Goal: Task Accomplishment & Management: Manage account settings

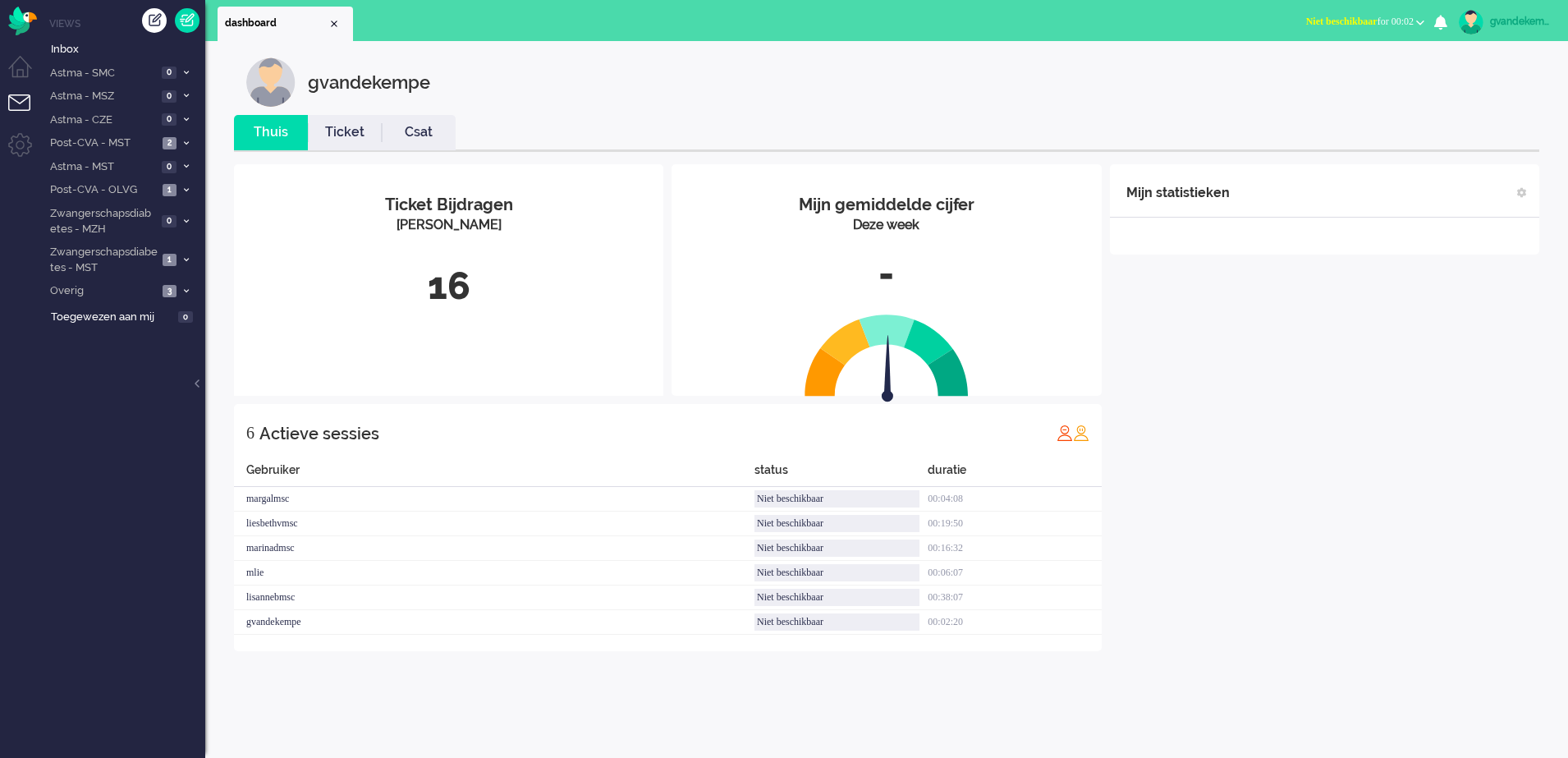
click at [1411, 21] on span "Niet beschikbaar for 00:02" at bounding box center [1360, 22] width 107 height 12
click at [1308, 72] on label "Online" at bounding box center [1356, 73] width 130 height 14
click at [1381, 415] on div "Mijn statistieken + Statistieken toevoegen Bel tijd (gemiddelde dag) Wrapup tij…" at bounding box center [1324, 420] width 430 height 512
click at [187, 188] on icon at bounding box center [187, 189] width 5 height 6
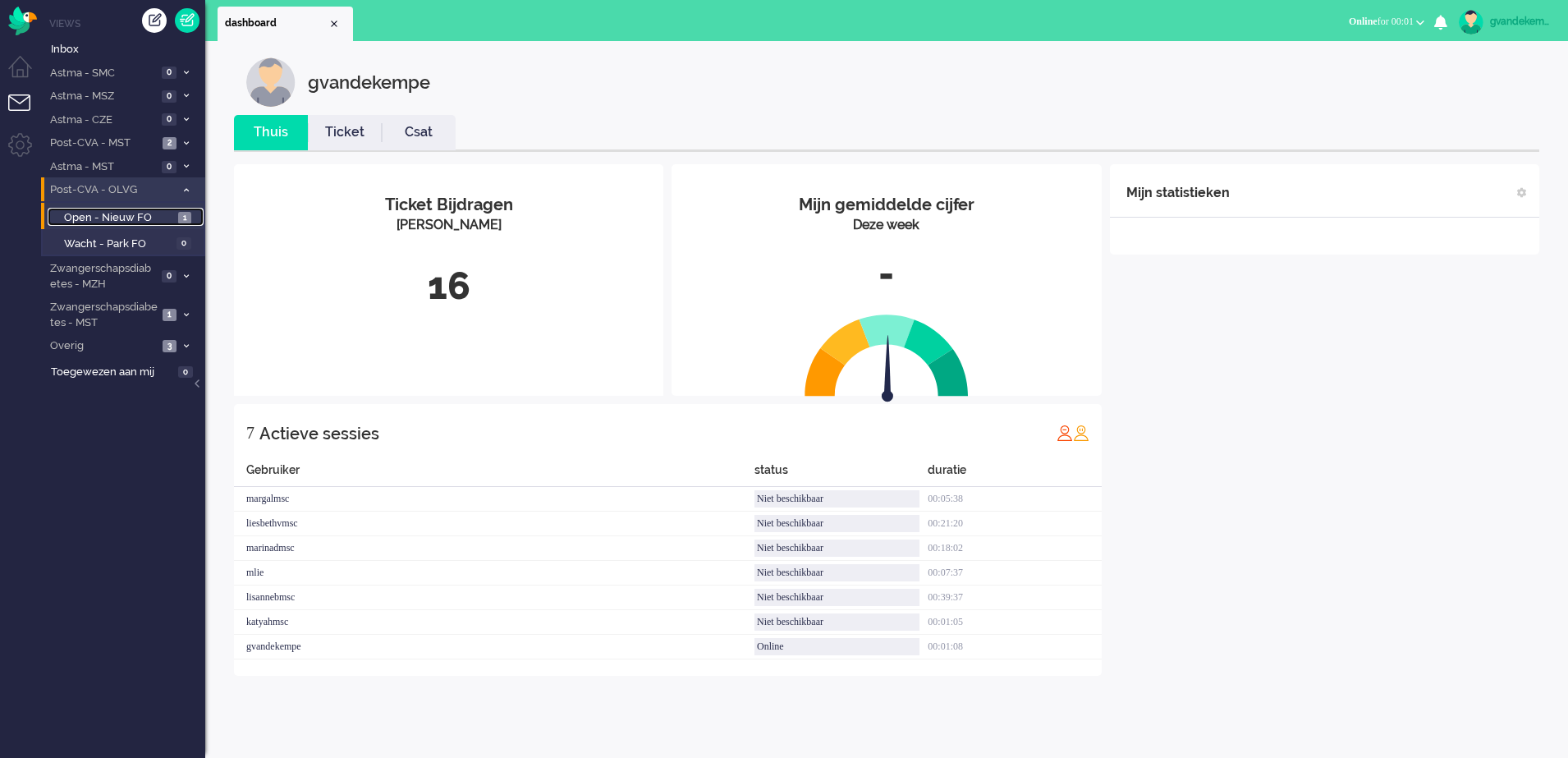
click at [176, 217] on link "Open - Nieuw FO 1" at bounding box center [126, 217] width 156 height 18
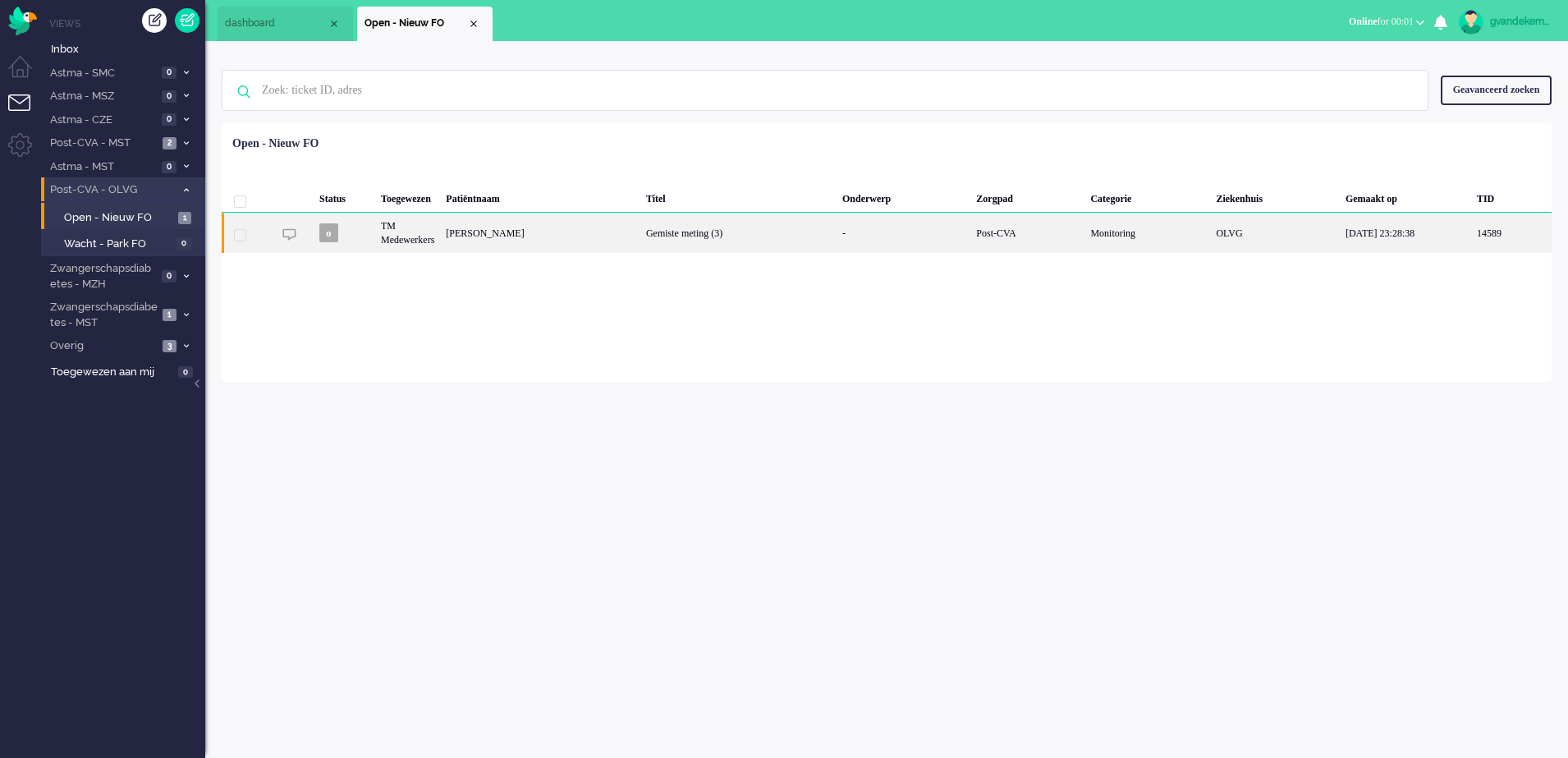
click at [832, 240] on div "Gemiste meting (3)" at bounding box center [739, 233] width 196 height 40
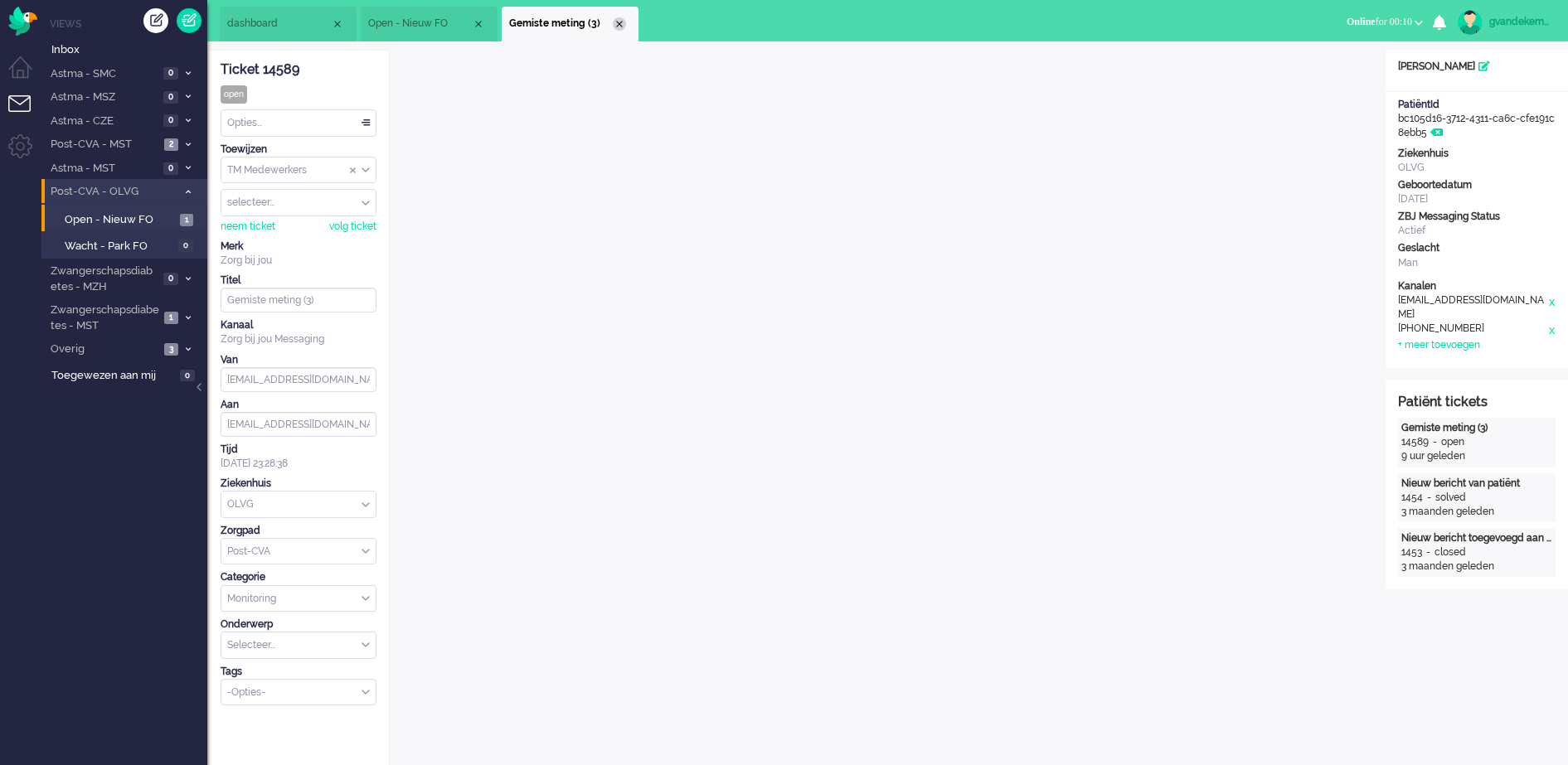
click at [621, 20] on div "Close tab" at bounding box center [619, 25] width 14 height 14
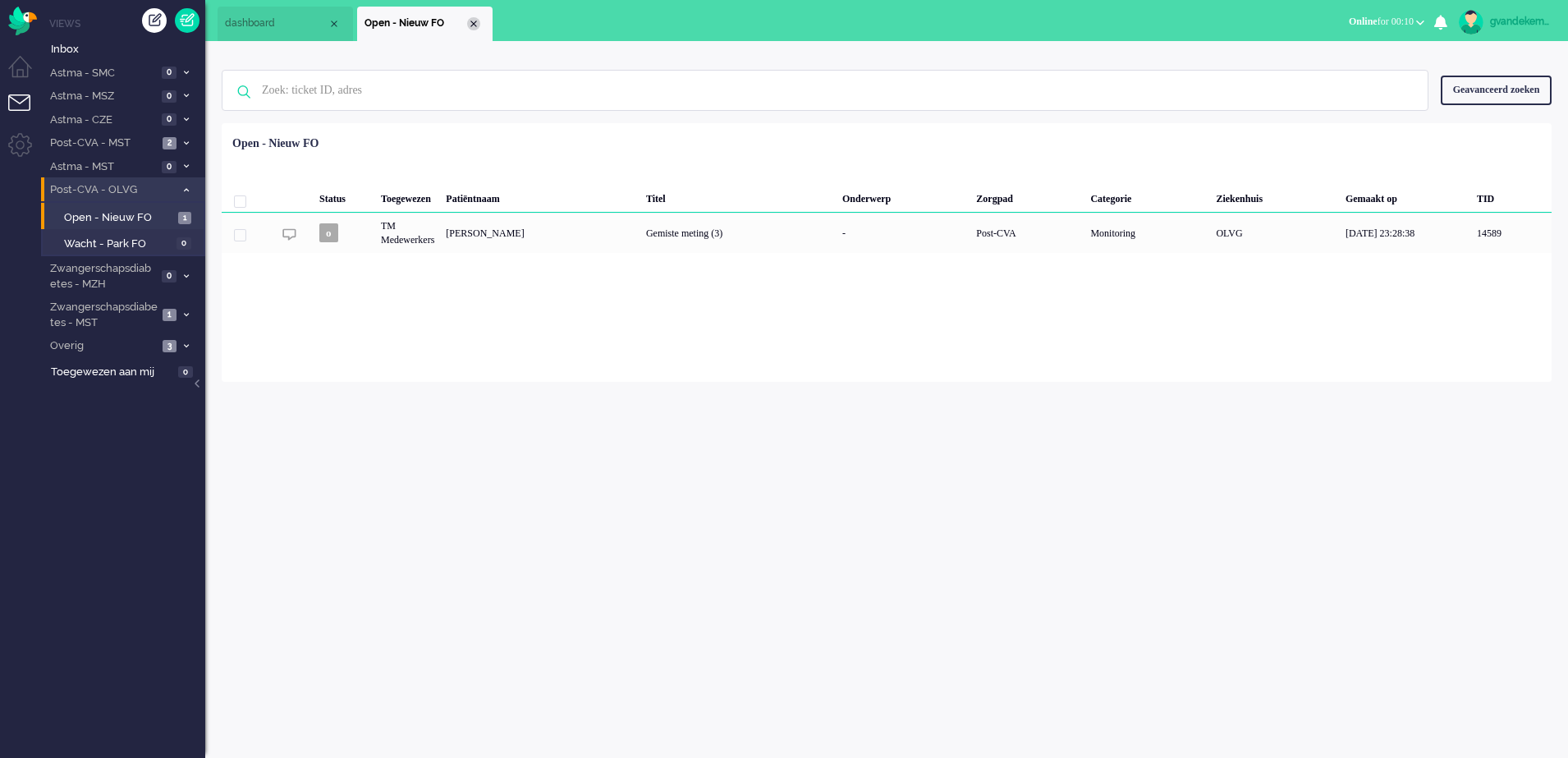
click at [472, 19] on div "Close tab" at bounding box center [474, 24] width 13 height 13
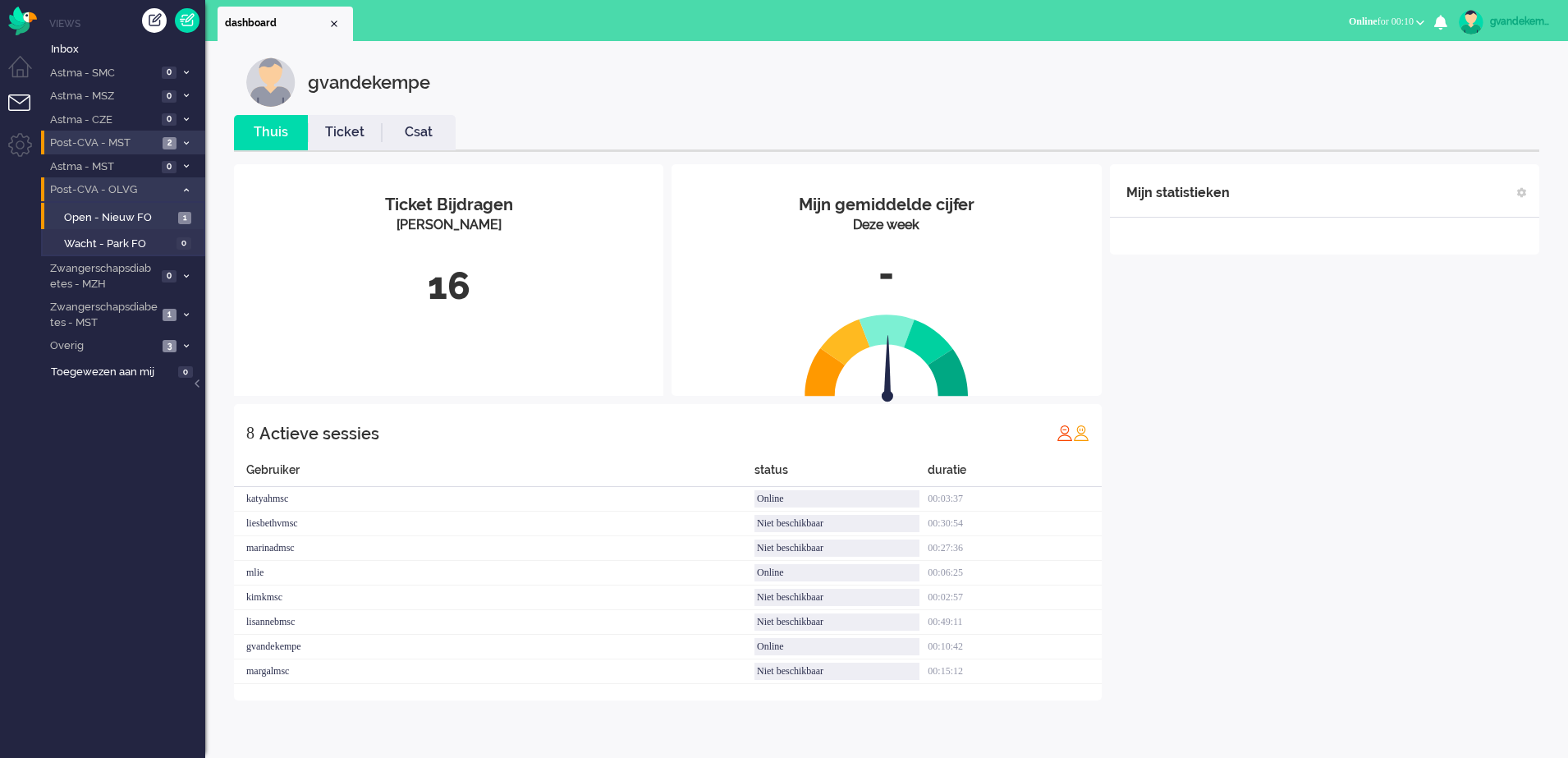
click at [183, 137] on li "Post-CVA - MST 2" at bounding box center [123, 142] width 164 height 23
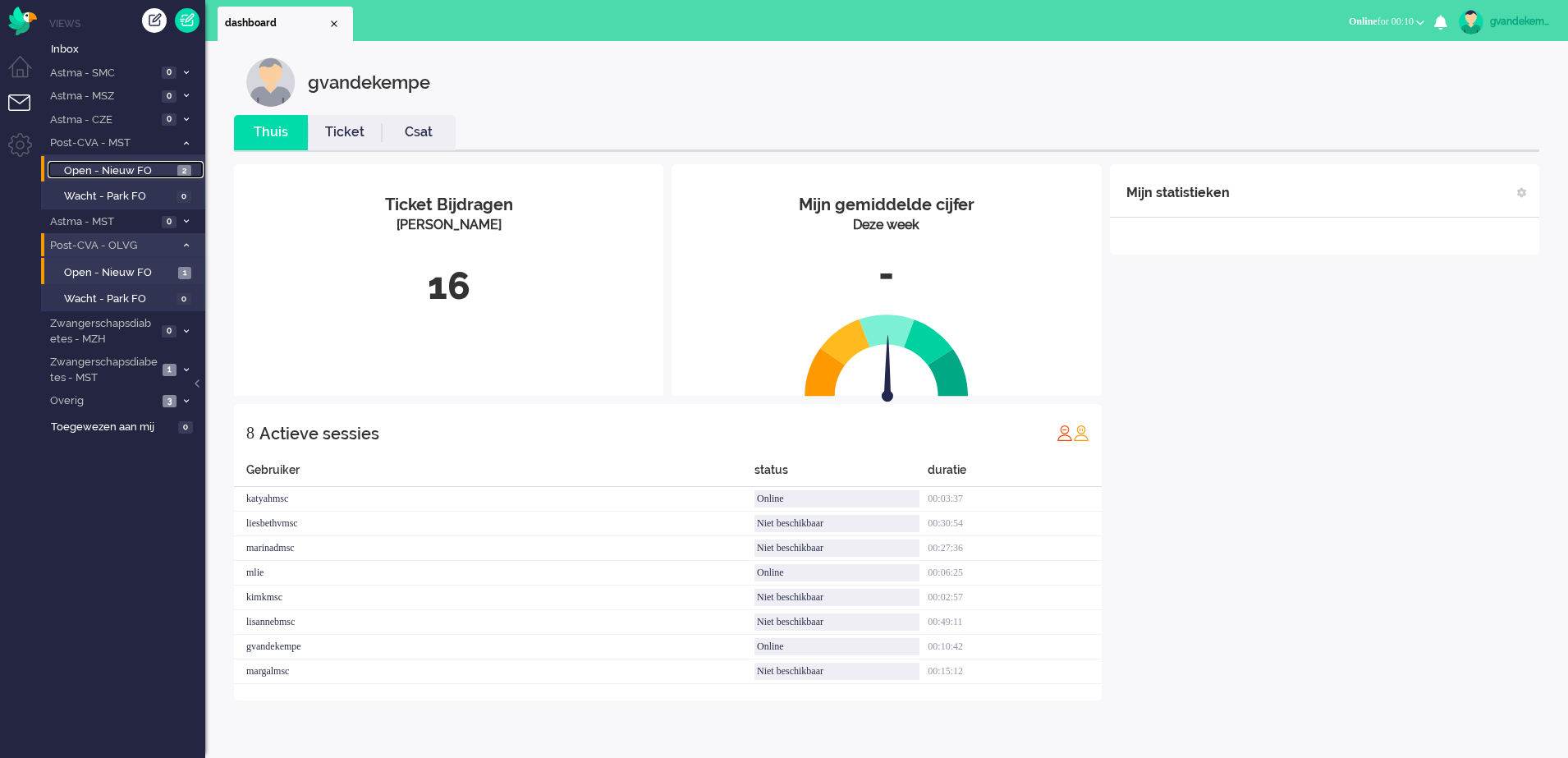
click at [157, 169] on span "Open - Nieuw FO" at bounding box center [118, 171] width 109 height 16
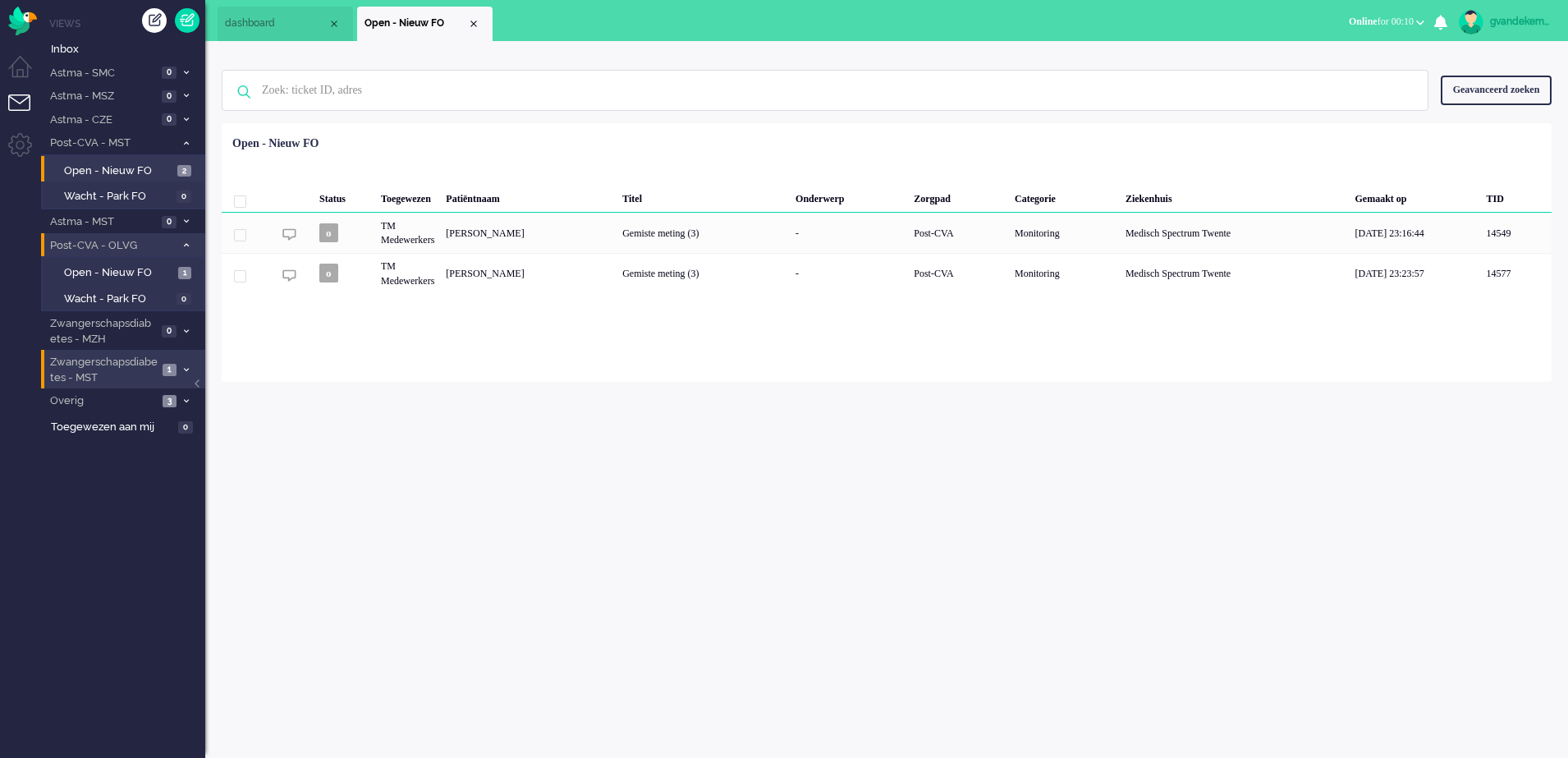
click at [186, 369] on icon at bounding box center [187, 369] width 5 height 6
click at [160, 401] on span "Open - Nieuw FO" at bounding box center [118, 405] width 110 height 16
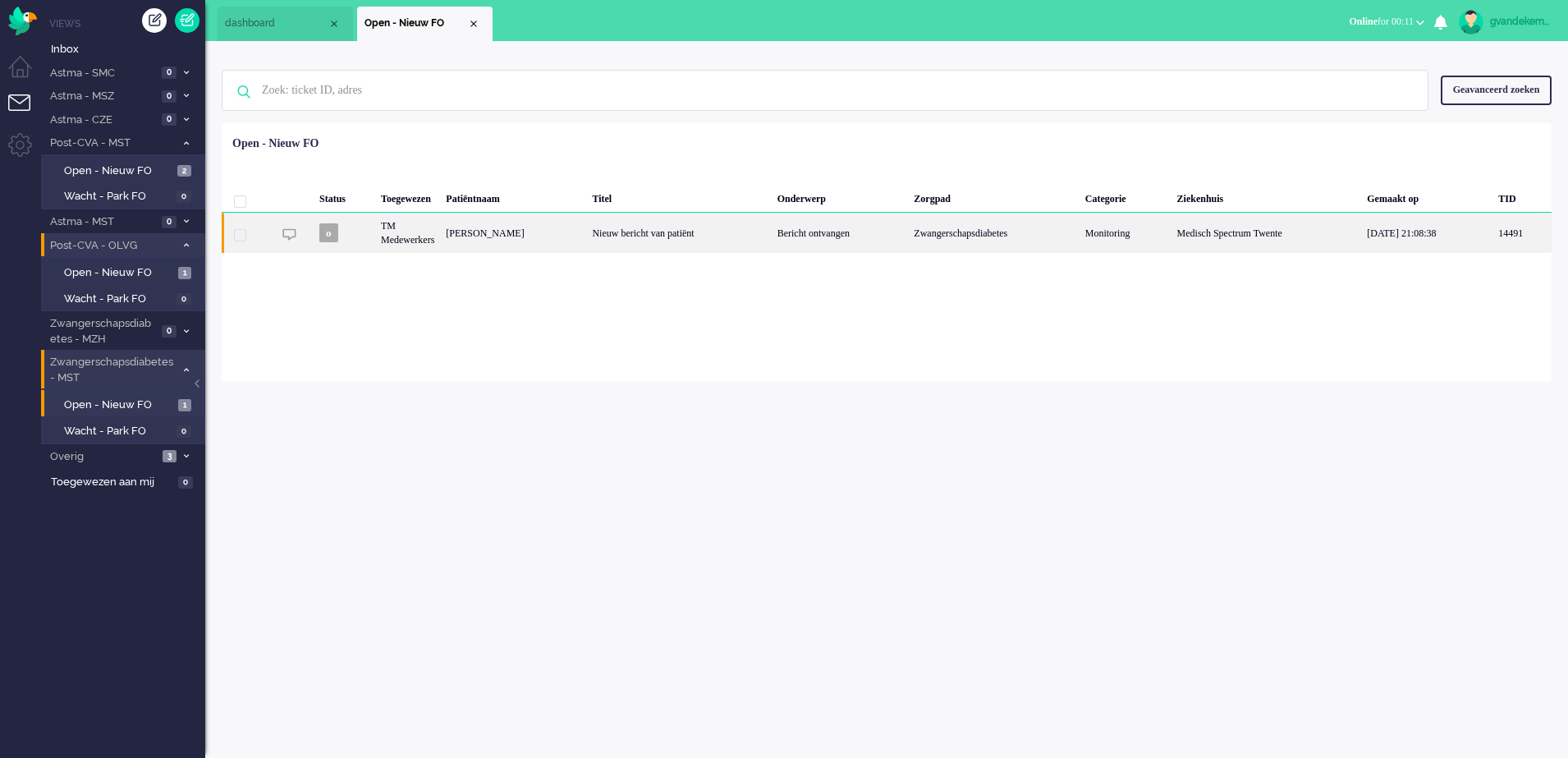
click at [616, 235] on div "Nieuw bericht van patiënt" at bounding box center [678, 233] width 185 height 40
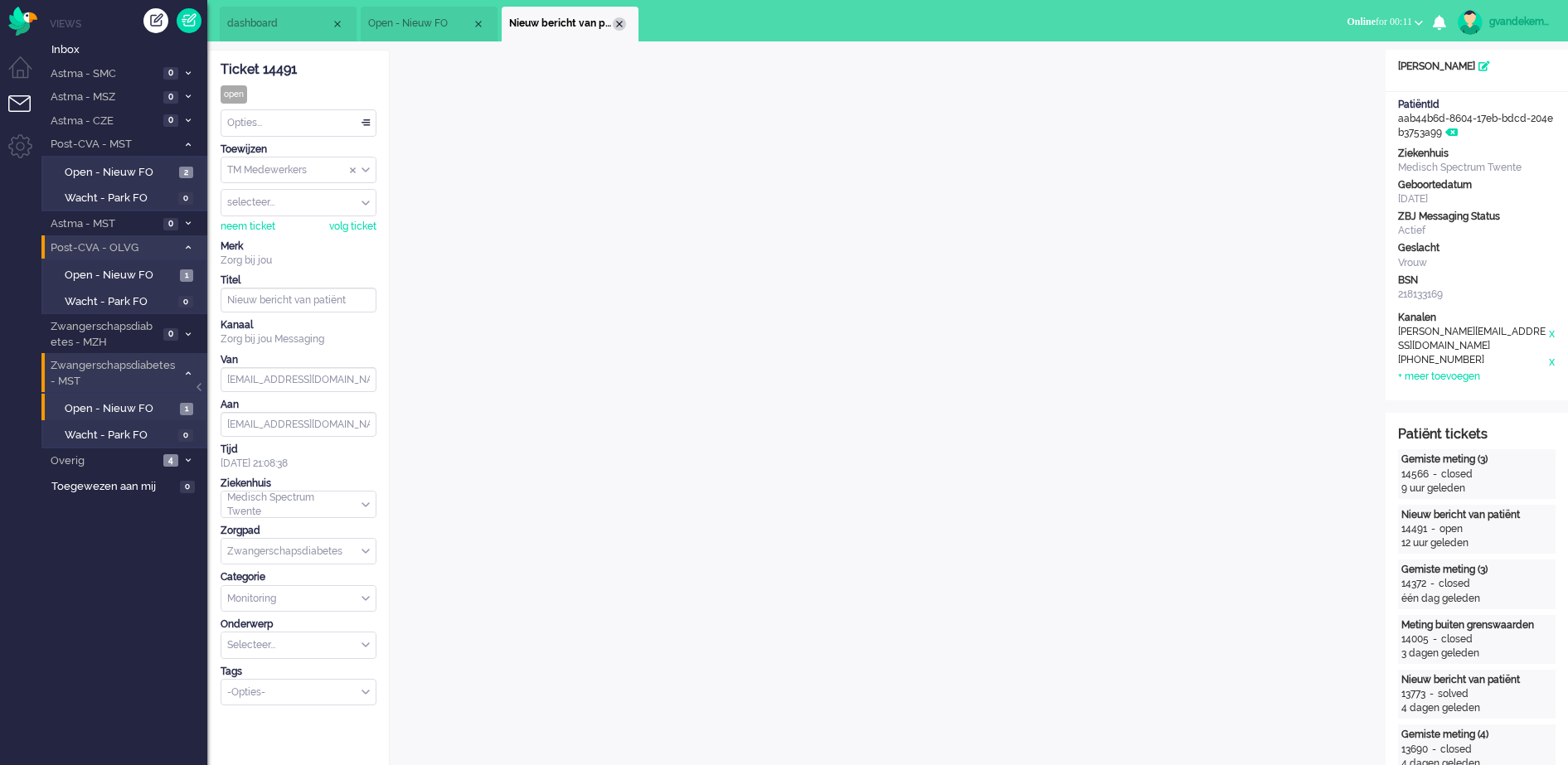
click at [619, 26] on div "Close tab" at bounding box center [619, 25] width 14 height 14
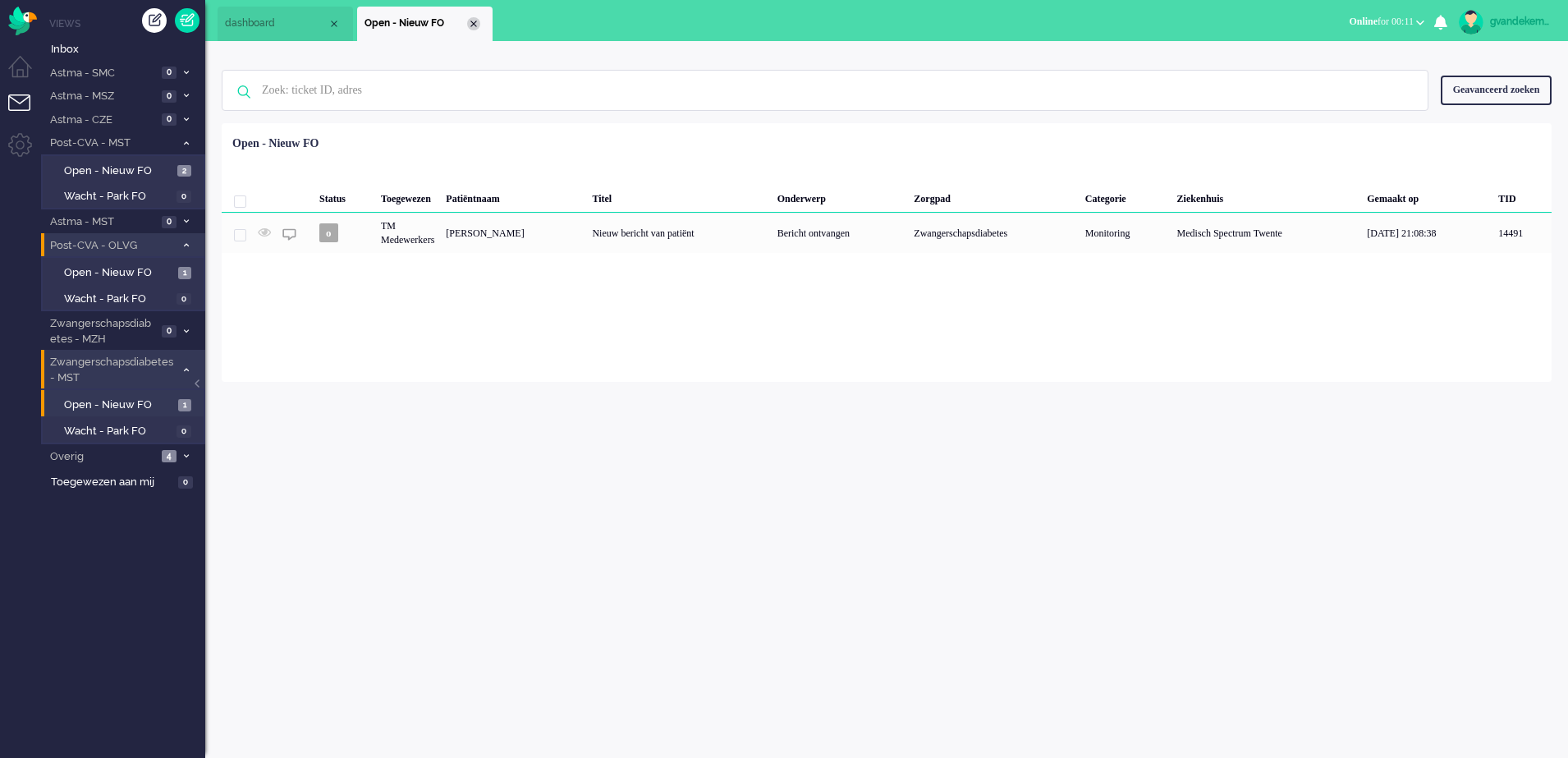
click at [473, 24] on div "Close tab" at bounding box center [474, 24] width 13 height 13
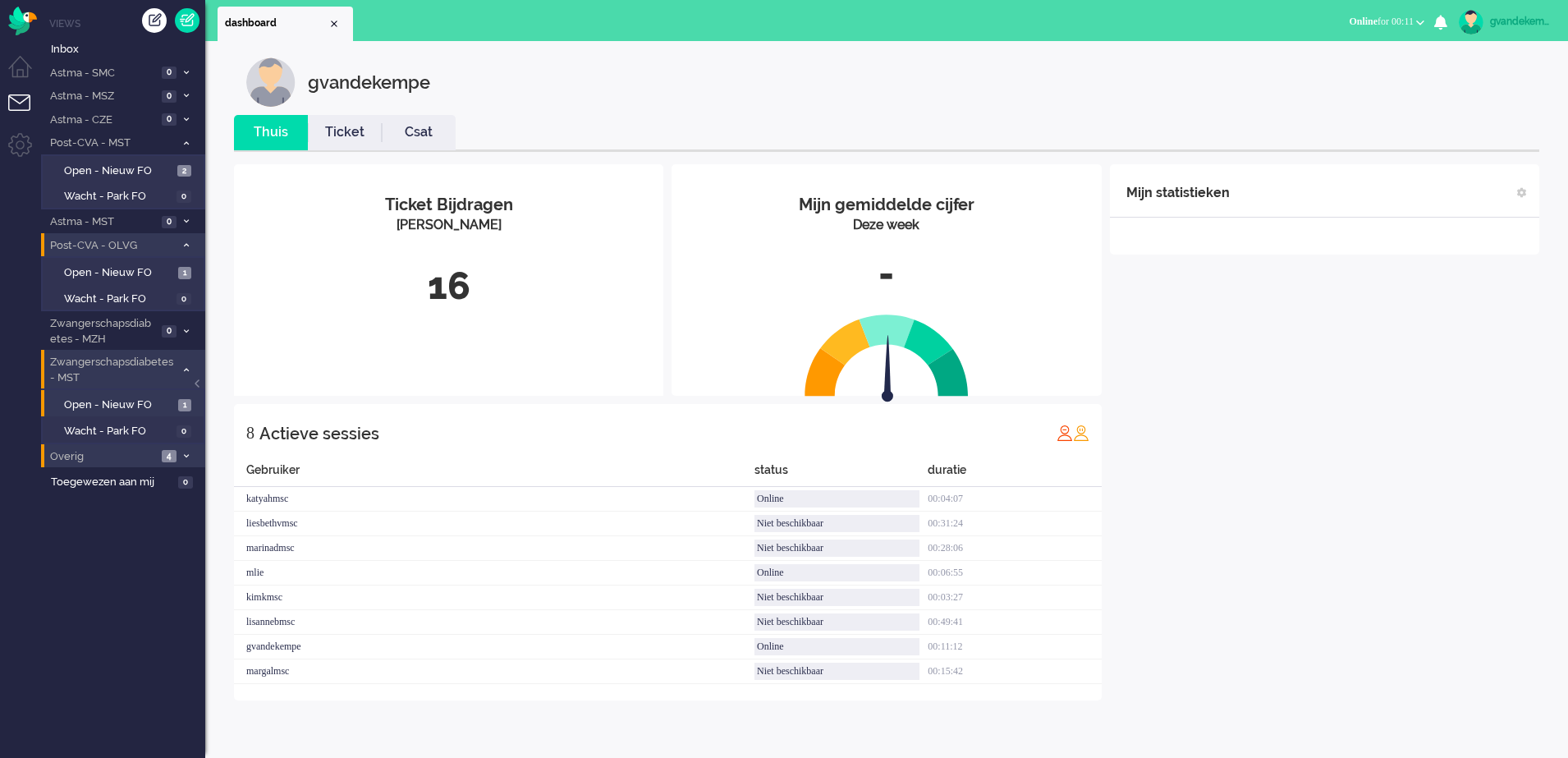
click at [187, 457] on icon at bounding box center [187, 456] width 5 height 6
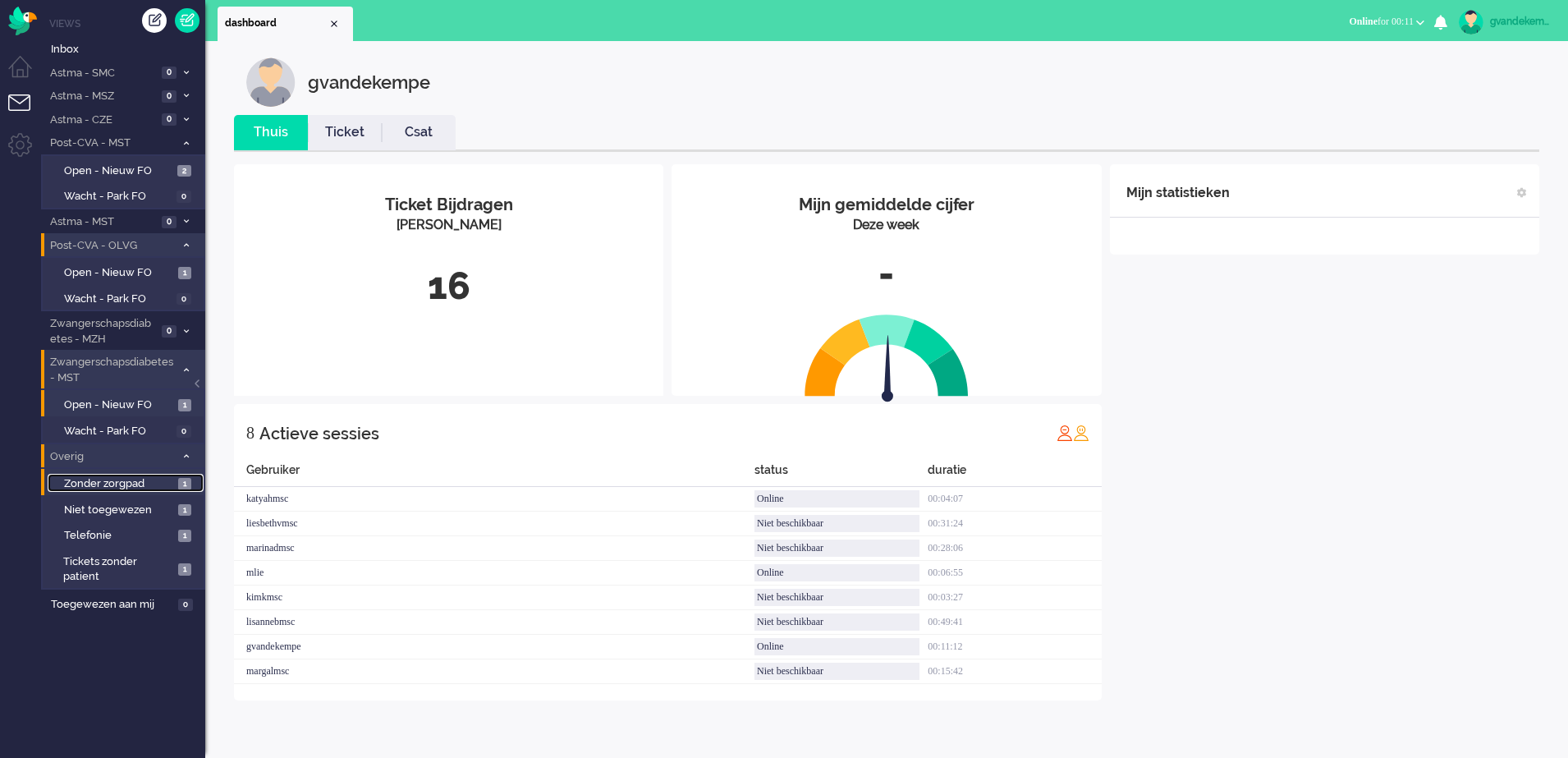
click at [174, 482] on link "Zonder zorgpad 1" at bounding box center [126, 483] width 156 height 18
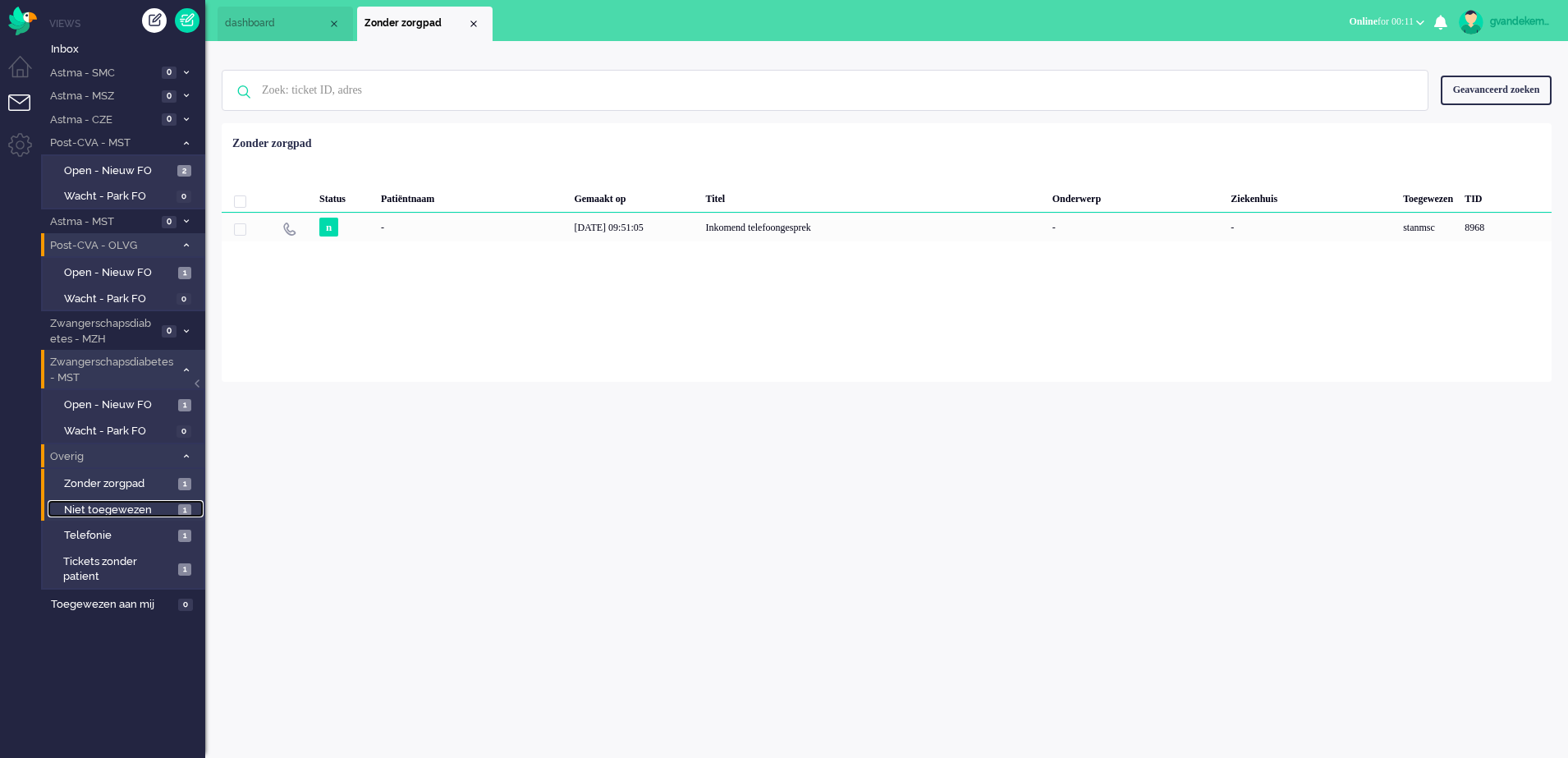
click at [181, 508] on span "1" at bounding box center [185, 510] width 13 height 13
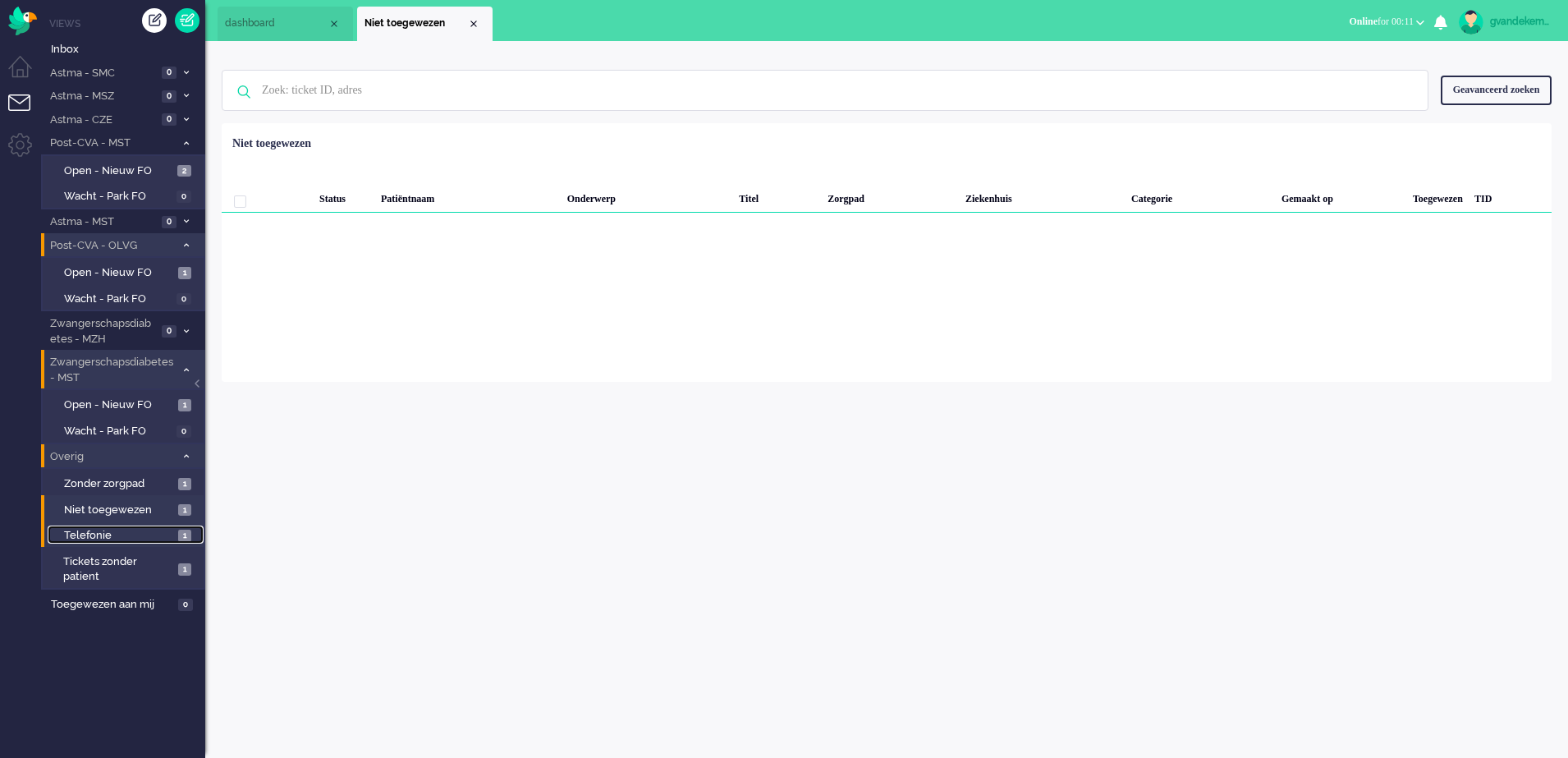
click at [182, 534] on span "1" at bounding box center [185, 535] width 13 height 13
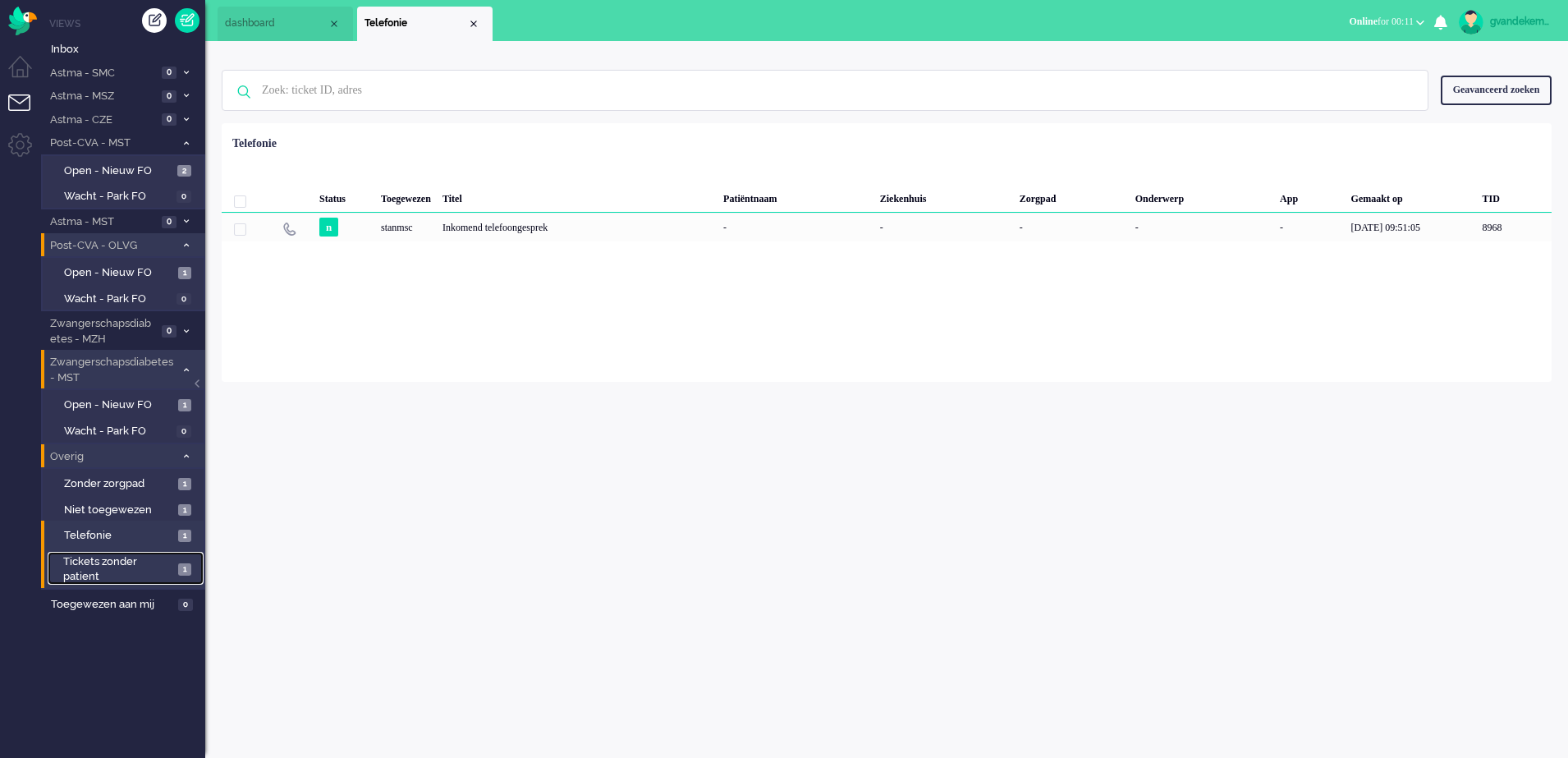
click at [179, 568] on span "1" at bounding box center [185, 569] width 13 height 13
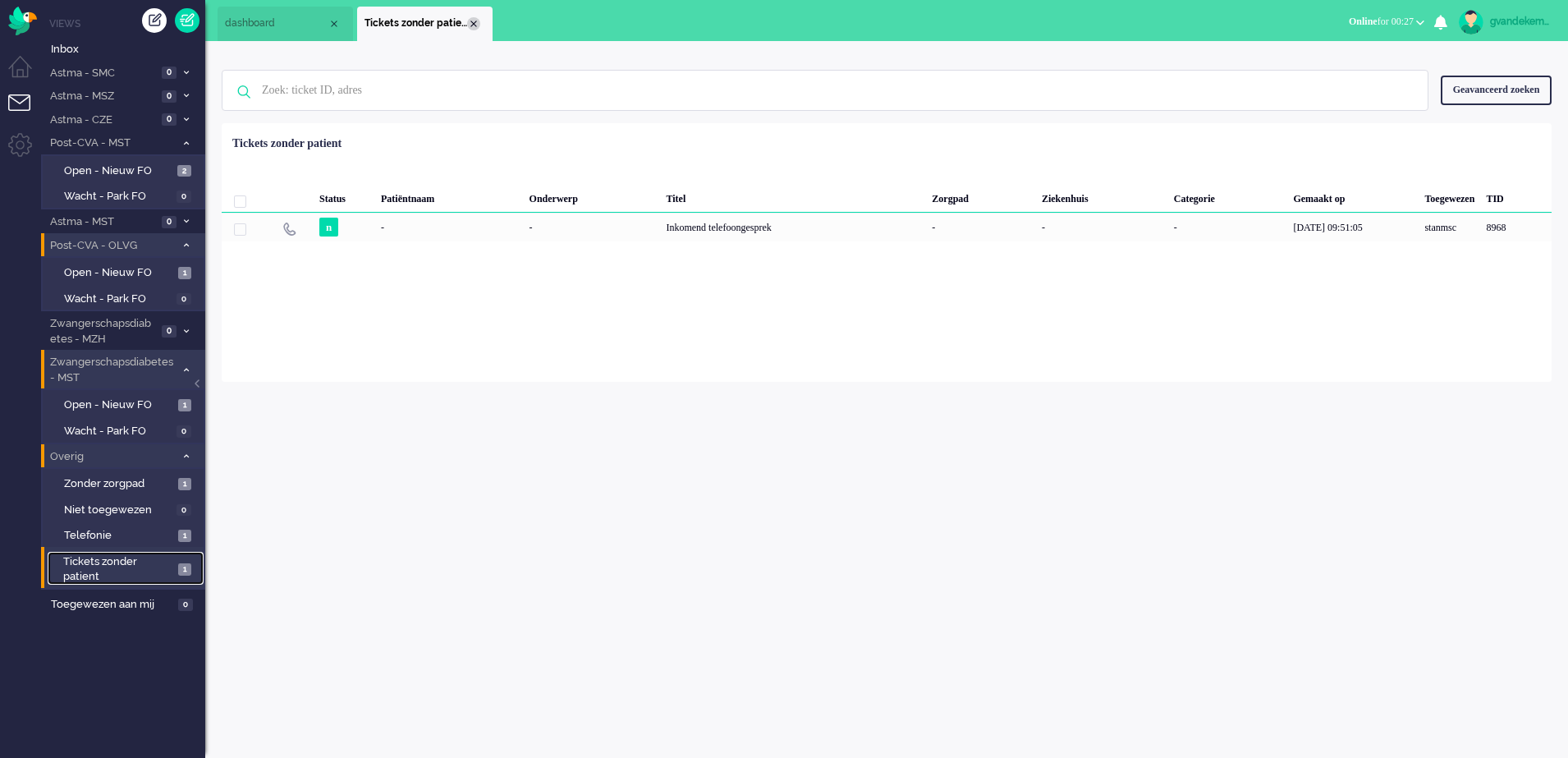
click at [475, 24] on div "Close tab" at bounding box center [474, 24] width 13 height 13
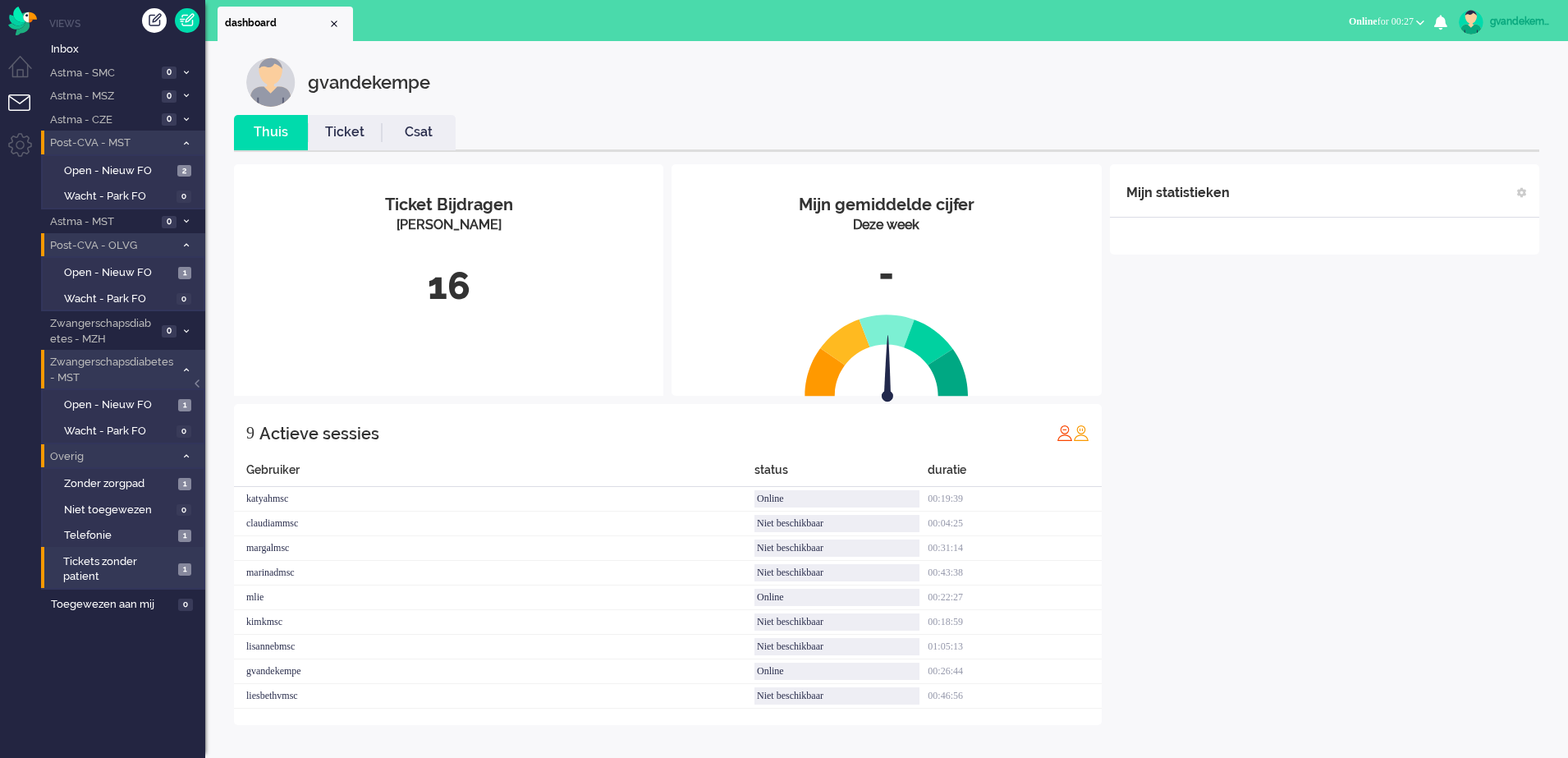
click at [184, 146] on icon at bounding box center [187, 143] width 5 height 6
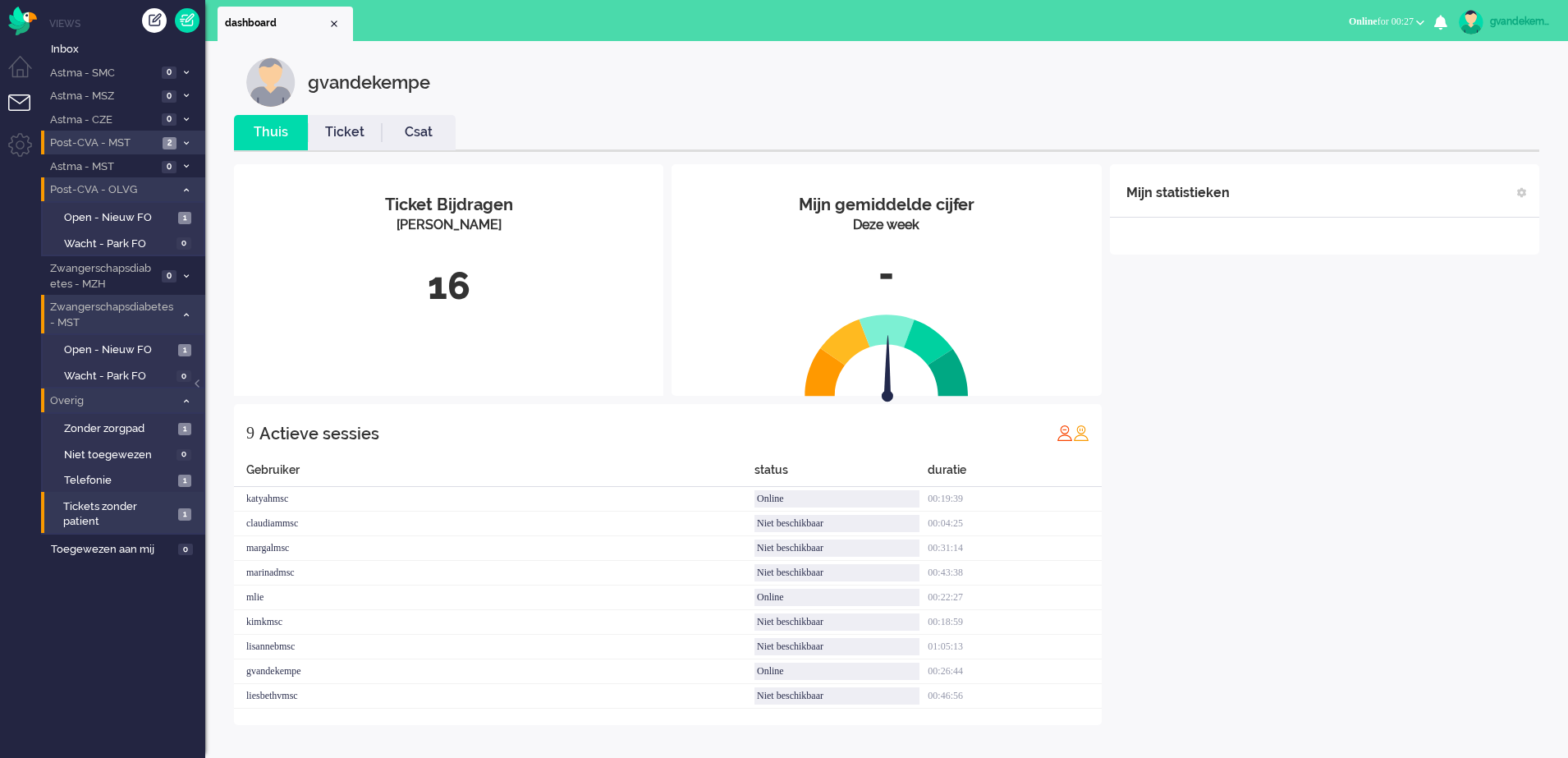
click at [187, 190] on icon at bounding box center [187, 189] width 5 height 6
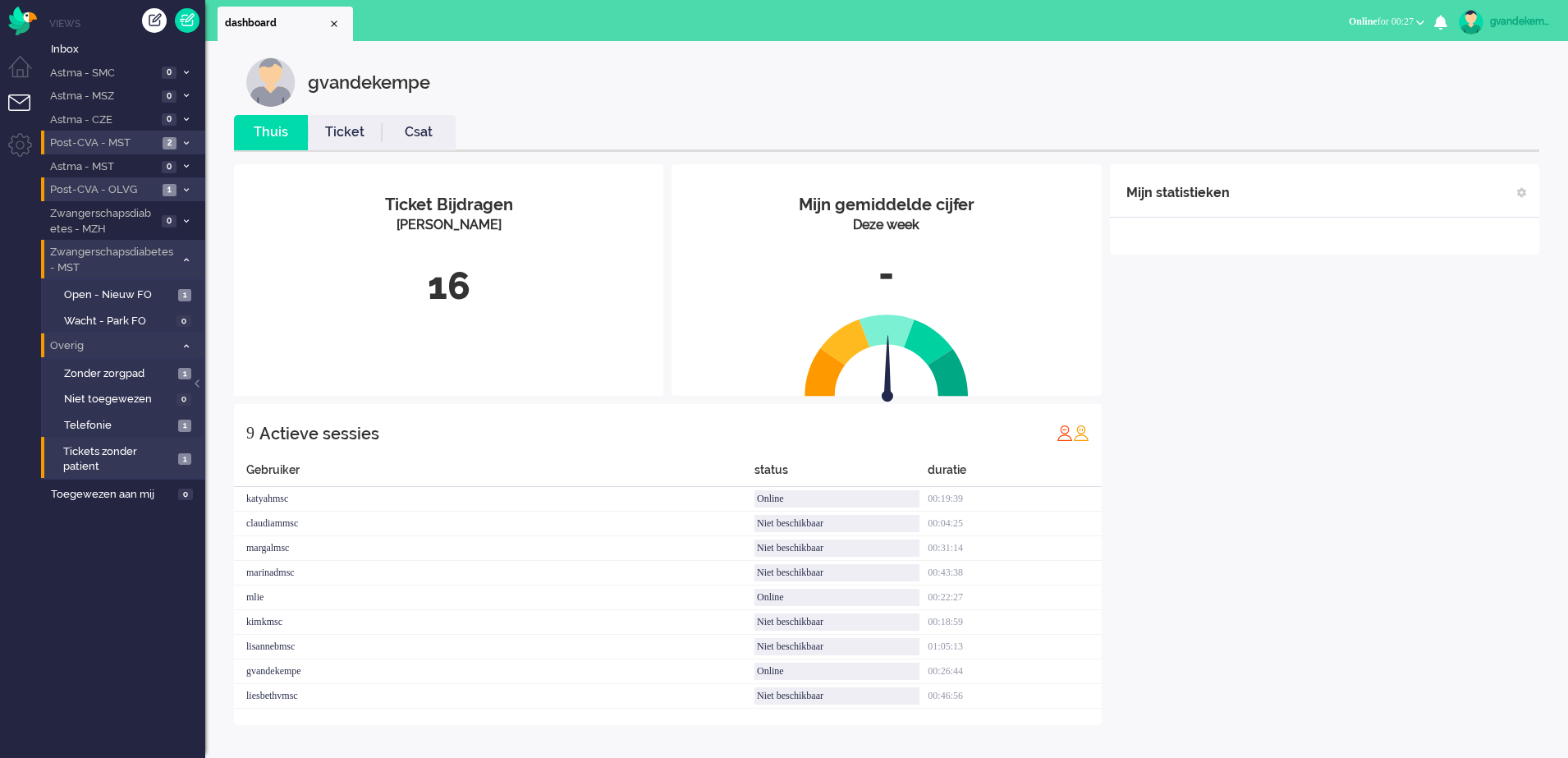
click at [184, 260] on icon at bounding box center [187, 260] width 5 height 6
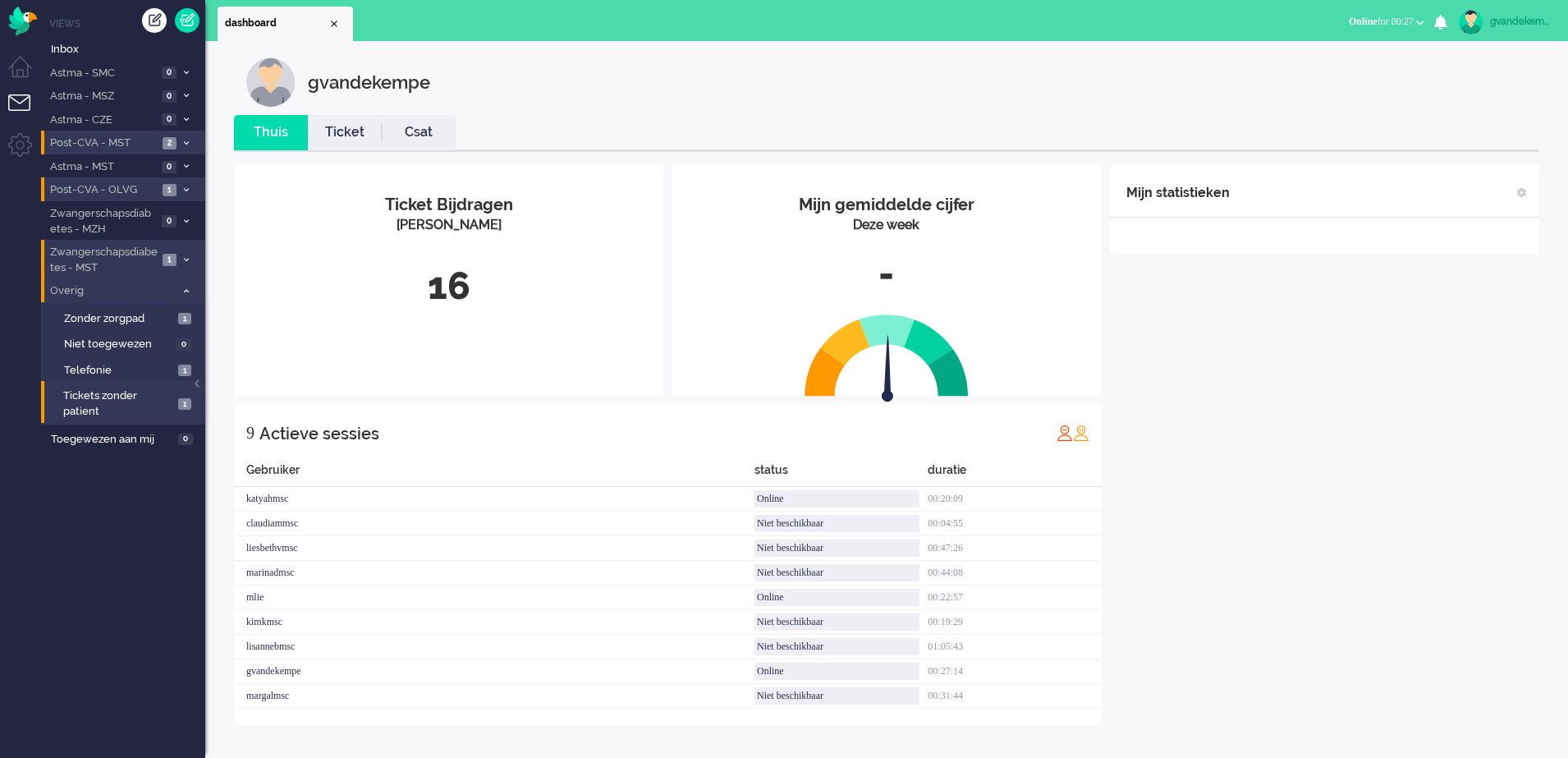
click at [1297, 482] on div "Mijn statistieken + Statistieken toevoegen Bel tijd (gemiddelde dag) Wrapup tij…" at bounding box center [1324, 444] width 430 height 560
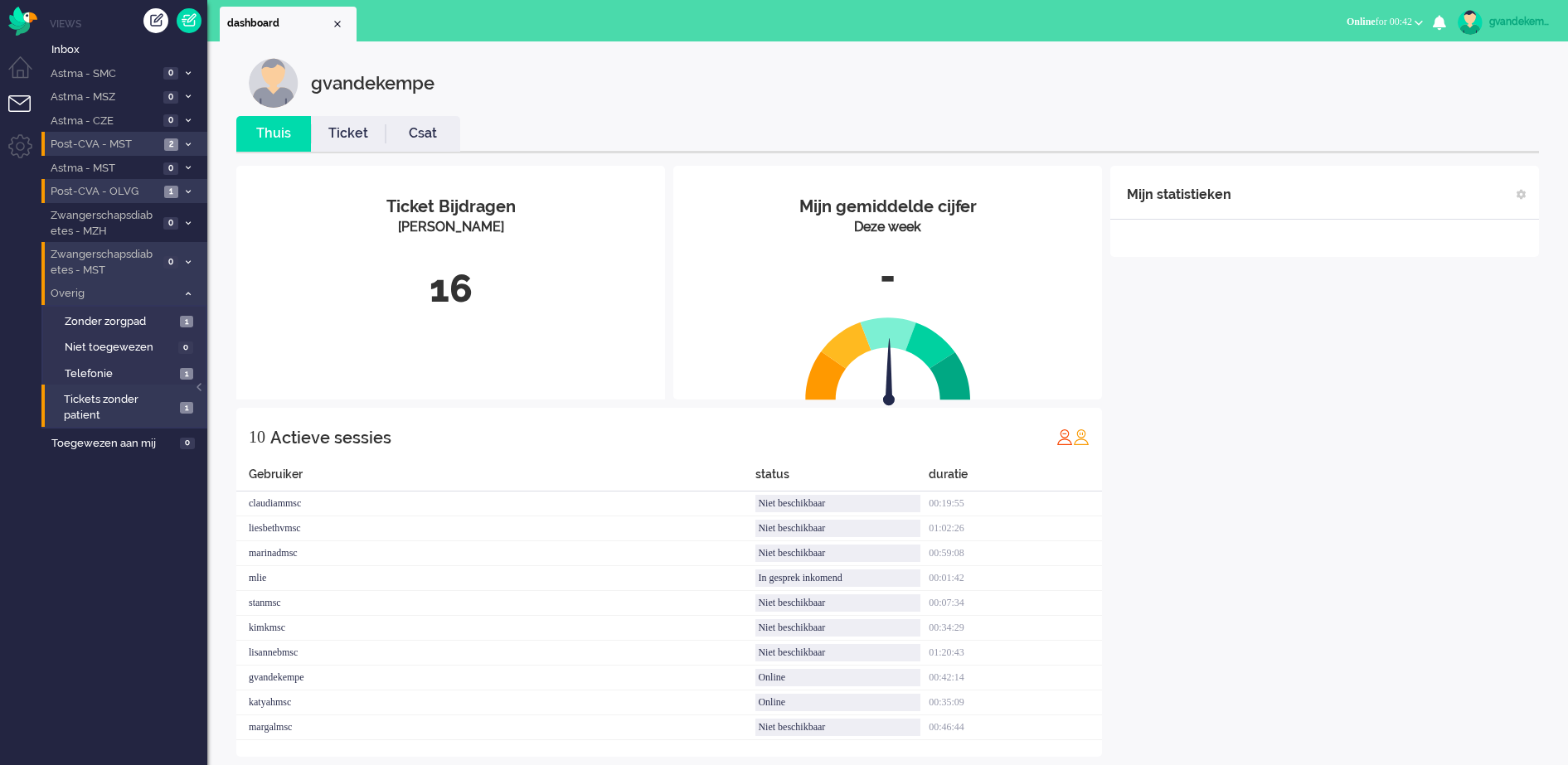
click at [189, 295] on icon at bounding box center [189, 293] width 5 height 6
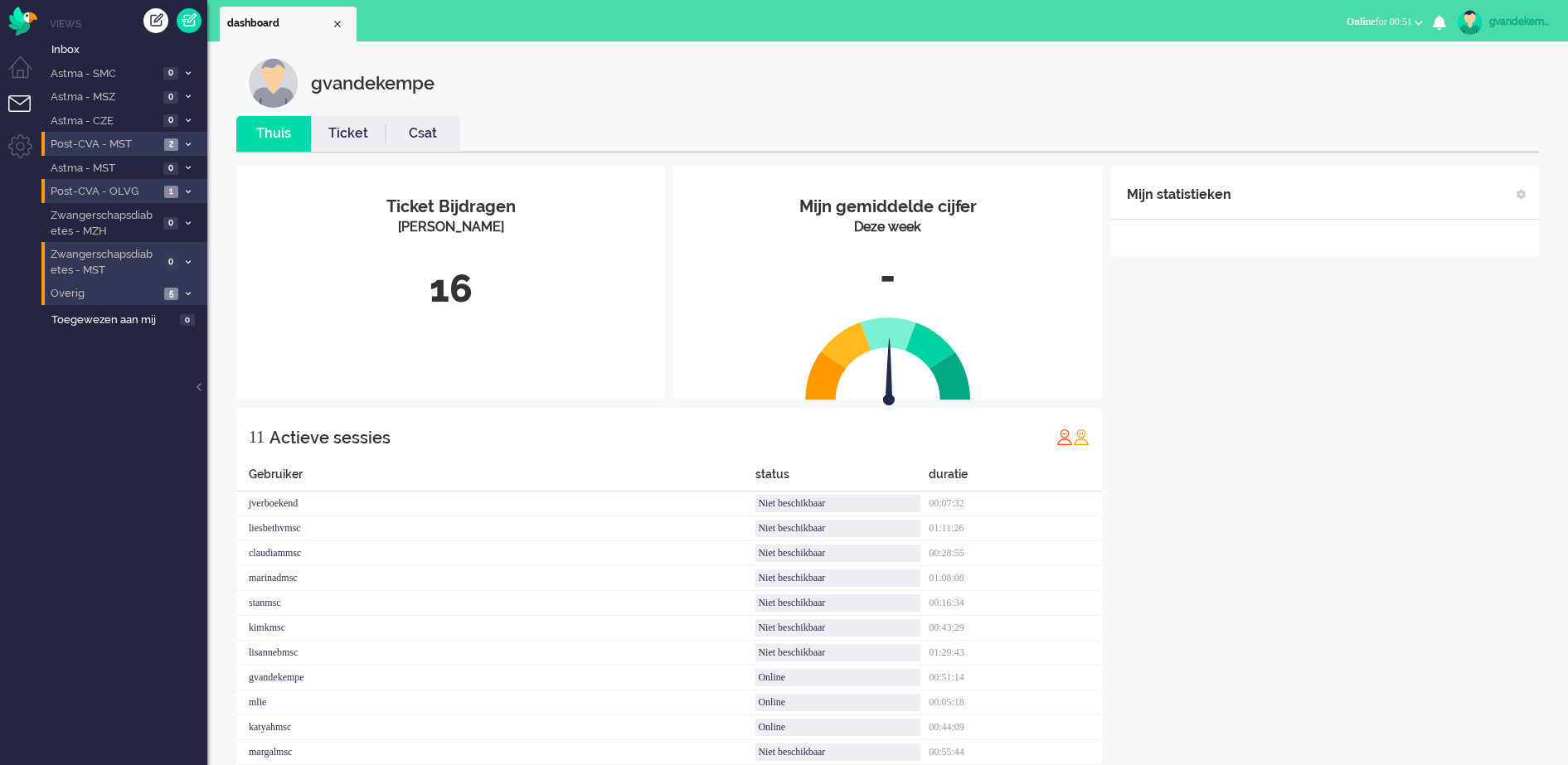
click at [1357, 481] on div "Mijn statistieken + Statistieken toevoegen Bel tijd (gemiddelde dag) Wrapup tij…" at bounding box center [1324, 473] width 429 height 615
click at [1300, 445] on div "Mijn statistieken + Statistieken toevoegen Bel tijd (gemiddelde dag) Wrapup tij…" at bounding box center [1324, 473] width 429 height 615
click at [186, 291] on icon at bounding box center [189, 293] width 5 height 6
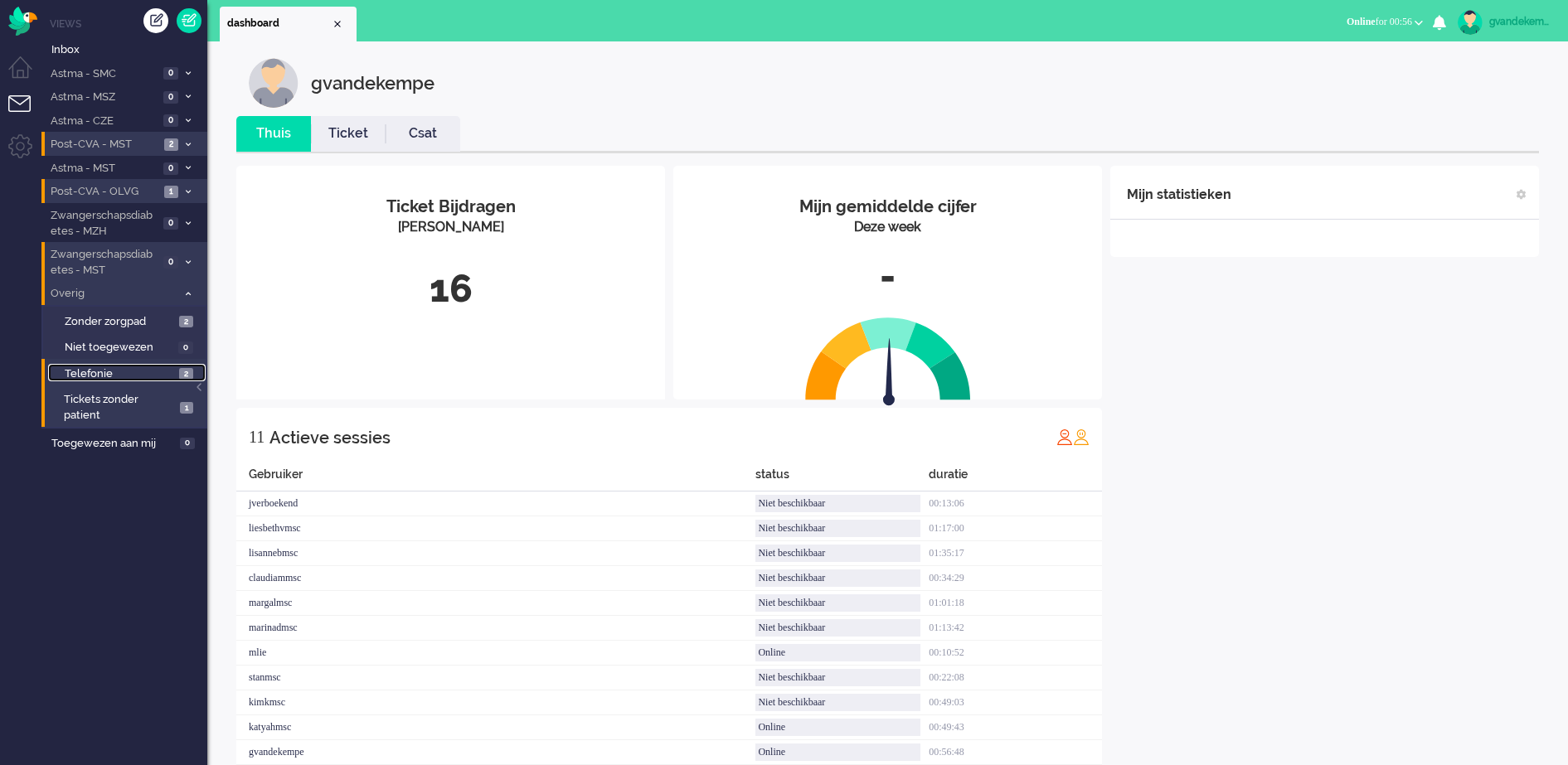
click at [177, 374] on link "Telefonie 2" at bounding box center [127, 373] width 157 height 19
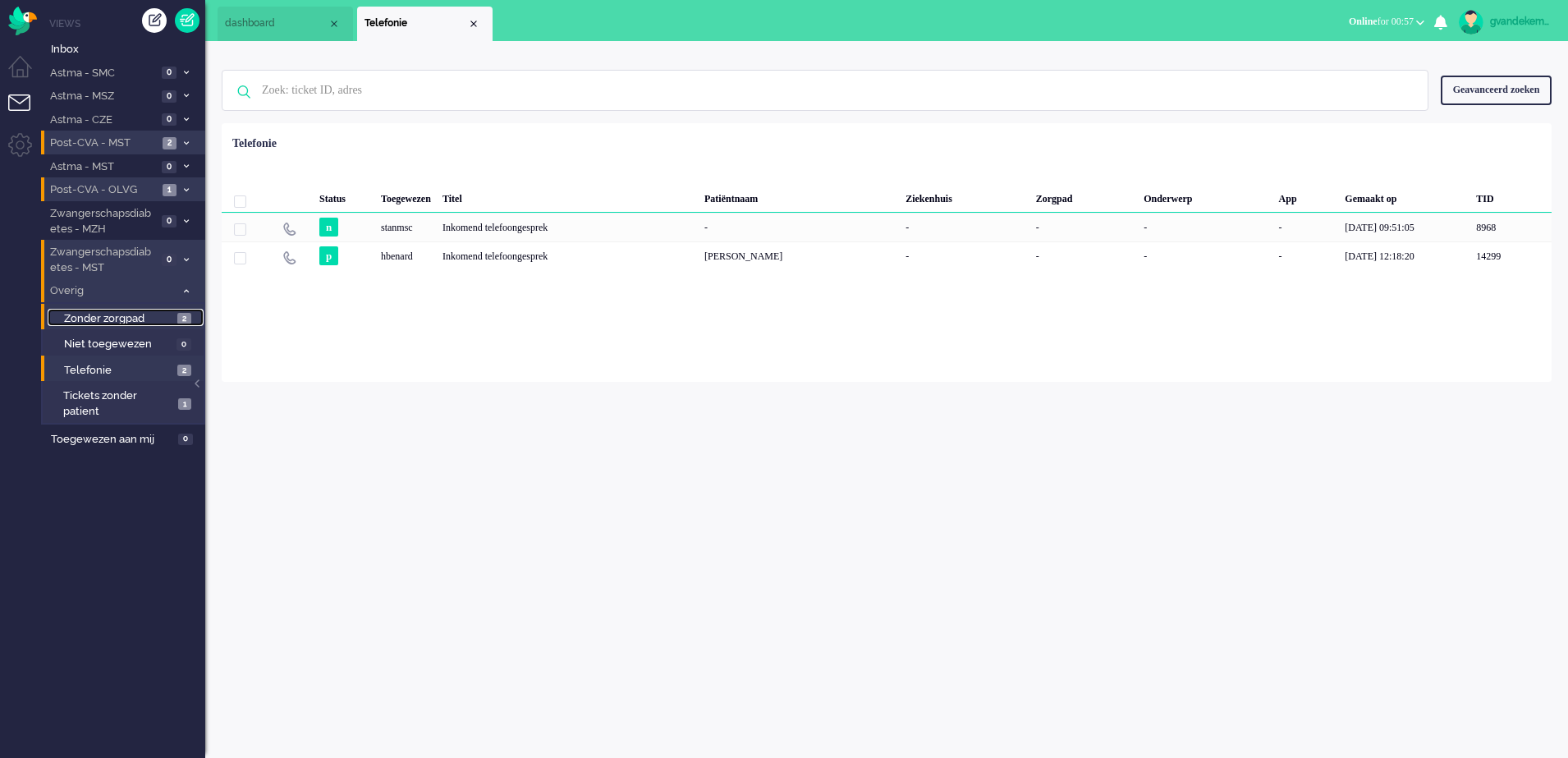
click at [183, 314] on span "2" at bounding box center [184, 318] width 14 height 13
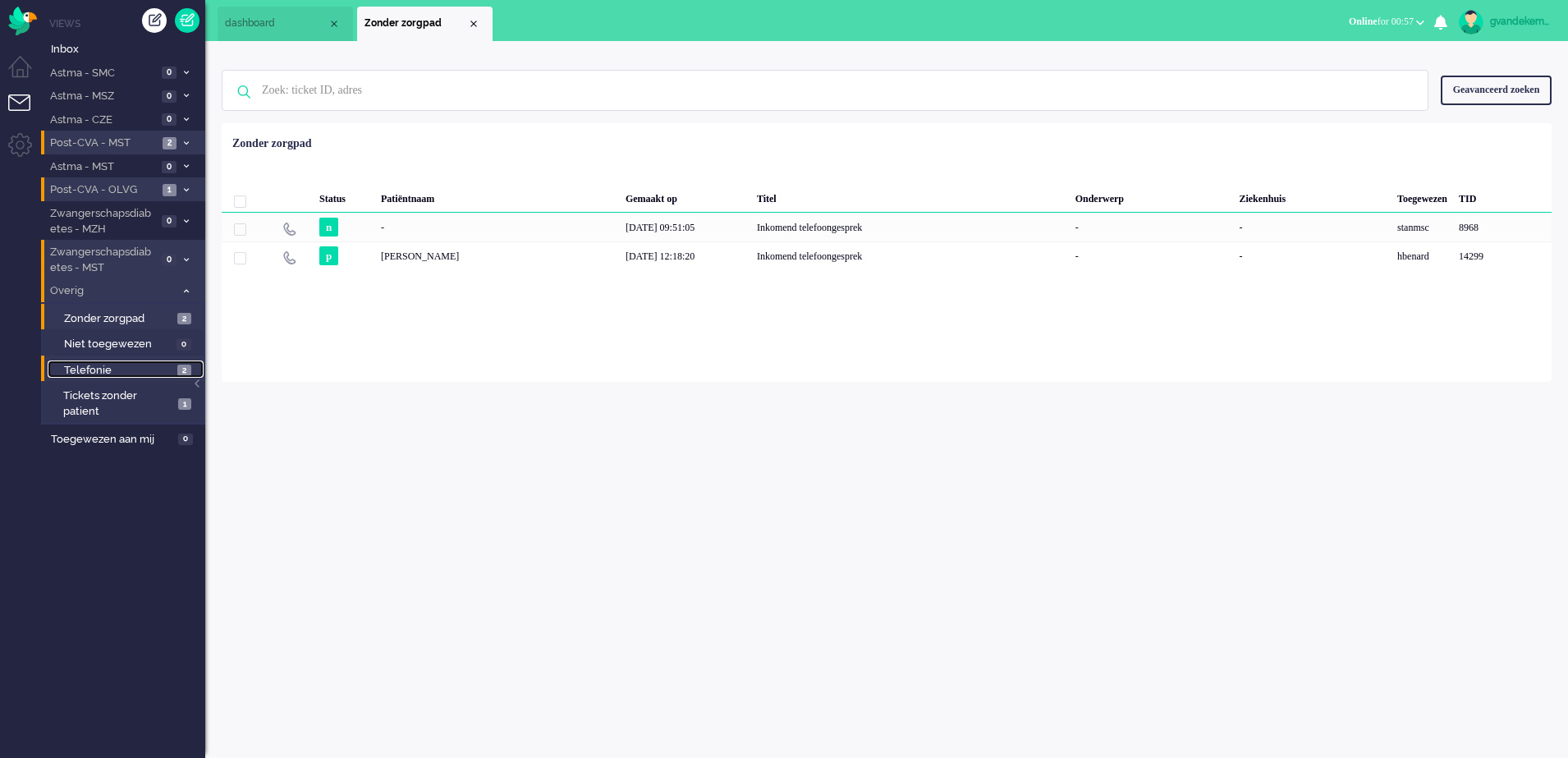
click at [179, 369] on span "2" at bounding box center [184, 370] width 14 height 13
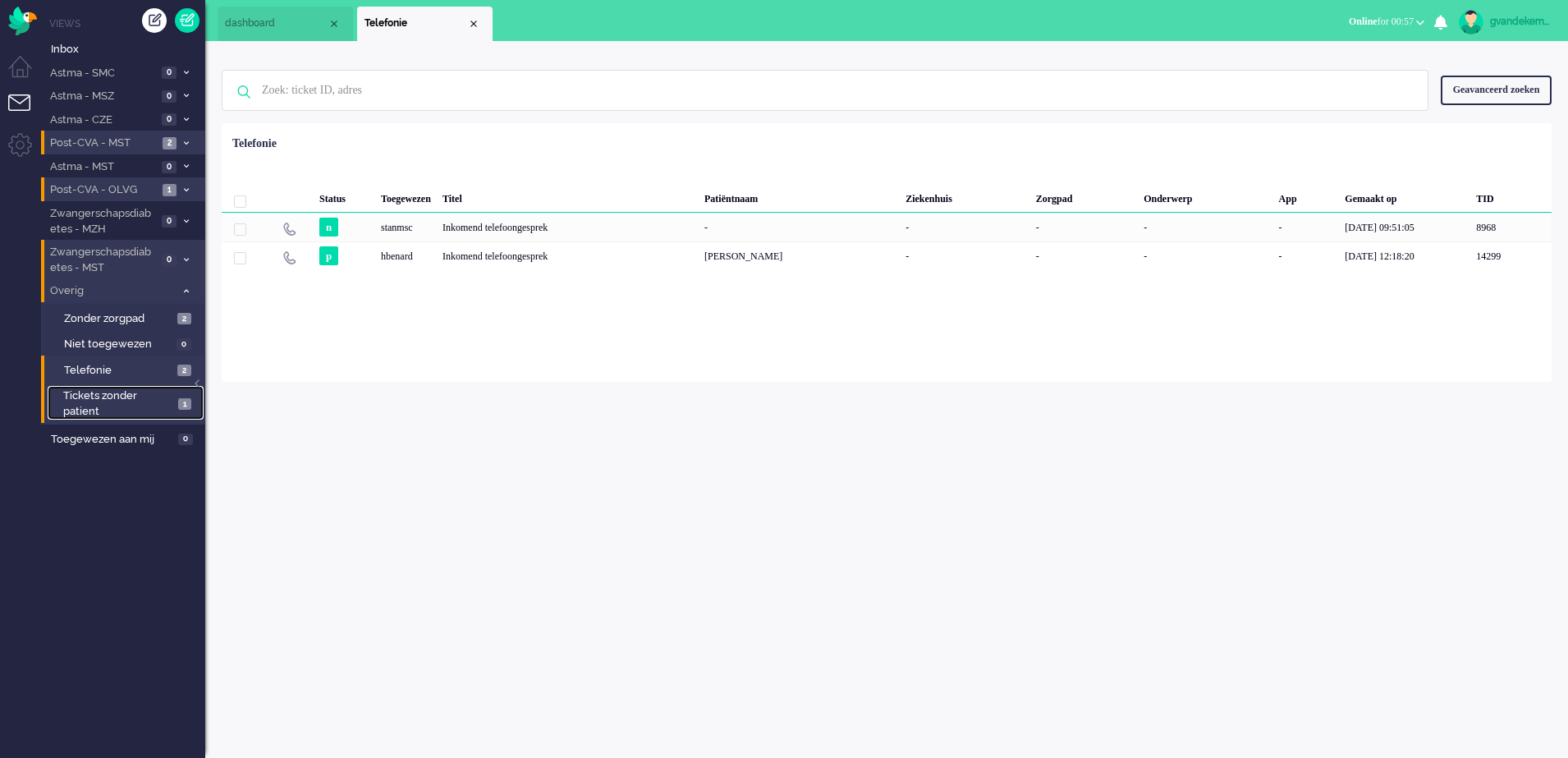
click at [181, 402] on span "1" at bounding box center [185, 404] width 13 height 13
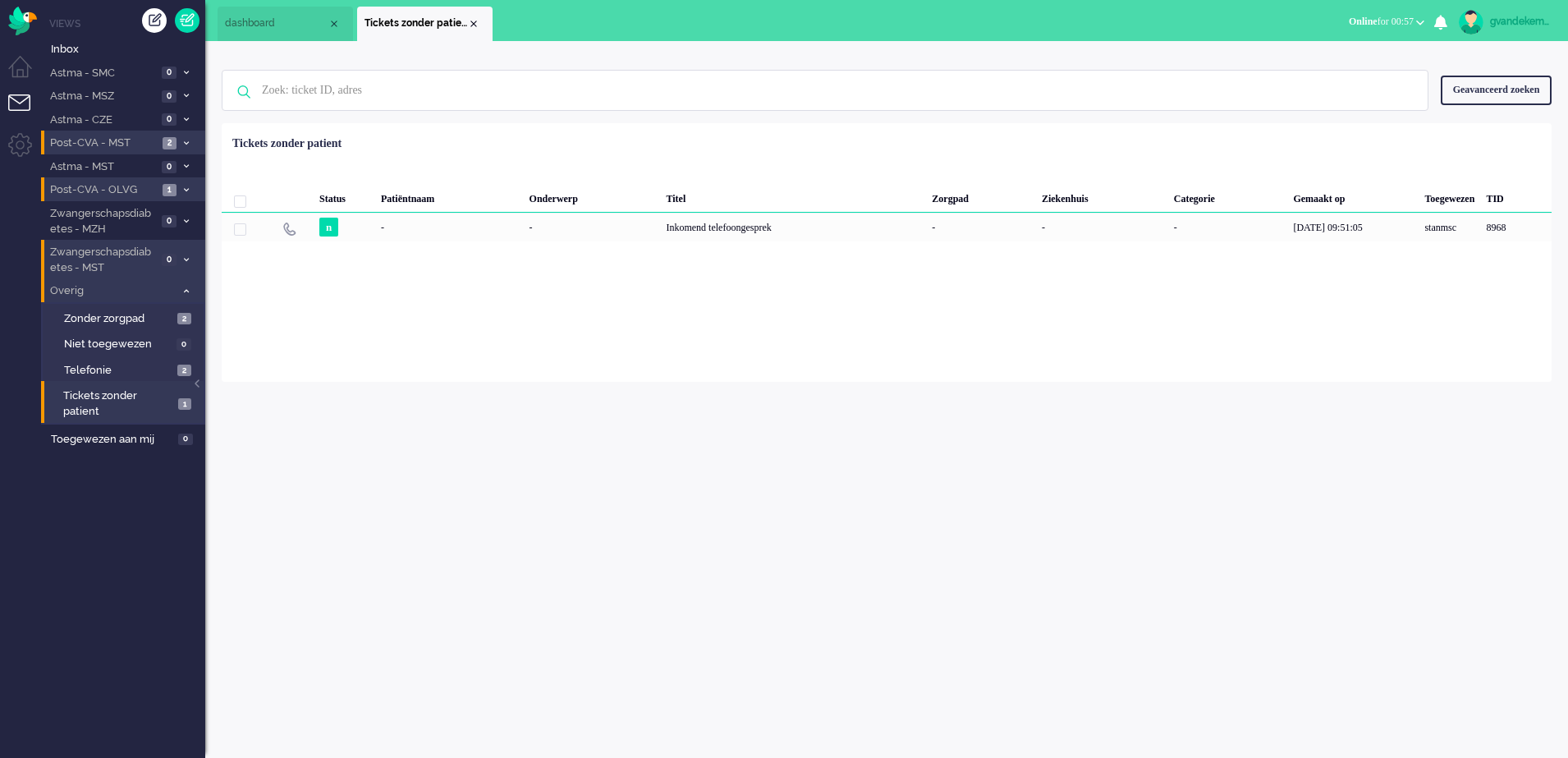
click at [188, 293] on icon at bounding box center [187, 291] width 5 height 6
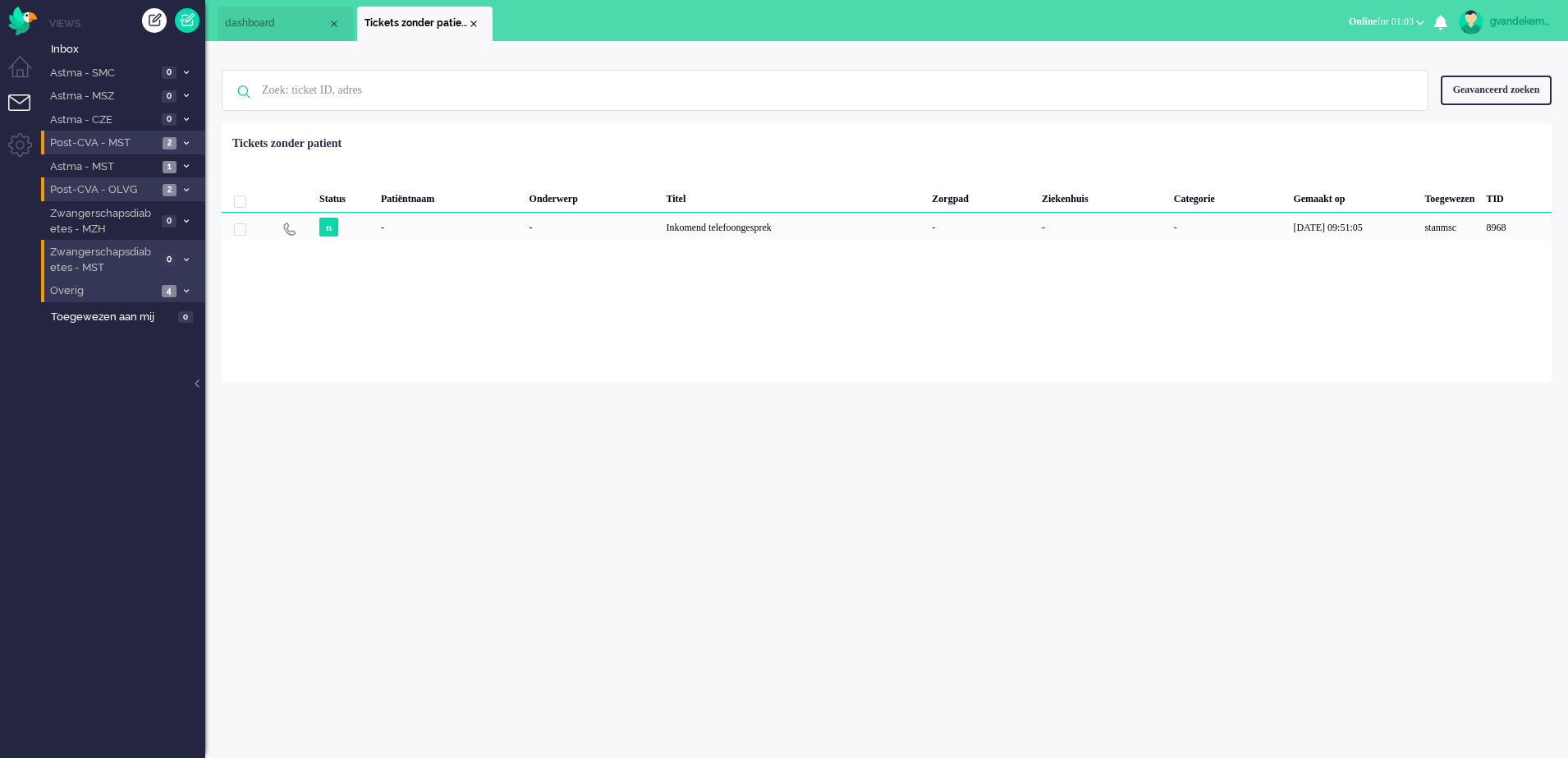
click at [186, 188] on icon at bounding box center [187, 189] width 5 height 6
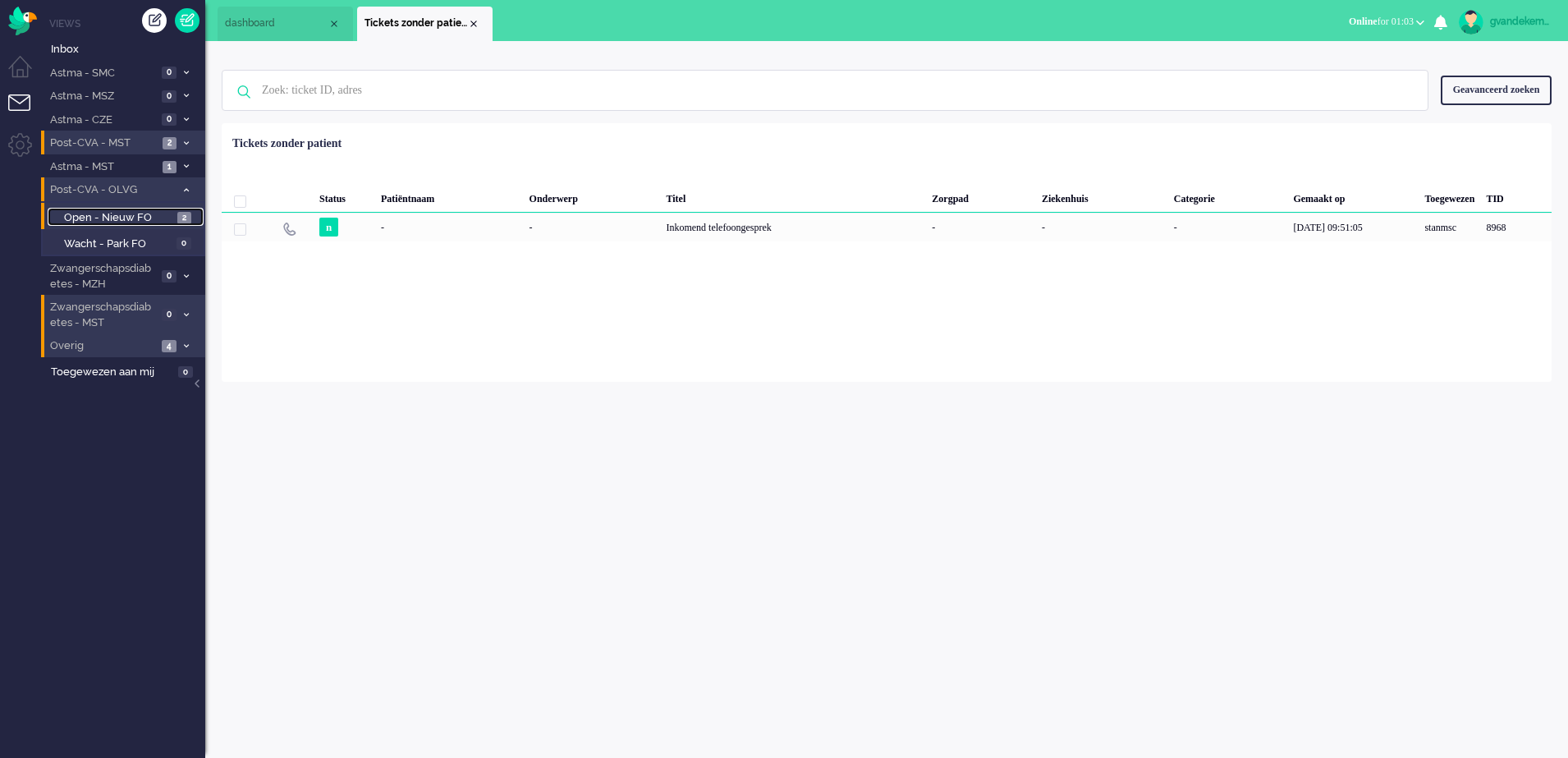
click at [176, 219] on link "Open - Nieuw FO 2" at bounding box center [126, 217] width 156 height 18
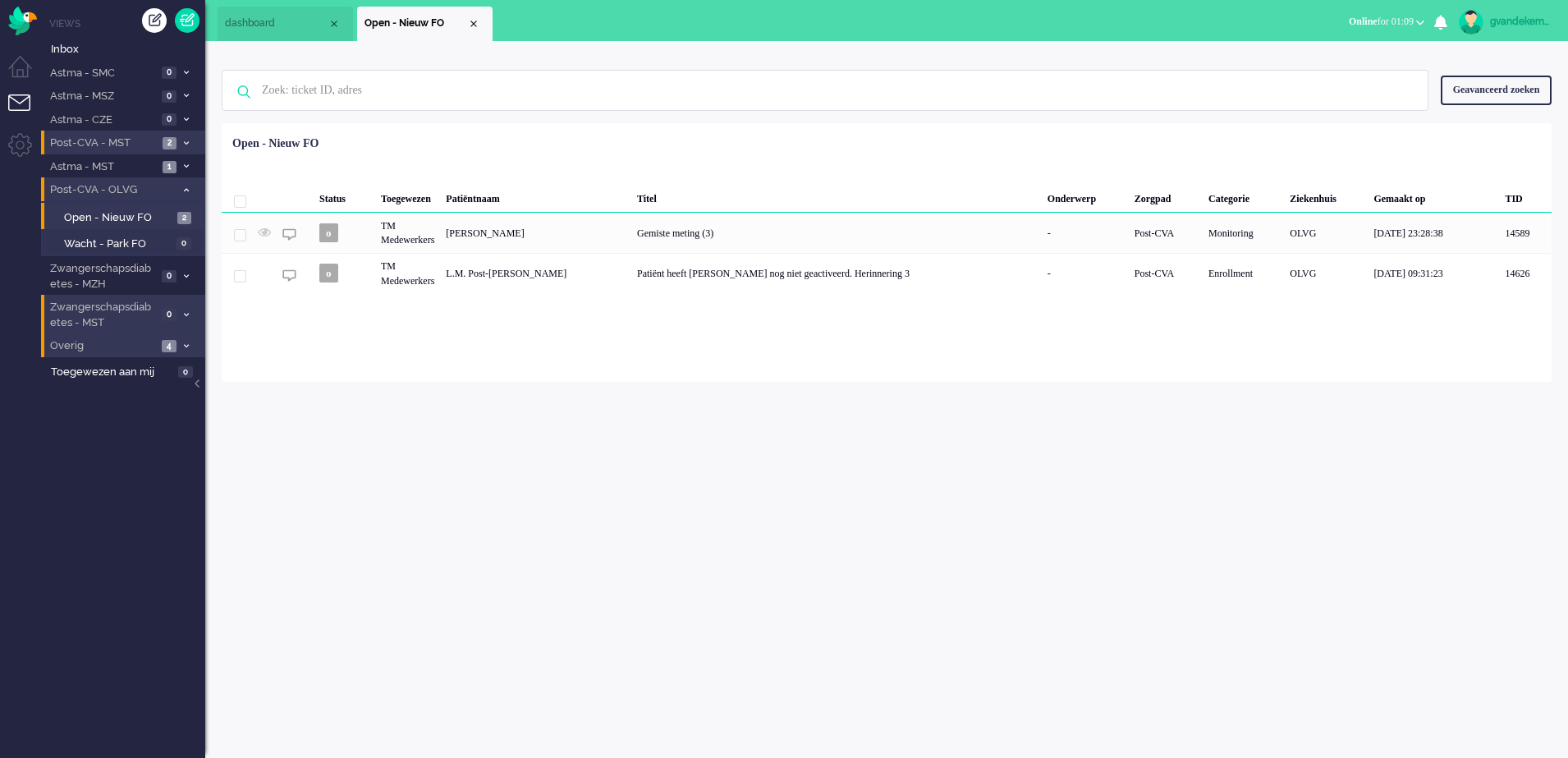
click at [187, 348] on icon at bounding box center [187, 346] width 5 height 6
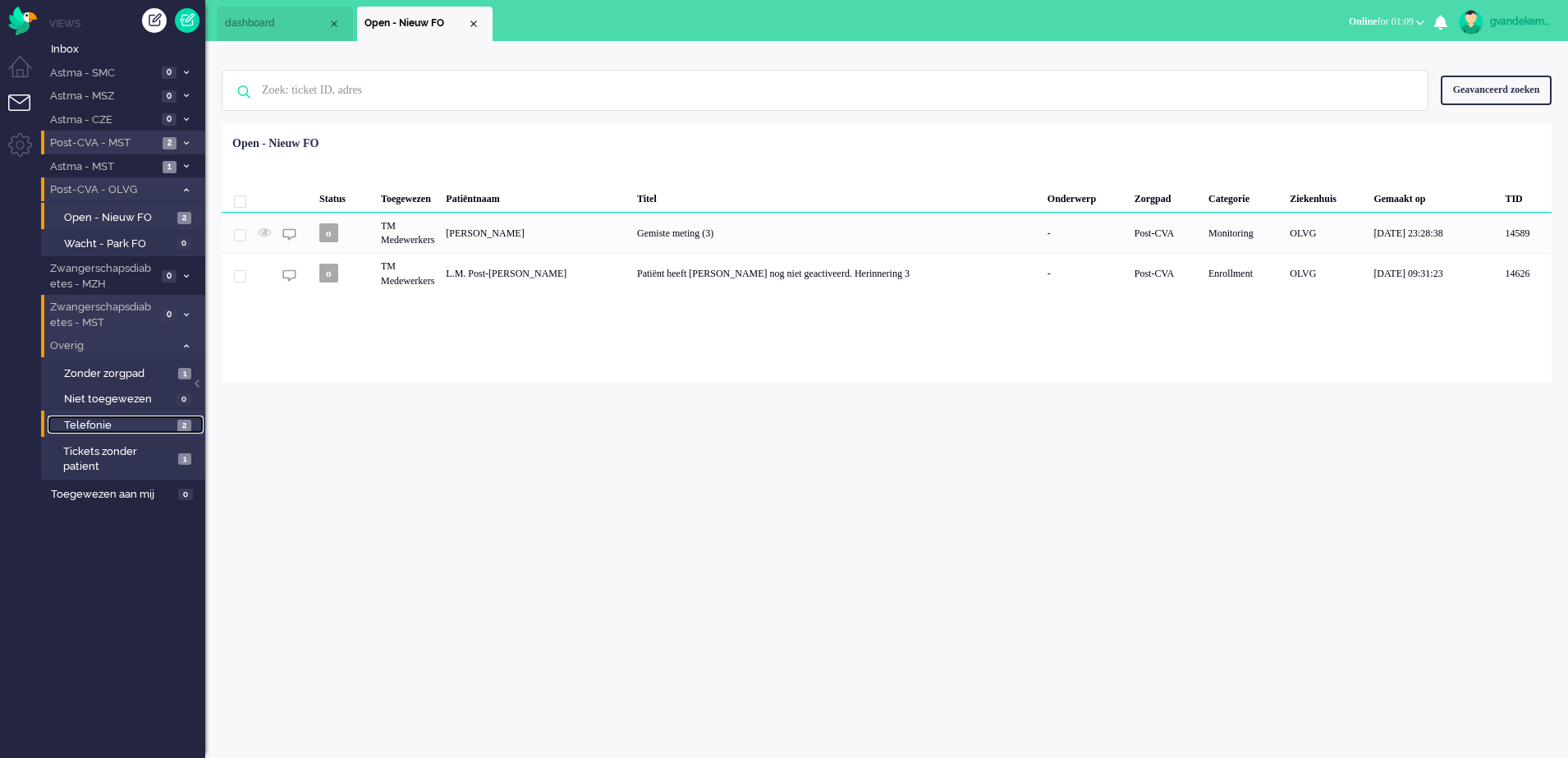
click at [178, 425] on span "2" at bounding box center [184, 425] width 14 height 13
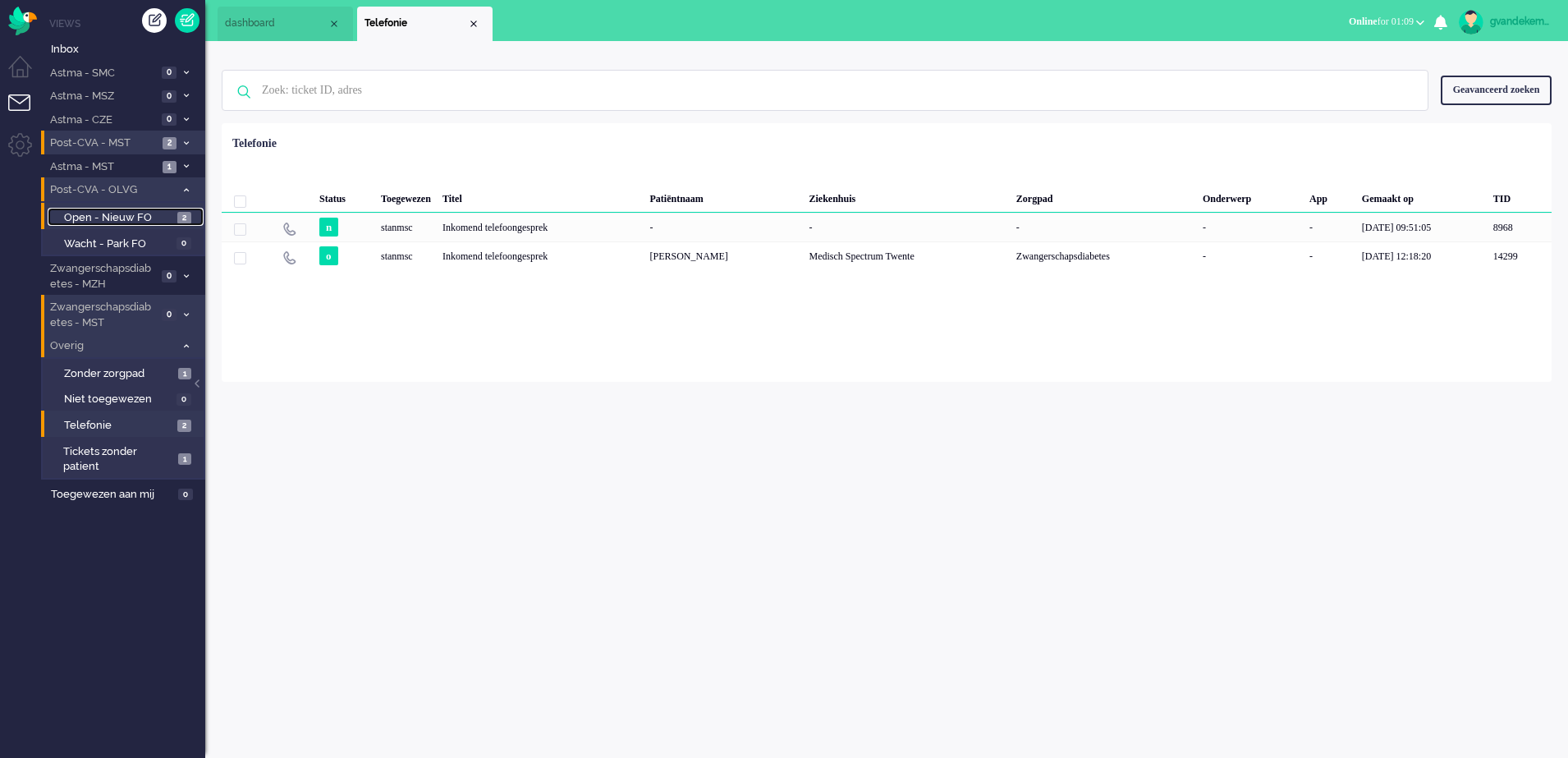
click at [131, 212] on span "Open - Nieuw FO" at bounding box center [118, 218] width 109 height 16
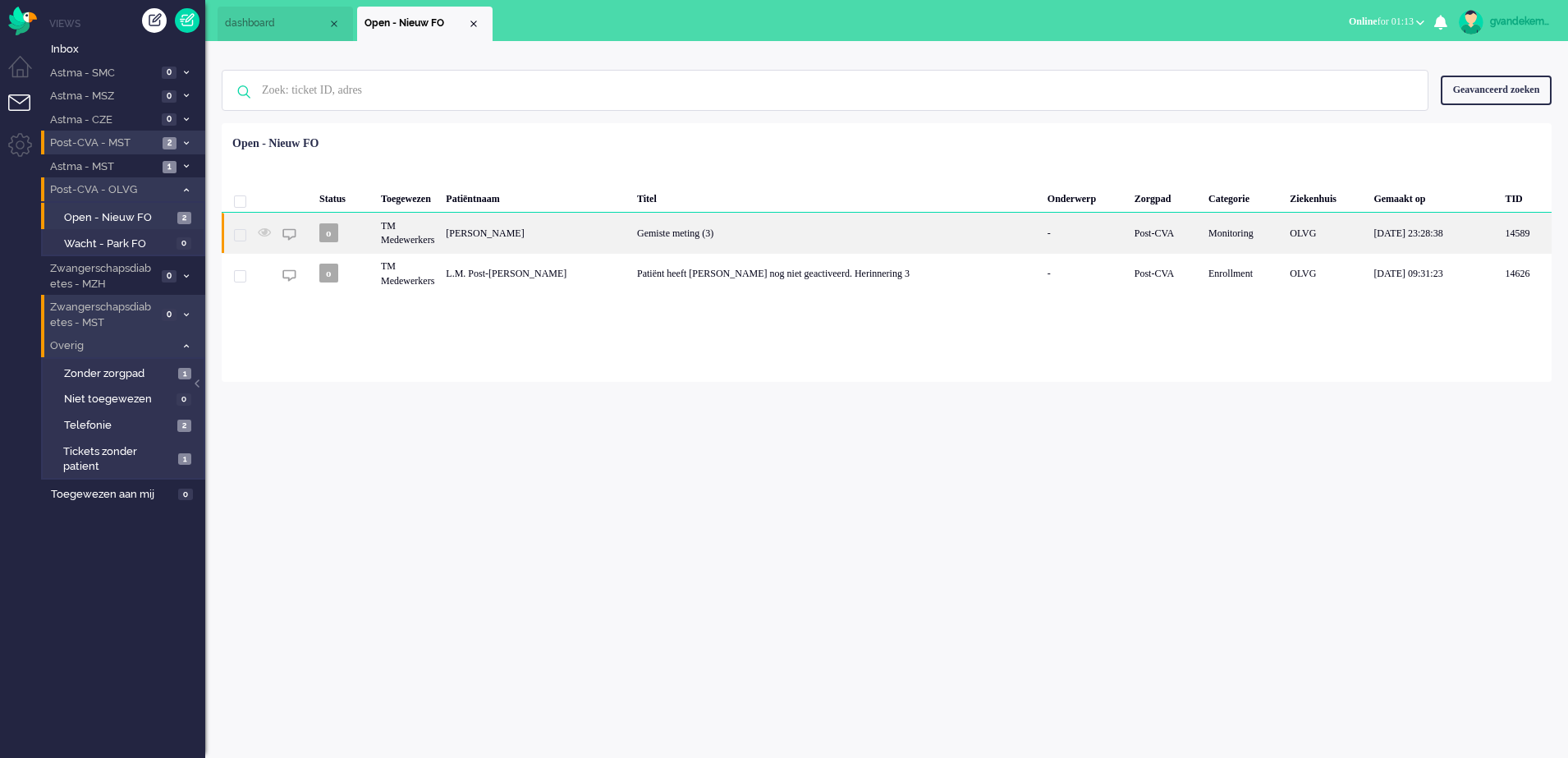
click at [609, 228] on div "[PERSON_NAME]" at bounding box center [535, 233] width 191 height 40
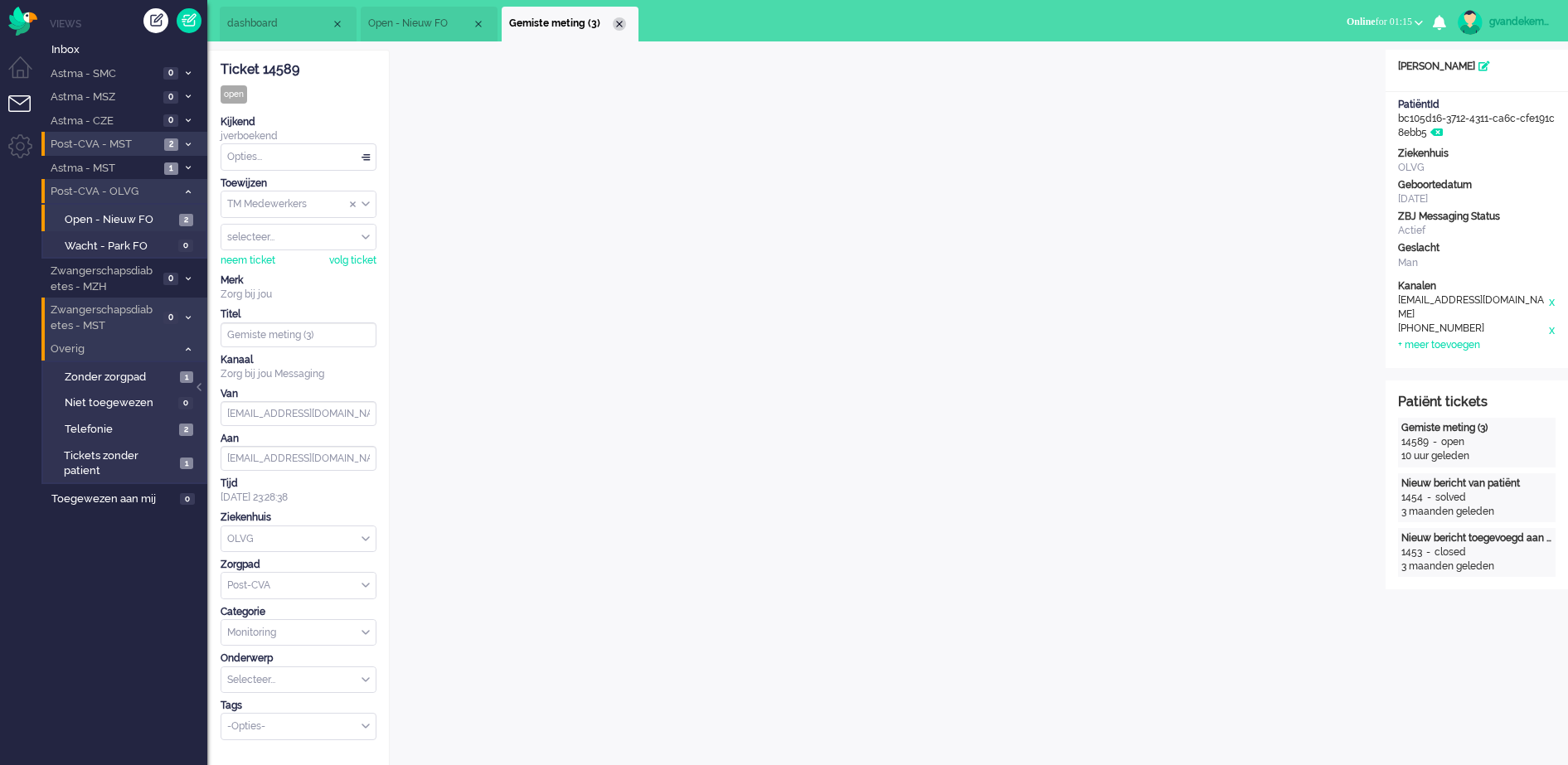
click at [621, 19] on div "Close tab" at bounding box center [619, 25] width 14 height 14
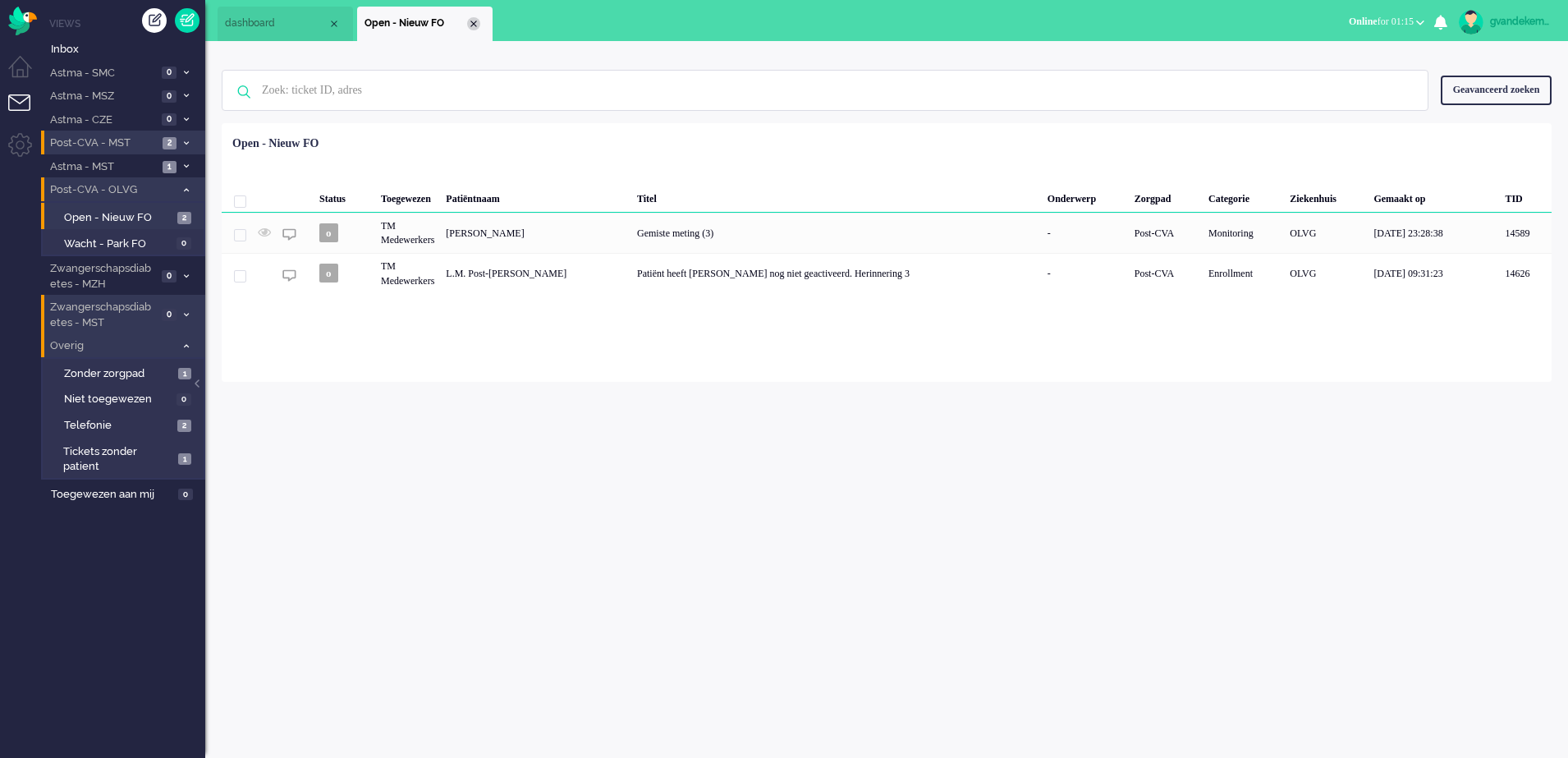
click at [471, 22] on div "Close tab" at bounding box center [474, 24] width 13 height 13
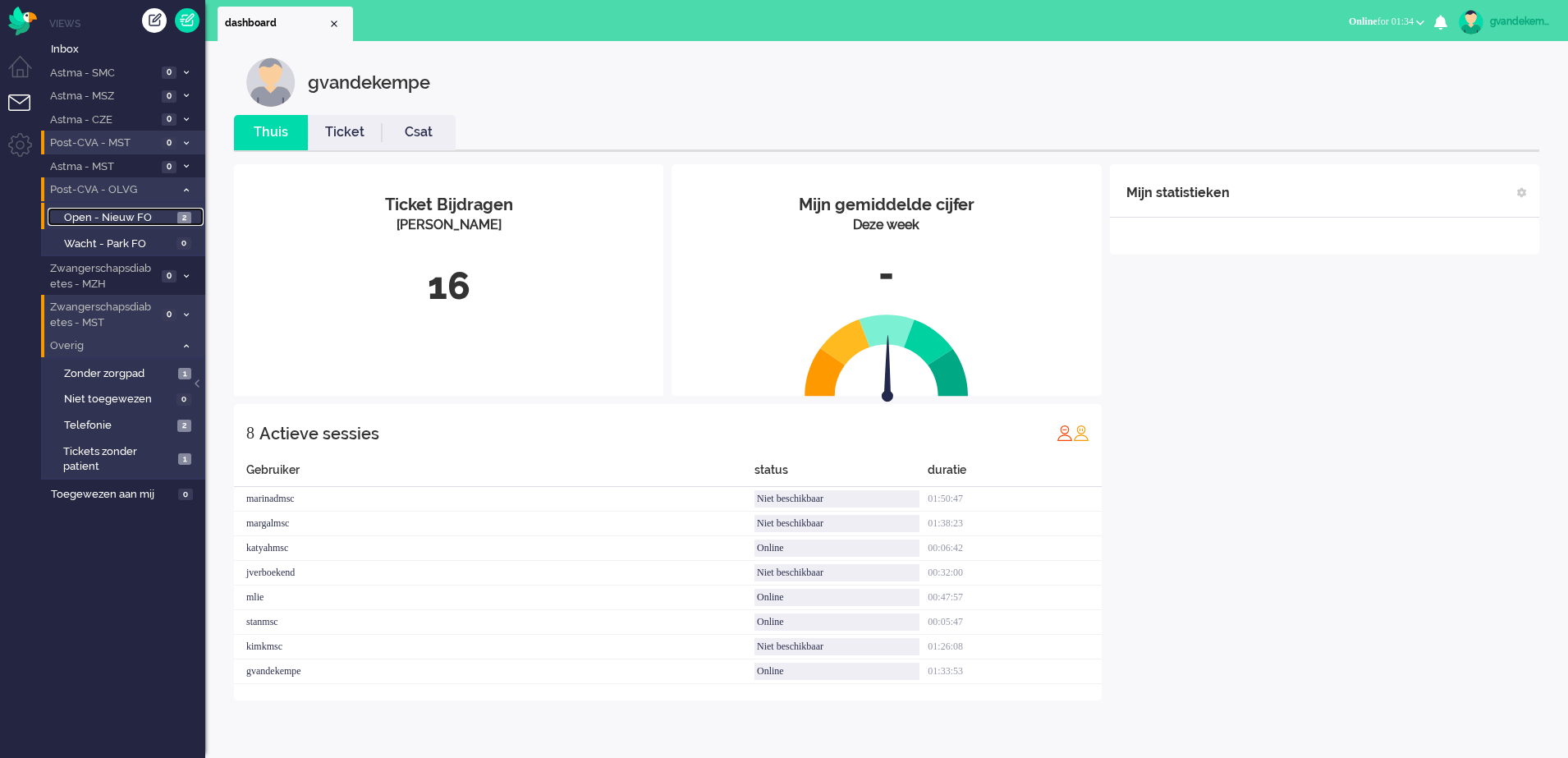
click at [157, 215] on span "Open - Nieuw FO" at bounding box center [118, 218] width 109 height 16
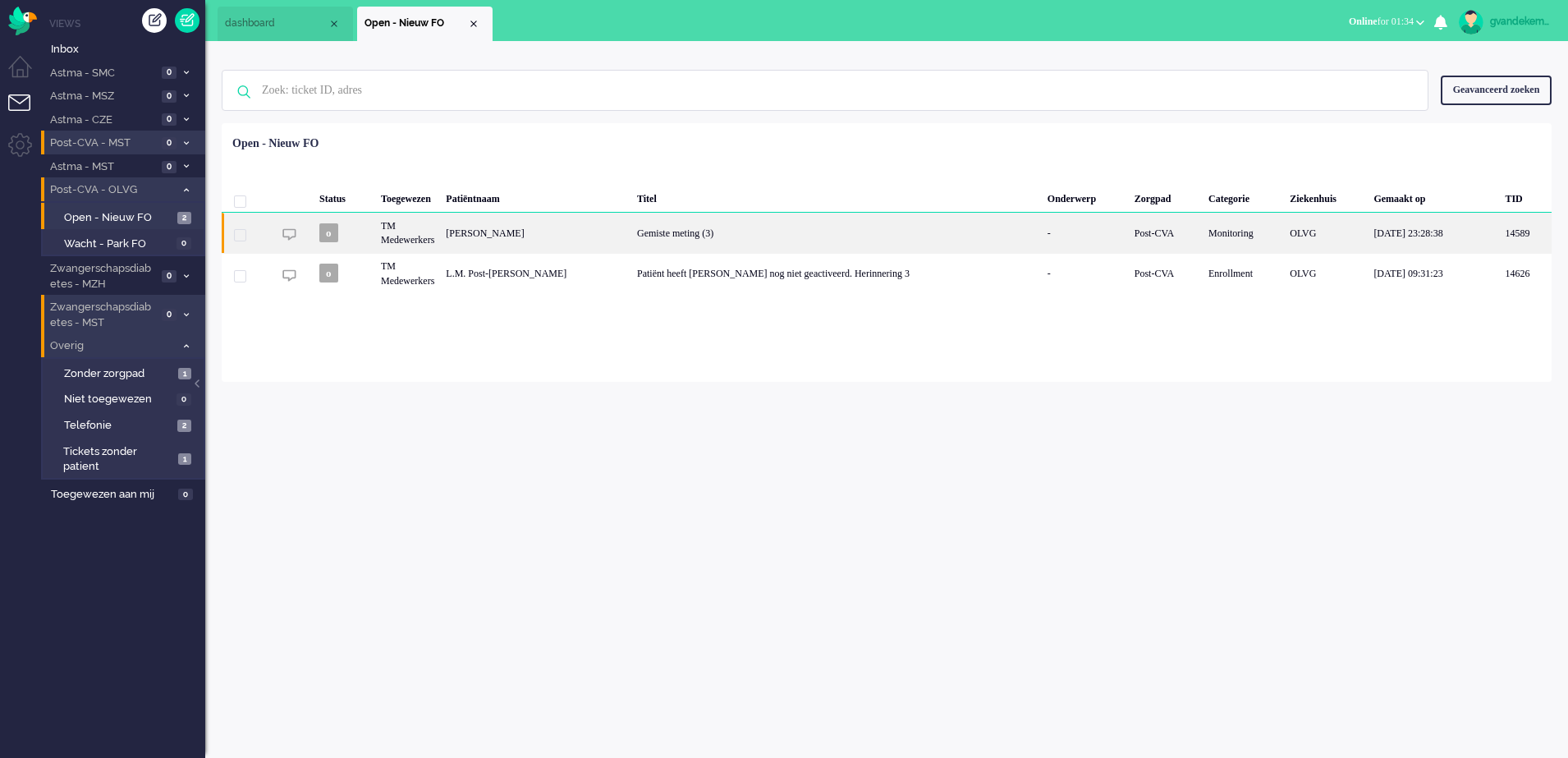
click at [753, 235] on div "Gemiste meting (3)" at bounding box center [837, 233] width 410 height 40
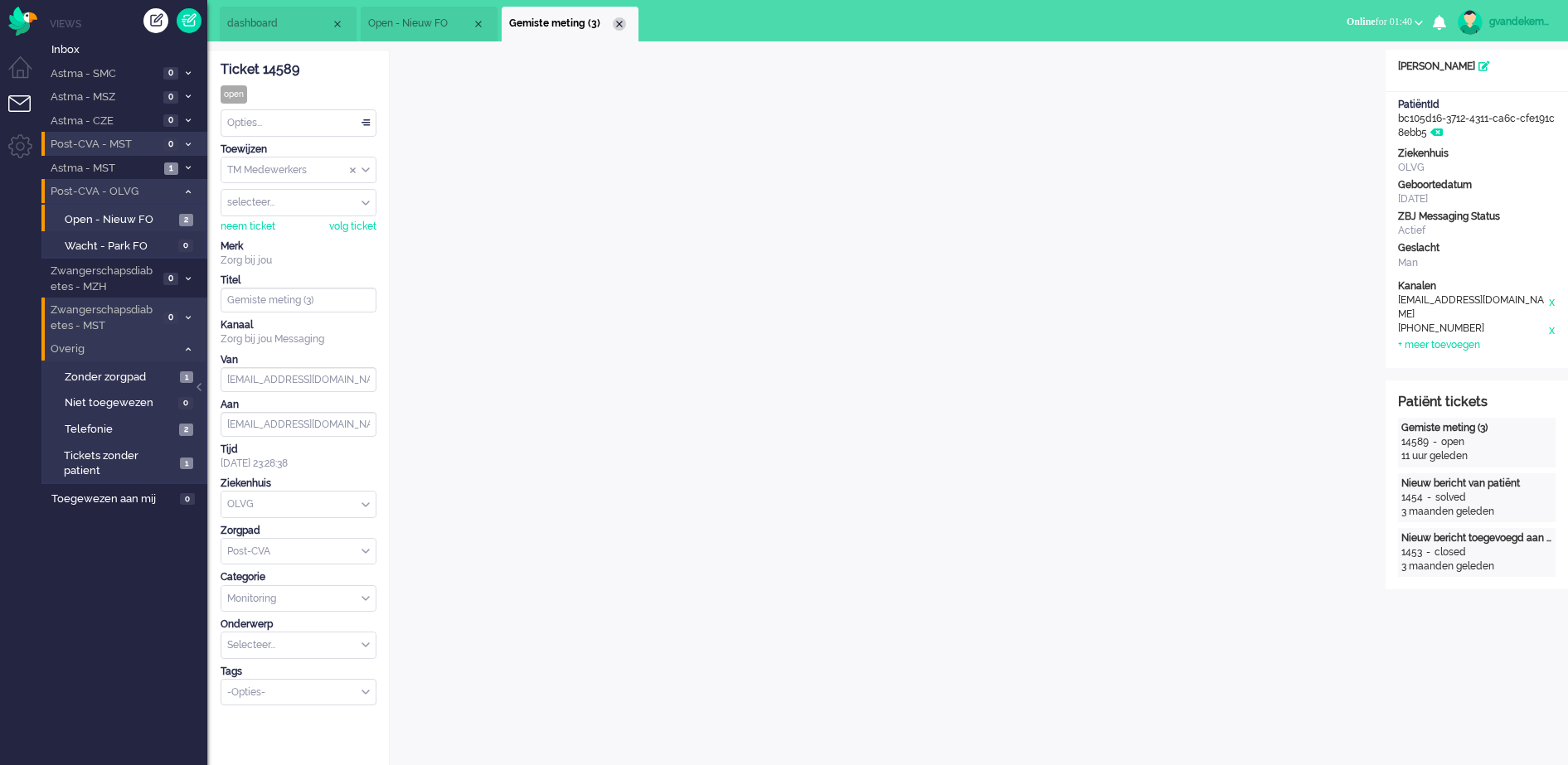
click at [613, 24] on div "Close tab" at bounding box center [619, 25] width 14 height 14
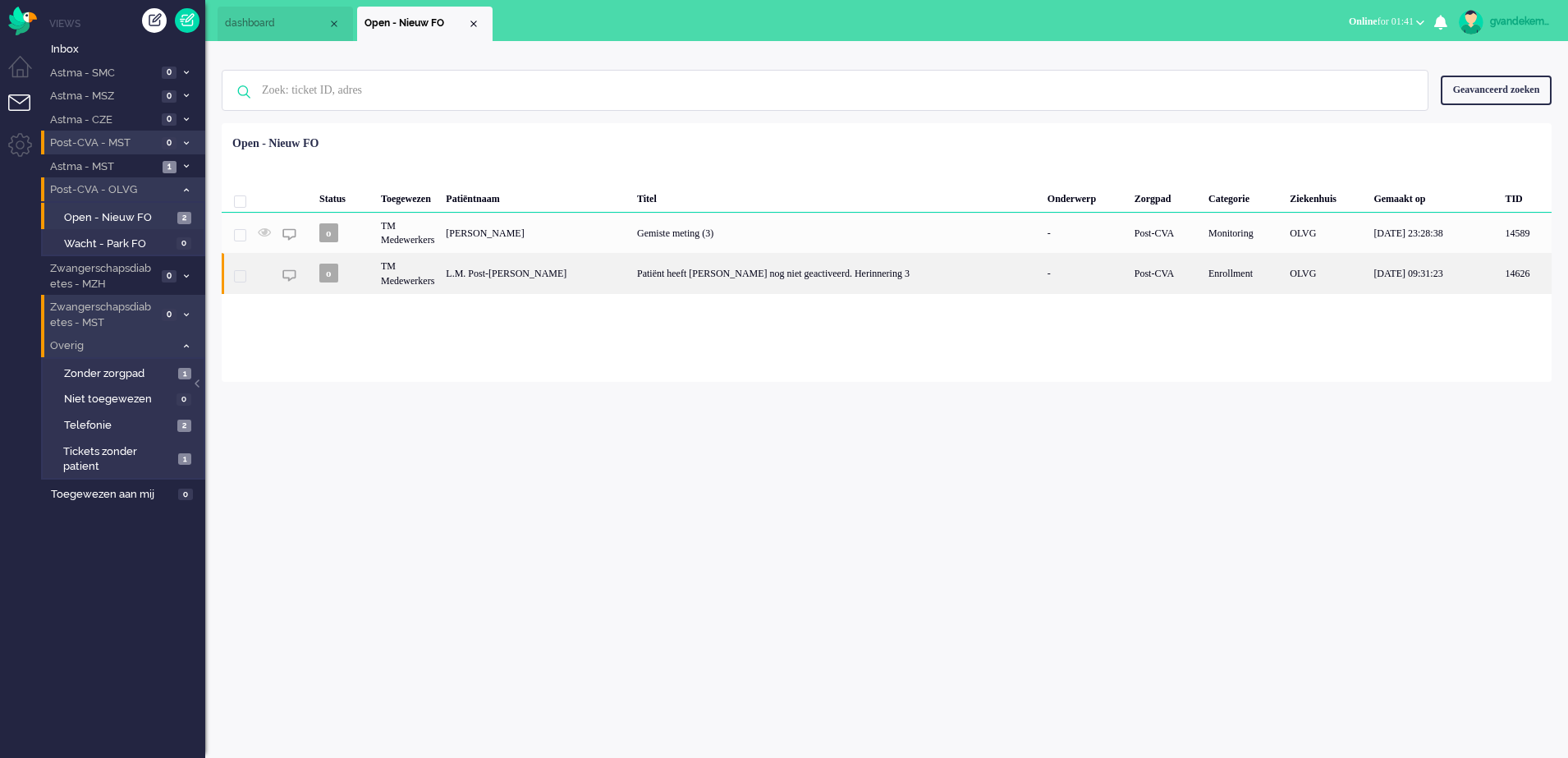
click at [722, 277] on div "Patiënt heeft Luscii nog niet geactiveerd. Herinnering 3" at bounding box center [837, 273] width 410 height 40
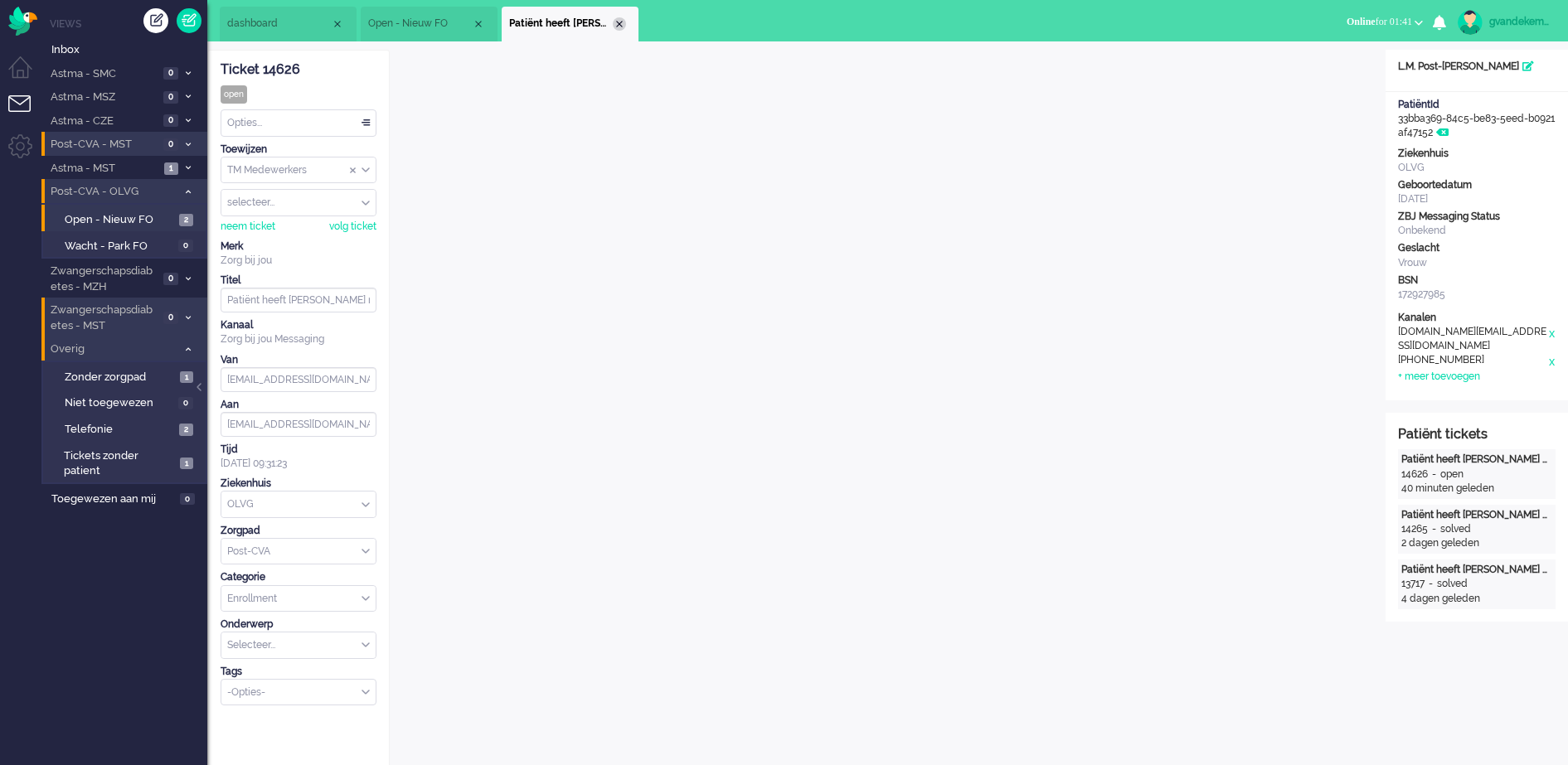
click at [621, 23] on div "Close tab" at bounding box center [619, 25] width 14 height 14
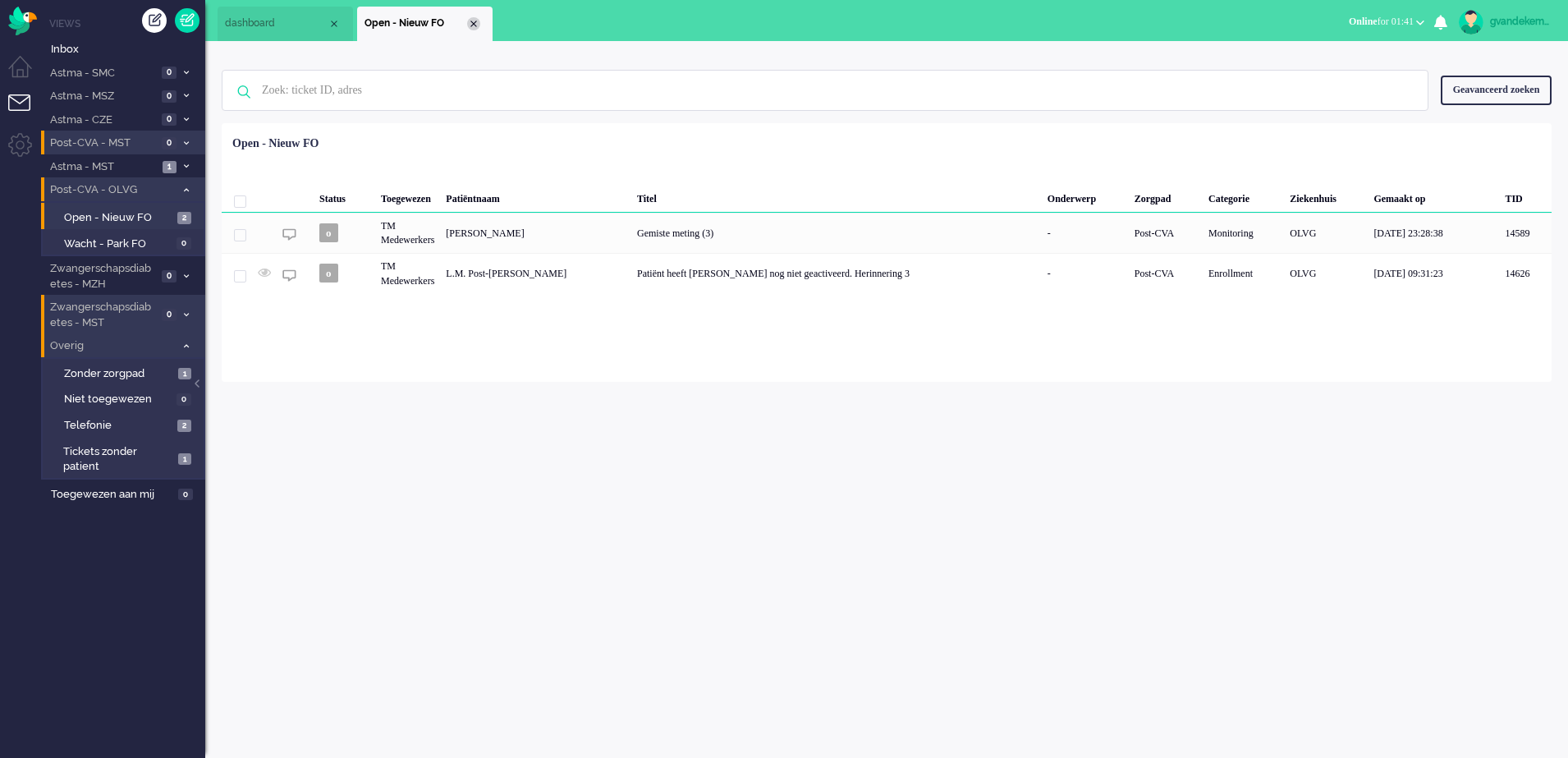
click at [469, 22] on div "Close tab" at bounding box center [474, 24] width 13 height 13
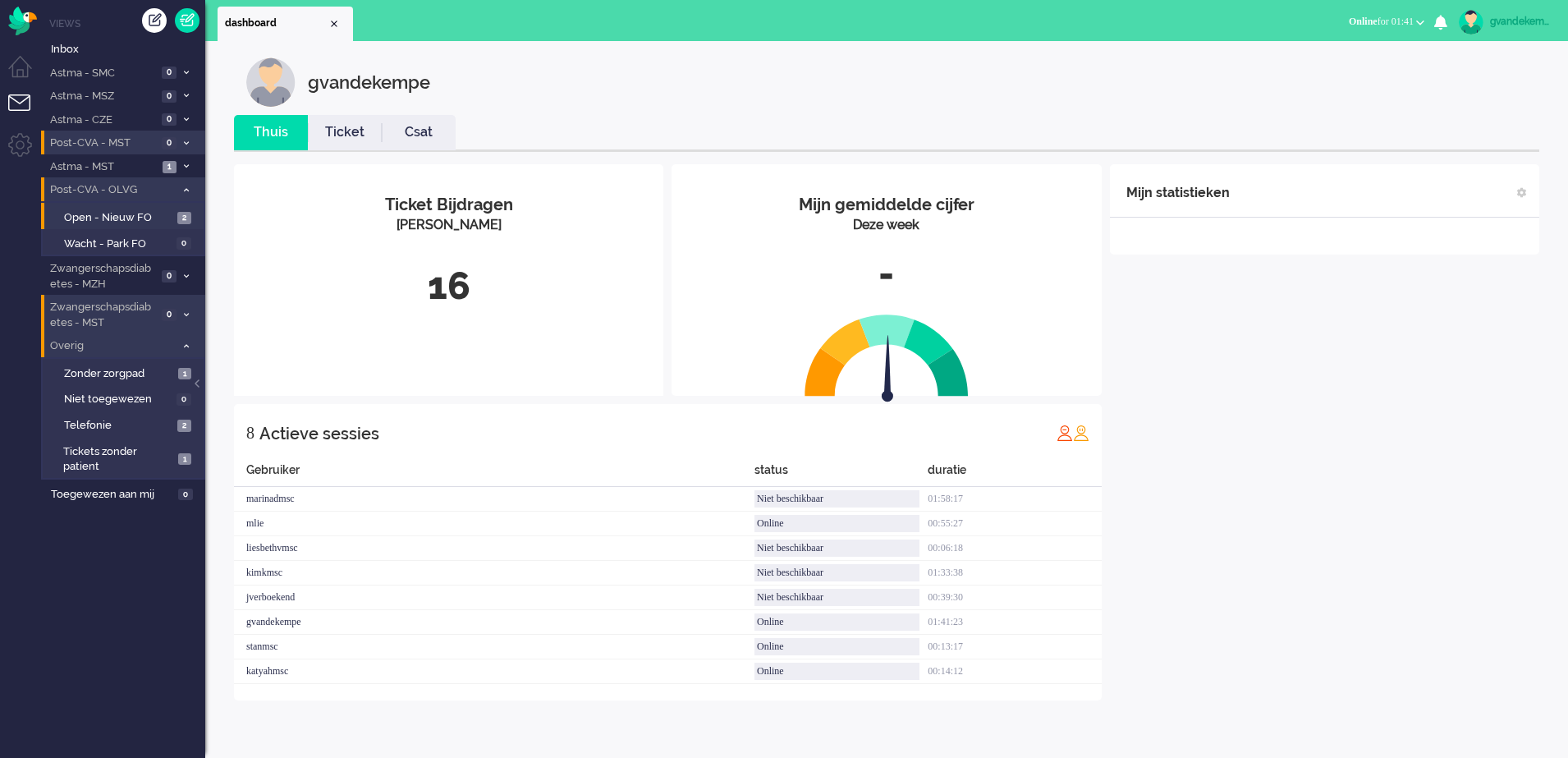
click at [1252, 451] on div "Mijn statistieken + Statistieken toevoegen Bel tijd (gemiddelde dag) Wrapup tij…" at bounding box center [1324, 432] width 430 height 536
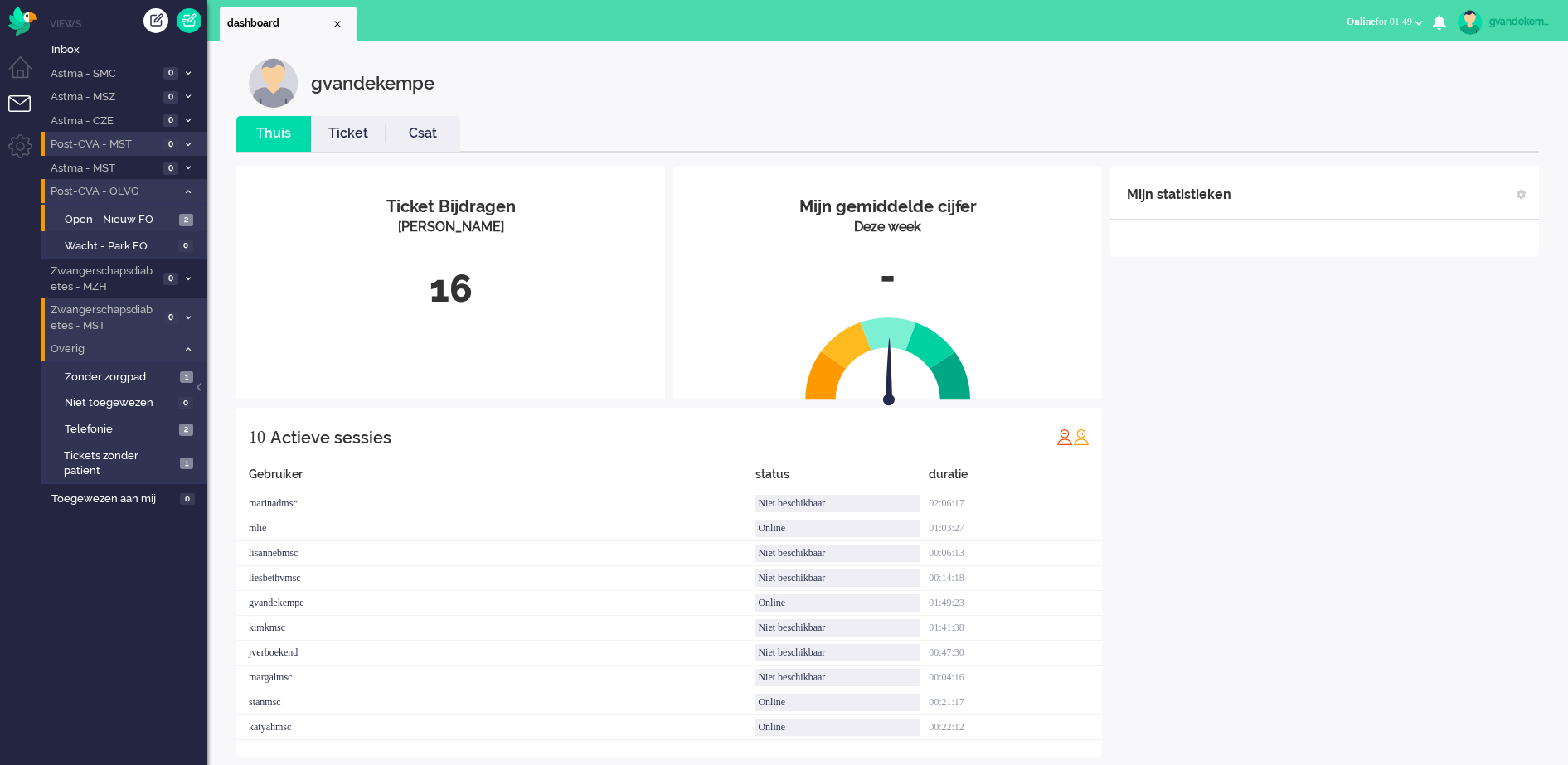
click at [1387, 406] on div "Mijn statistieken + Statistieken toevoegen Bel tijd (gemiddelde dag) Wrapup tij…" at bounding box center [1324, 461] width 429 height 591
click at [1351, 517] on div "Mijn statistieken + Statistieken toevoegen Bel tijd (gemiddelde dag) Wrapup tij…" at bounding box center [1324, 461] width 429 height 591
click at [129, 46] on span "Inbox" at bounding box center [129, 50] width 156 height 16
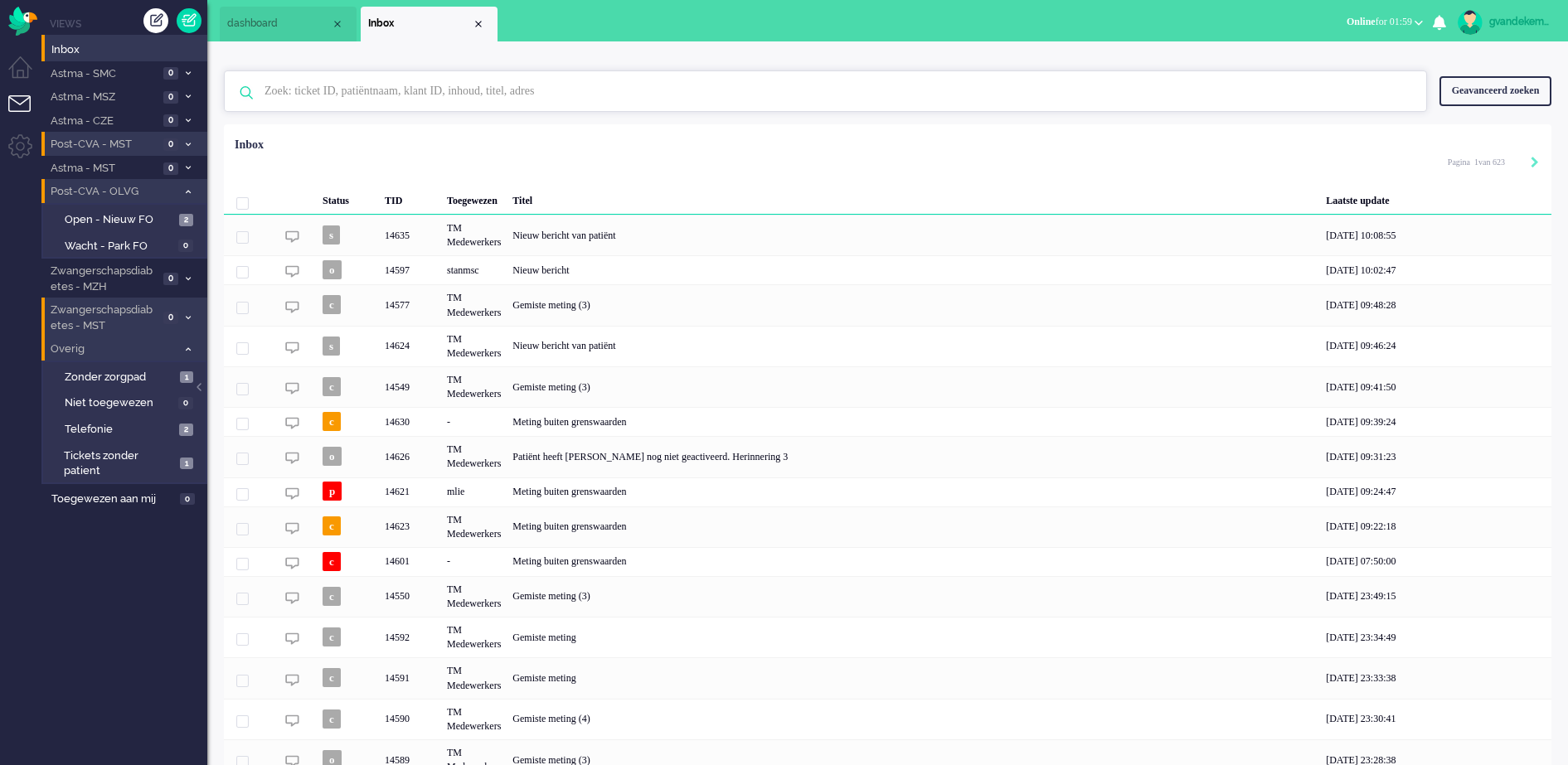
click at [292, 98] on input "text" at bounding box center [828, 90] width 1152 height 40
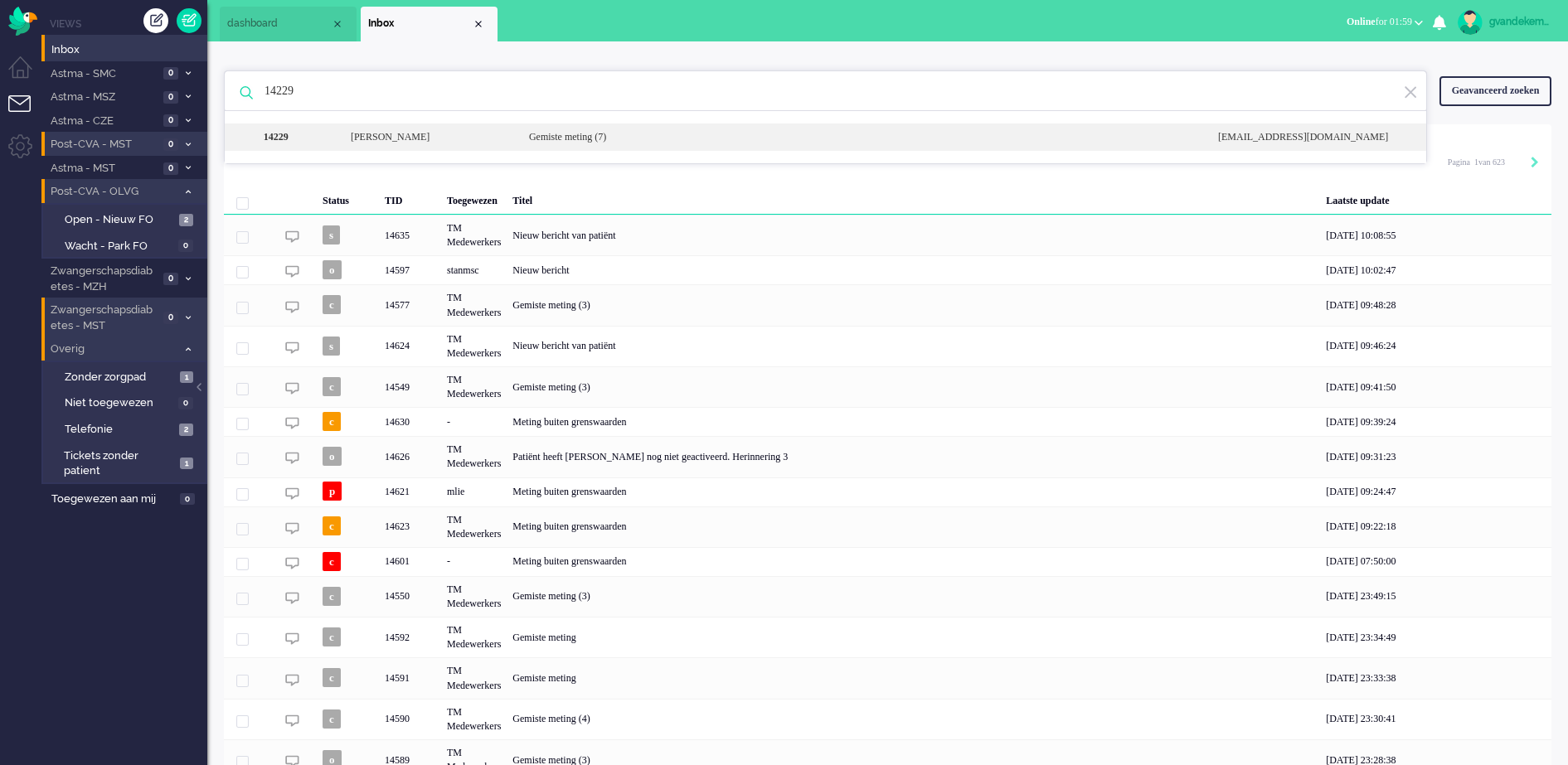
type input "14229"
click at [489, 142] on div "[PERSON_NAME]" at bounding box center [427, 137] width 178 height 14
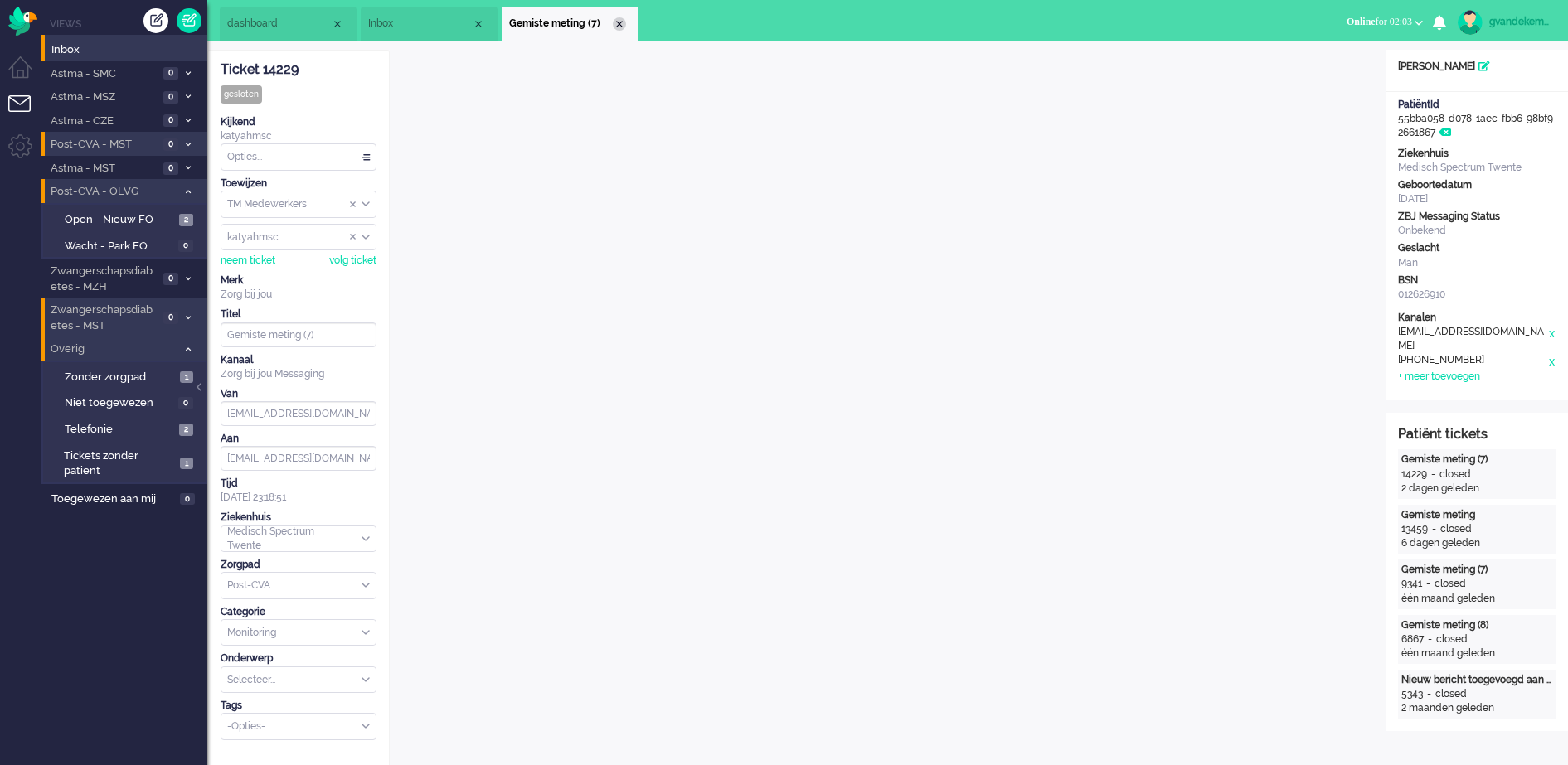
click at [618, 21] on div "Close tab" at bounding box center [619, 25] width 14 height 14
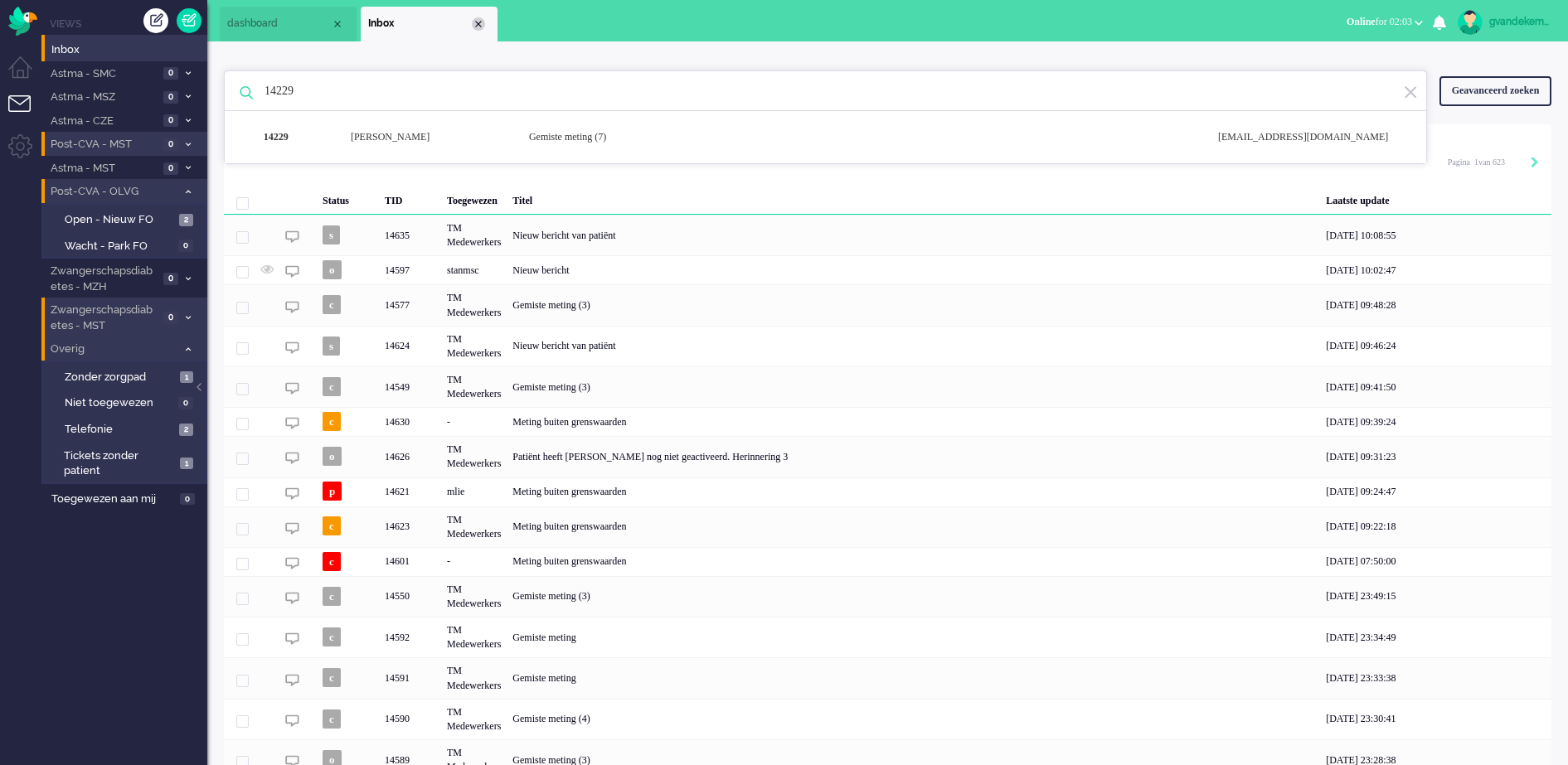
click at [475, 27] on div "Close tab" at bounding box center [479, 25] width 14 height 14
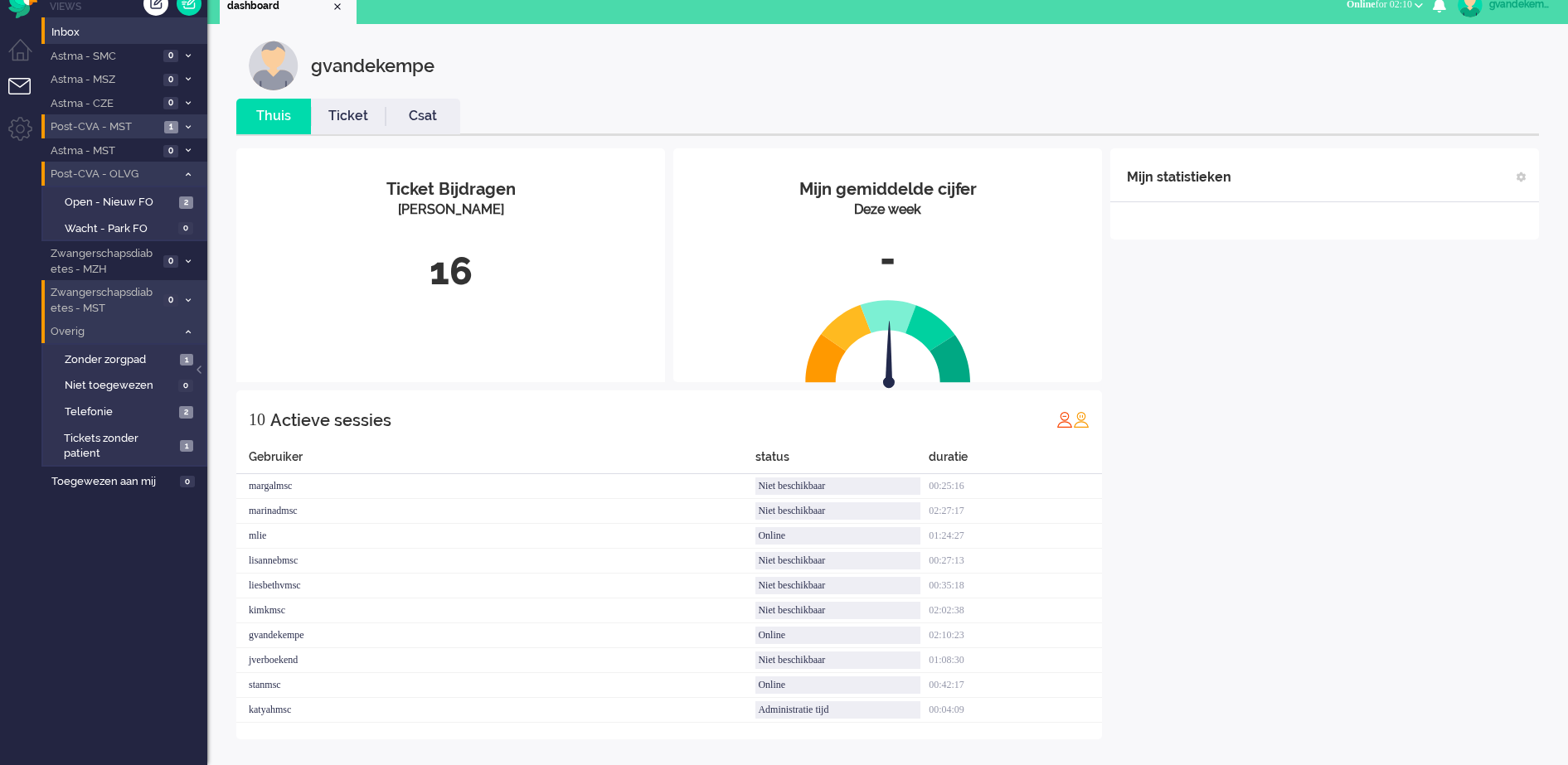
scroll to position [21, 0]
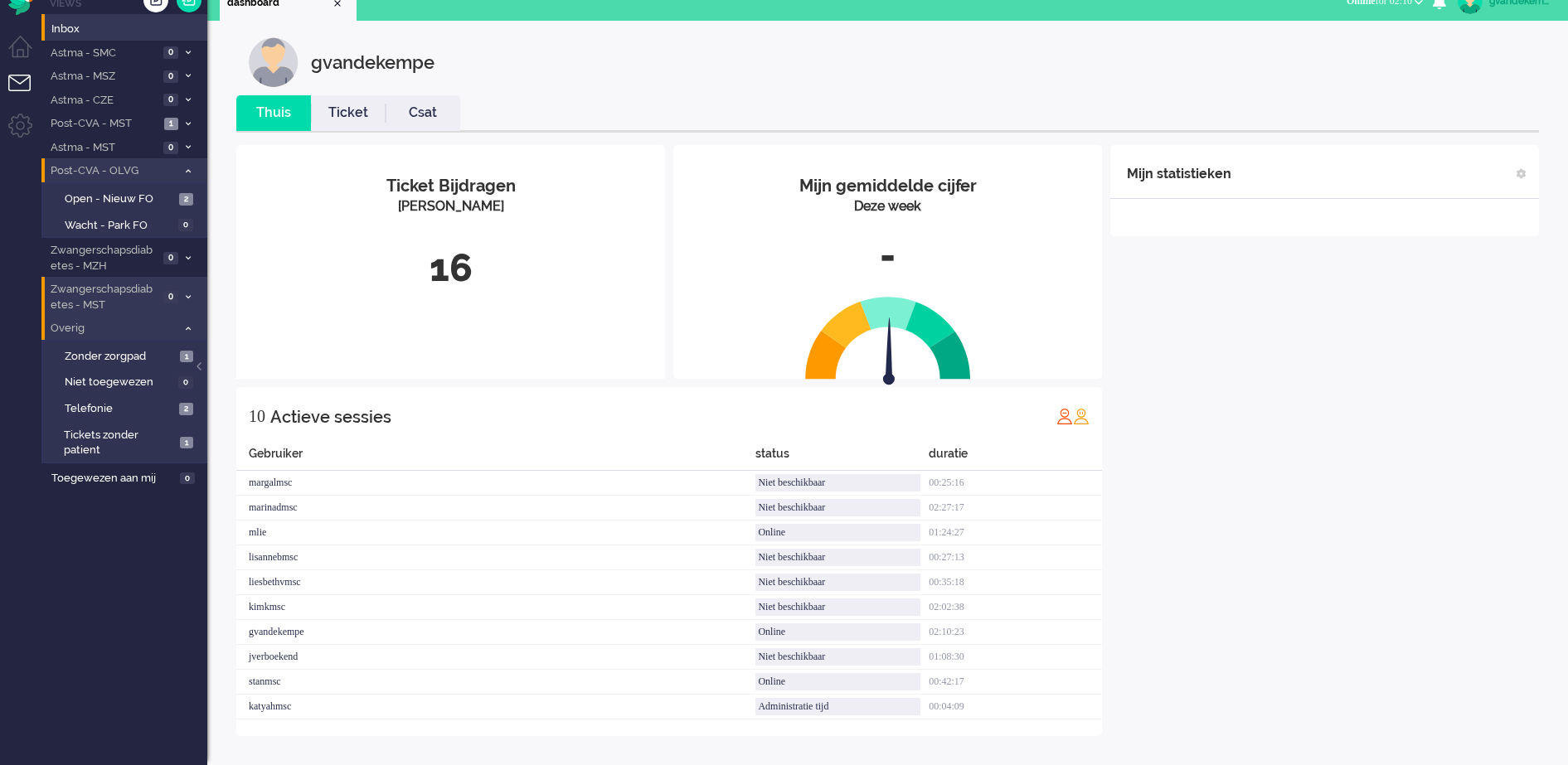
click at [189, 126] on icon at bounding box center [189, 123] width 5 height 6
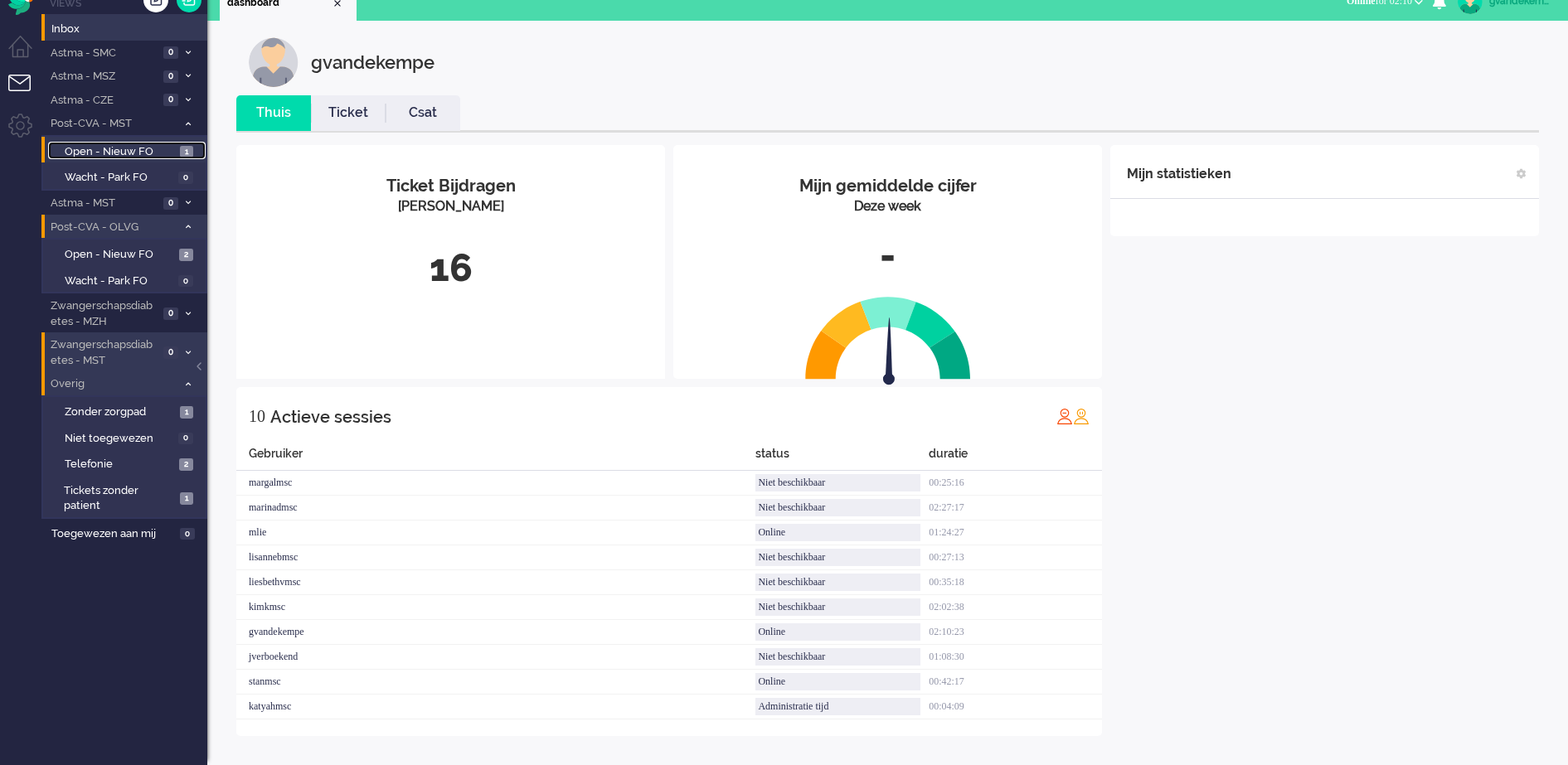
click at [147, 147] on span "Open - Nieuw FO" at bounding box center [119, 152] width 111 height 16
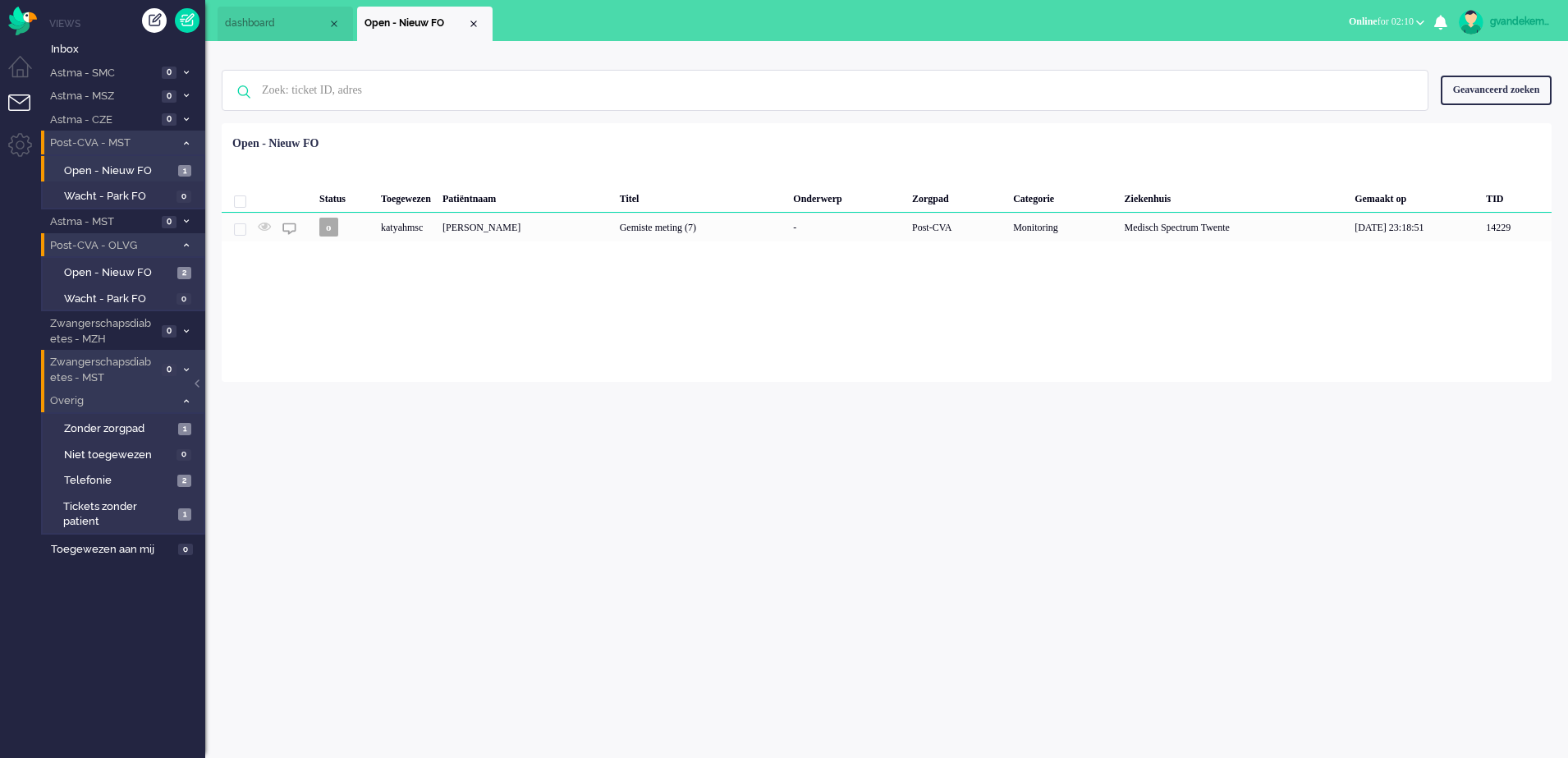
click at [187, 142] on icon at bounding box center [187, 143] width 5 height 6
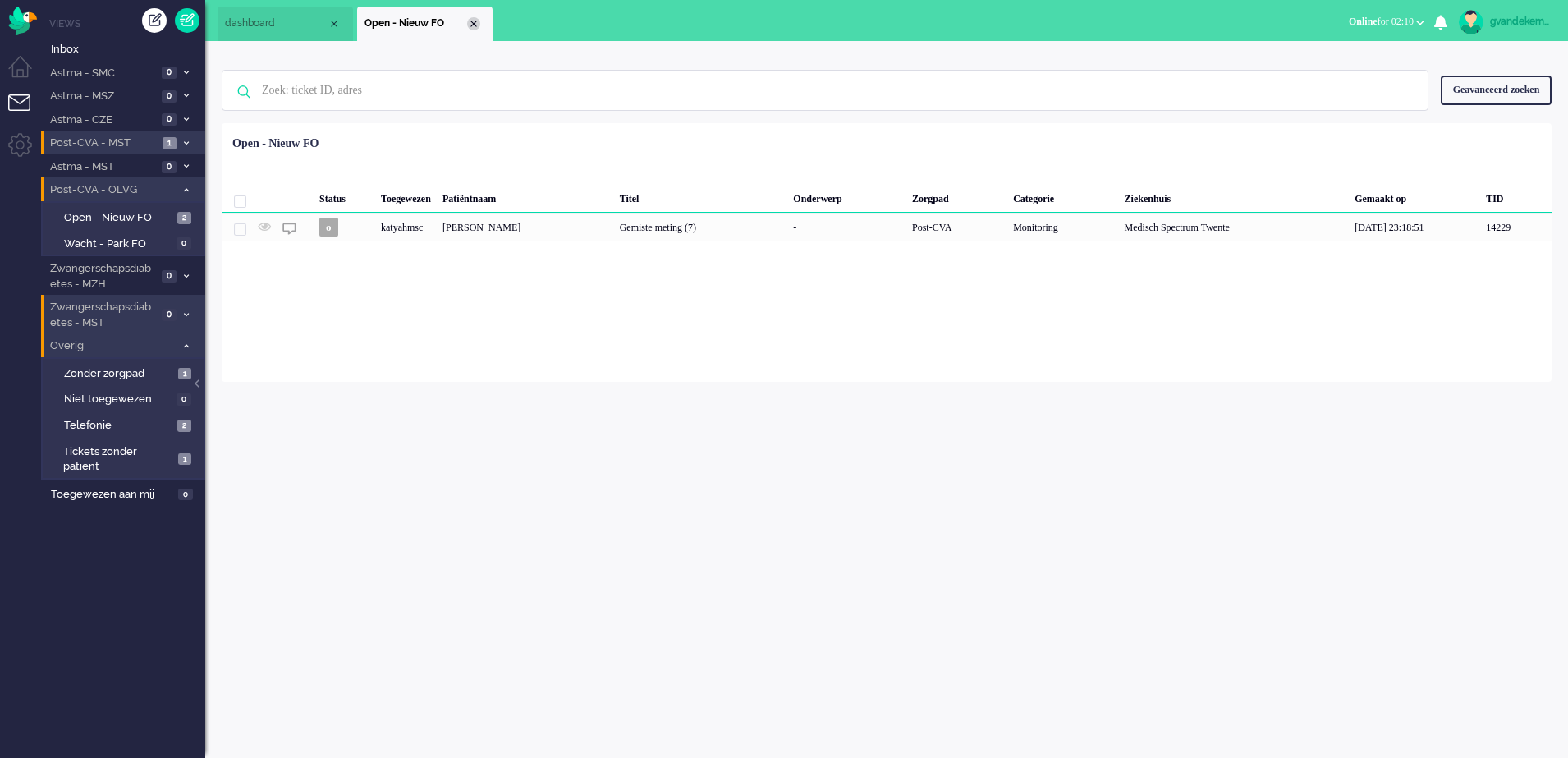
click at [470, 23] on div "Close tab" at bounding box center [474, 24] width 13 height 13
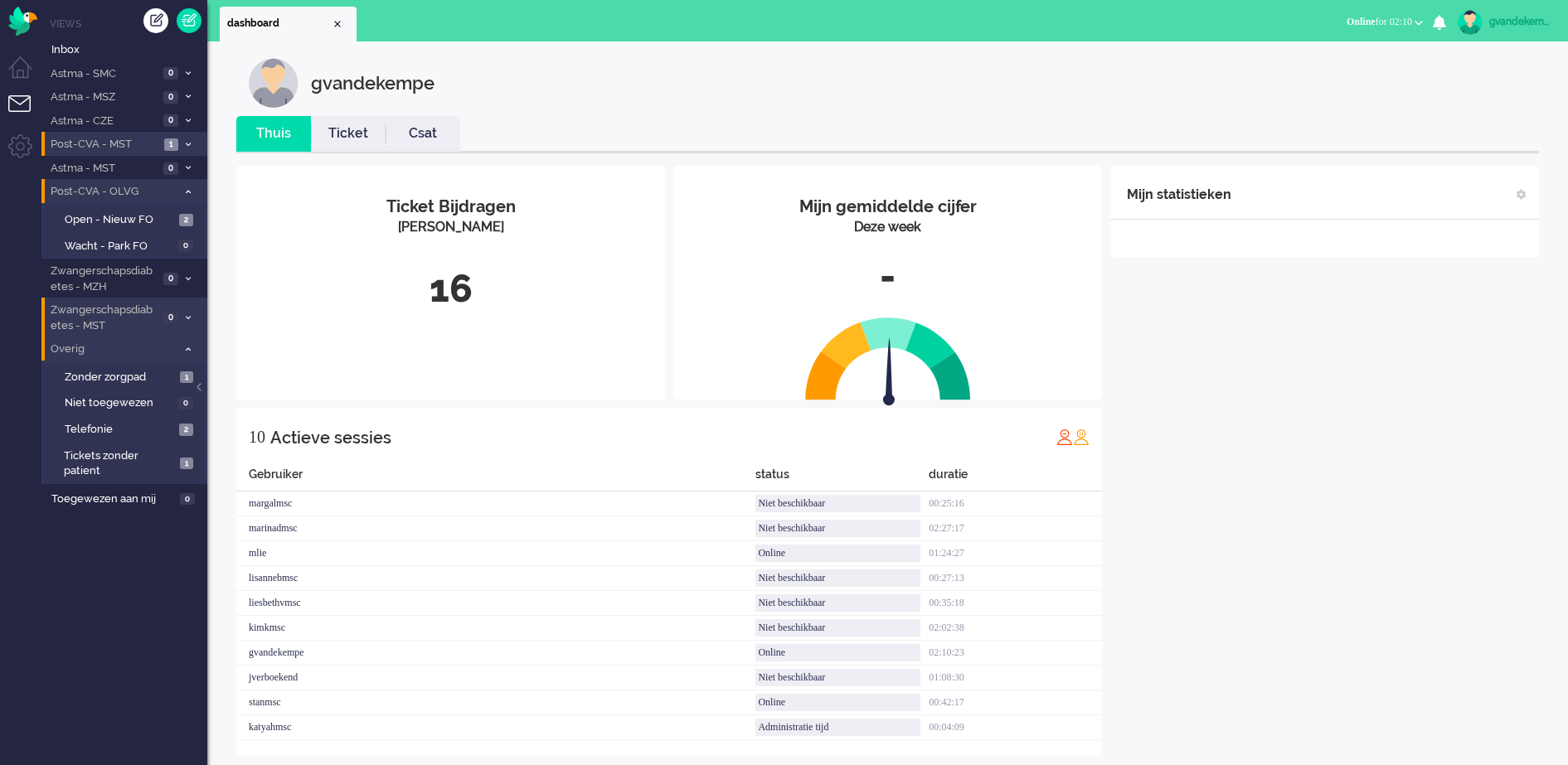
click at [1323, 428] on div "Mijn statistieken + Statistieken toevoegen Bel tijd (gemiddelde dag) Wrapup tij…" at bounding box center [1324, 461] width 429 height 591
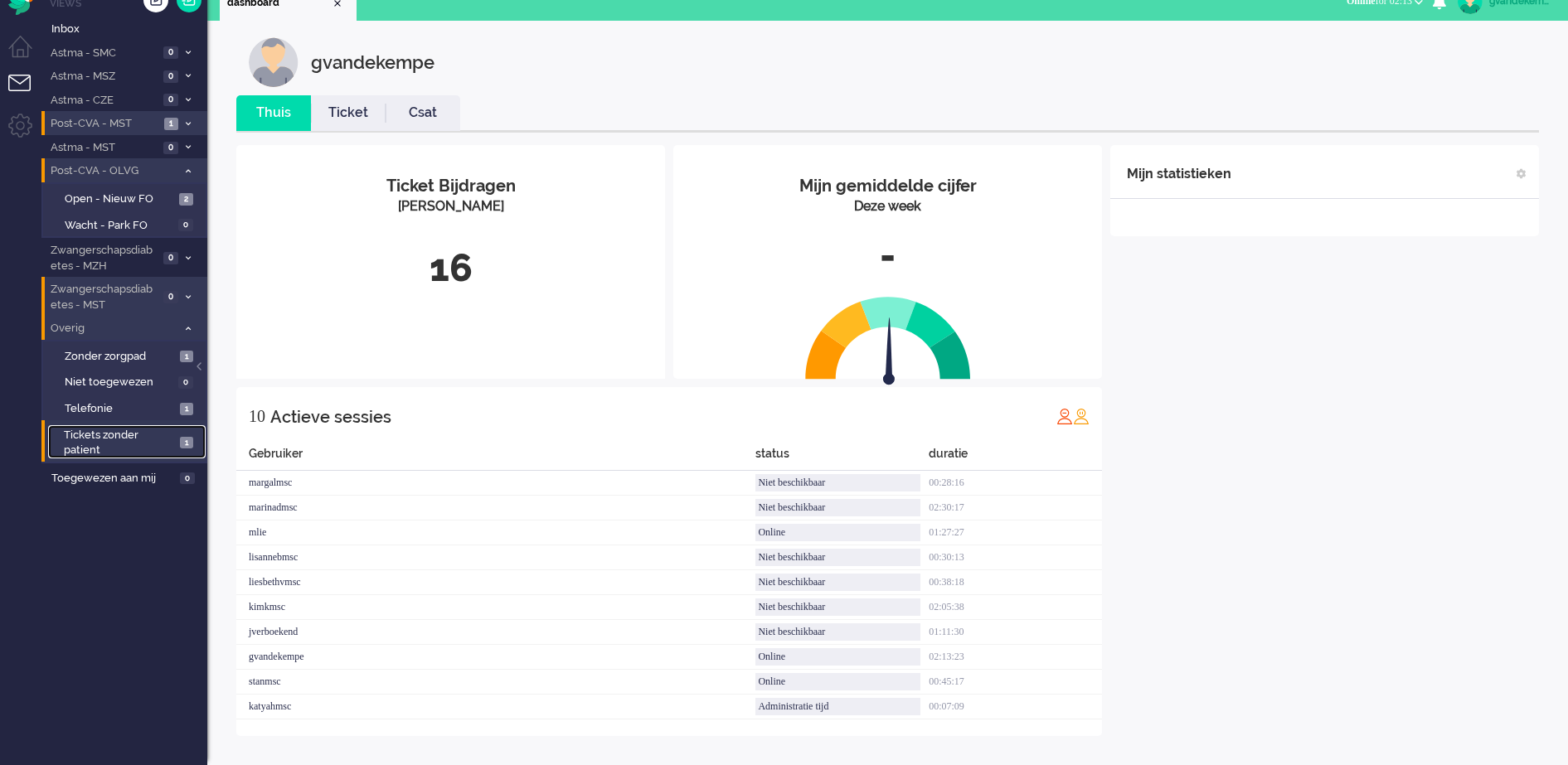
click at [176, 442] on link "Tickets zonder patient 1" at bounding box center [127, 441] width 157 height 33
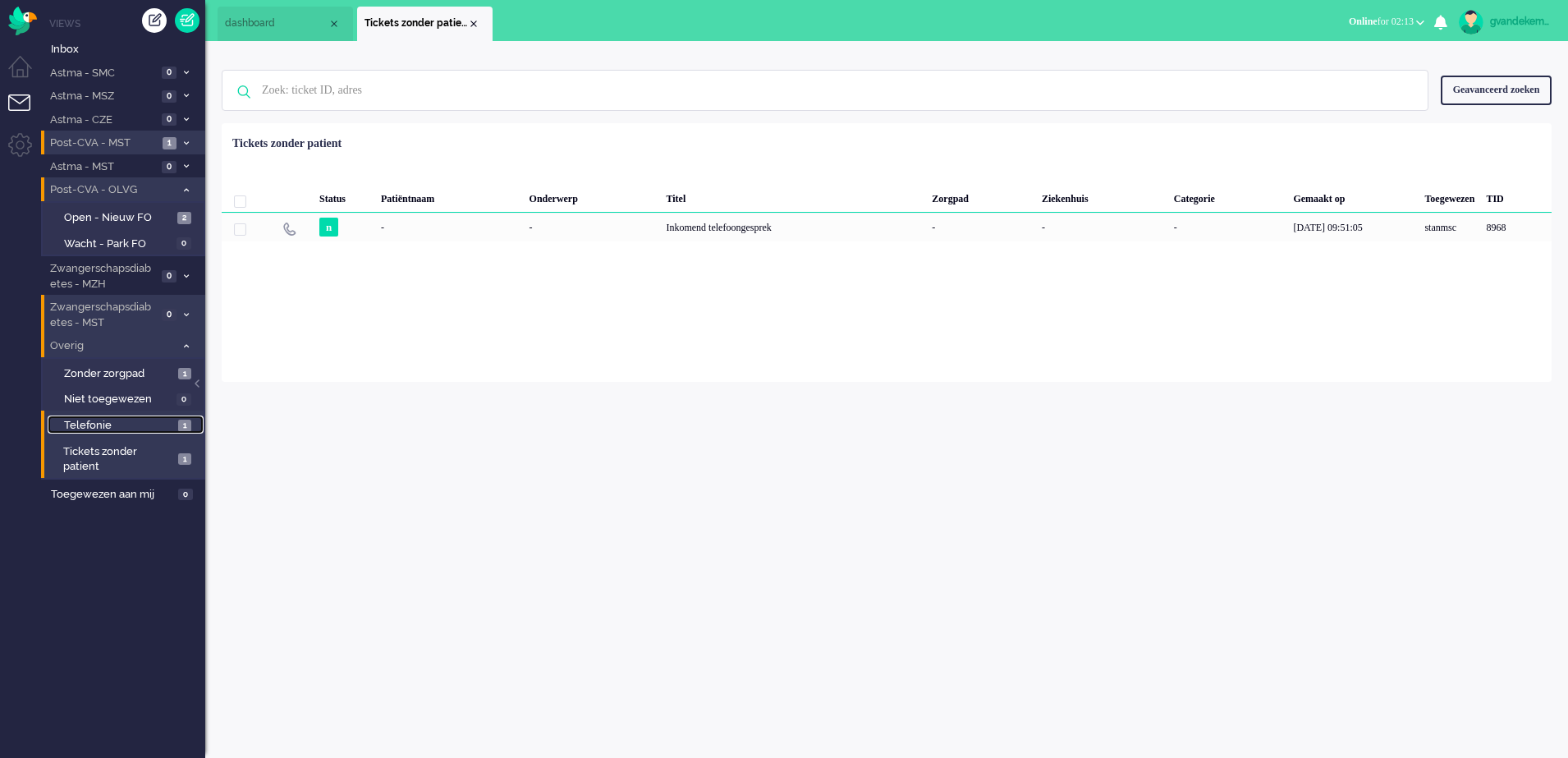
click at [165, 427] on span "Telefonie" at bounding box center [118, 425] width 110 height 16
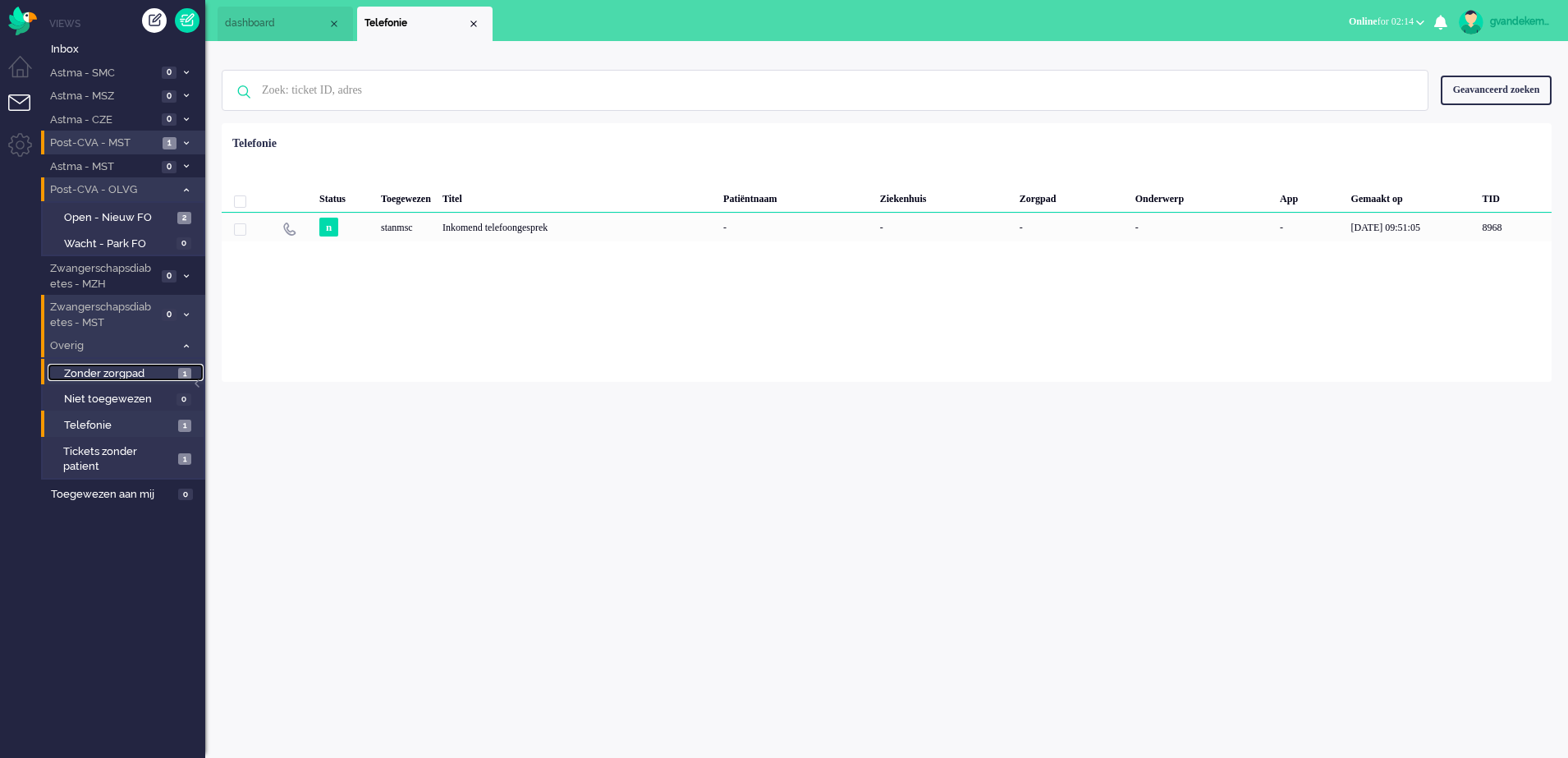
click at [161, 370] on span "Zonder zorgpad" at bounding box center [118, 374] width 110 height 16
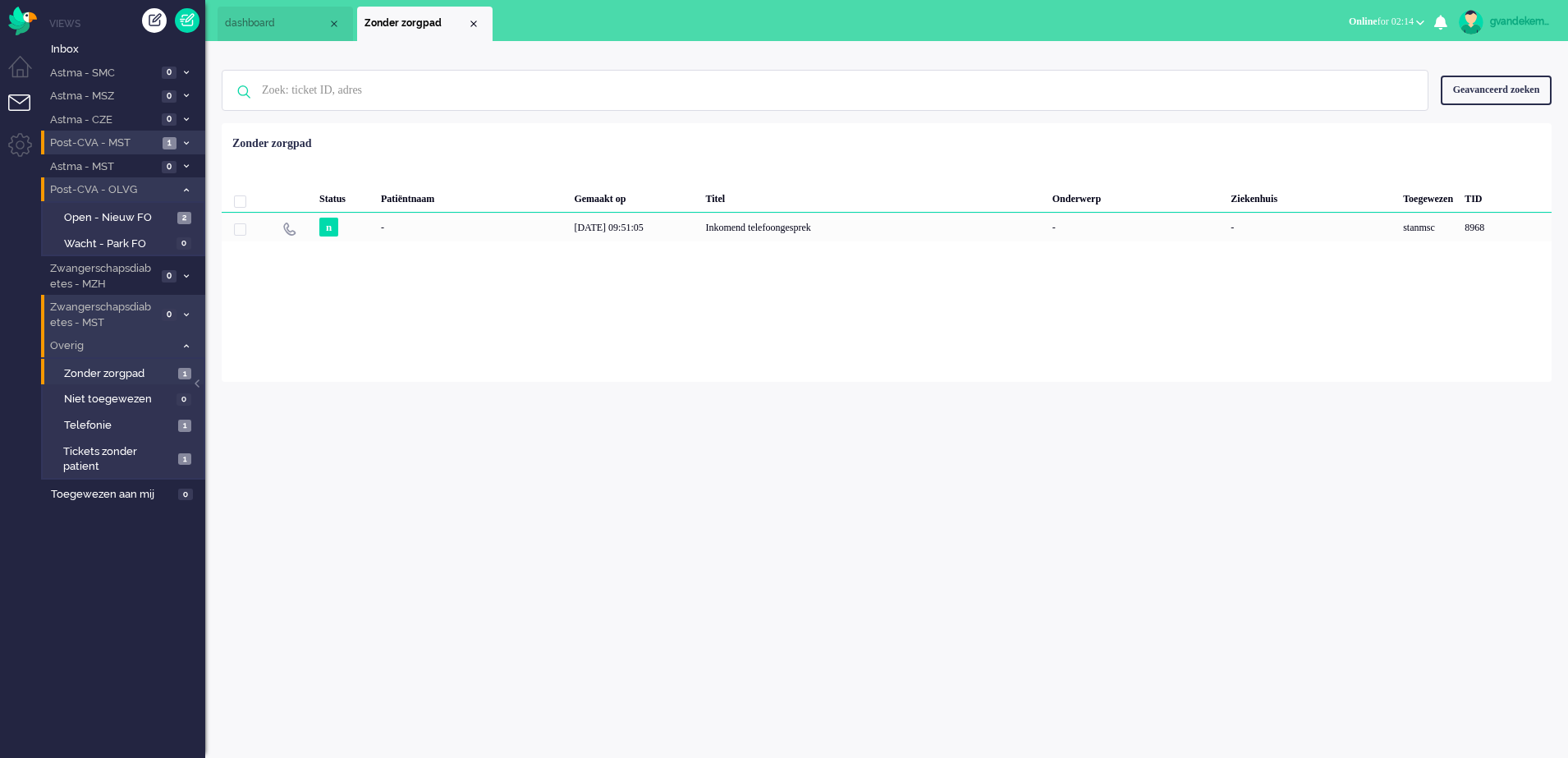
click at [186, 347] on icon at bounding box center [187, 346] width 5 height 6
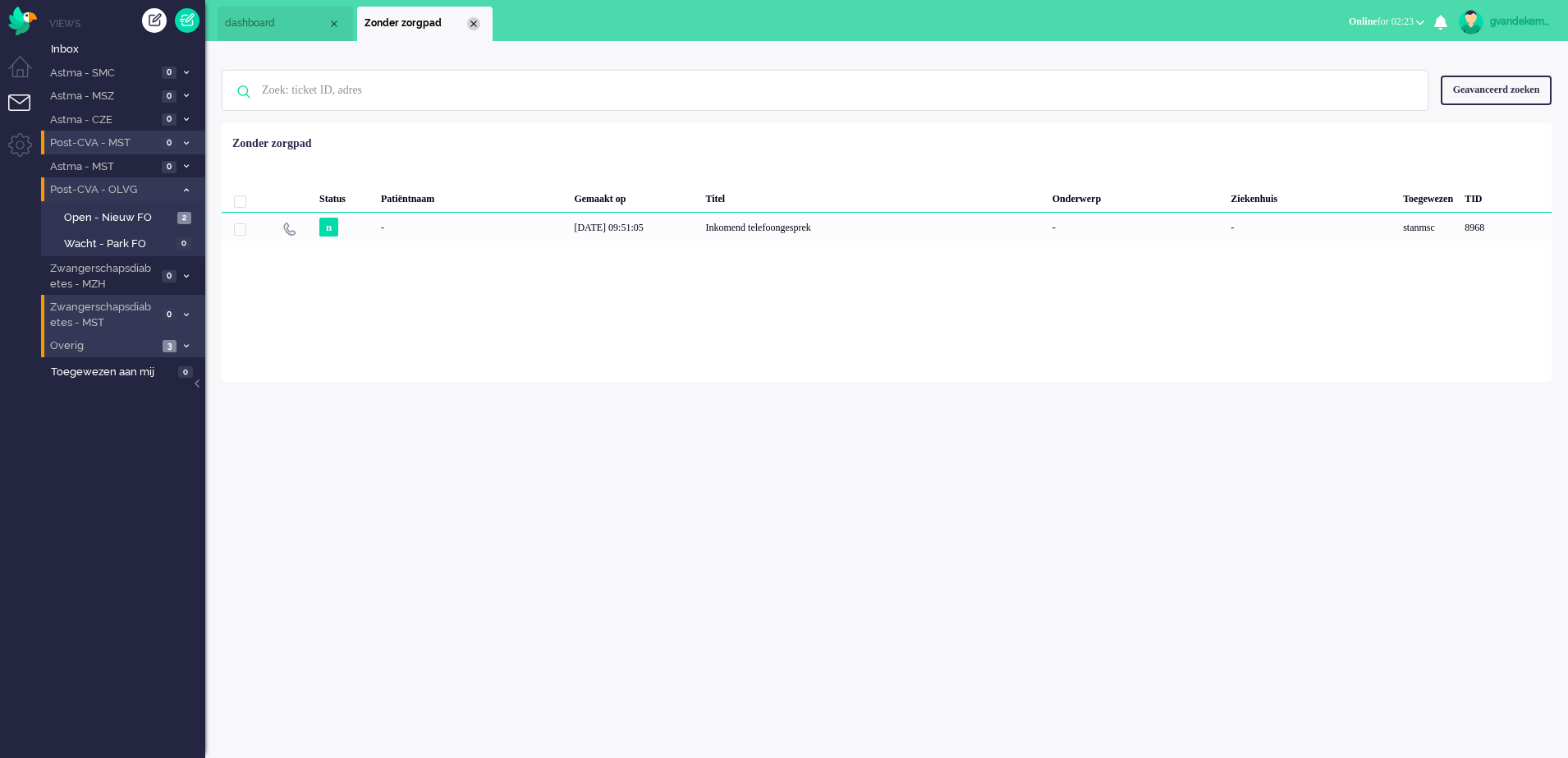
click at [472, 18] on div "Close tab" at bounding box center [474, 24] width 13 height 13
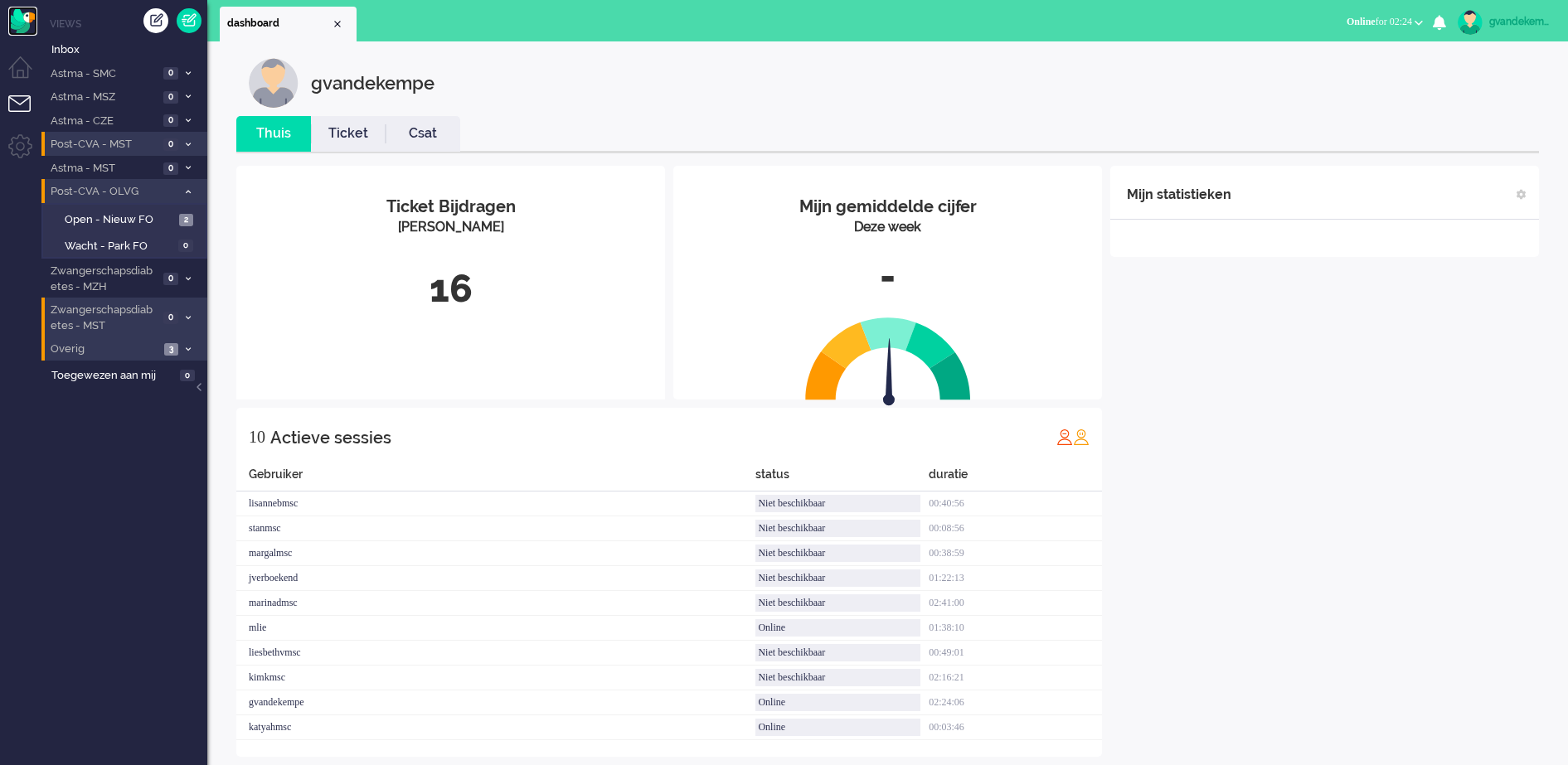
click at [19, 22] on img "Omnidesk" at bounding box center [23, 21] width 29 height 29
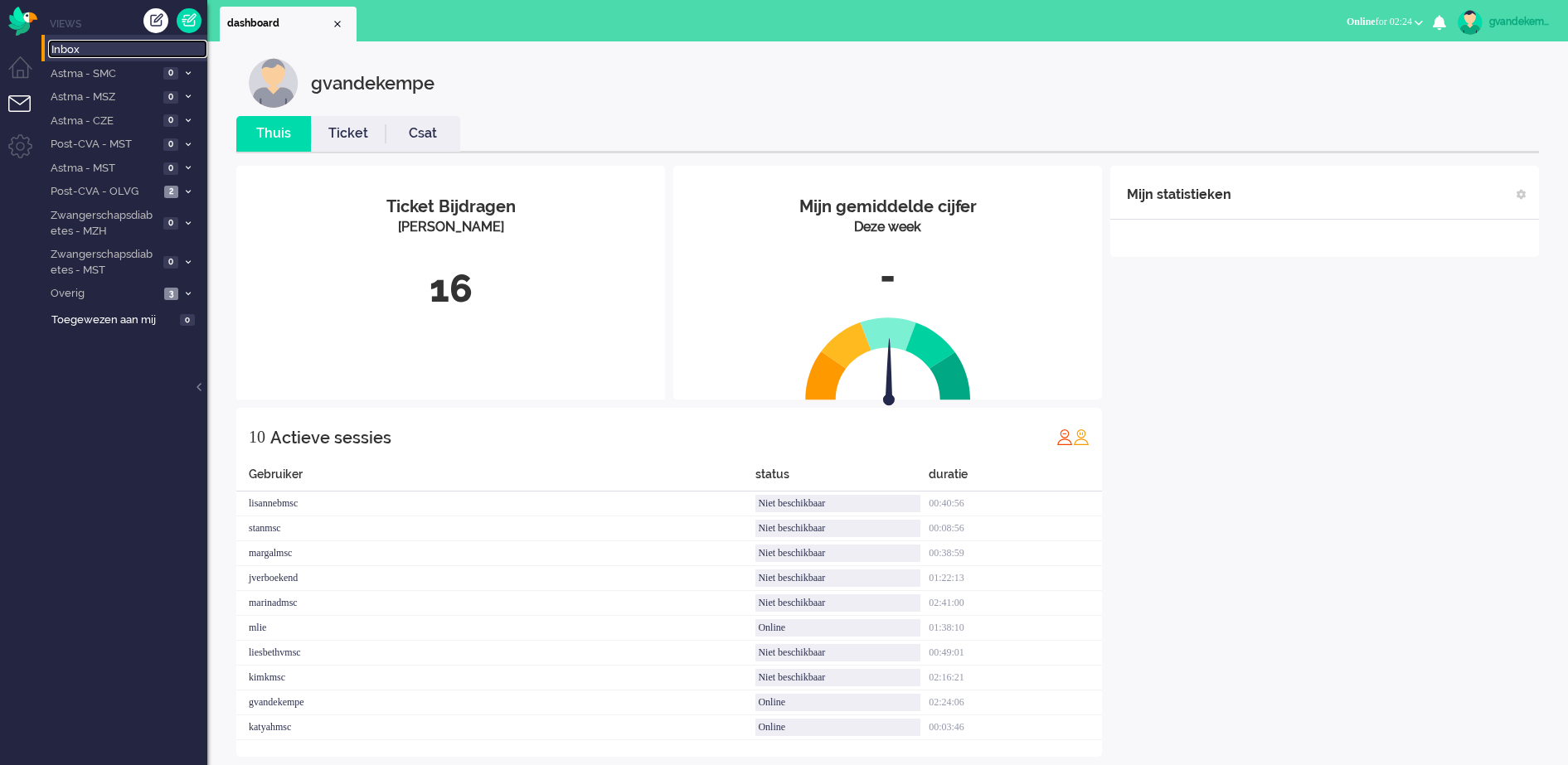
click at [85, 56] on span "Inbox" at bounding box center [129, 50] width 156 height 16
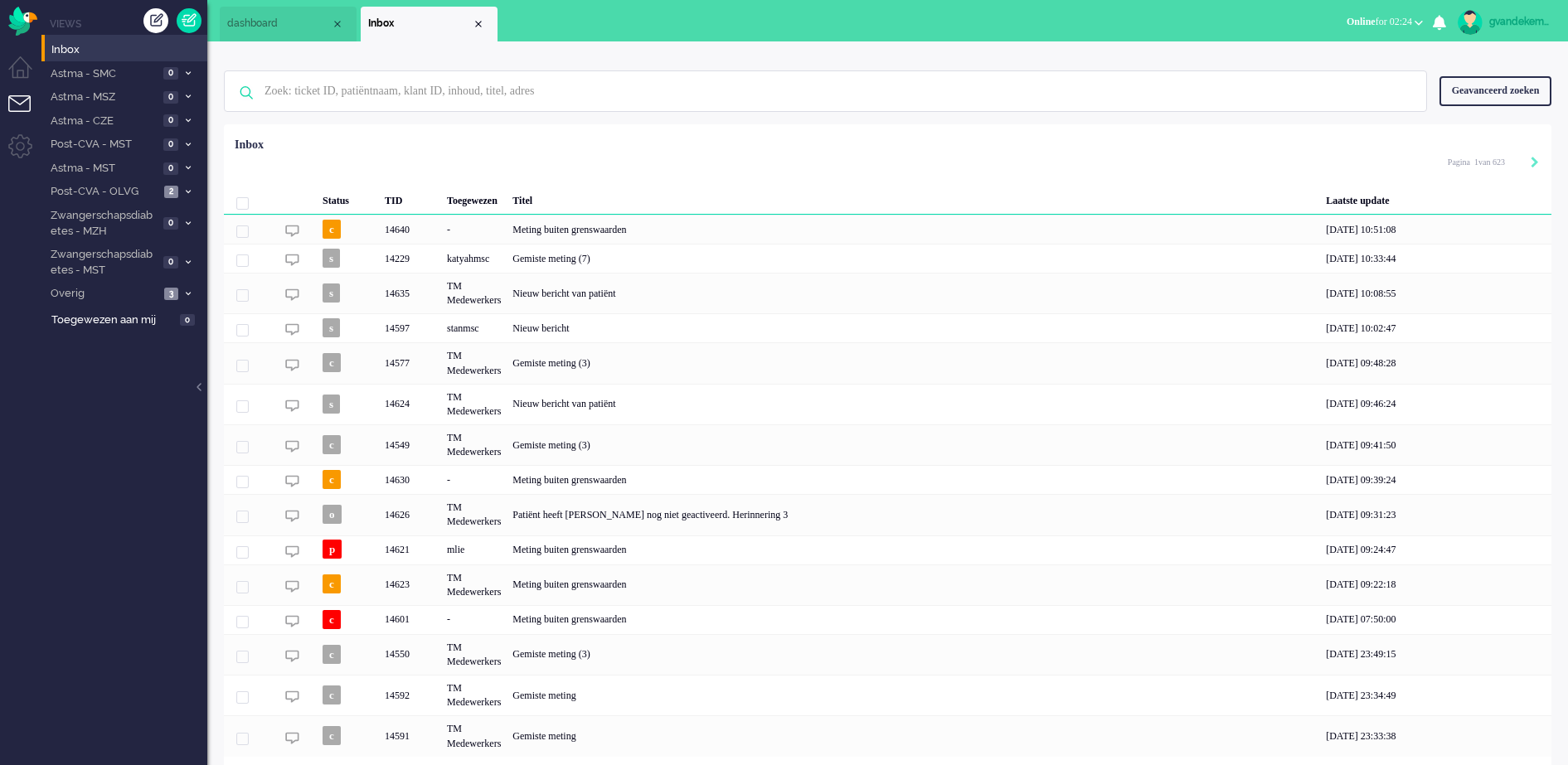
click at [19, 104] on li "Tickets menu" at bounding box center [27, 114] width 37 height 37
click at [16, 74] on li "Dashboard menu" at bounding box center [27, 75] width 37 height 37
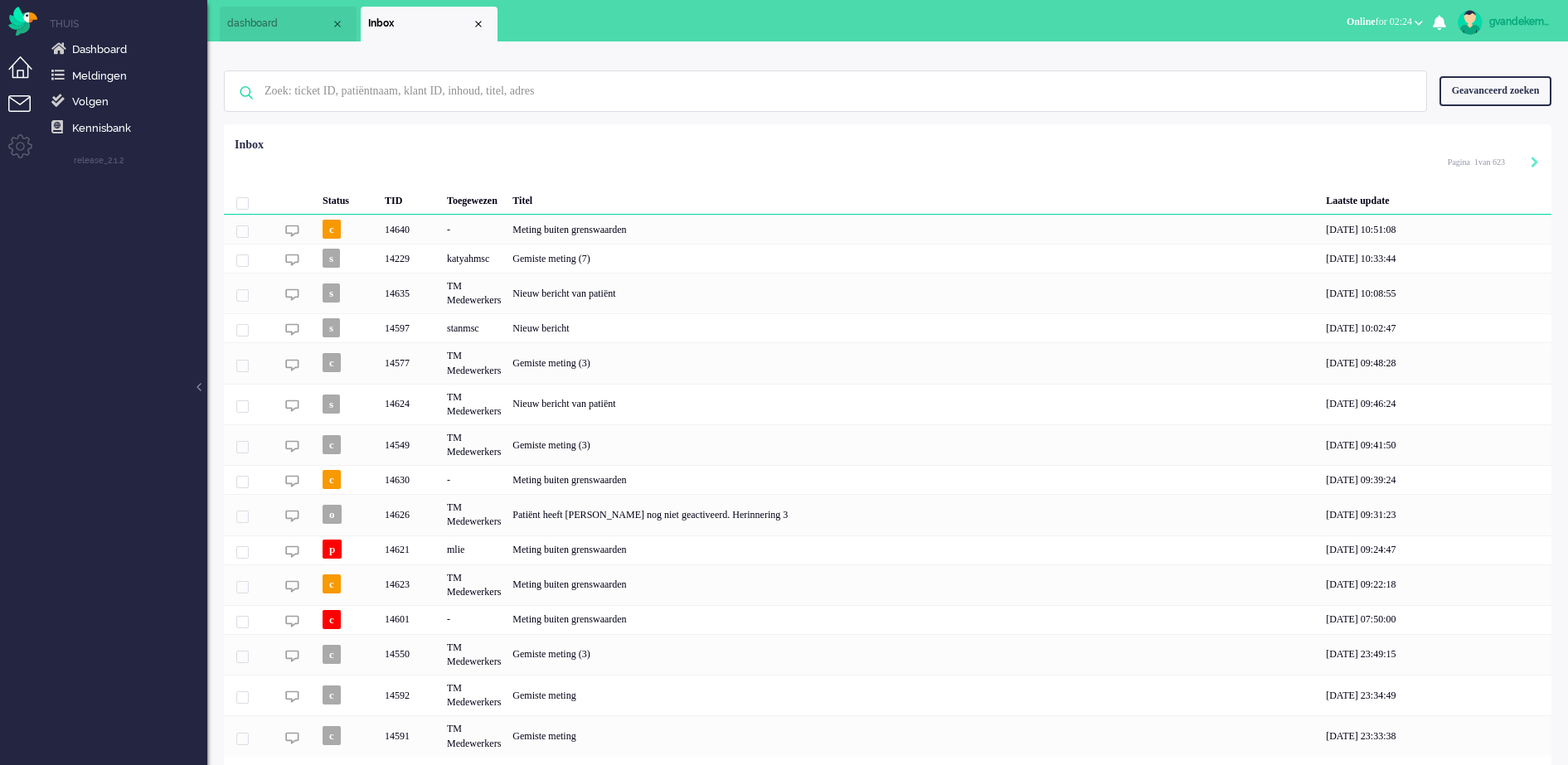
click at [19, 103] on li "Tickets menu" at bounding box center [27, 114] width 37 height 37
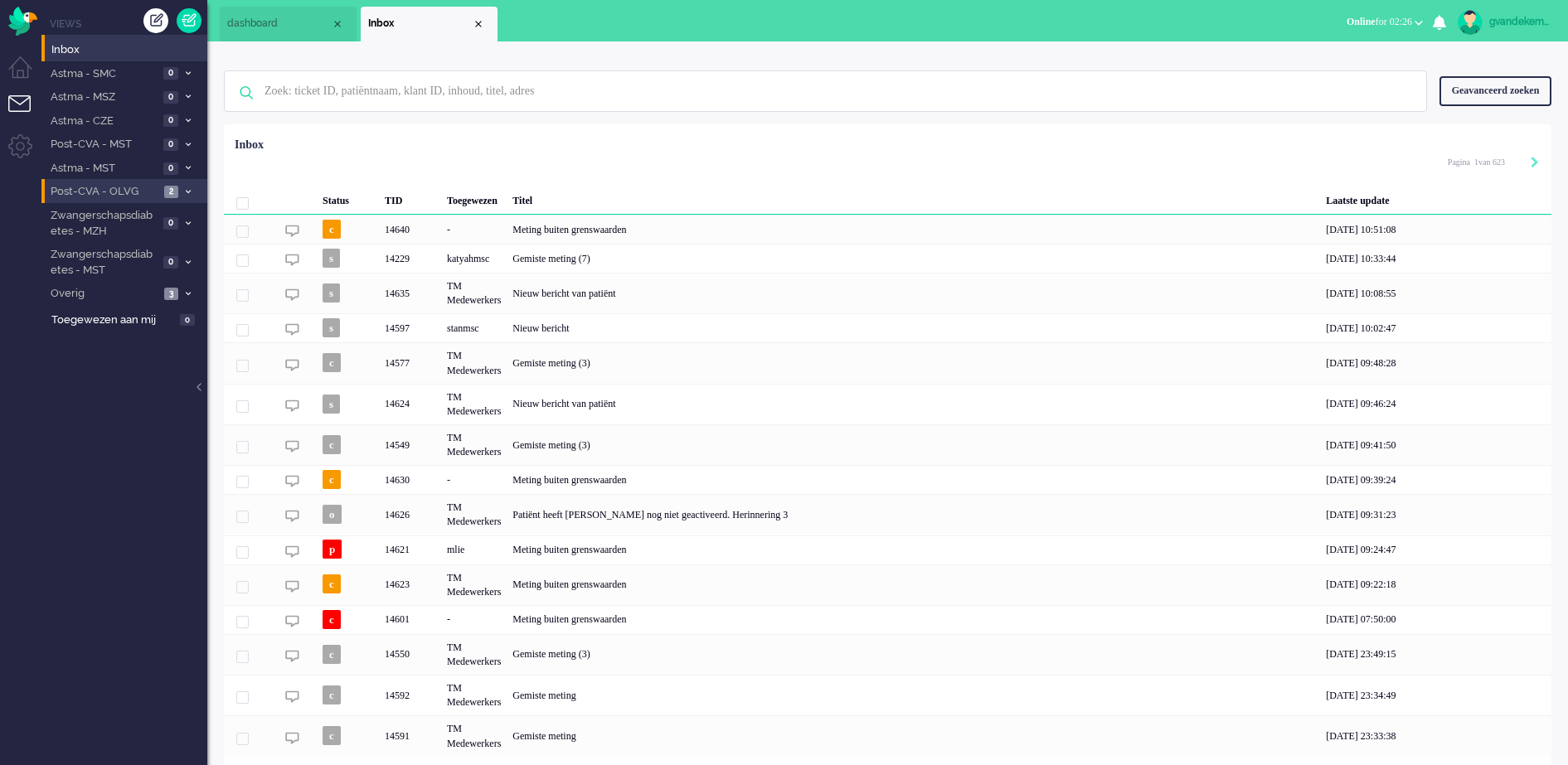
click at [189, 188] on span at bounding box center [188, 192] width 13 height 9
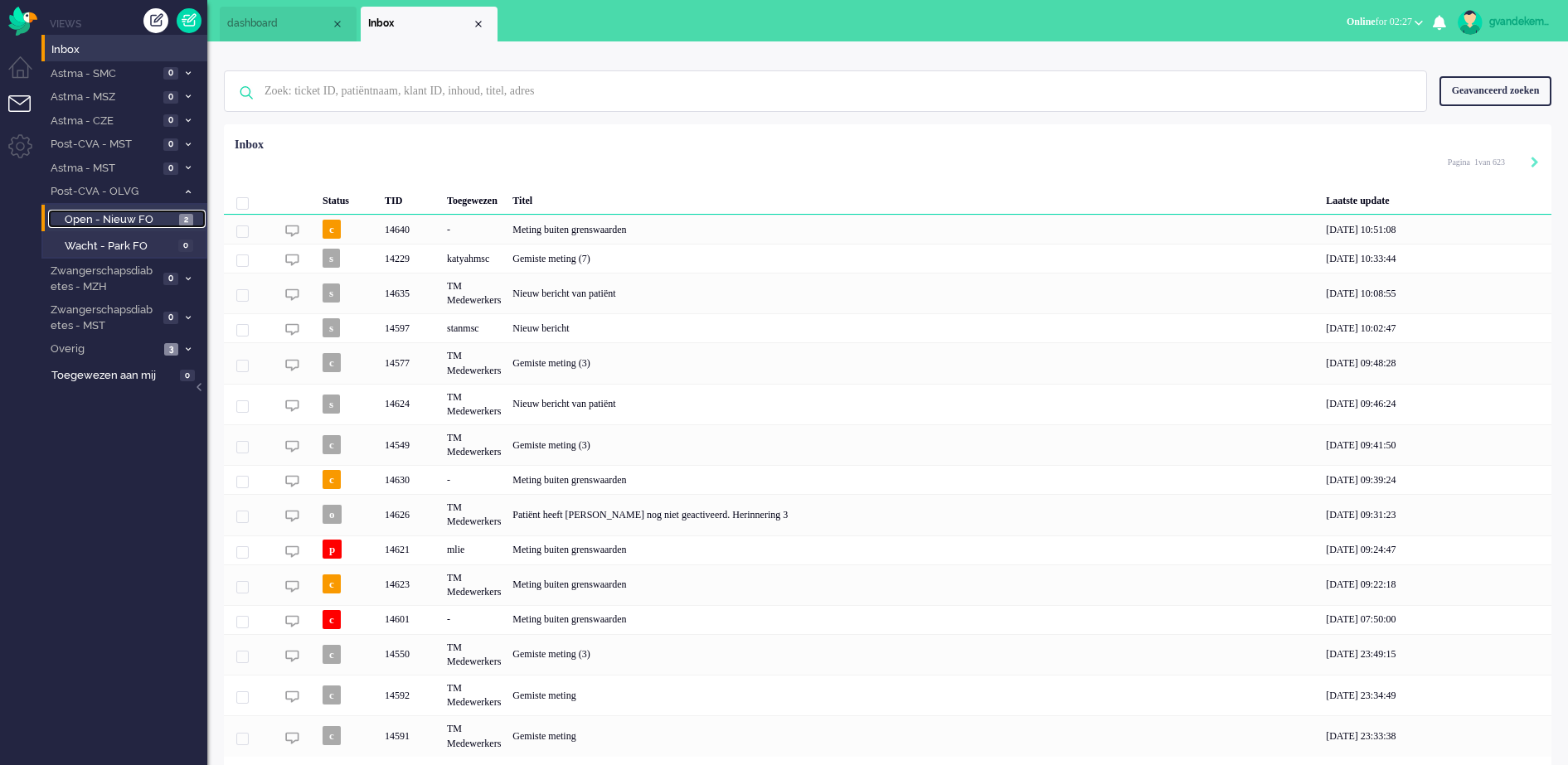
click at [178, 215] on link "Open - Nieuw FO 2" at bounding box center [127, 219] width 157 height 19
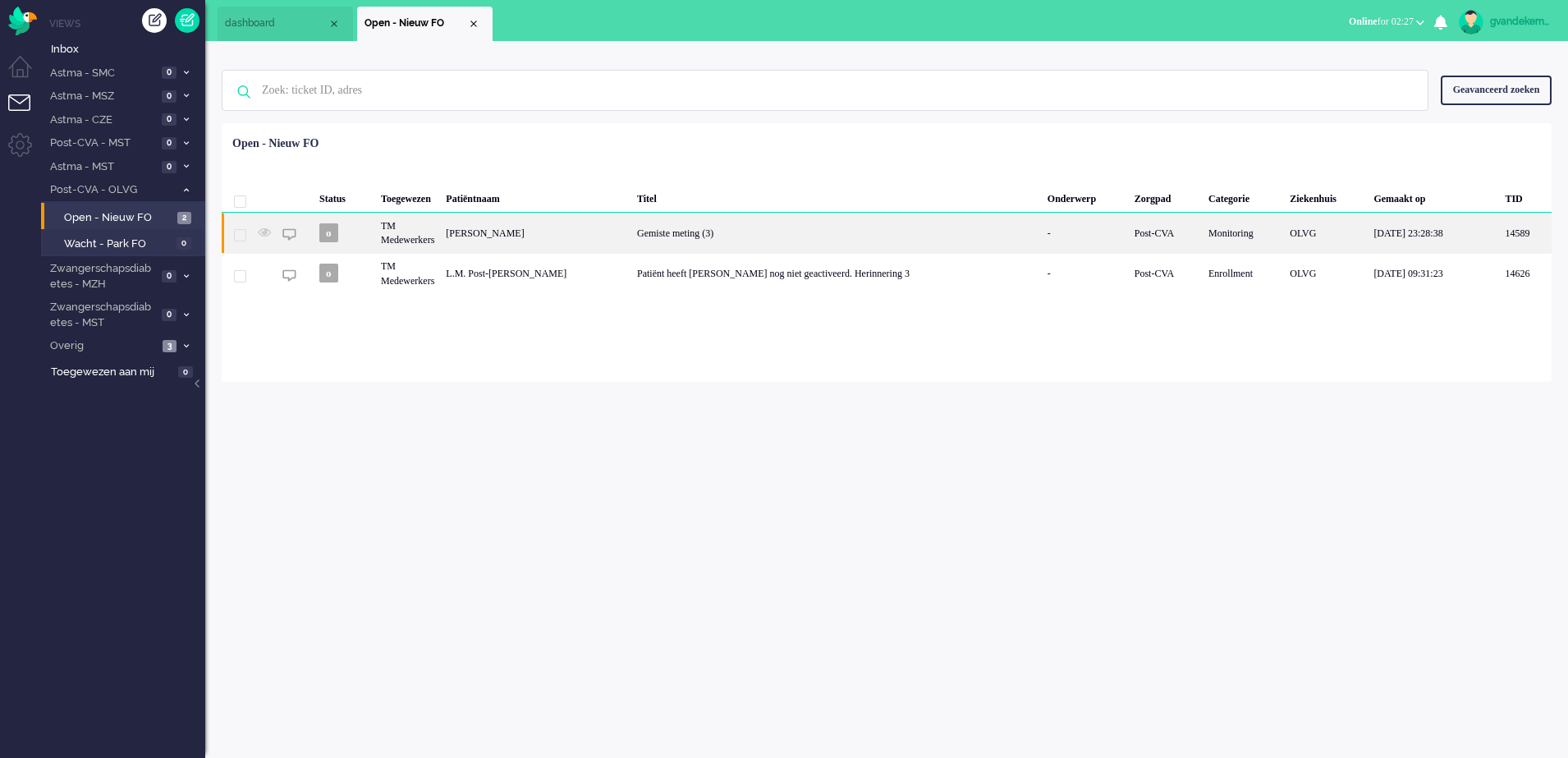
click at [1175, 237] on div "Post-CVA" at bounding box center [1166, 233] width 74 height 40
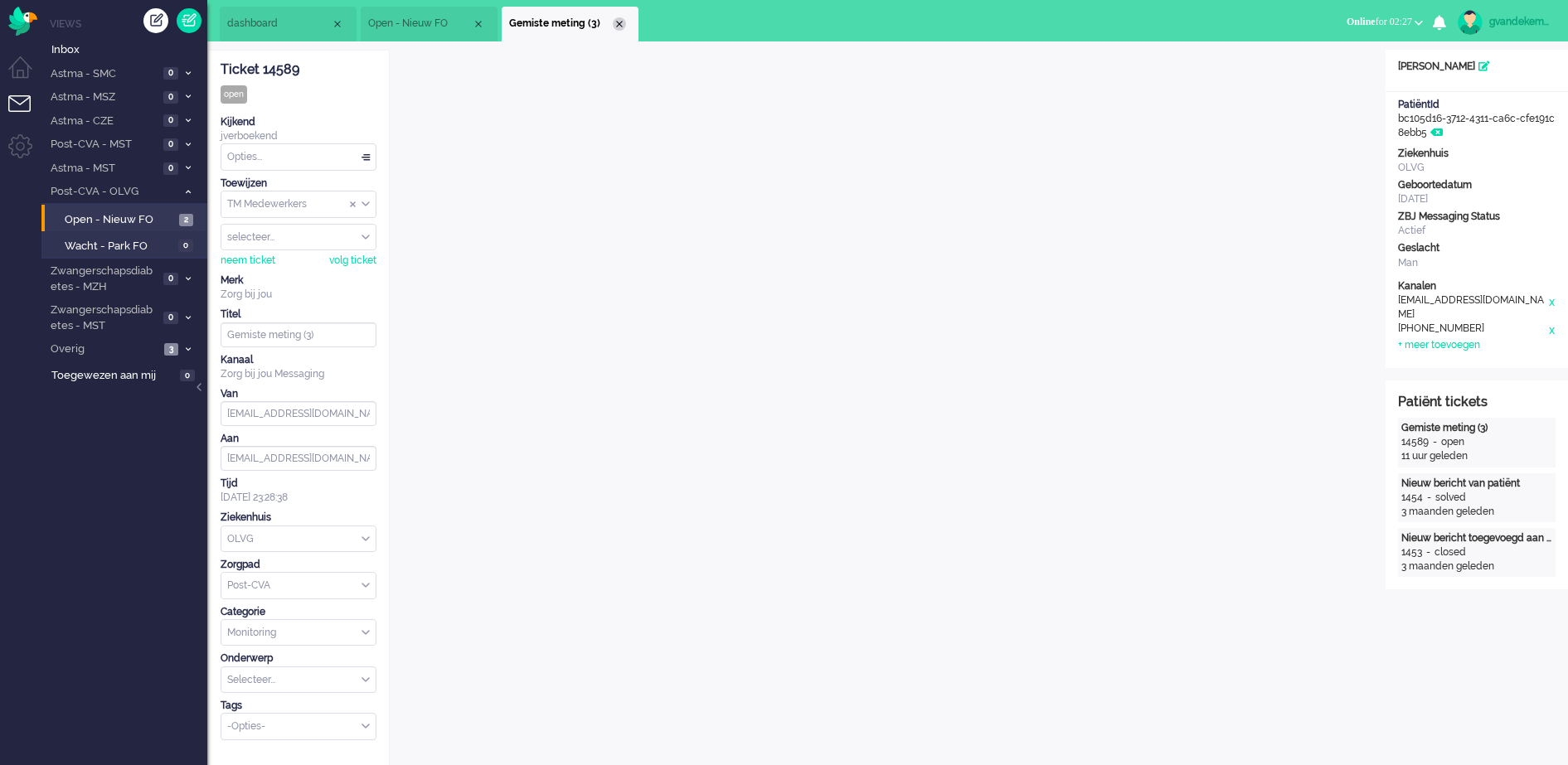
click at [621, 21] on div "Close tab" at bounding box center [619, 25] width 14 height 14
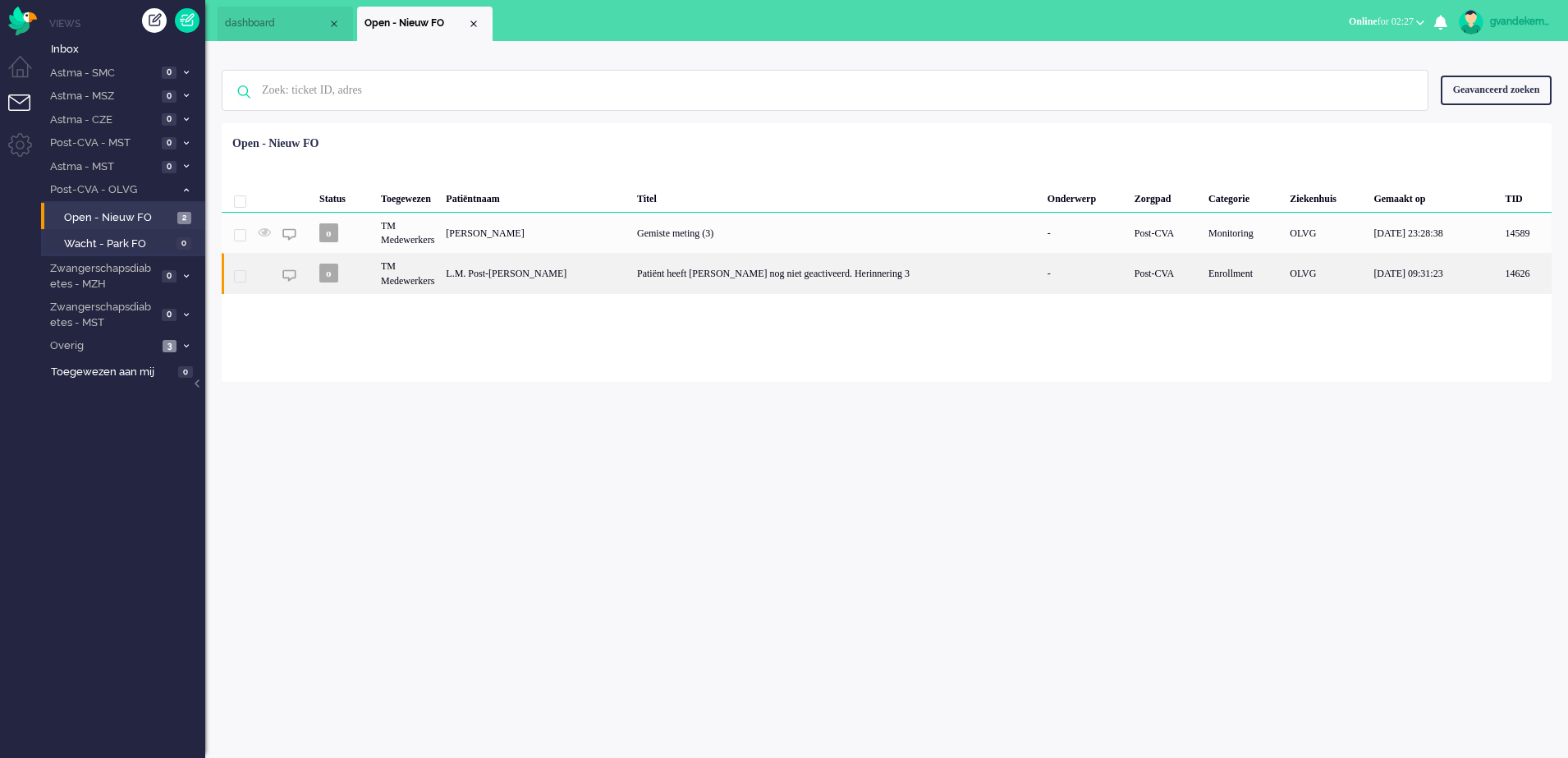
click at [575, 280] on div "L.M. Post-[PERSON_NAME]" at bounding box center [535, 273] width 191 height 40
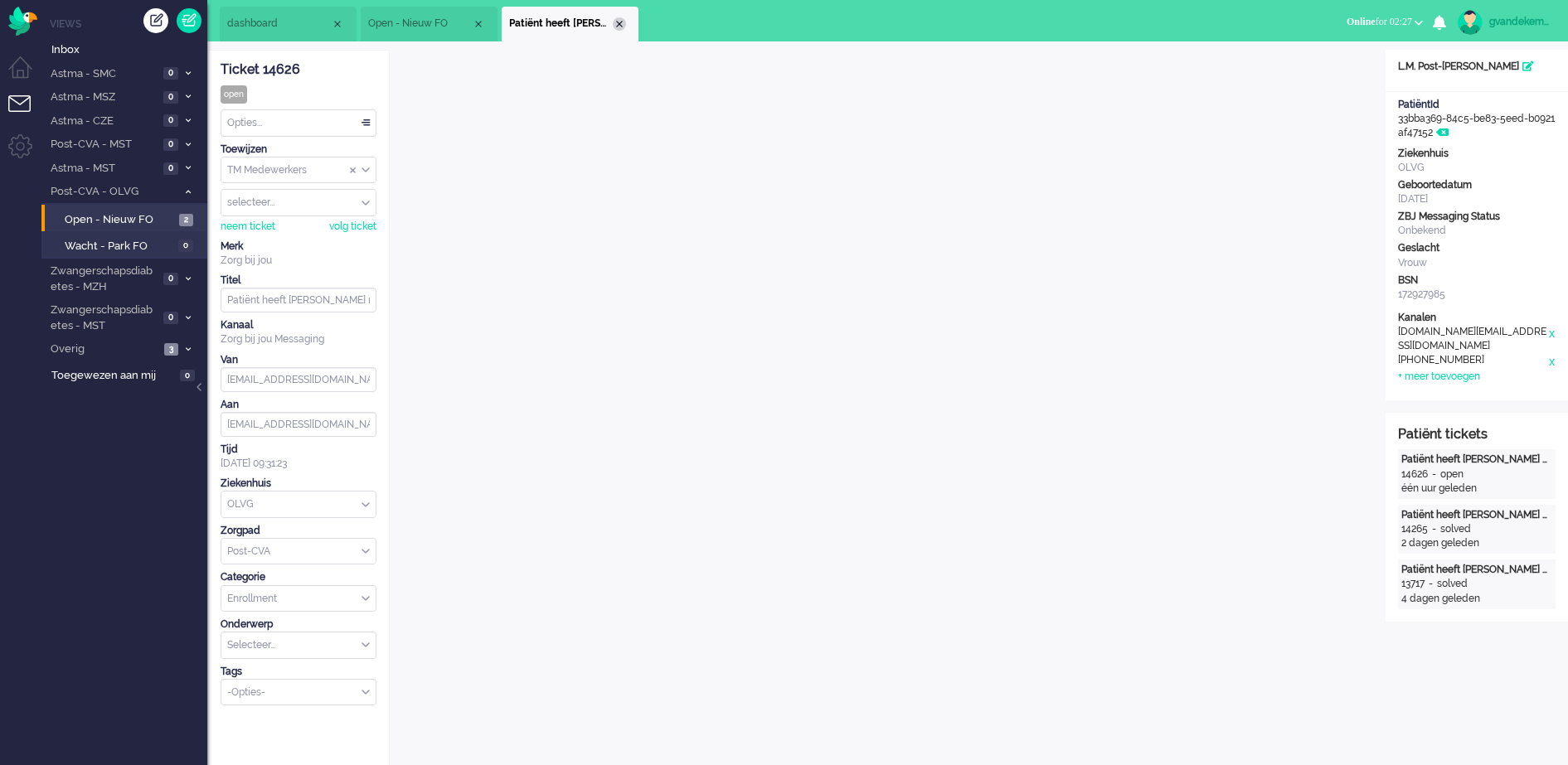
click at [617, 30] on div "Close tab" at bounding box center [619, 25] width 14 height 14
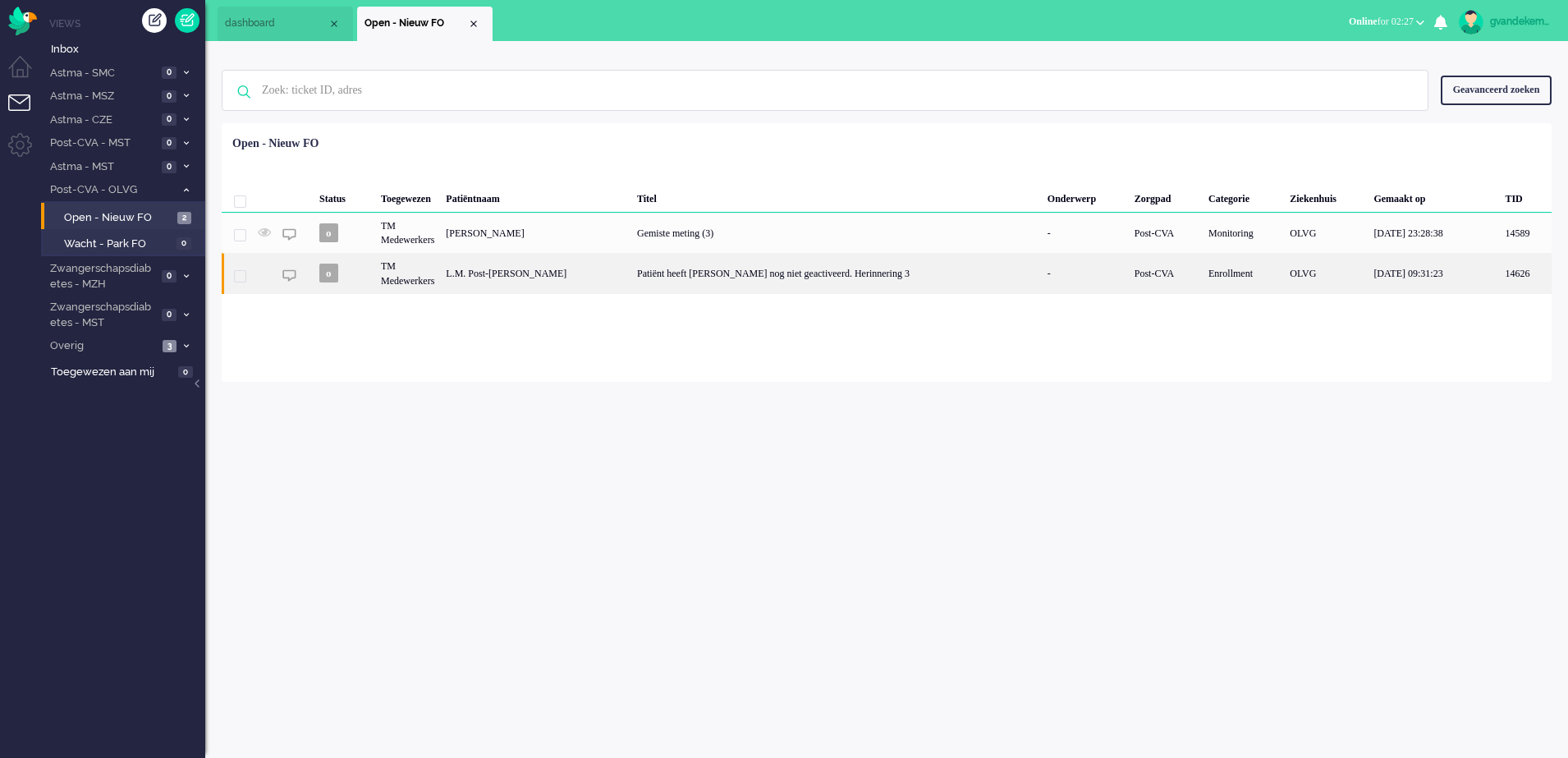
click at [864, 270] on div "Patiënt heeft Luscii nog niet geactiveerd. Herinnering 3" at bounding box center [837, 273] width 410 height 40
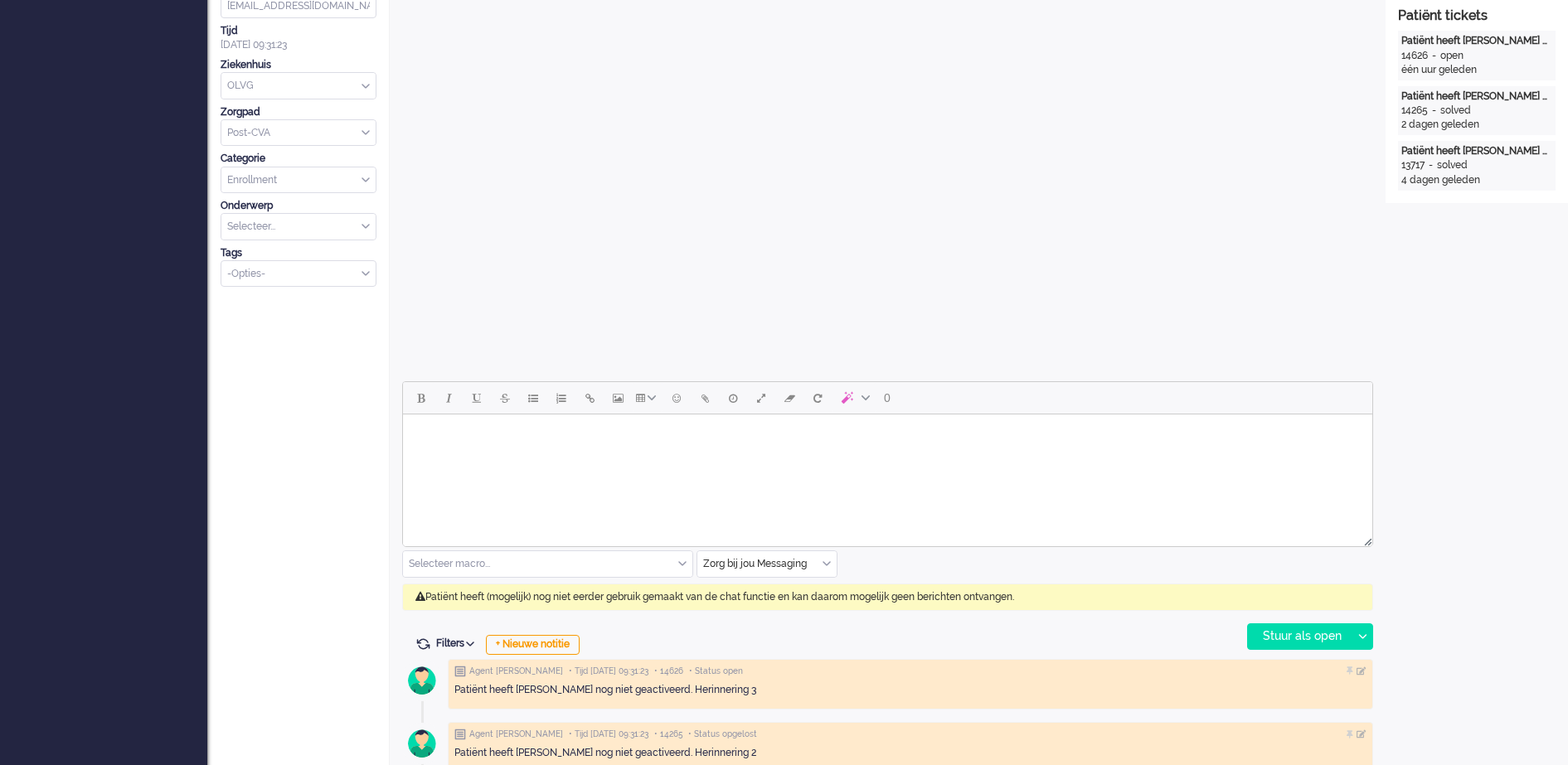
scroll to position [502, 0]
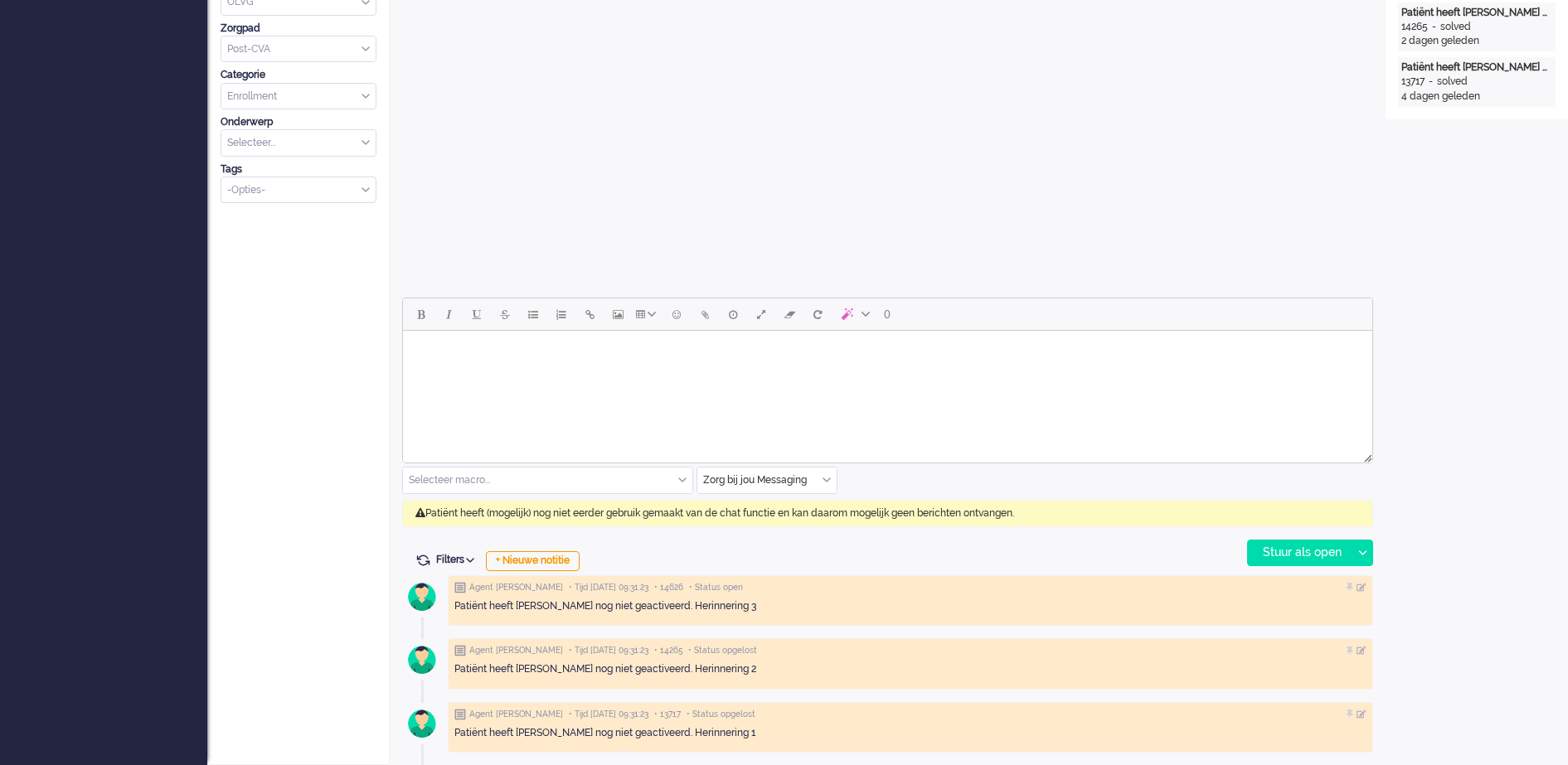
click at [596, 352] on body "Rich Text Area. Press ALT-0 for help." at bounding box center [887, 352] width 956 height 29
click at [754, 358] on body "Rich Text Area. Press ALT-0 for help." at bounding box center [887, 352] width 956 height 29
click at [809, 351] on body "Rich Text Area. Press ALT-0 for help." at bounding box center [887, 352] width 956 height 29
drag, startPoint x: 489, startPoint y: 352, endPoint x: 407, endPoint y: 346, distance: 82.2
click at [407, 346] on html "bbbbb" at bounding box center [887, 352] width 969 height 42
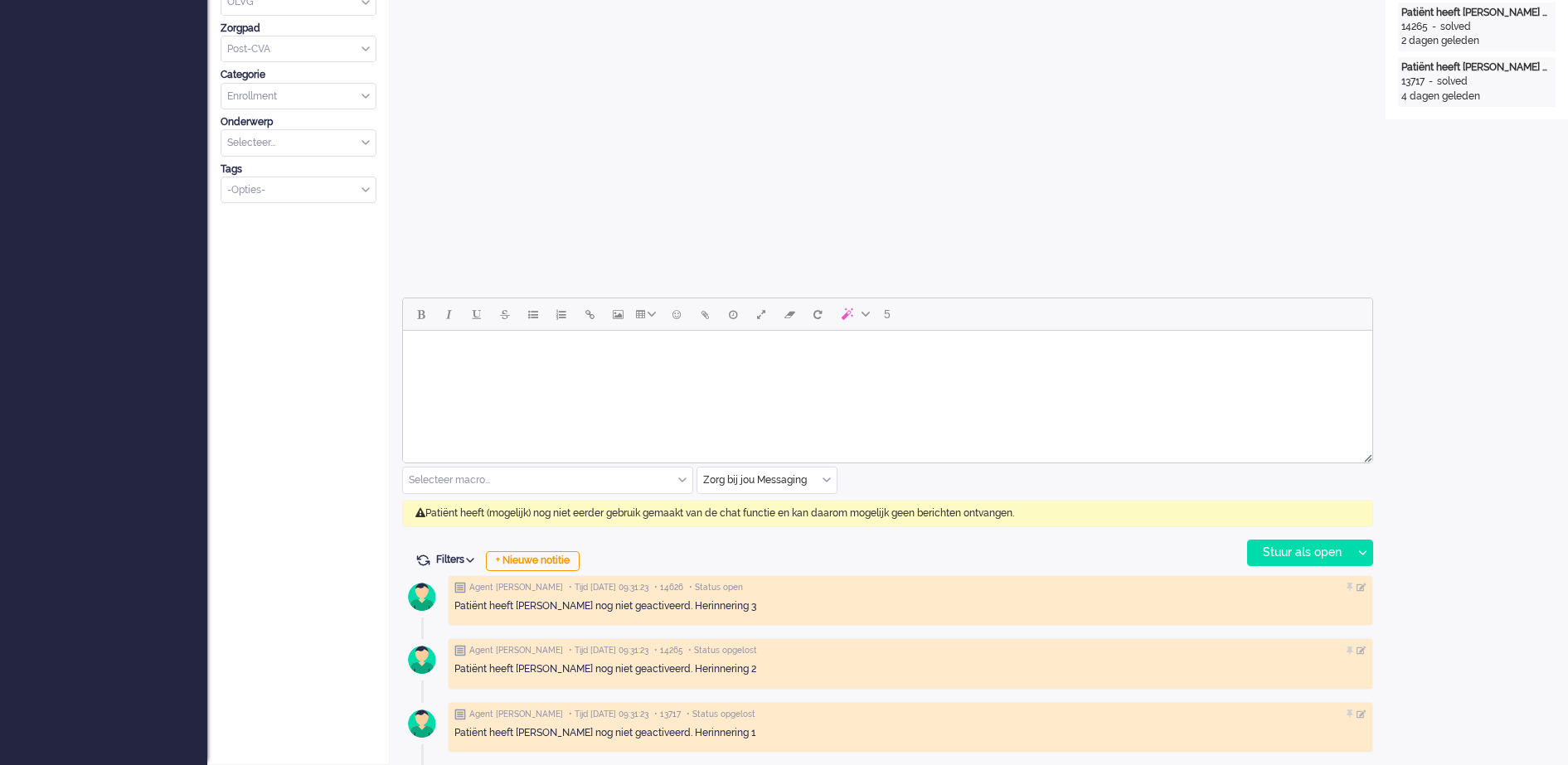
click at [1268, 373] on html at bounding box center [887, 352] width 969 height 42
click at [826, 478] on div "Zorg bij jou Messaging" at bounding box center [766, 480] width 140 height 25
click at [737, 527] on span "uitgaand telefoon" at bounding box center [745, 529] width 82 height 14
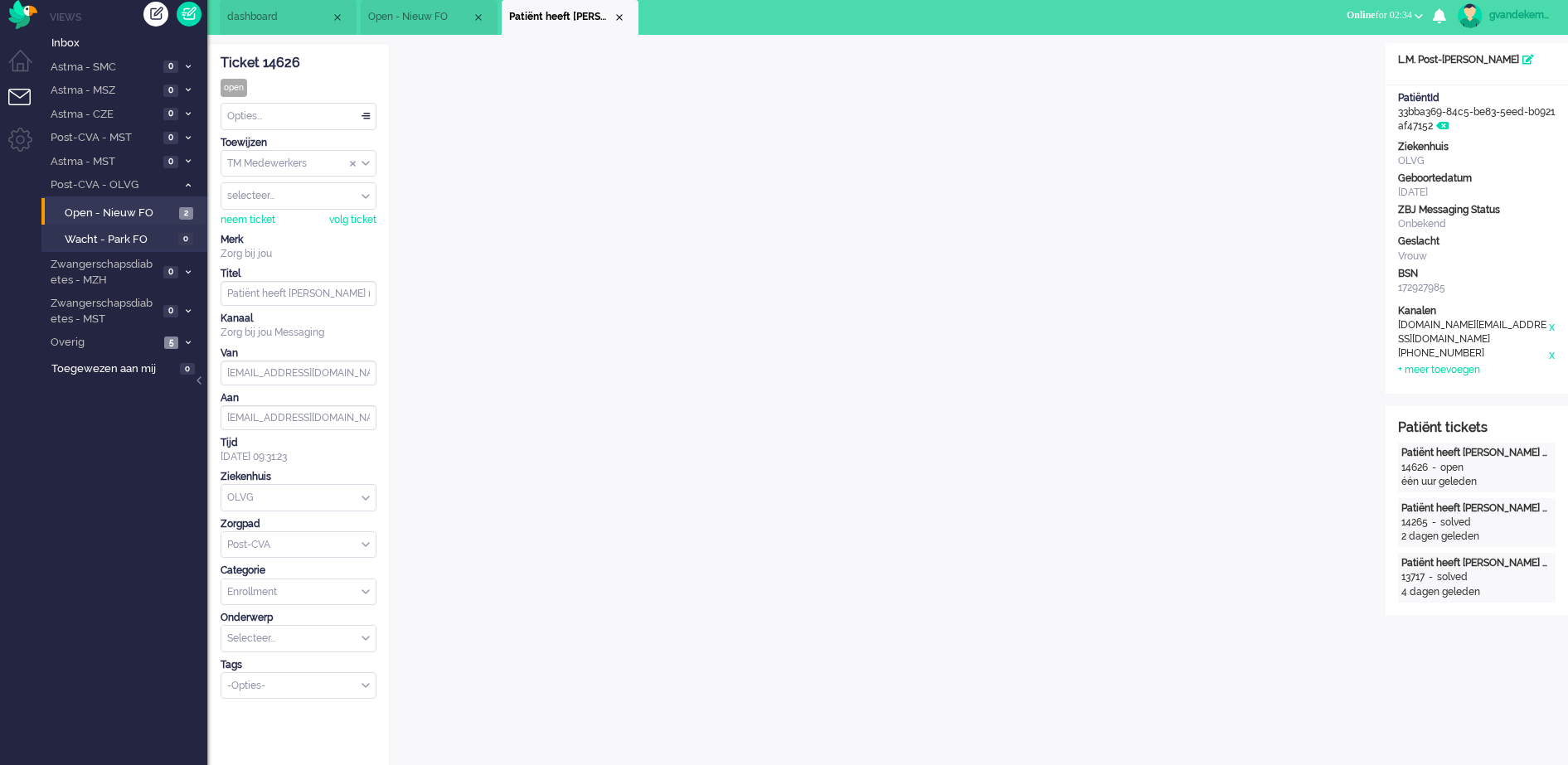
scroll to position [0, 0]
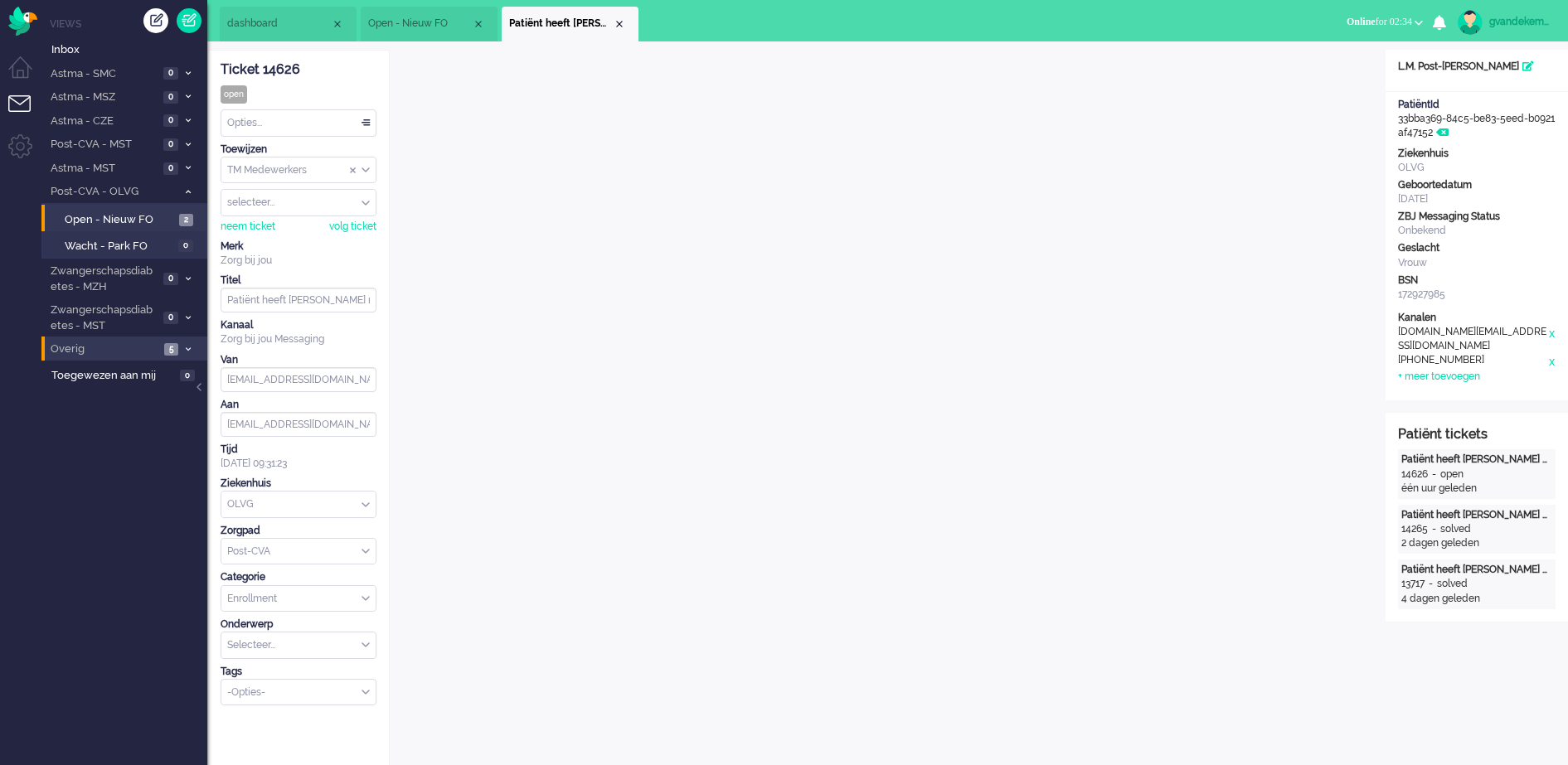
click at [189, 352] on icon at bounding box center [189, 349] width 5 height 6
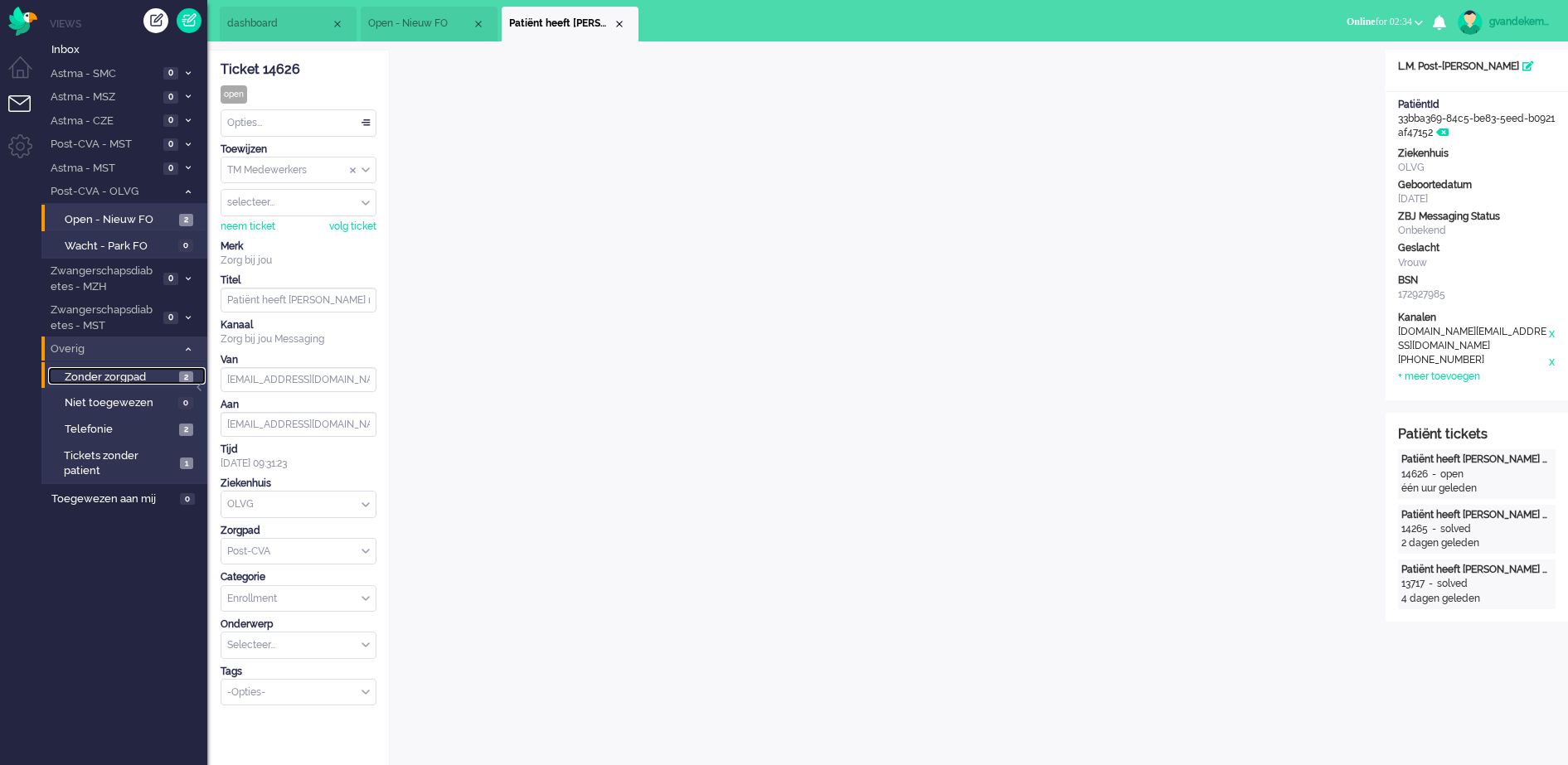
click at [151, 378] on span "Zonder zorgpad" at bounding box center [119, 377] width 110 height 16
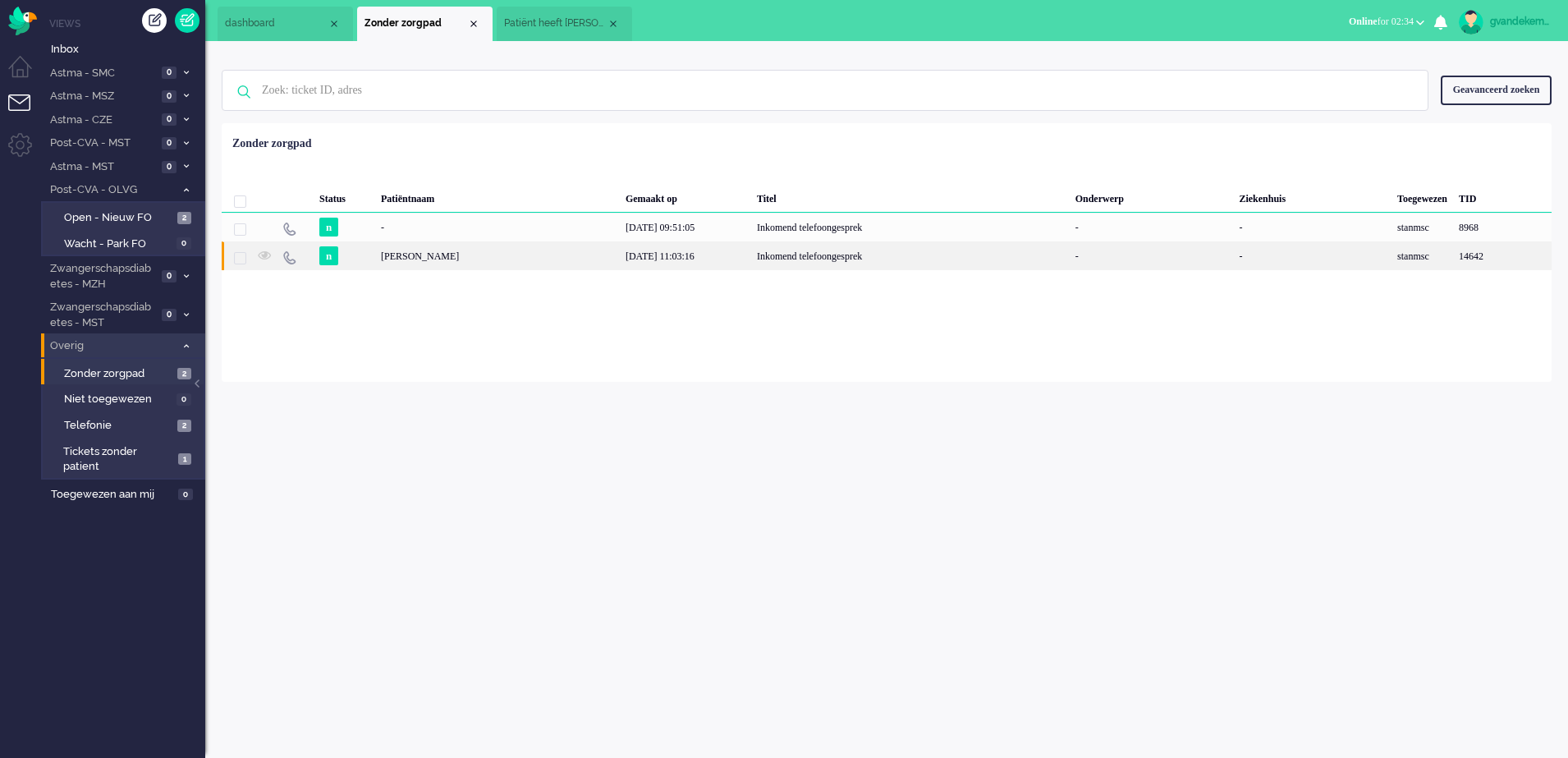
click at [524, 259] on div "Jessica Hendriks" at bounding box center [498, 255] width 245 height 28
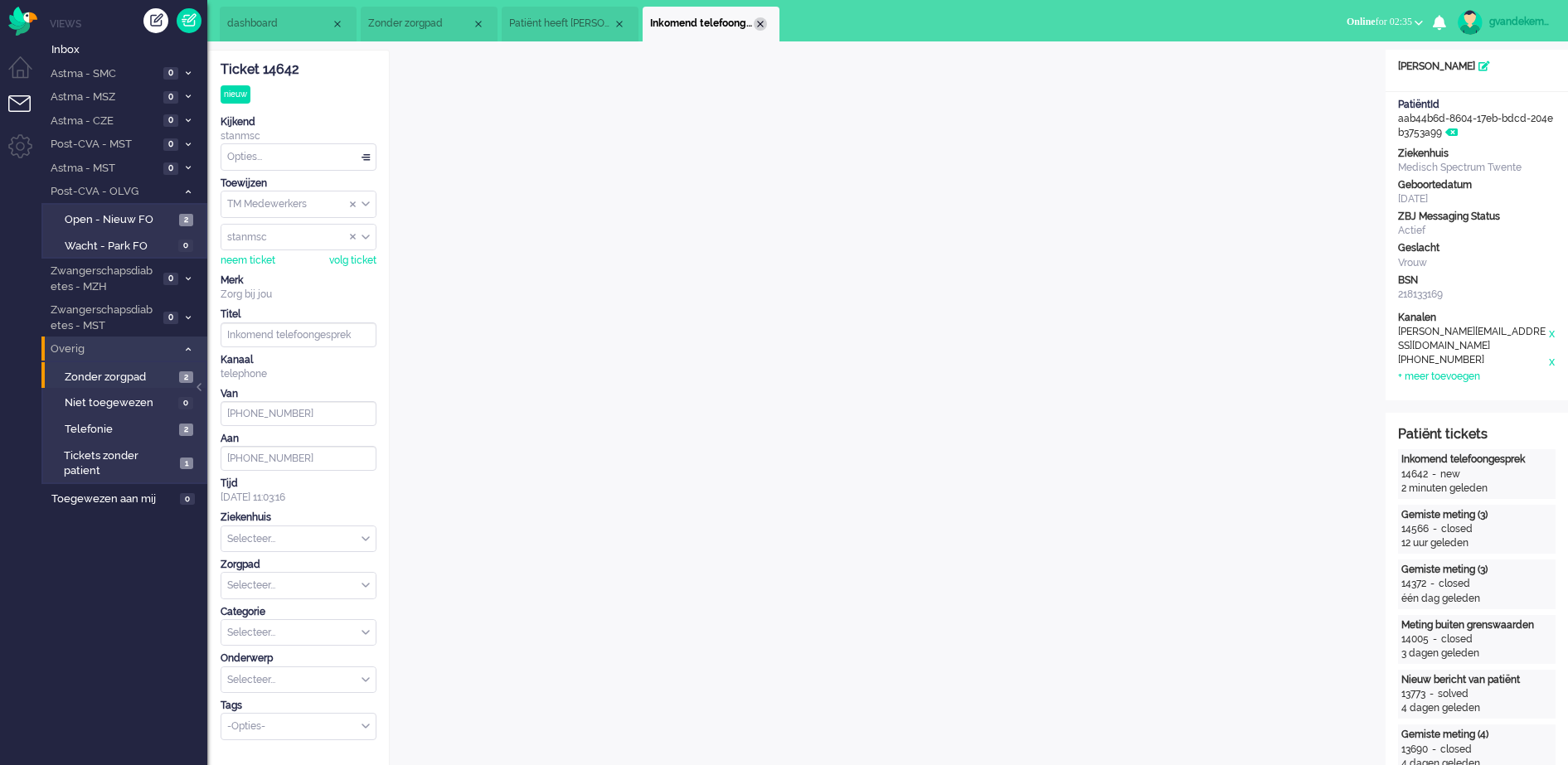
click at [759, 24] on div "Close tab" at bounding box center [760, 25] width 14 height 14
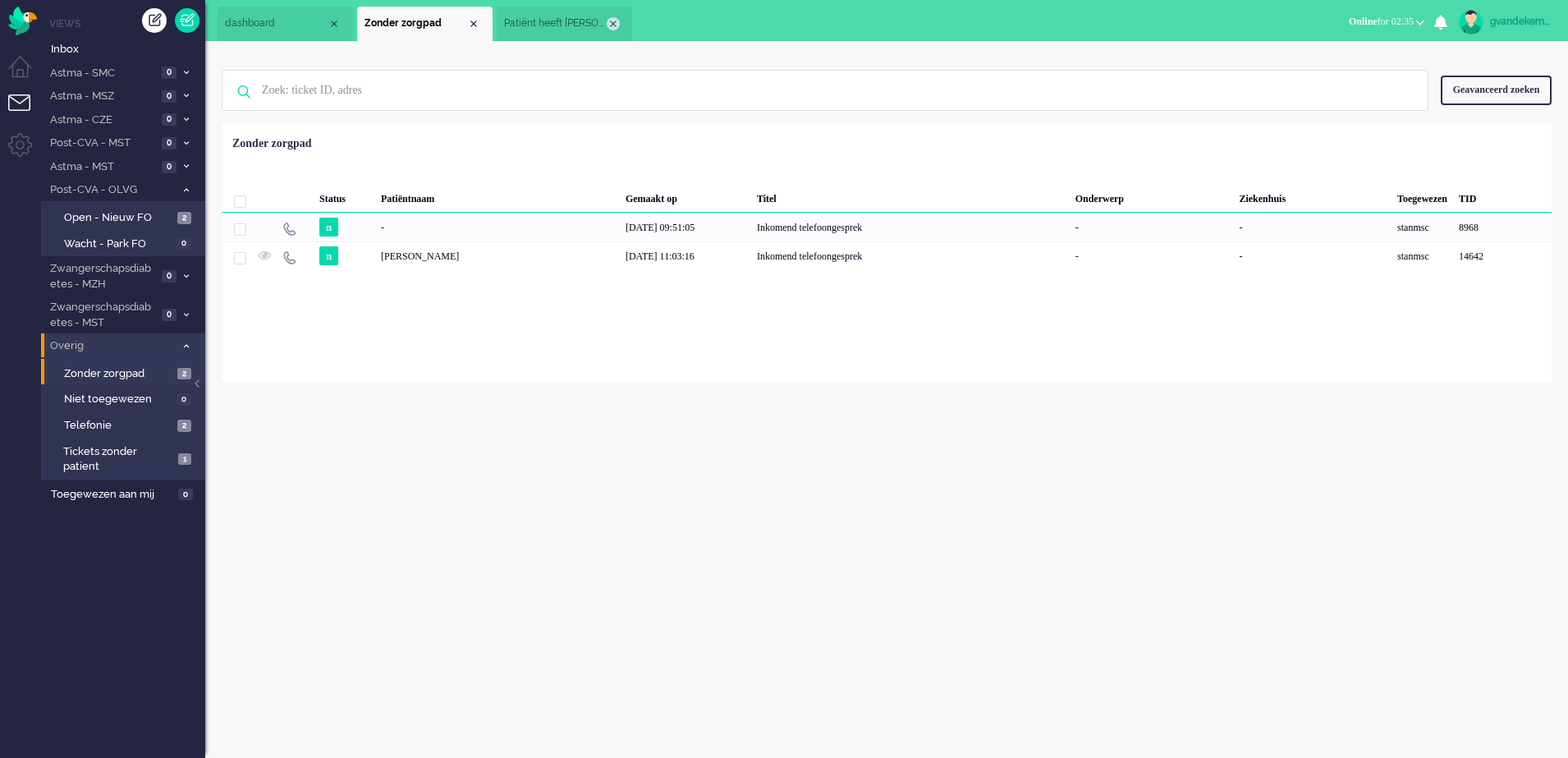
click at [617, 21] on div "Close tab" at bounding box center [613, 24] width 13 height 13
click at [475, 25] on div "Close tab" at bounding box center [474, 24] width 13 height 13
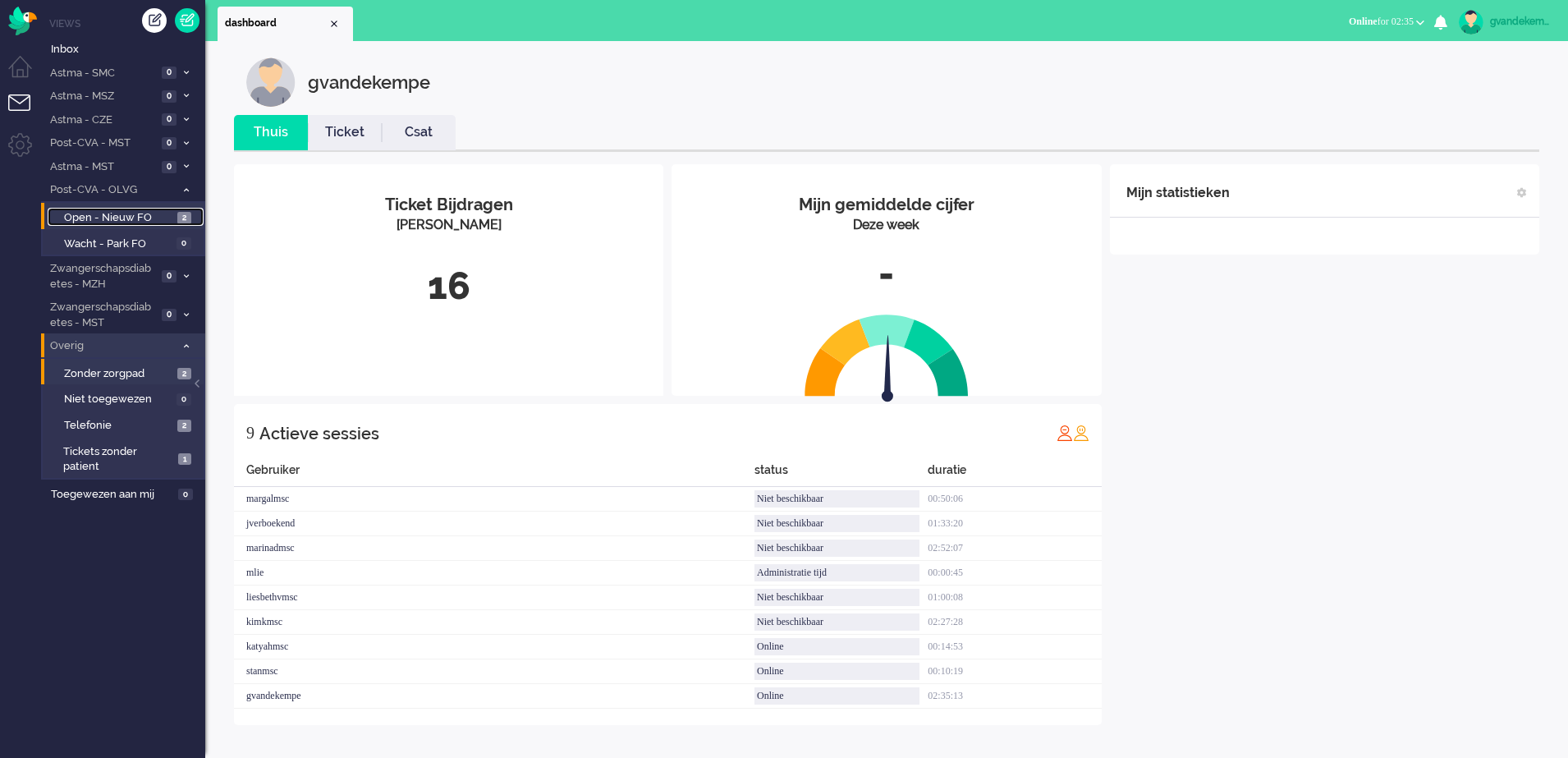
click at [145, 220] on span "Open - Nieuw FO" at bounding box center [118, 218] width 109 height 16
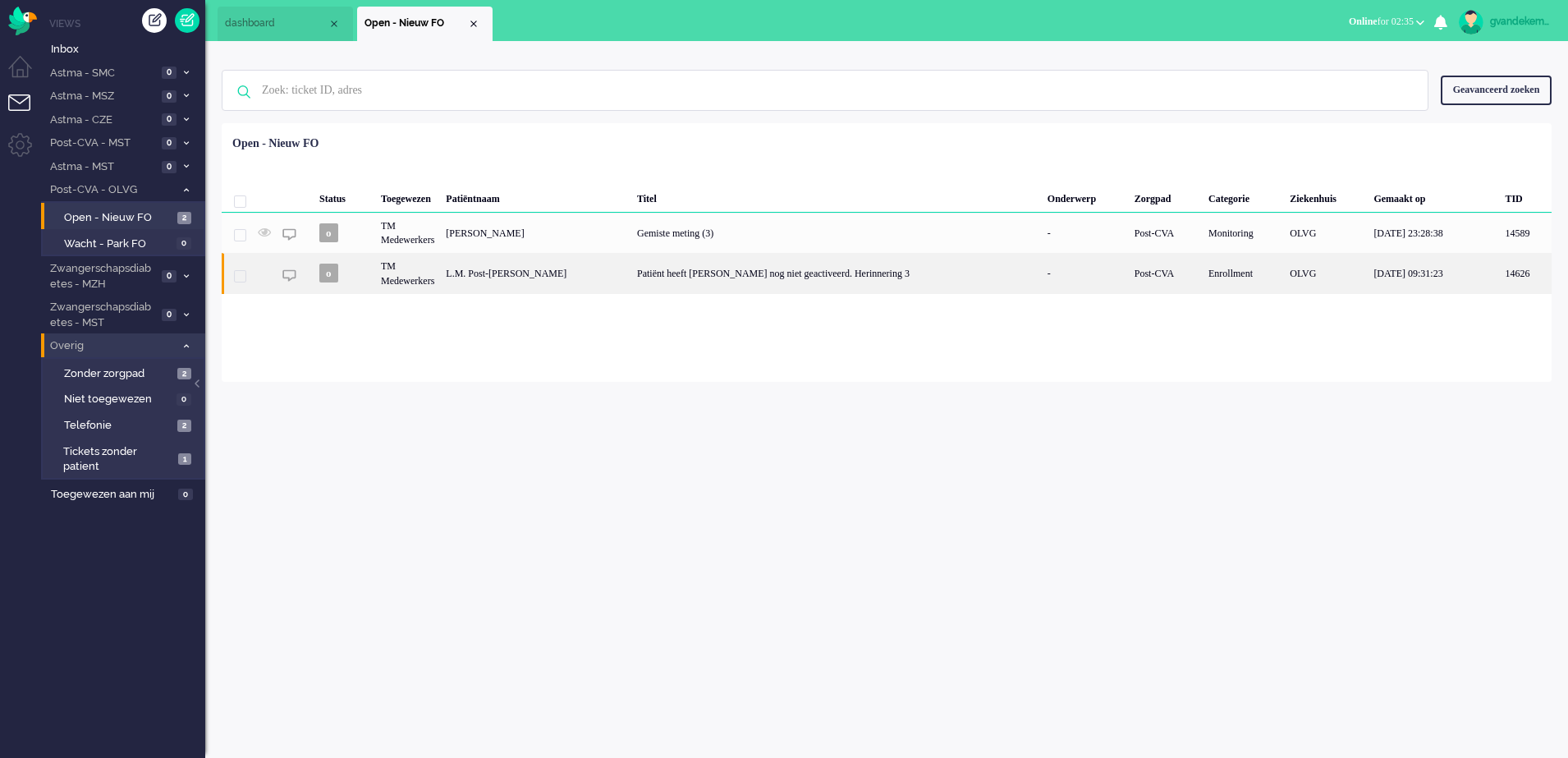
click at [916, 271] on div "Patiënt heeft Luscii nog niet geactiveerd. Herinnering 3" at bounding box center [837, 273] width 410 height 40
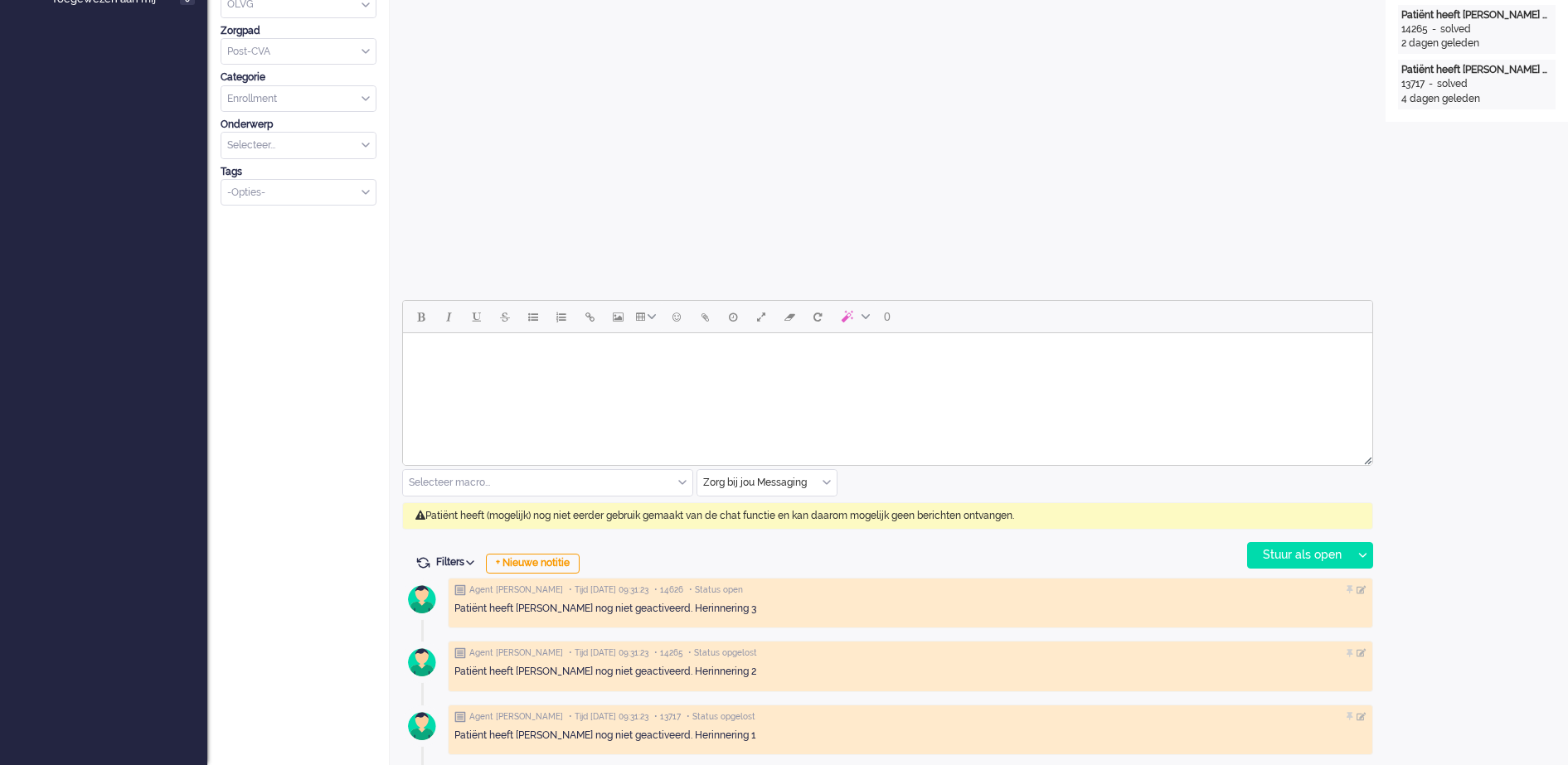
scroll to position [502, 0]
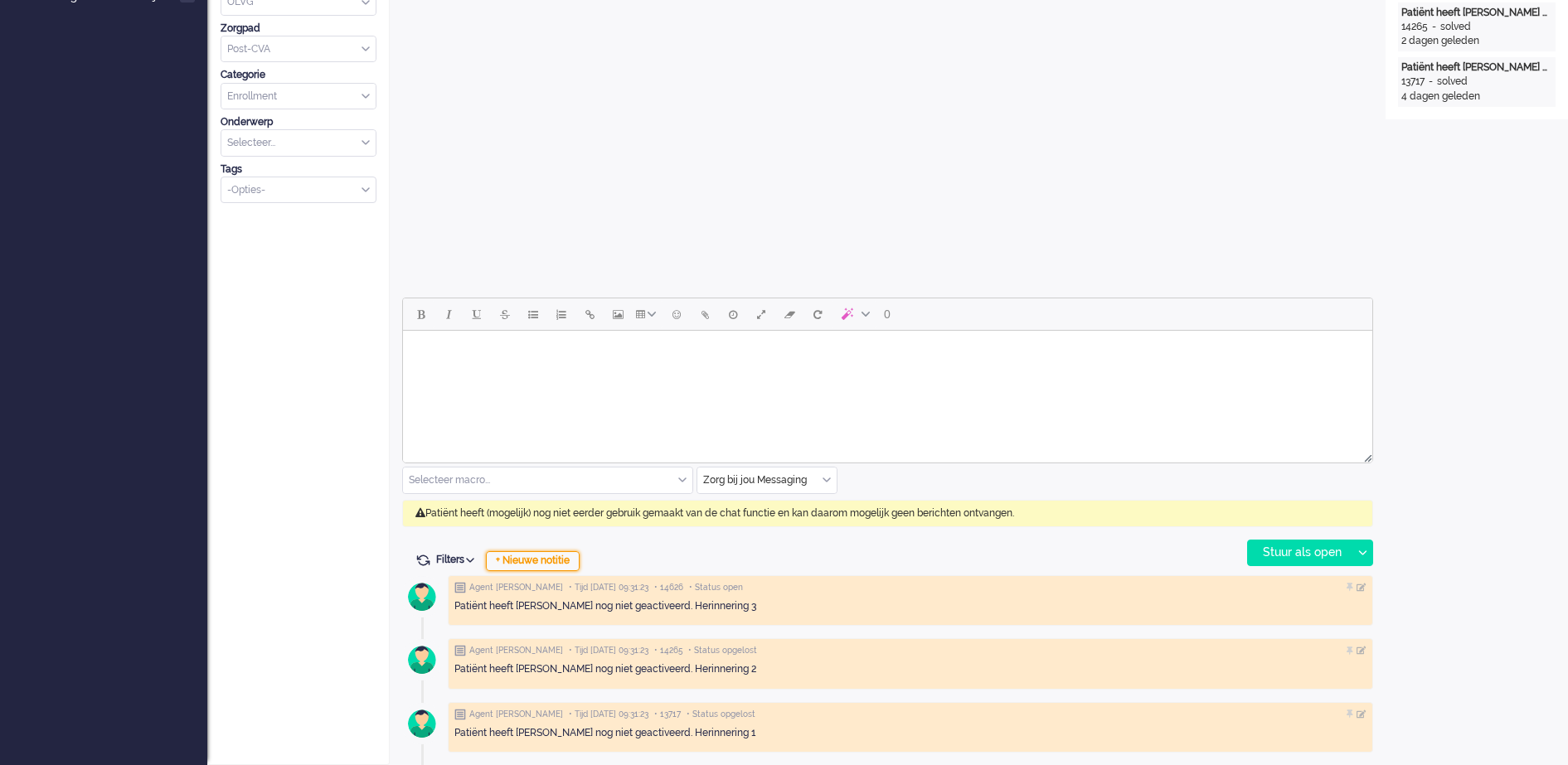
click at [558, 558] on div "+ Nieuwe notitie" at bounding box center [532, 561] width 94 height 20
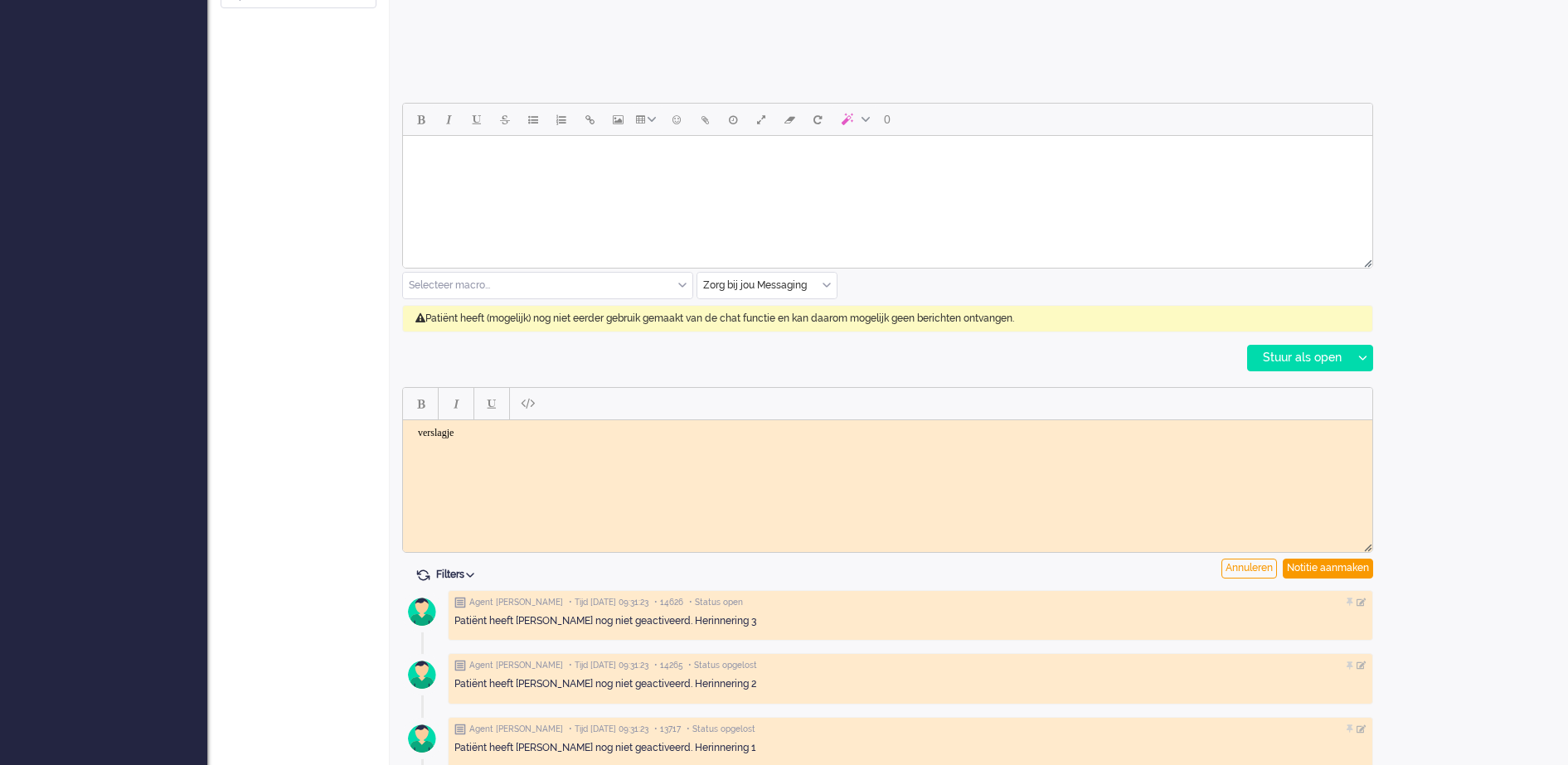
scroll to position [712, 0]
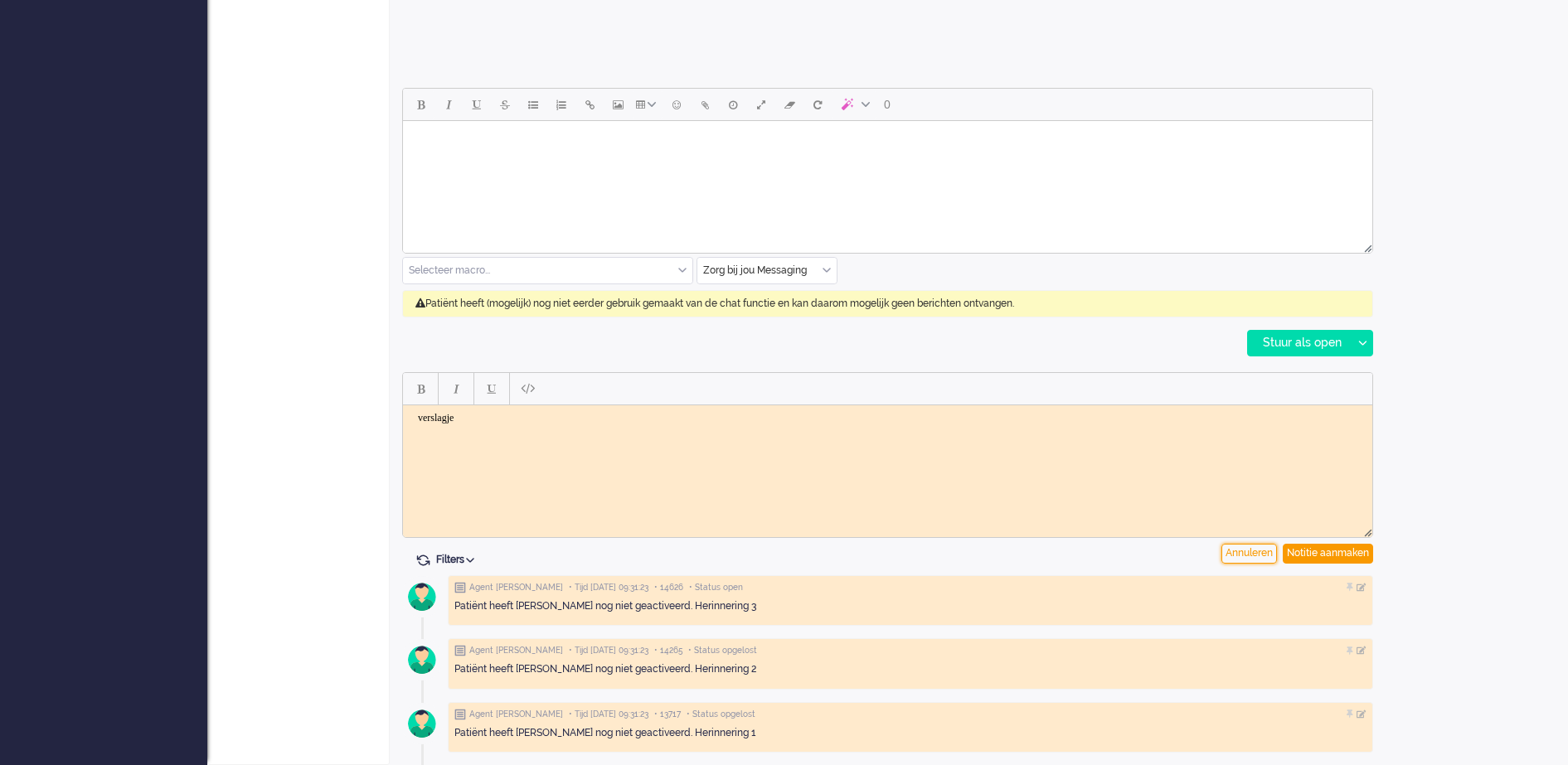
click at [1245, 556] on div "Annuleren" at bounding box center [1249, 554] width 56 height 20
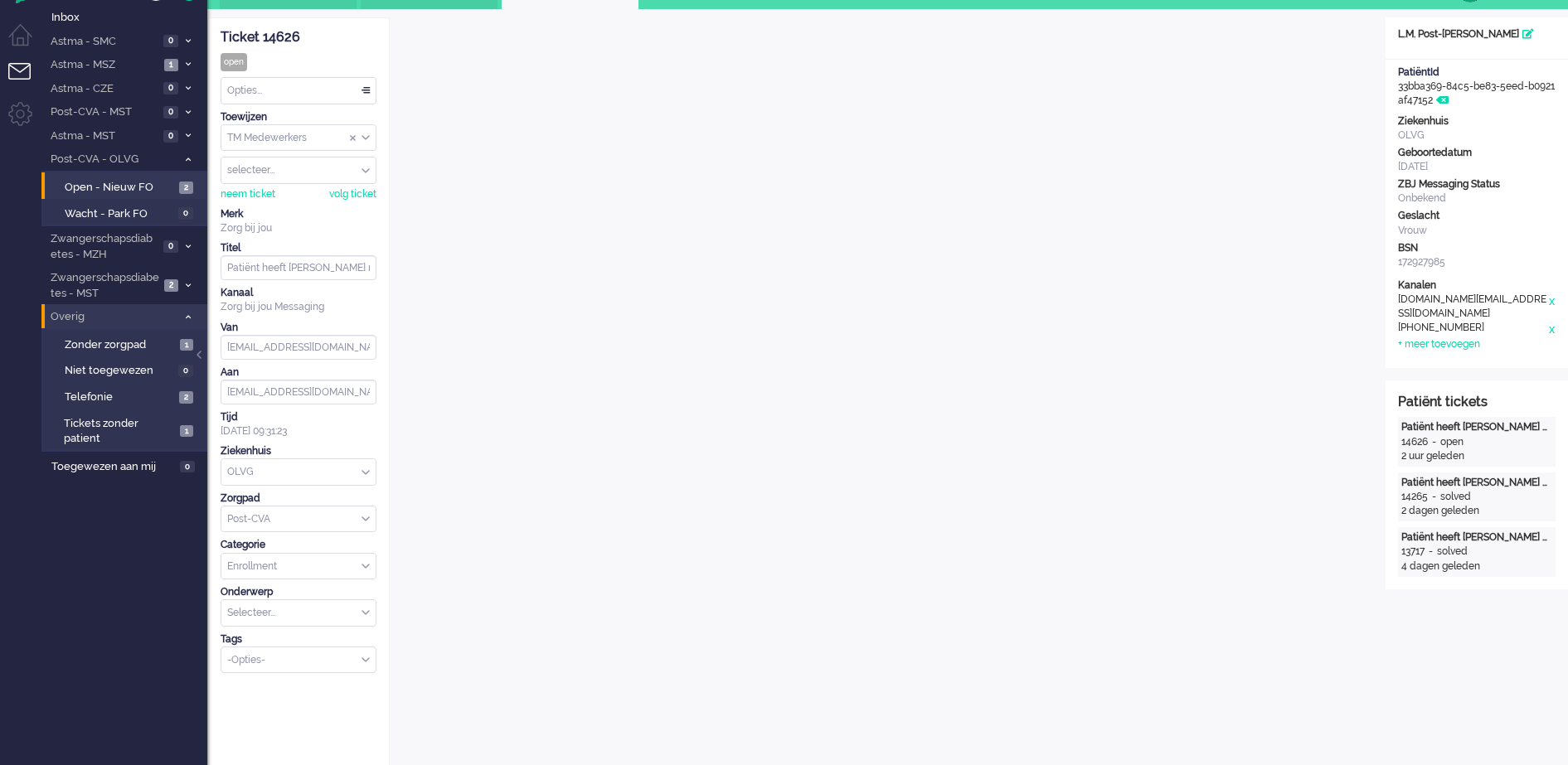
scroll to position [0, 0]
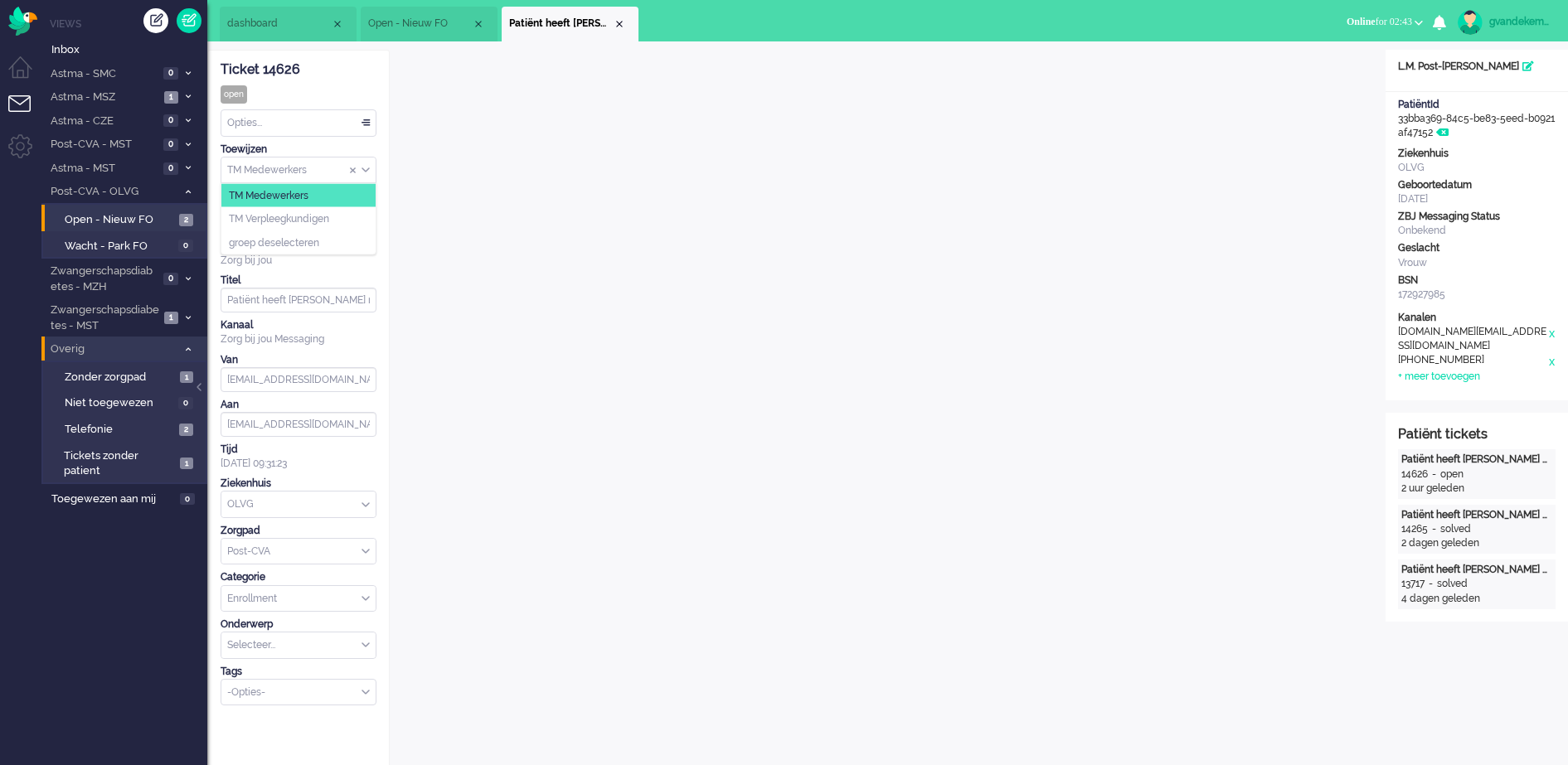
click at [366, 170] on div "TM Medewerkers" at bounding box center [299, 170] width 154 height 25
click at [365, 122] on div "Opties..." at bounding box center [299, 123] width 154 height 25
click at [366, 167] on div "TM Medewerkers" at bounding box center [299, 170] width 154 height 25
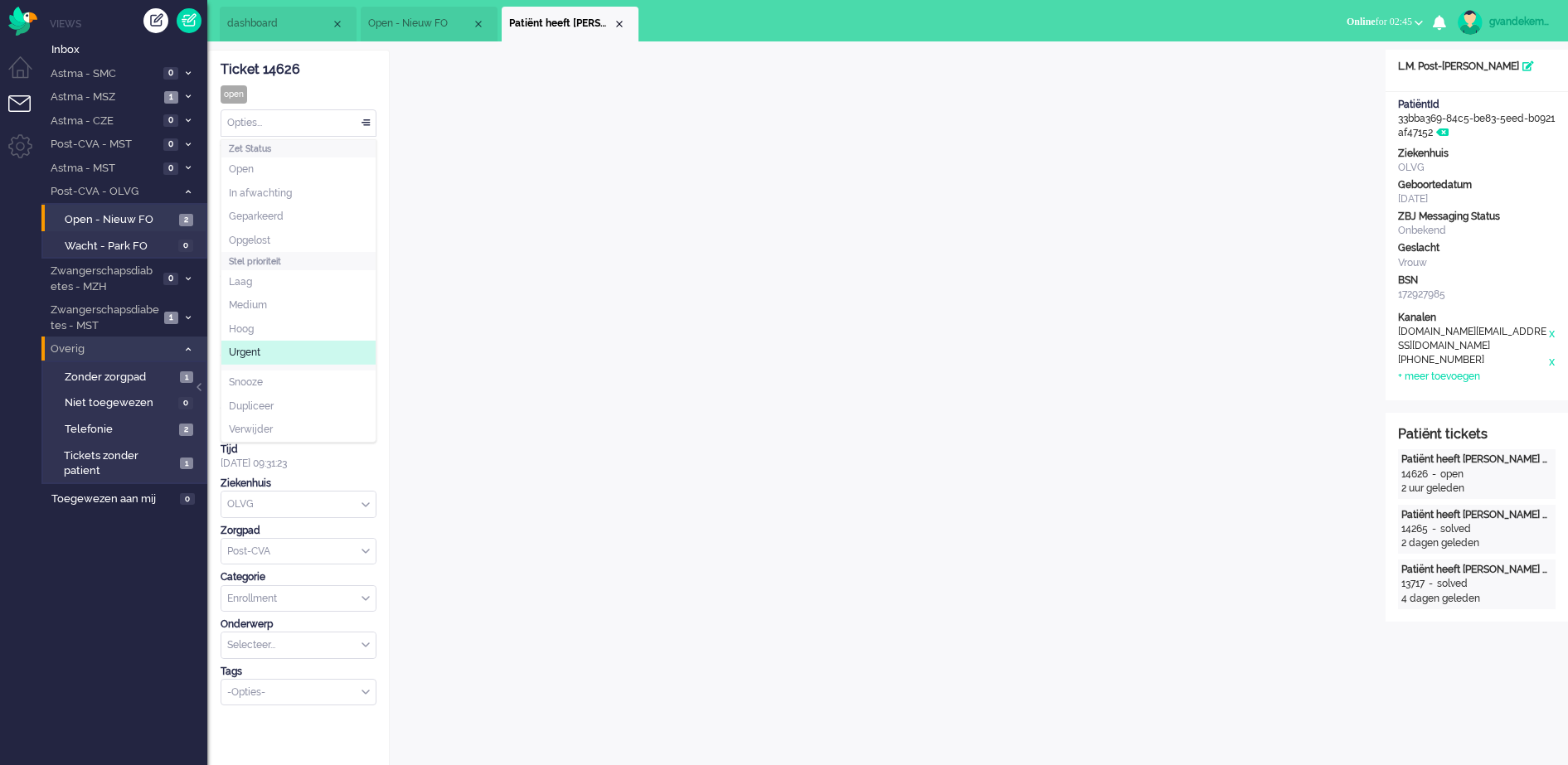
click at [365, 122] on div "Opties..." at bounding box center [299, 123] width 154 height 25
click at [619, 30] on div "Close tab" at bounding box center [619, 25] width 14 height 14
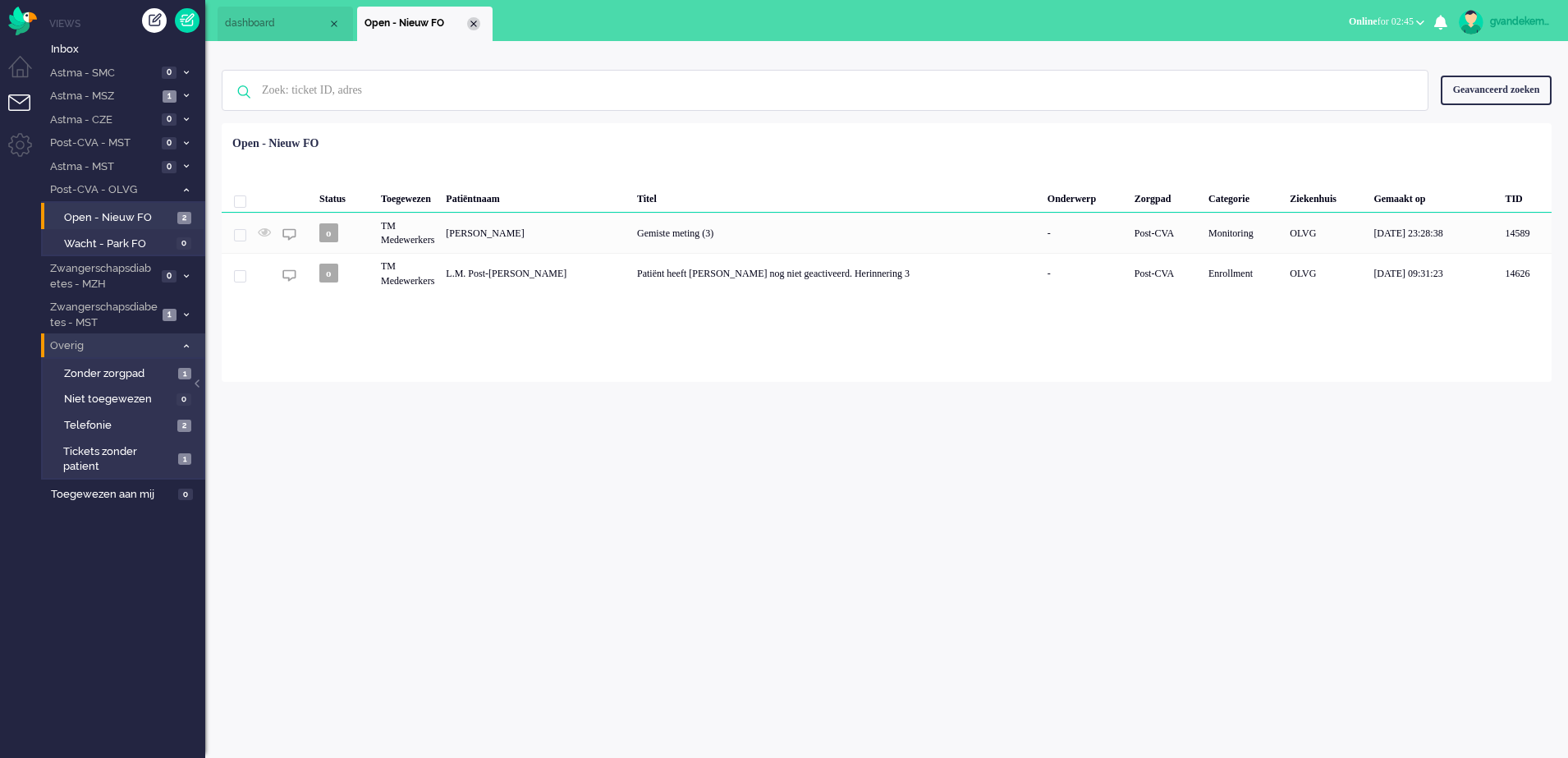
click at [477, 26] on div "Close tab" at bounding box center [474, 24] width 13 height 13
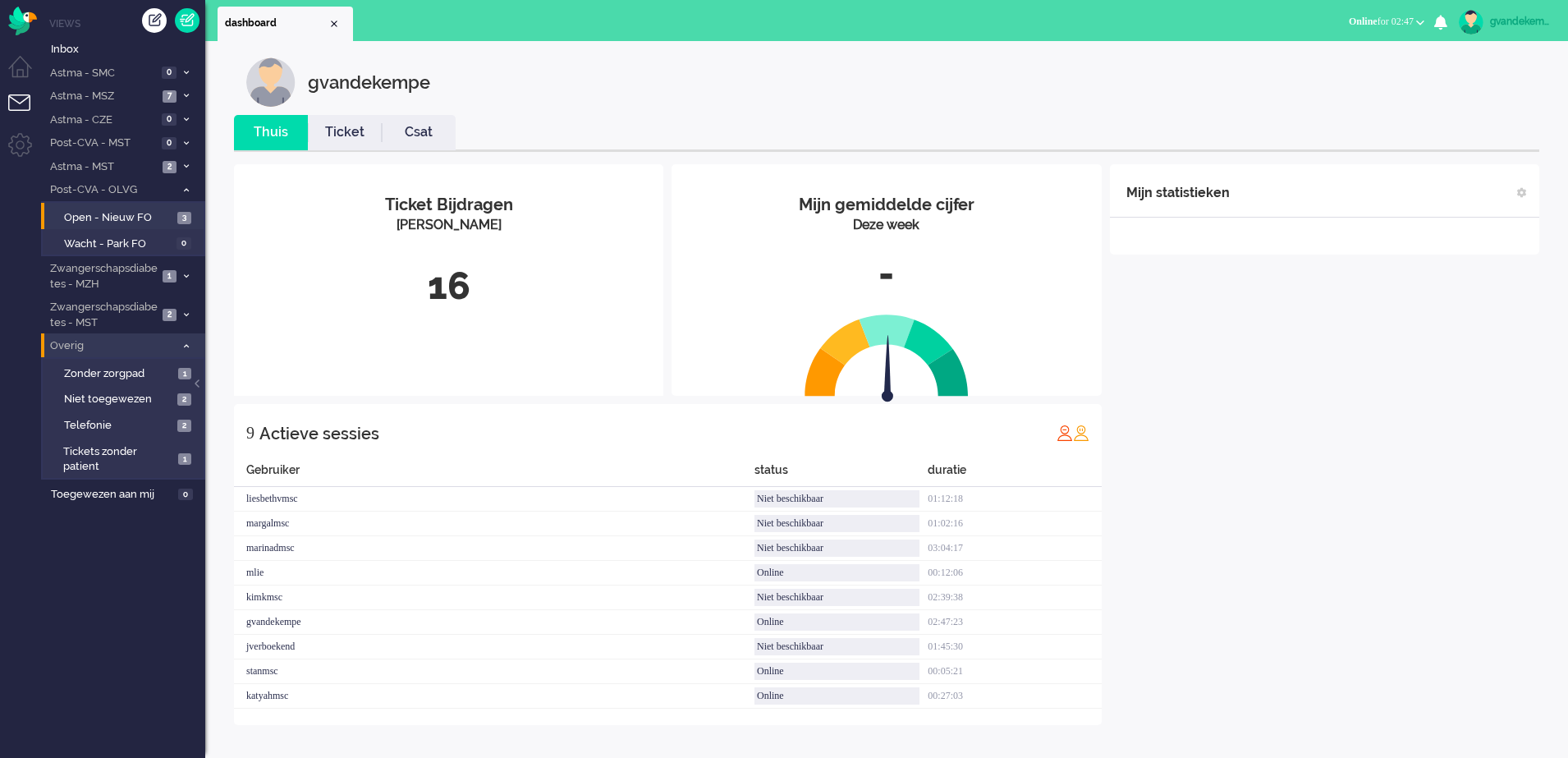
click at [1531, 22] on div "gvandekempe" at bounding box center [1521, 22] width 62 height 17
click at [1470, 110] on link "Instellingen" at bounding box center [1498, 111] width 122 height 17
select select
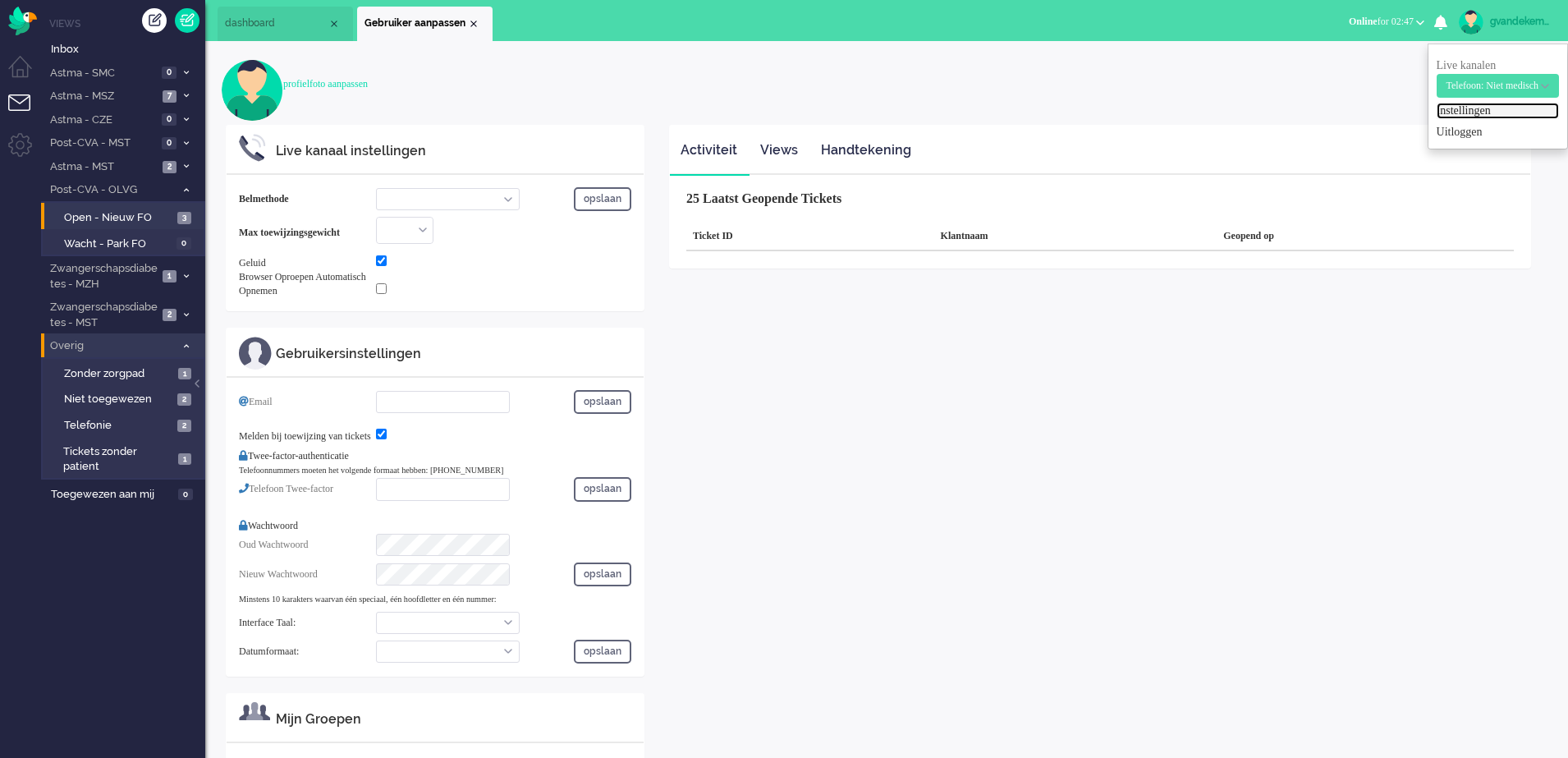
select select "inbound-new"
type input "[PHONE_NUMBER]"
checkbox input "true"
type input "[EMAIL_ADDRESS][DOMAIN_NAME]"
checkbox input "true"
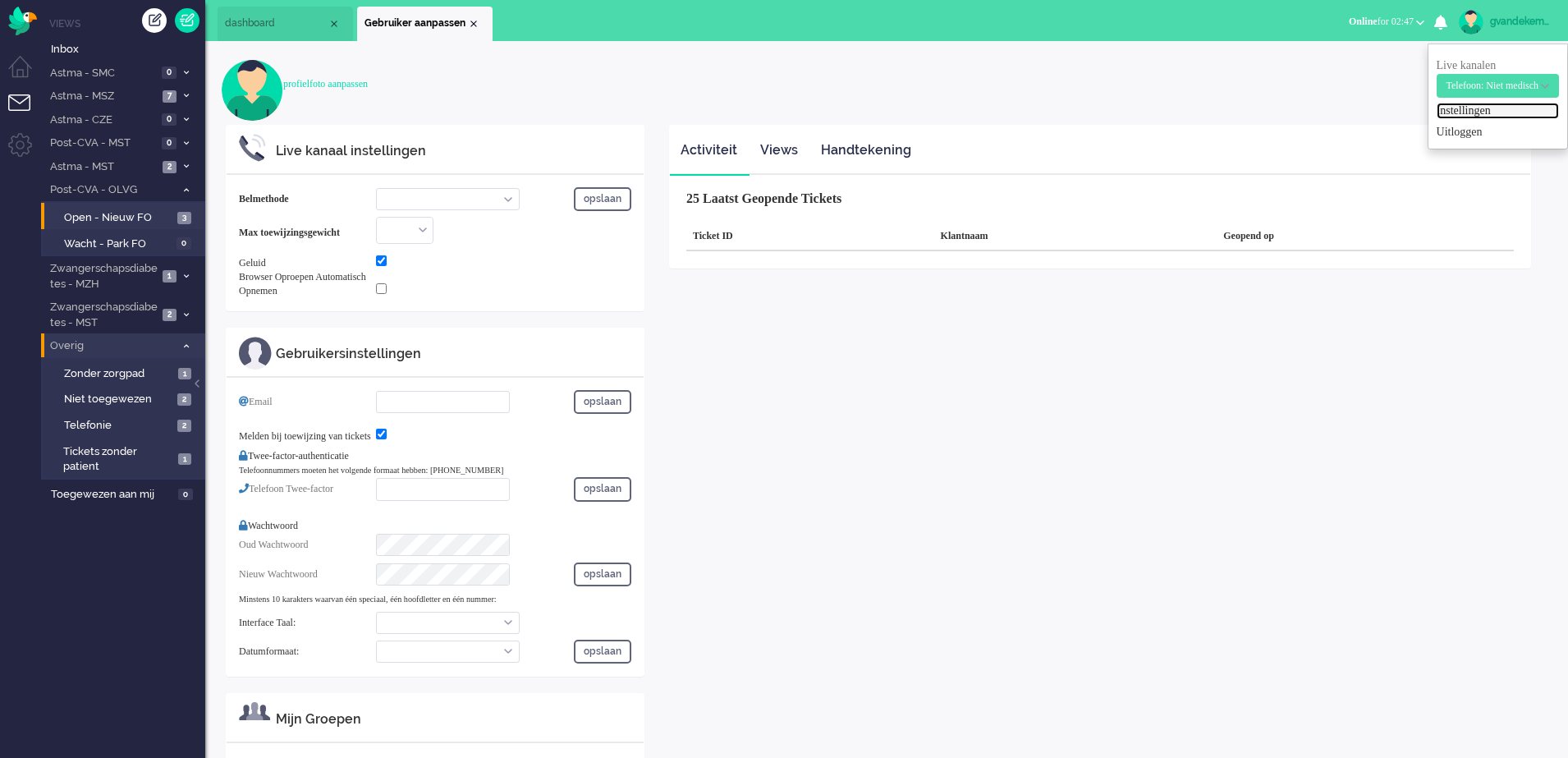
type input "[PHONE_NUMBER]"
select select "nl"
select select "en_GB"
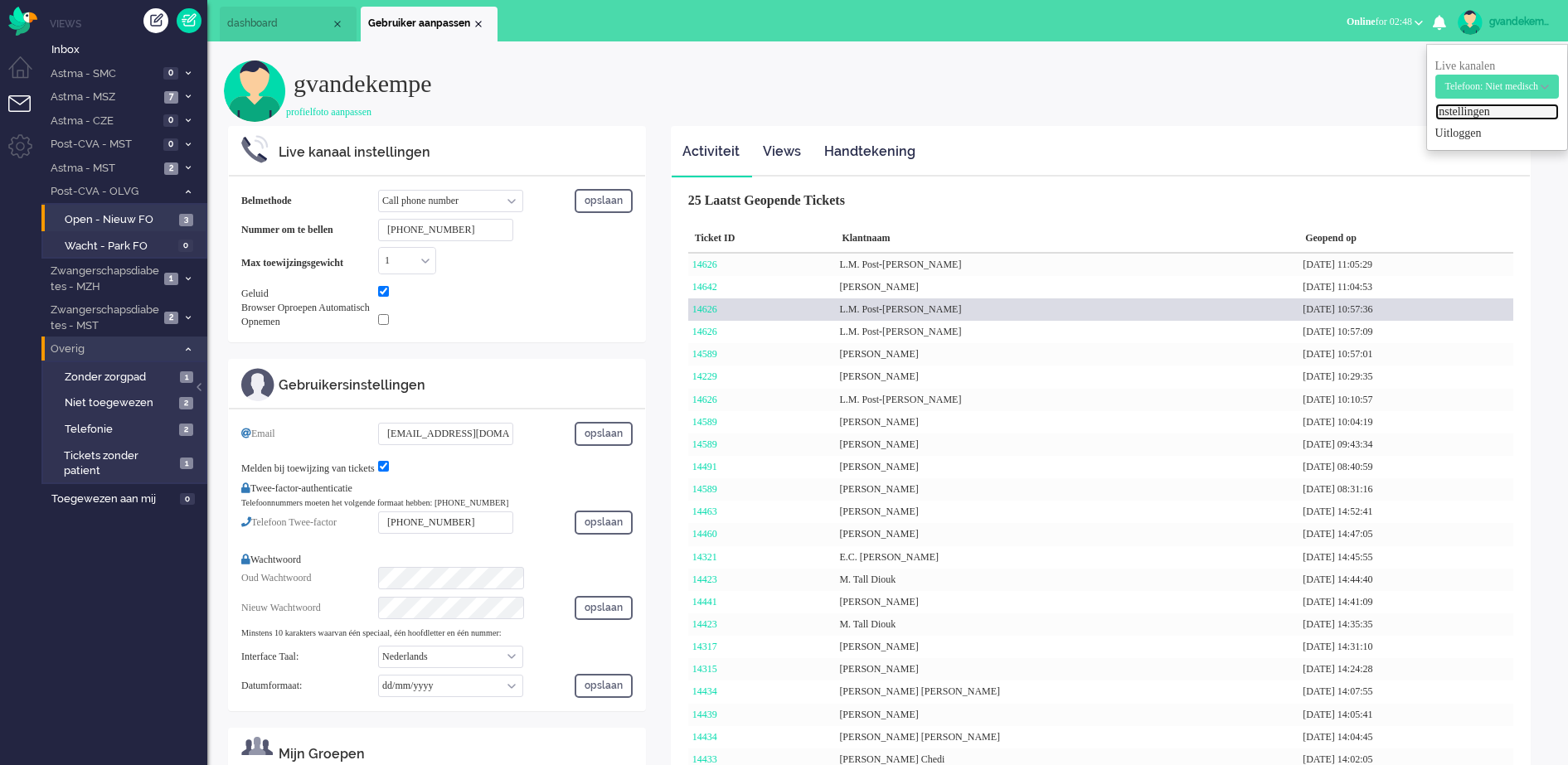
scroll to position [104, 0]
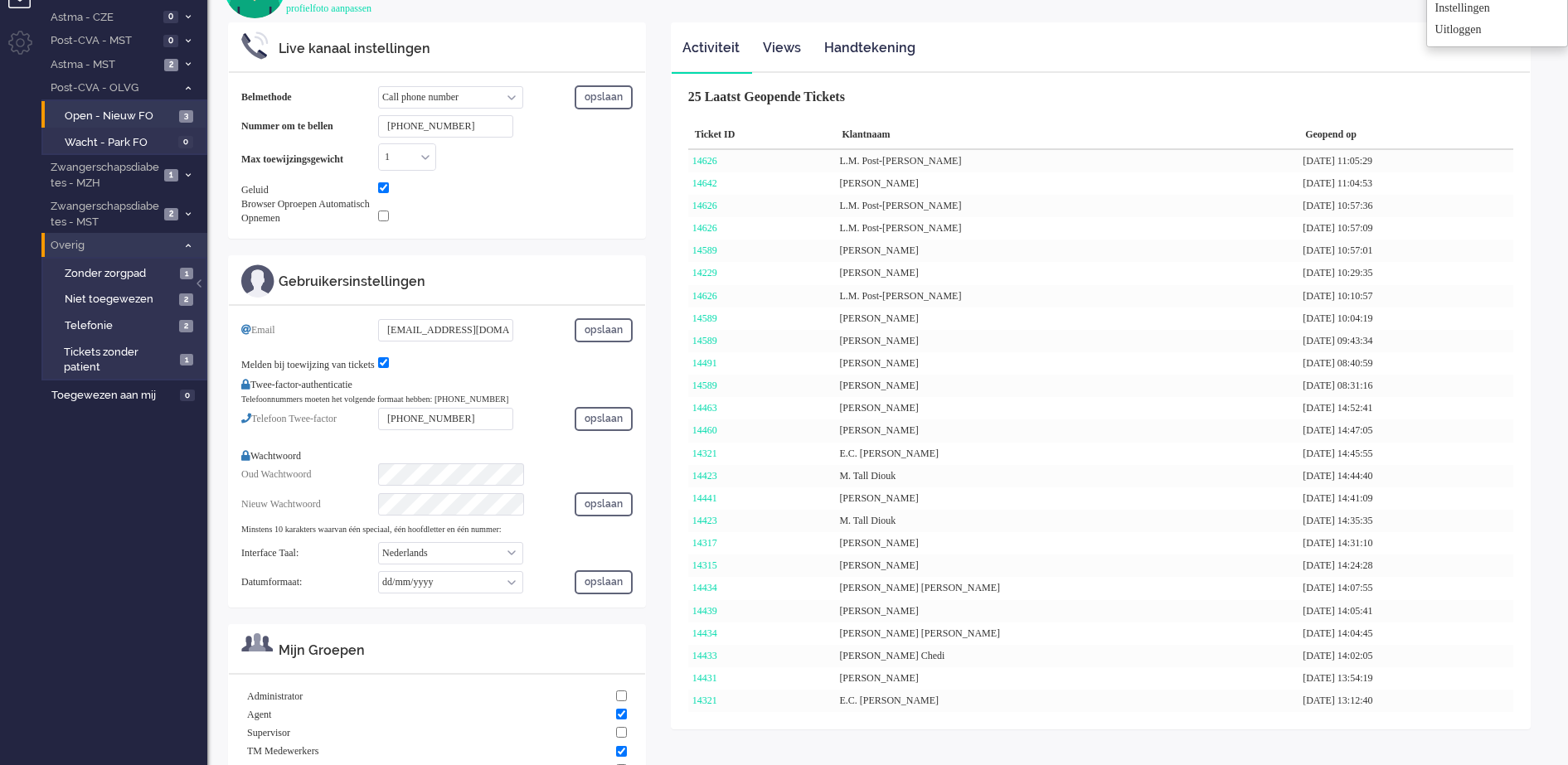
click at [1557, 107] on div "gvandekempe profielfoto aanpassen Live kanaal instellingen Belmethode Call phon…" at bounding box center [887, 373] width 1361 height 871
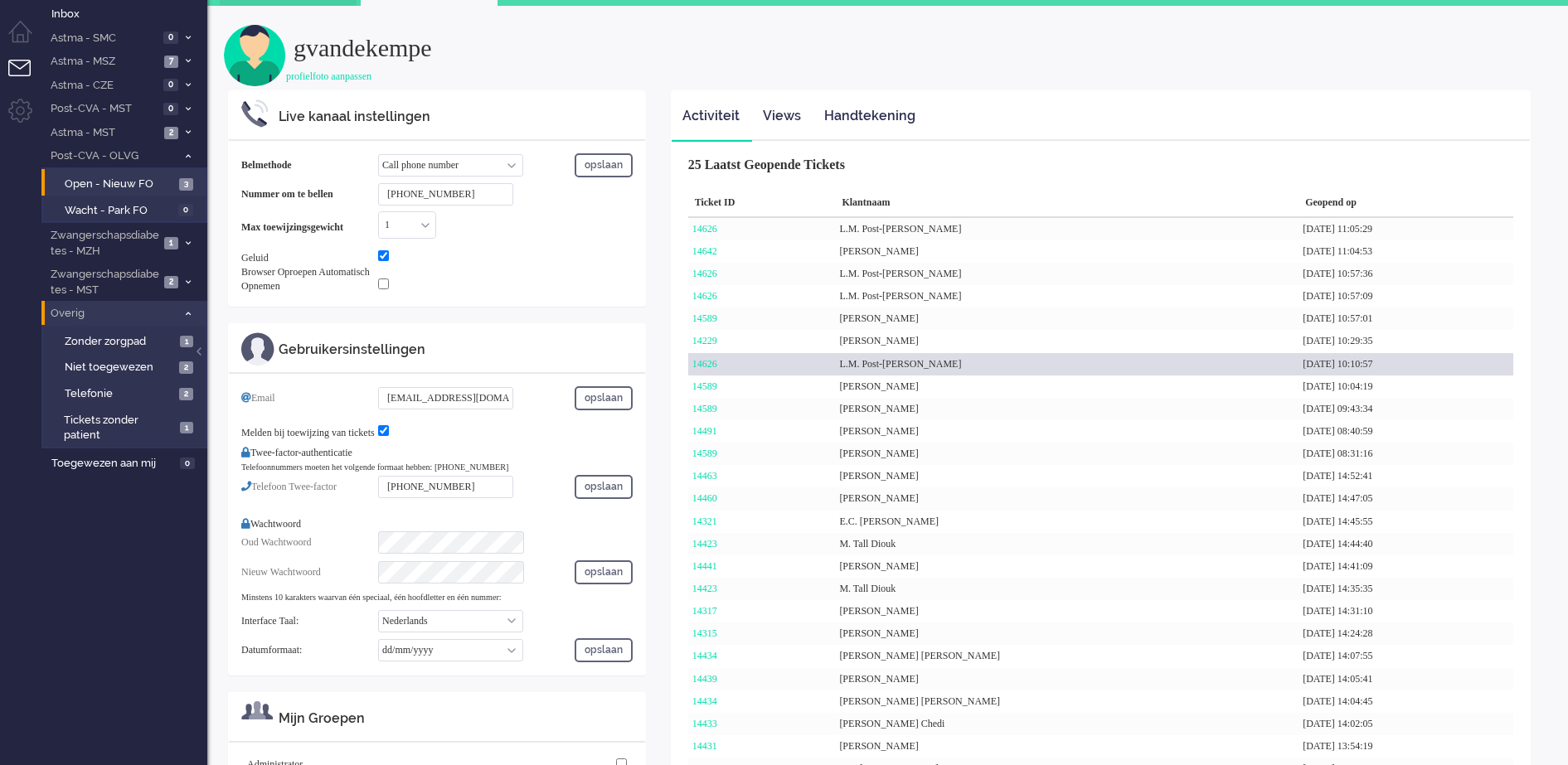
scroll to position [0, 0]
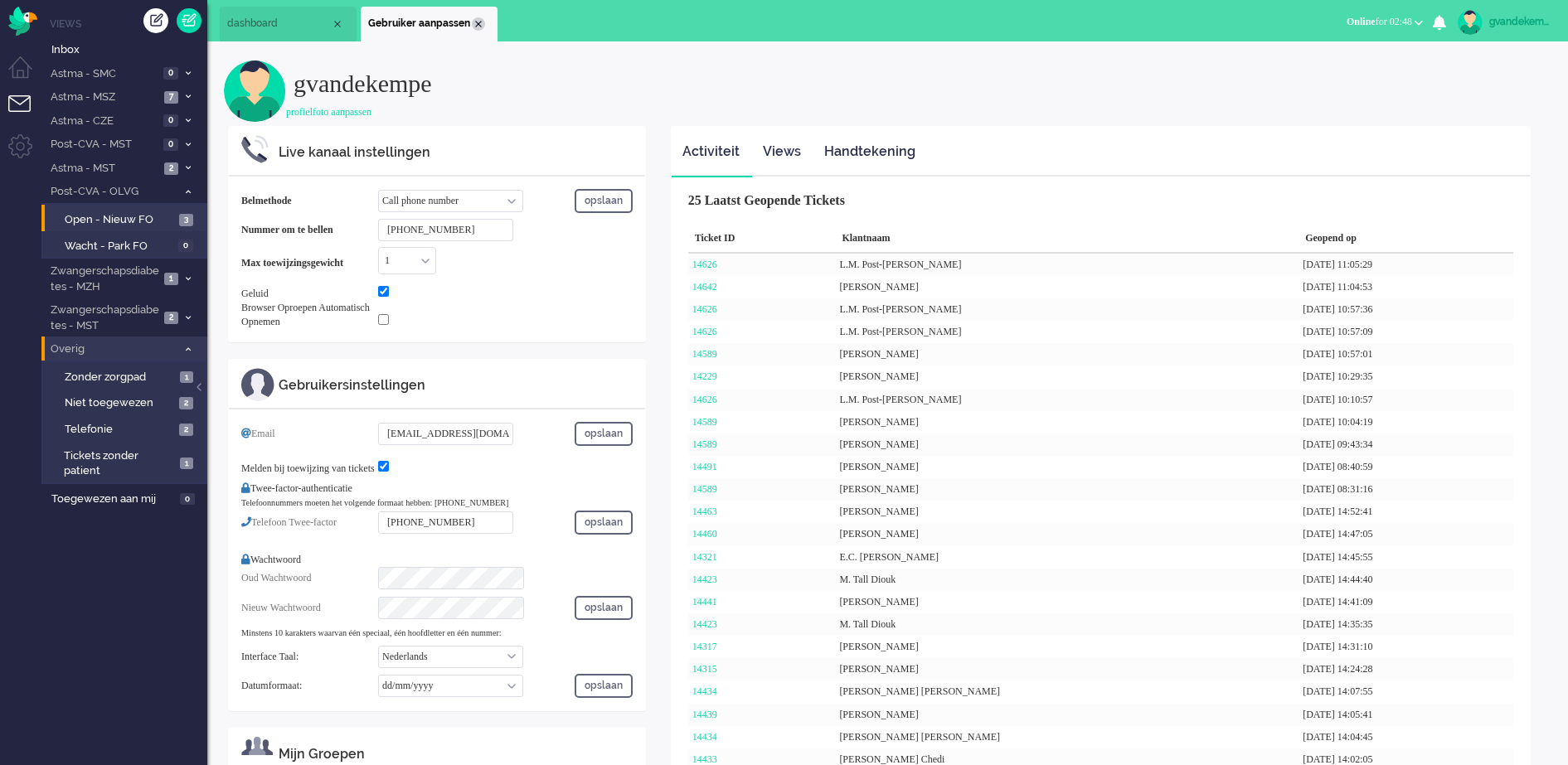
click at [474, 22] on div "Close tab" at bounding box center [479, 25] width 14 height 14
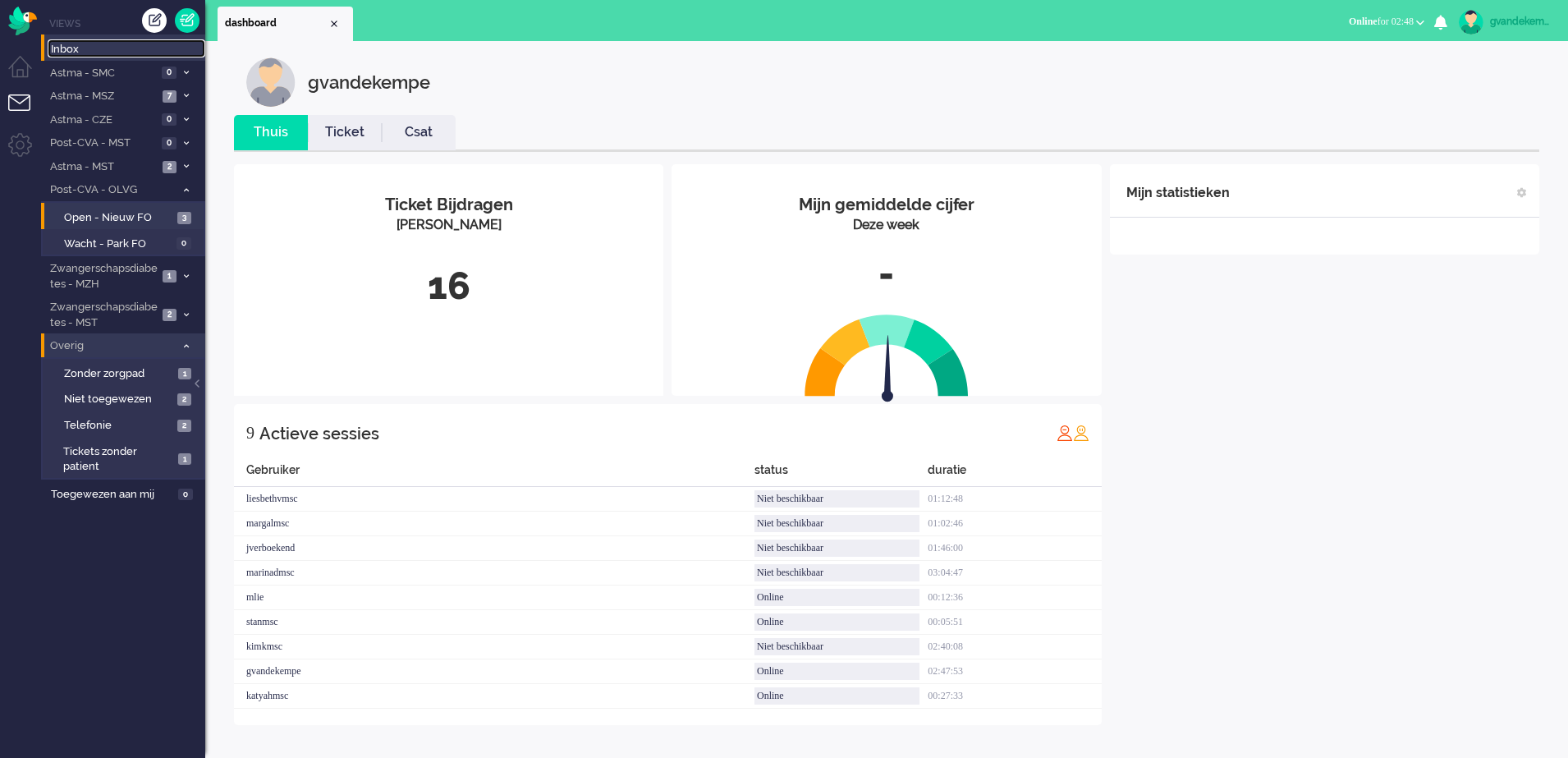
click at [66, 49] on span "Inbox" at bounding box center [128, 49] width 154 height 16
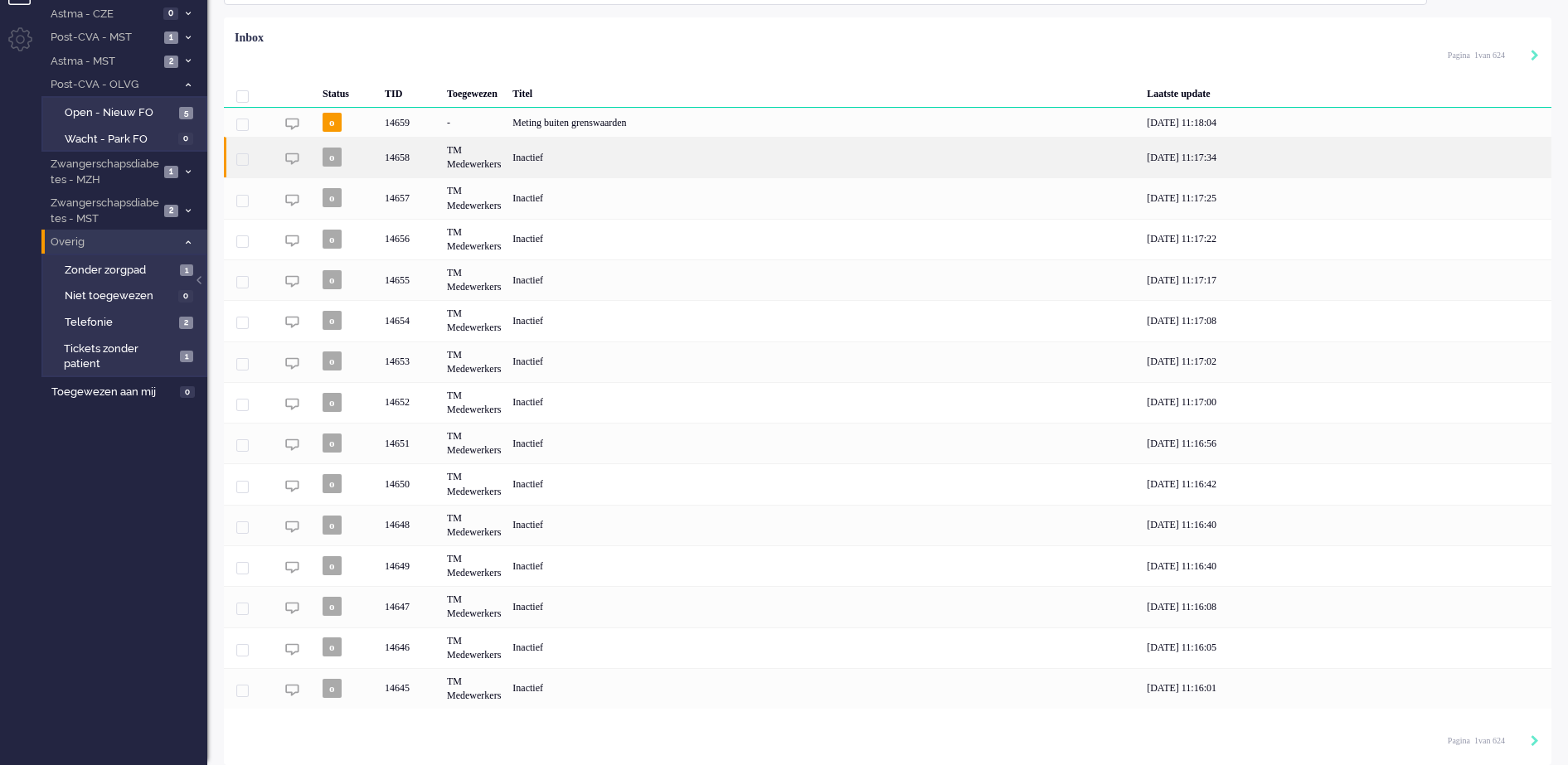
scroll to position [108, 0]
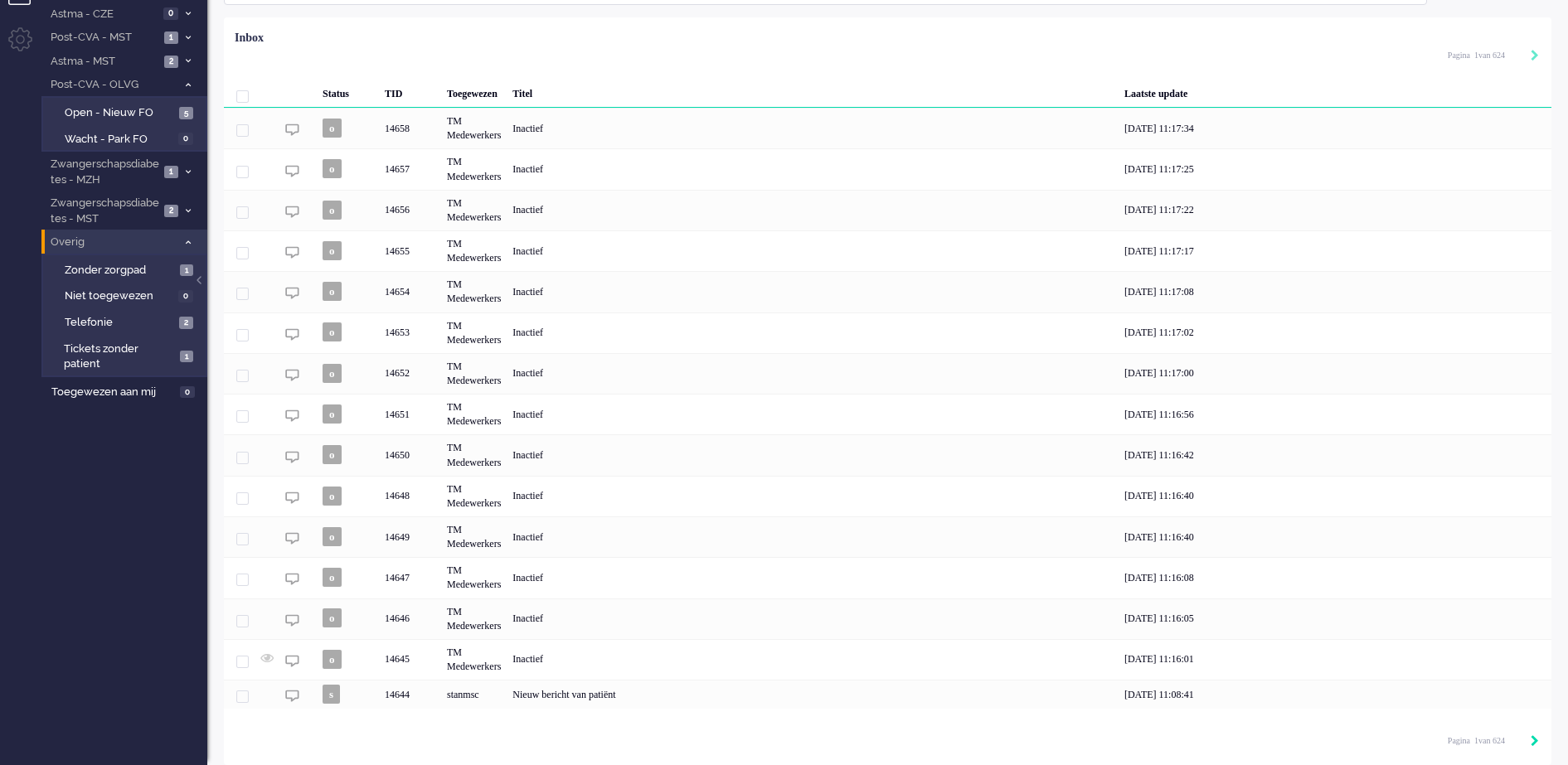
click at [1532, 743] on icon "Next" at bounding box center [1535, 740] width 8 height 12
type input "2"
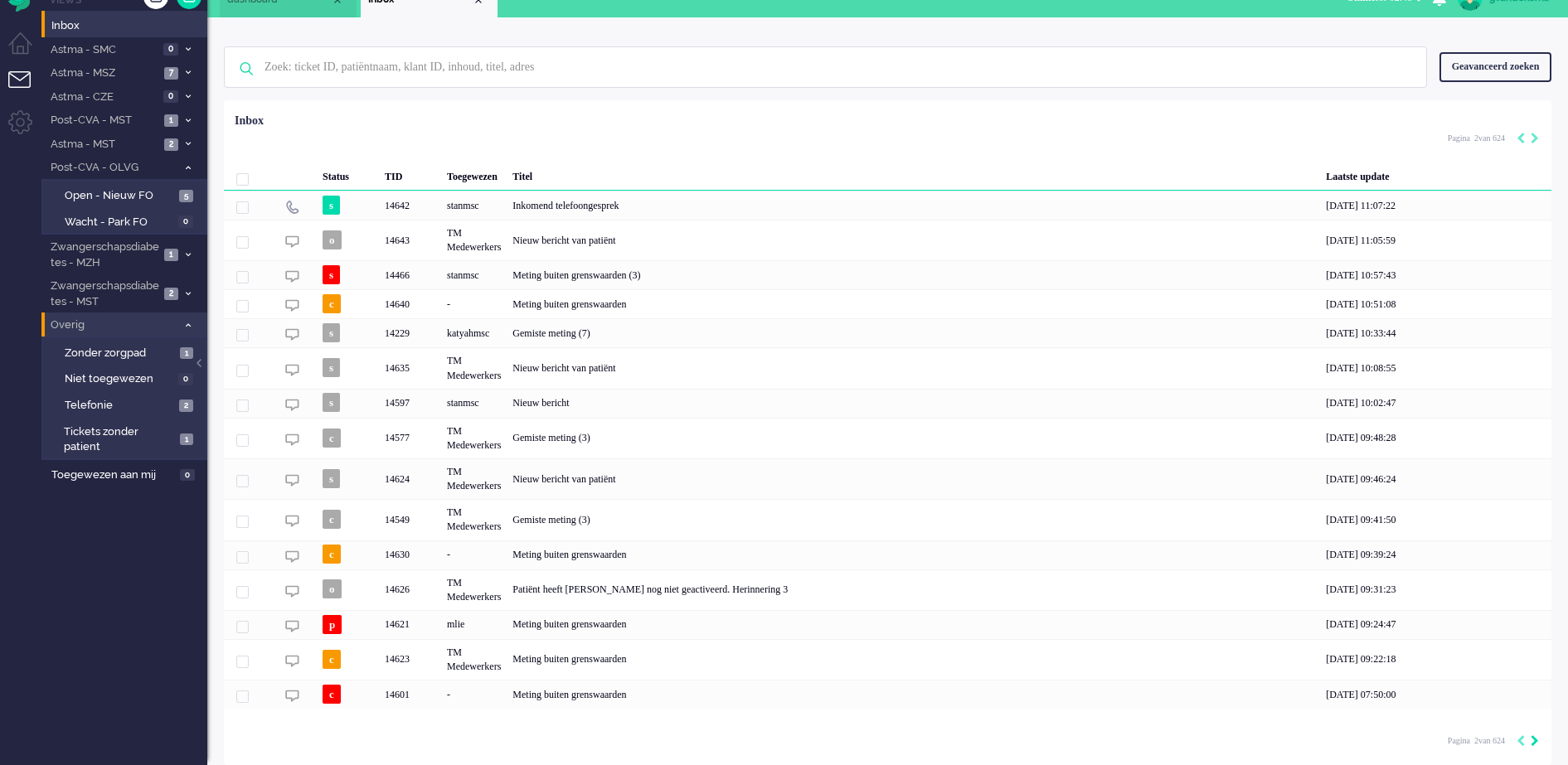
click at [1532, 743] on icon "Next" at bounding box center [1535, 740] width 8 height 12
type input "3"
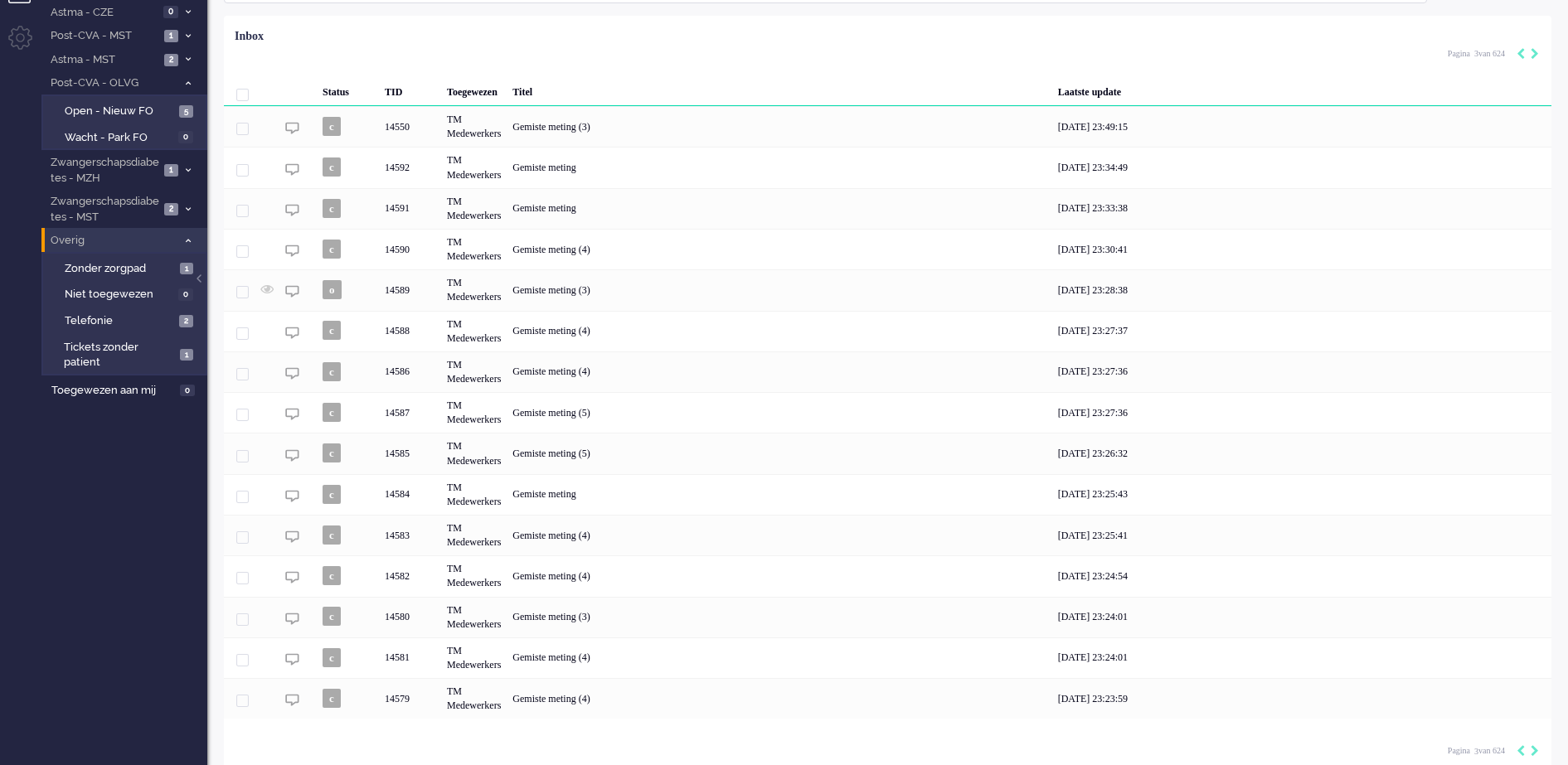
click at [1532, 743] on div "Pagina 3 van 624" at bounding box center [1493, 749] width 91 height 25
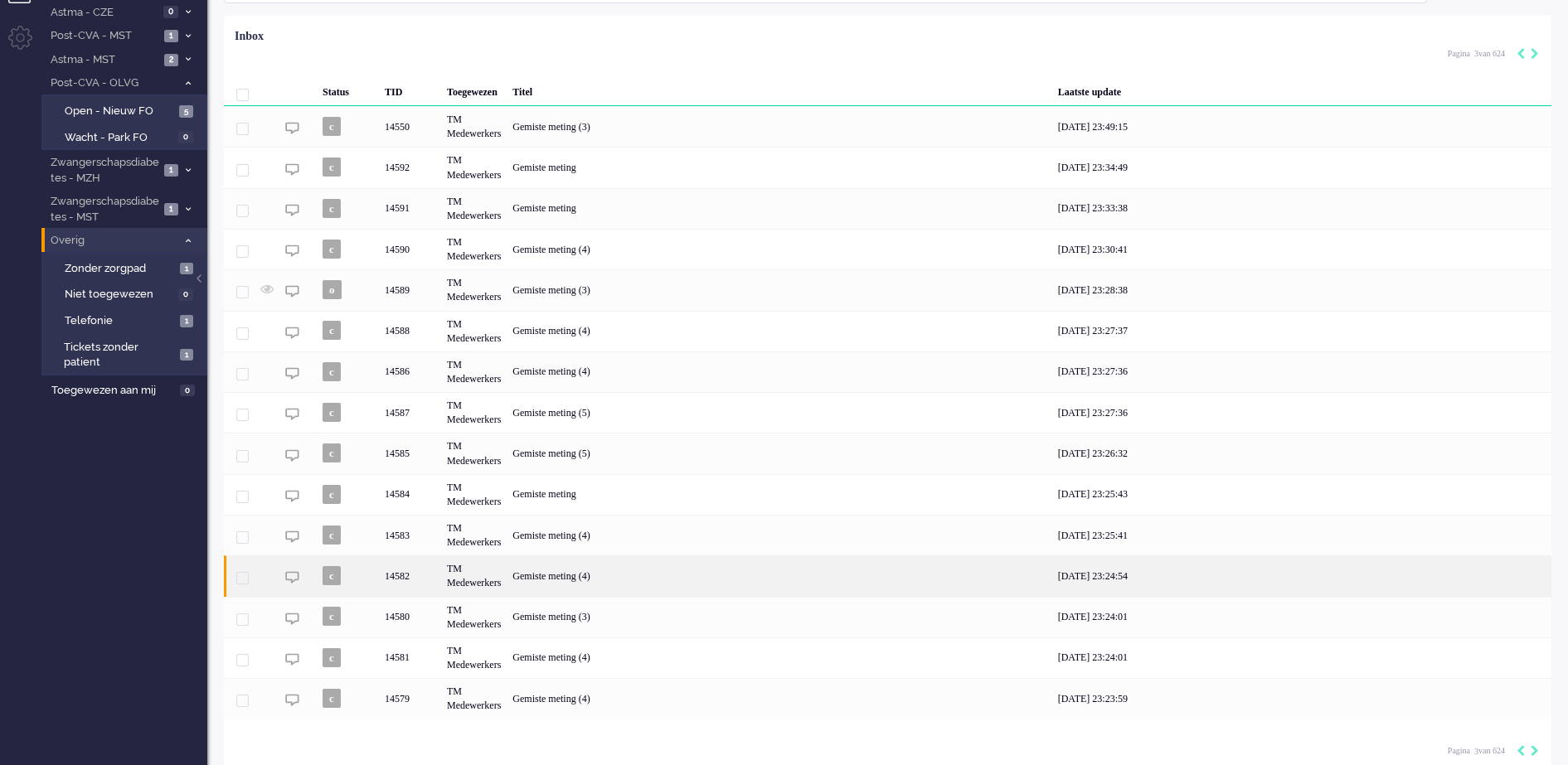
scroll to position [0, 0]
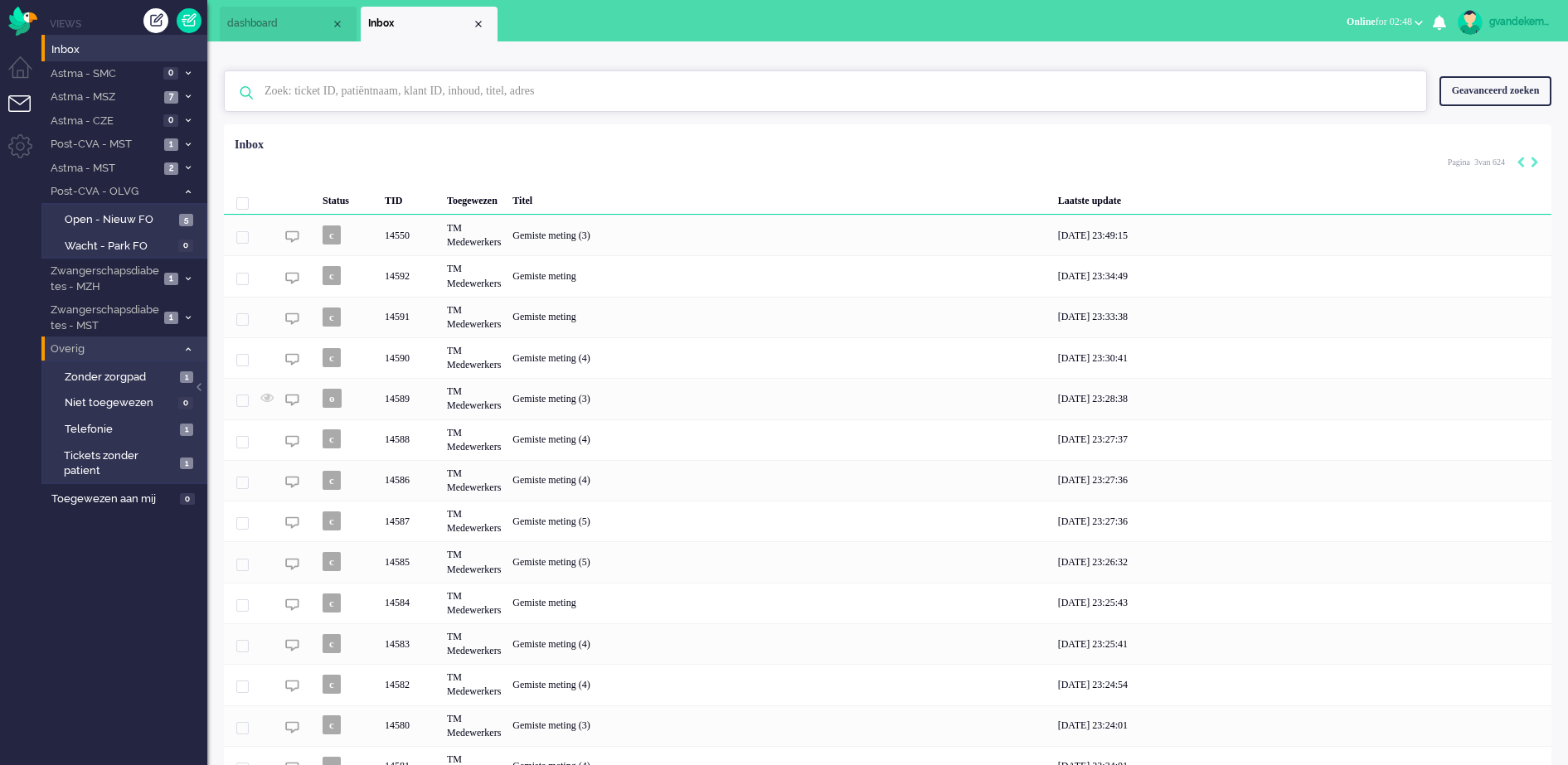
click at [304, 98] on input "text" at bounding box center [828, 90] width 1152 height 40
click at [310, 92] on input "text" at bounding box center [828, 90] width 1152 height 40
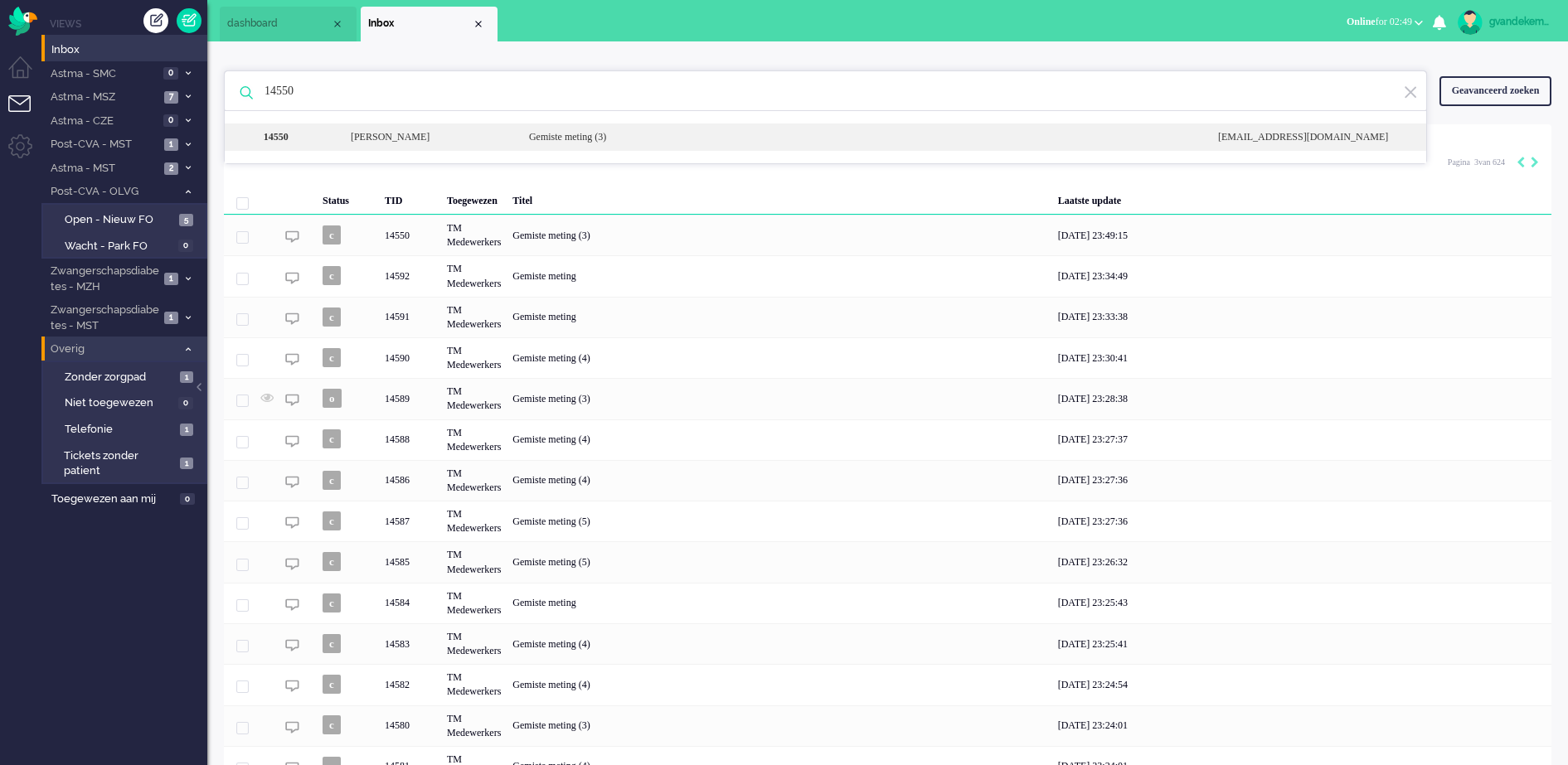
type input "14550"
click at [666, 139] on div "Gemiste meting (3)" at bounding box center [861, 137] width 689 height 14
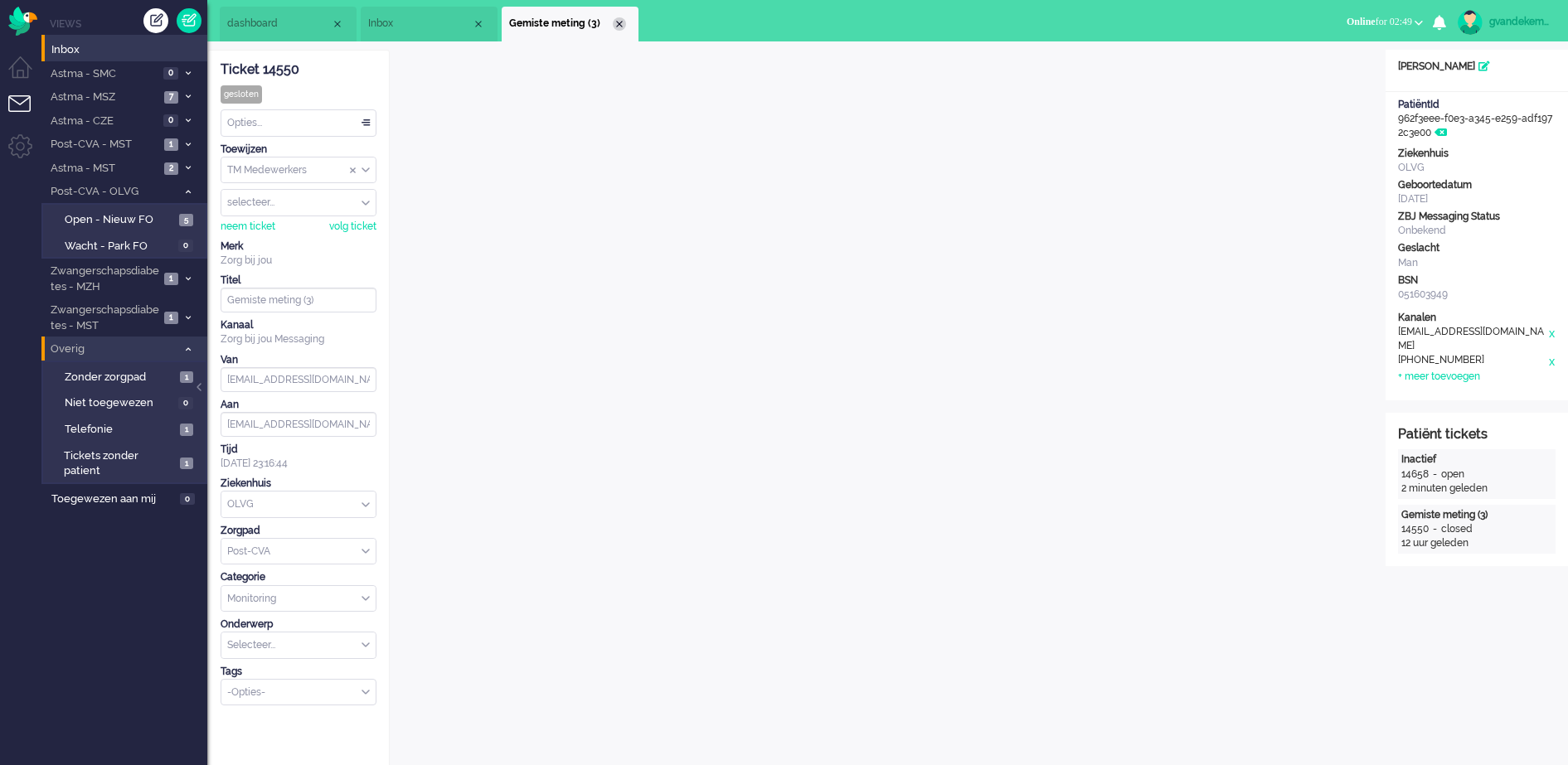
click at [623, 19] on div "Close tab" at bounding box center [619, 25] width 14 height 14
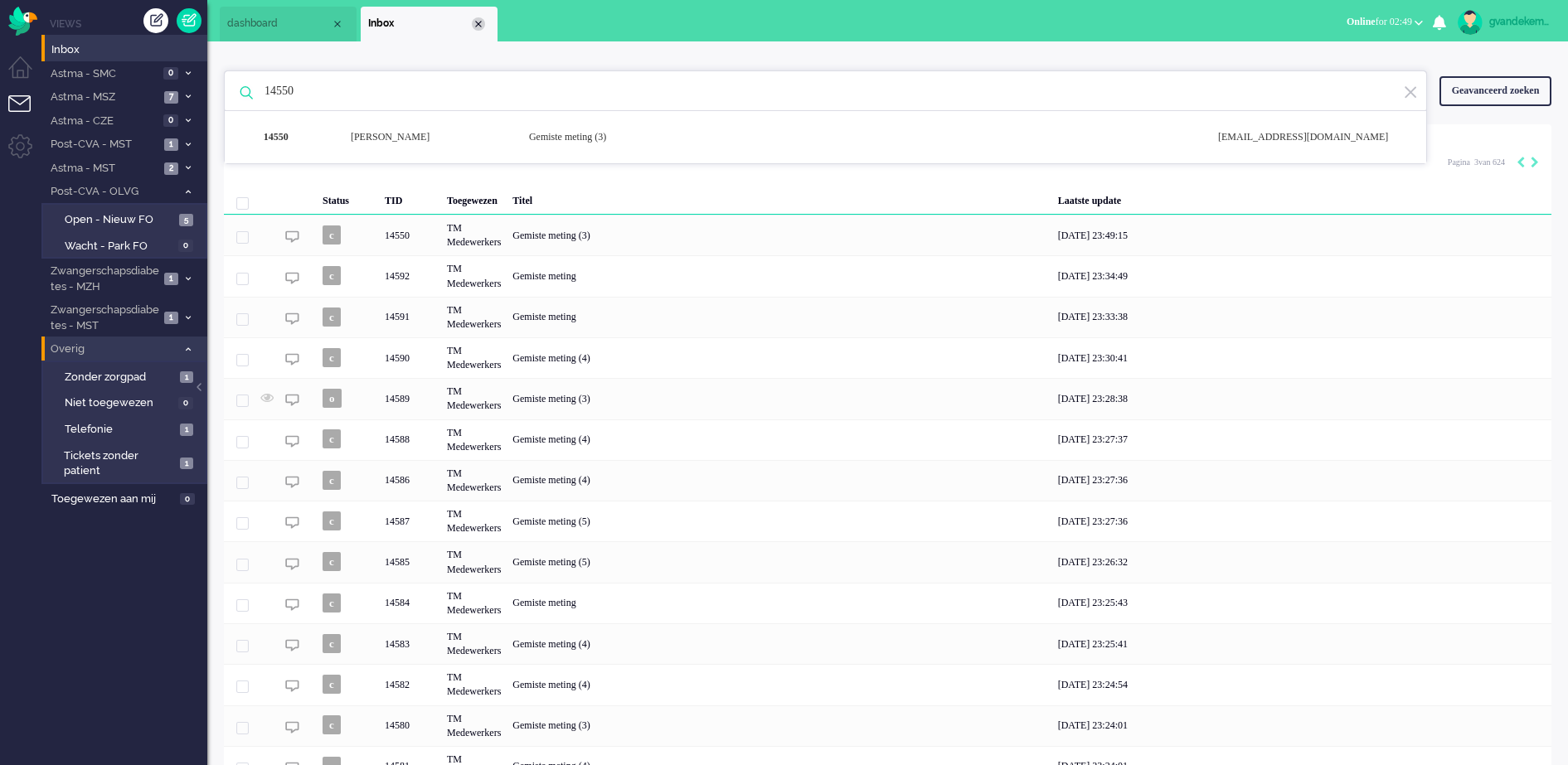
click at [482, 22] on div "Close tab" at bounding box center [479, 25] width 14 height 14
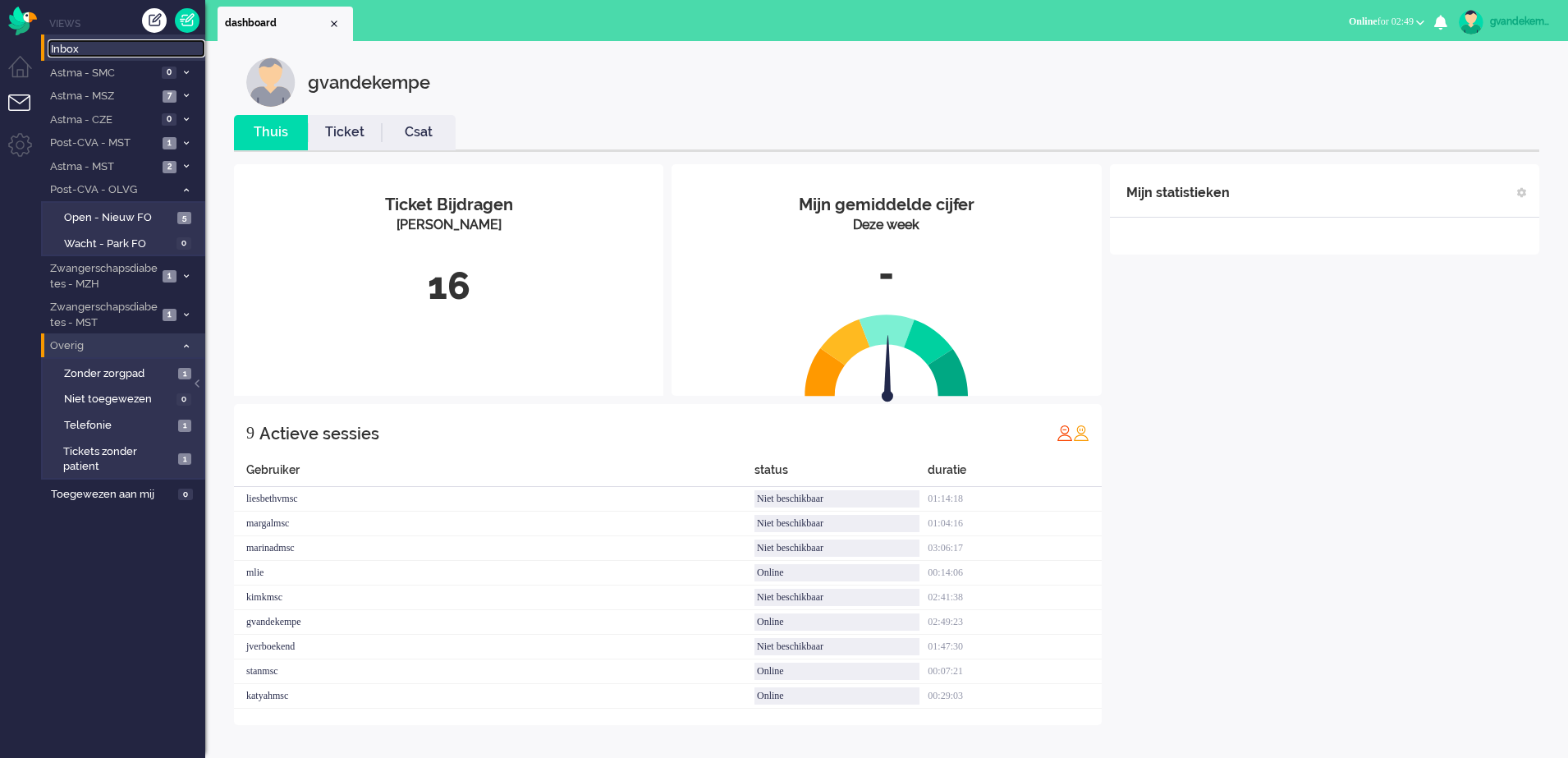
click at [60, 54] on span "Inbox" at bounding box center [128, 49] width 154 height 16
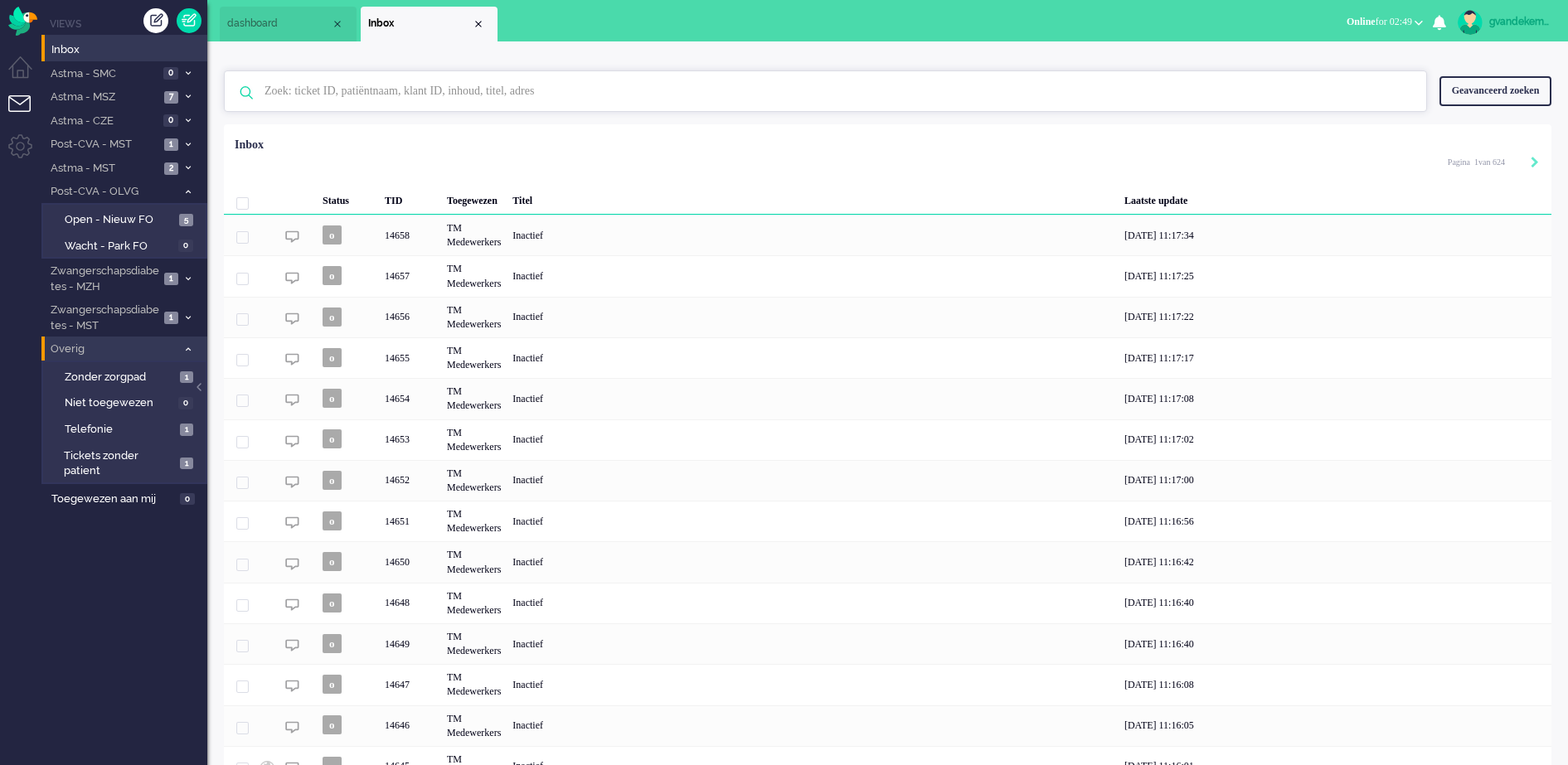
click at [278, 88] on input "text" at bounding box center [828, 90] width 1152 height 40
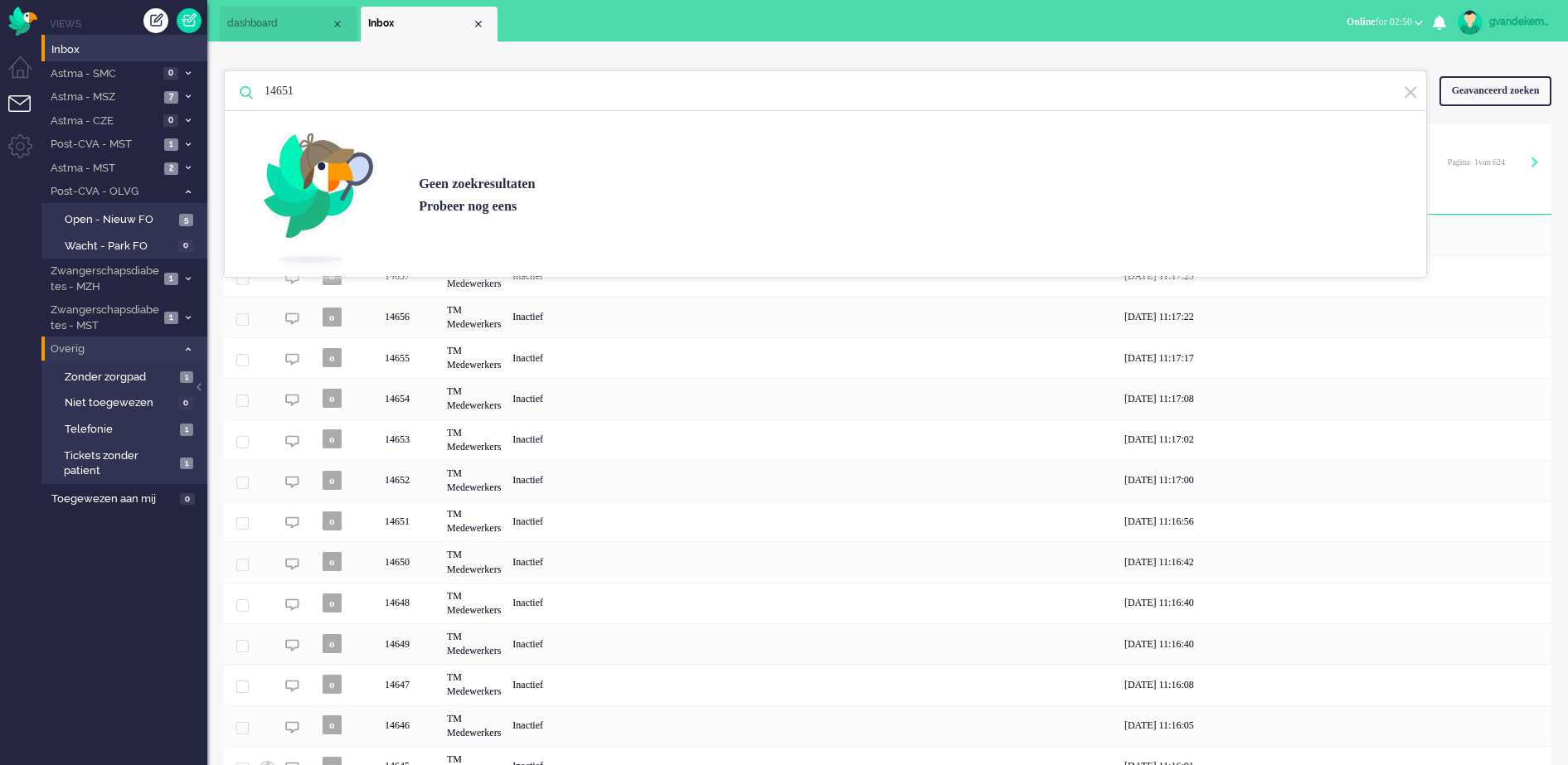
click at [1220, 156] on div "Geen zoekresultaten Probeer nog eens" at bounding box center [825, 193] width 1201 height 166
click at [362, 90] on input "14651" at bounding box center [828, 90] width 1152 height 40
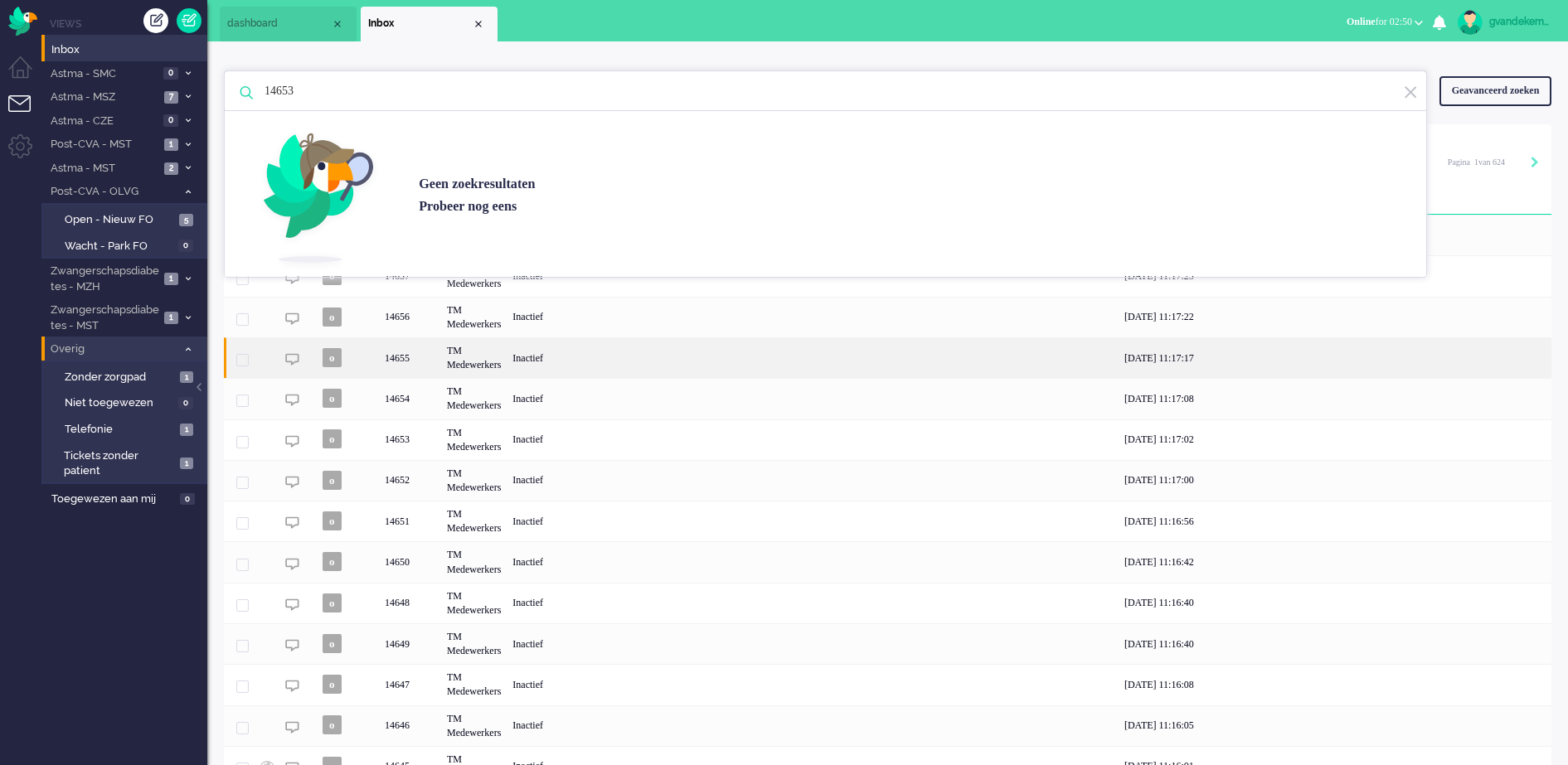
type input "14653"
click at [1319, 373] on div "03/10/2025 11:17:17" at bounding box center [1335, 358] width 433 height 41
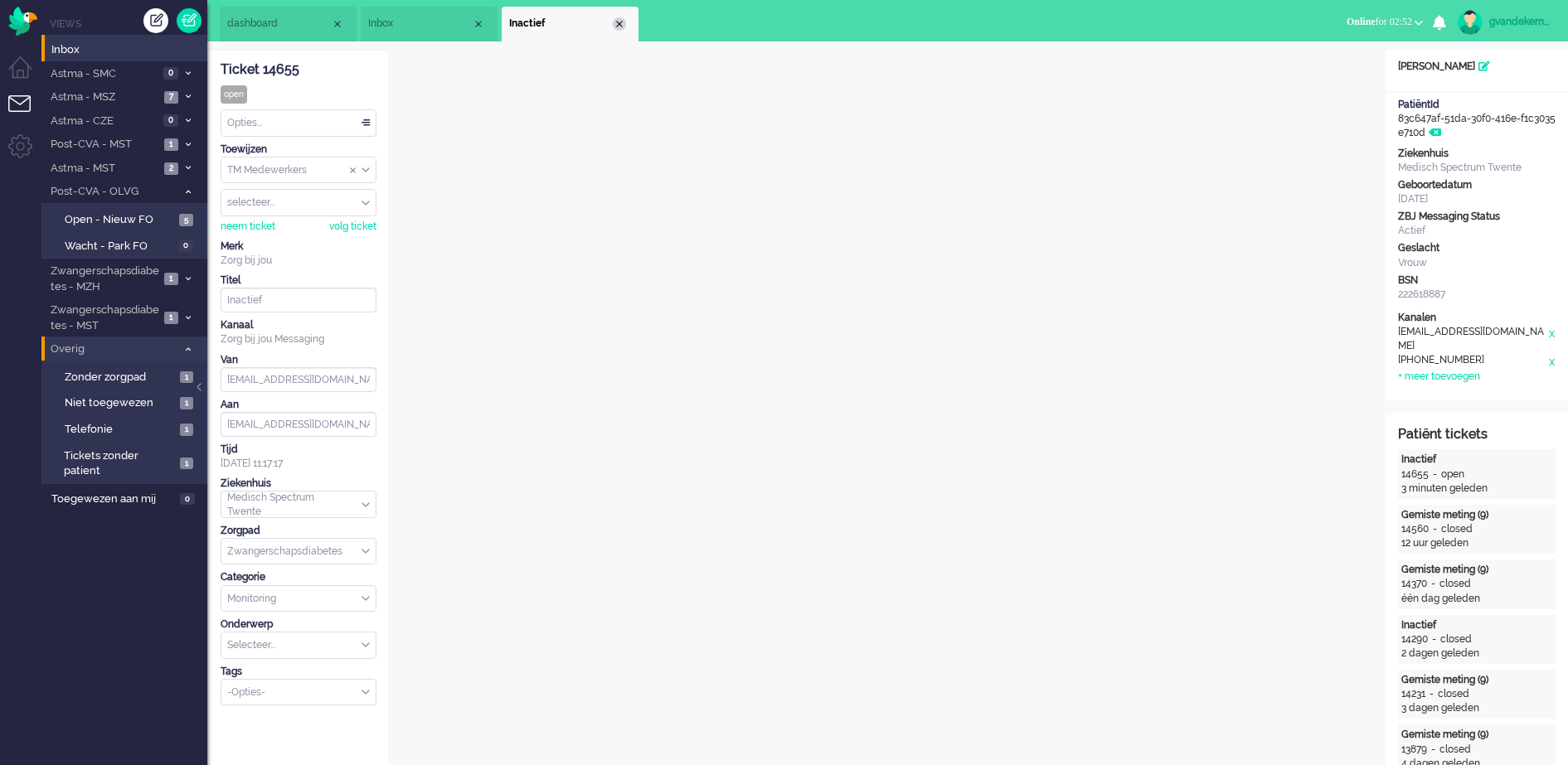
click at [622, 21] on div "Close tab" at bounding box center [619, 25] width 14 height 14
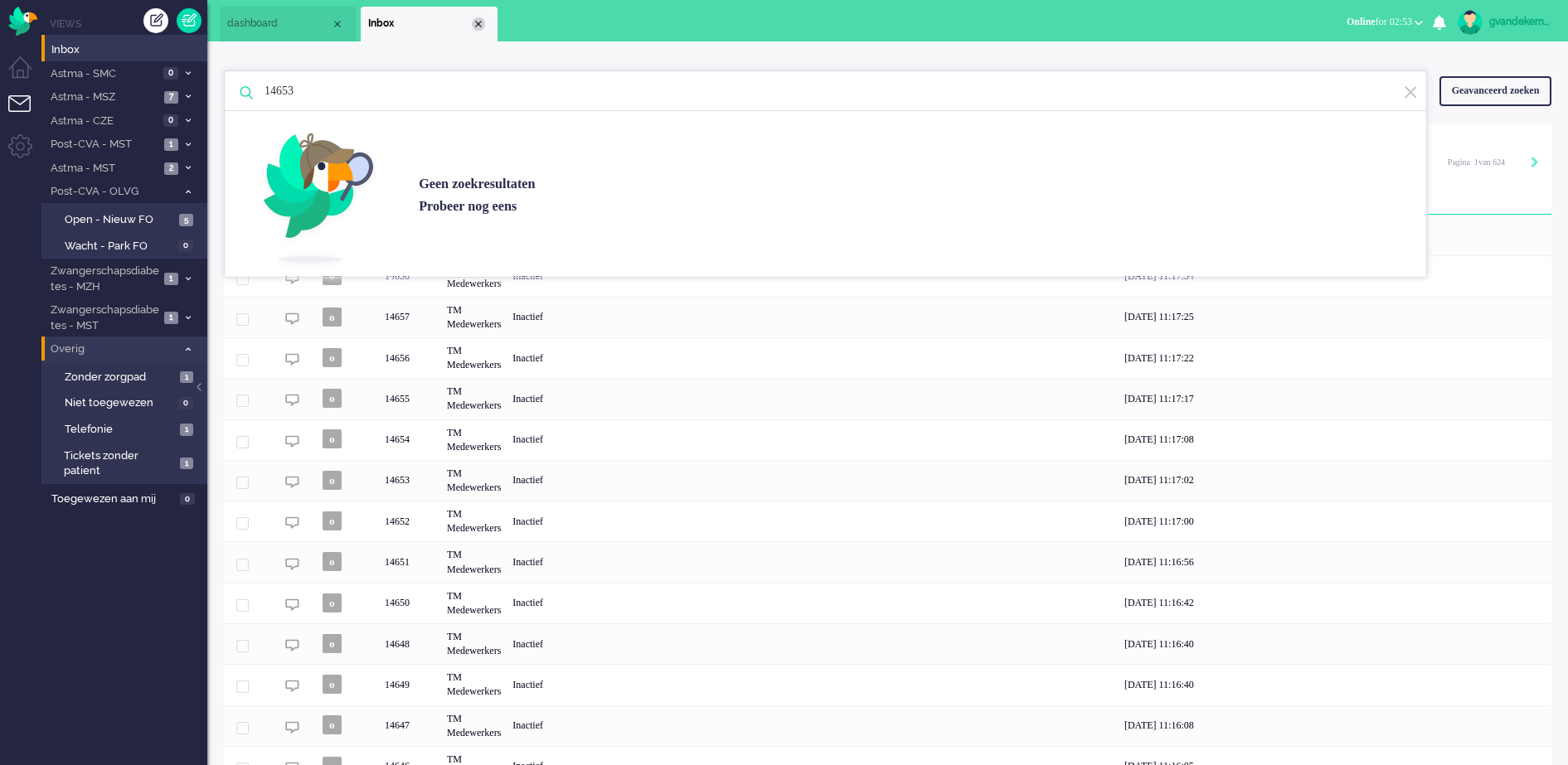
click at [479, 23] on div "Close tab" at bounding box center [479, 25] width 14 height 14
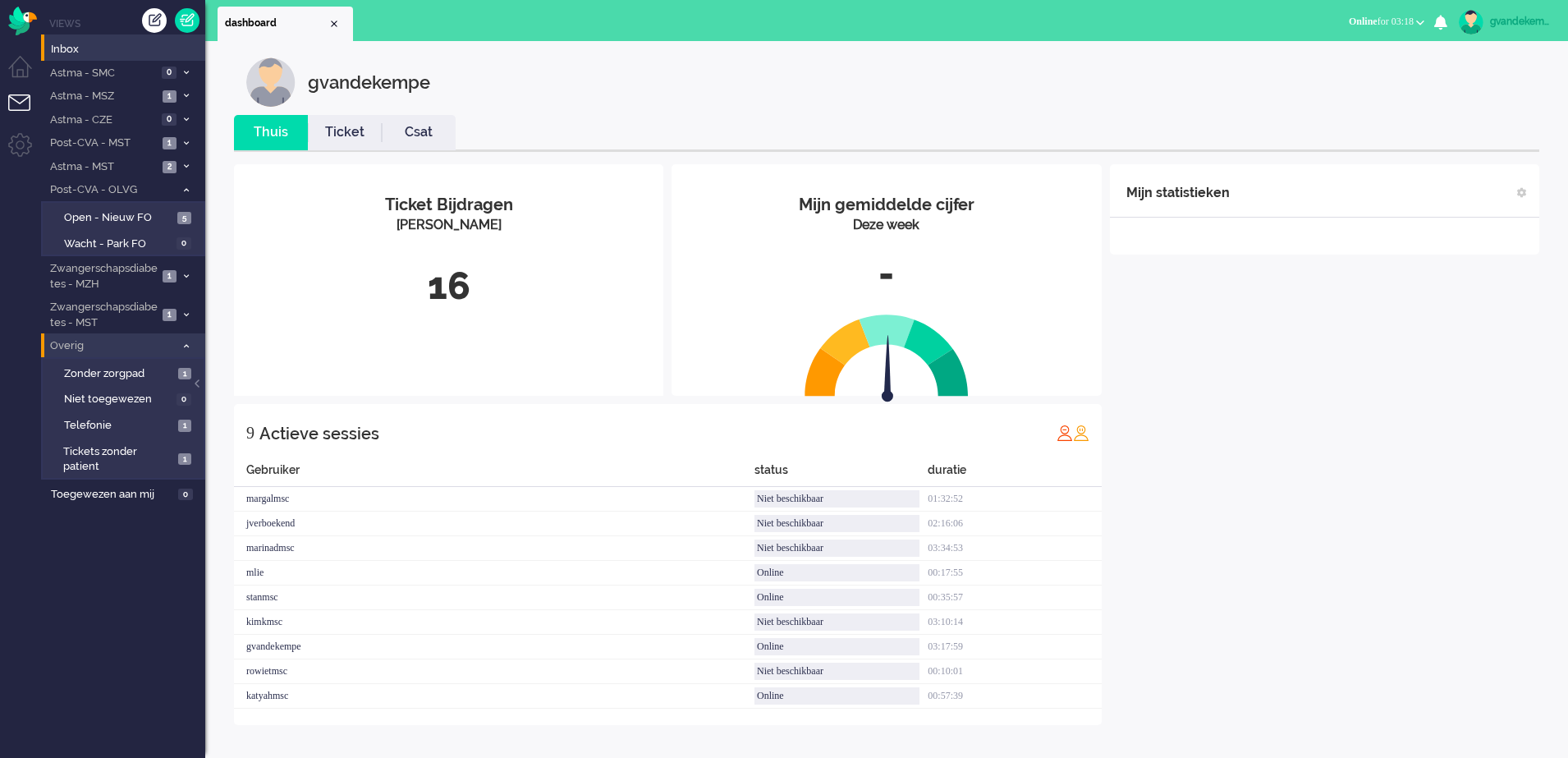
click at [184, 348] on icon at bounding box center [187, 346] width 5 height 6
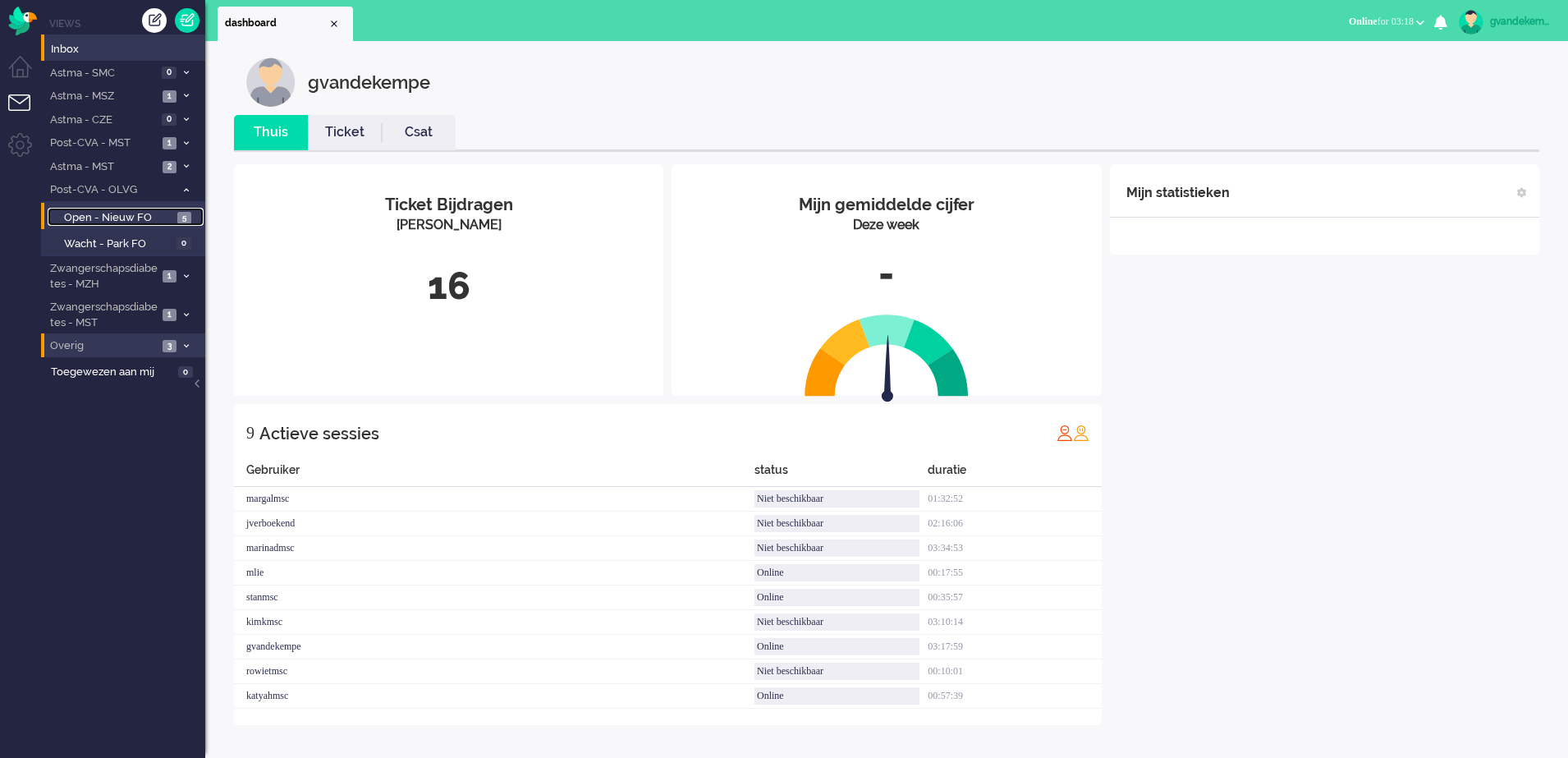
click at [146, 219] on span "Open - Nieuw FO" at bounding box center [118, 218] width 109 height 16
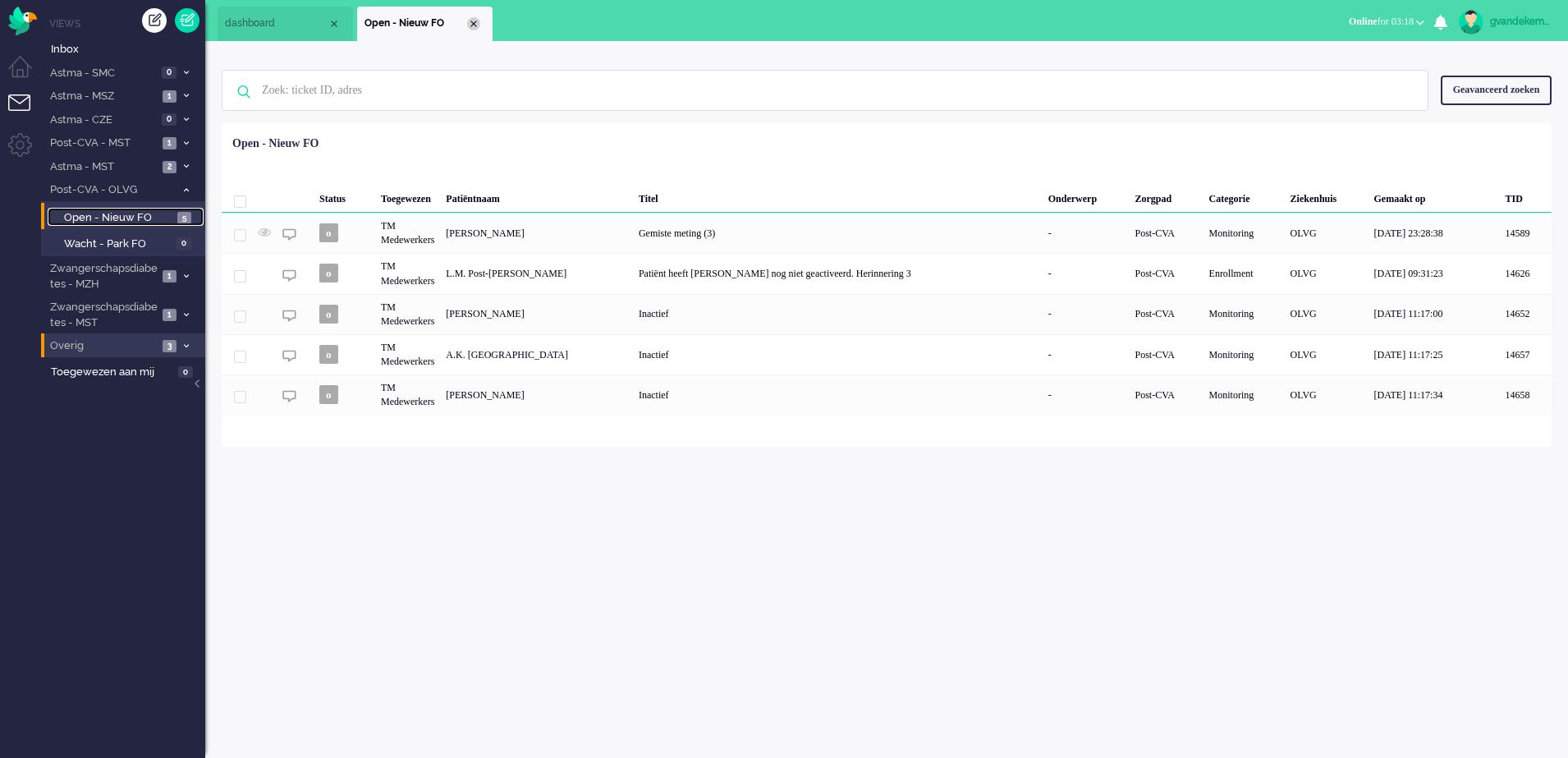
click at [473, 21] on div "Close tab" at bounding box center [474, 24] width 13 height 13
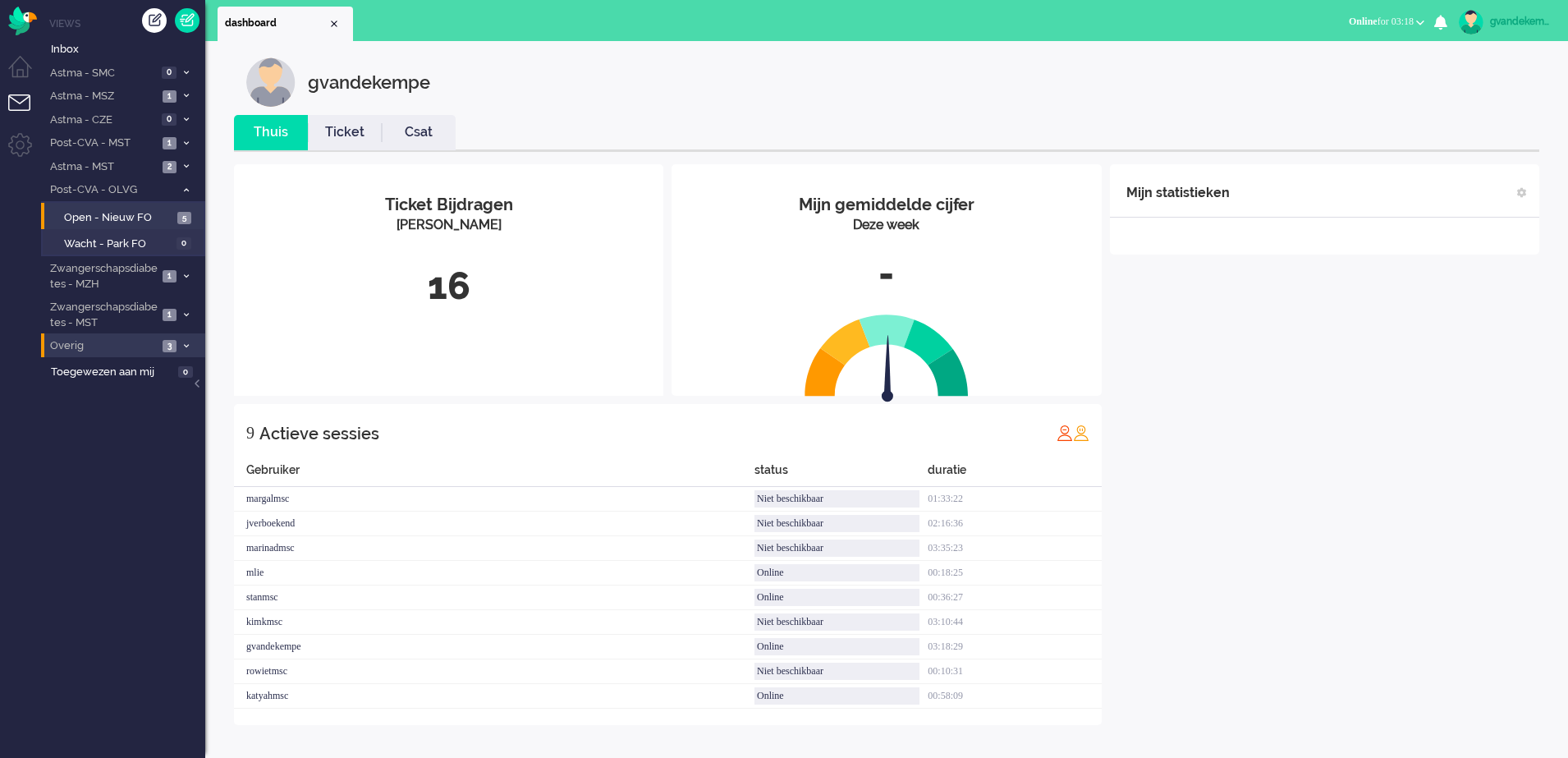
click at [1428, 559] on div "Mijn statistieken + Statistieken toevoegen Bel tijd (gemiddelde dag) Wrapup tij…" at bounding box center [1324, 444] width 430 height 560
click at [1408, 534] on div "Mijn statistieken + Statistieken toevoegen Bel tijd (gemiddelde dag) Wrapup tij…" at bounding box center [1324, 444] width 430 height 560
click at [1380, 394] on div "Mijn statistieken + Statistieken toevoegen Bel tijd (gemiddelde dag) Wrapup tij…" at bounding box center [1324, 444] width 430 height 560
click at [1358, 344] on div "Mijn statistieken + Statistieken toevoegen Bel tijd (gemiddelde dag) Wrapup tij…" at bounding box center [1324, 444] width 430 height 560
click at [1248, 335] on div "Mijn statistieken + Statistieken toevoegen Bel tijd (gemiddelde dag) Wrapup tij…" at bounding box center [1324, 444] width 430 height 560
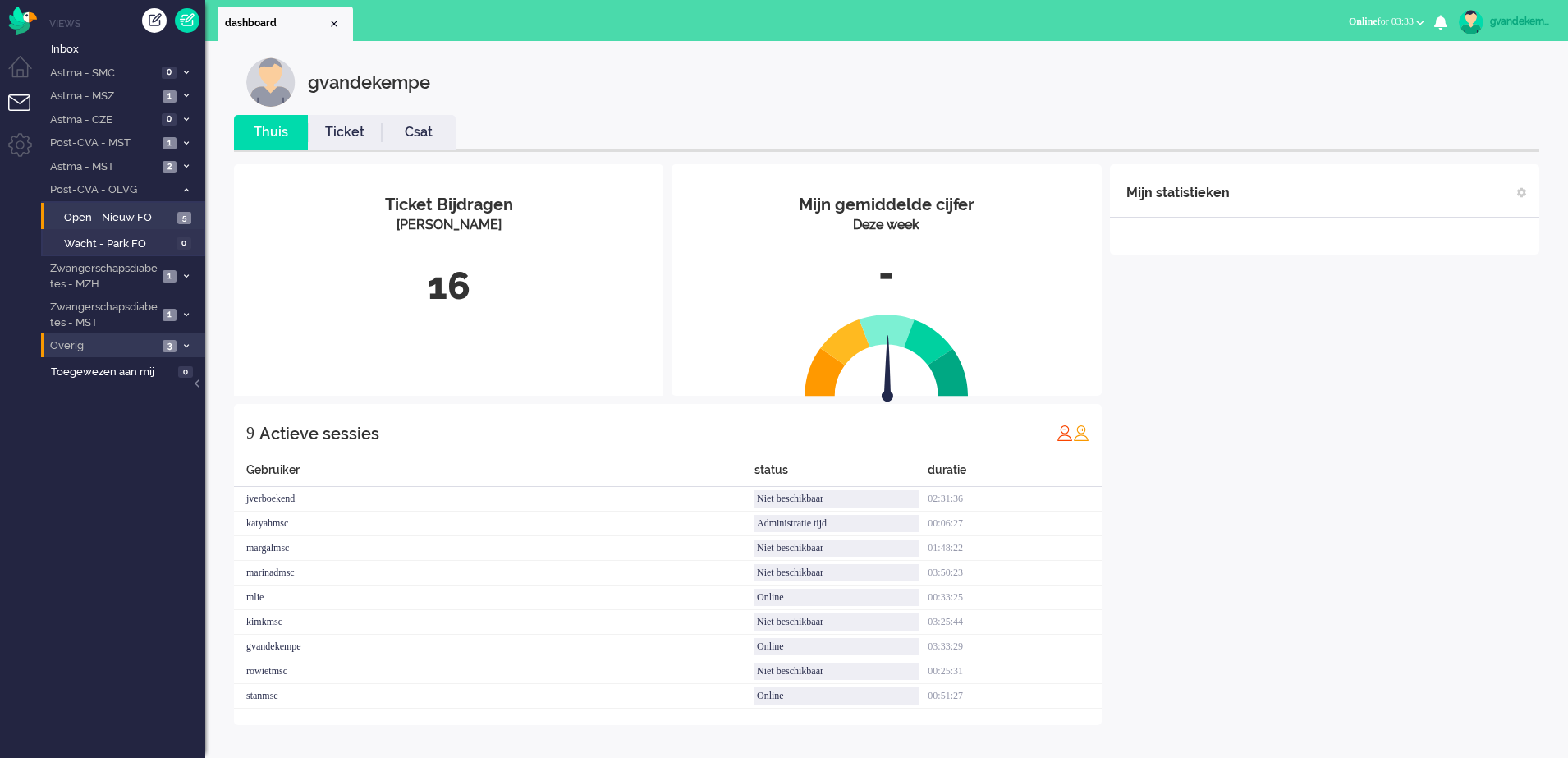
click at [1245, 364] on div "Mijn statistieken + Statistieken toevoegen Bel tijd (gemiddelde dag) Wrapup tij…" at bounding box center [1324, 444] width 430 height 560
click at [1274, 361] on div "Mijn statistieken + Statistieken toevoegen Bel tijd (gemiddelde dag) Wrapup tij…" at bounding box center [1324, 444] width 430 height 560
click at [175, 96] on span "1" at bounding box center [169, 96] width 14 height 13
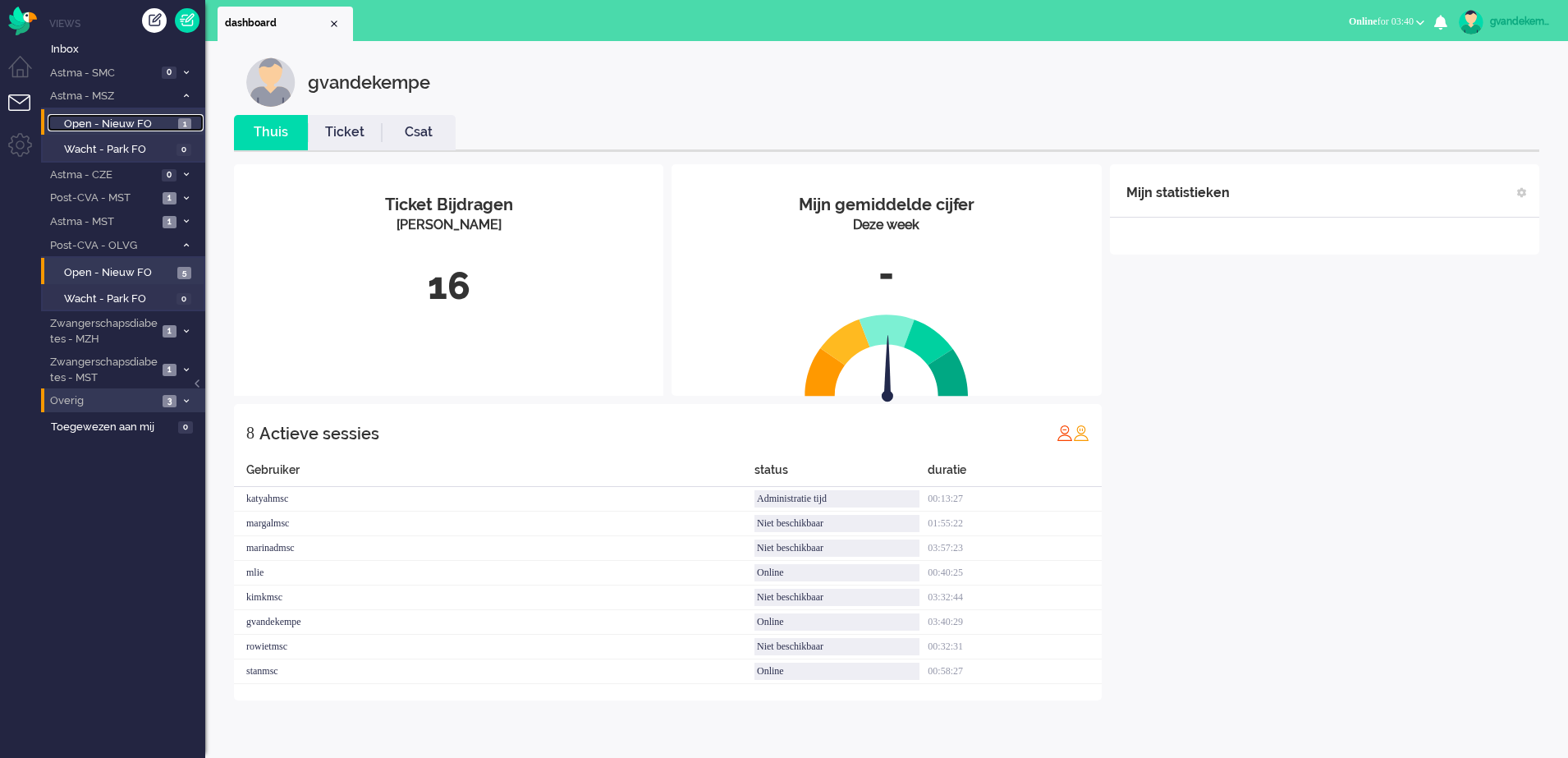
click at [173, 126] on link "Open - Nieuw FO 1" at bounding box center [126, 123] width 156 height 18
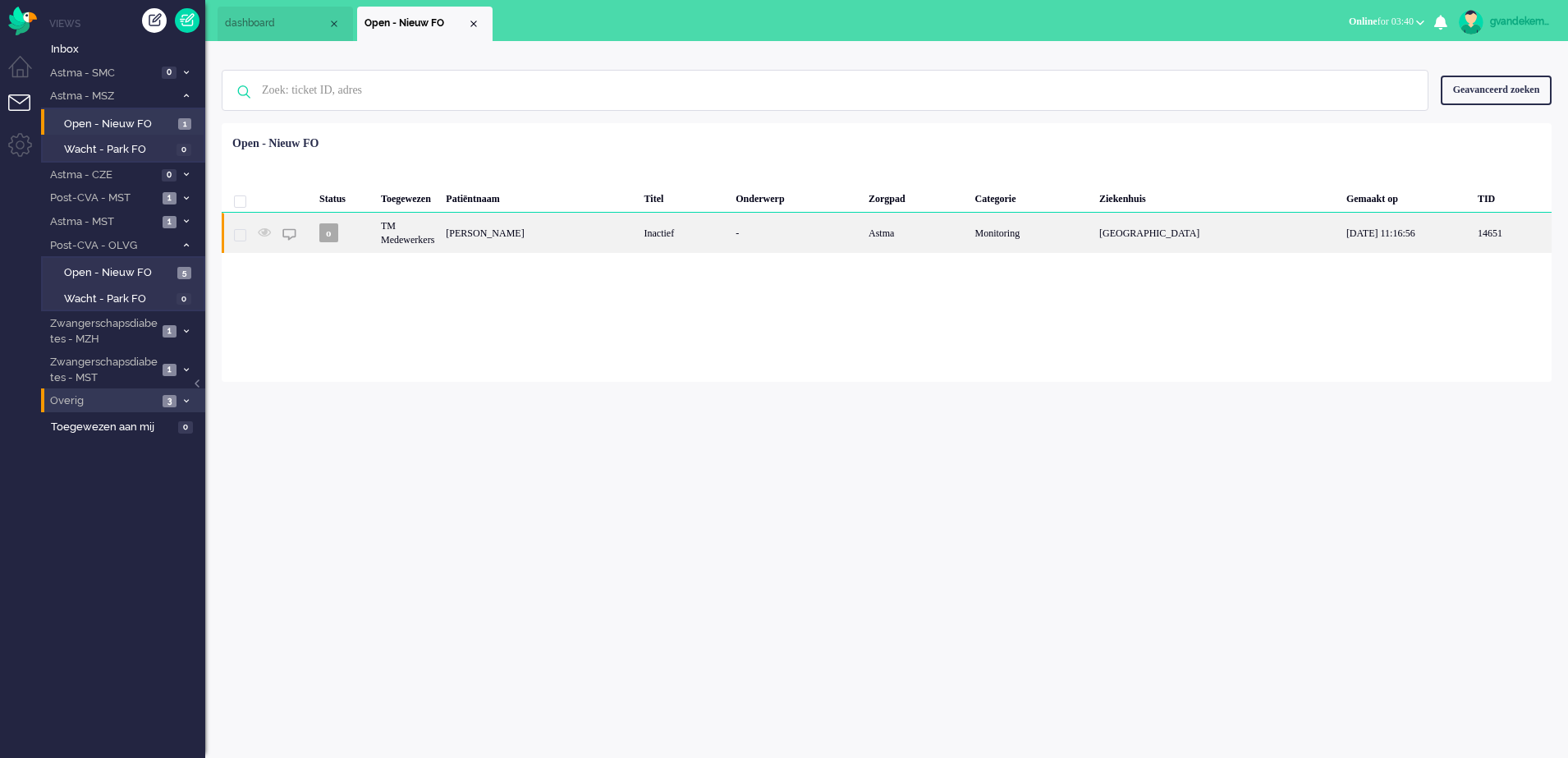
click at [559, 240] on div "[PERSON_NAME]" at bounding box center [539, 233] width 198 height 40
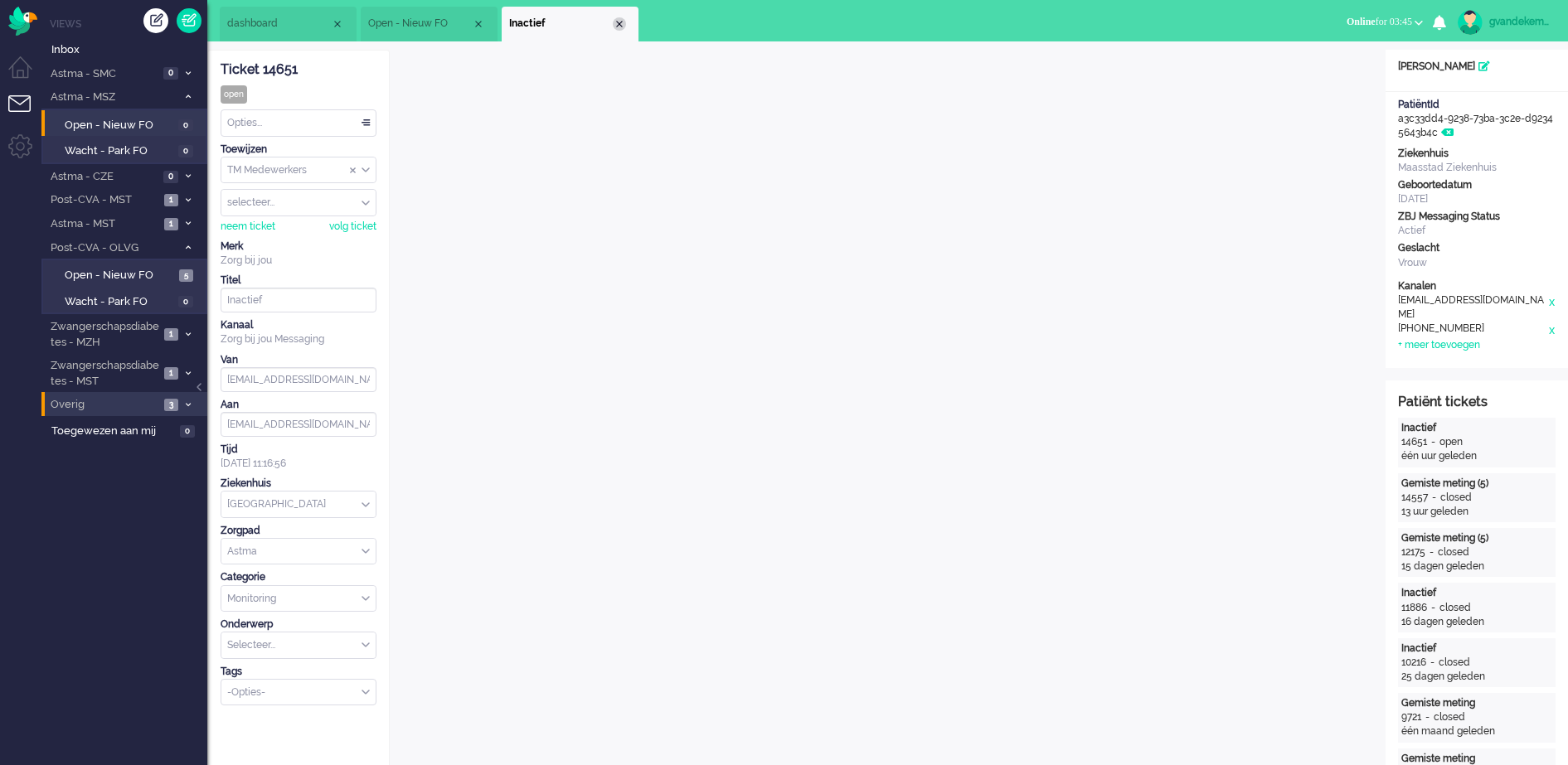
click at [623, 19] on div "Close tab" at bounding box center [619, 25] width 14 height 14
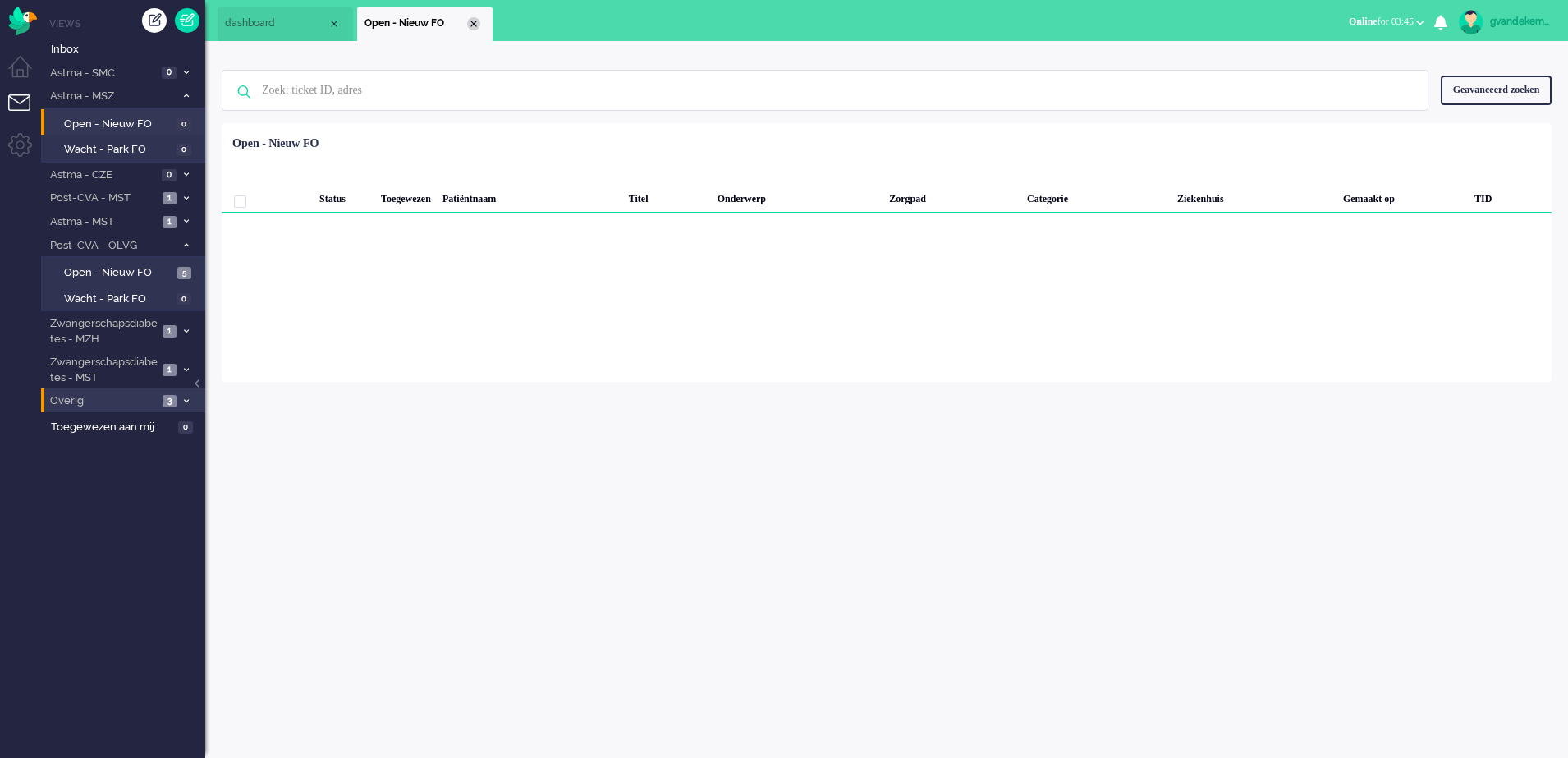
click at [474, 20] on div "Close tab" at bounding box center [474, 24] width 13 height 13
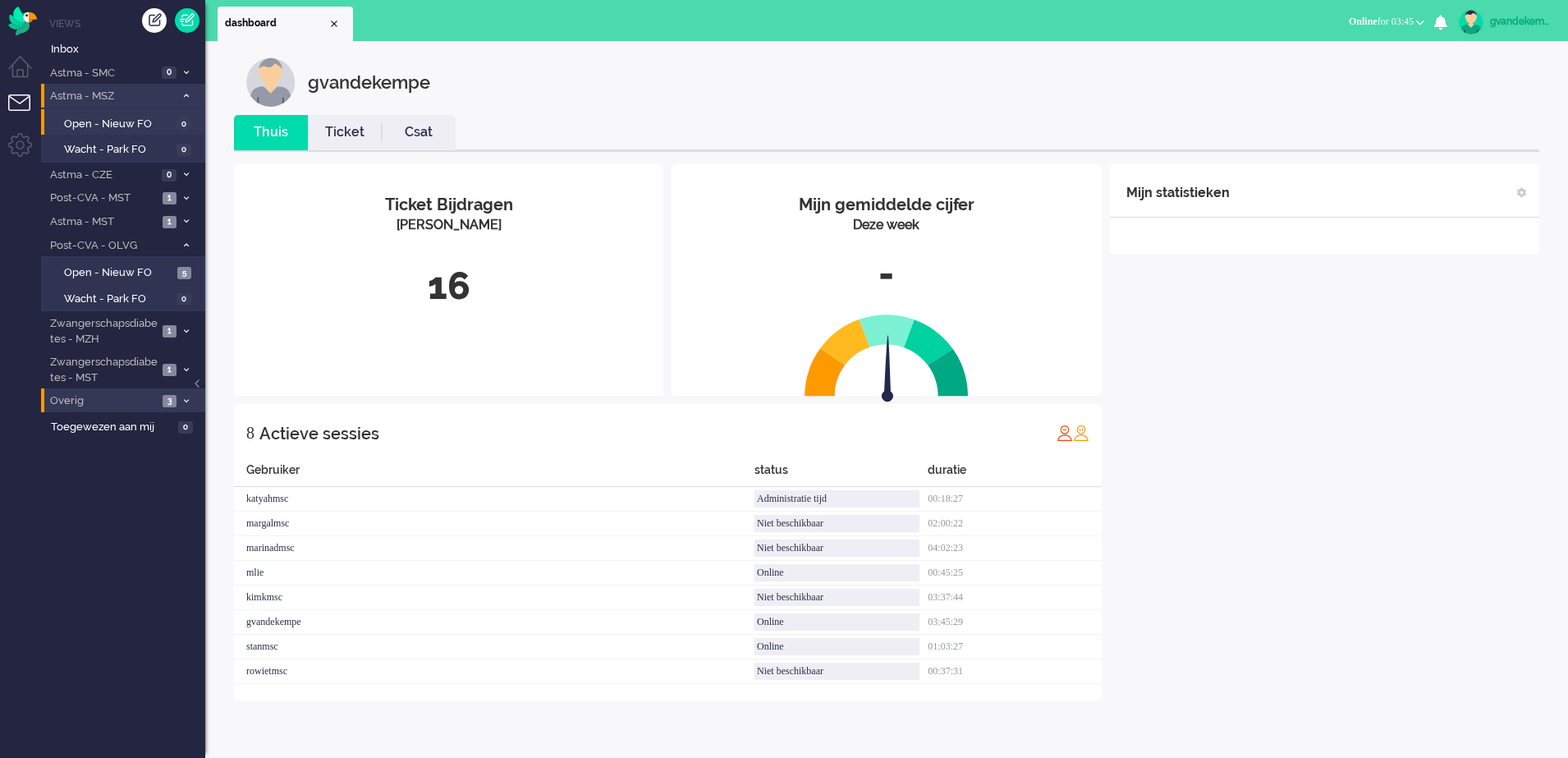
click at [188, 97] on icon at bounding box center [187, 95] width 5 height 6
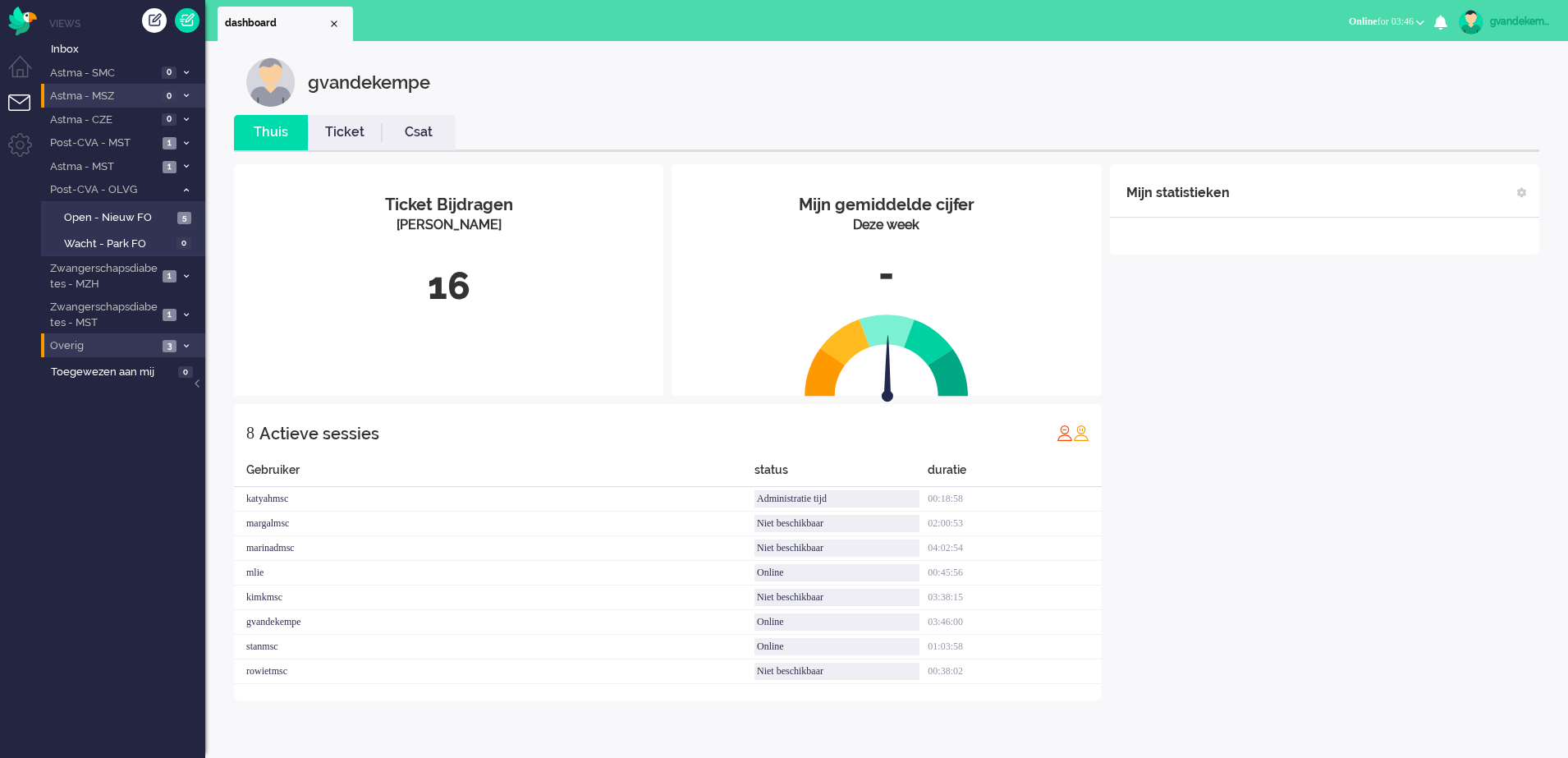
click at [1228, 560] on div "Mijn statistieken + Statistieken toevoegen Bel tijd (gemiddelde dag) Wrapup tij…" at bounding box center [1324, 432] width 430 height 536
click at [185, 318] on span at bounding box center [186, 315] width 13 height 9
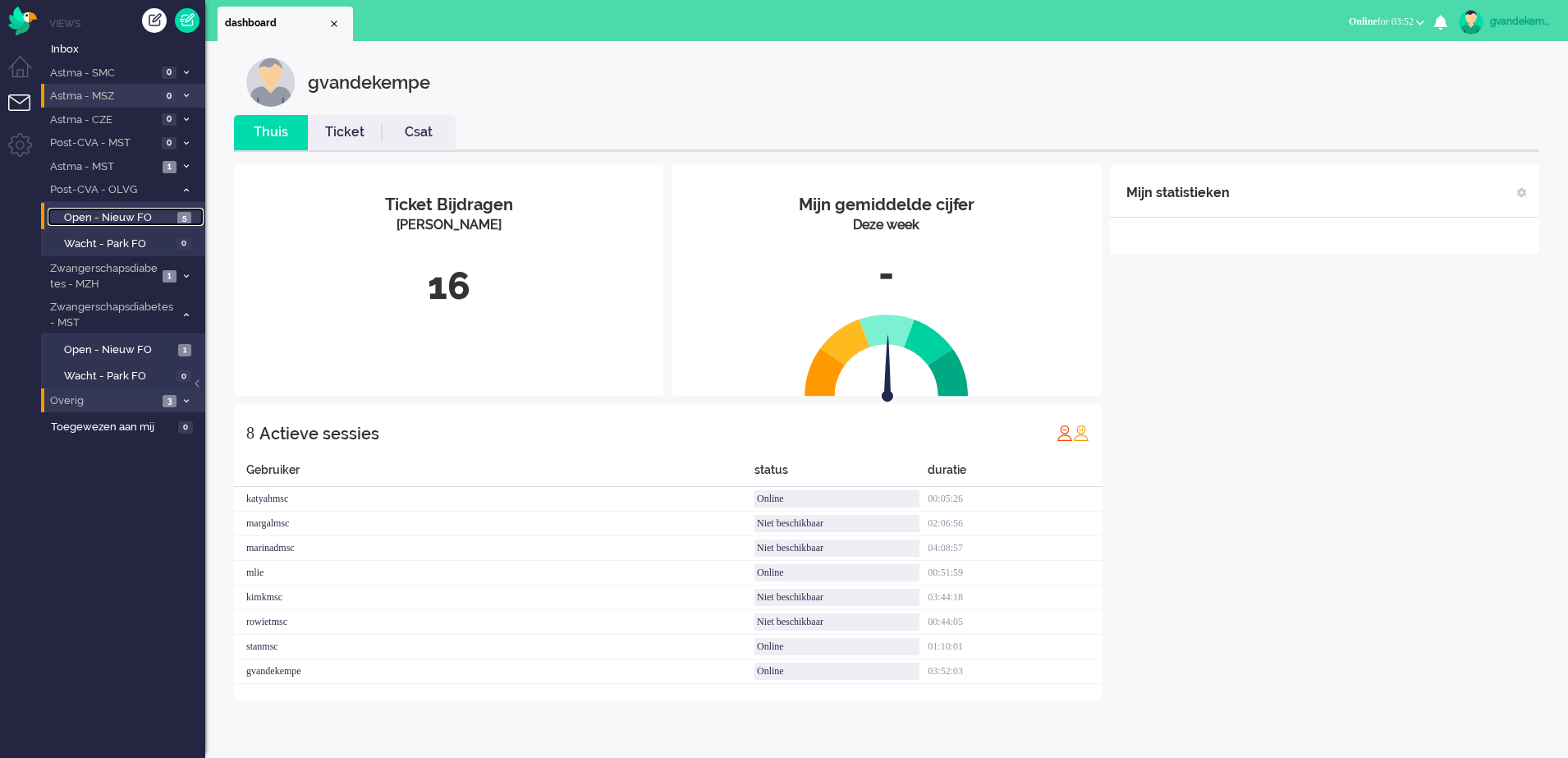
click at [166, 218] on span "Open - Nieuw FO" at bounding box center [118, 218] width 109 height 16
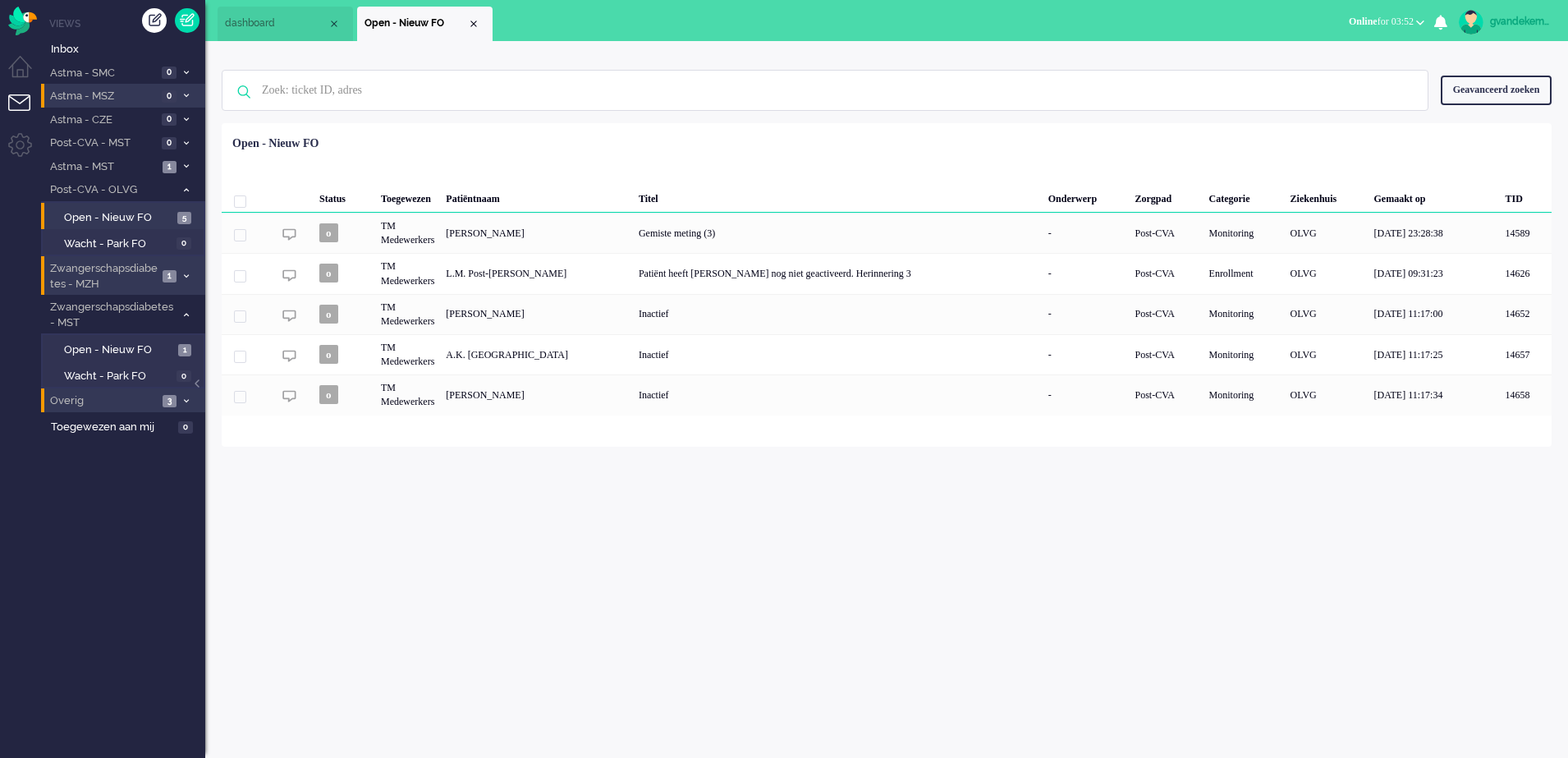
click at [185, 276] on icon at bounding box center [187, 276] width 5 height 6
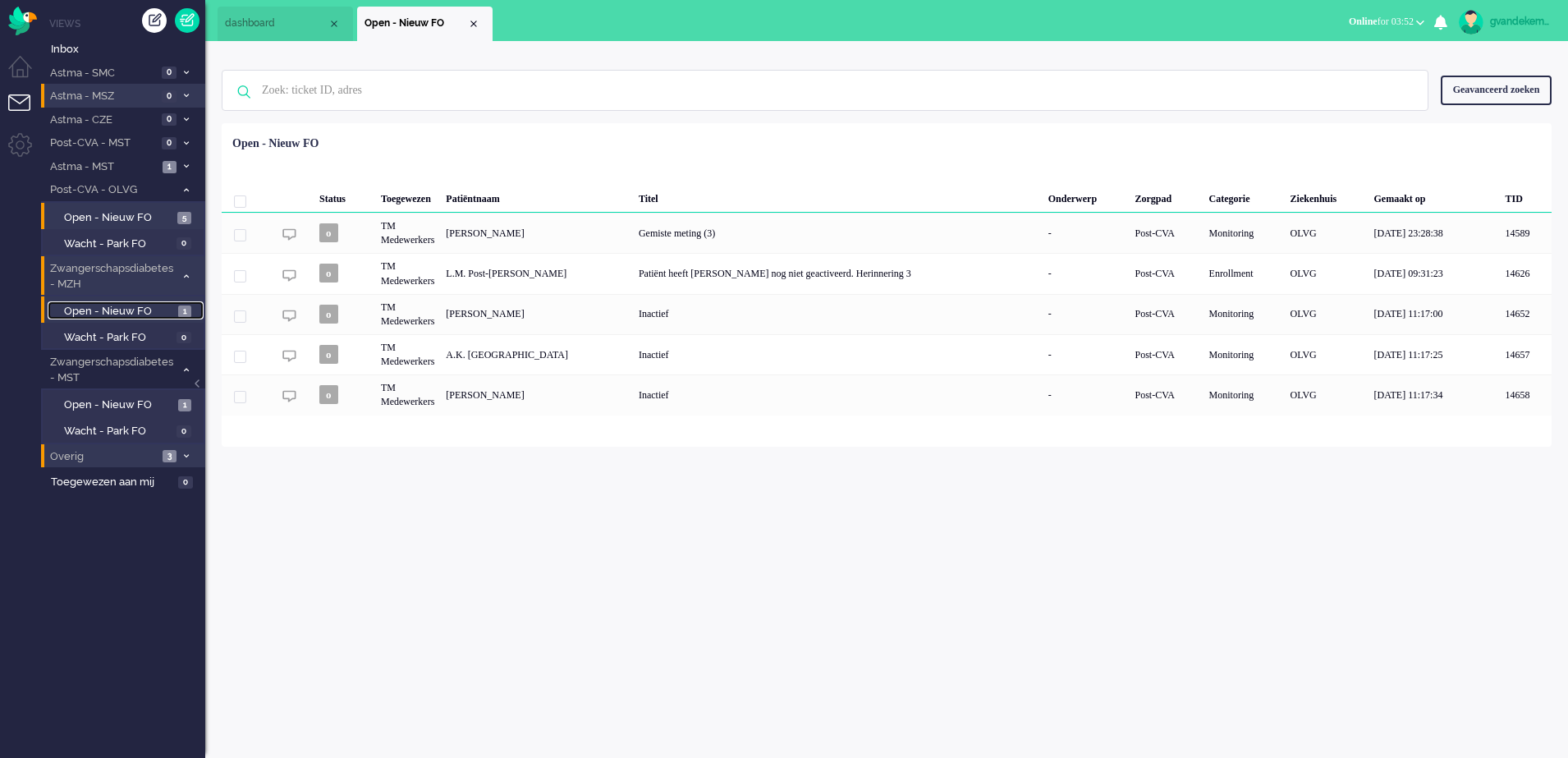
click at [148, 311] on span "Open - Nieuw FO" at bounding box center [118, 312] width 110 height 16
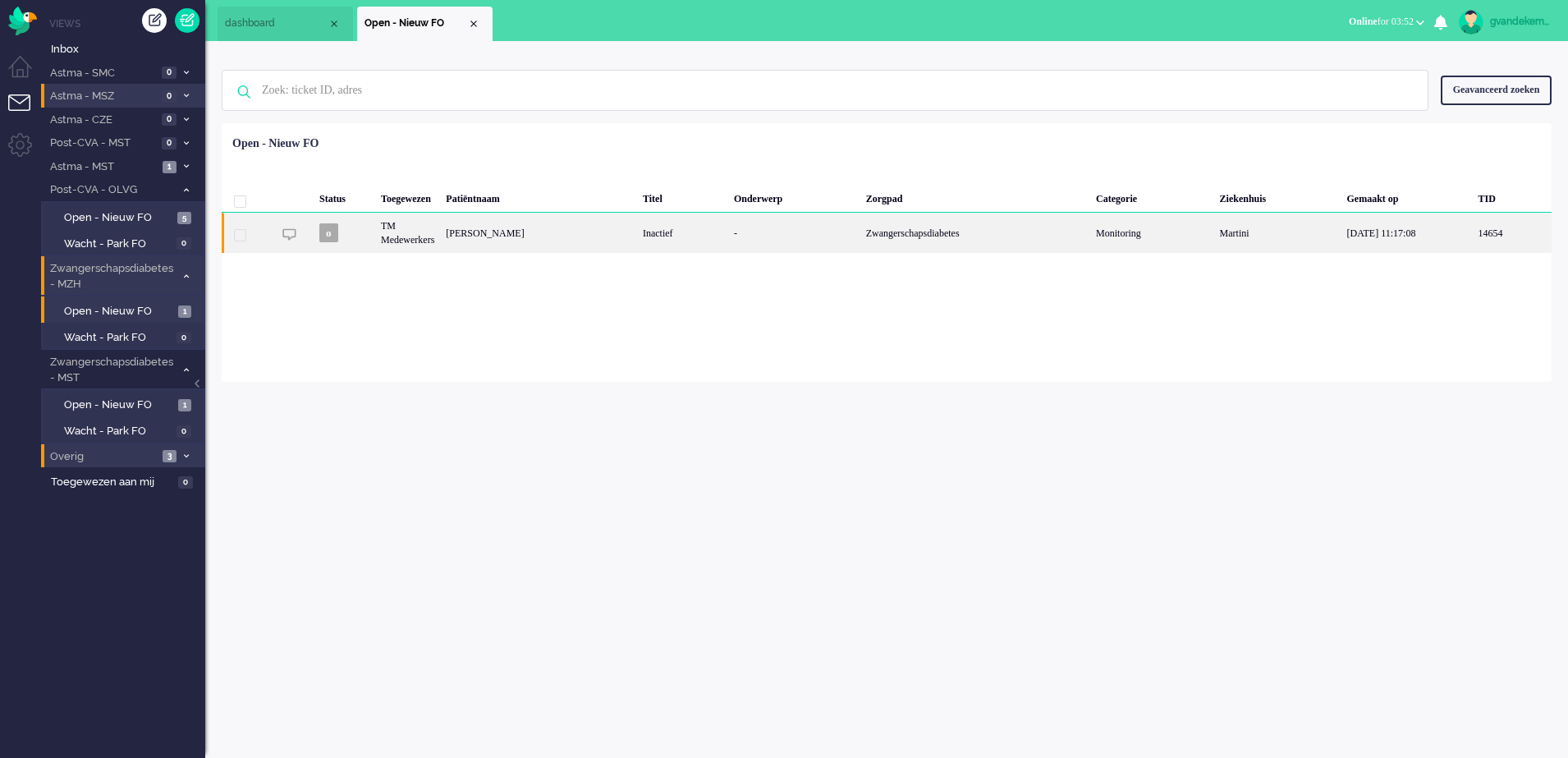
click at [590, 241] on div "[PERSON_NAME]" at bounding box center [538, 233] width 197 height 40
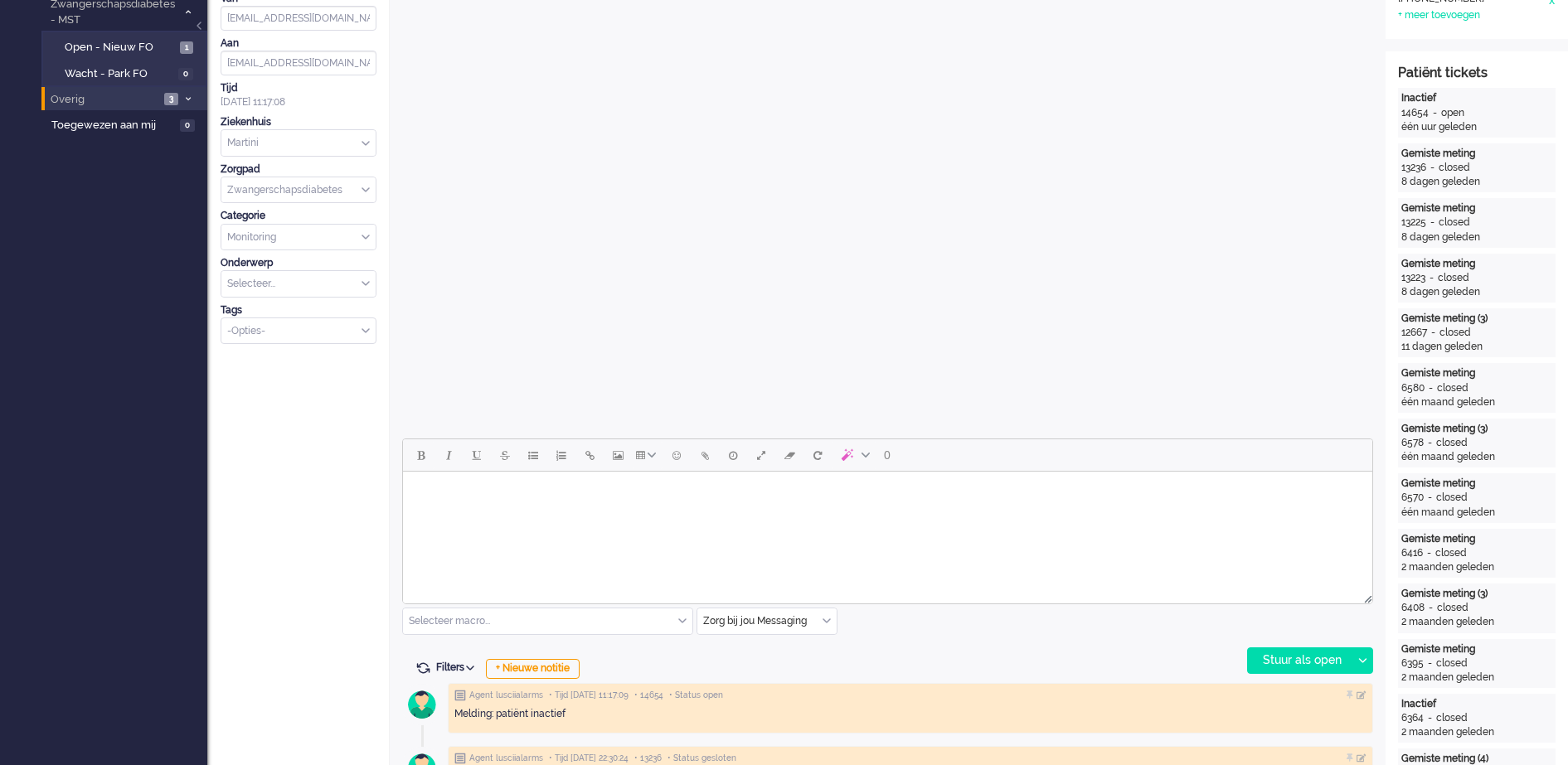
scroll to position [518, 0]
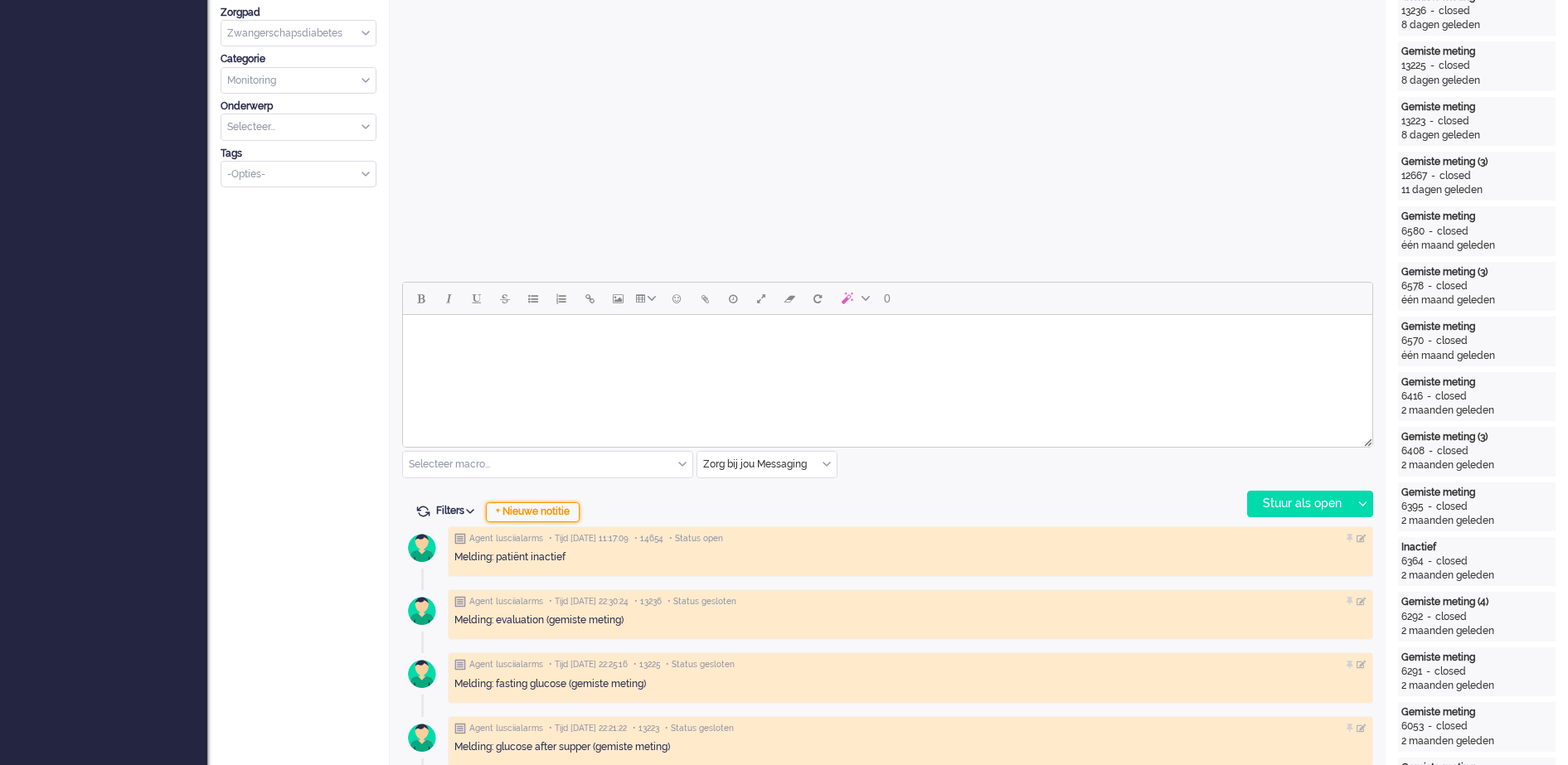
click at [555, 511] on div "+ Nieuwe notitie" at bounding box center [532, 512] width 94 height 20
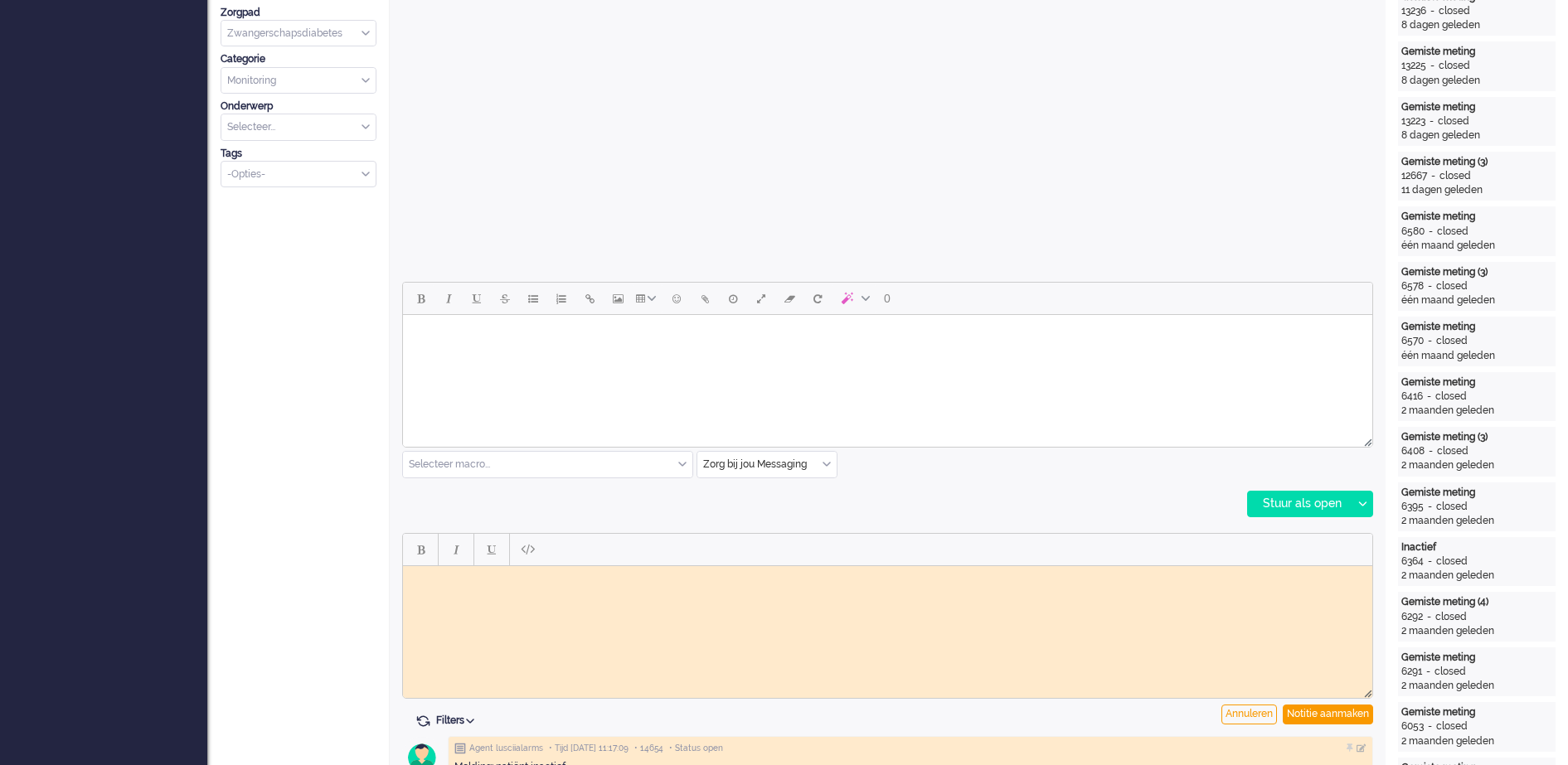
scroll to position [0, 0]
click at [540, 579] on body "Rich Text Area. Press ALT-0 for help." at bounding box center [887, 577] width 956 height 13
click at [1348, 716] on div "Notitie aanmaken" at bounding box center [1327, 714] width 90 height 20
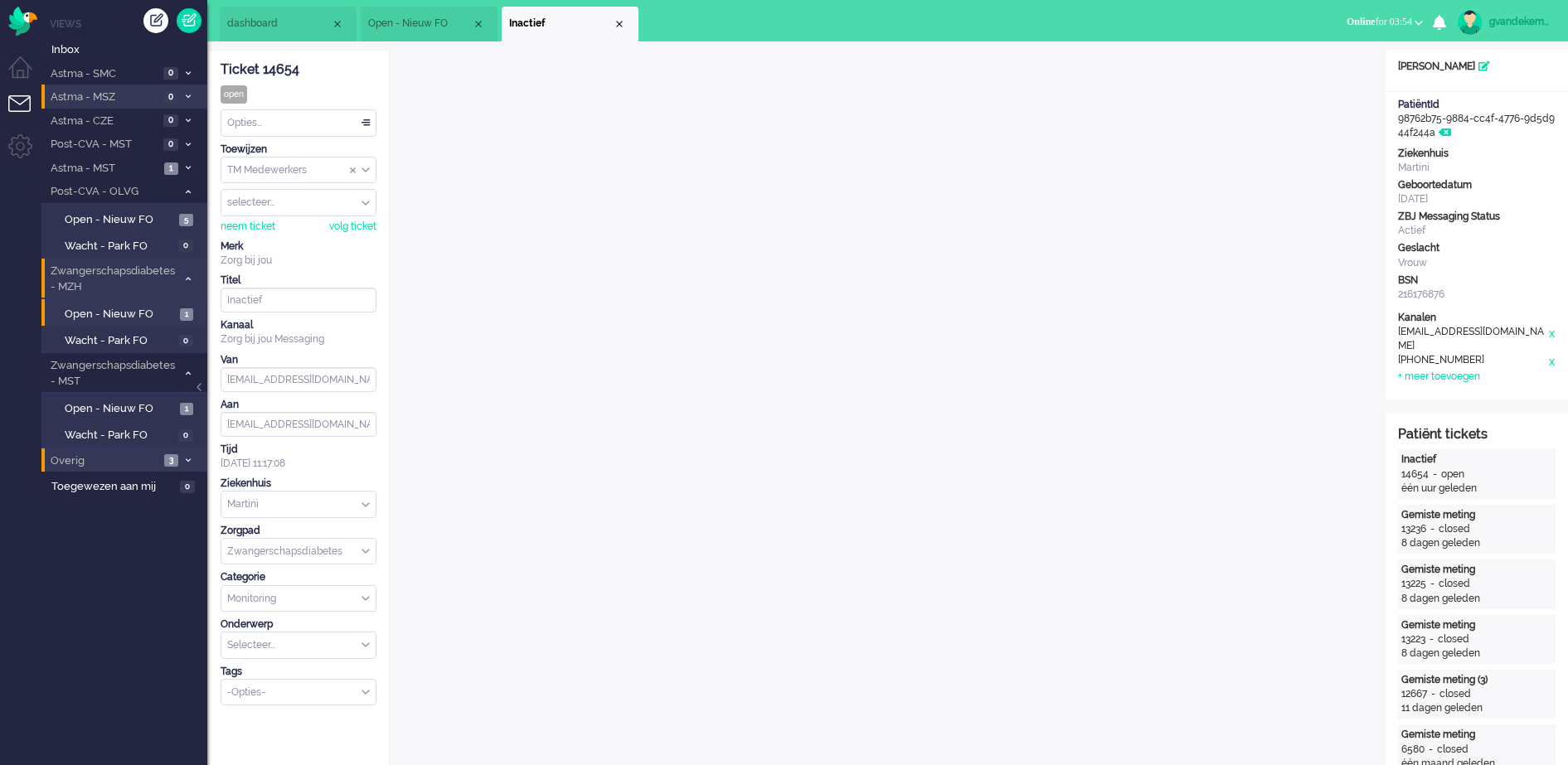
click at [362, 170] on div "TM Medewerkers" at bounding box center [299, 170] width 154 height 25
click at [341, 214] on li "TM Verpleegkundigen" at bounding box center [299, 219] width 154 height 24
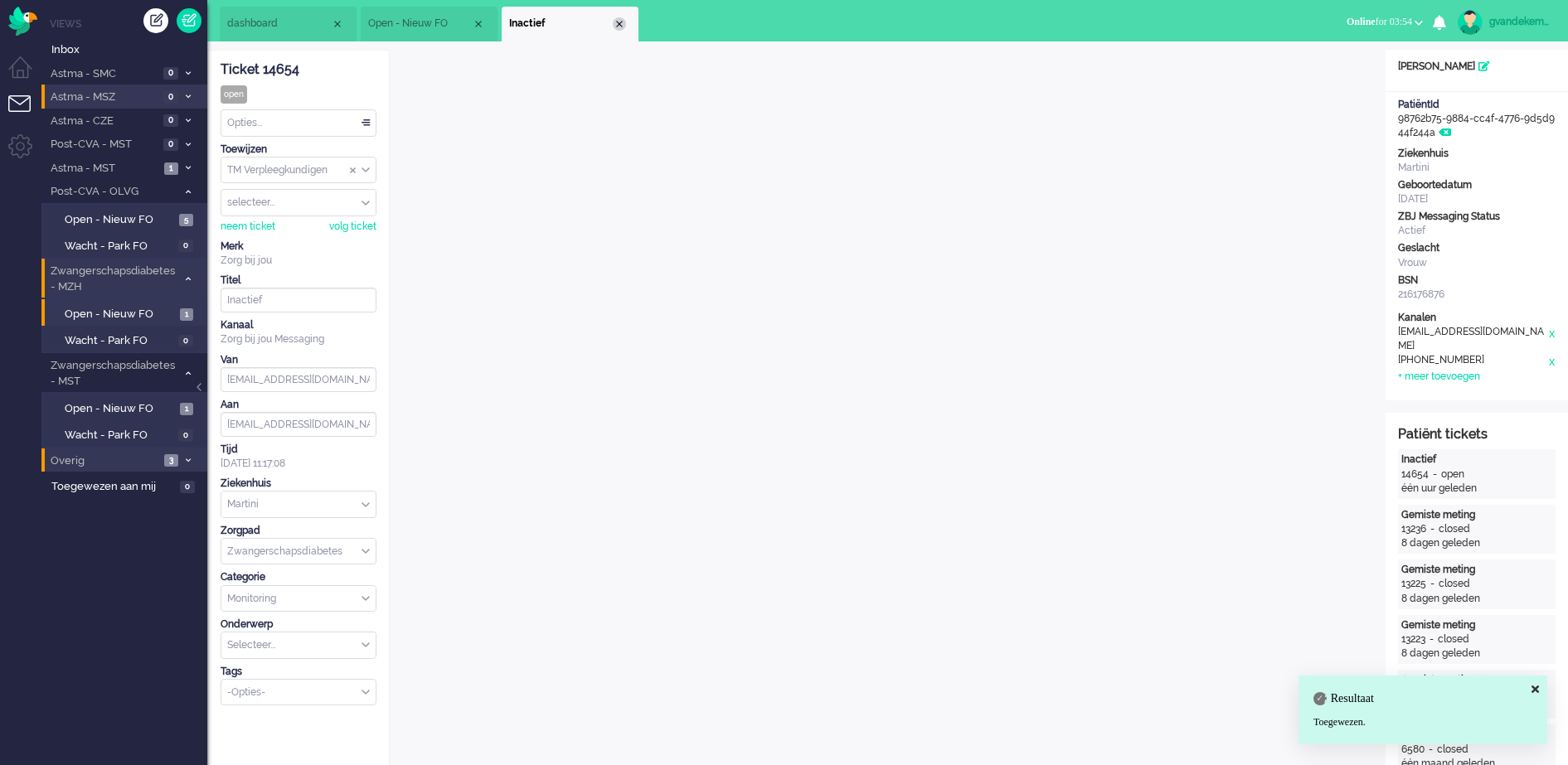
click at [612, 23] on div "Close tab" at bounding box center [619, 25] width 14 height 14
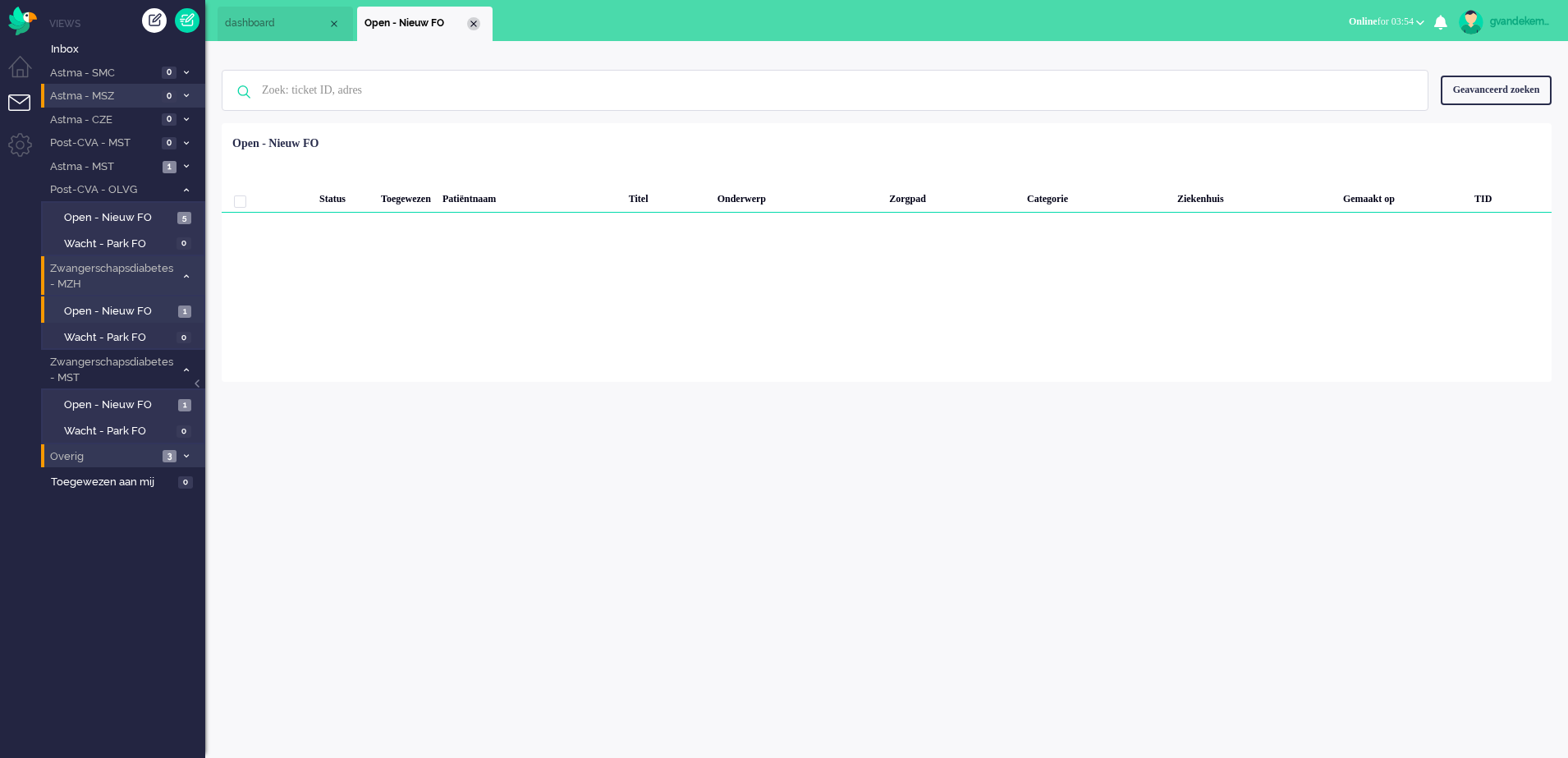
click at [470, 22] on div "Close tab" at bounding box center [474, 24] width 13 height 13
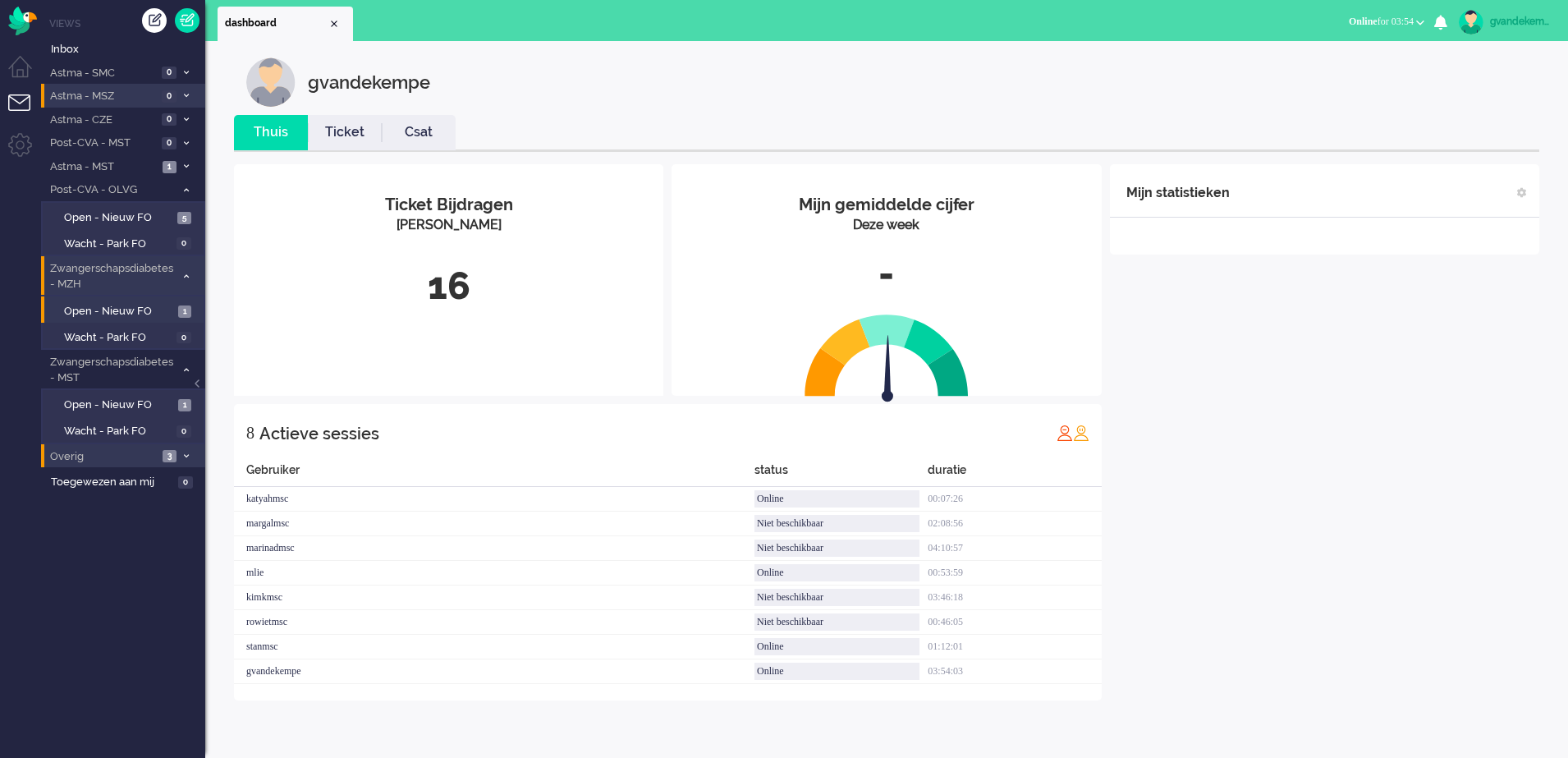
click at [185, 276] on icon at bounding box center [187, 276] width 5 height 6
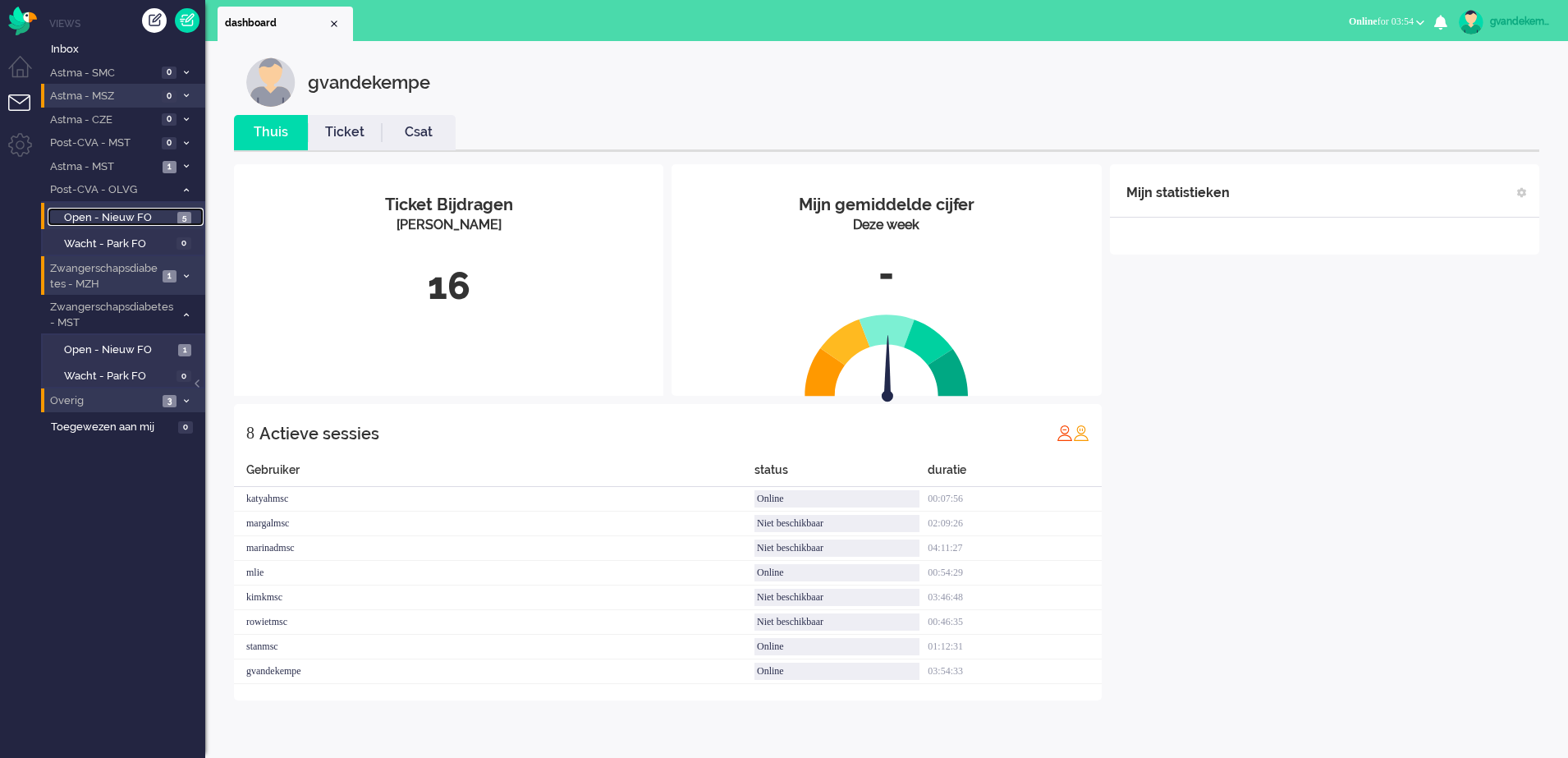
click at [153, 219] on span "Open - Nieuw FO" at bounding box center [118, 218] width 109 height 16
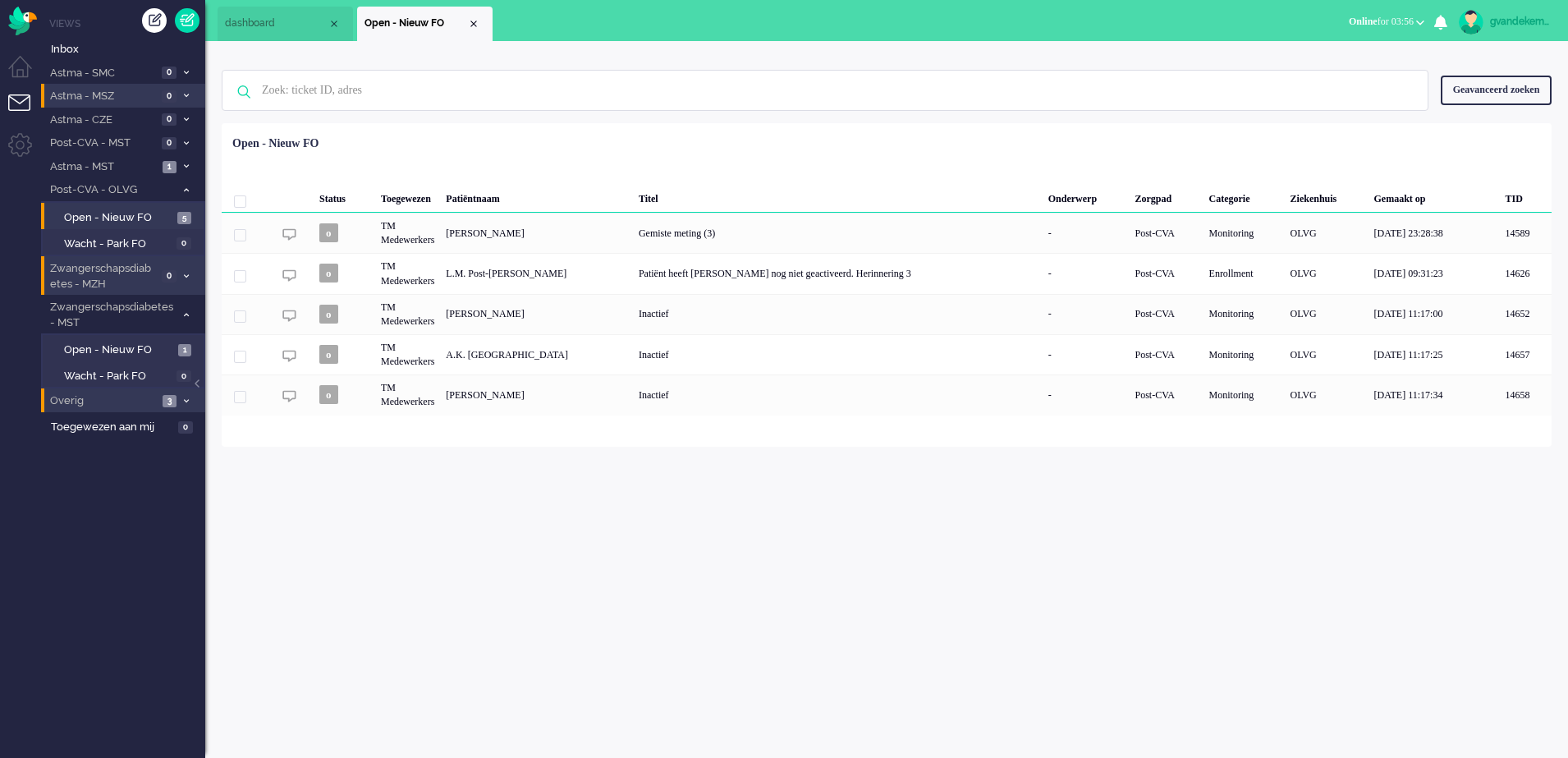
click at [1308, 544] on div "gvandekempe Thuis Ticket Csat Mijn gemiddelde cijfer Deze week - Ticket Bijdrag…" at bounding box center [886, 400] width 1363 height 717
click at [1443, 557] on div "gvandekempe Thuis Ticket Csat Mijn gemiddelde cijfer Deze week - Ticket Bijdrag…" at bounding box center [886, 400] width 1363 height 717
click at [1392, 526] on div "gvandekempe Thuis Ticket Csat Mijn gemiddelde cijfer Deze week - Ticket Bijdrag…" at bounding box center [886, 400] width 1363 height 717
drag, startPoint x: 1391, startPoint y: 526, endPoint x: 1279, endPoint y: 542, distance: 113.1
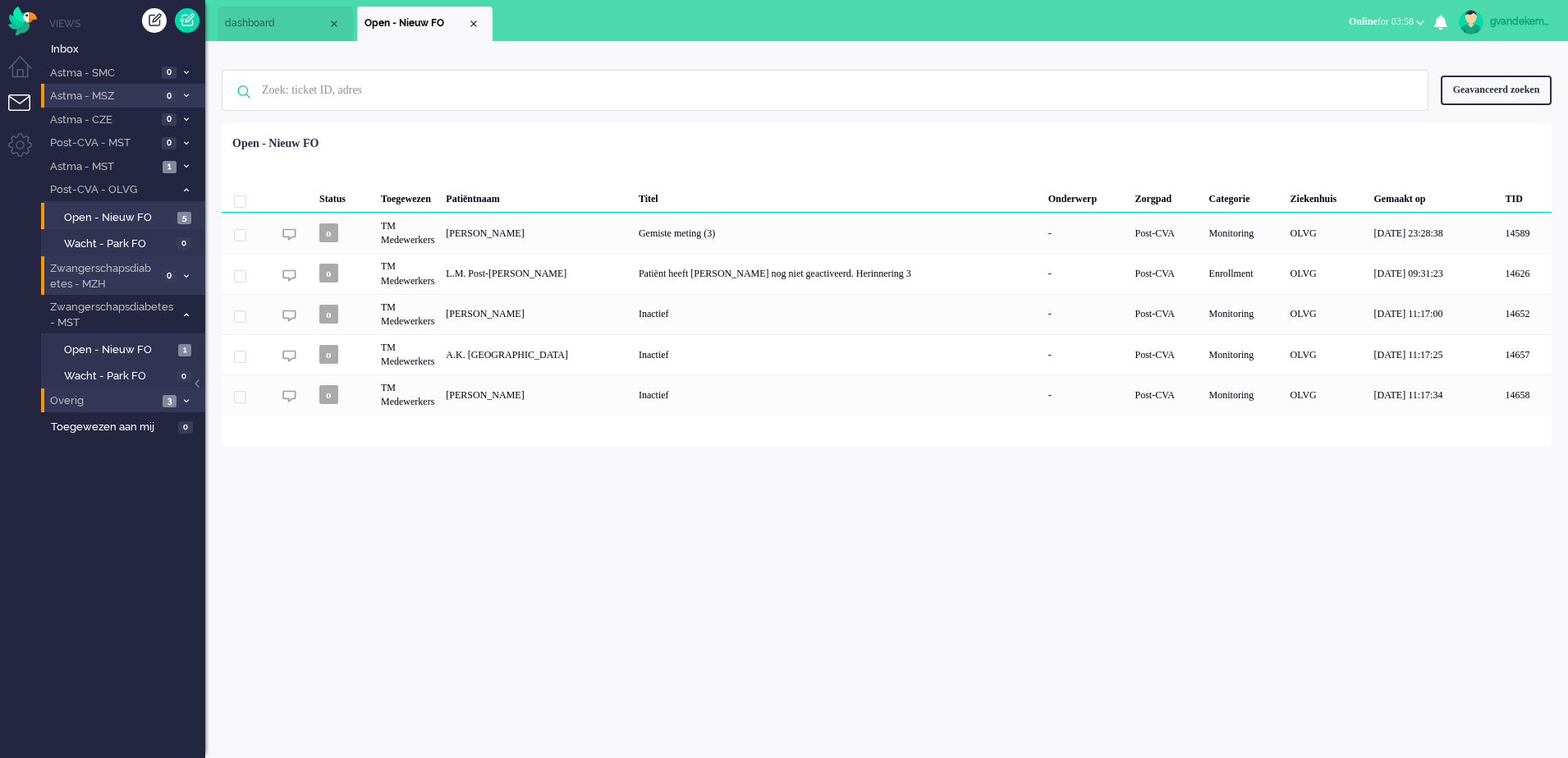
click at [1279, 542] on div "gvandekempe Thuis Ticket Csat Mijn gemiddelde cijfer Deze week - Ticket Bijdrag…" at bounding box center [886, 400] width 1363 height 717
click at [974, 500] on div "gvandekempe Thuis Ticket Csat Mijn gemiddelde cijfer Deze week - Ticket Bijdrag…" at bounding box center [886, 400] width 1363 height 717
click at [1174, 636] on div "gvandekempe Thuis Ticket Csat Mijn gemiddelde cijfer Deze week - Ticket Bijdrag…" at bounding box center [886, 400] width 1363 height 717
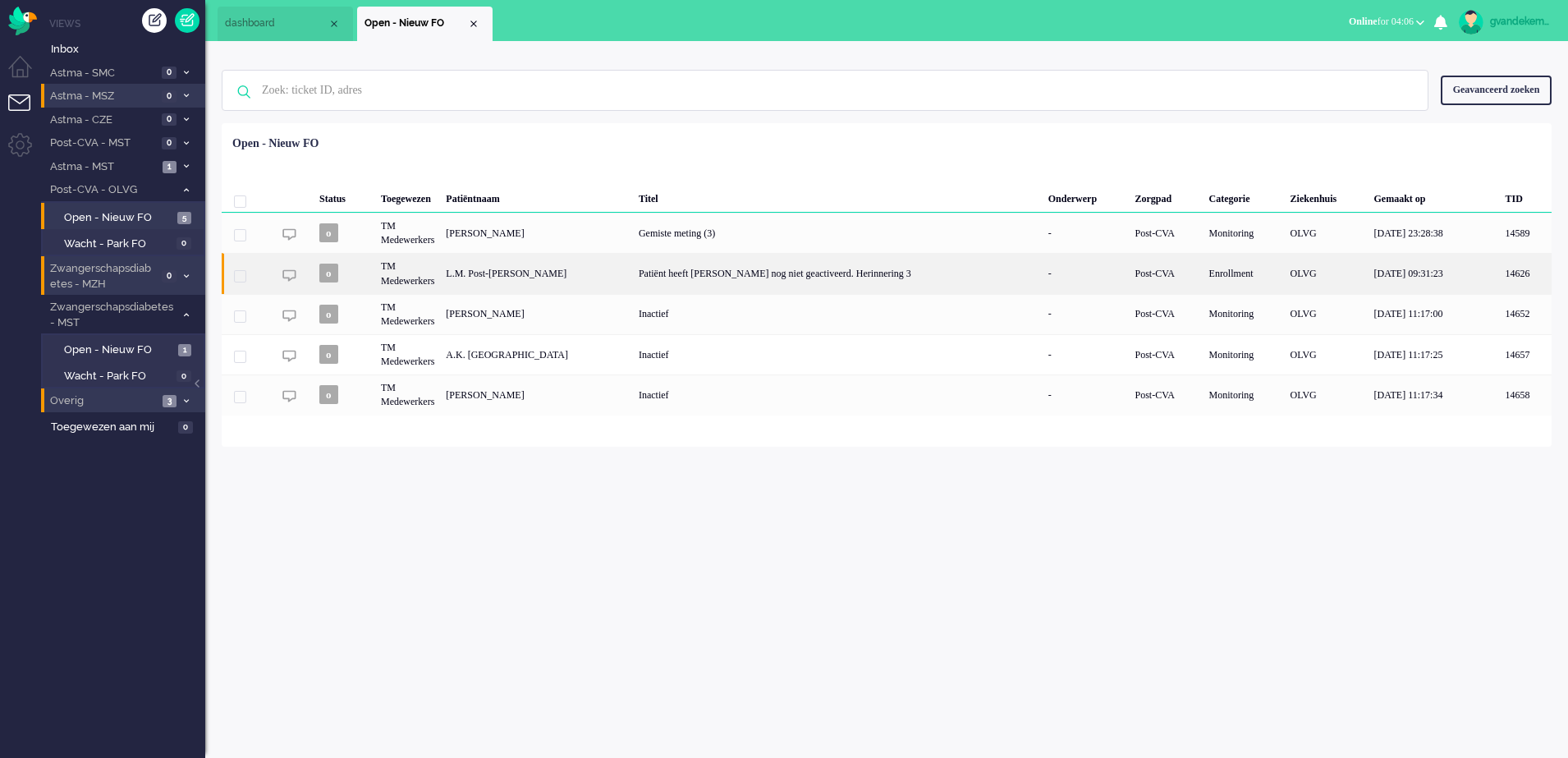
click at [669, 283] on div "Patiënt heeft Luscii nog niet geactiveerd. Herinnering 3" at bounding box center [838, 273] width 410 height 40
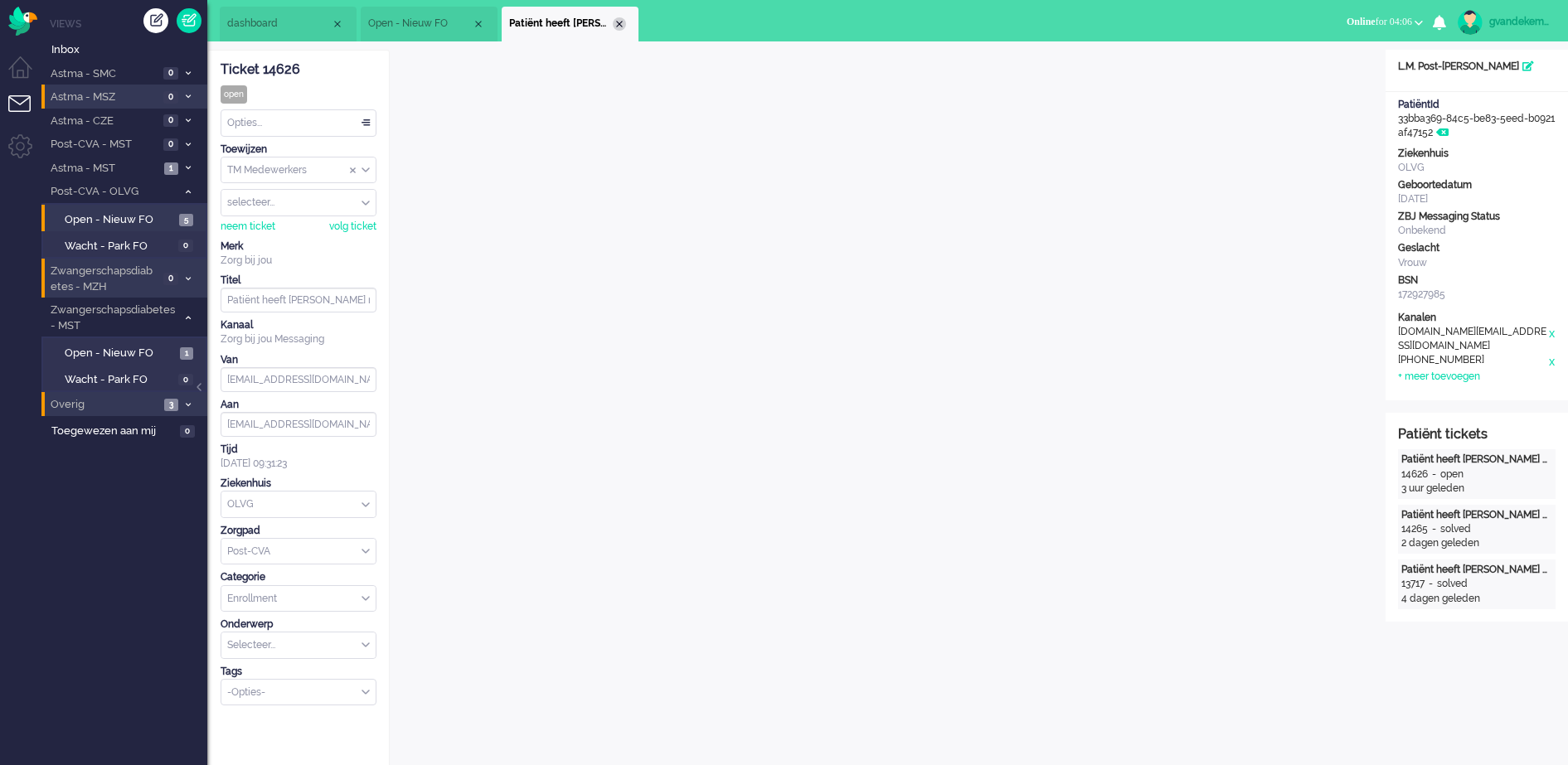
click at [617, 22] on div "Close tab" at bounding box center [619, 25] width 14 height 14
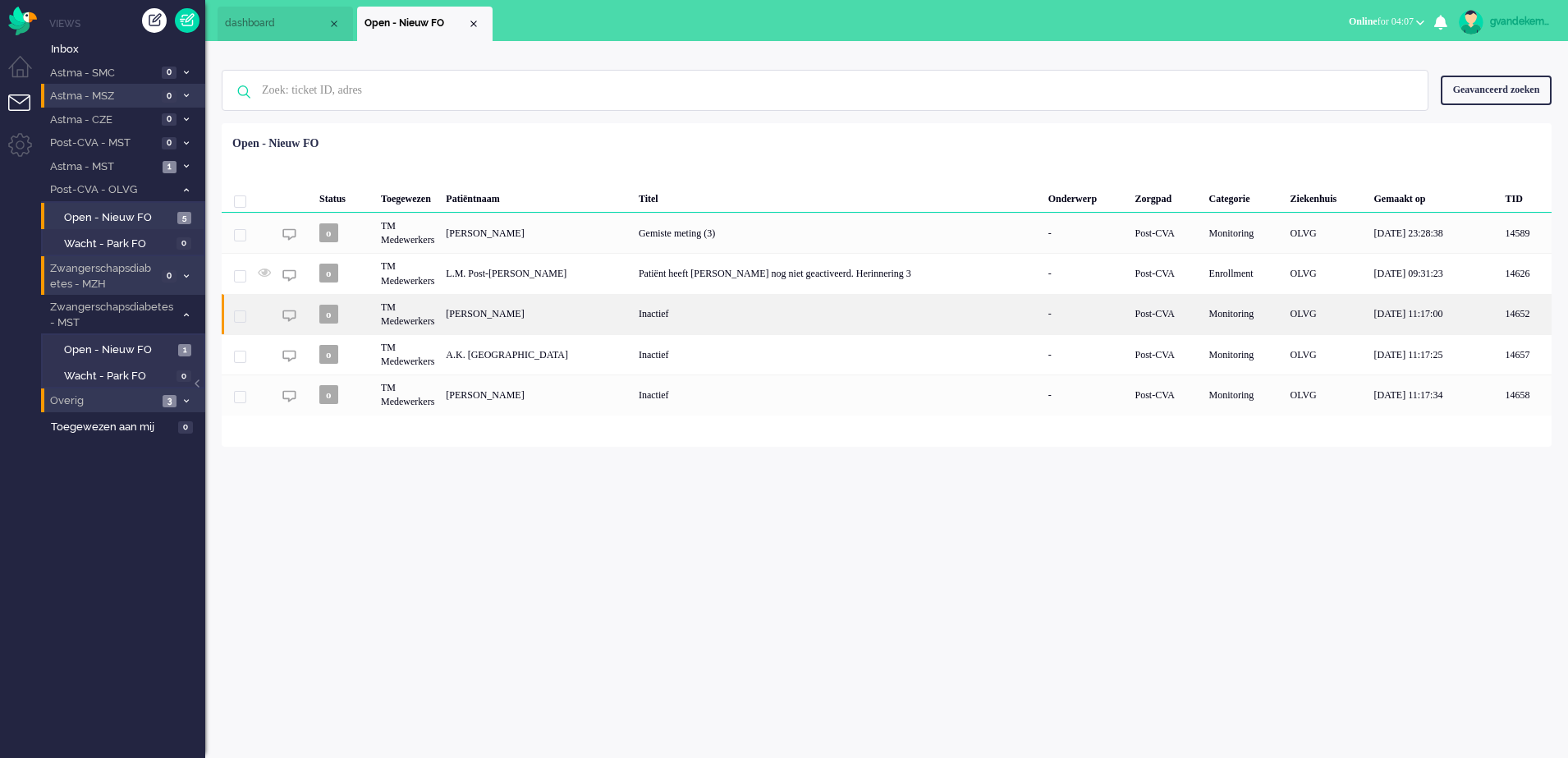
click at [534, 320] on div "[PERSON_NAME]" at bounding box center [536, 314] width 193 height 40
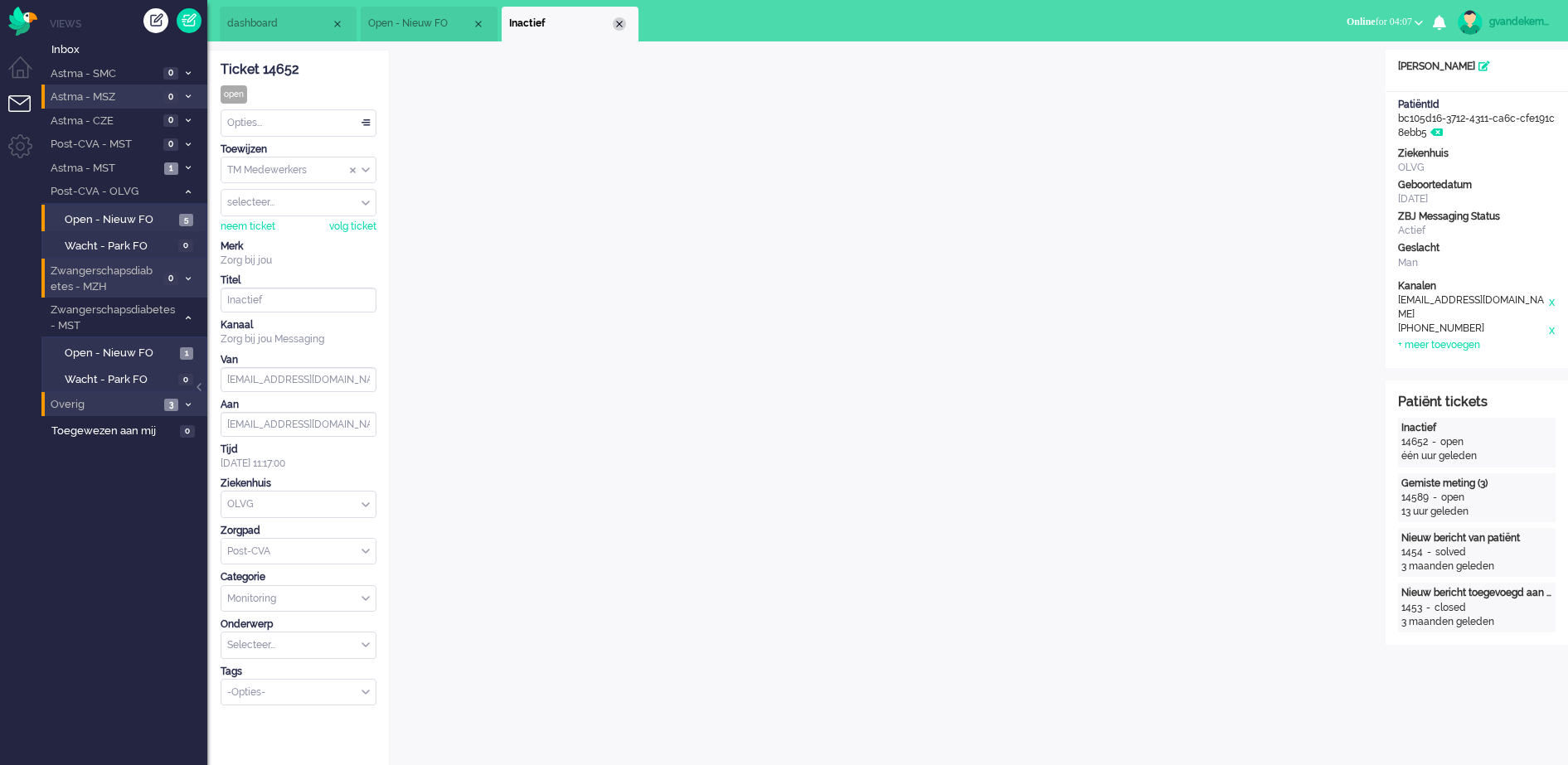
click at [618, 23] on div "Close tab" at bounding box center [619, 25] width 14 height 14
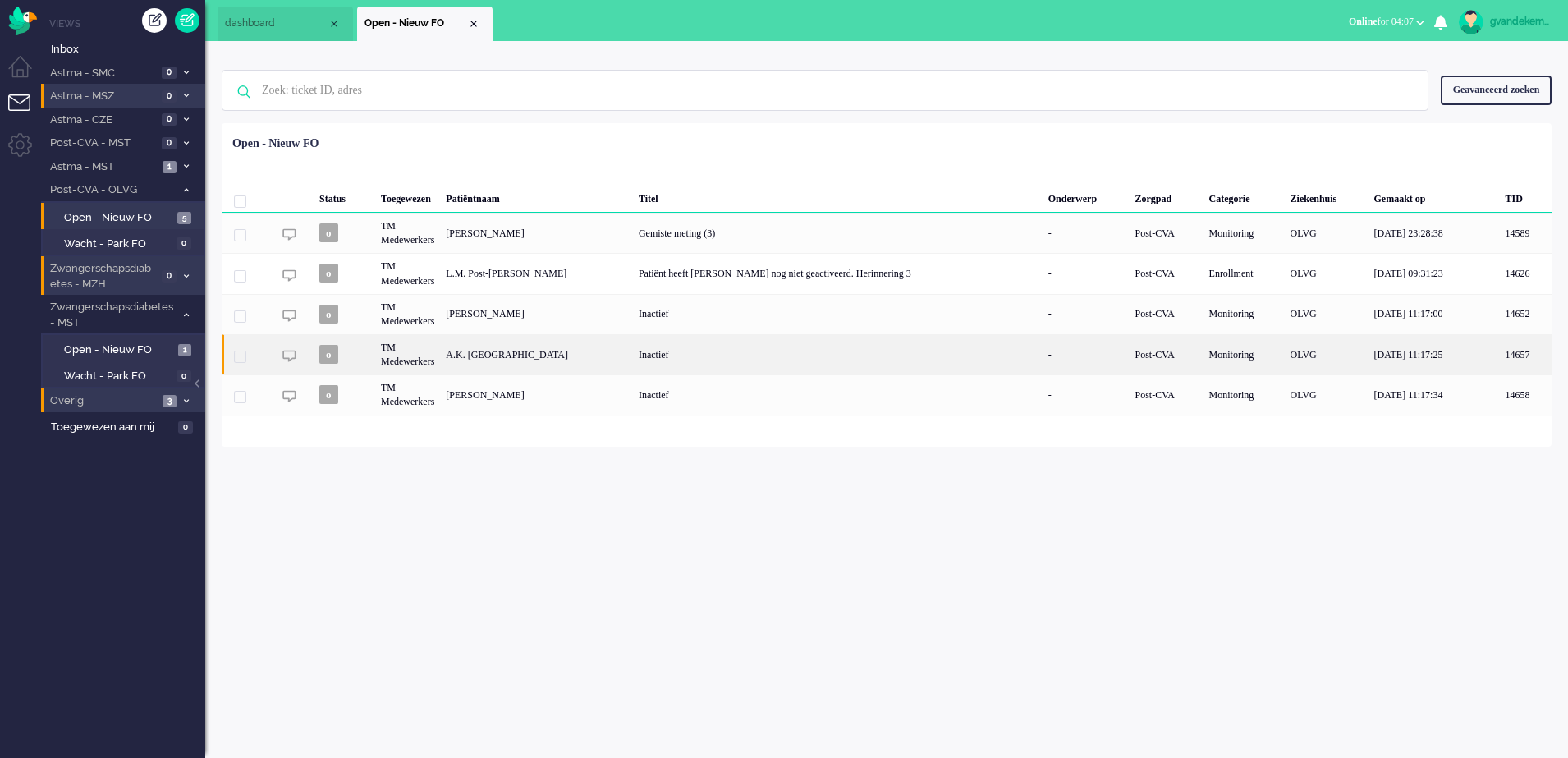
click at [674, 358] on div "Inactief" at bounding box center [838, 354] width 410 height 40
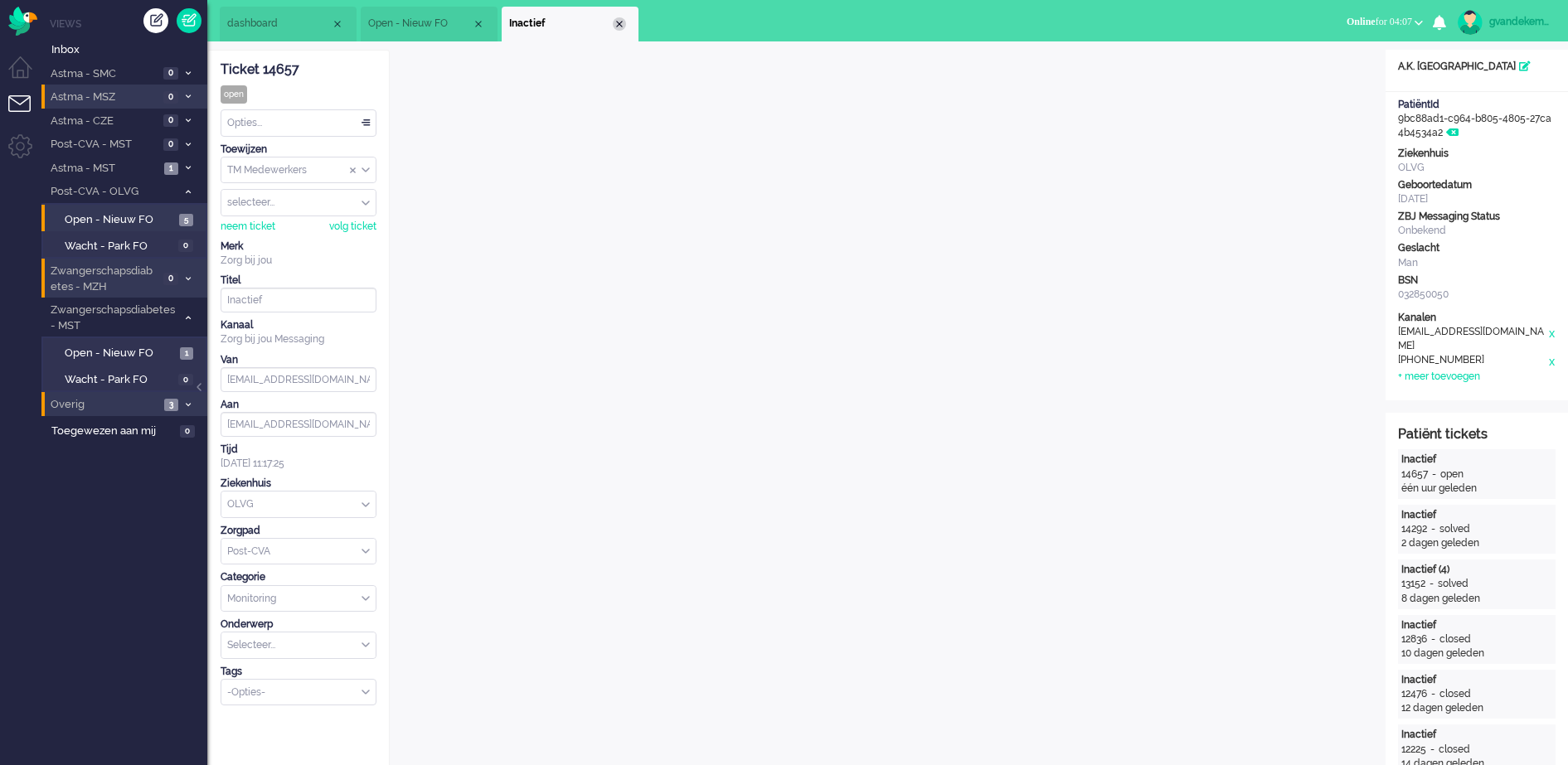
click at [618, 25] on div "Close tab" at bounding box center [619, 25] width 14 height 14
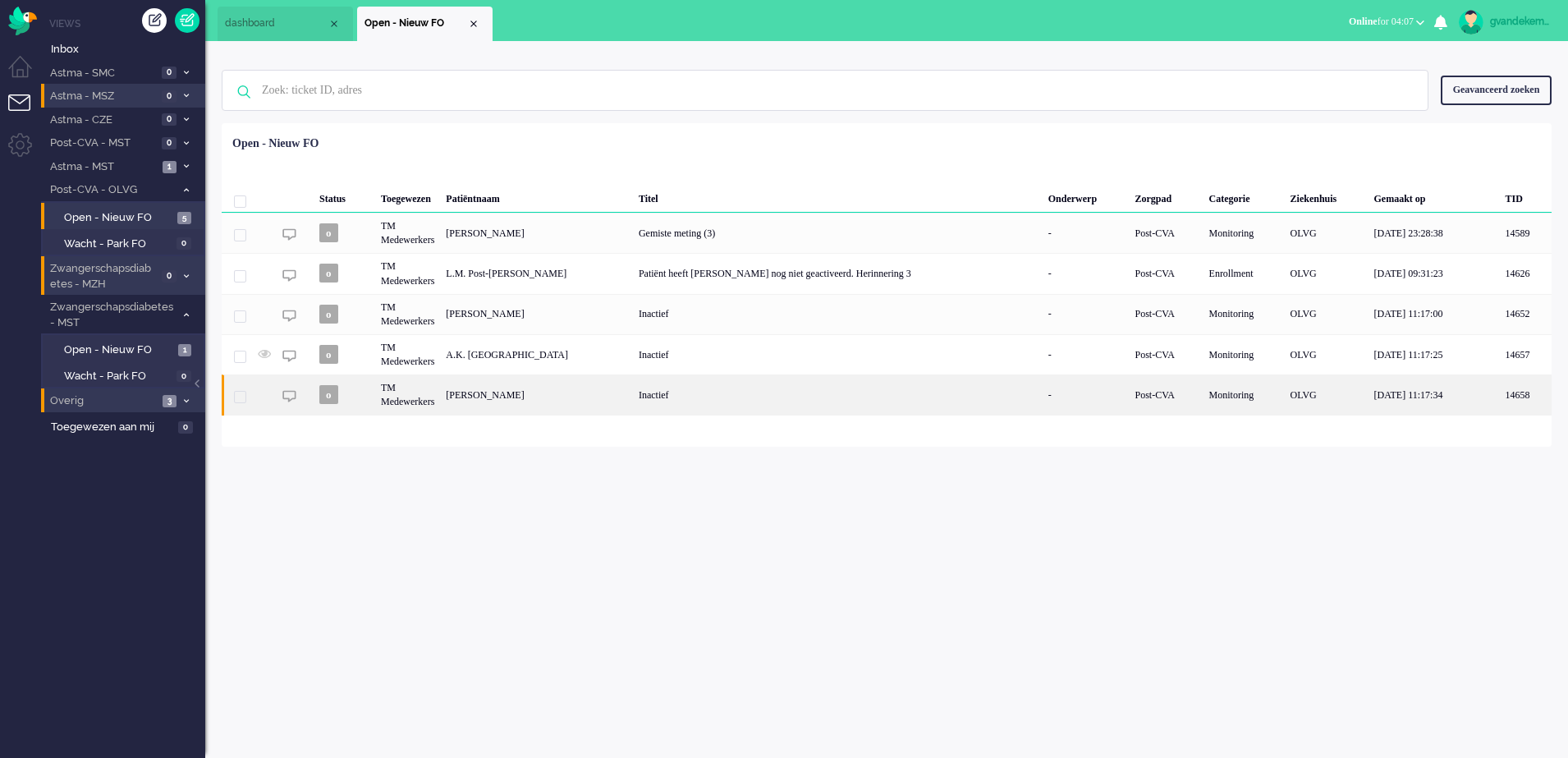
click at [682, 395] on div "Inactief" at bounding box center [838, 394] width 410 height 40
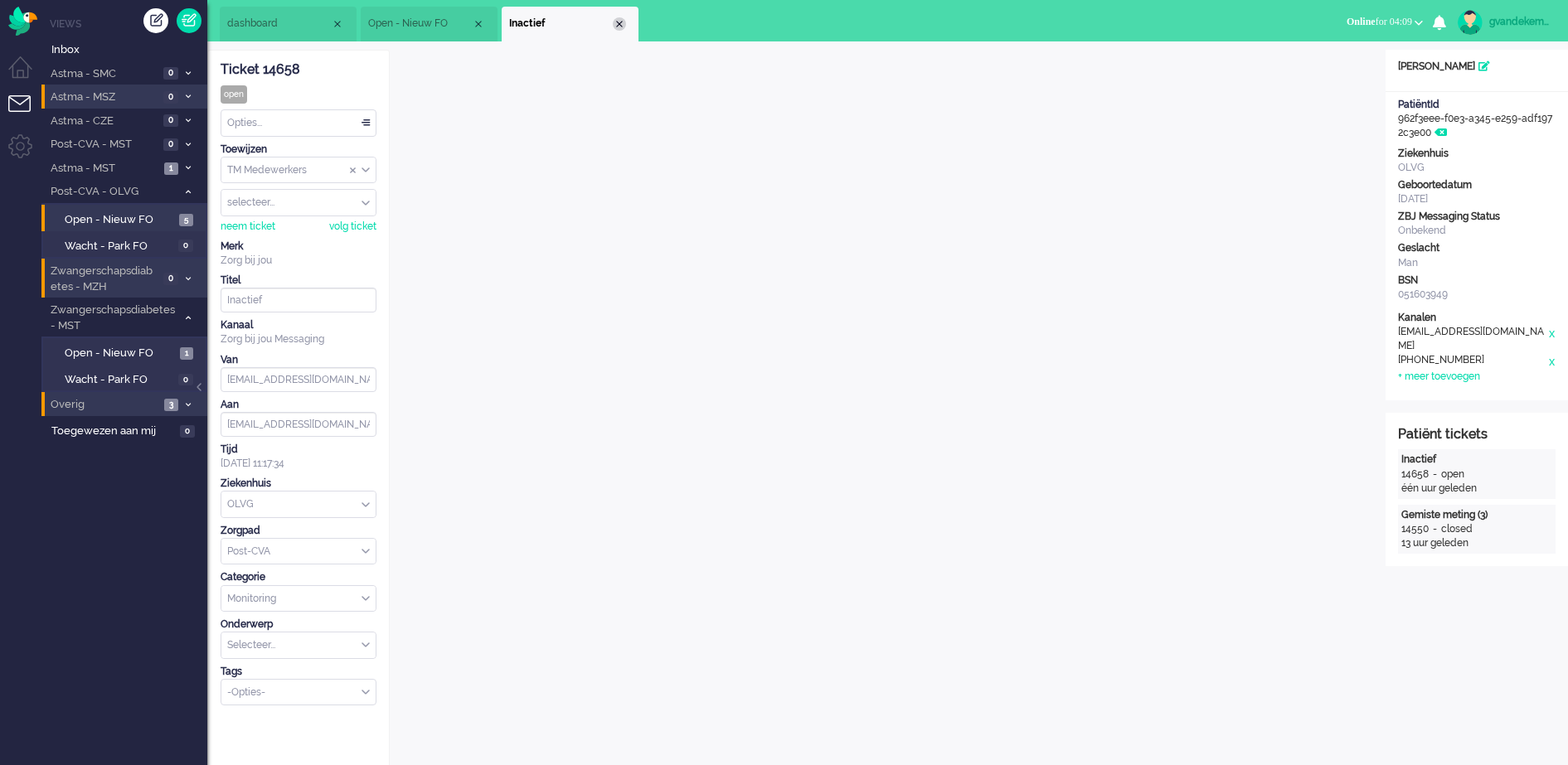
click at [621, 28] on div "Close tab" at bounding box center [619, 25] width 14 height 14
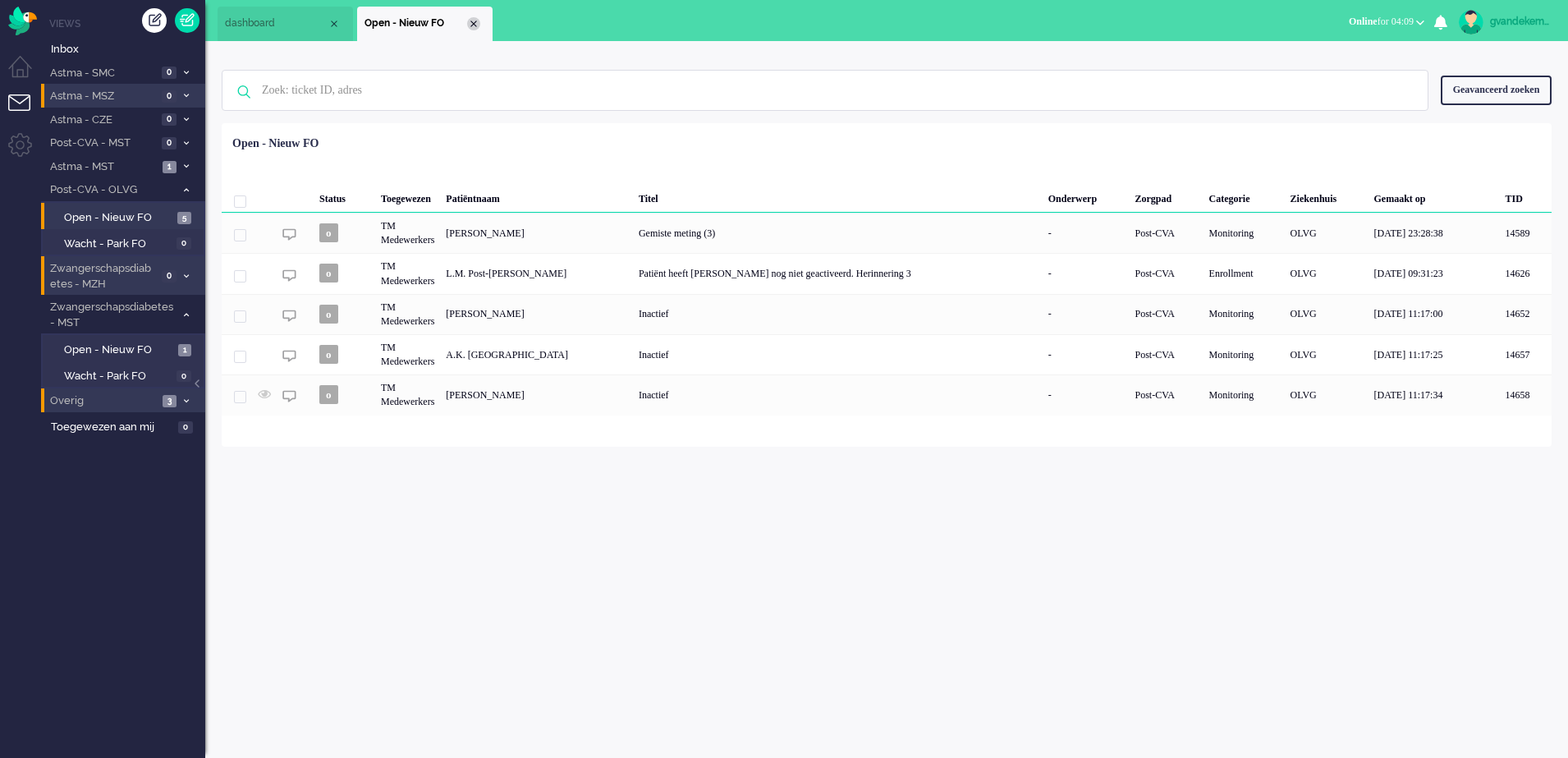
click at [473, 18] on div "Close tab" at bounding box center [474, 24] width 13 height 13
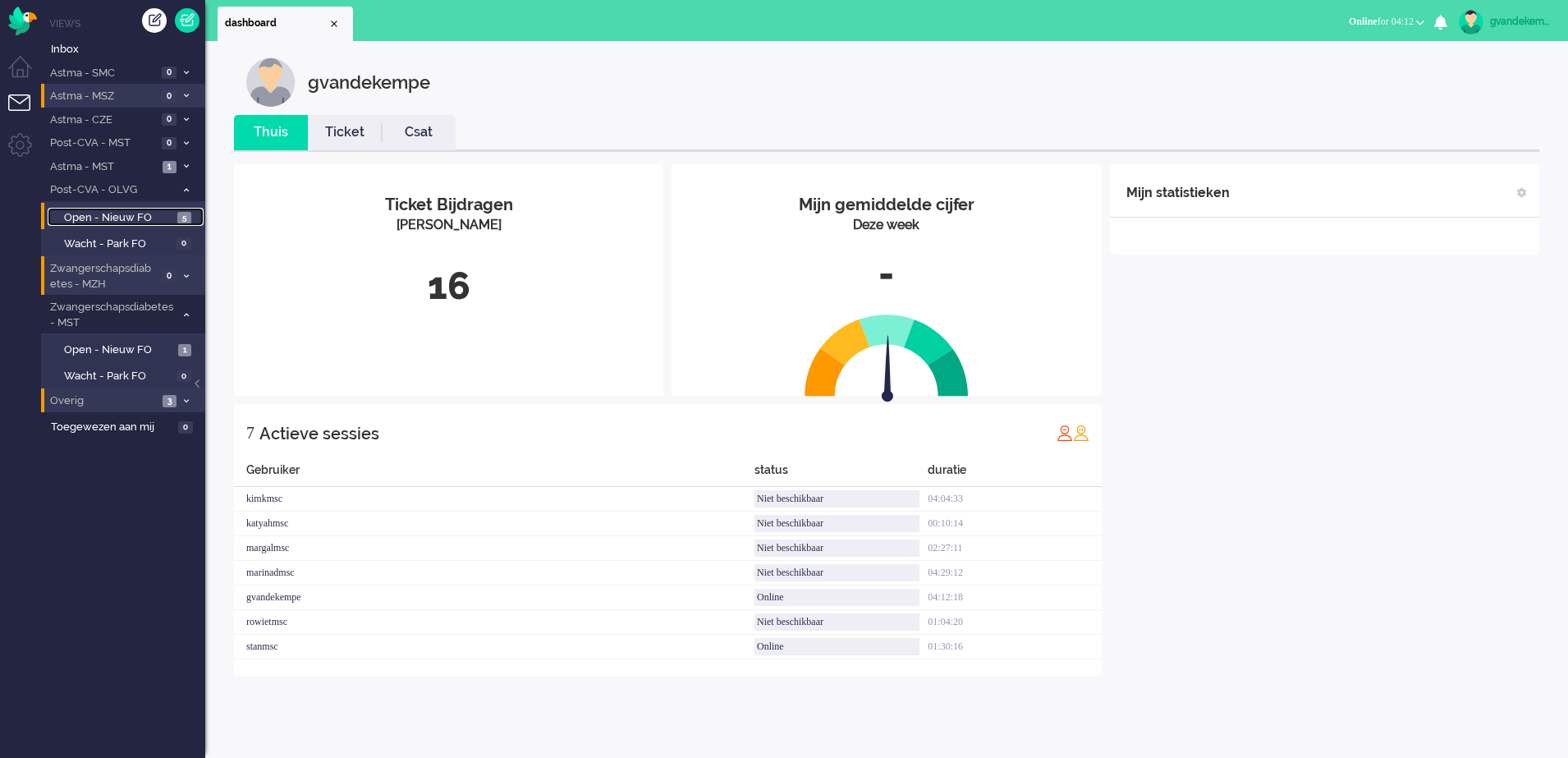
click at [152, 214] on span "Open - Nieuw FO" at bounding box center [118, 218] width 109 height 16
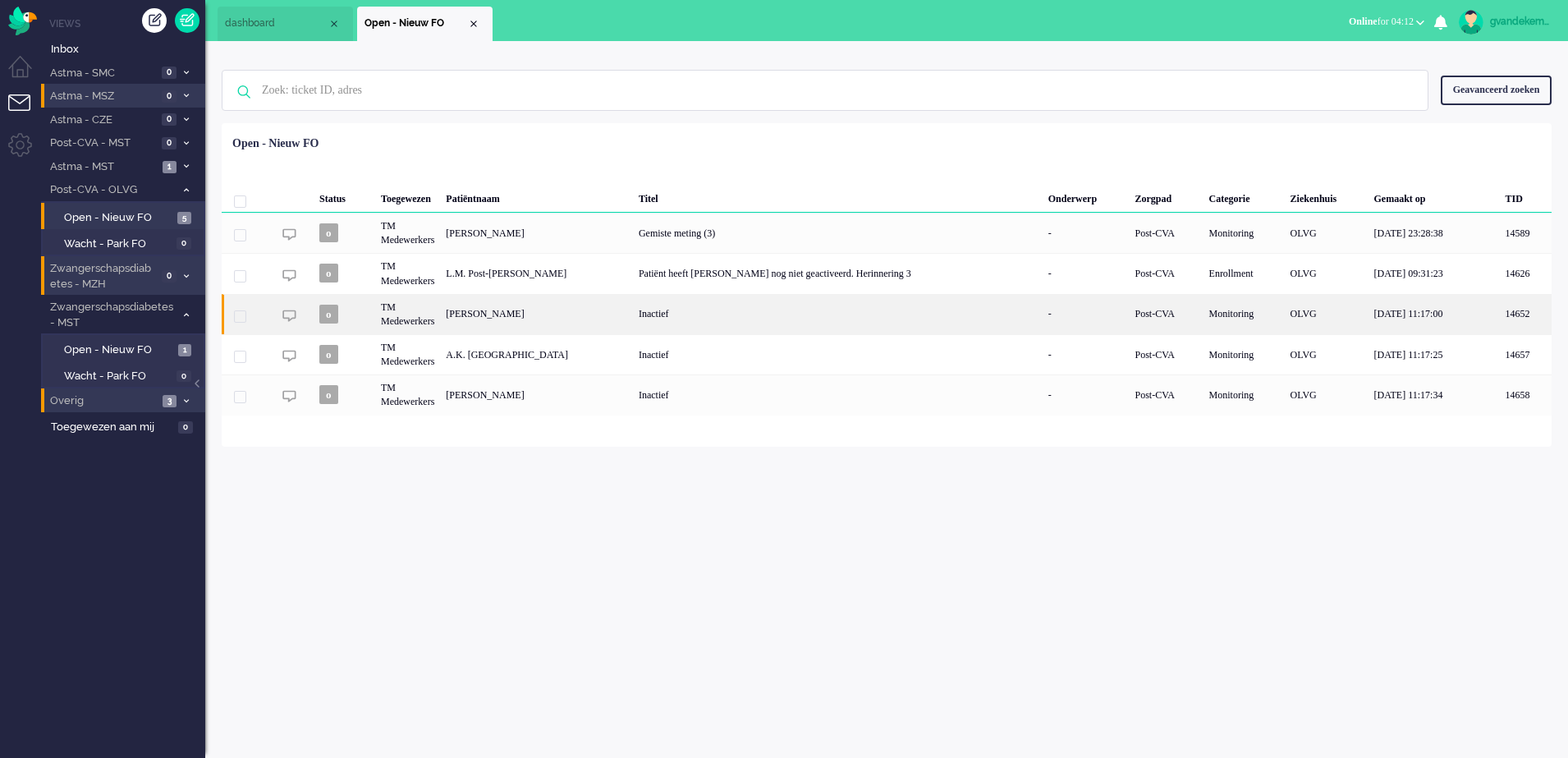
click at [552, 317] on div "[PERSON_NAME]" at bounding box center [536, 314] width 193 height 40
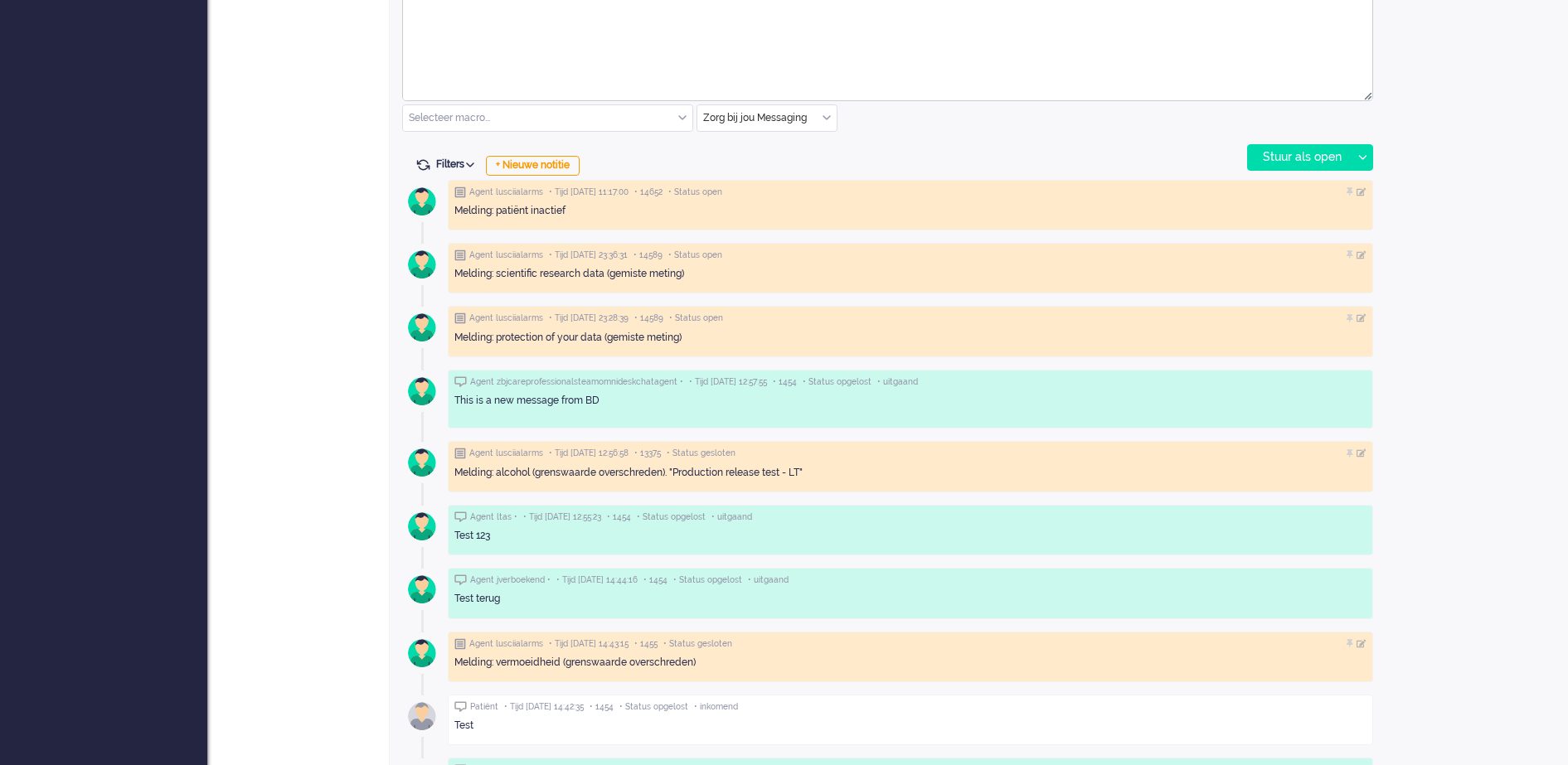
scroll to position [828, 0]
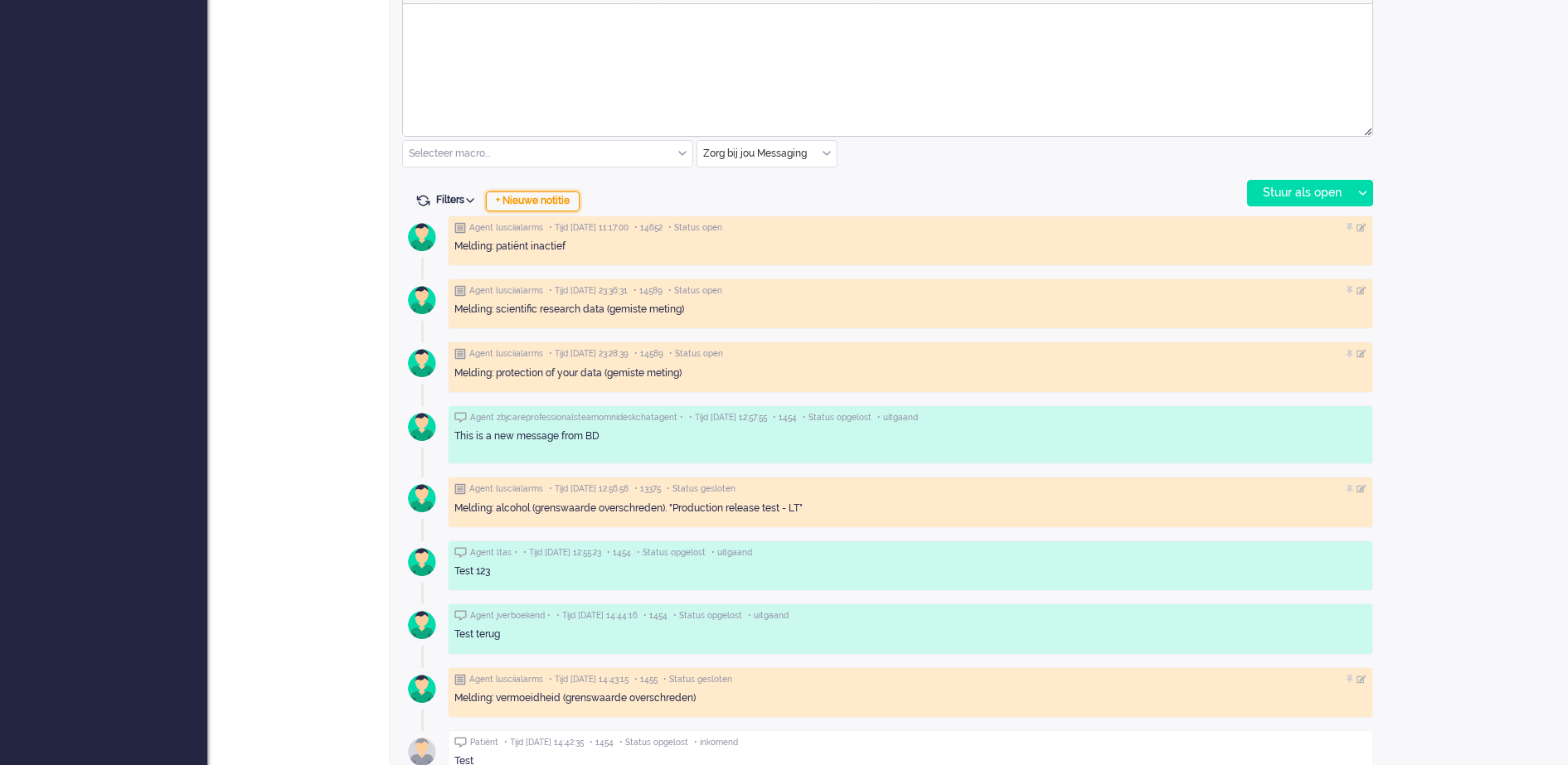
click at [569, 200] on div "+ Nieuwe notitie" at bounding box center [532, 201] width 94 height 20
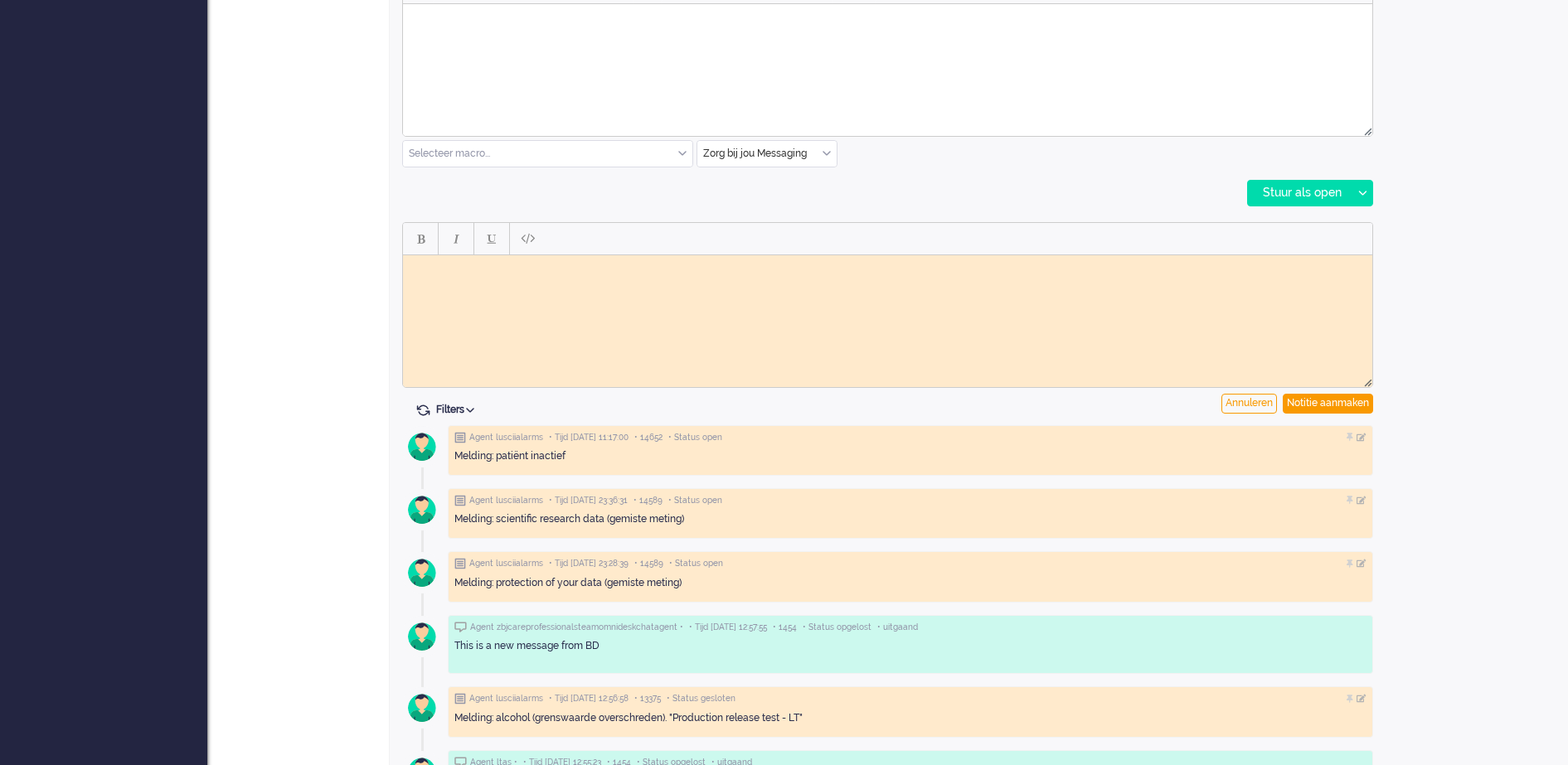
scroll to position [0, 0]
click at [622, 272] on body "Rich Text Area. Press ALT-0 for help." at bounding box center [887, 267] width 956 height 13
drag, startPoint x: 455, startPoint y: 276, endPoint x: 409, endPoint y: 266, distance: 47.1
click at [409, 266] on body "Melding testaccount, doorgegeven aan Functioneel Beheer GJ" at bounding box center [887, 273] width 956 height 25
copy body "Melding testaccount, doorgegeven aan Functioneel Beheer GJ"
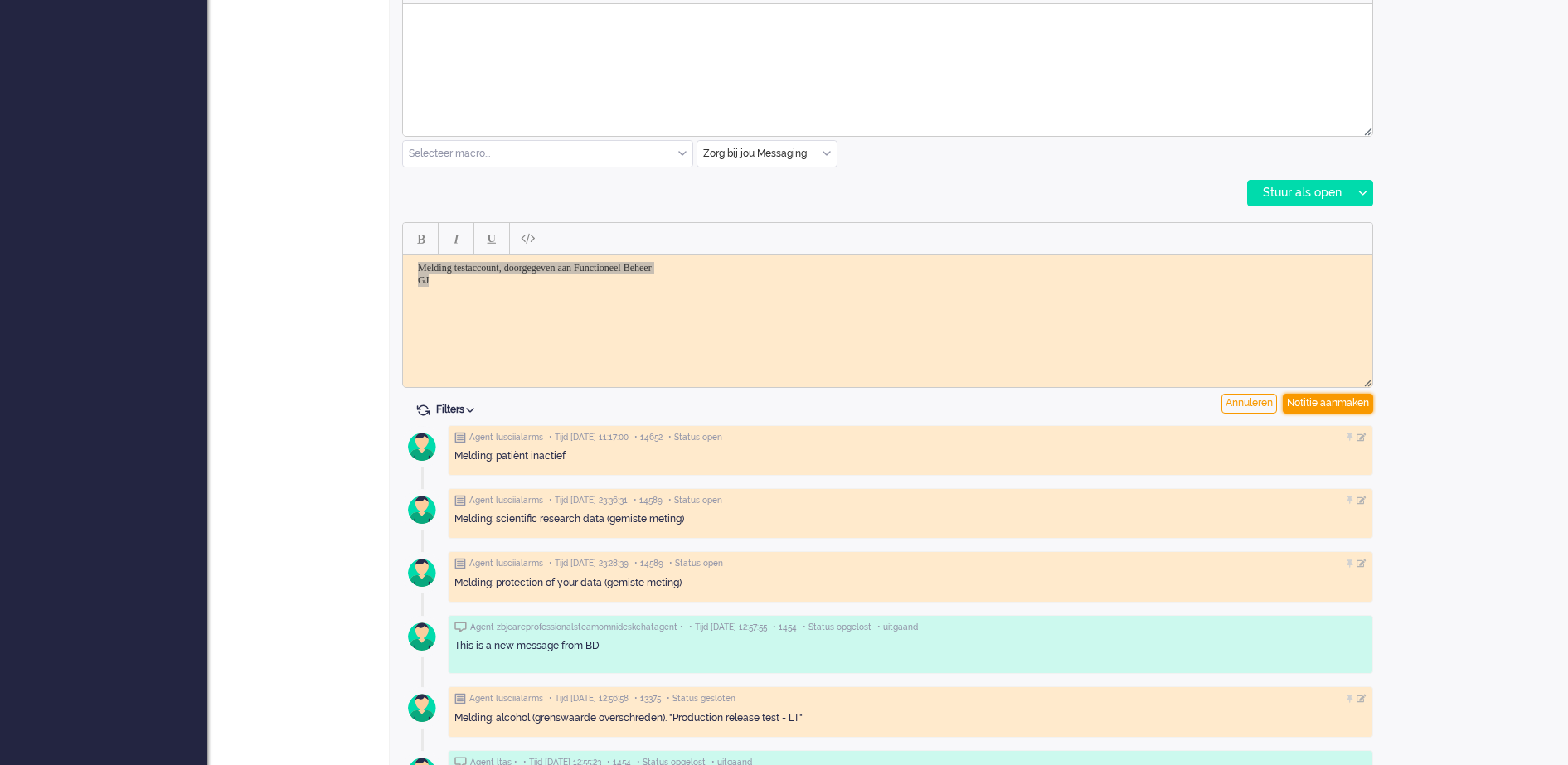
click at [1330, 403] on div "Notitie aanmaken" at bounding box center [1327, 404] width 90 height 20
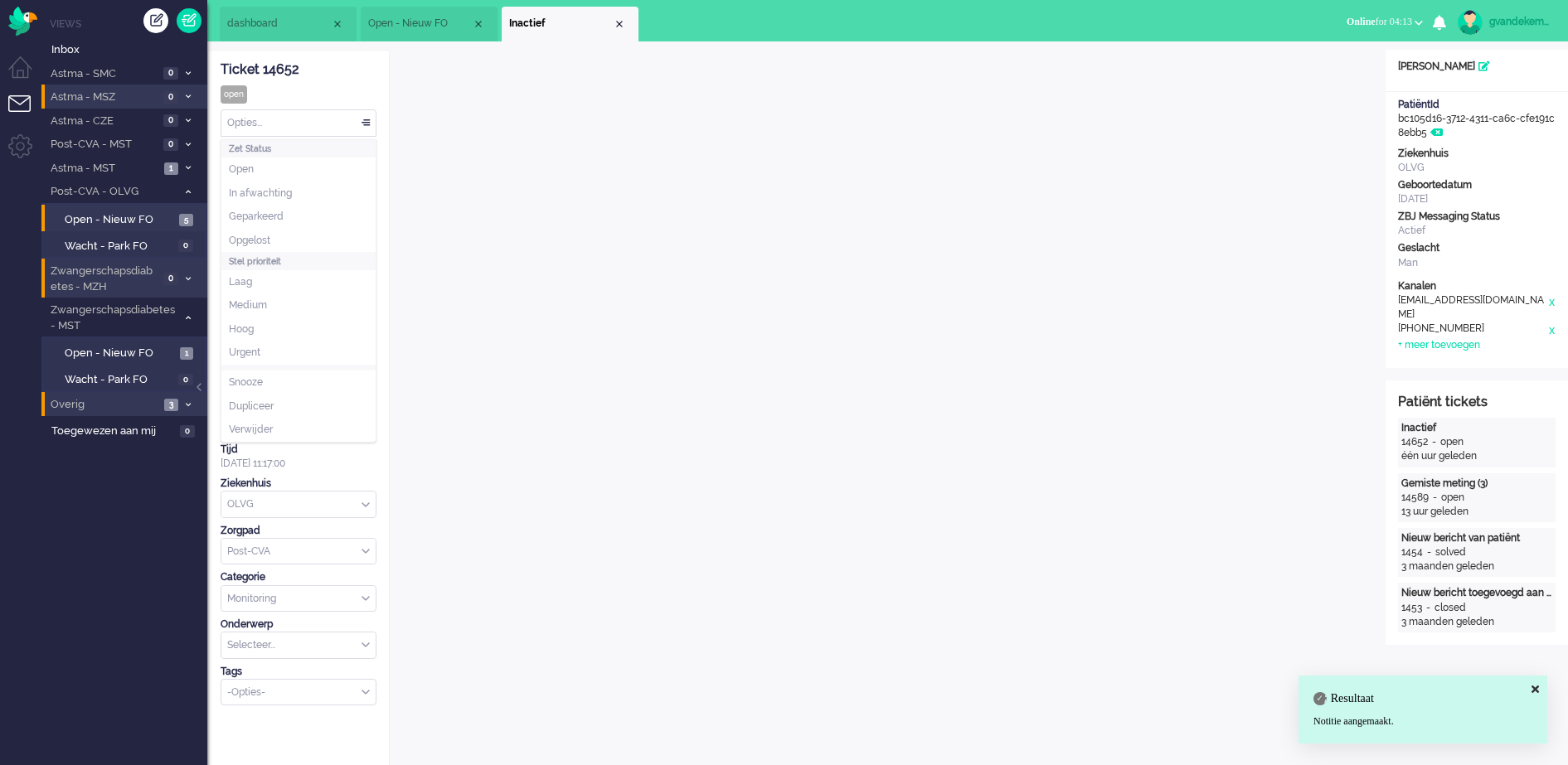
click at [364, 123] on div "Opties..." at bounding box center [299, 123] width 154 height 25
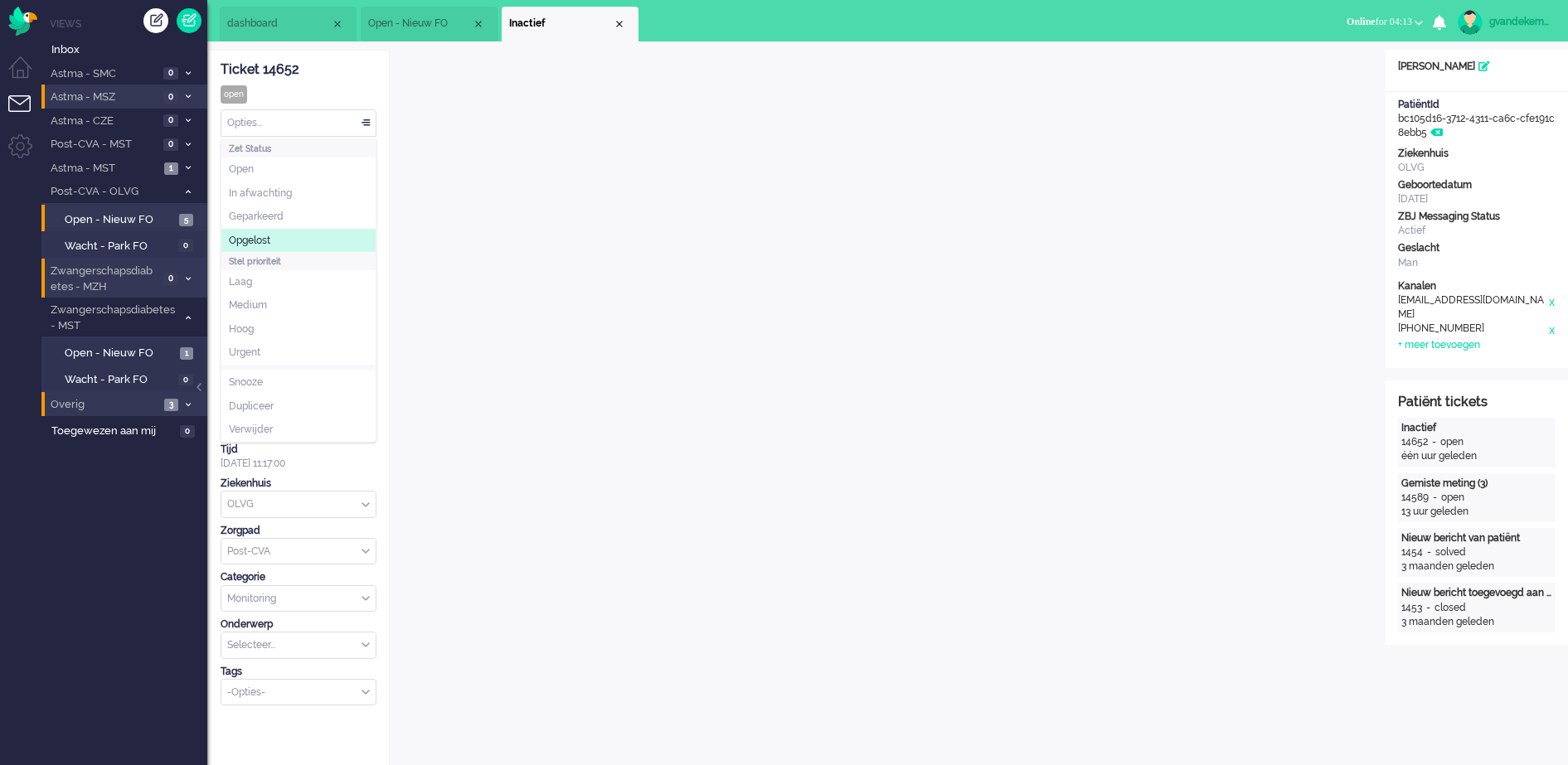
click at [308, 242] on li "Opgelost" at bounding box center [299, 241] width 154 height 24
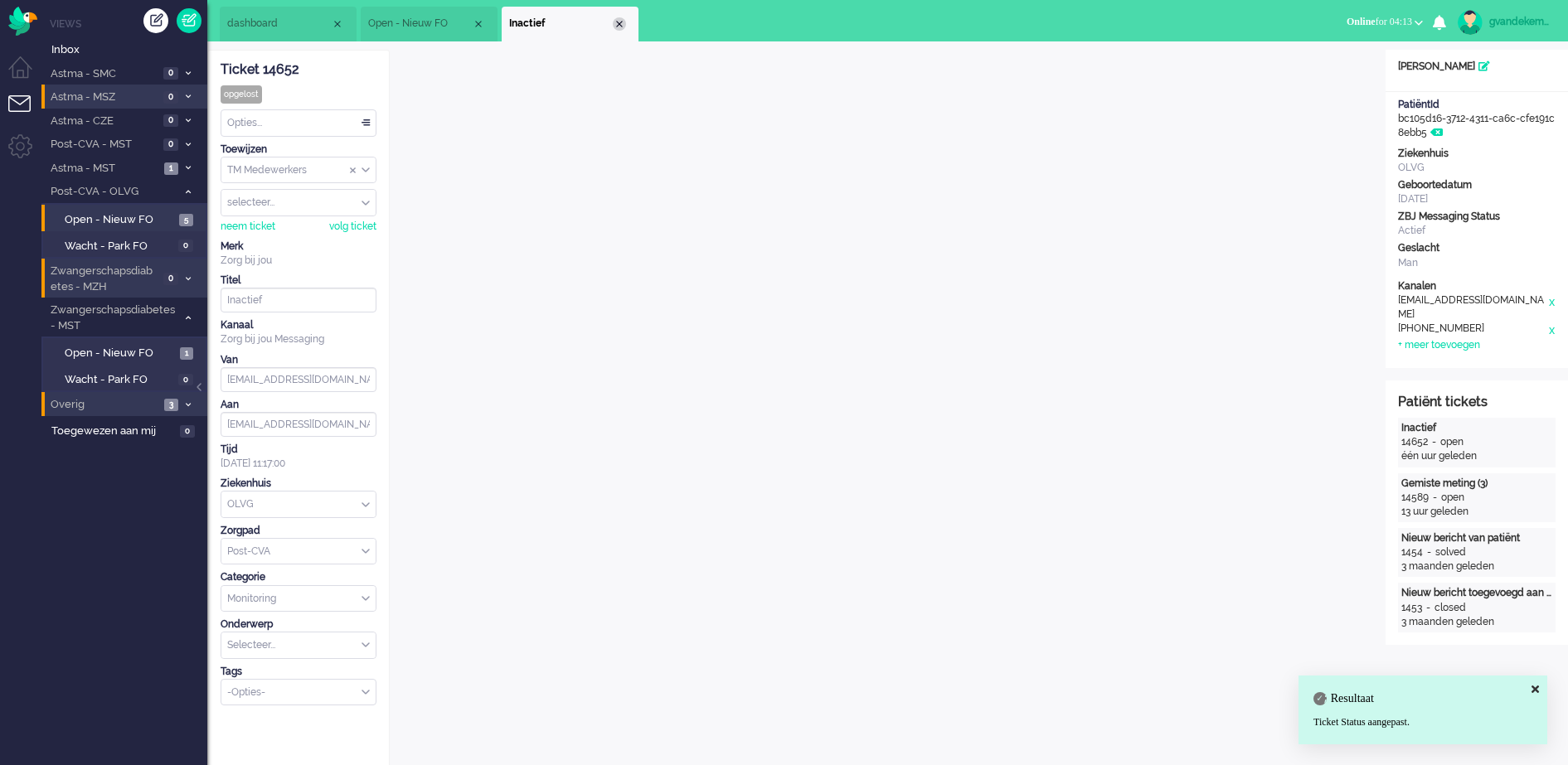
click at [621, 24] on div "Close tab" at bounding box center [619, 25] width 14 height 14
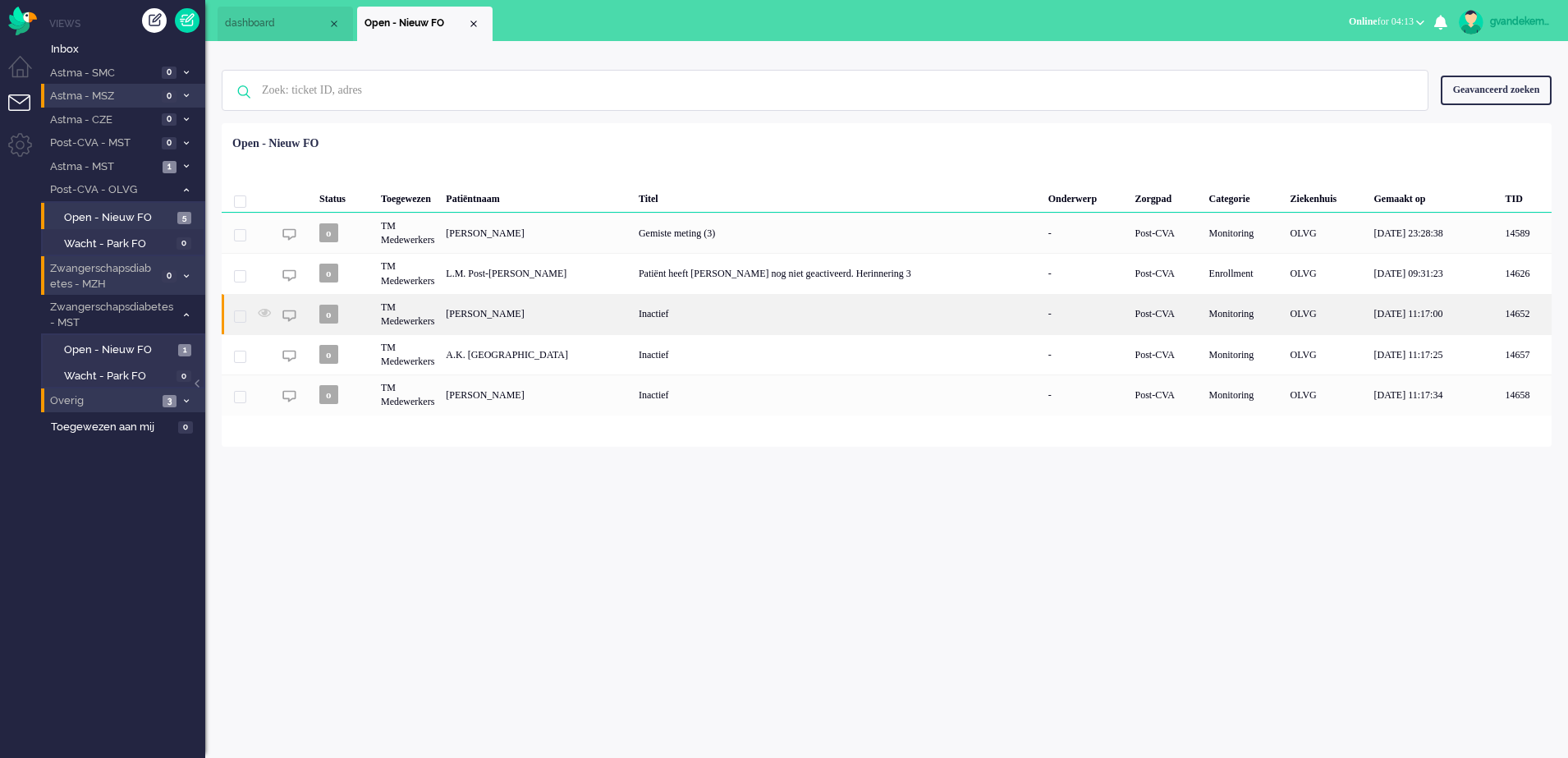
click at [547, 327] on div "[PERSON_NAME]" at bounding box center [536, 314] width 193 height 40
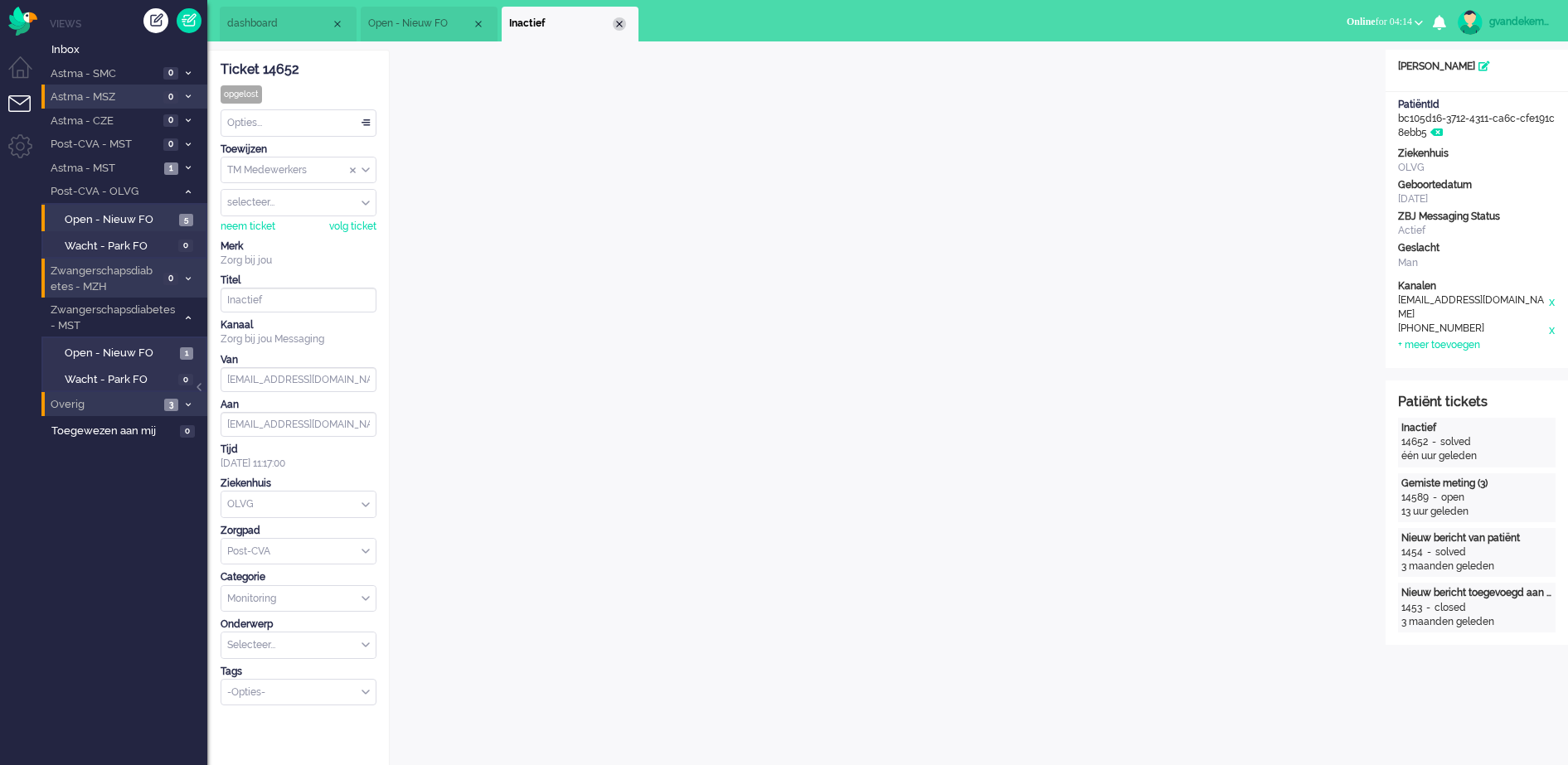
click at [622, 24] on div "Close tab" at bounding box center [619, 25] width 14 height 14
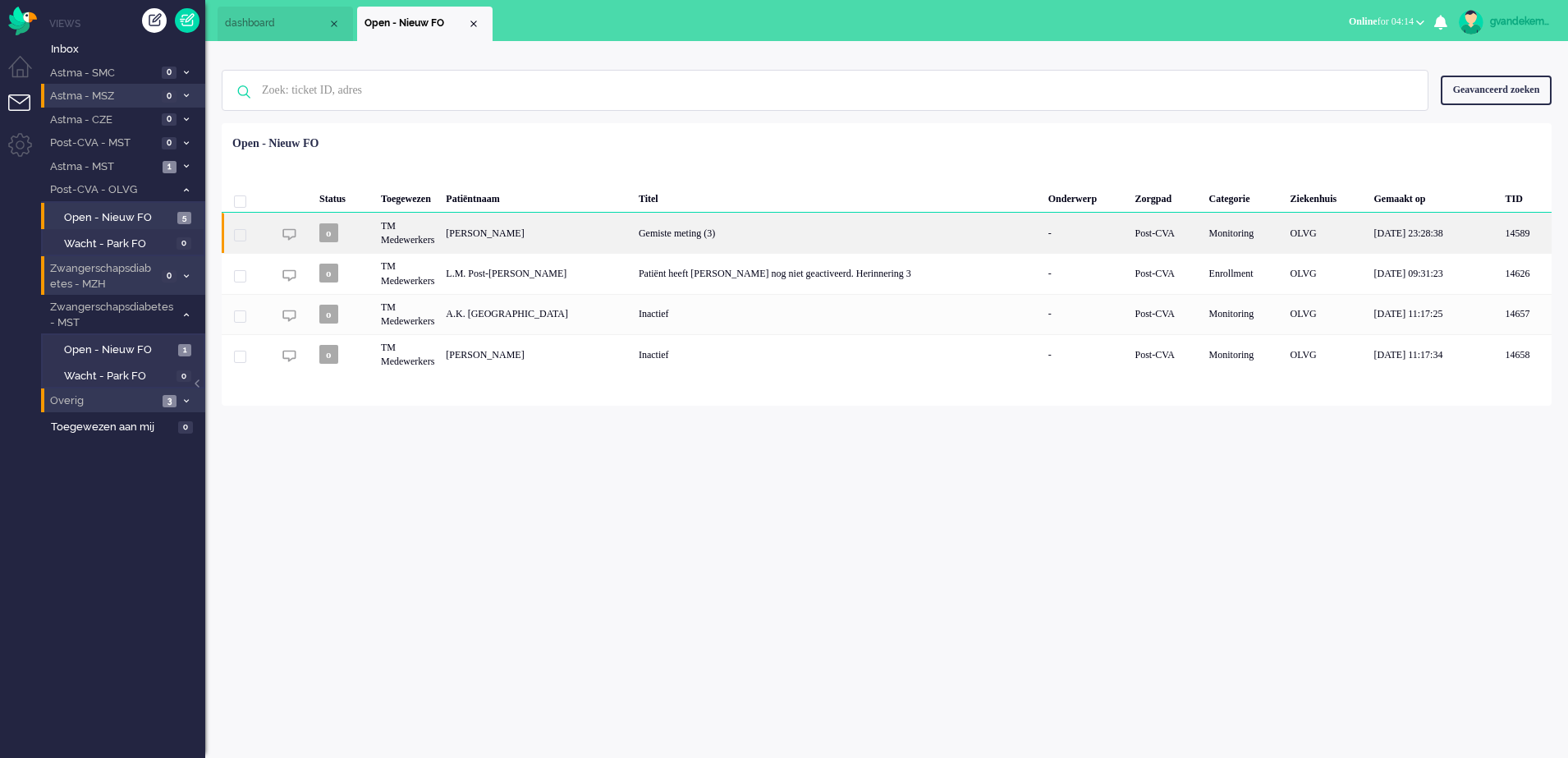
click at [616, 231] on div "[PERSON_NAME]" at bounding box center [536, 233] width 193 height 40
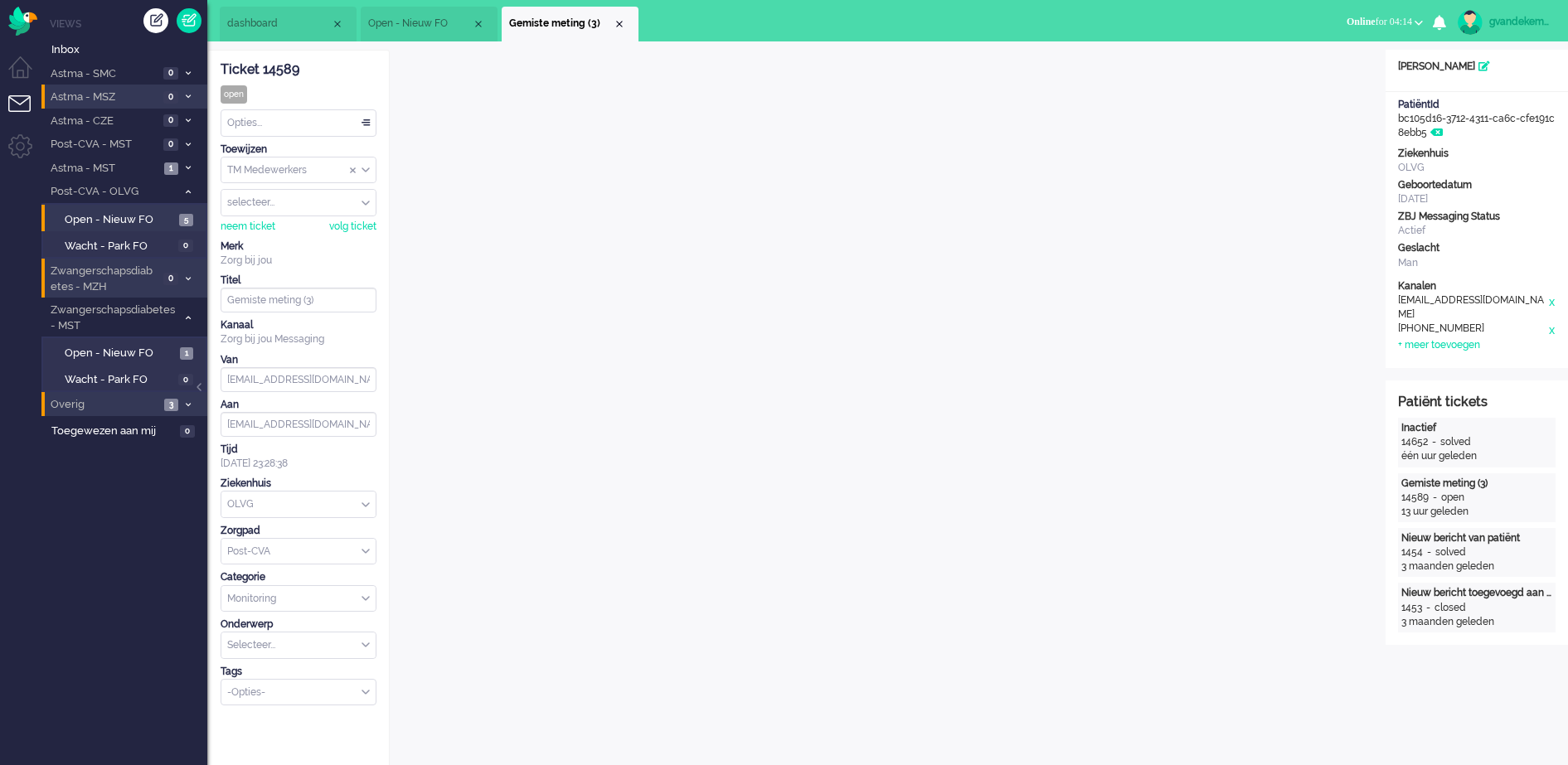
click at [365, 117] on div "Opties..." at bounding box center [299, 123] width 154 height 25
click at [329, 237] on li "Opgelost" at bounding box center [299, 241] width 154 height 24
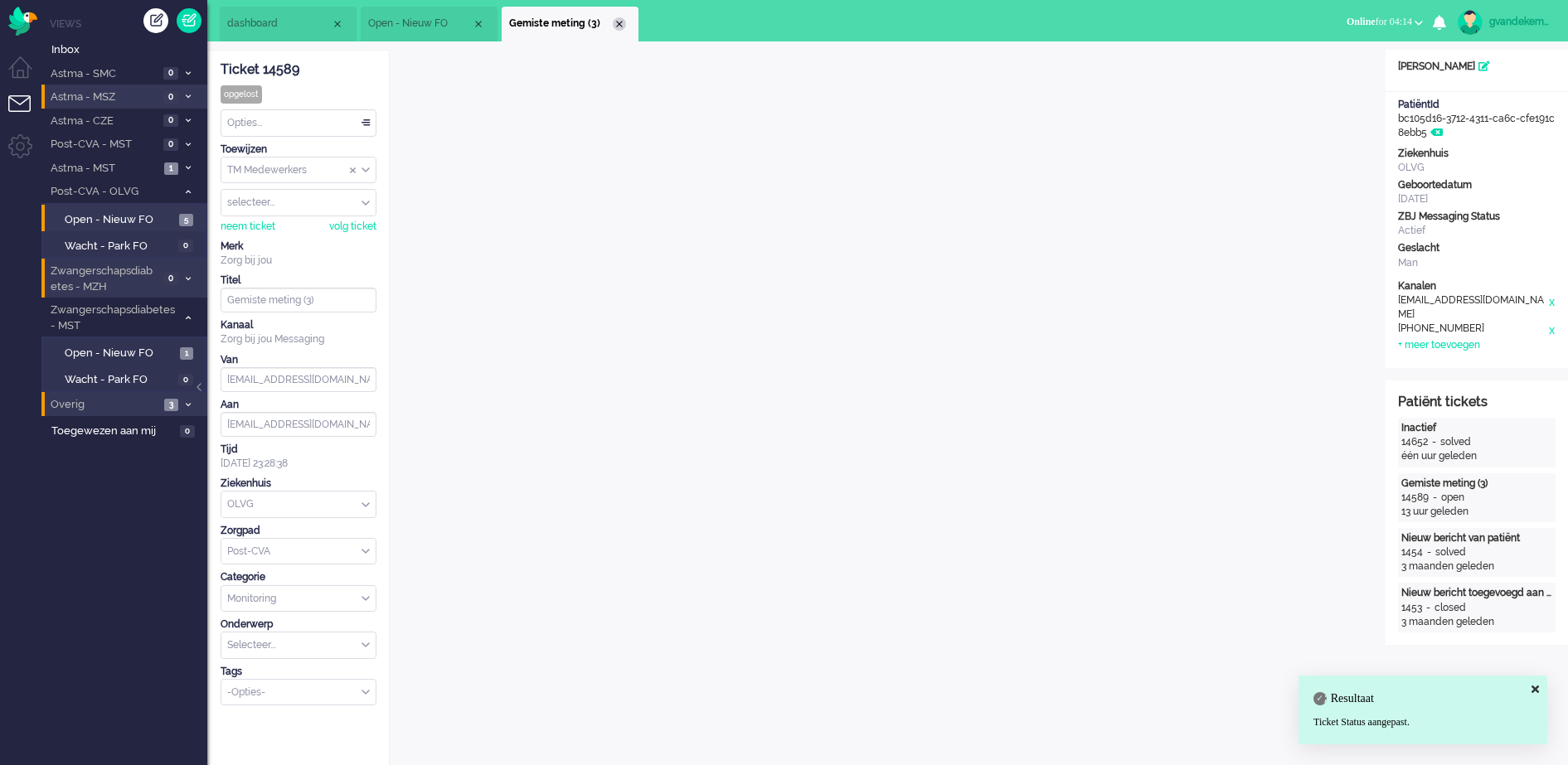
click at [620, 25] on div "Close tab" at bounding box center [619, 25] width 14 height 14
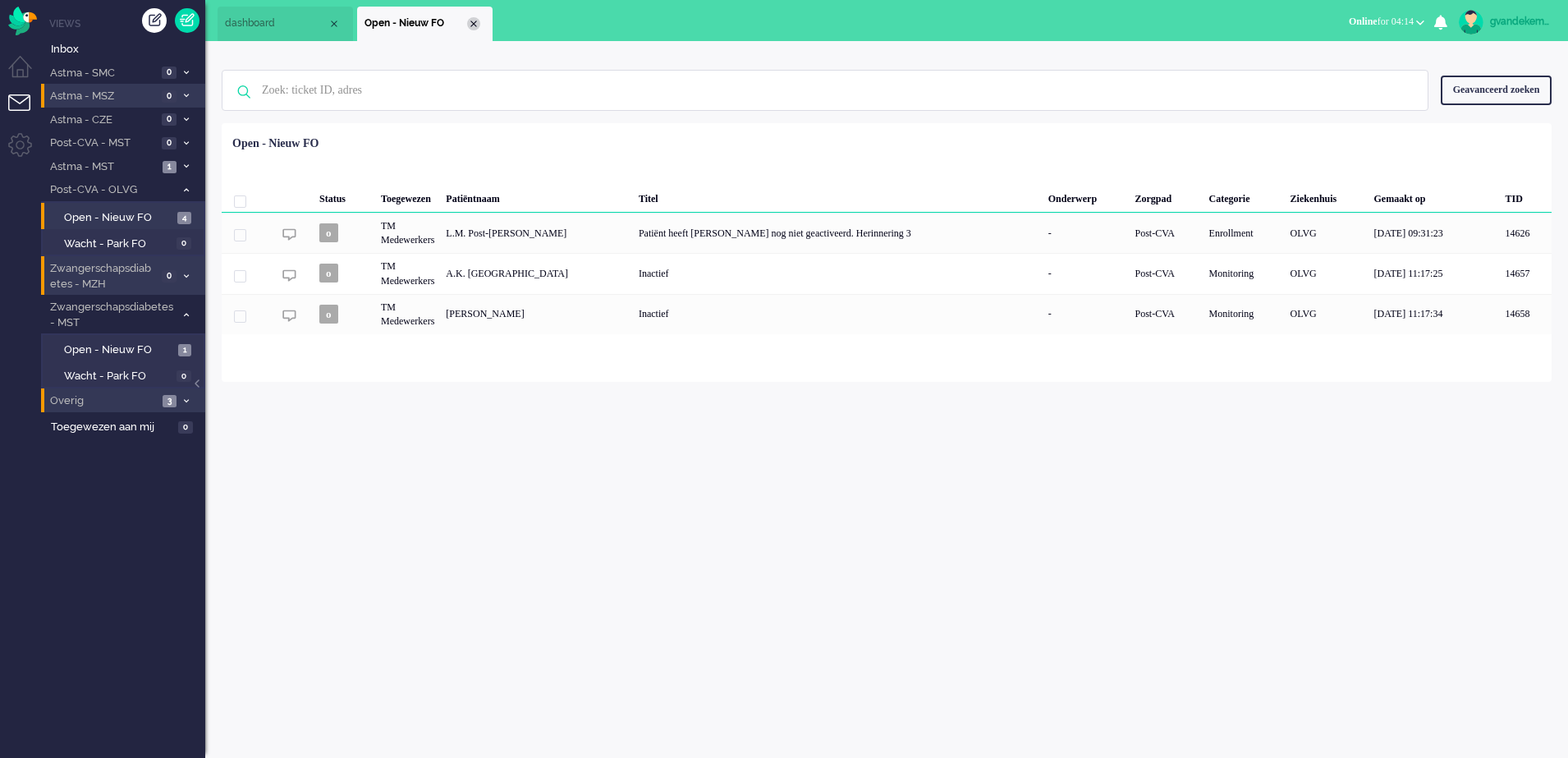
click at [479, 24] on div "Close tab" at bounding box center [474, 24] width 13 height 13
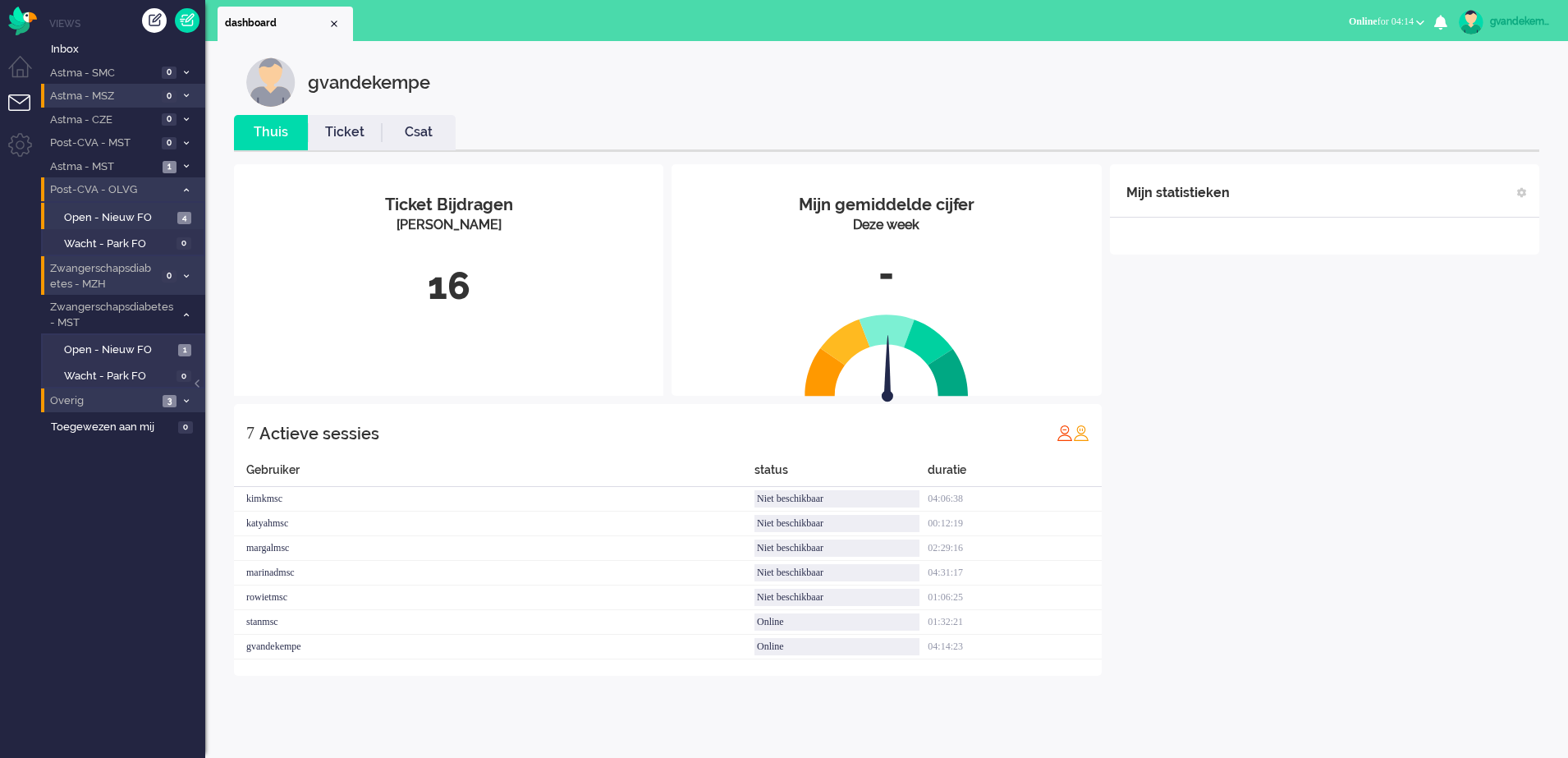
click at [188, 193] on span at bounding box center [186, 190] width 13 height 9
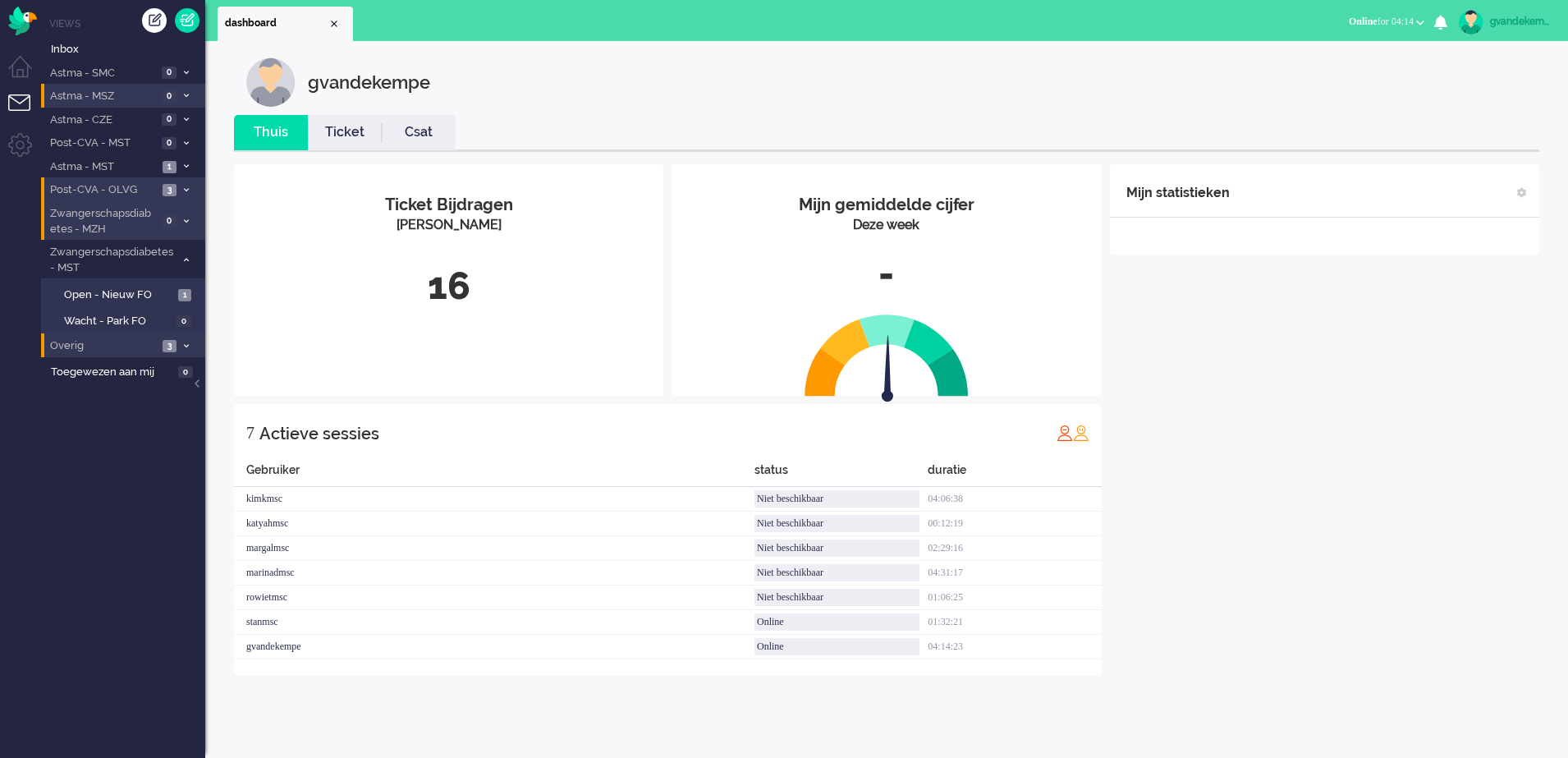
click at [187, 188] on icon at bounding box center [187, 189] width 5 height 6
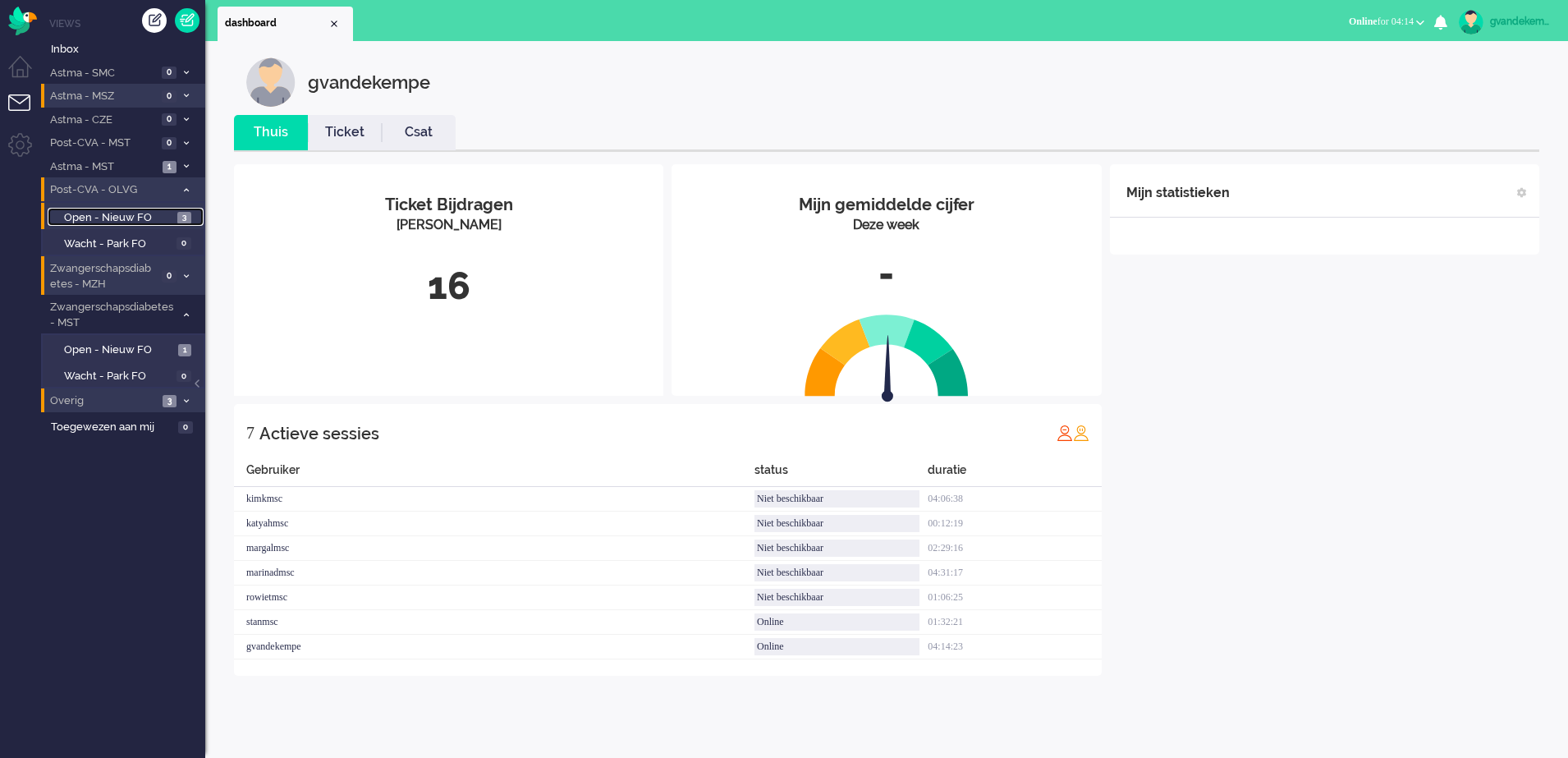
click at [128, 218] on span "Open - Nieuw FO" at bounding box center [118, 218] width 109 height 16
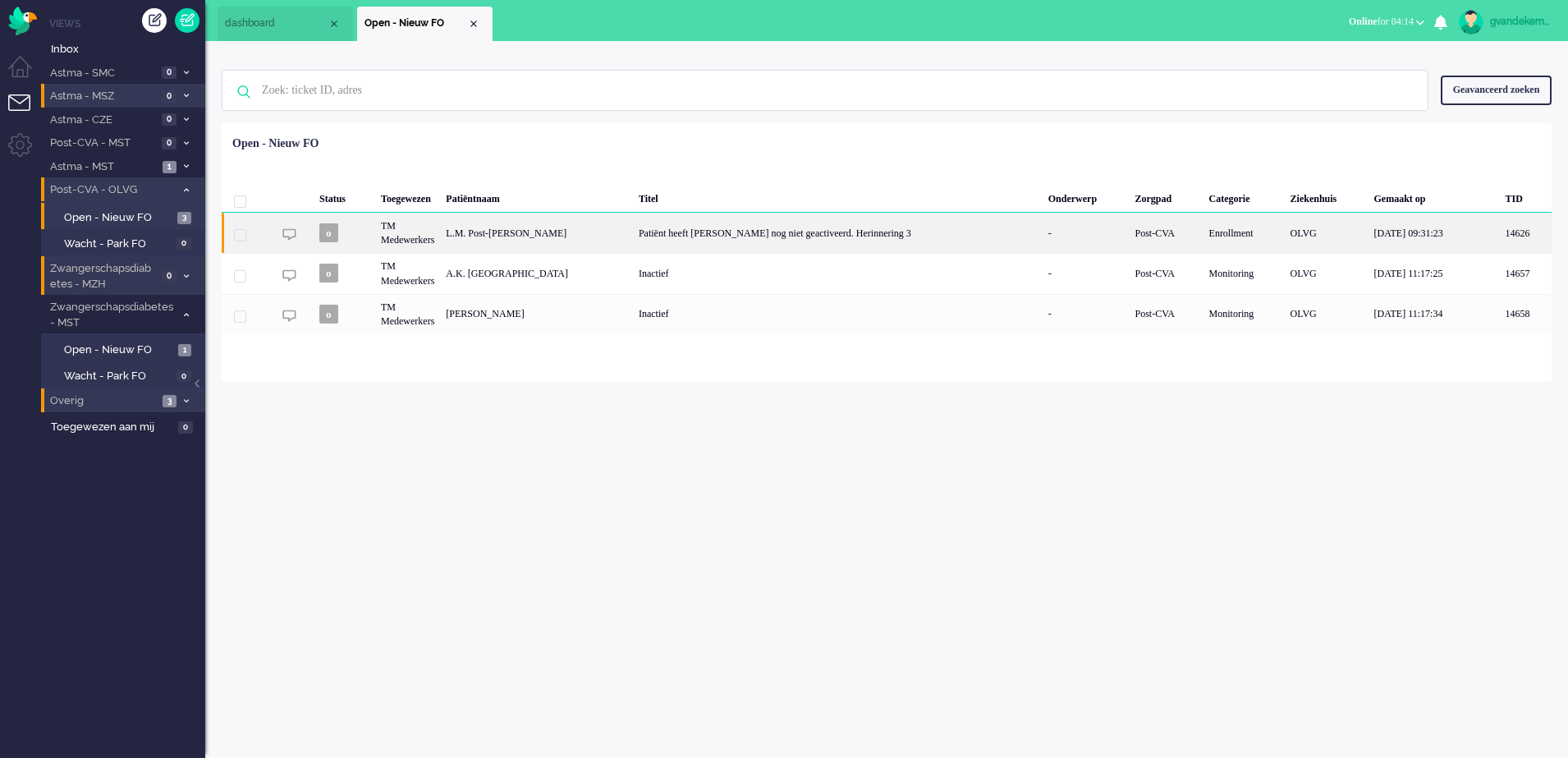
click at [804, 235] on div "Patiënt heeft Luscii nog niet geactiveerd. Herinnering 3" at bounding box center [838, 233] width 410 height 40
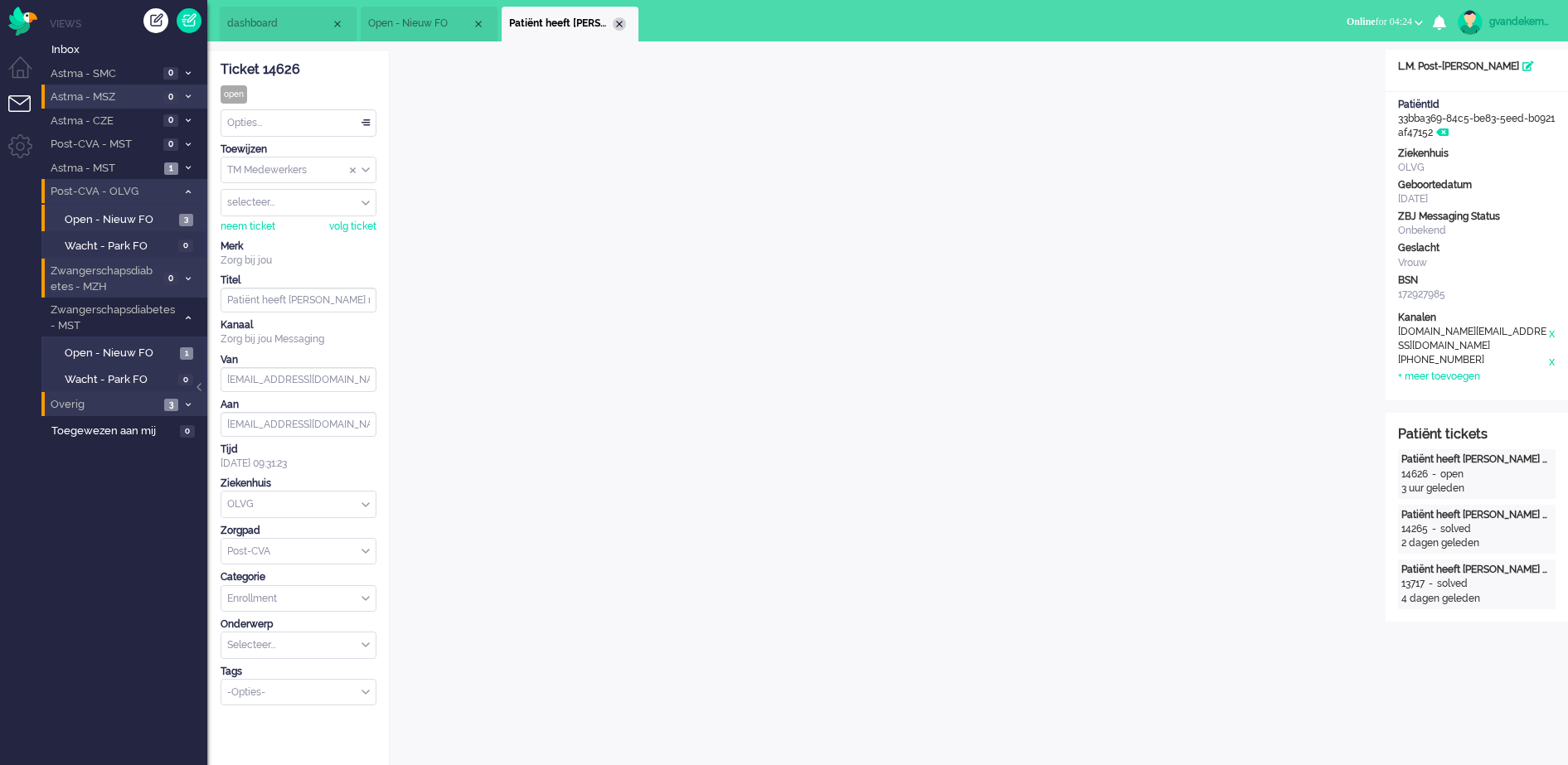
click at [615, 23] on div "Close tab" at bounding box center [619, 25] width 14 height 14
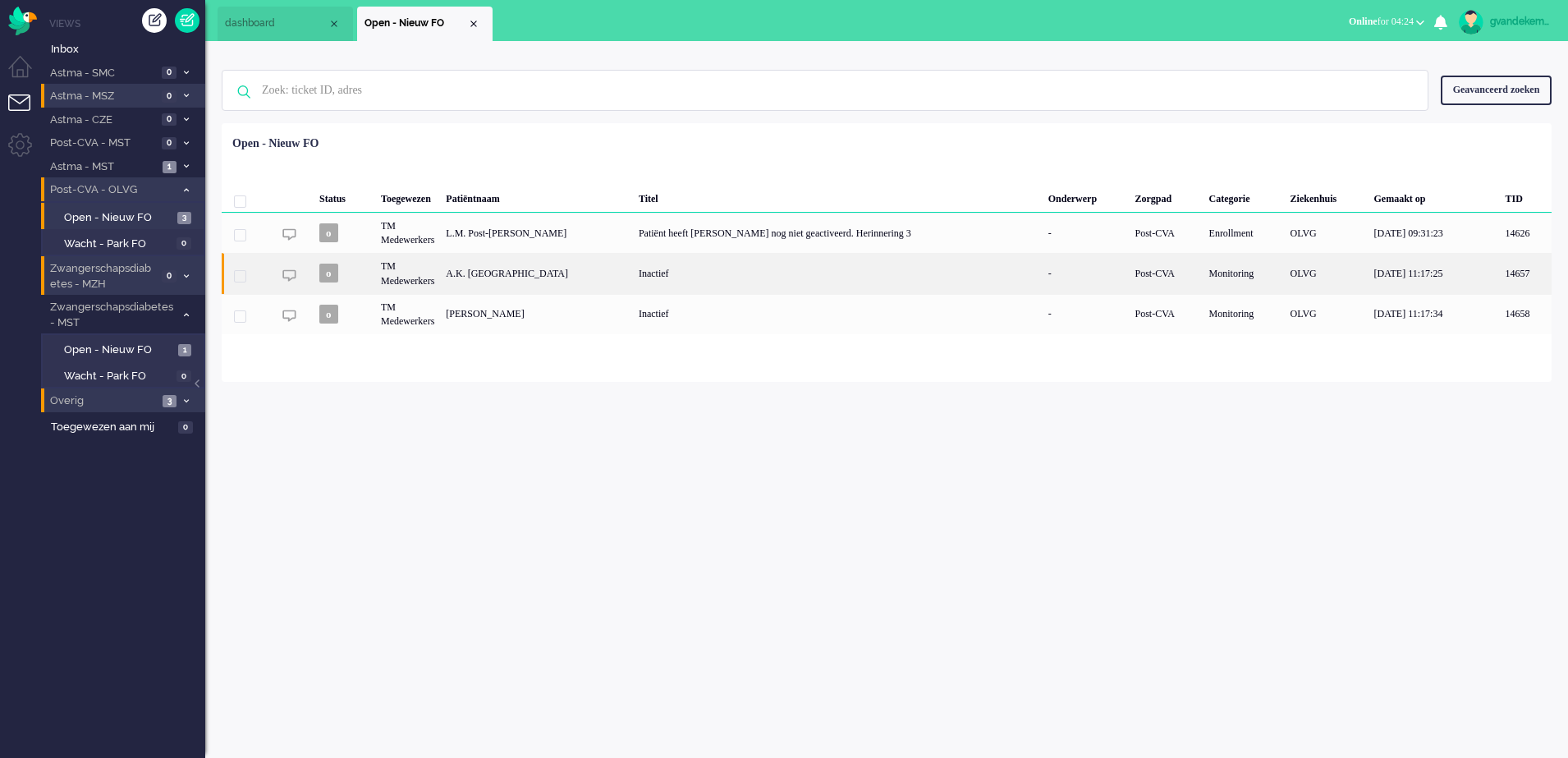
click at [715, 266] on div "Inactief" at bounding box center [838, 273] width 410 height 40
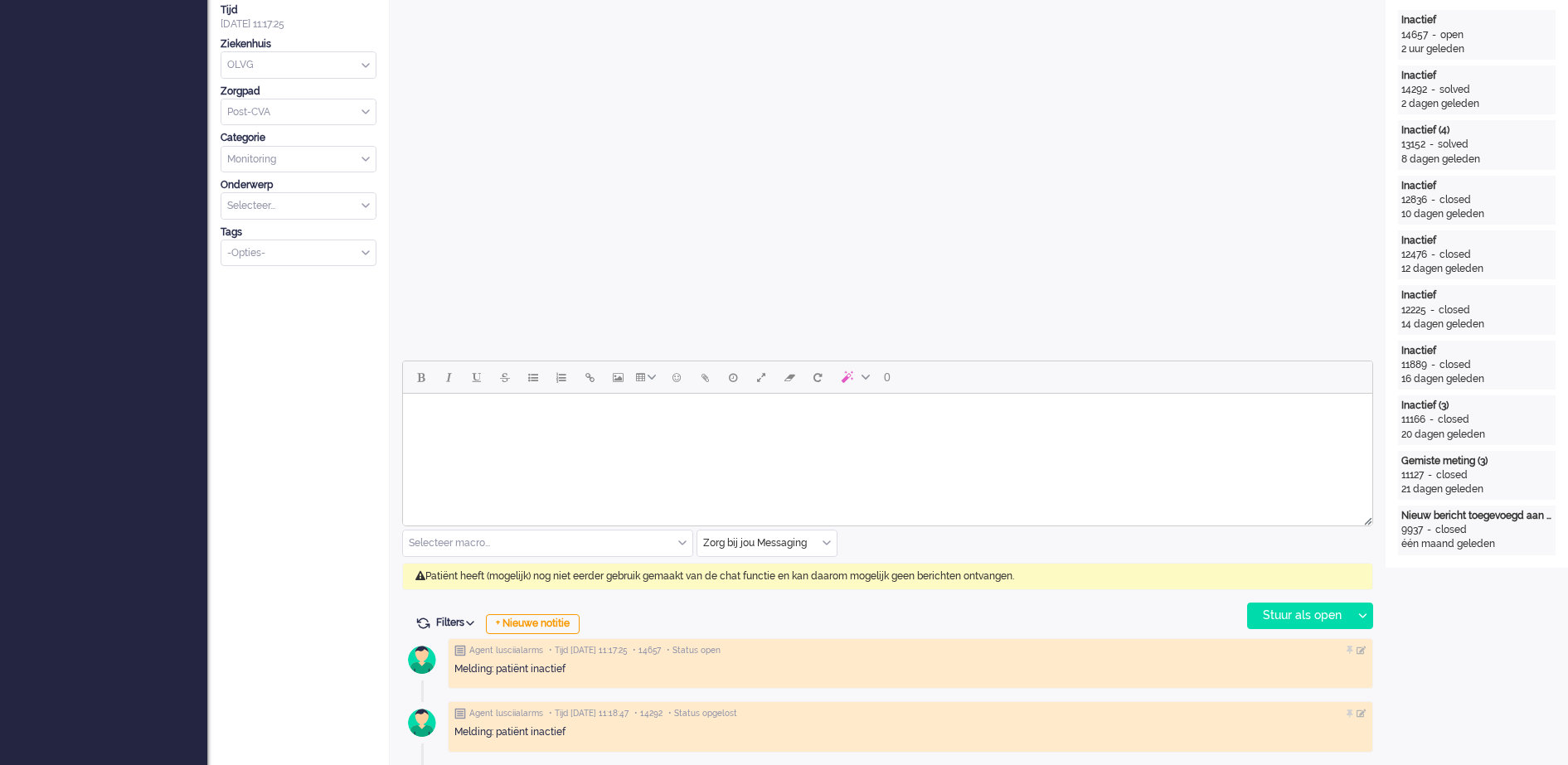
scroll to position [50, 0]
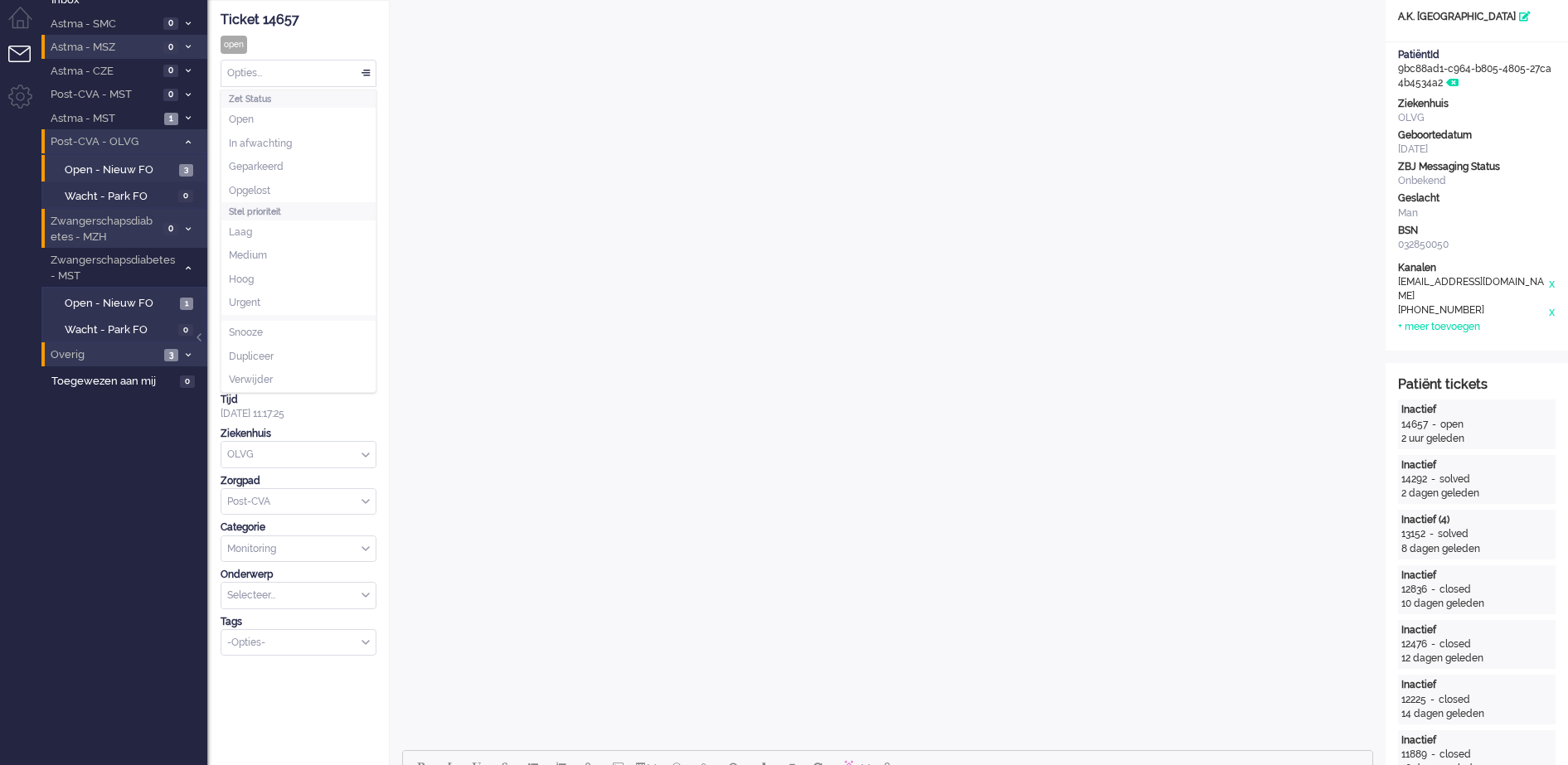
click at [365, 74] on div "Opties..." at bounding box center [299, 74] width 154 height 25
click at [305, 190] on li "Opgelost" at bounding box center [299, 191] width 154 height 24
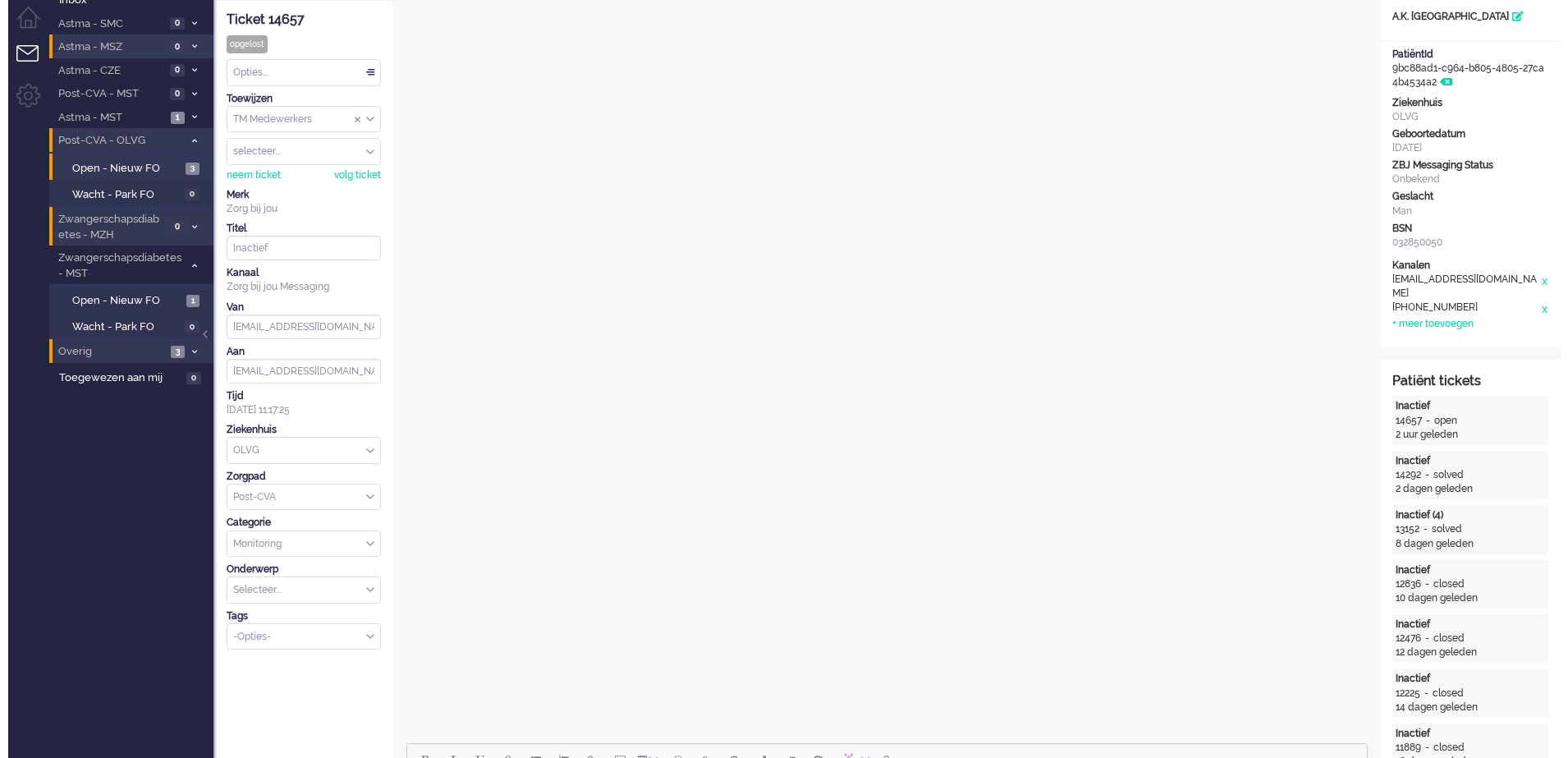
scroll to position [0, 0]
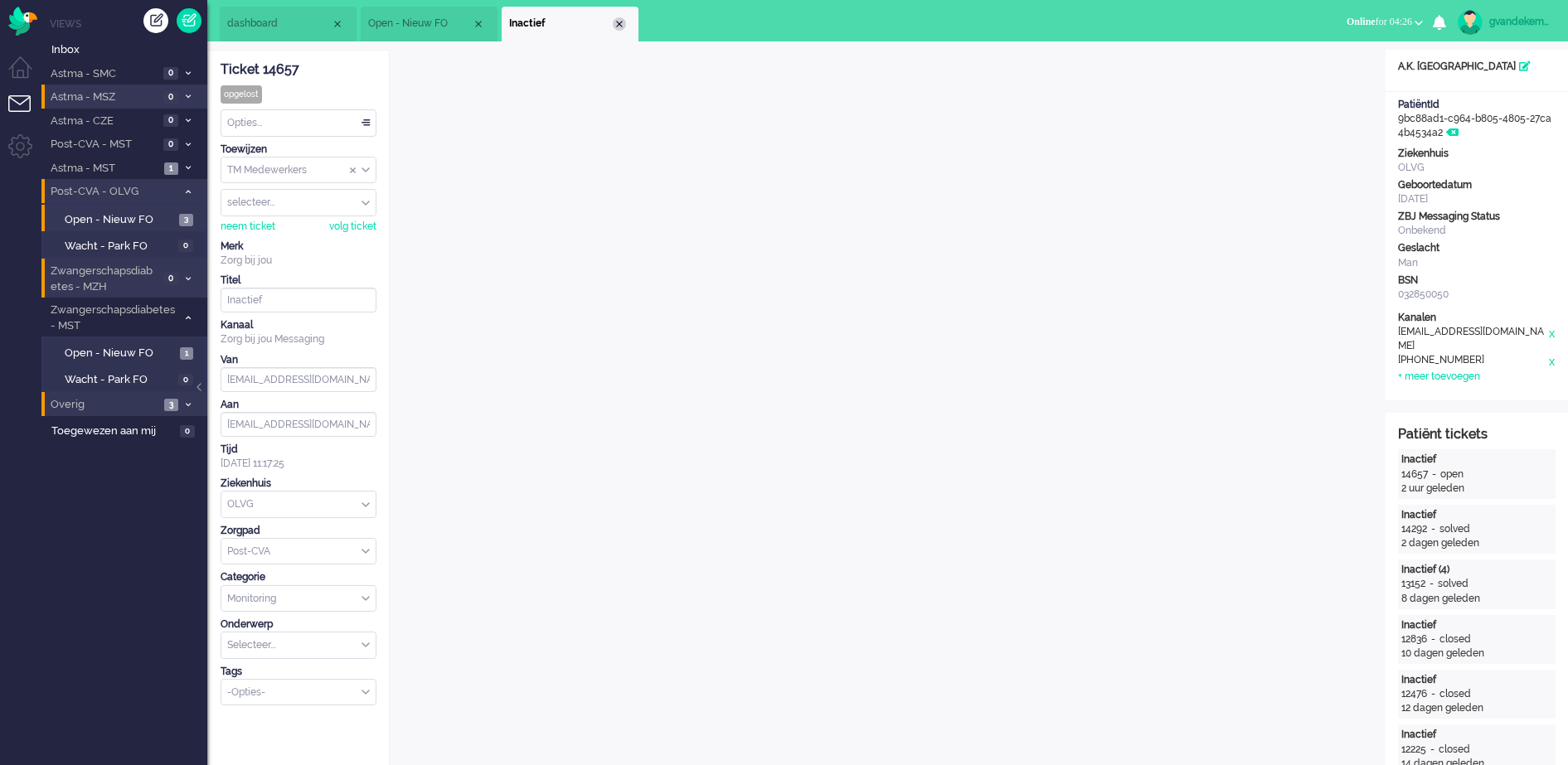
click at [622, 28] on div "Close tab" at bounding box center [619, 25] width 14 height 14
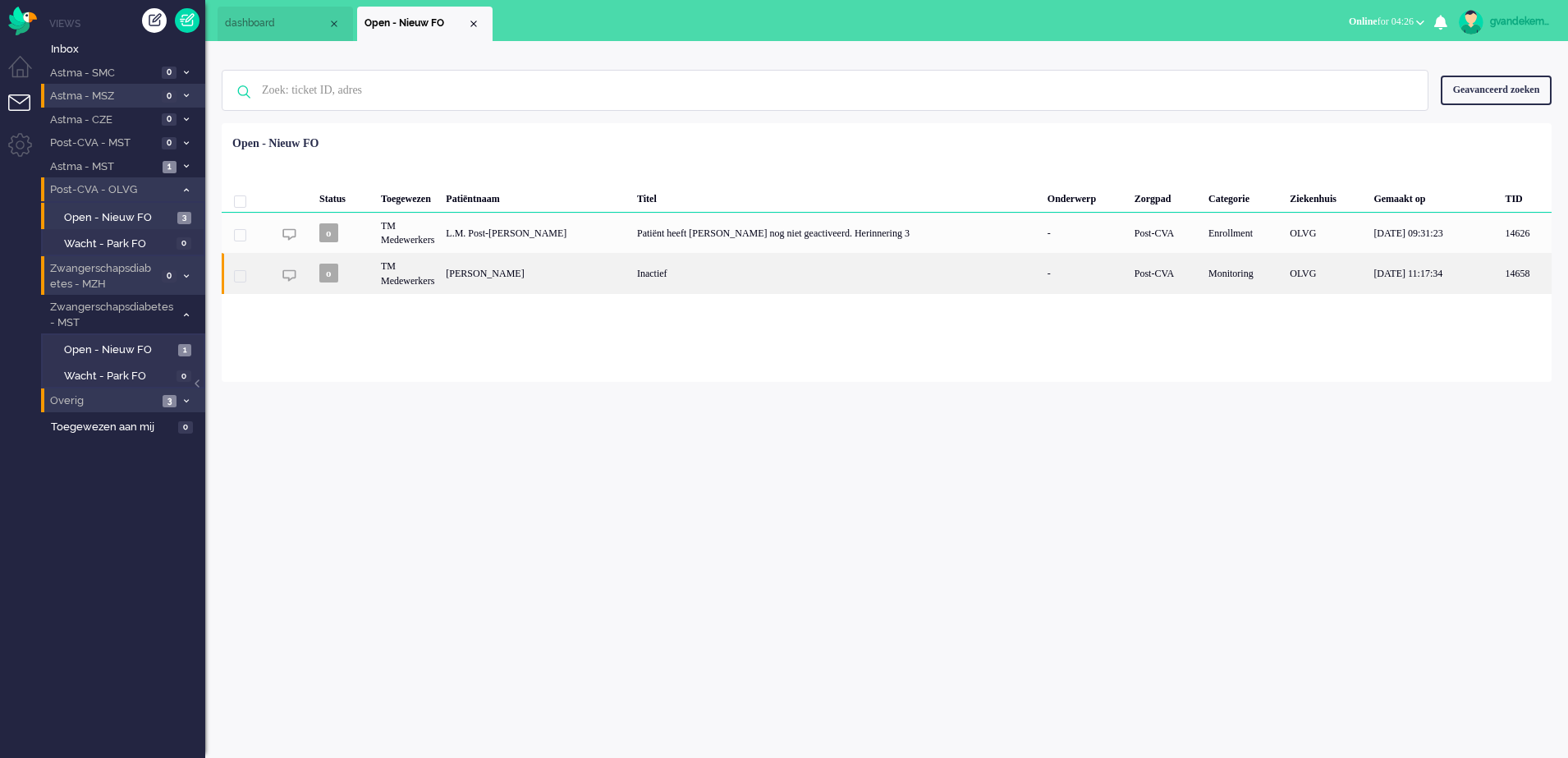
click at [632, 273] on div "Inactief" at bounding box center [837, 273] width 410 height 40
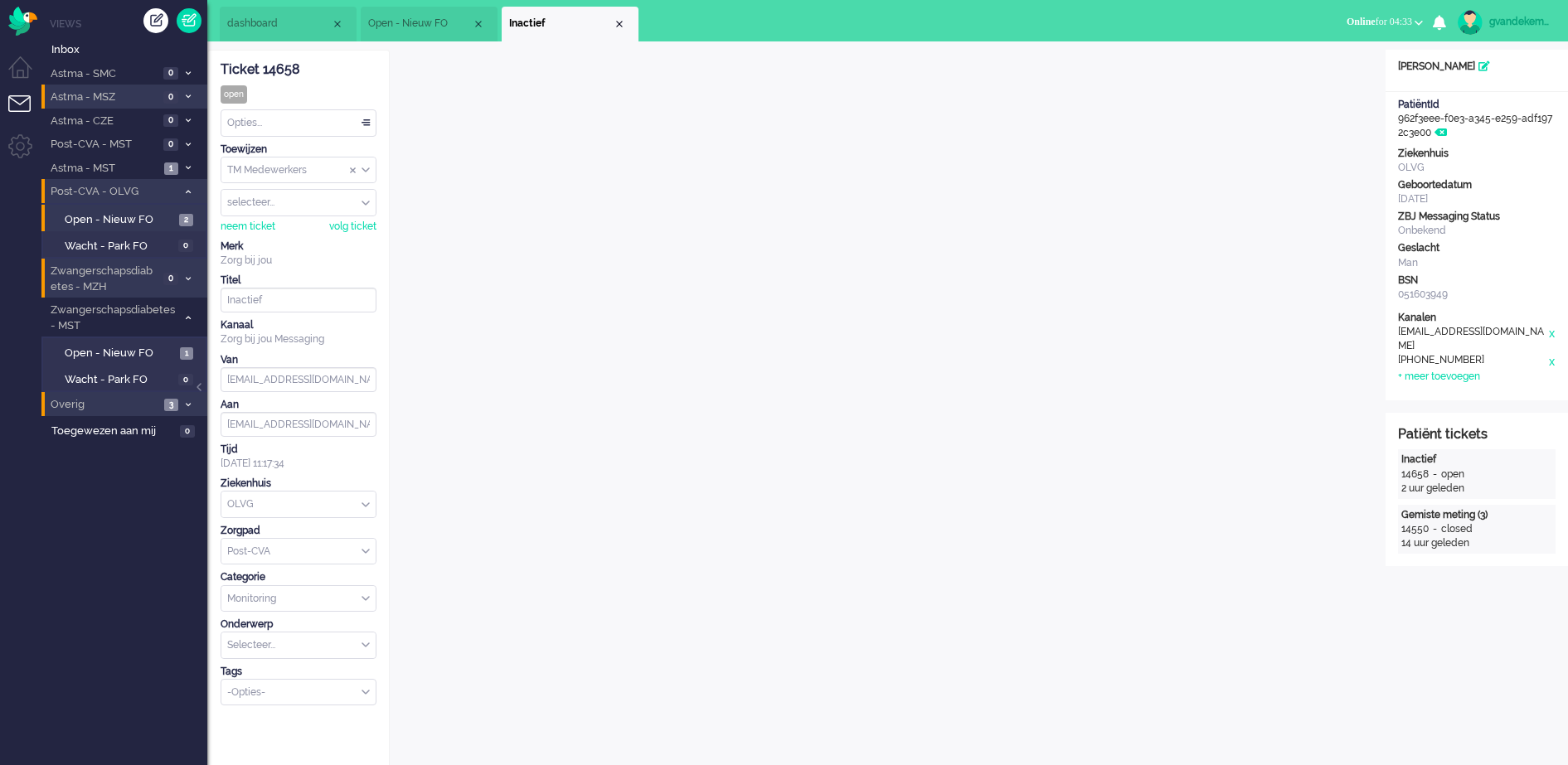
click at [620, 26] on div "Close tab" at bounding box center [619, 25] width 14 height 14
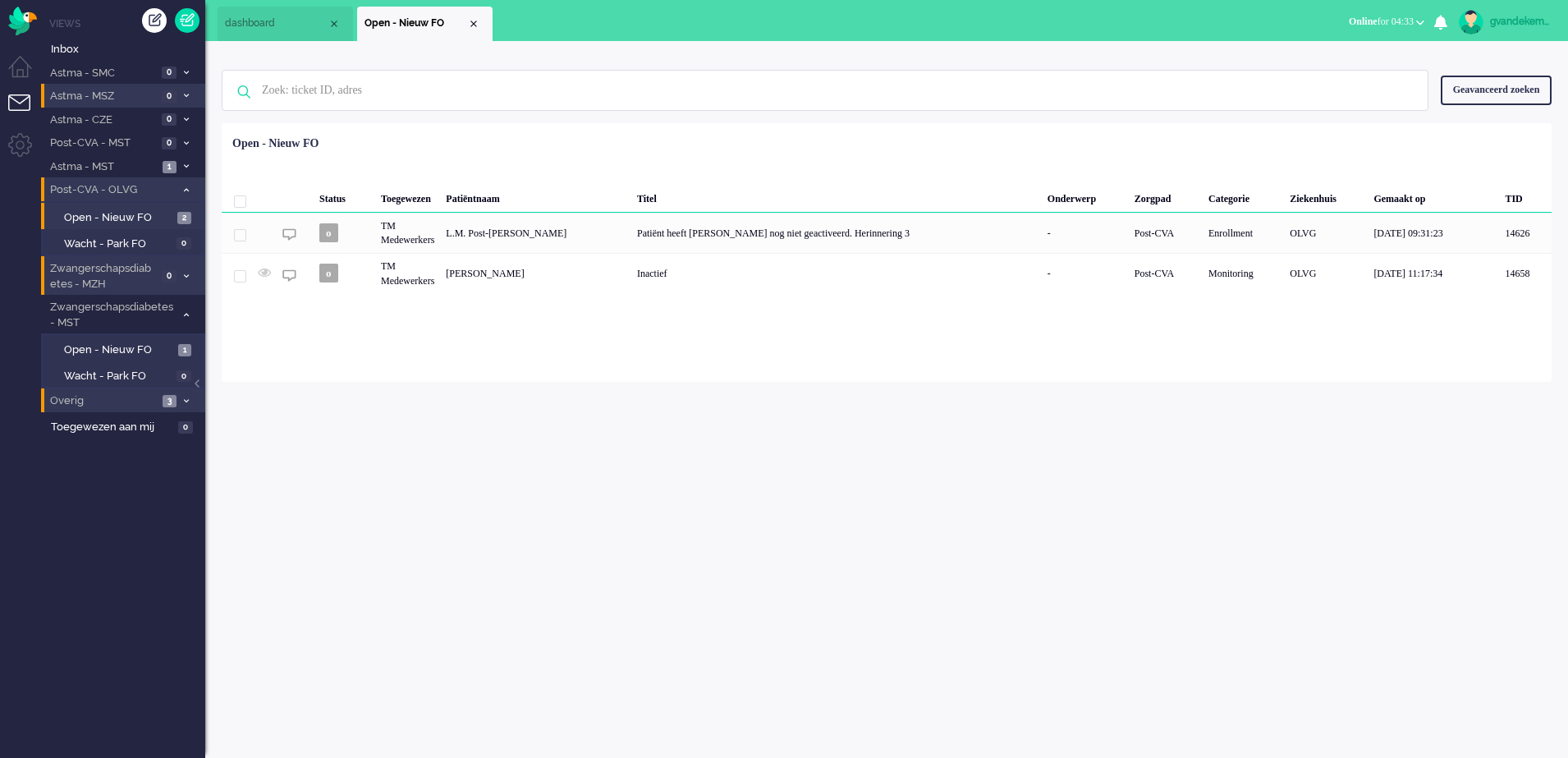
click at [1416, 22] on button "Online for 04:33" at bounding box center [1387, 22] width 95 height 23
click at [1311, 58] on label "Niet beschikbaar" at bounding box center [1356, 55] width 130 height 14
click at [472, 21] on div "Close tab" at bounding box center [474, 24] width 13 height 13
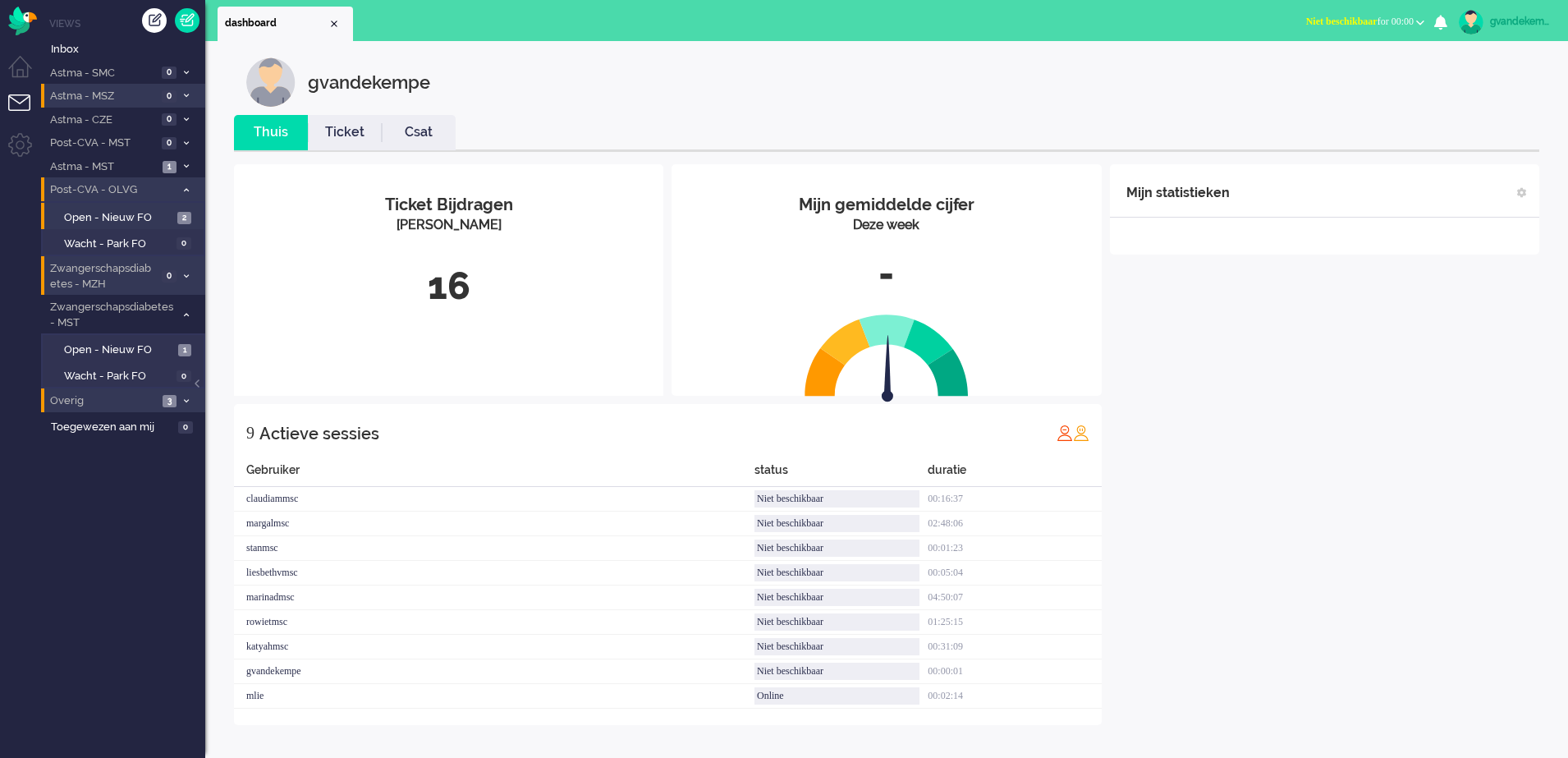
click at [1356, 462] on div "Mijn statistieken + Statistieken toevoegen Bel tijd (gemiddelde dag) Wrapup tij…" at bounding box center [1324, 444] width 430 height 560
click at [1418, 21] on b "button" at bounding box center [1421, 23] width 8 height 6
click at [1314, 74] on label "Online" at bounding box center [1356, 73] width 130 height 14
click at [168, 214] on span "Open - Nieuw FO" at bounding box center [118, 218] width 109 height 16
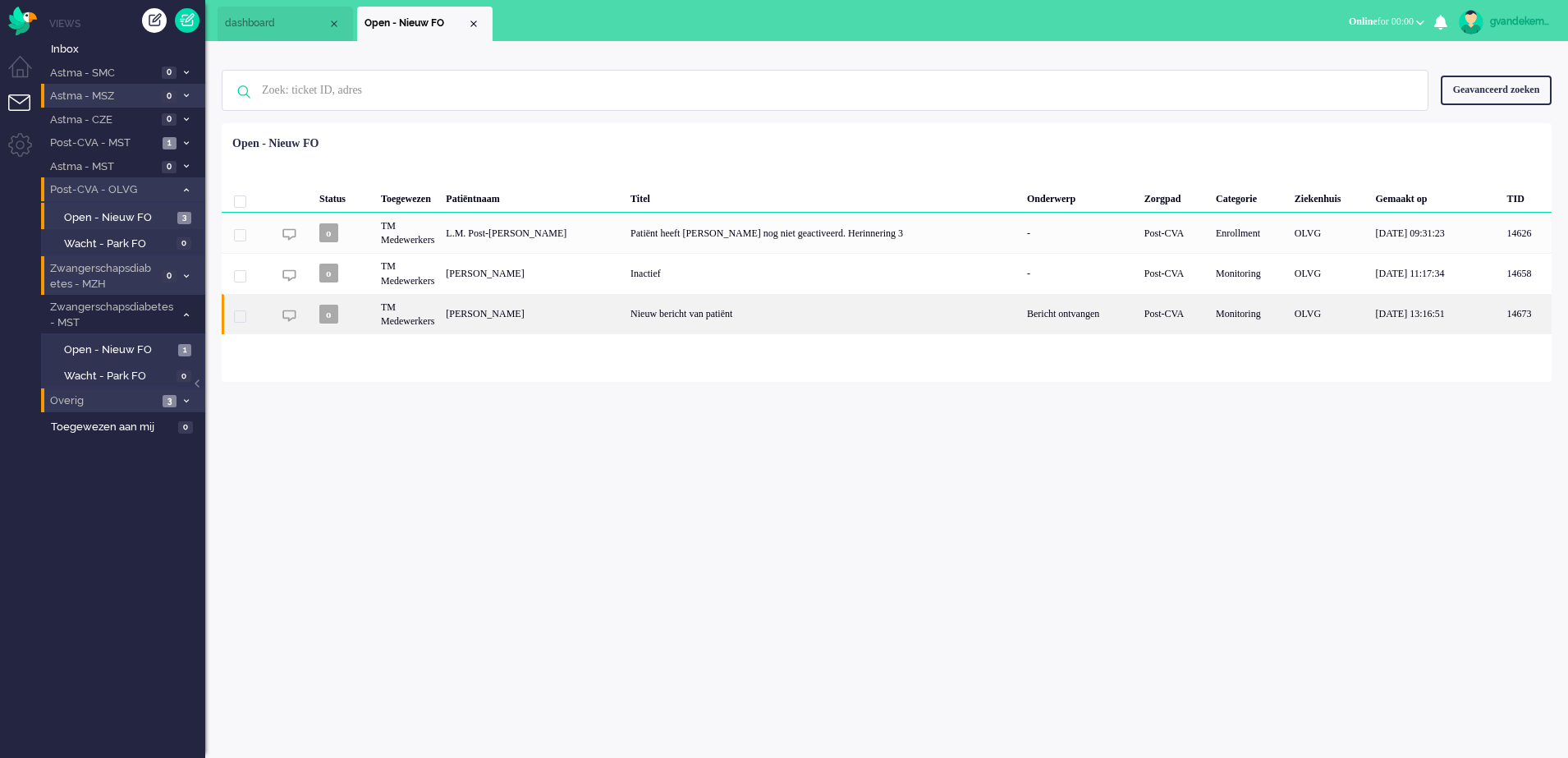
click at [470, 315] on div "[PERSON_NAME]" at bounding box center [532, 314] width 185 height 40
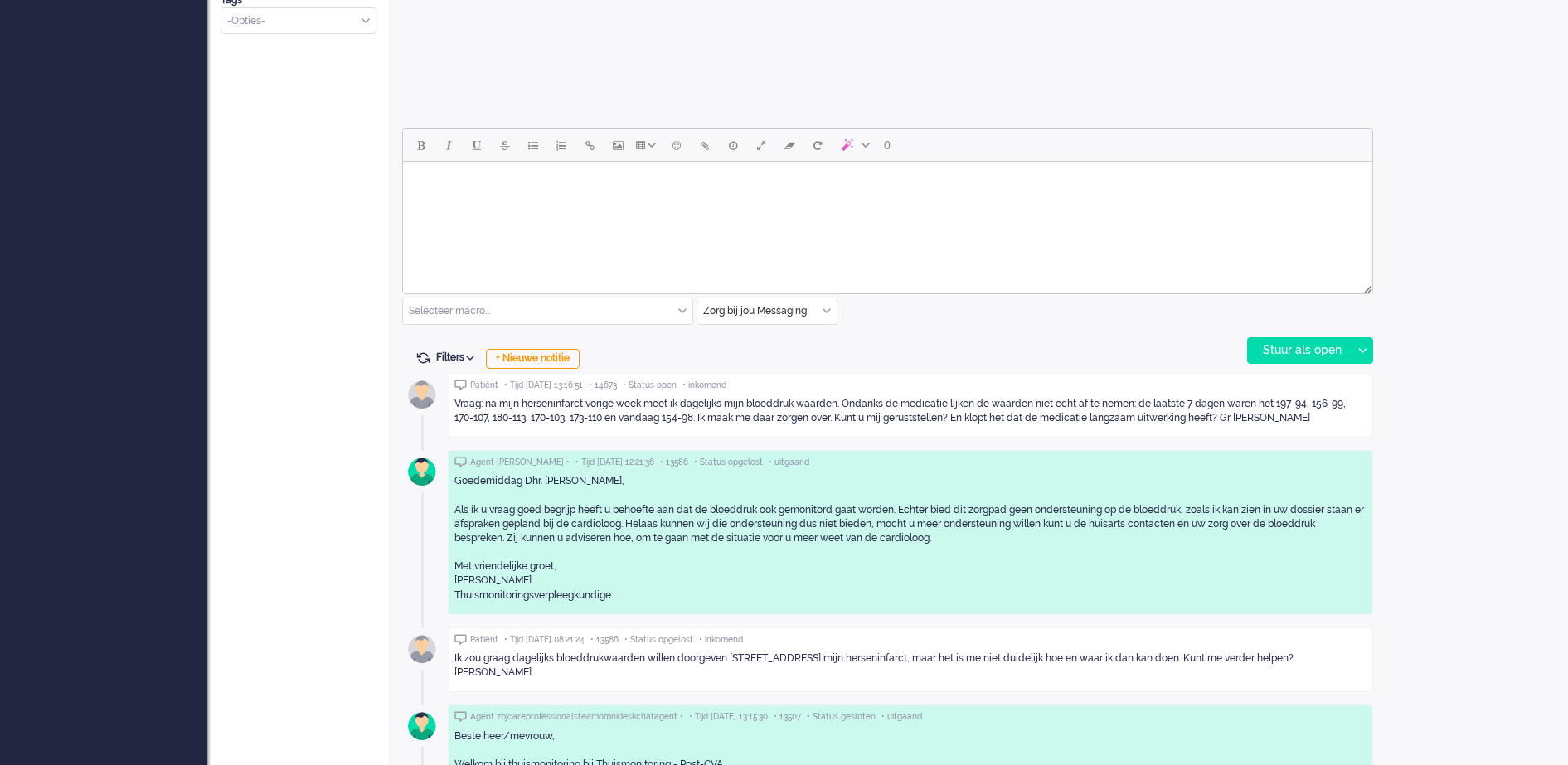
scroll to position [674, 0]
click at [535, 352] on div "+ Nieuwe notitie" at bounding box center [532, 357] width 94 height 20
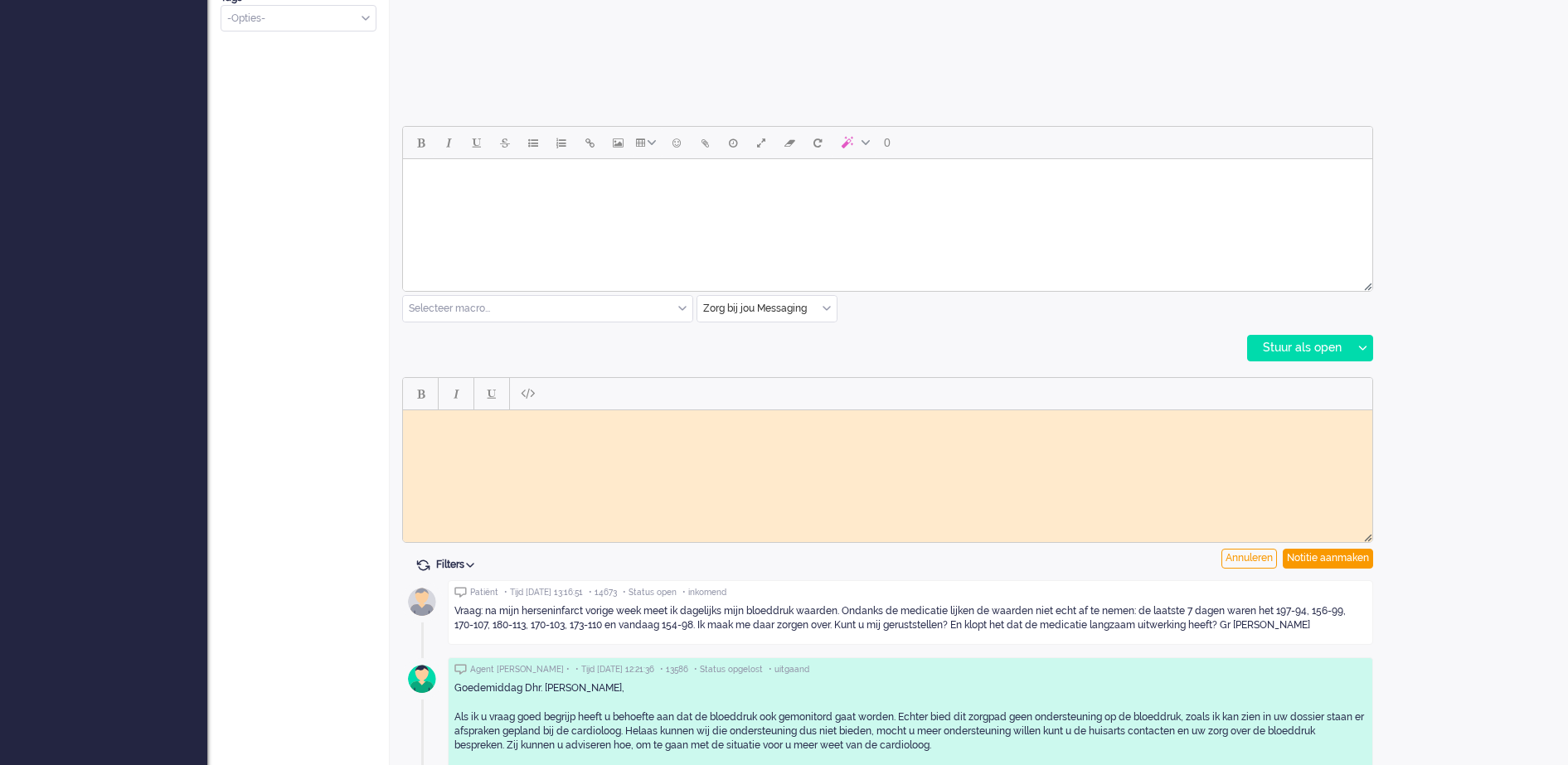
scroll to position [0, 0]
click at [1308, 554] on div "Notitie aanmaken" at bounding box center [1327, 559] width 90 height 20
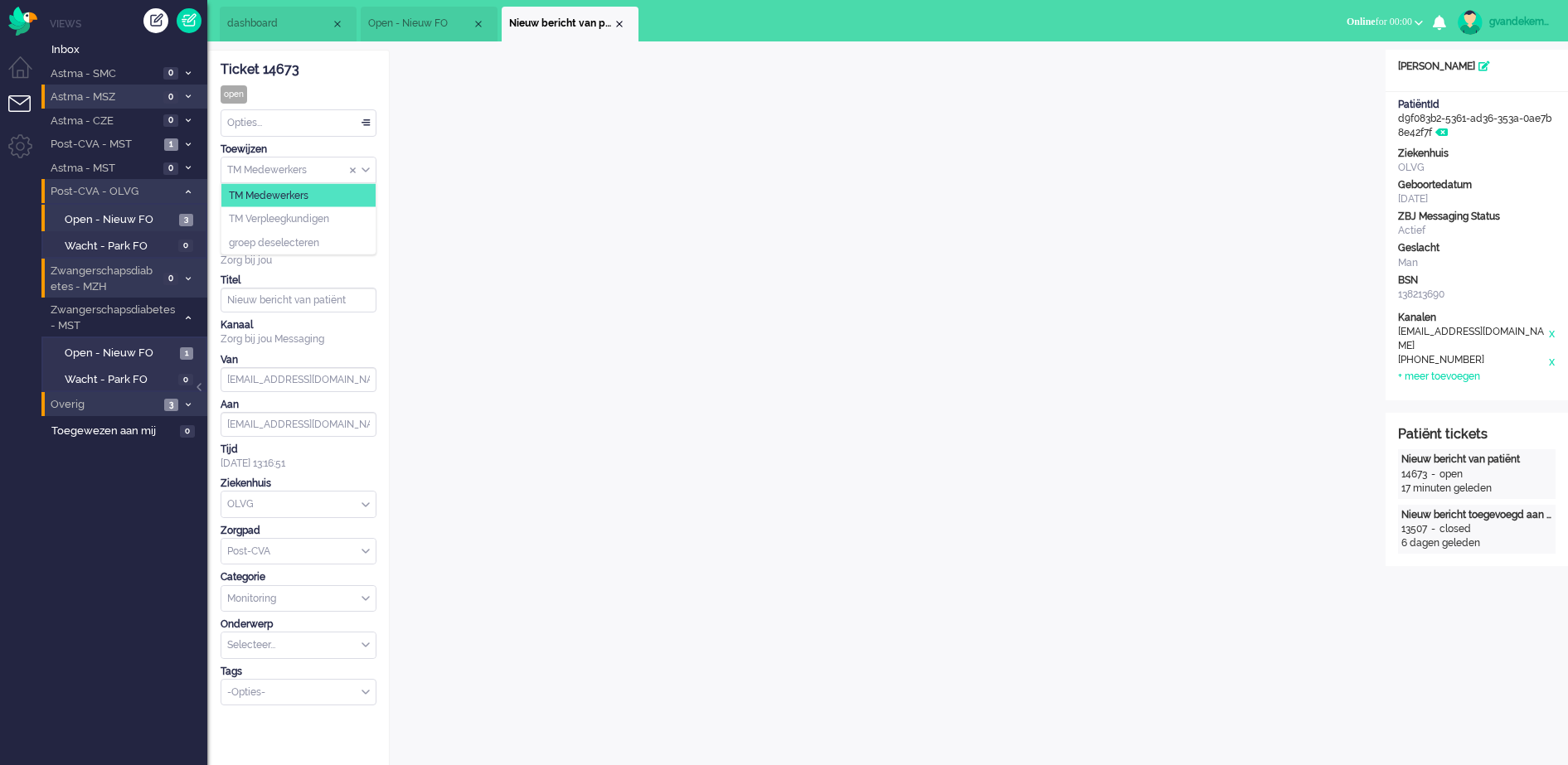
click at [369, 170] on div "TM Medewerkers" at bounding box center [299, 170] width 154 height 25
click at [337, 218] on li "TM Verpleegkundigen" at bounding box center [299, 219] width 154 height 24
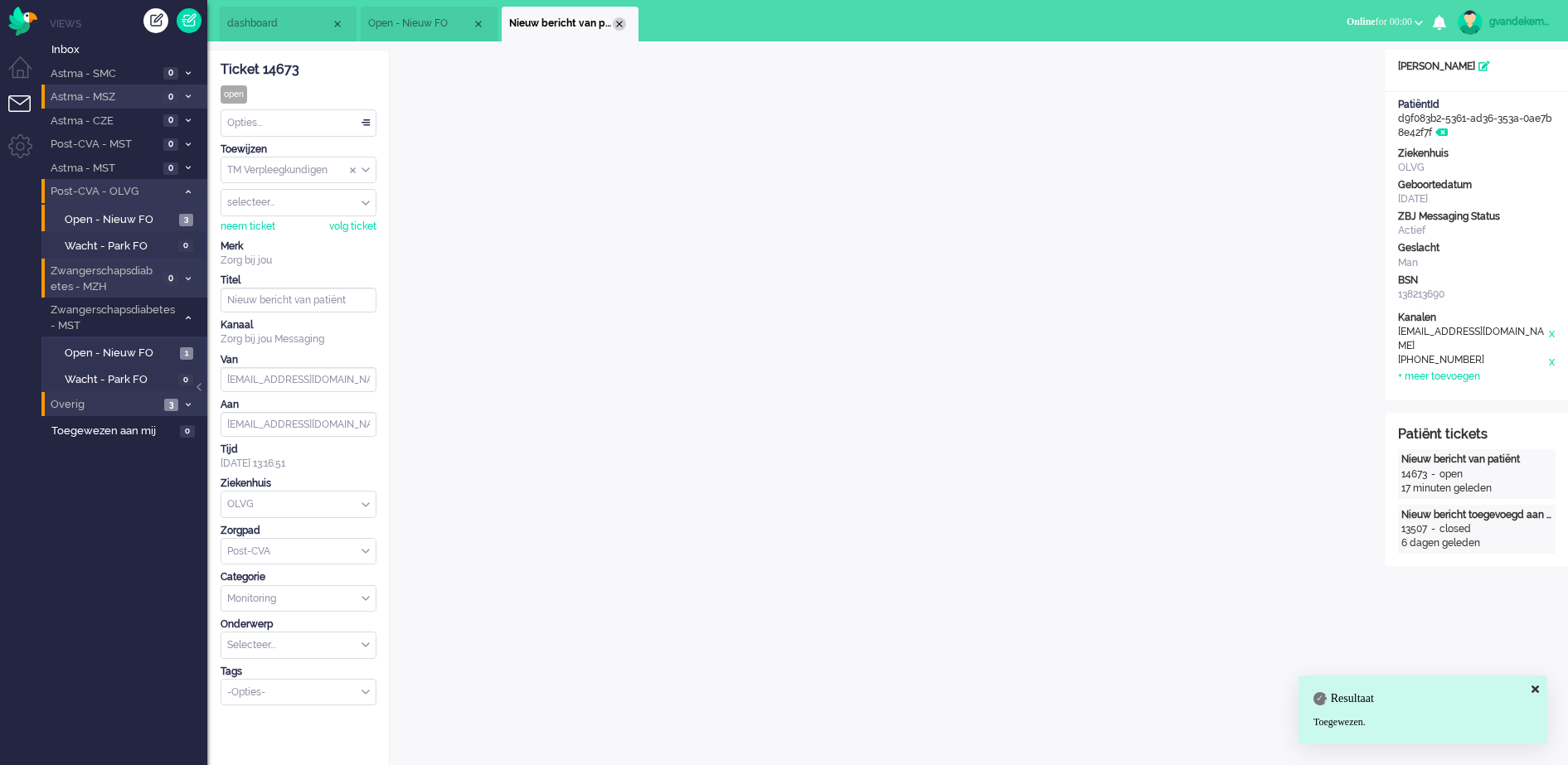
click at [616, 26] on div "Close tab" at bounding box center [619, 25] width 14 height 14
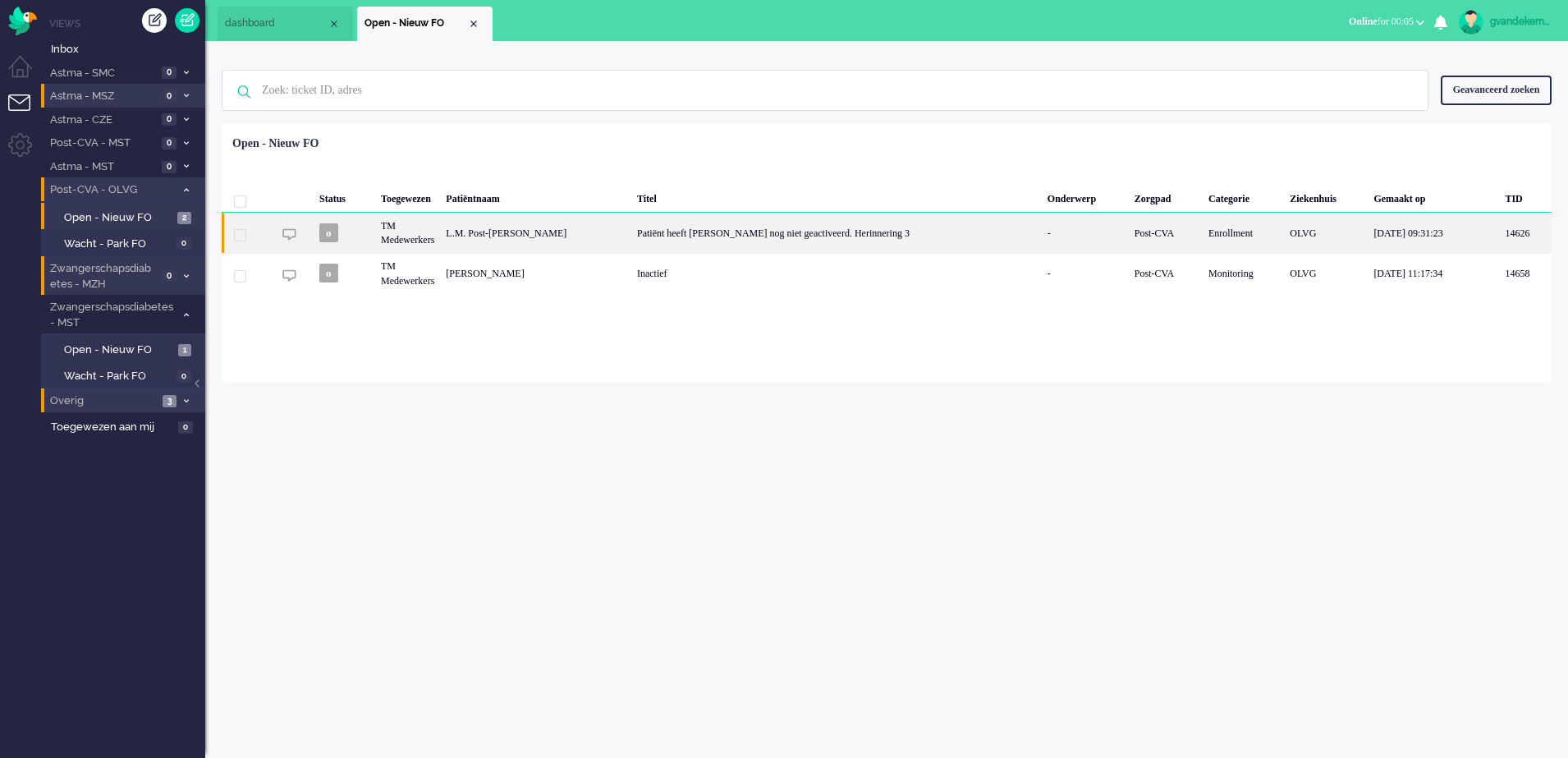
click at [570, 240] on div "L.M. Post-[PERSON_NAME]" at bounding box center [535, 233] width 191 height 40
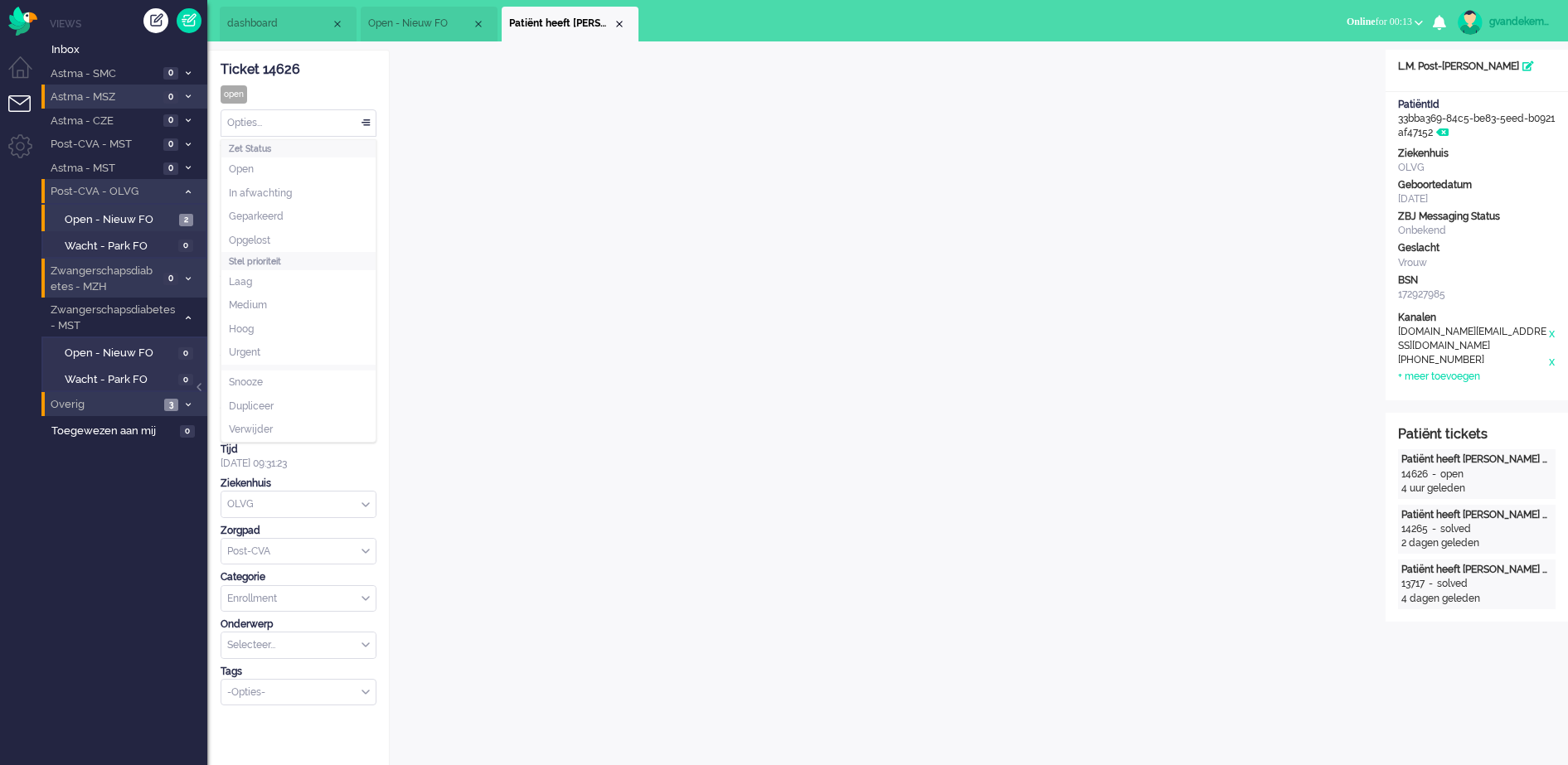
click at [370, 122] on div "Opties..." at bounding box center [299, 123] width 154 height 25
click at [303, 235] on li "Opgelost" at bounding box center [299, 241] width 154 height 24
click at [616, 23] on div "Close tab" at bounding box center [619, 25] width 14 height 14
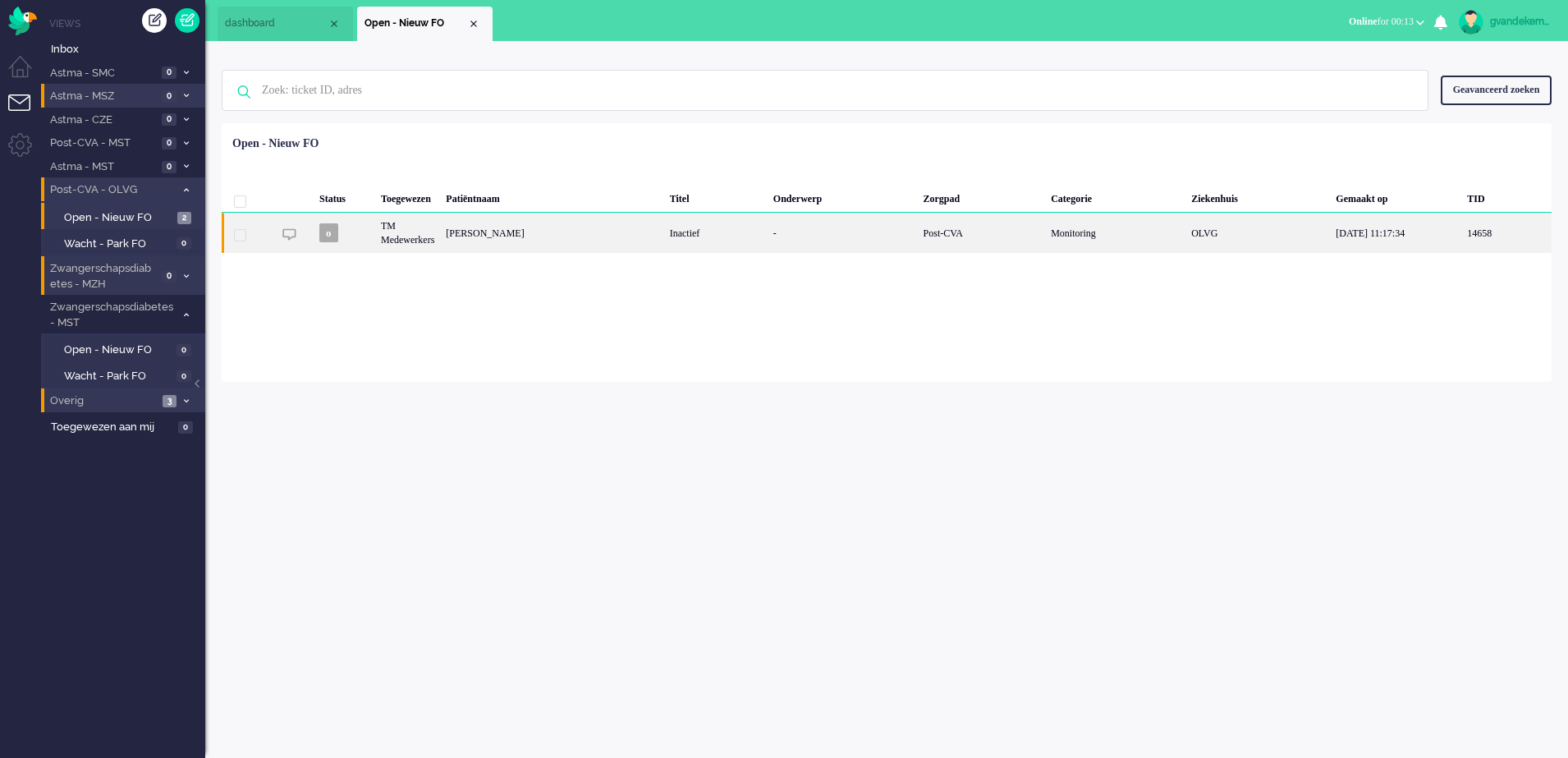
click at [505, 232] on div "[PERSON_NAME]" at bounding box center [551, 233] width 224 height 40
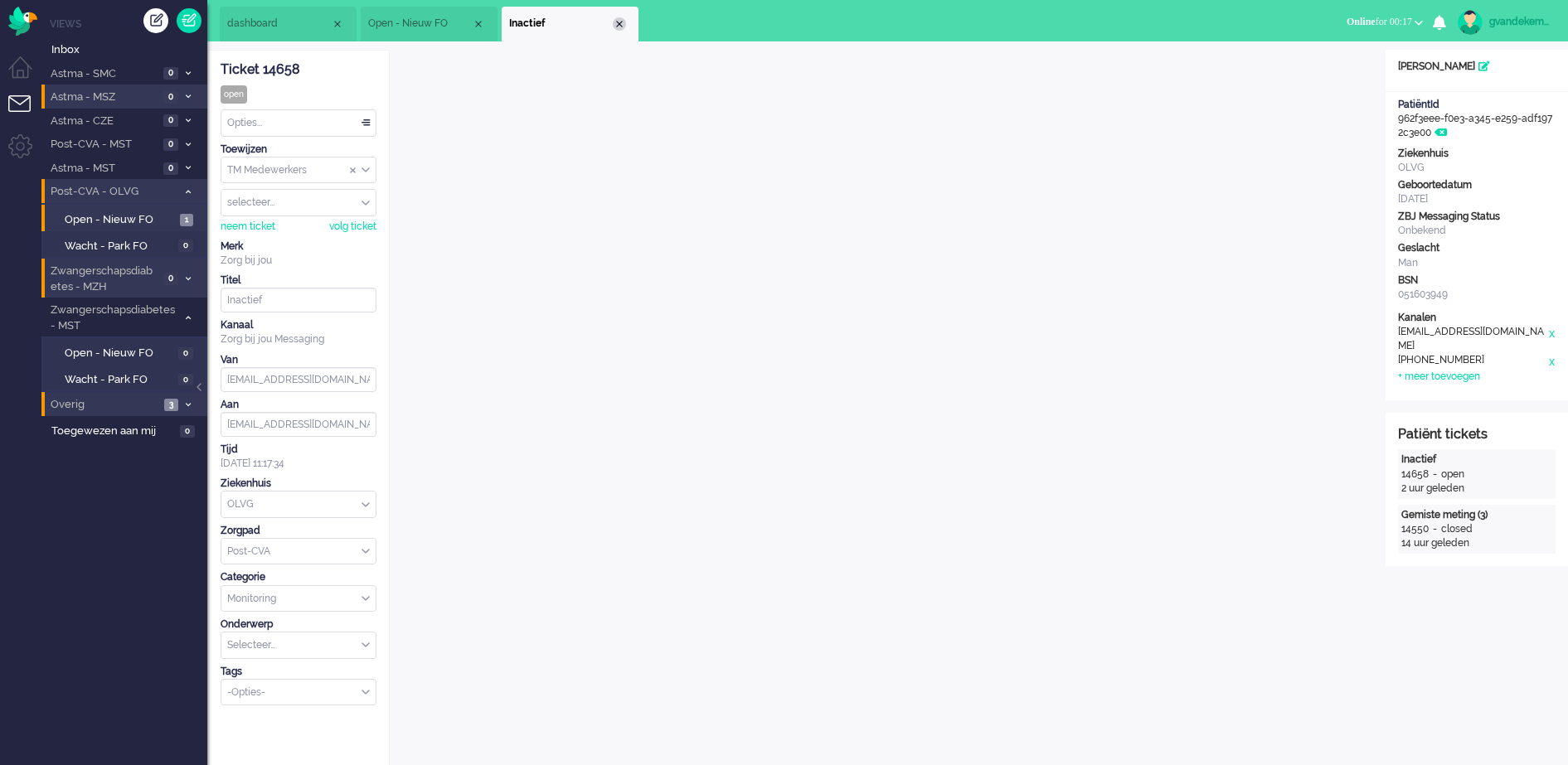
click at [618, 25] on div "Close tab" at bounding box center [619, 25] width 14 height 14
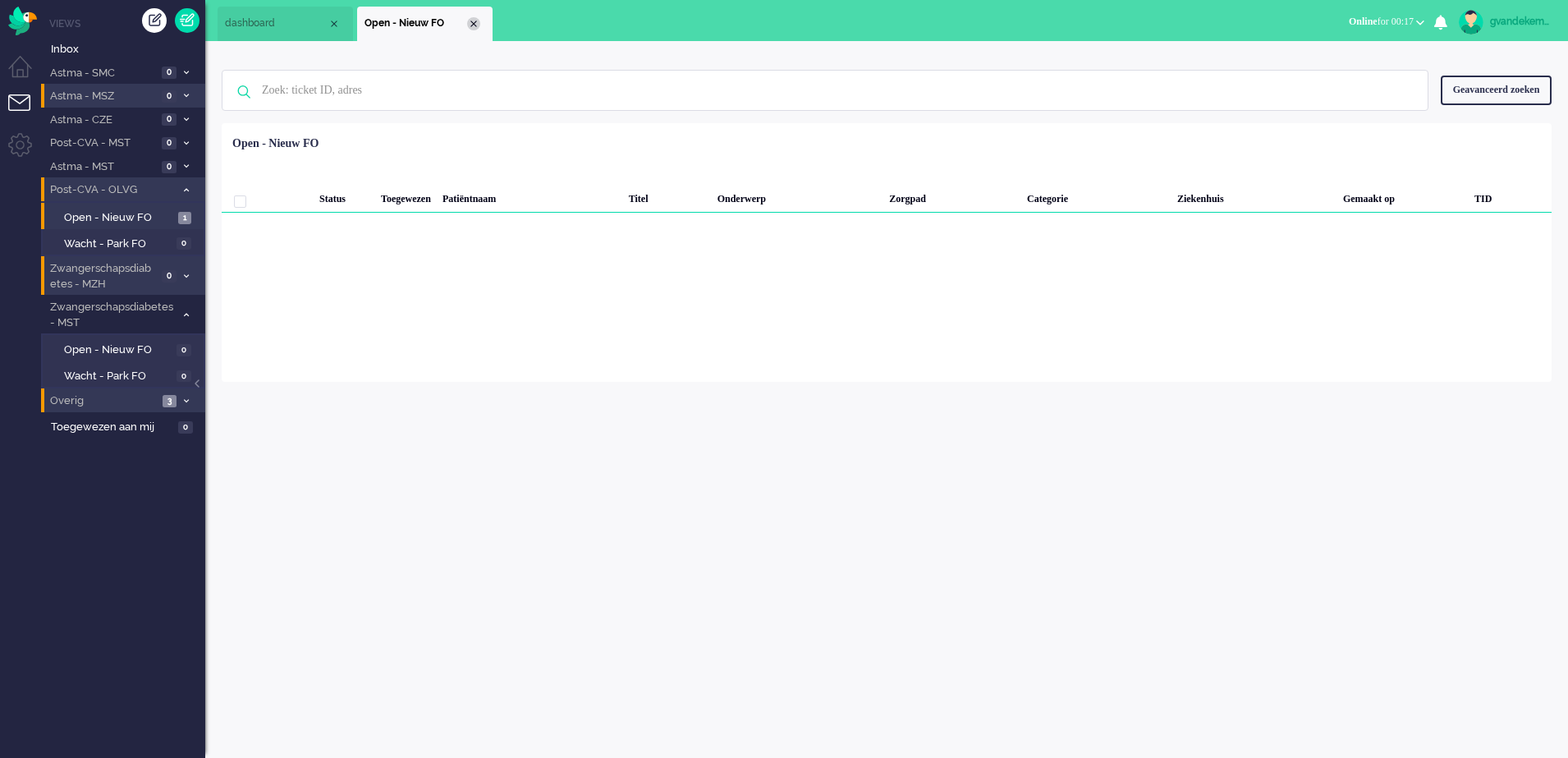
click at [476, 23] on div "Close tab" at bounding box center [474, 24] width 13 height 13
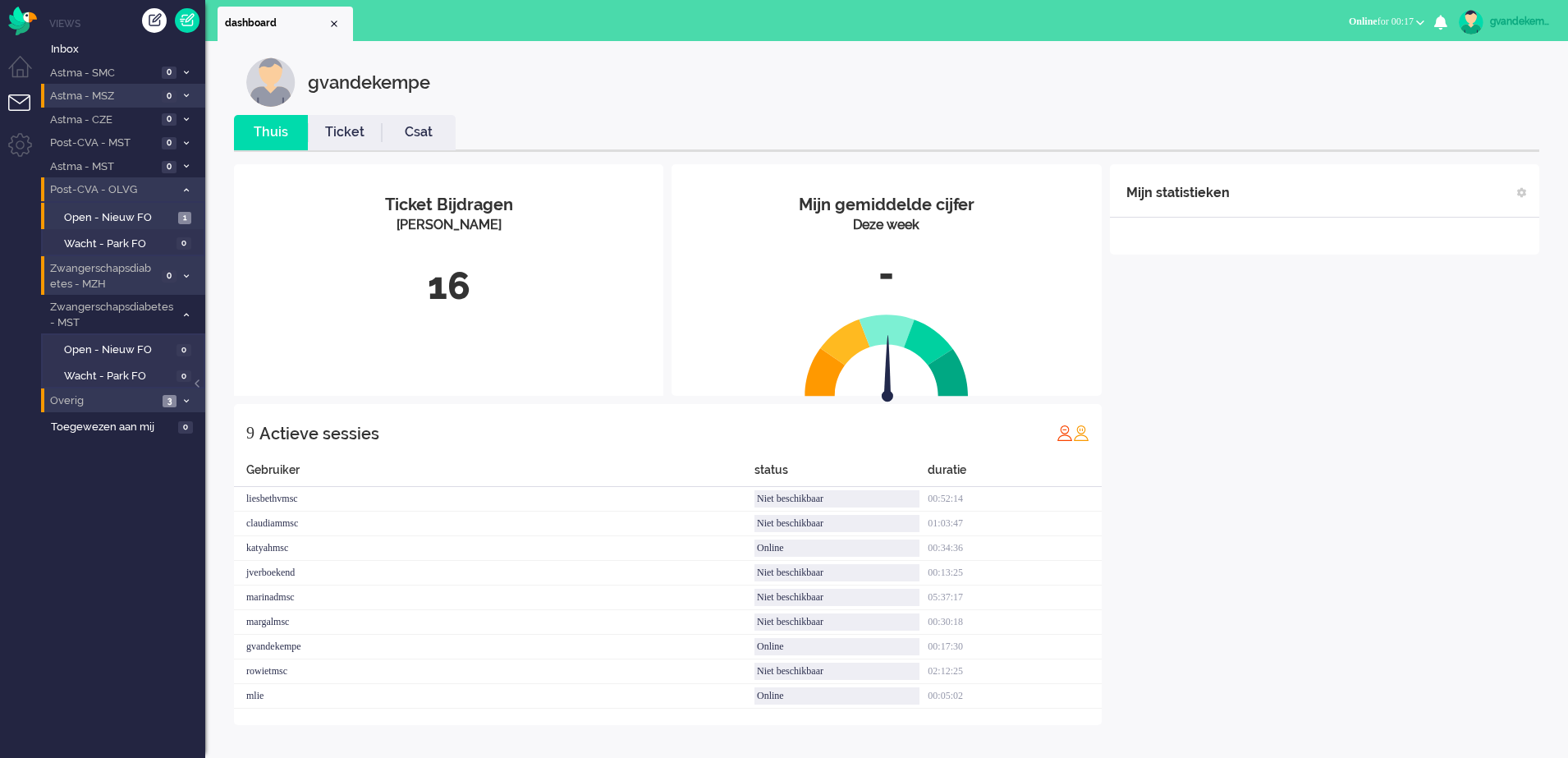
click at [1376, 586] on div "Mijn statistieken + Statistieken toevoegen Bel tijd (gemiddelde dag) Wrapup tij…" at bounding box center [1324, 444] width 430 height 560
click at [183, 397] on span at bounding box center [186, 400] width 13 height 9
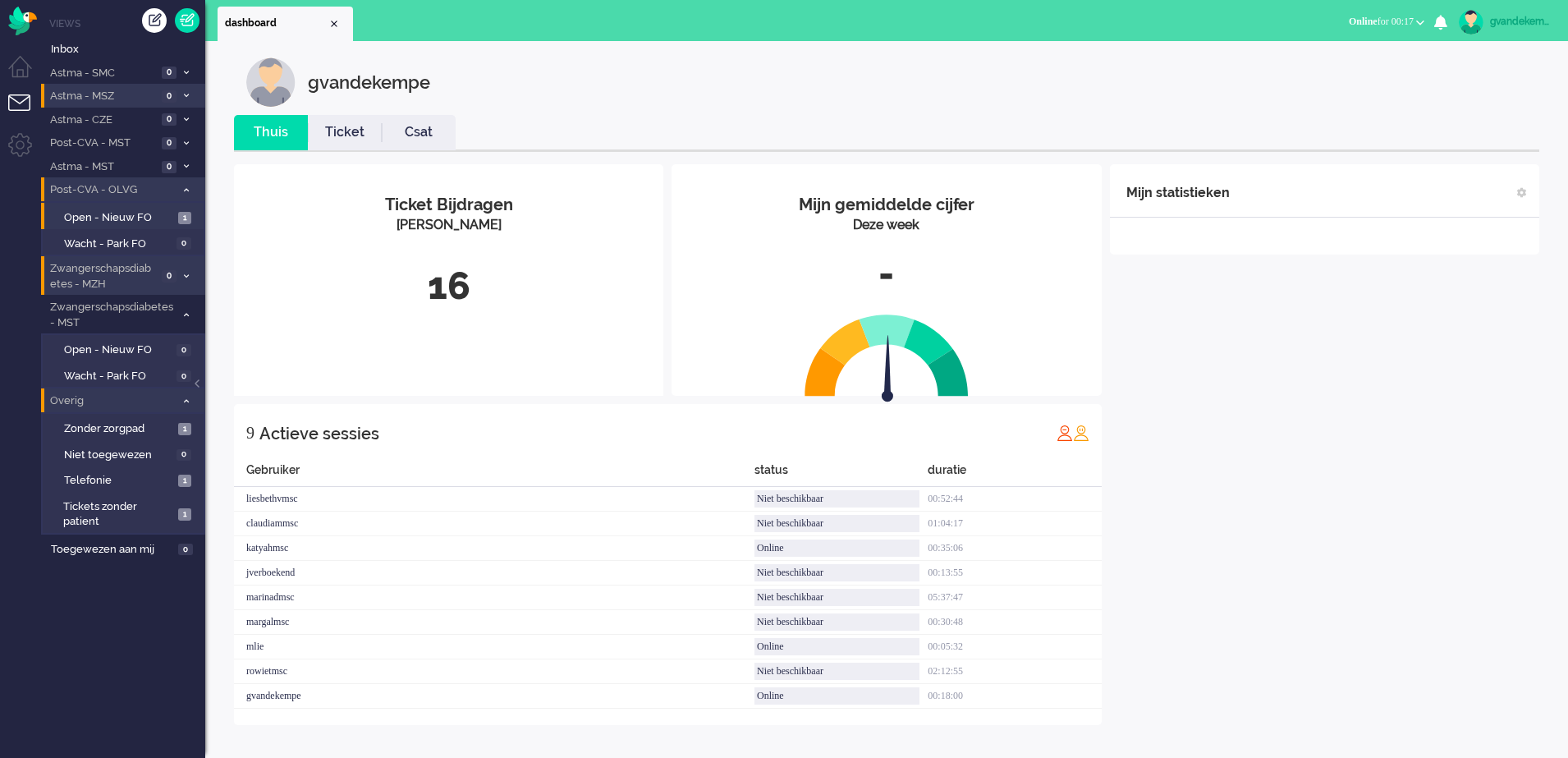
click at [184, 399] on icon at bounding box center [187, 400] width 5 height 6
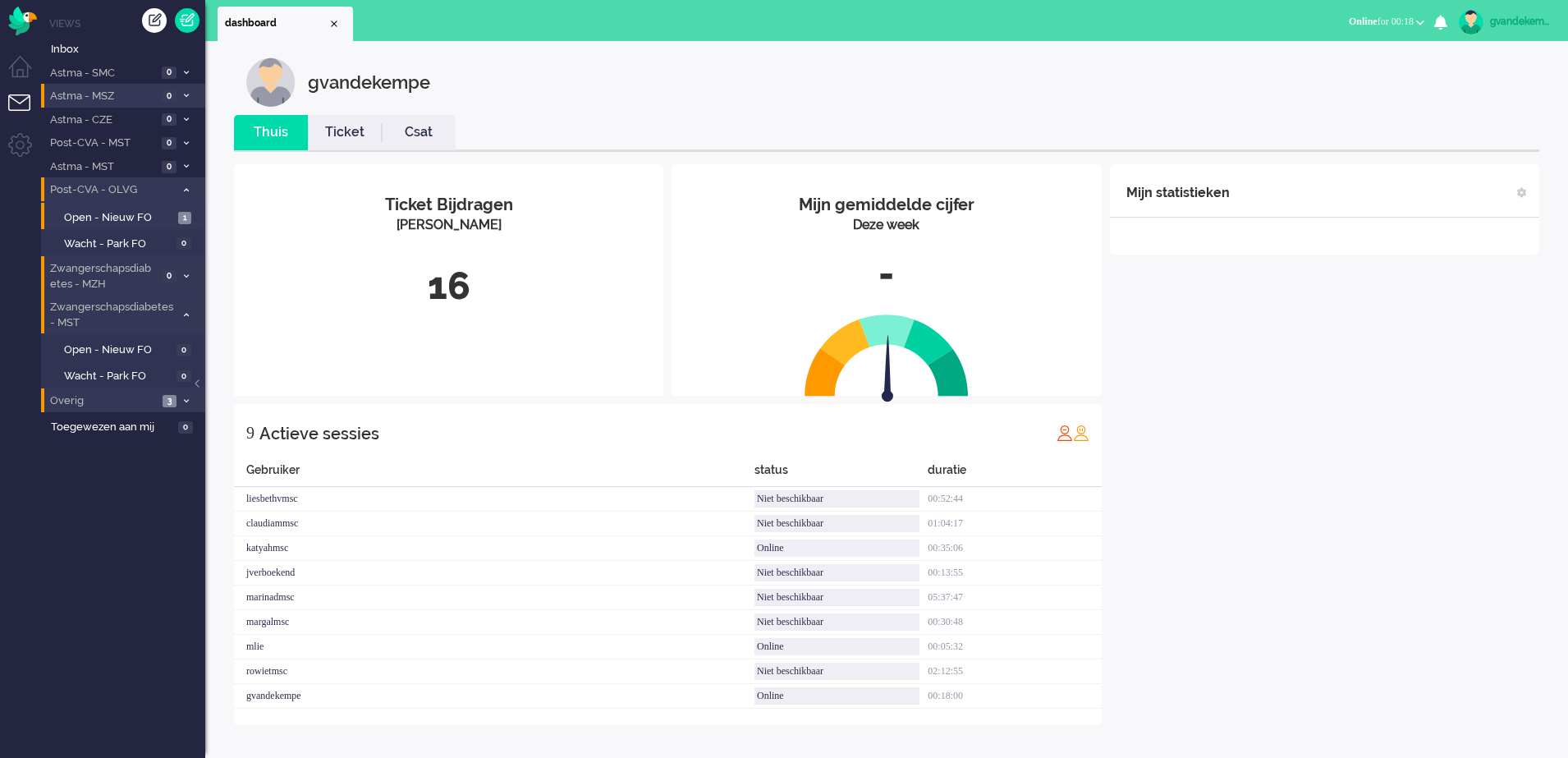
click at [184, 313] on icon at bounding box center [187, 314] width 5 height 6
click at [131, 219] on span "Open - Nieuw FO" at bounding box center [118, 218] width 110 height 16
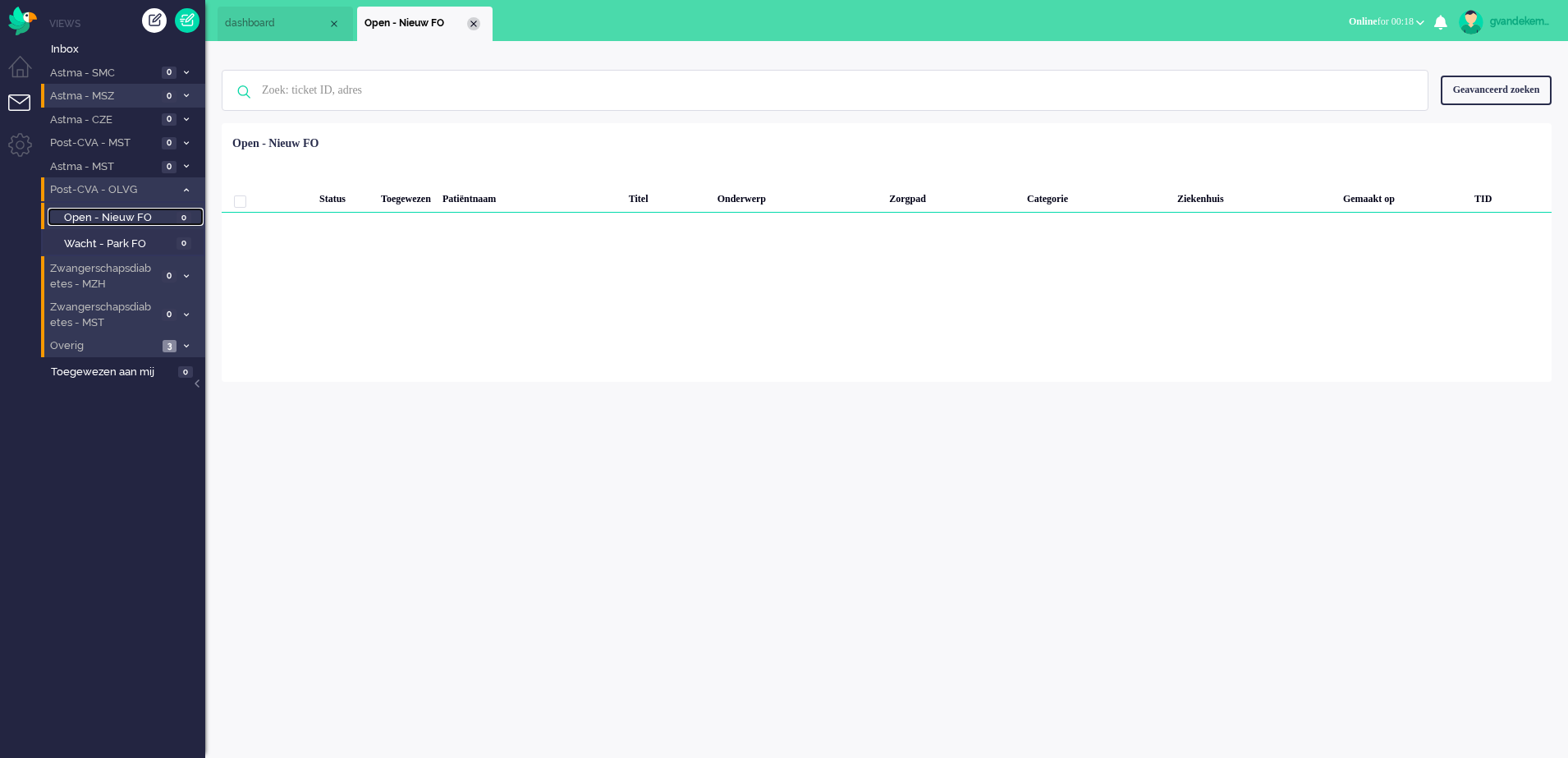
click at [475, 20] on div "Close tab" at bounding box center [474, 24] width 13 height 13
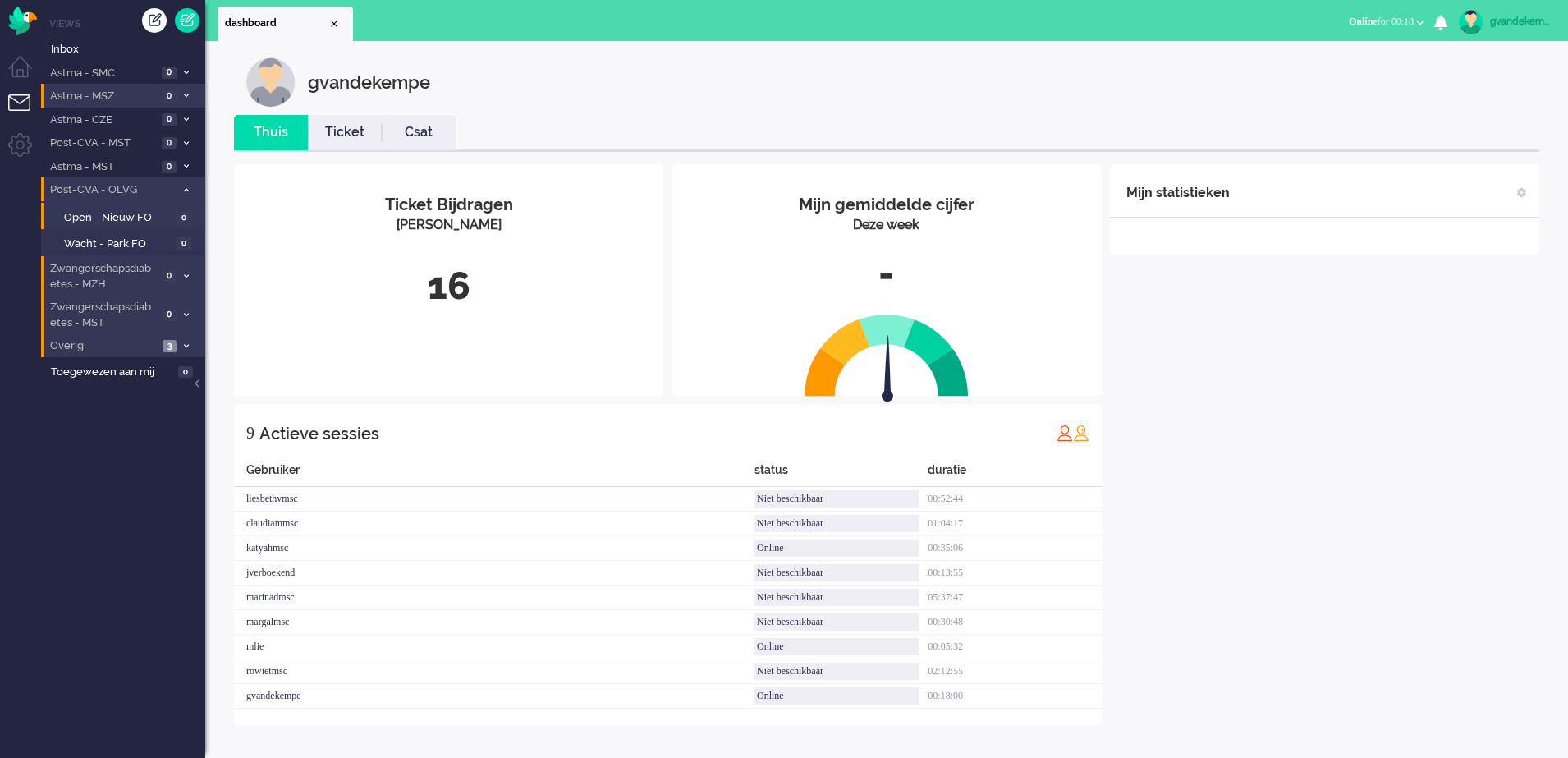
click at [1516, 21] on div "gvandekempe" at bounding box center [1521, 22] width 62 height 17
click at [1452, 113] on link "Instellingen" at bounding box center [1498, 111] width 122 height 17
select select
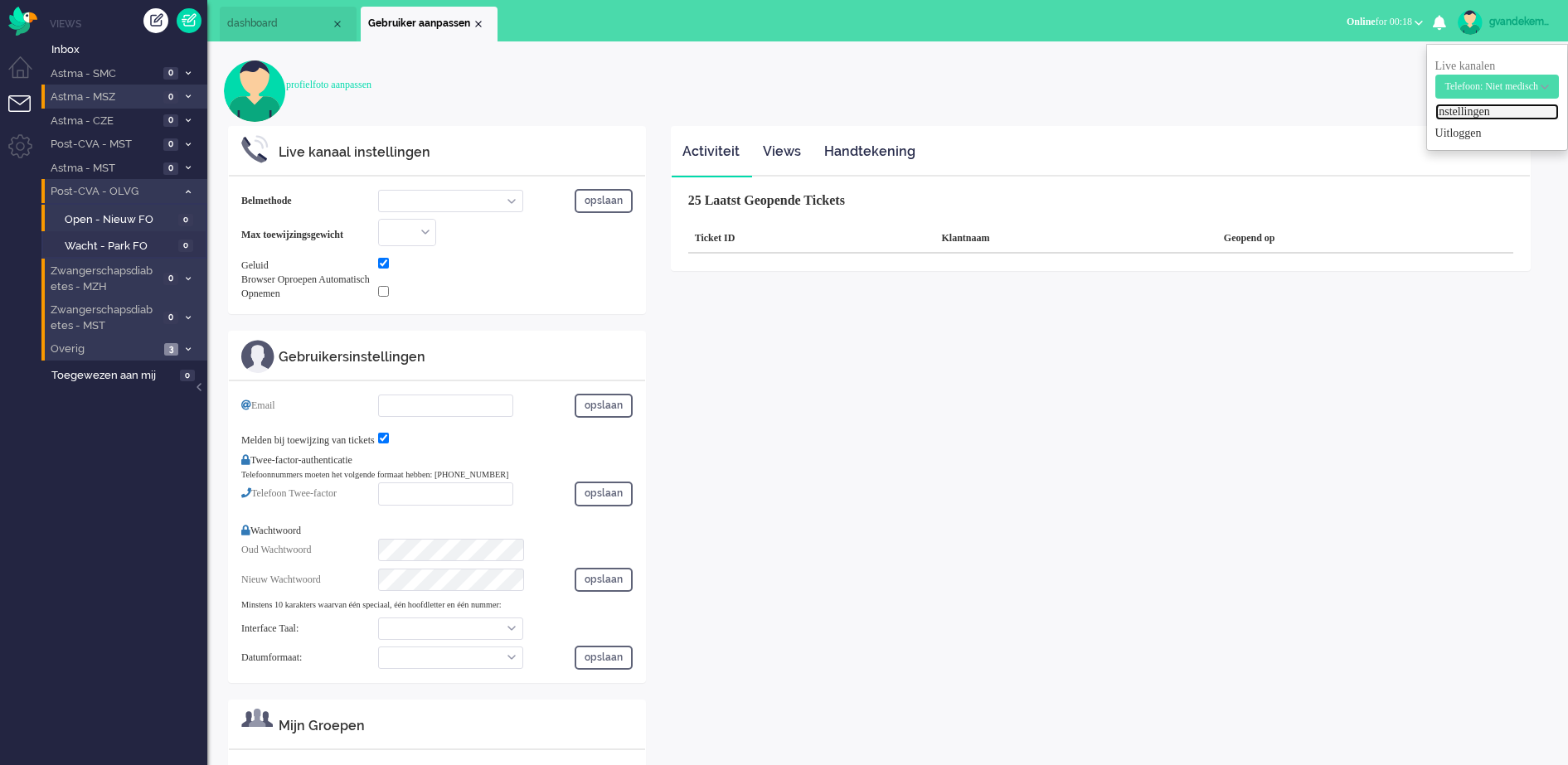
select select "inbound-new"
type input "[PHONE_NUMBER]"
checkbox input "true"
type input "[EMAIL_ADDRESS][DOMAIN_NAME]"
checkbox input "true"
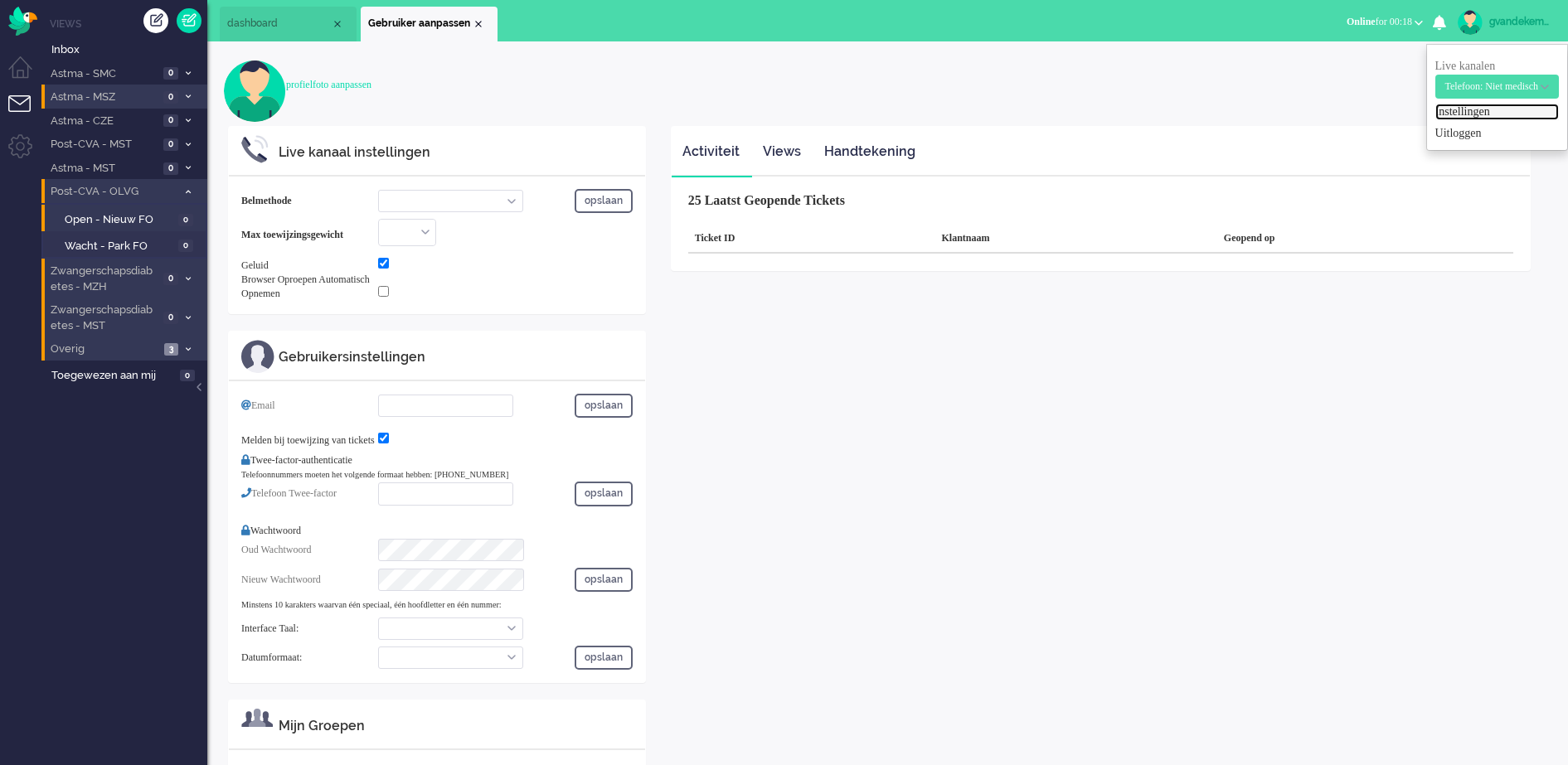
type input "[PHONE_NUMBER]"
select select "nl"
select select "en_GB"
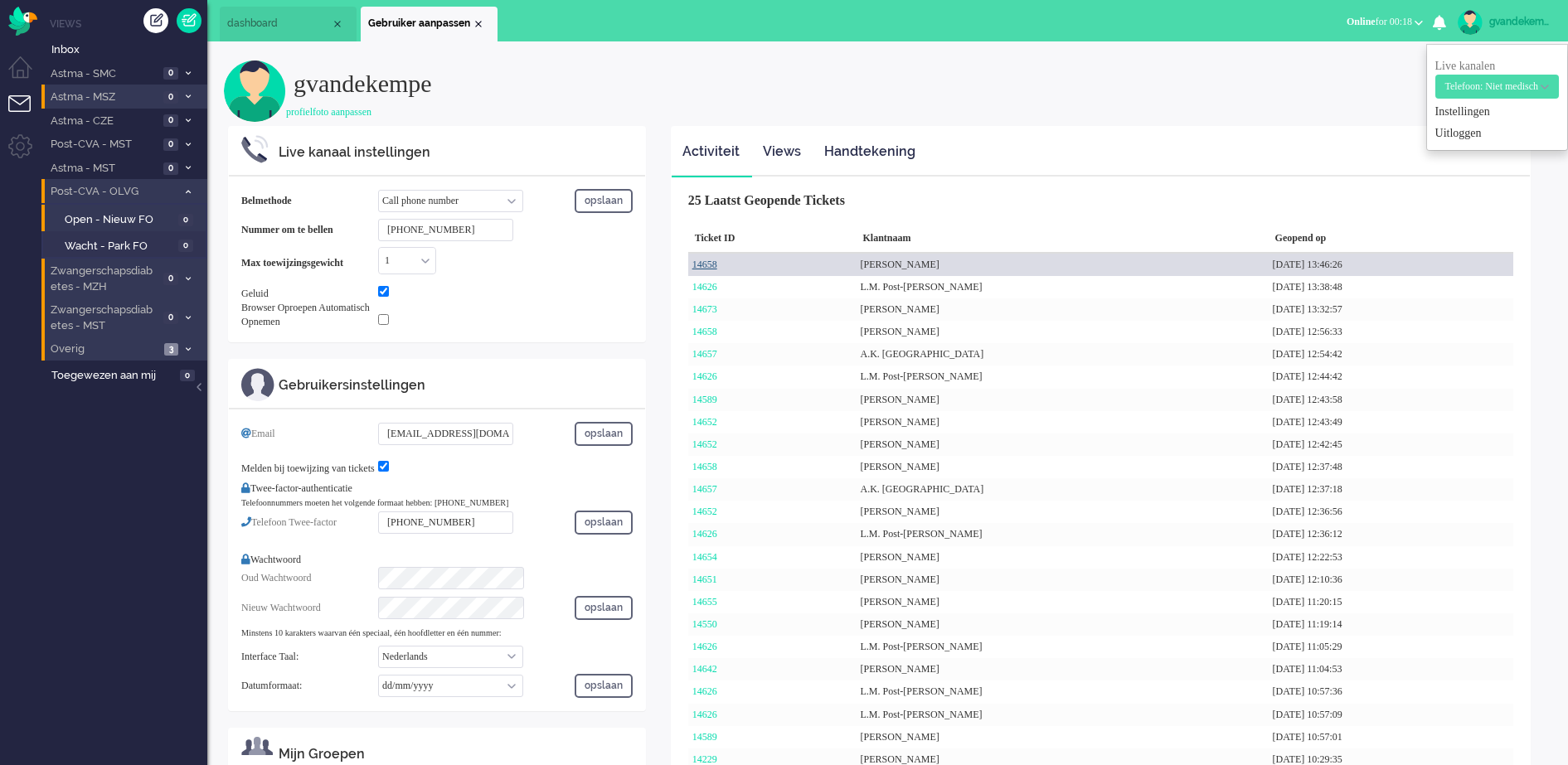
click at [704, 267] on link "14658" at bounding box center [704, 265] width 25 height 12
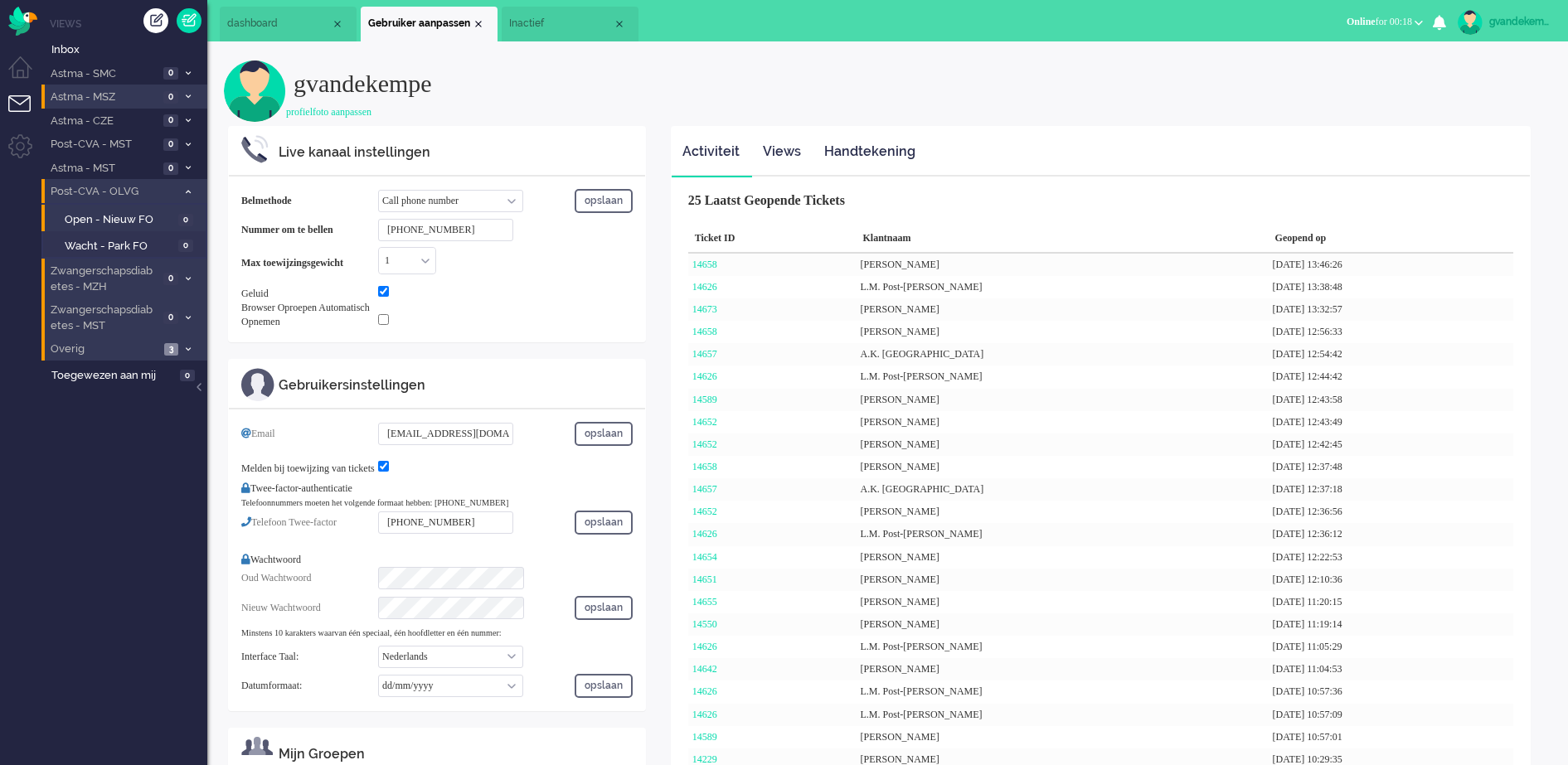
click at [564, 23] on span "Inactief" at bounding box center [561, 24] width 104 height 14
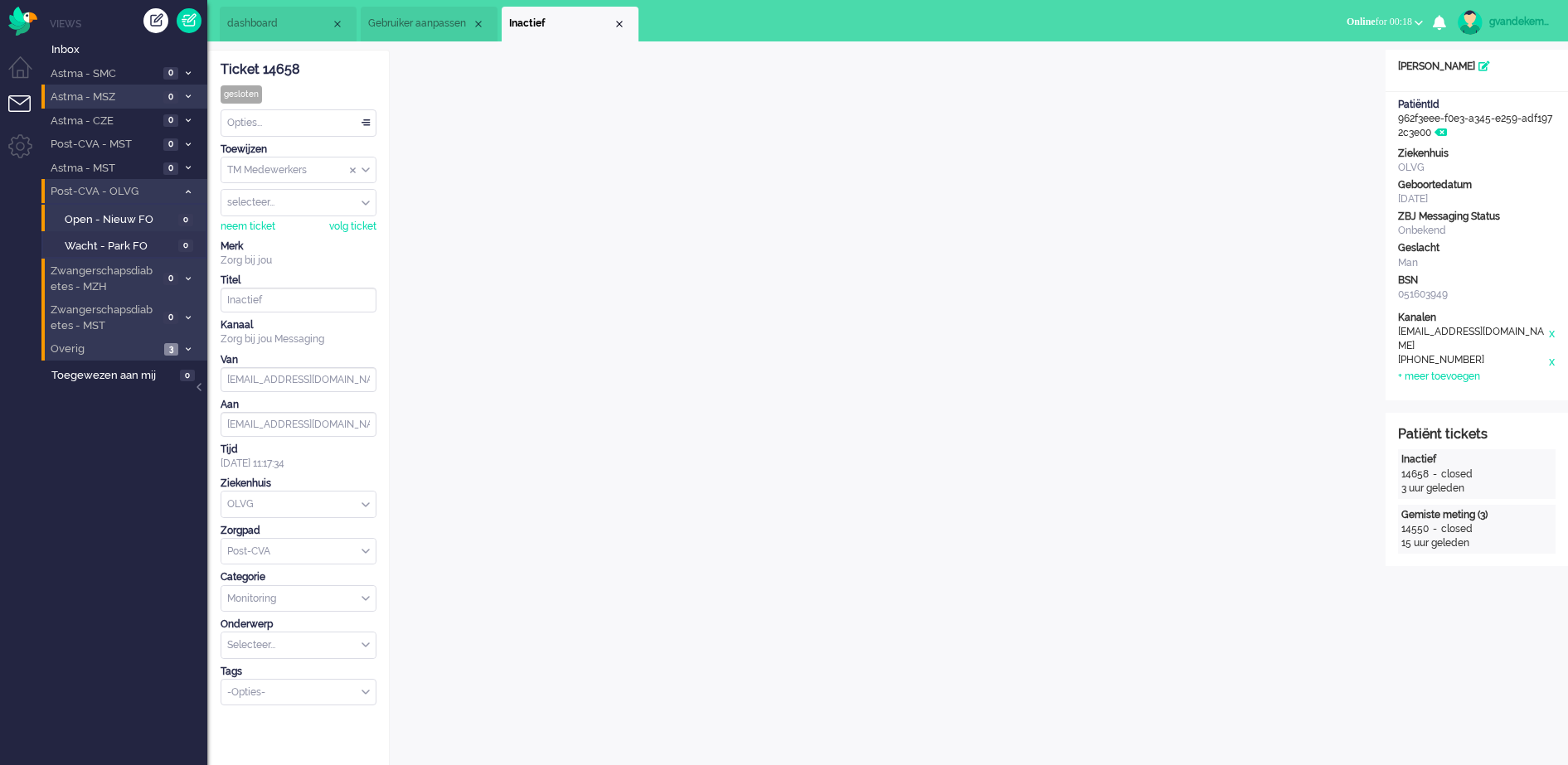
click at [363, 122] on div "Opties..." at bounding box center [299, 123] width 154 height 25
click at [266, 238] on span "Opgelost" at bounding box center [249, 240] width 41 height 14
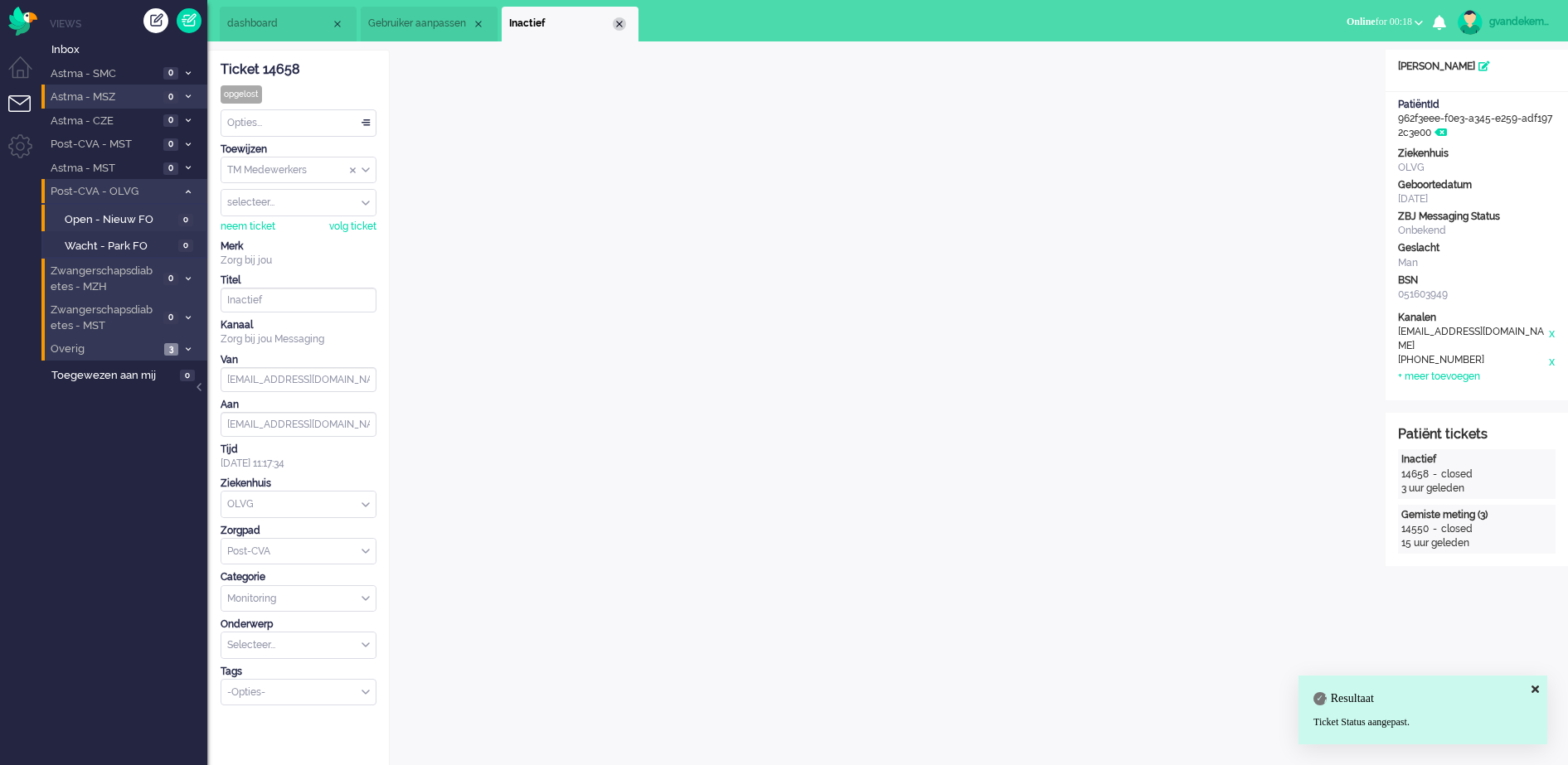
click at [621, 22] on div "Close tab" at bounding box center [619, 25] width 14 height 14
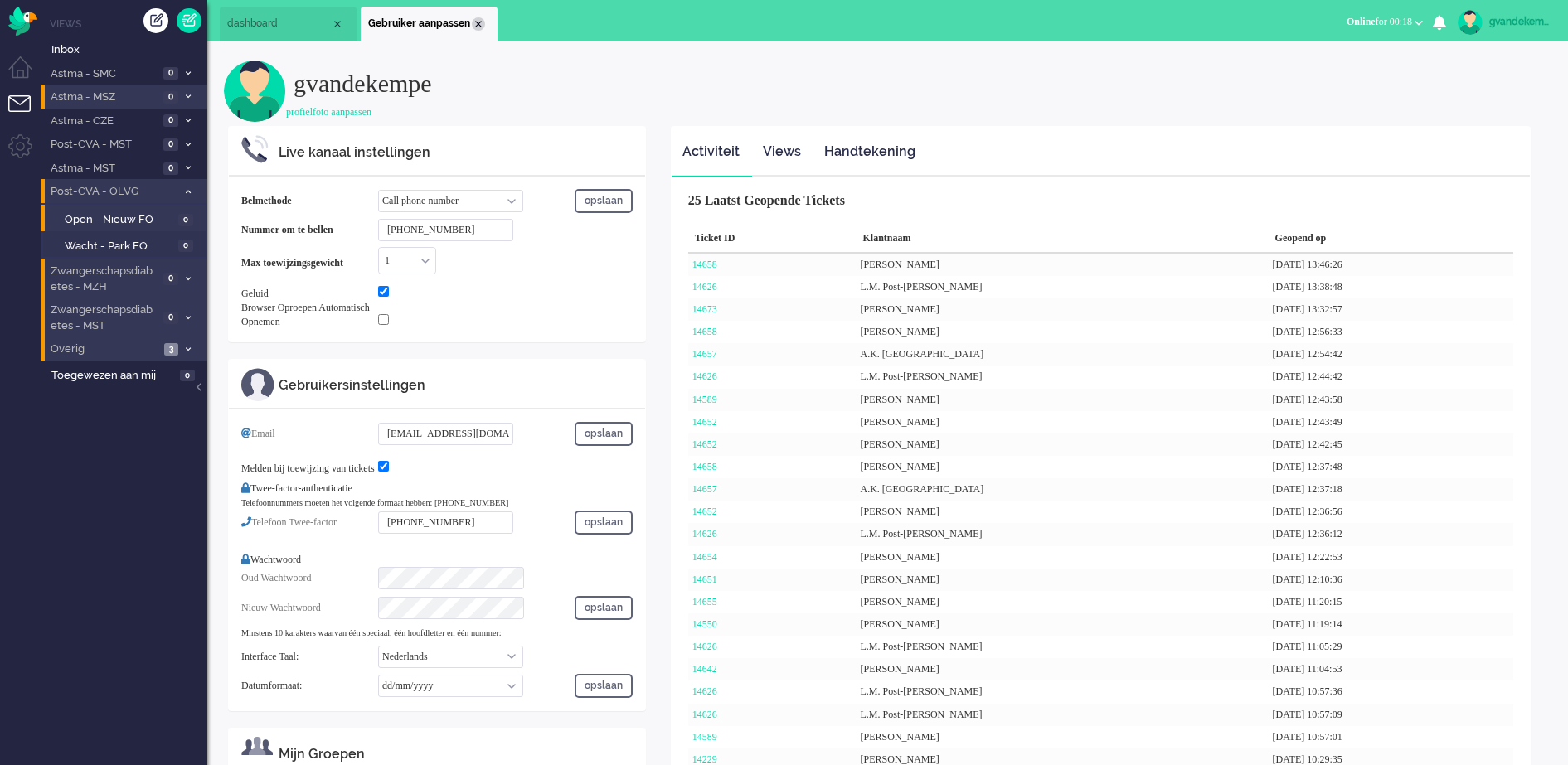
click at [478, 22] on div "Close tab" at bounding box center [479, 25] width 14 height 14
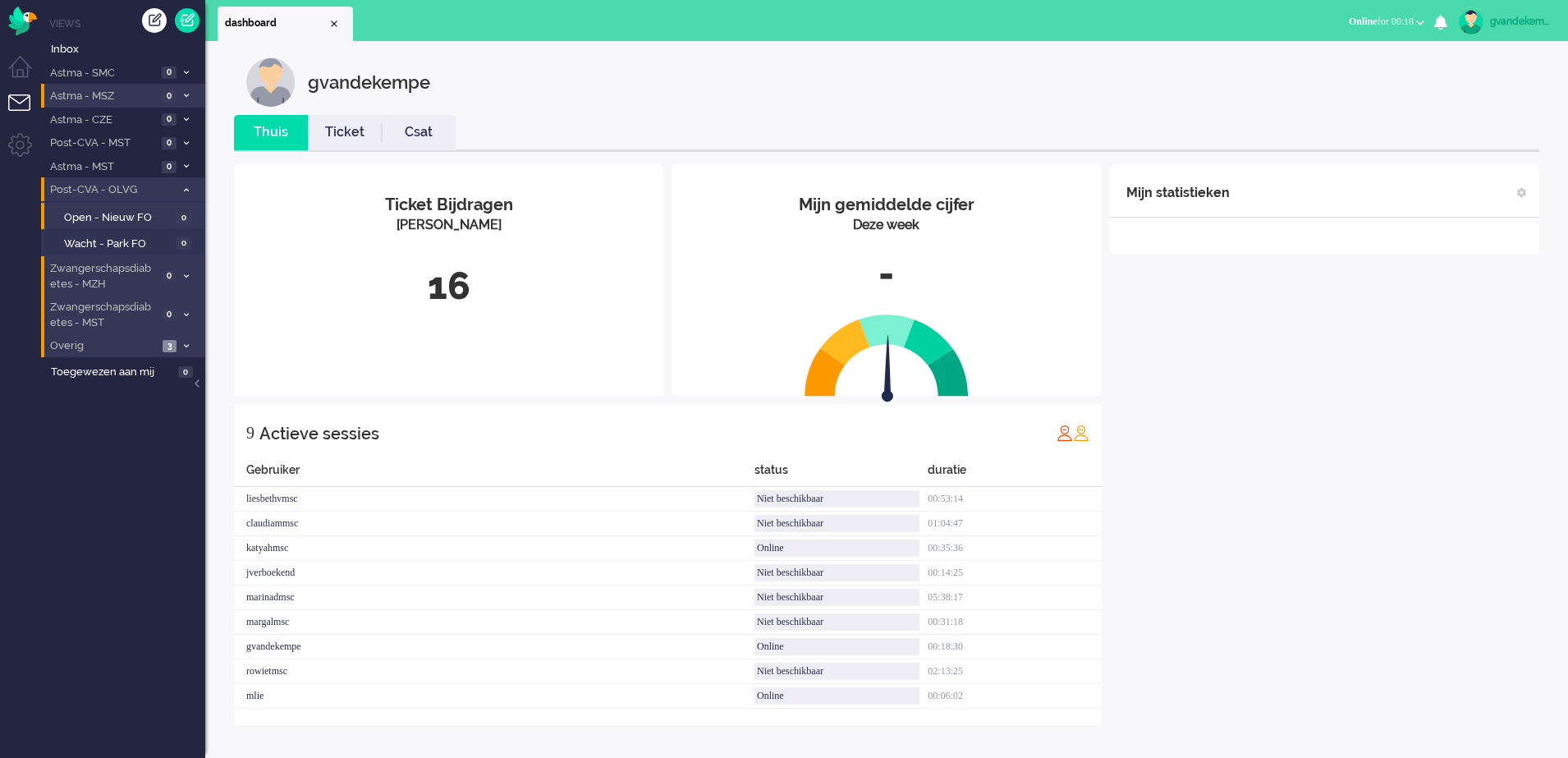
click at [1282, 492] on div "Mijn statistieken + Statistieken toevoegen Bel tijd (gemiddelde dag) Wrapup tij…" at bounding box center [1324, 444] width 430 height 560
click at [186, 191] on icon at bounding box center [187, 189] width 5 height 6
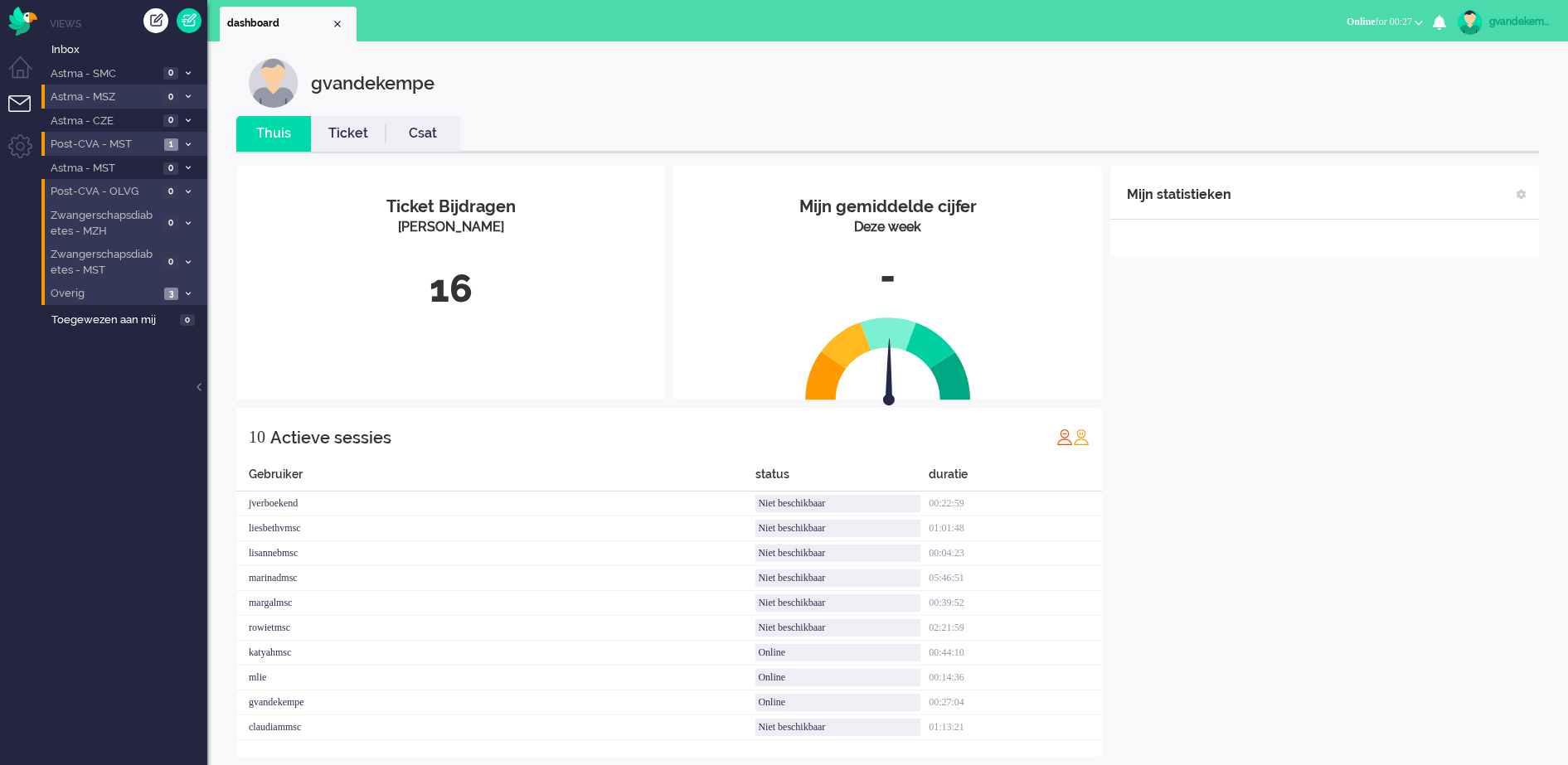
click at [182, 141] on span at bounding box center [188, 145] width 13 height 9
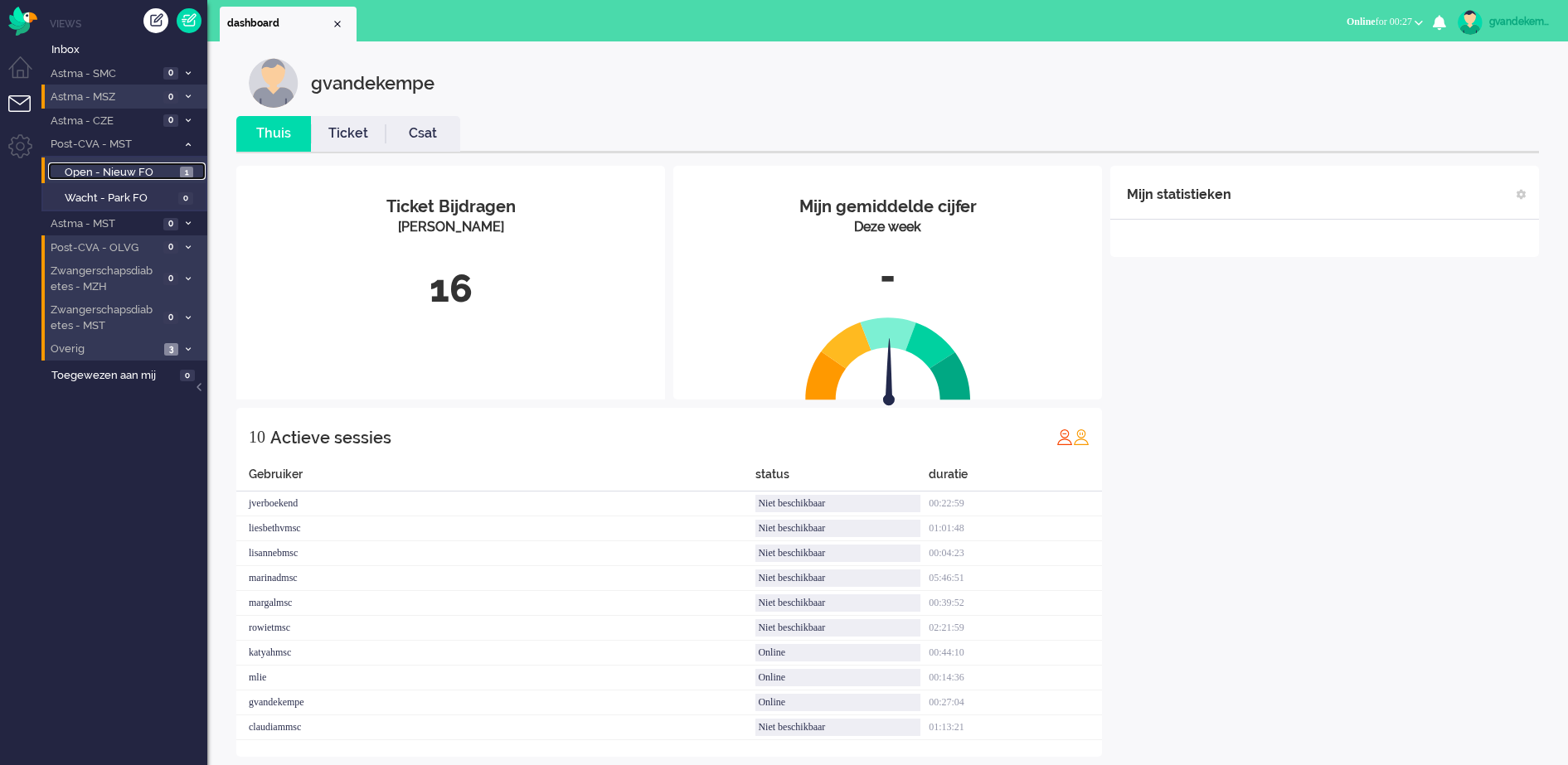
click at [184, 169] on span "1" at bounding box center [187, 172] width 14 height 13
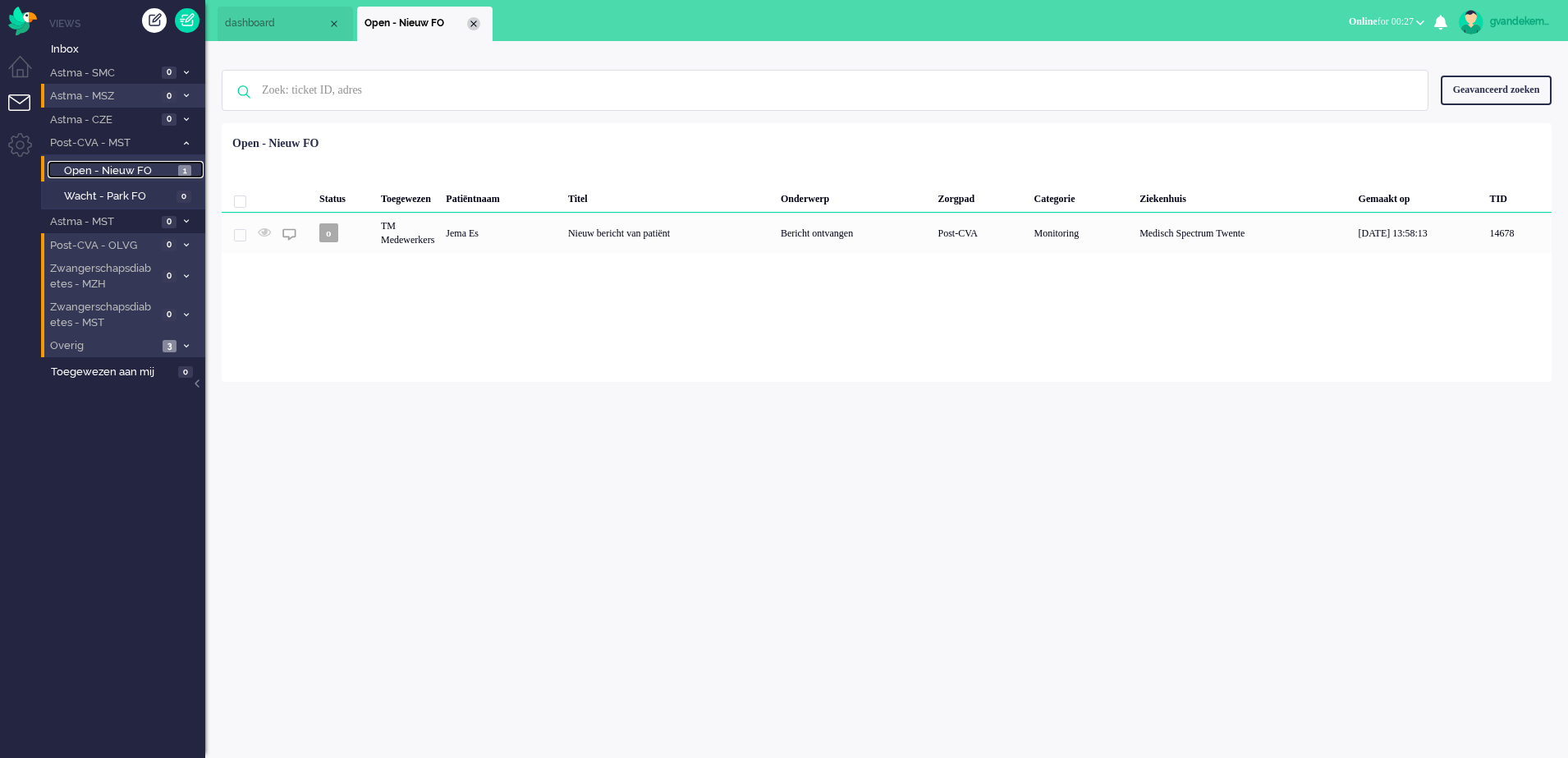
click at [472, 21] on div "Close tab" at bounding box center [474, 24] width 13 height 13
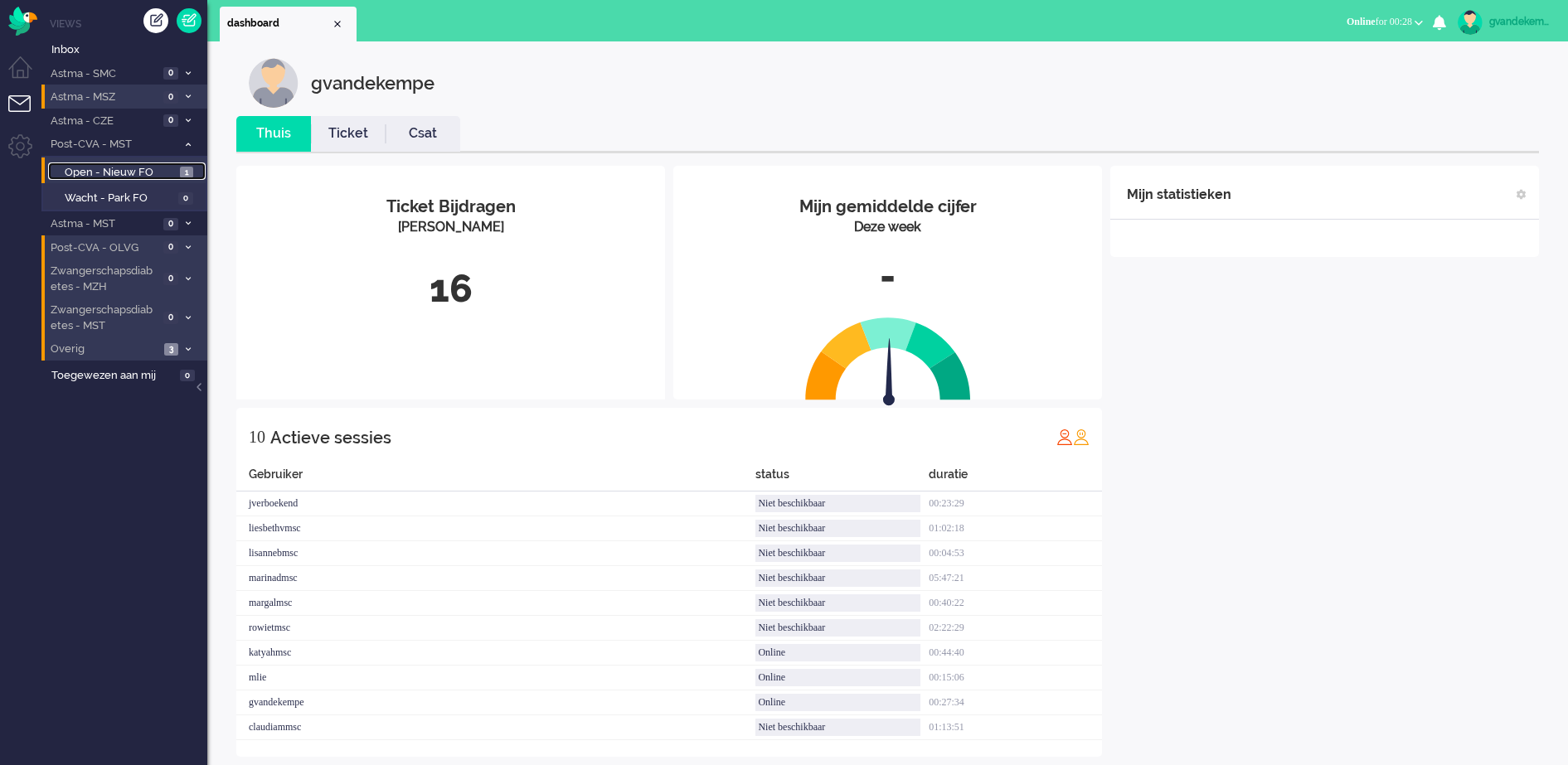
scroll to position [21, 0]
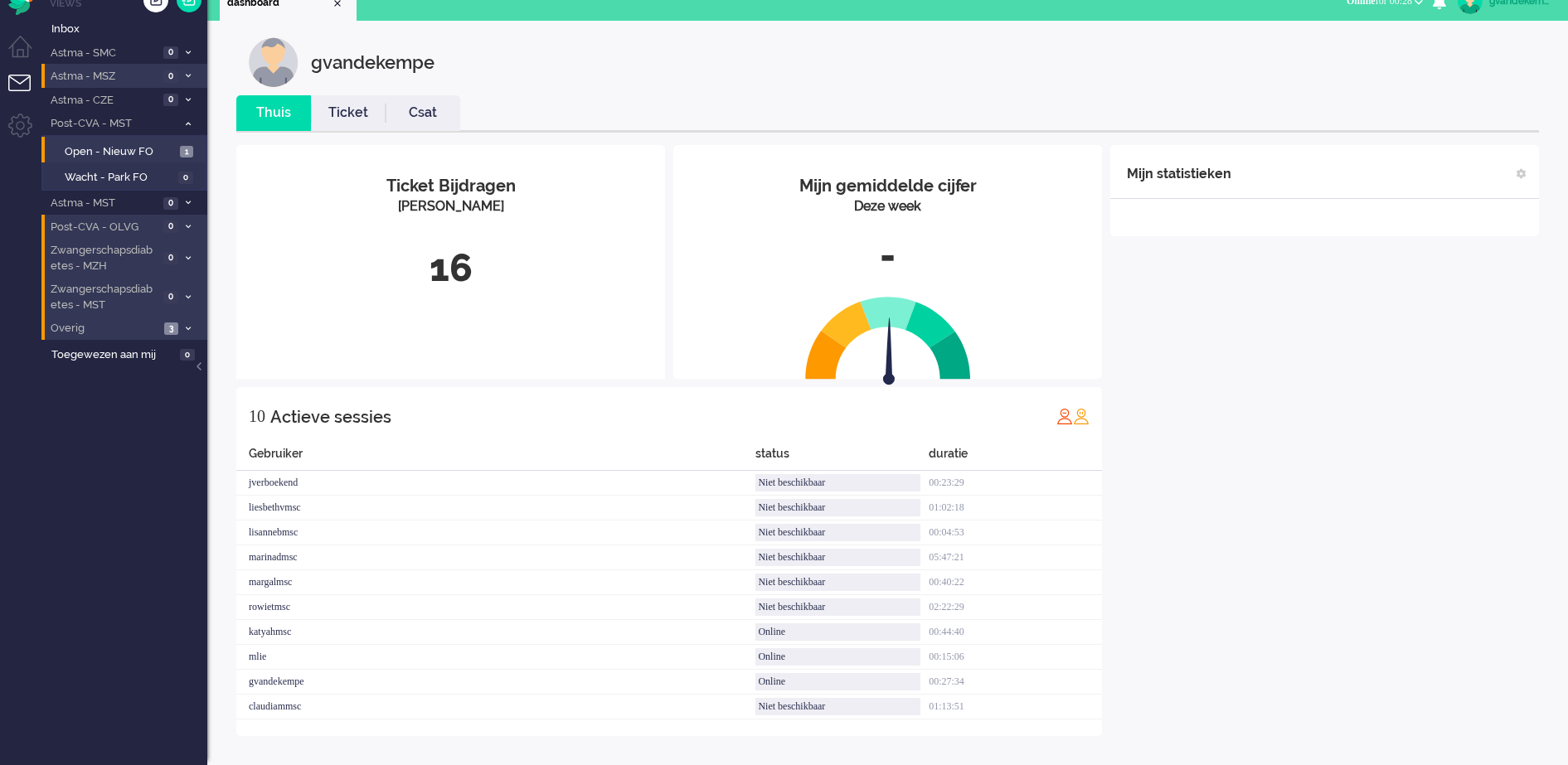
click at [1336, 603] on div "Mijn statistieken + Statistieken toevoegen Bel tijd (gemiddelde dag) Wrapup tij…" at bounding box center [1324, 440] width 429 height 591
click at [188, 125] on icon at bounding box center [189, 123] width 5 height 6
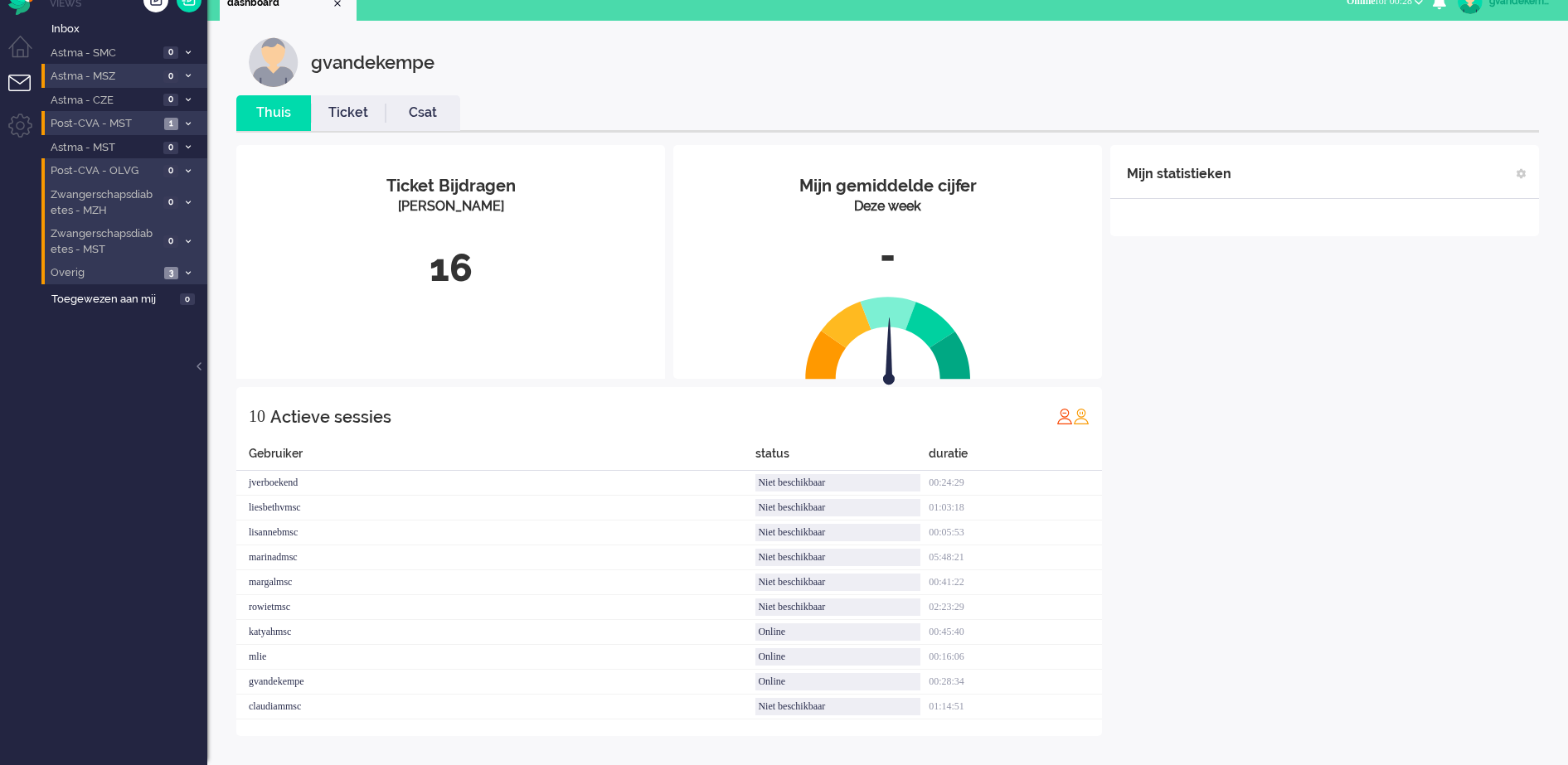
click at [1450, 484] on div "Mijn statistieken + Statistieken toevoegen Bel tijd (gemiddelde dag) Wrapup tij…" at bounding box center [1324, 440] width 429 height 591
click at [1433, 419] on div "Mijn statistieken + Statistieken toevoegen Bel tijd (gemiddelde dag) Wrapup tij…" at bounding box center [1324, 440] width 429 height 591
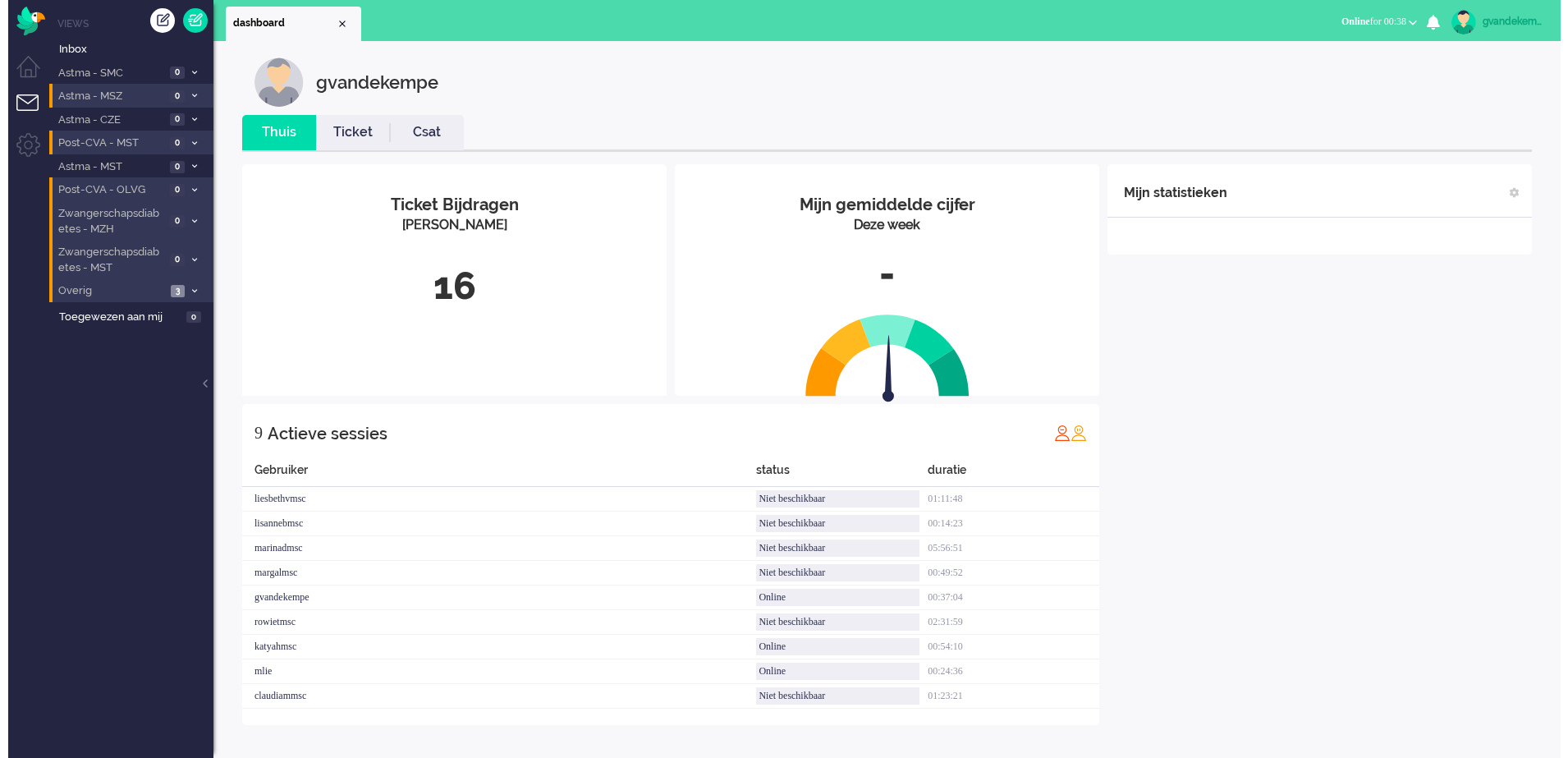
scroll to position [0, 0]
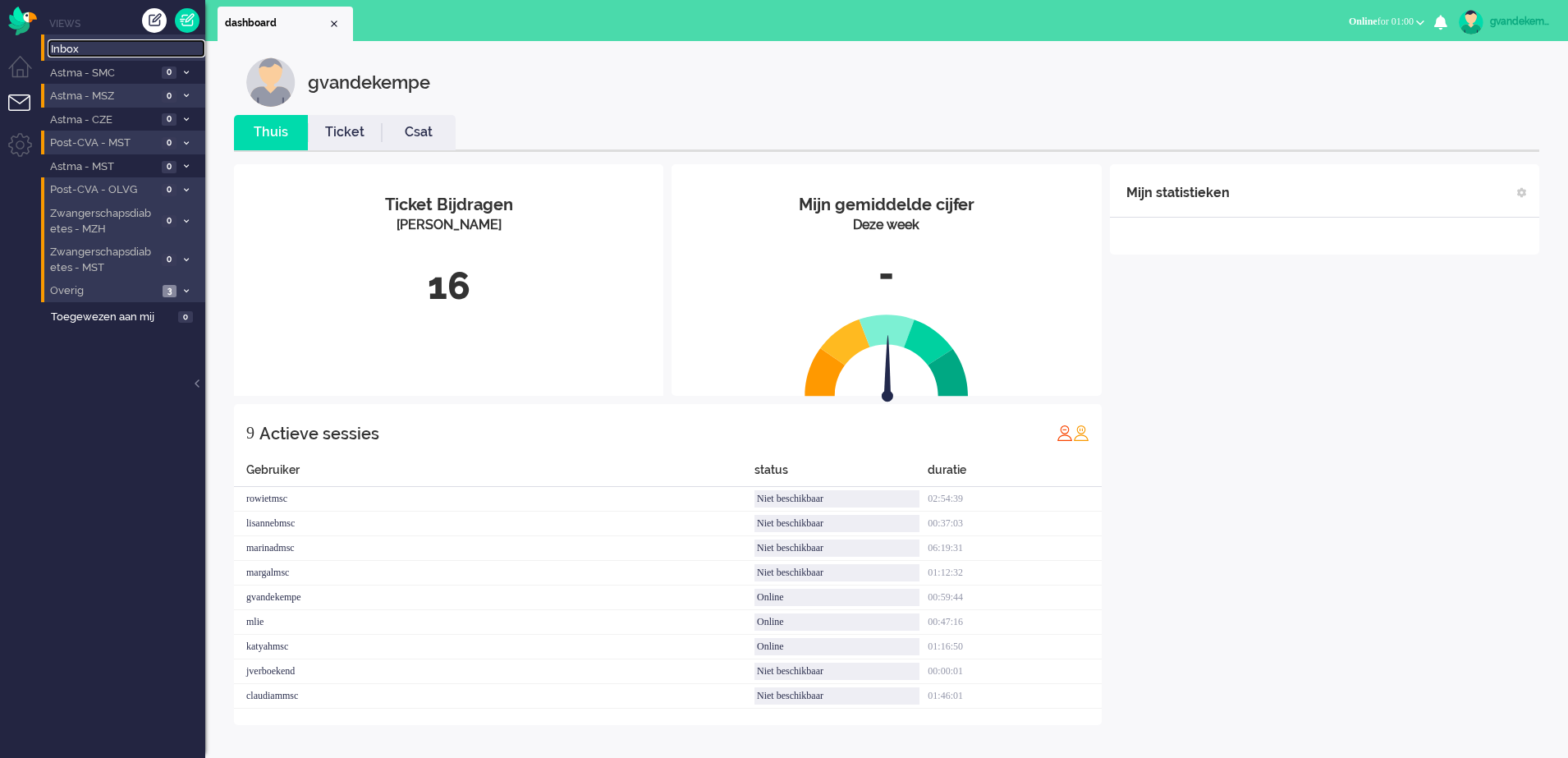
click at [75, 48] on span "Inbox" at bounding box center [128, 49] width 154 height 16
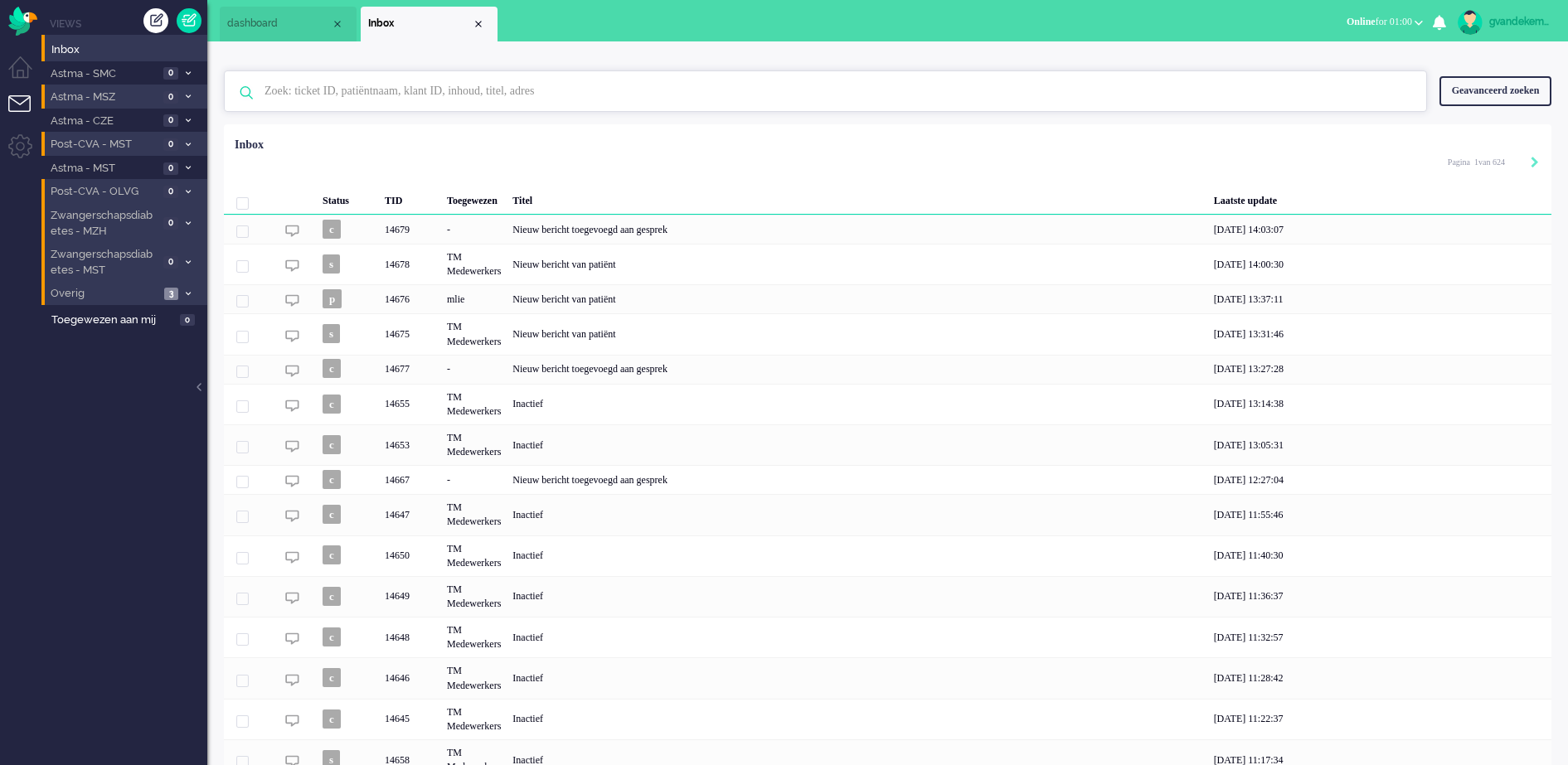
click at [308, 93] on input "text" at bounding box center [828, 90] width 1152 height 40
paste input "14549"
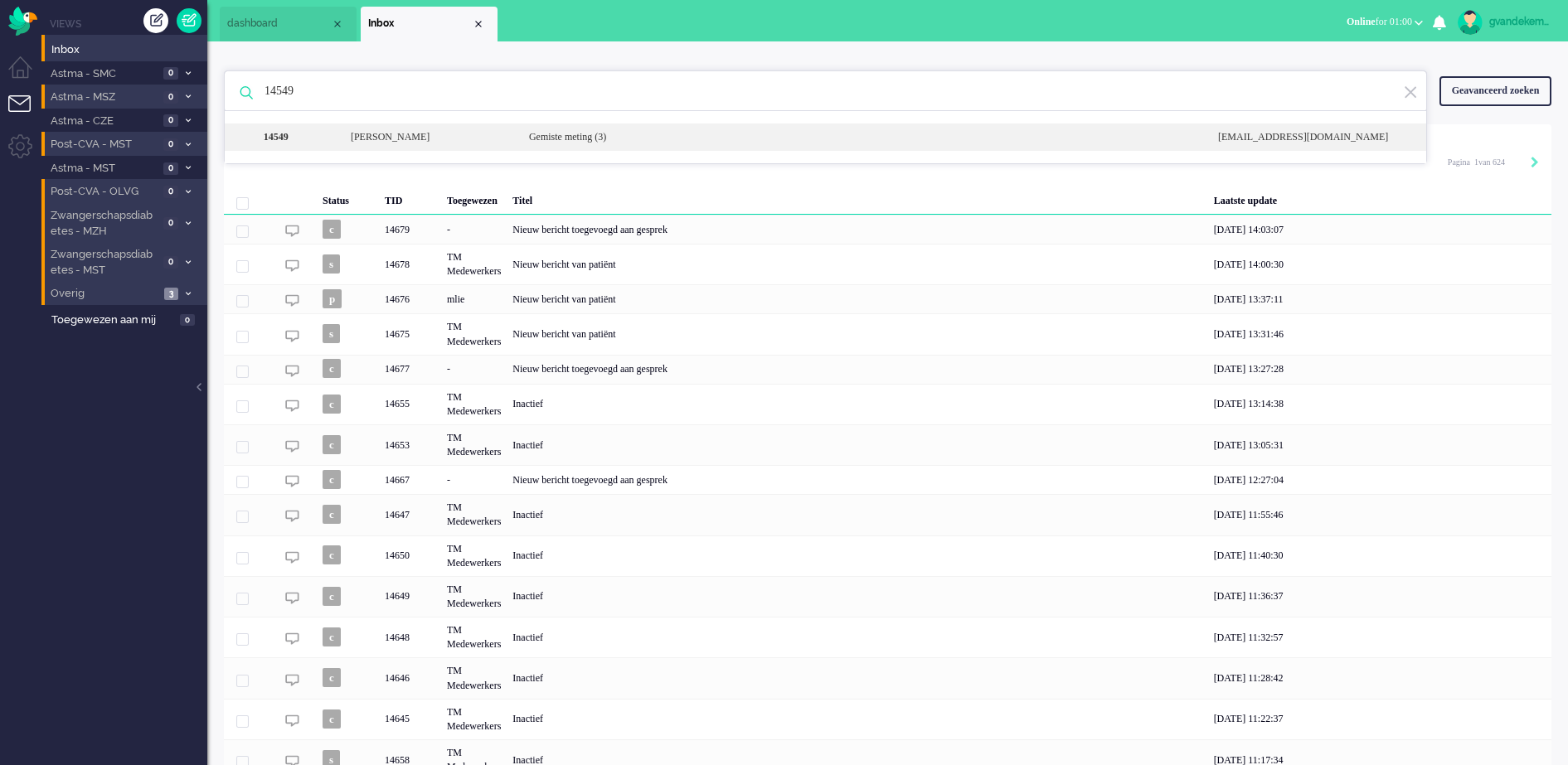
type input "14549"
click at [487, 134] on div "[PERSON_NAME]" at bounding box center [427, 137] width 178 height 14
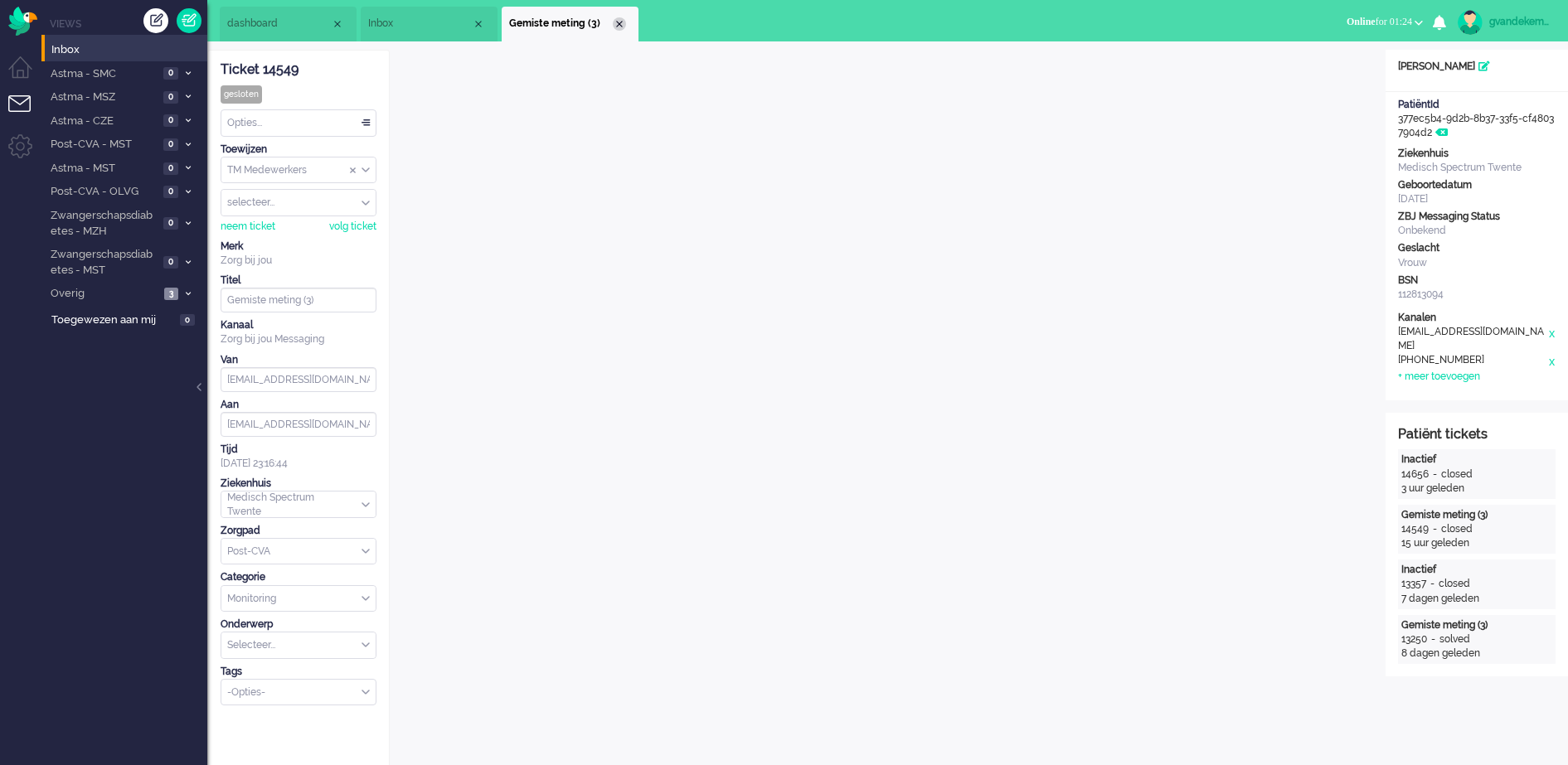
click at [622, 22] on div "Close tab" at bounding box center [619, 25] width 14 height 14
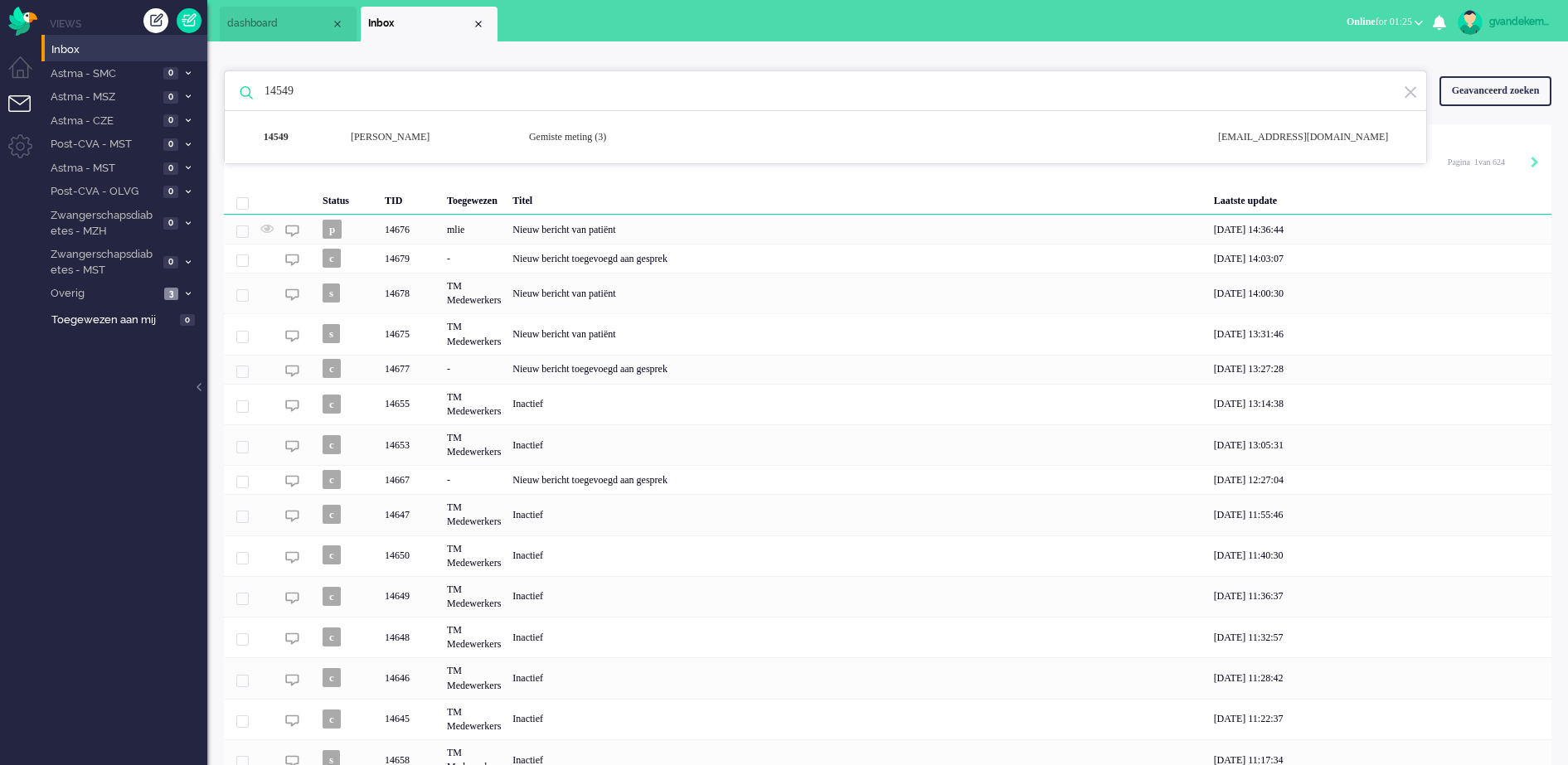
click at [282, 88] on input "14549" at bounding box center [828, 90] width 1152 height 40
paste input "77"
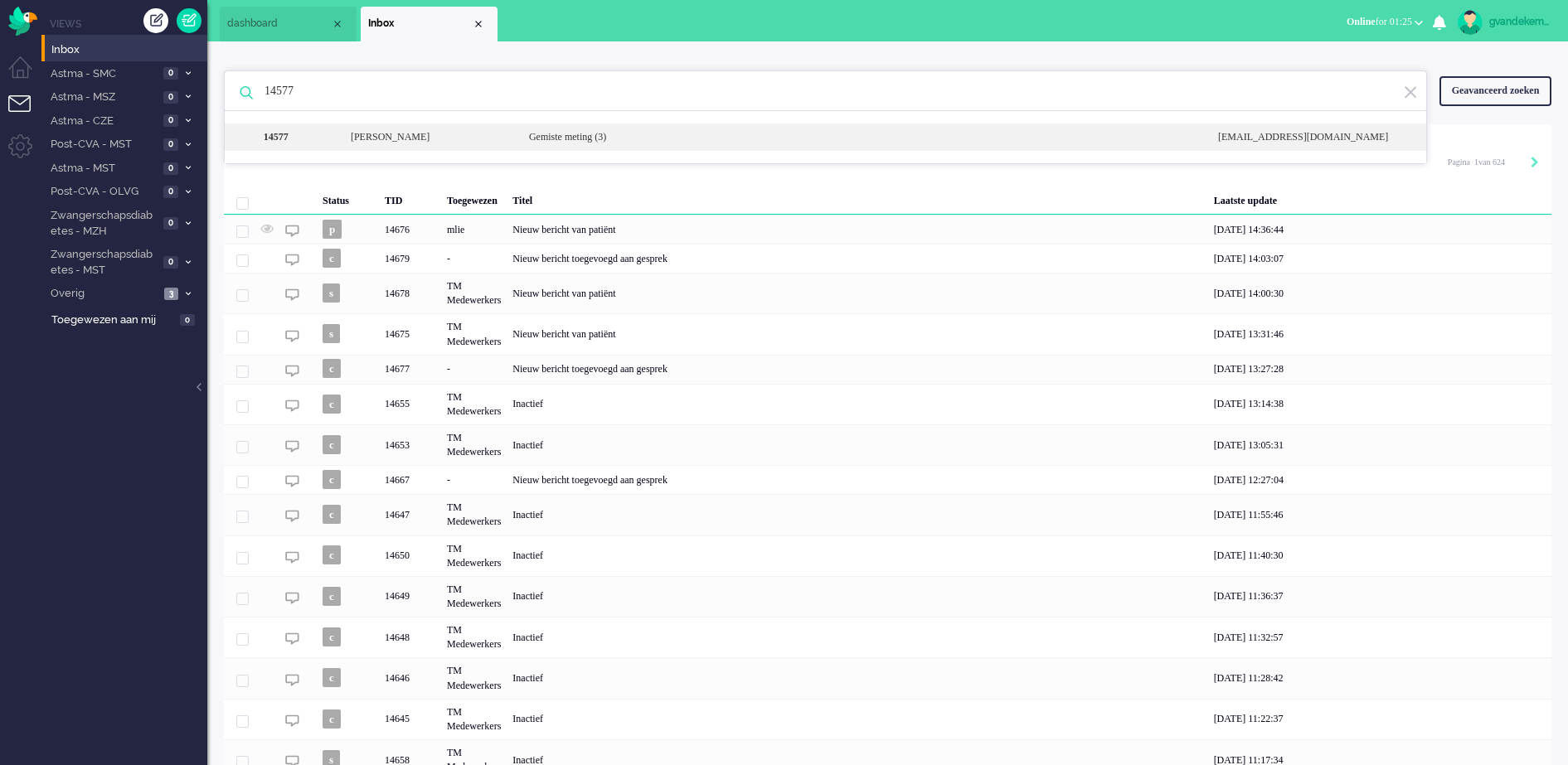
click at [339, 141] on div "[PERSON_NAME]" at bounding box center [427, 137] width 178 height 14
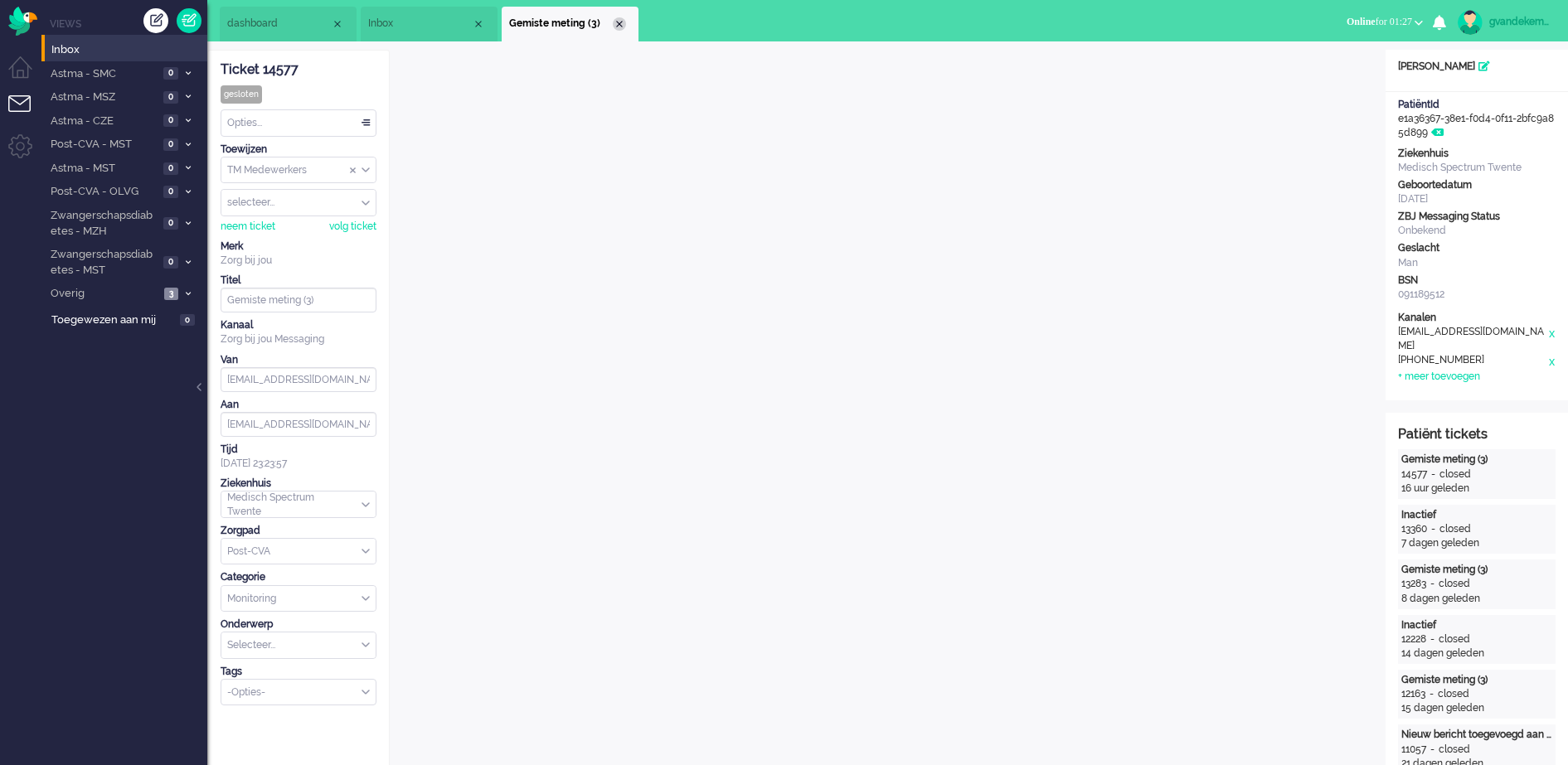
click at [617, 19] on div "Close tab" at bounding box center [619, 25] width 14 height 14
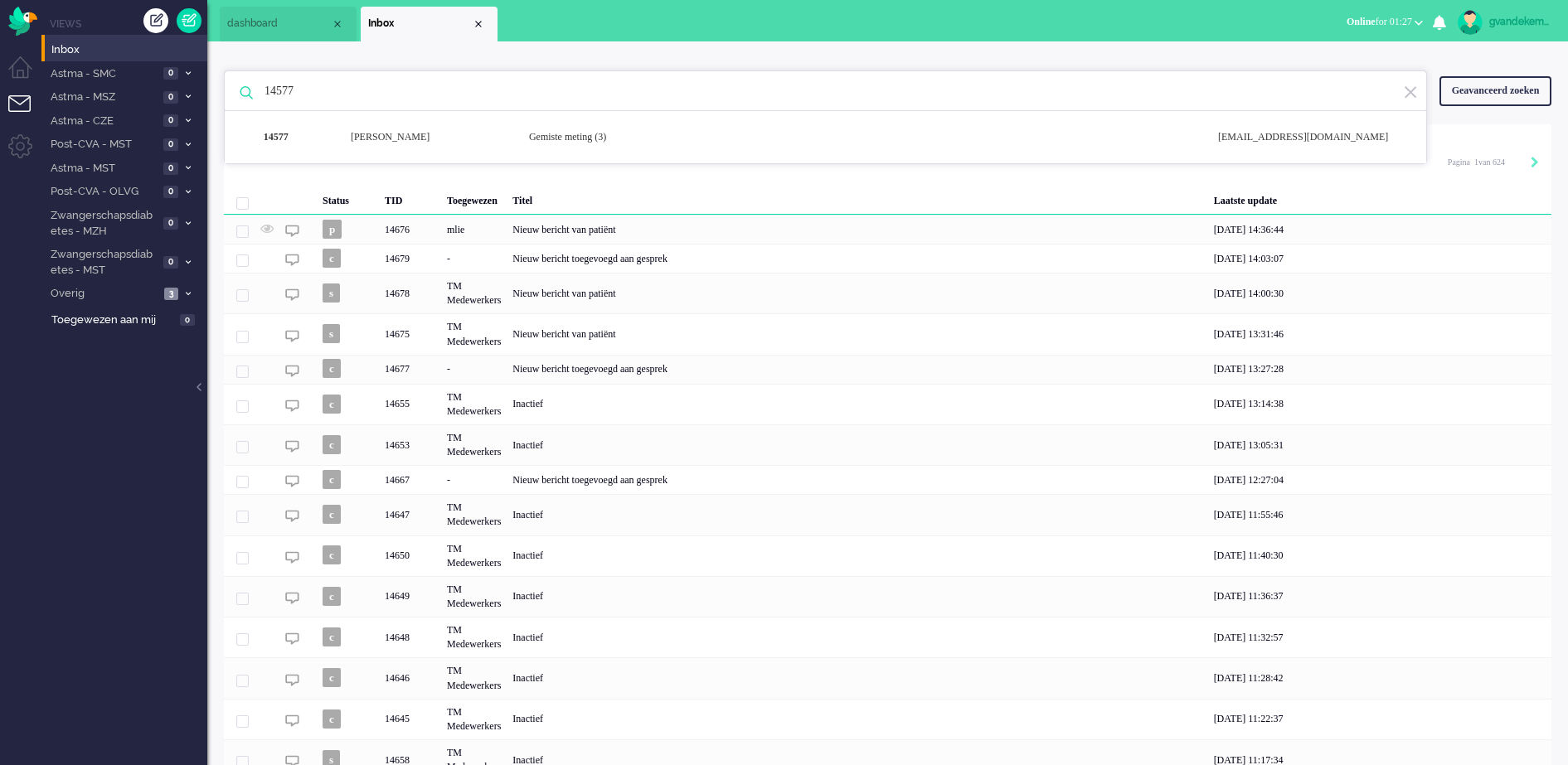
click at [268, 90] on input "14577" at bounding box center [828, 90] width 1152 height 40
paste input "229"
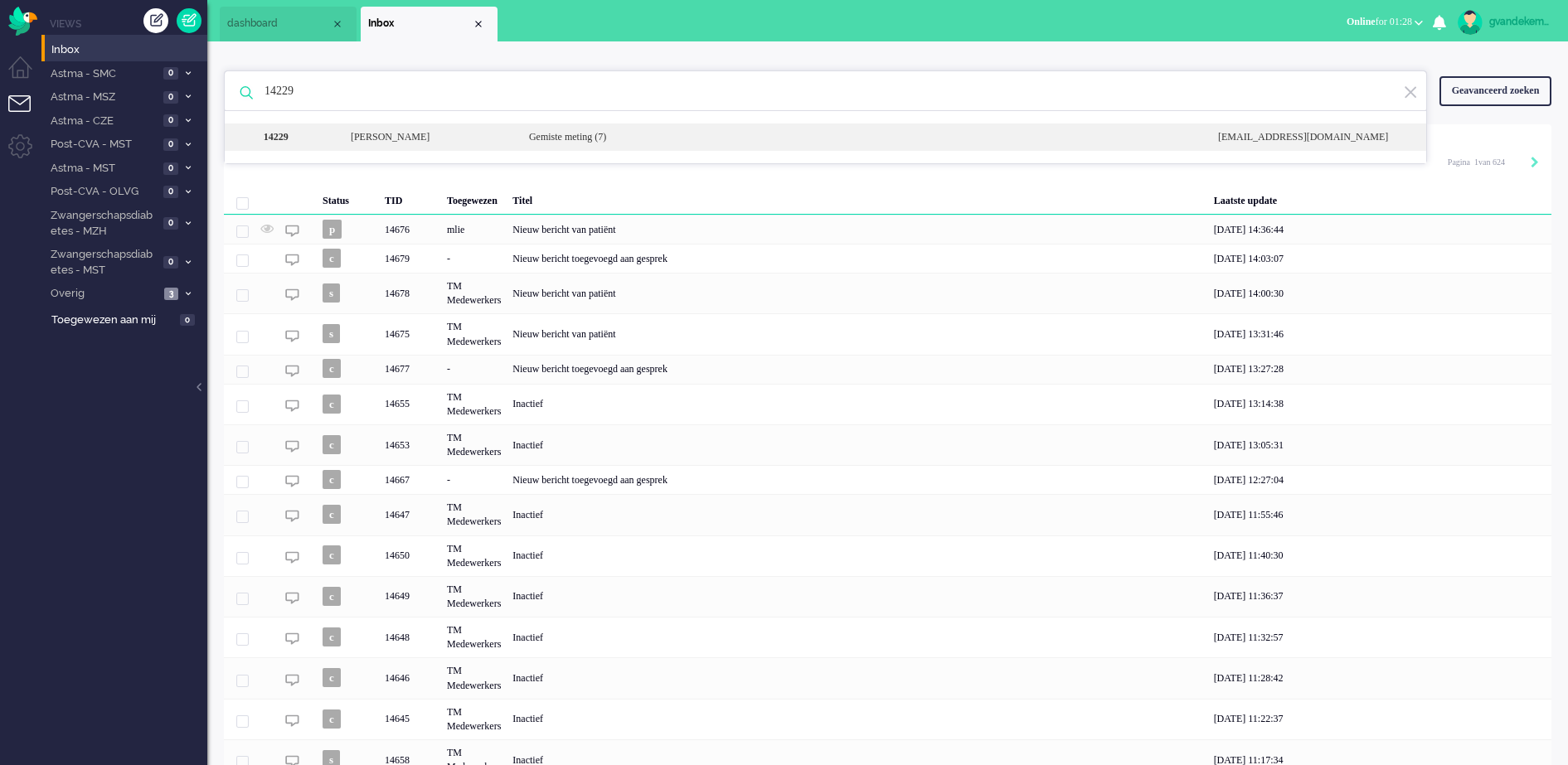
click at [465, 141] on div "[PERSON_NAME]" at bounding box center [427, 137] width 178 height 14
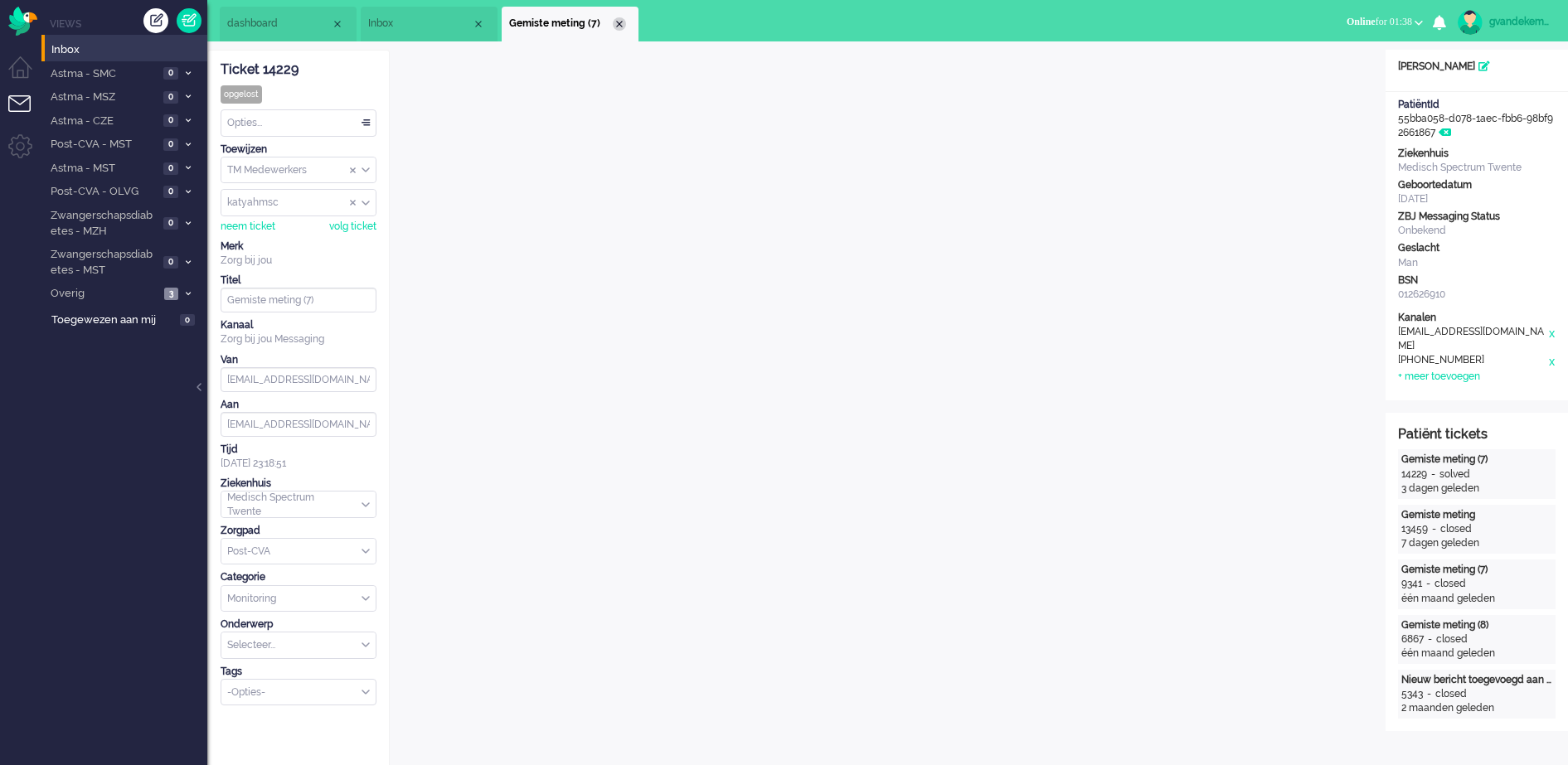
click at [621, 25] on div "Close tab" at bounding box center [619, 25] width 14 height 14
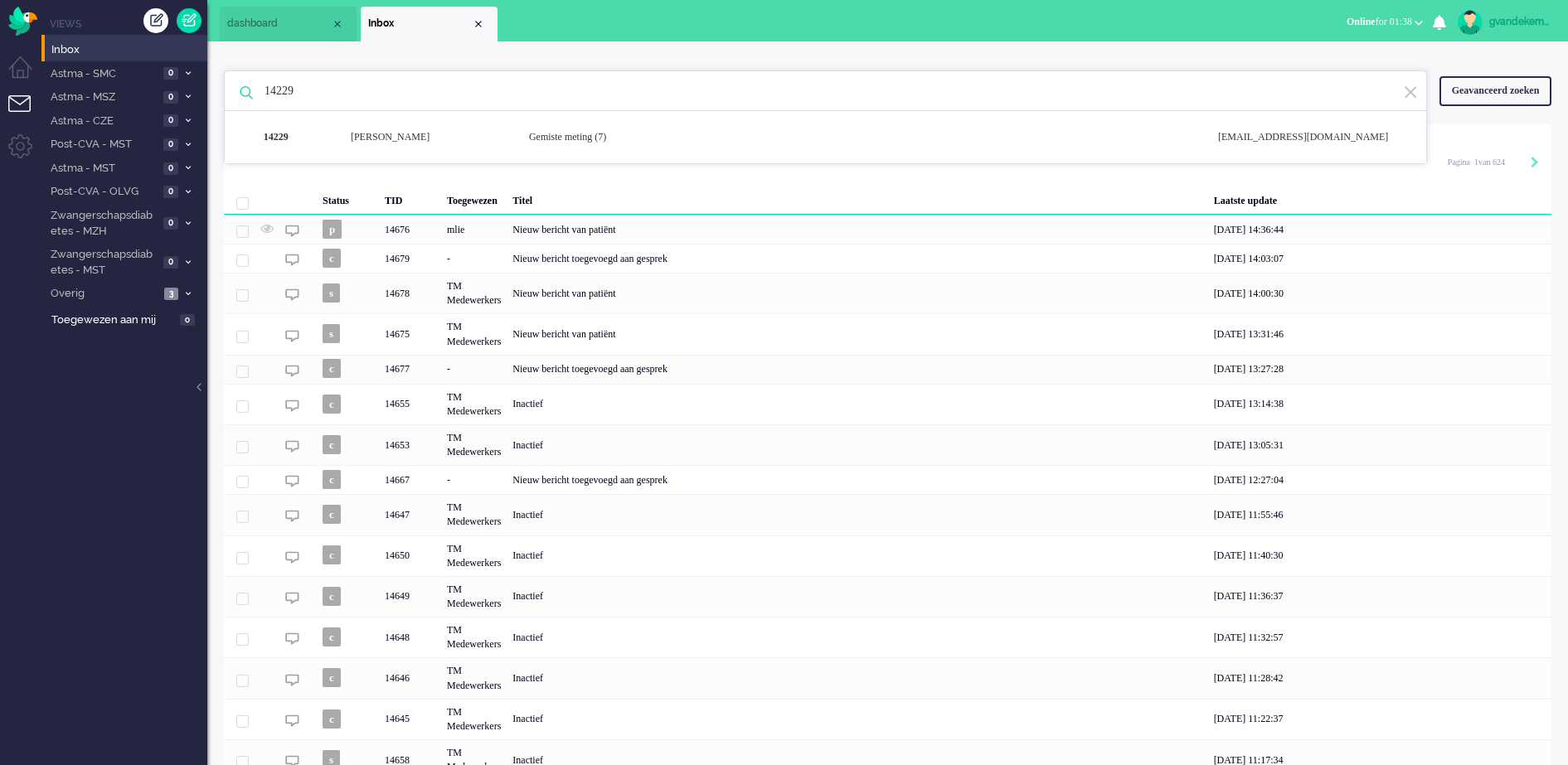
click at [286, 93] on input "14229" at bounding box center [828, 90] width 1152 height 40
paste input "678"
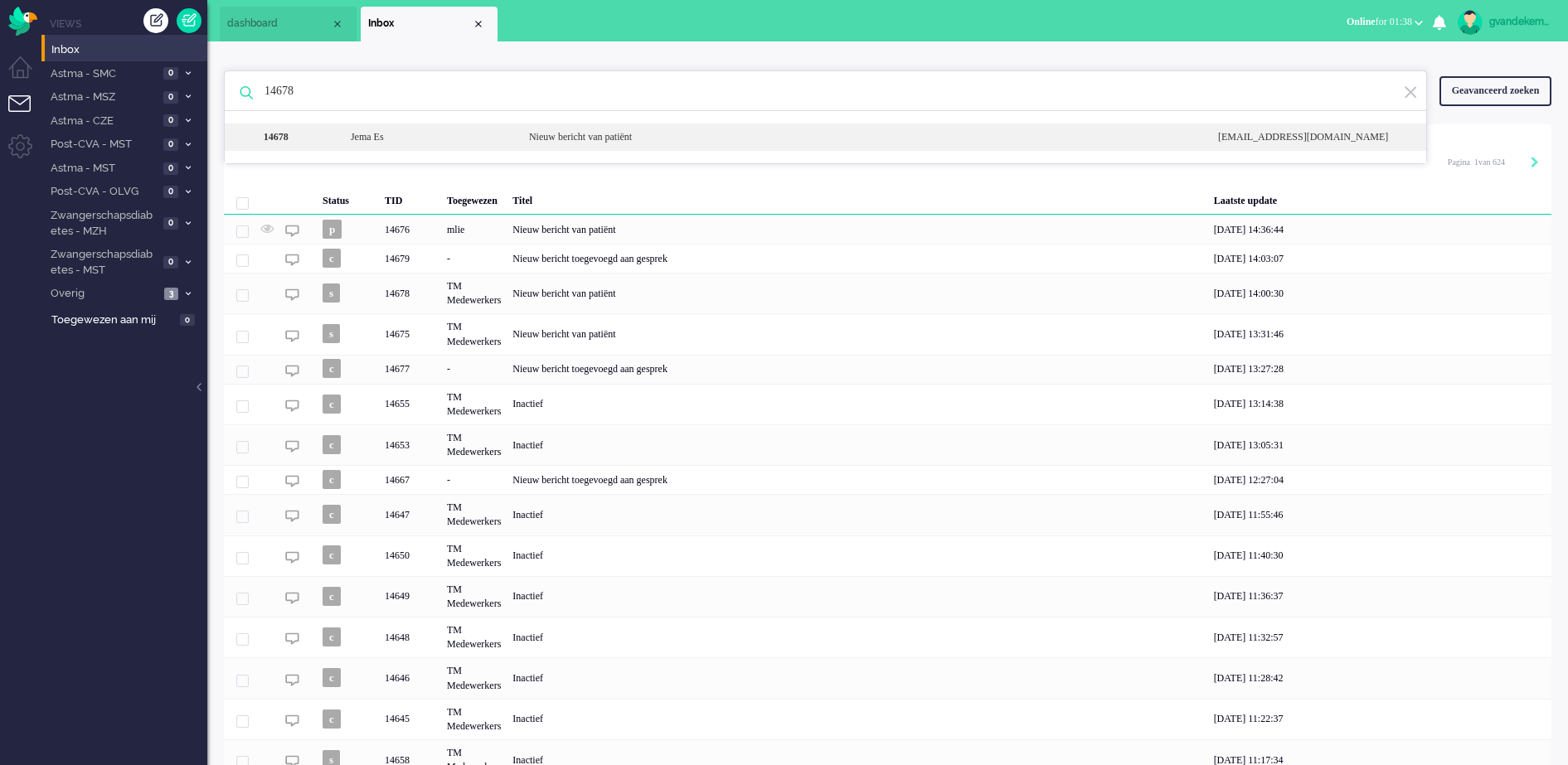
click at [621, 136] on div "Nieuw bericht van patiënt" at bounding box center [861, 137] width 689 height 14
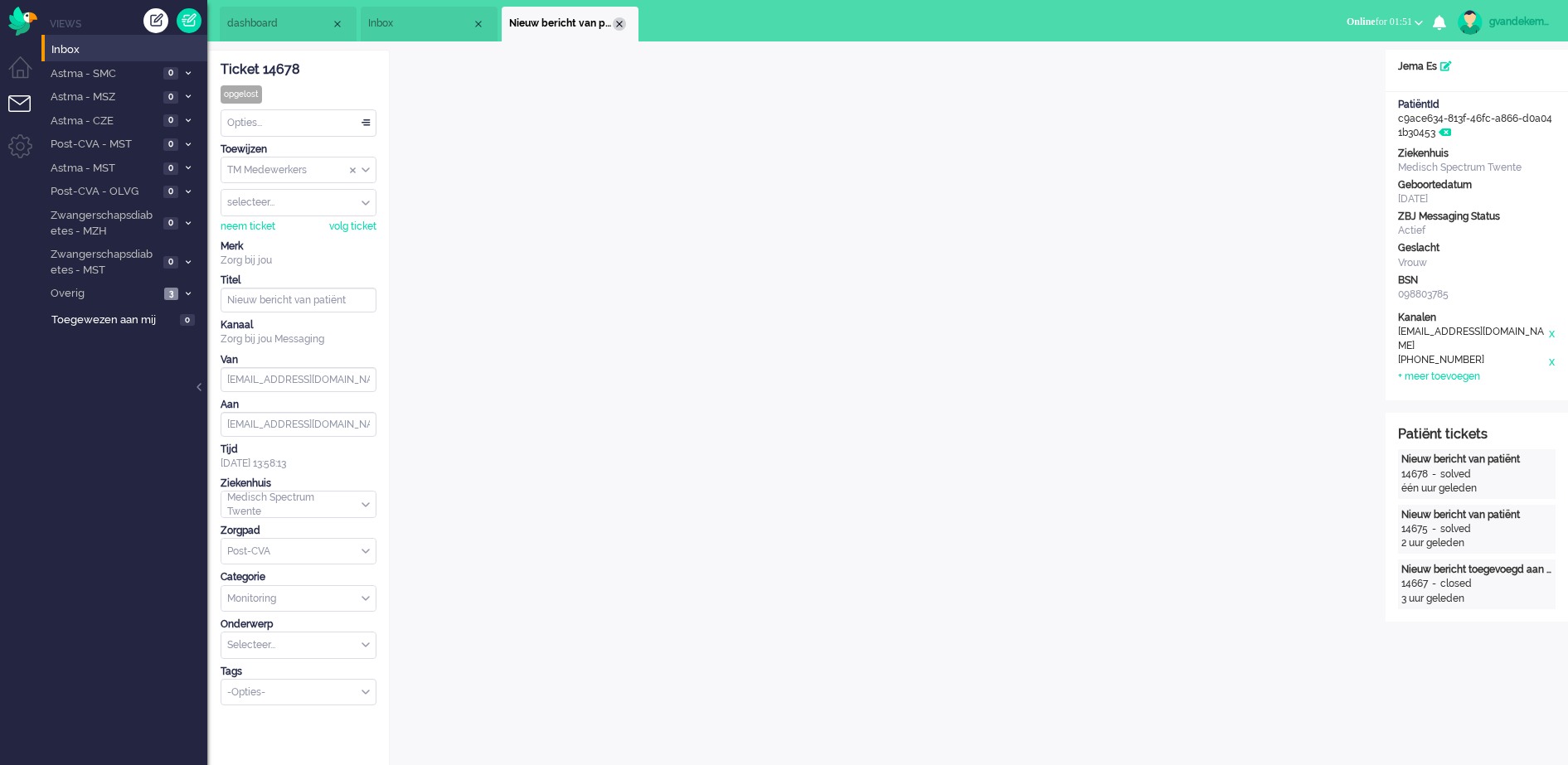
click at [618, 21] on div "Close tab" at bounding box center [619, 25] width 14 height 14
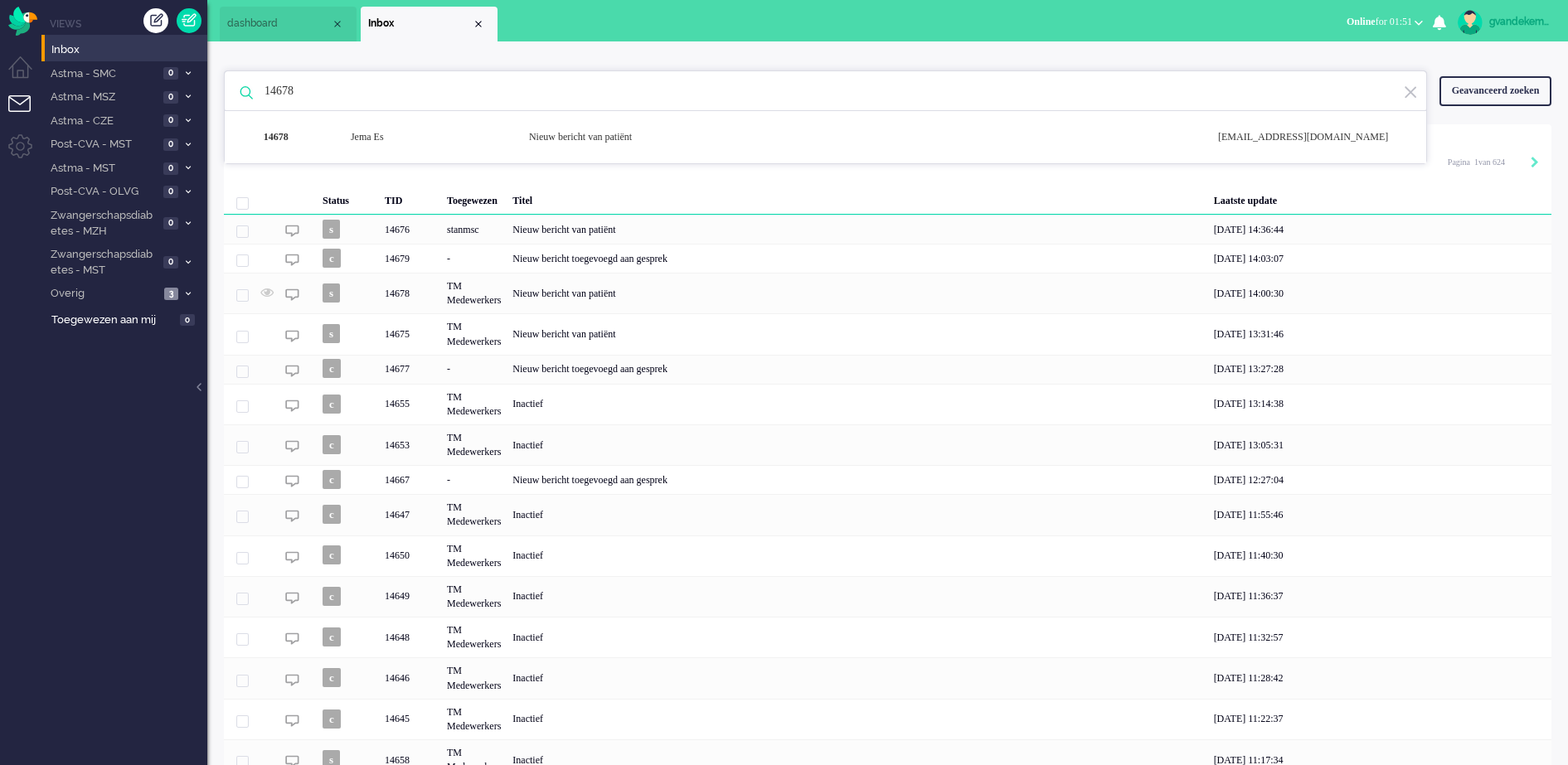
click at [277, 95] on input "14678" at bounding box center [828, 90] width 1152 height 40
paste input "53"
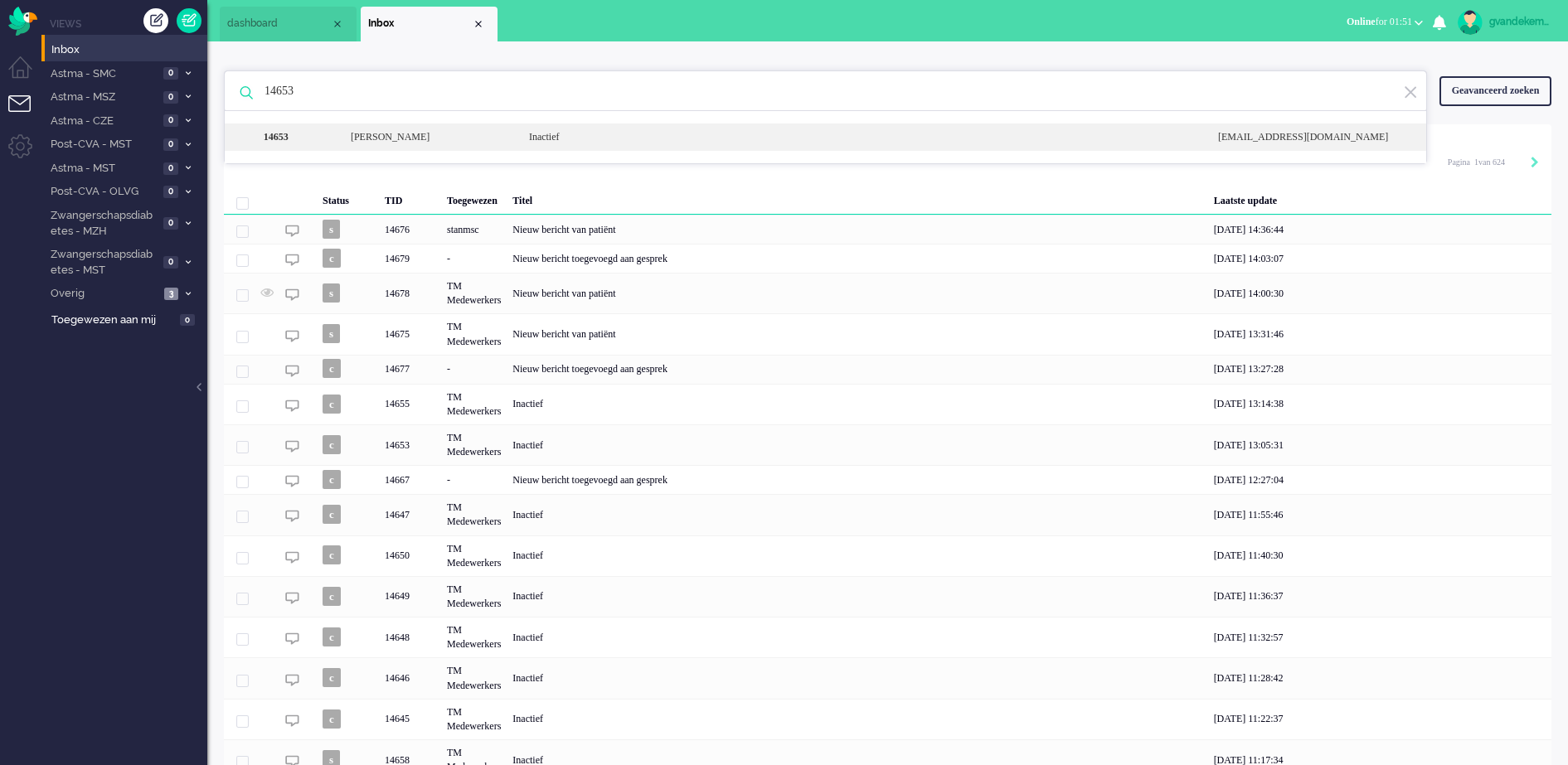
type input "14653"
click at [376, 135] on div "[PERSON_NAME]" at bounding box center [427, 137] width 178 height 14
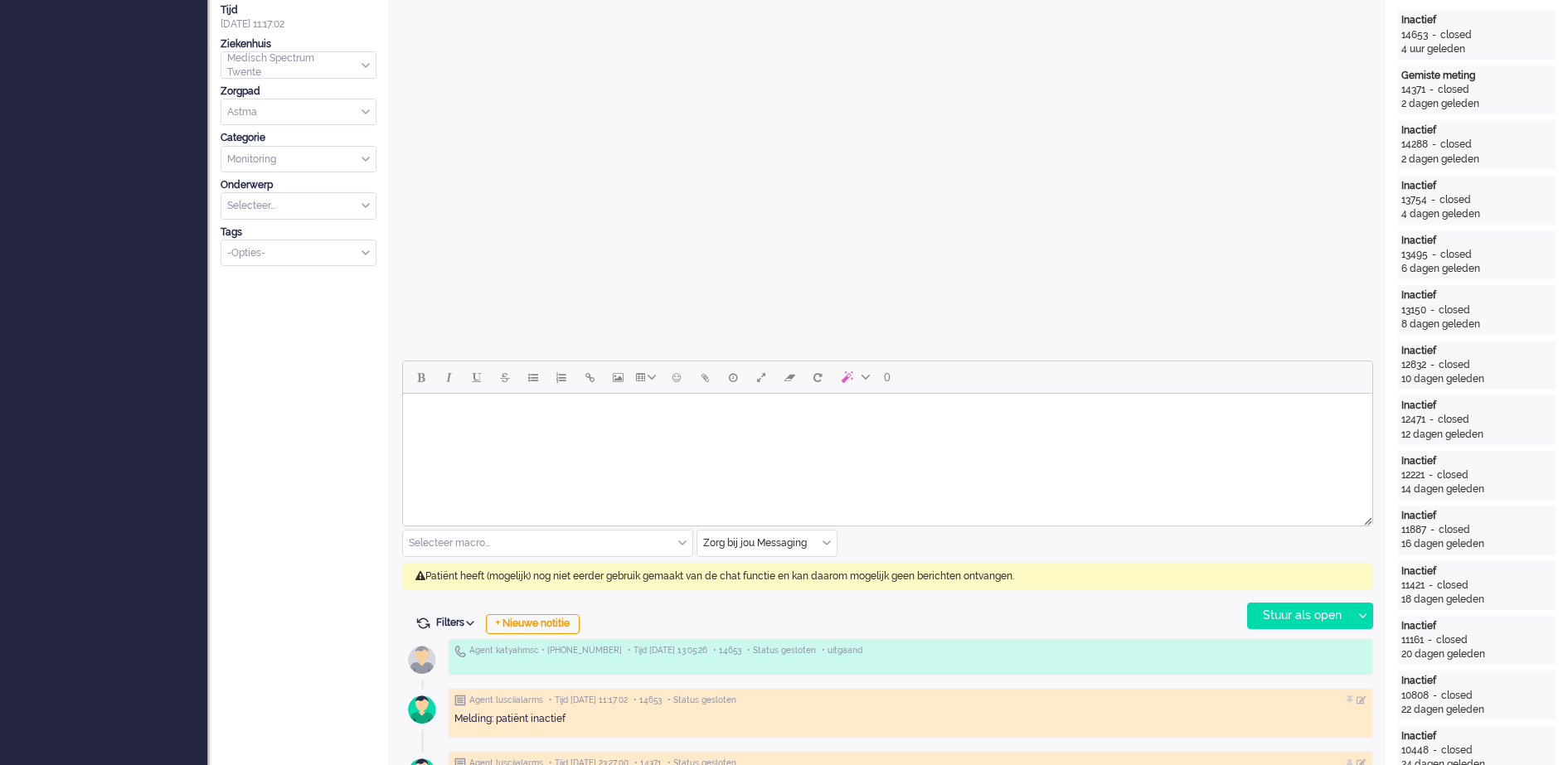
scroll to position [50, 0]
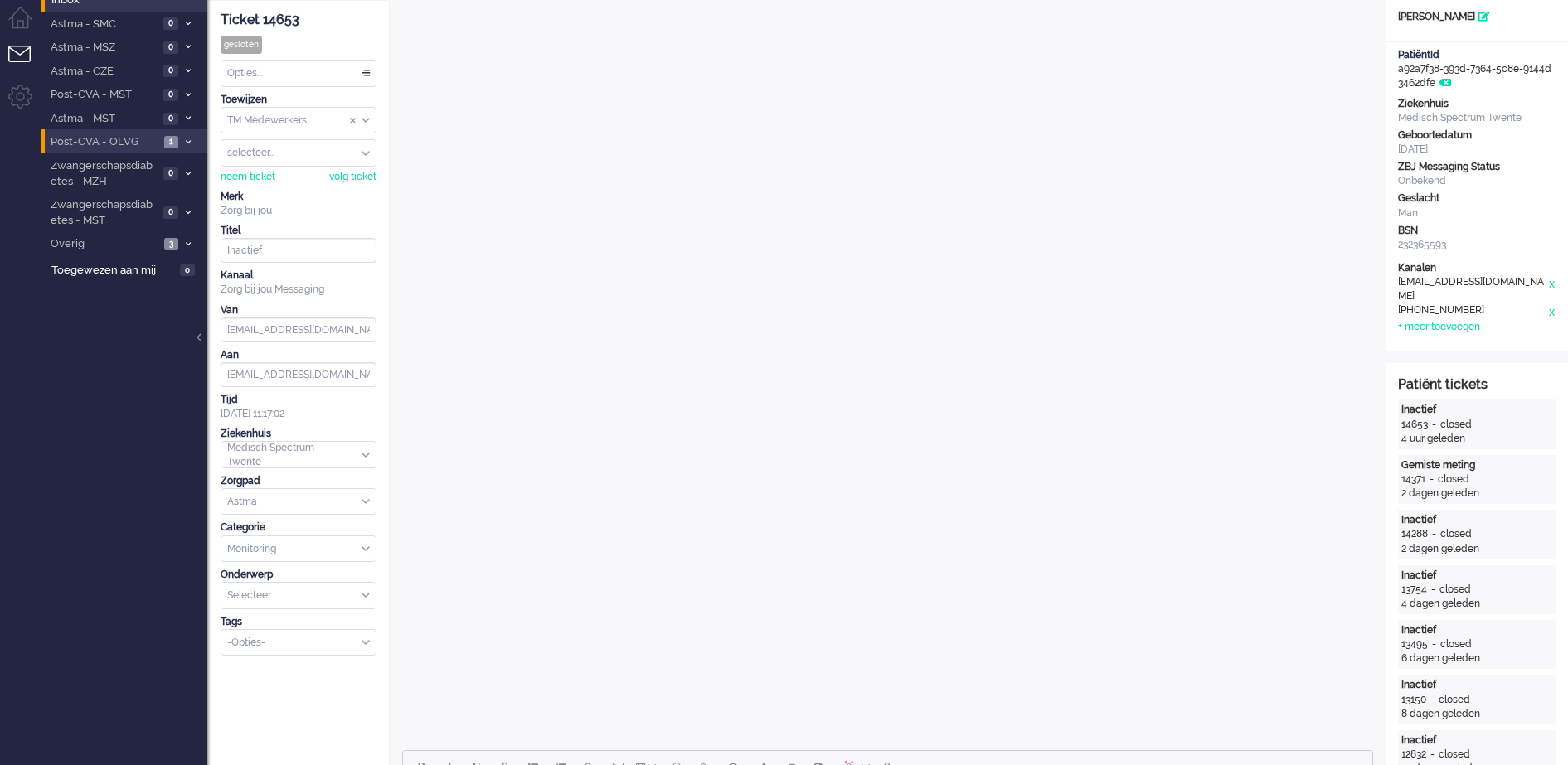
click at [187, 142] on icon at bounding box center [189, 142] width 5 height 6
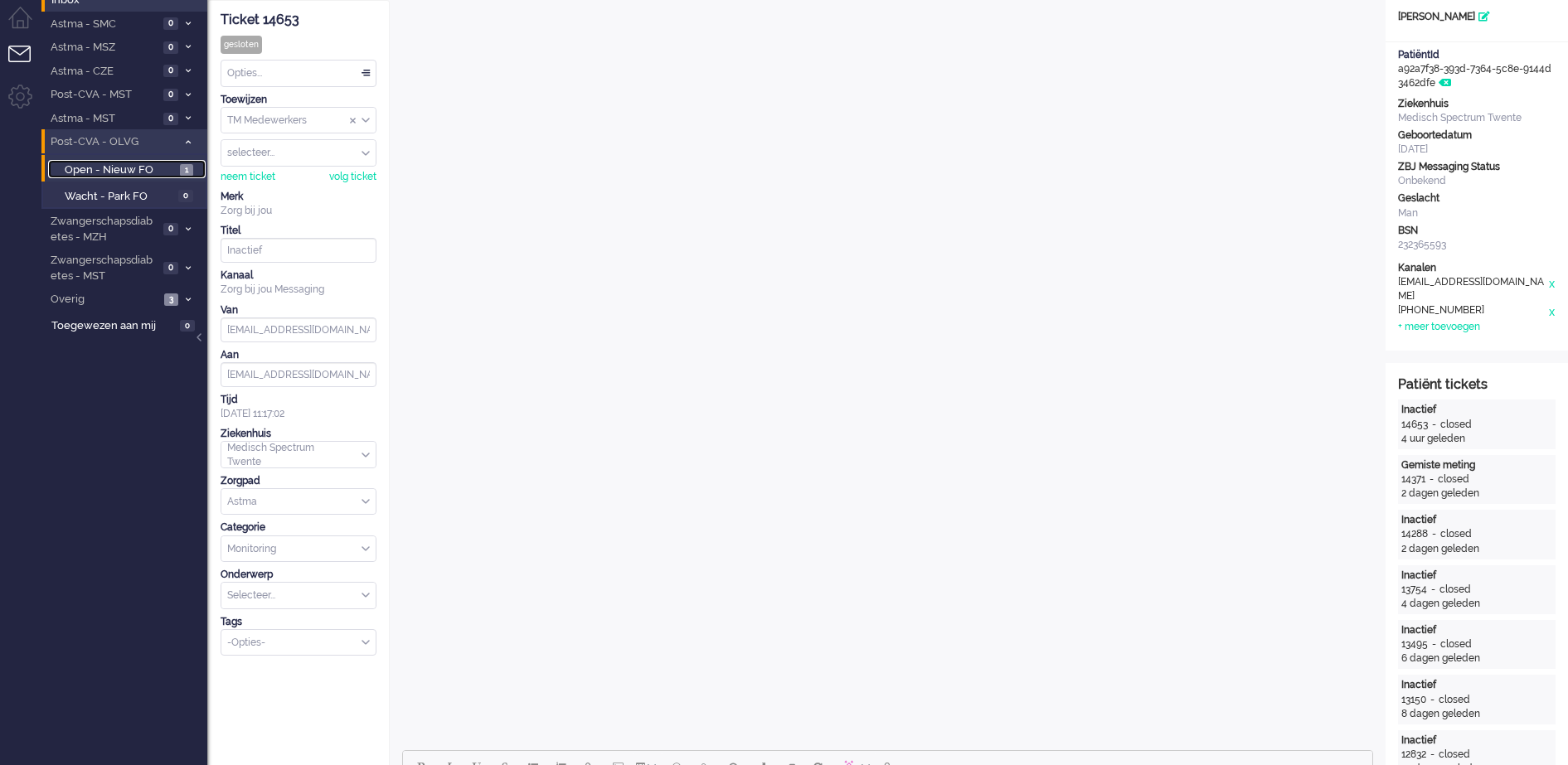
click at [148, 167] on span "Open - Nieuw FO" at bounding box center [119, 170] width 111 height 16
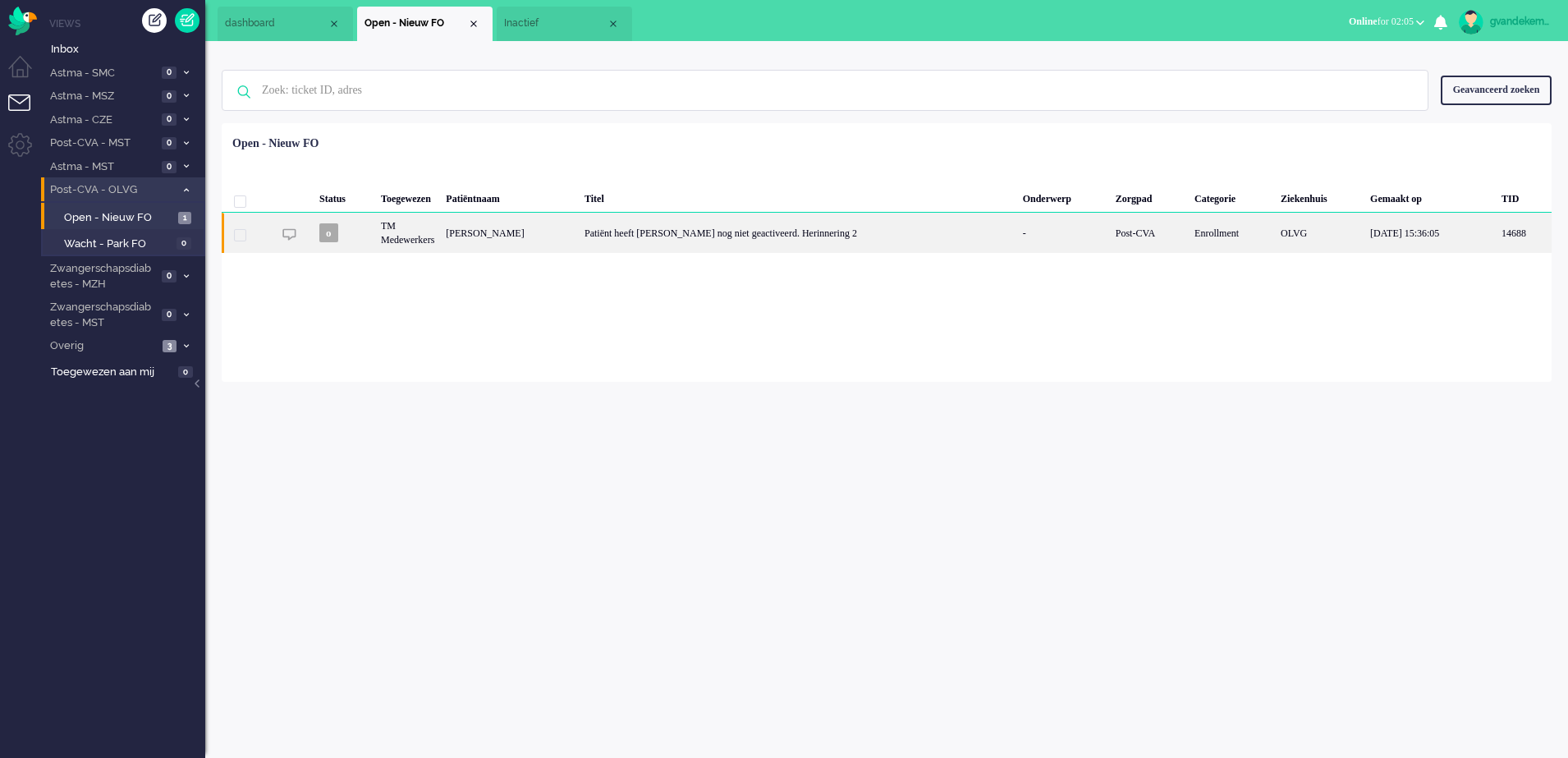
click at [555, 229] on div "[PERSON_NAME]" at bounding box center [509, 233] width 139 height 40
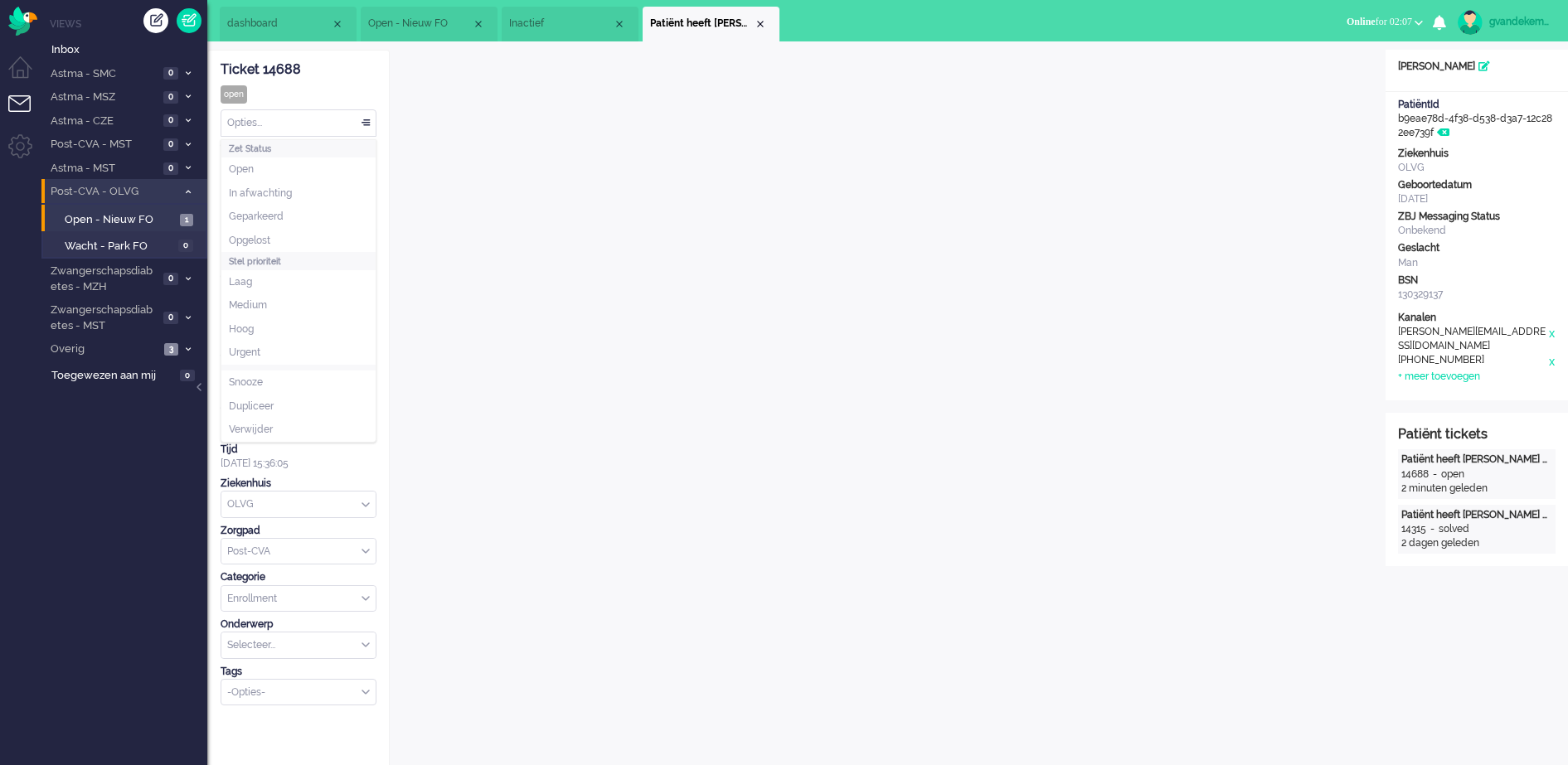
click at [367, 123] on div "Opties..." at bounding box center [299, 123] width 154 height 25
click at [261, 235] on span "Opgelost" at bounding box center [249, 240] width 41 height 14
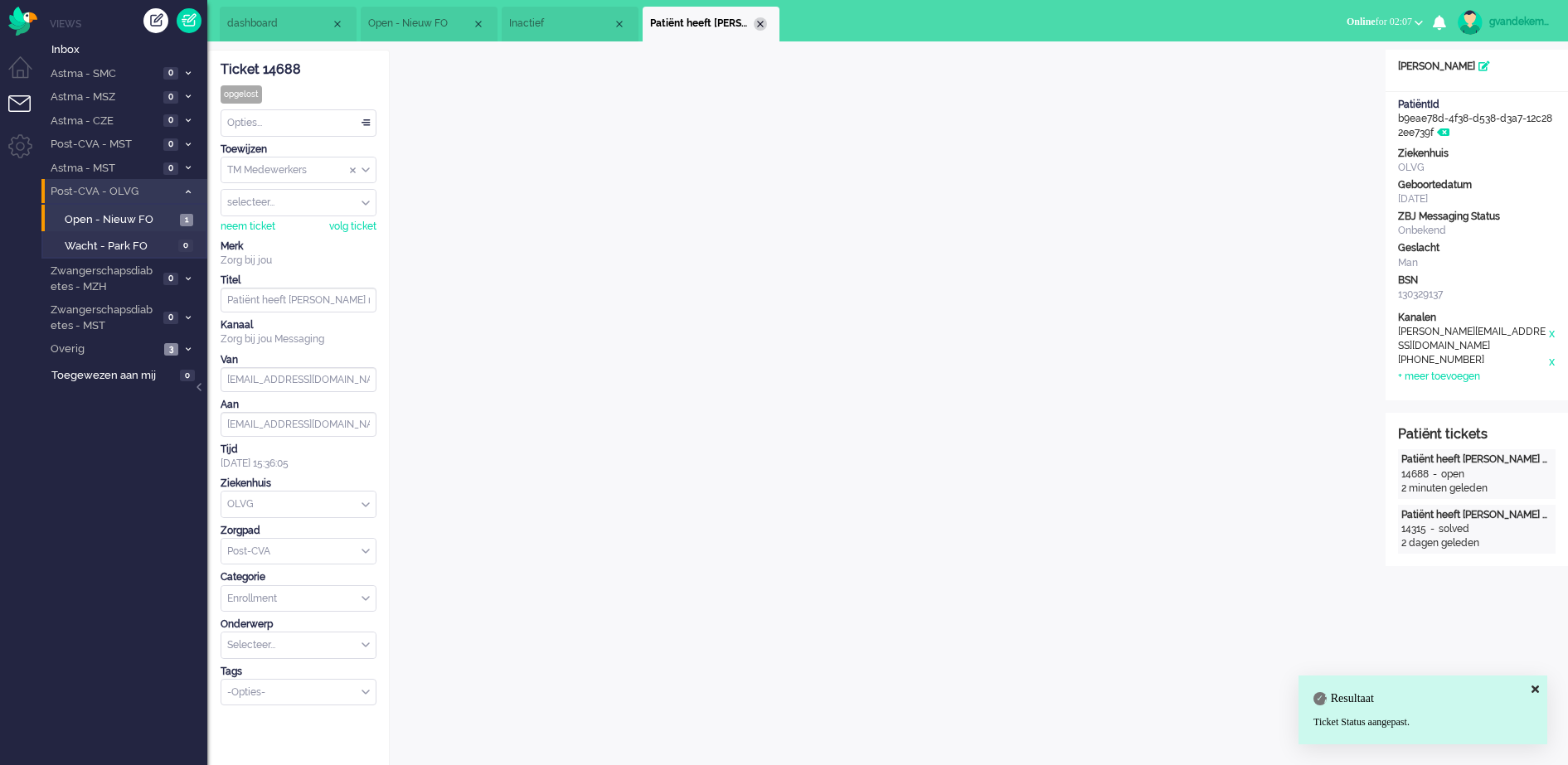
click at [755, 22] on div "Close tab" at bounding box center [760, 25] width 14 height 14
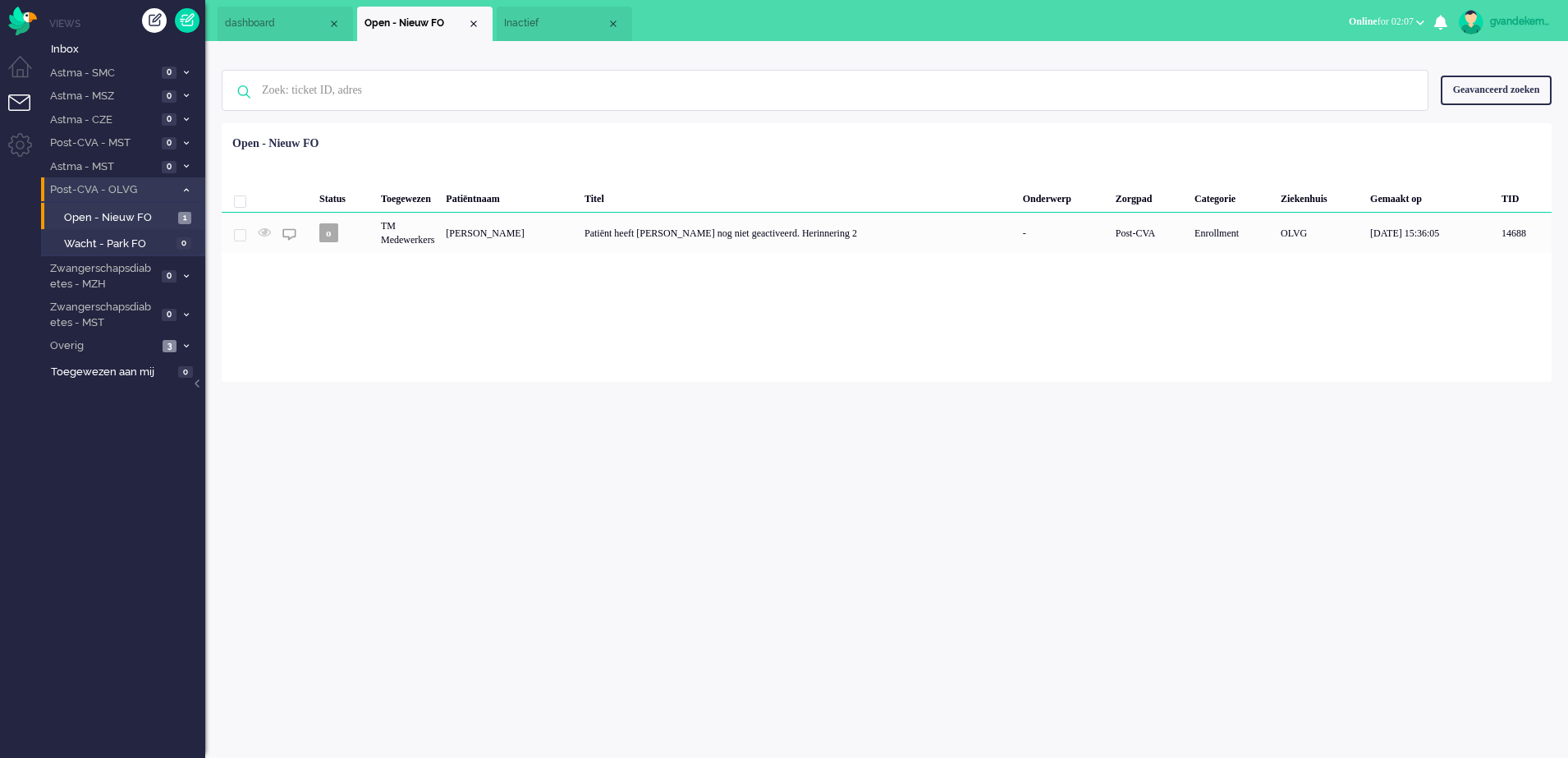
click at [613, 22] on div "Close tab" at bounding box center [613, 24] width 13 height 13
click at [476, 24] on div "Close tab" at bounding box center [474, 24] width 13 height 13
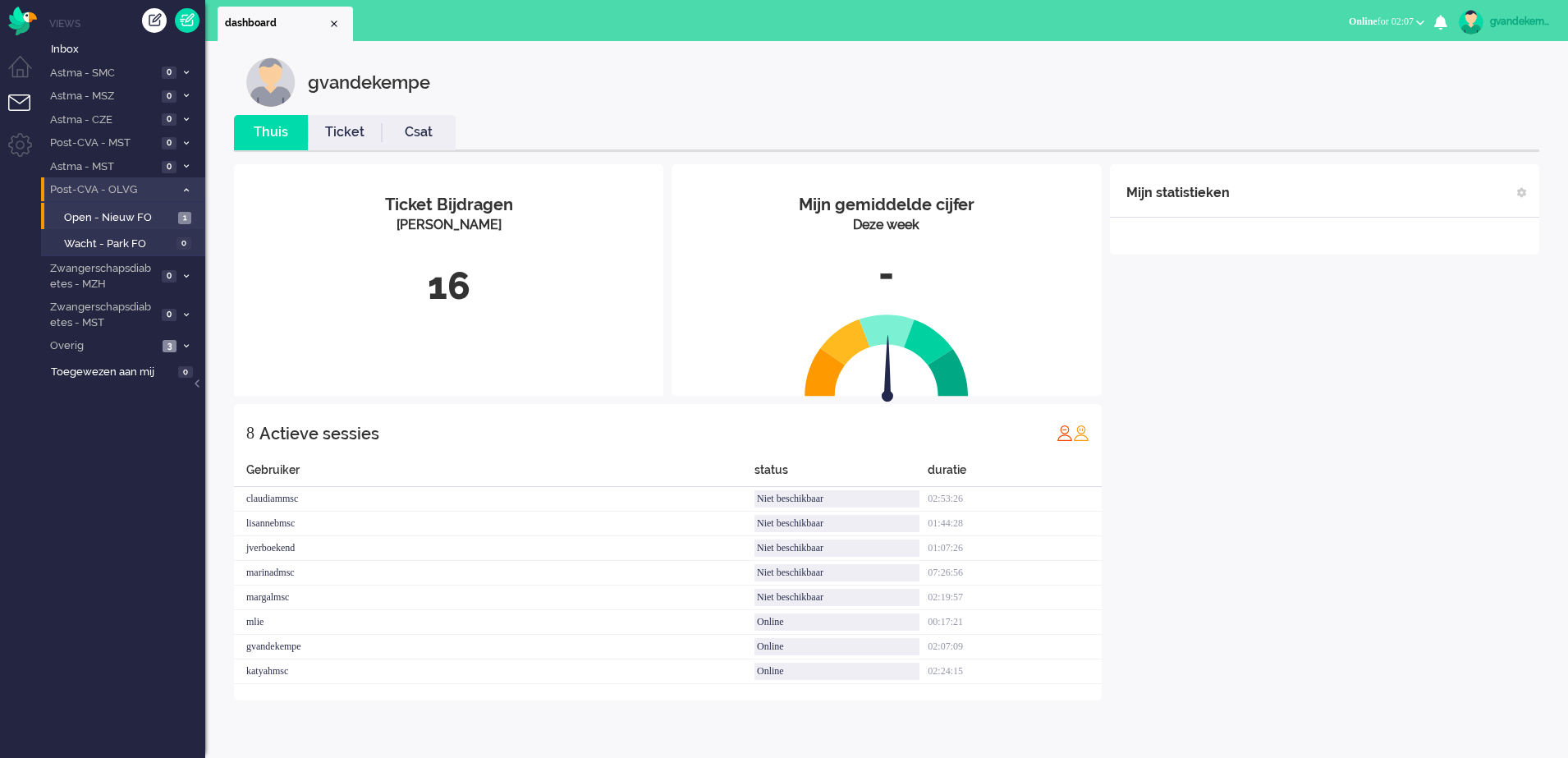
click at [188, 192] on icon at bounding box center [187, 189] width 5 height 6
click at [1324, 451] on div "Mijn statistieken + Statistieken toevoegen Bel tijd (gemiddelde dag) Wrapup tij…" at bounding box center [1324, 432] width 430 height 536
click at [188, 188] on icon at bounding box center [187, 189] width 5 height 6
click at [169, 222] on span "Open - Nieuw FO" at bounding box center [118, 218] width 110 height 16
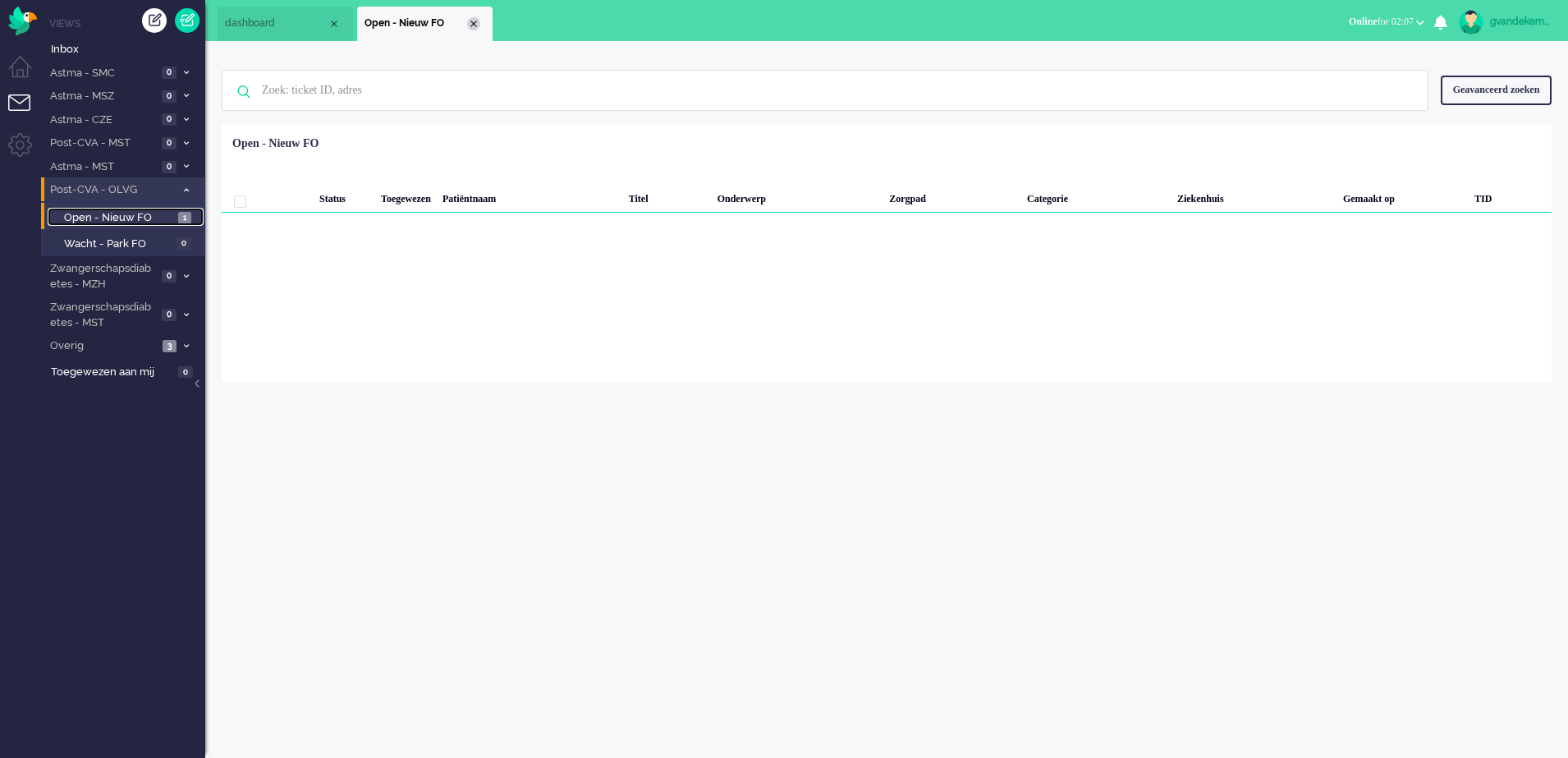
click at [472, 23] on div "Close tab" at bounding box center [474, 24] width 13 height 13
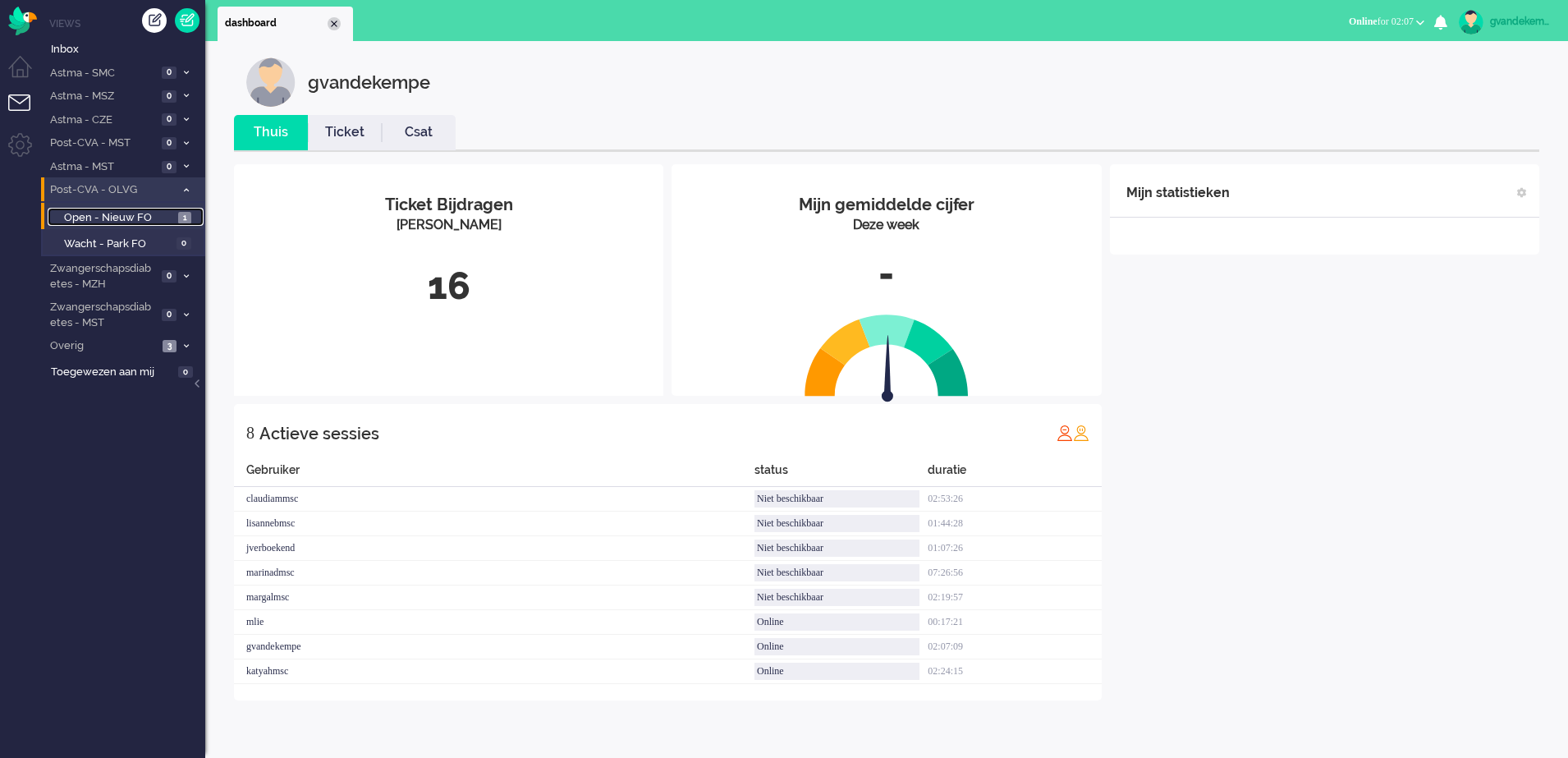
click at [338, 18] on li "dashboard" at bounding box center [286, 23] width 136 height 34
click at [186, 190] on icon at bounding box center [187, 189] width 5 height 6
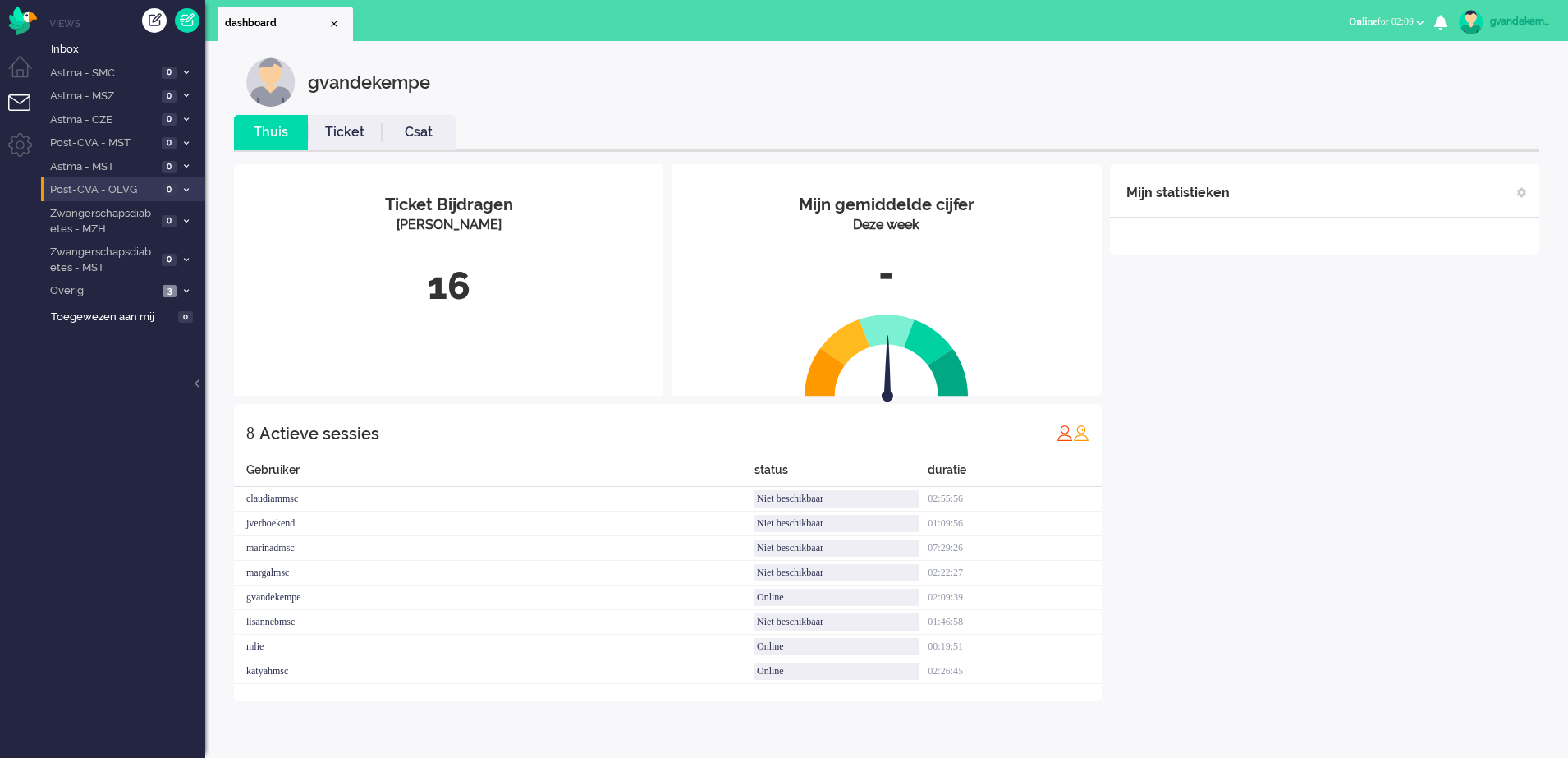
click at [1513, 21] on div "gvandekempe" at bounding box center [1521, 22] width 62 height 17
click at [1465, 110] on link "Instellingen" at bounding box center [1498, 111] width 122 height 17
select select
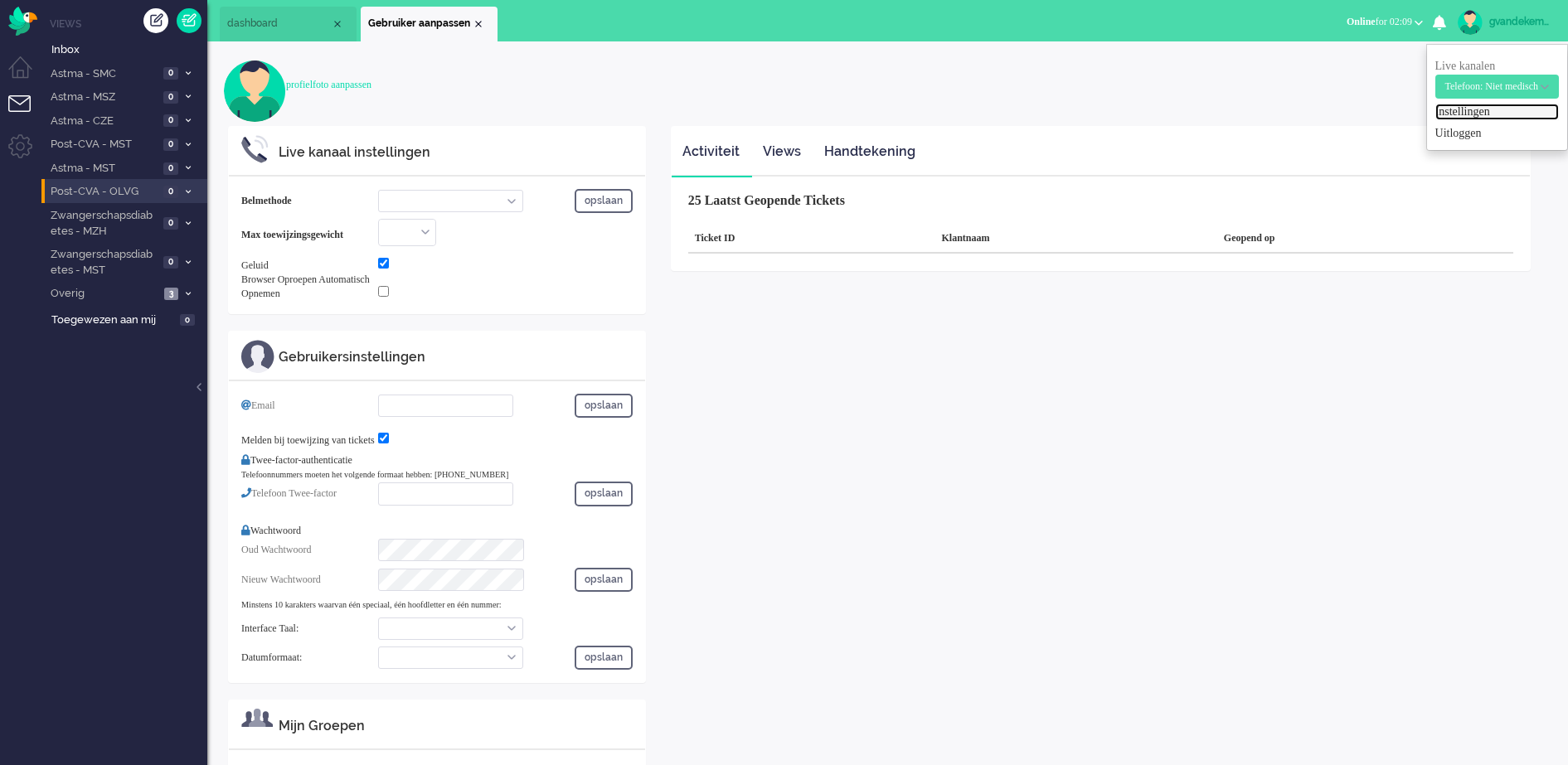
select select "inbound-new"
type input "[PHONE_NUMBER]"
checkbox input "true"
type input "[EMAIL_ADDRESS][DOMAIN_NAME]"
checkbox input "true"
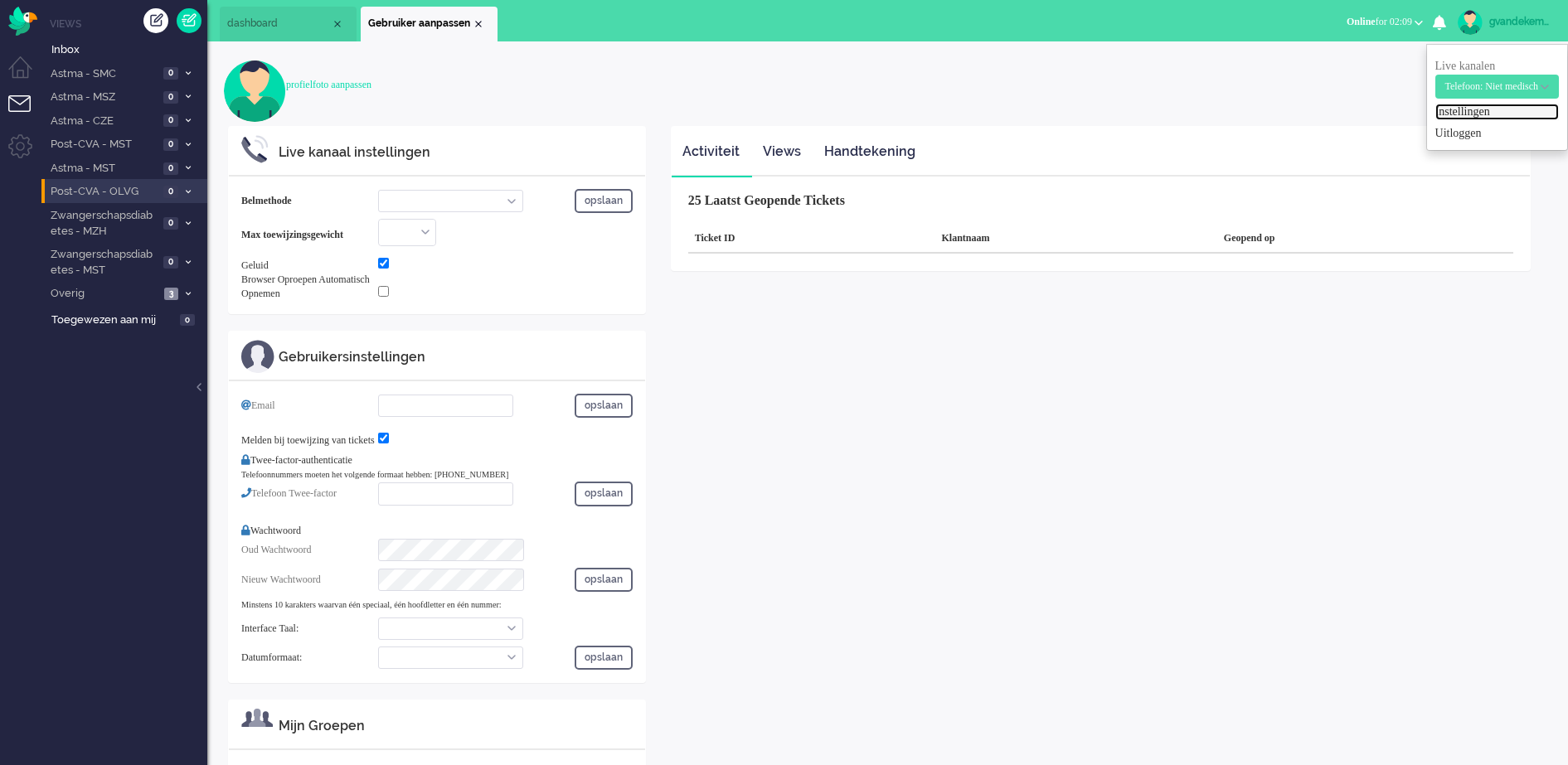
type input "[PHONE_NUMBER]"
select select "nl"
select select "en_GB"
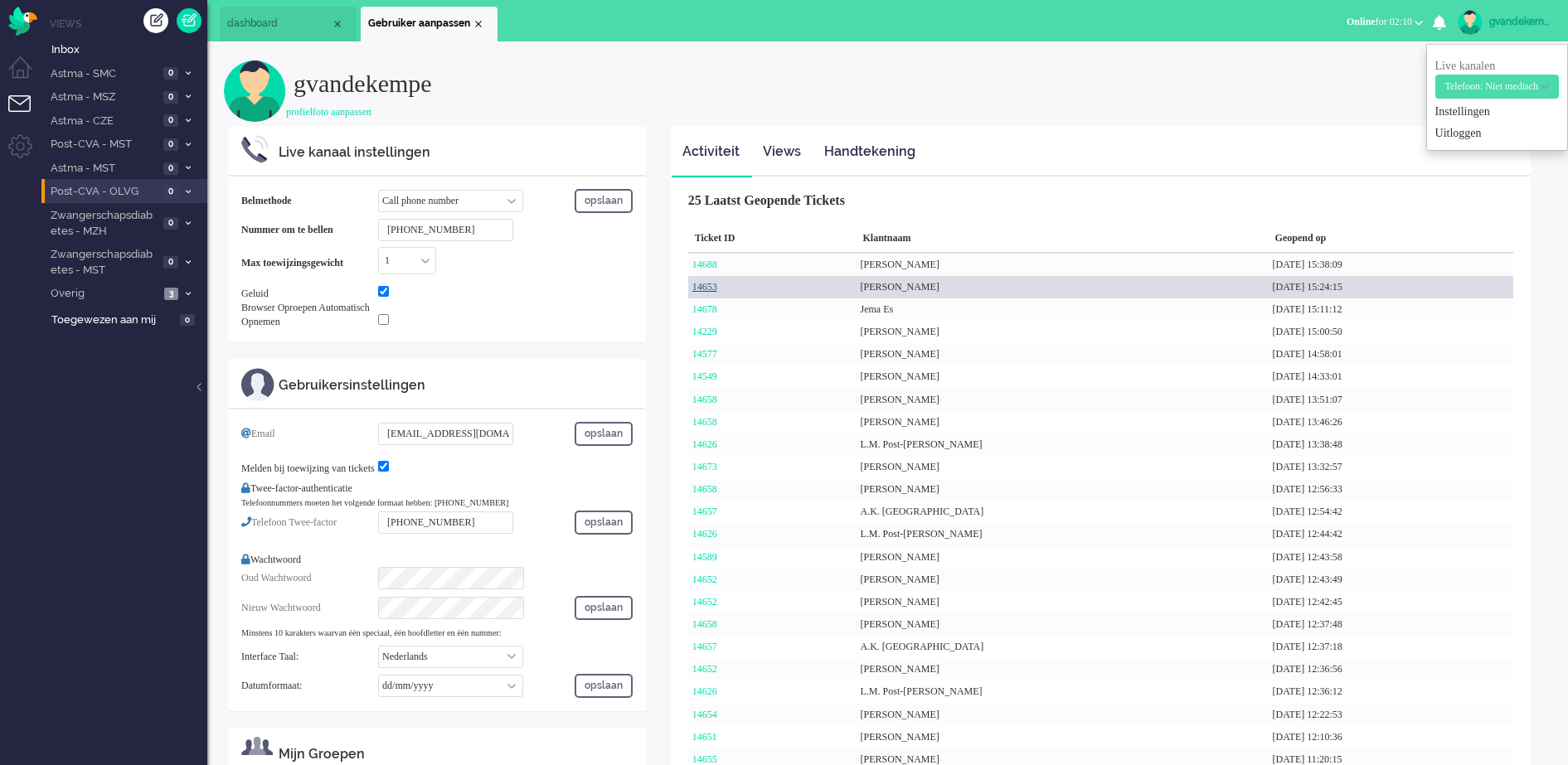
click at [710, 284] on link "14653" at bounding box center [704, 287] width 25 height 12
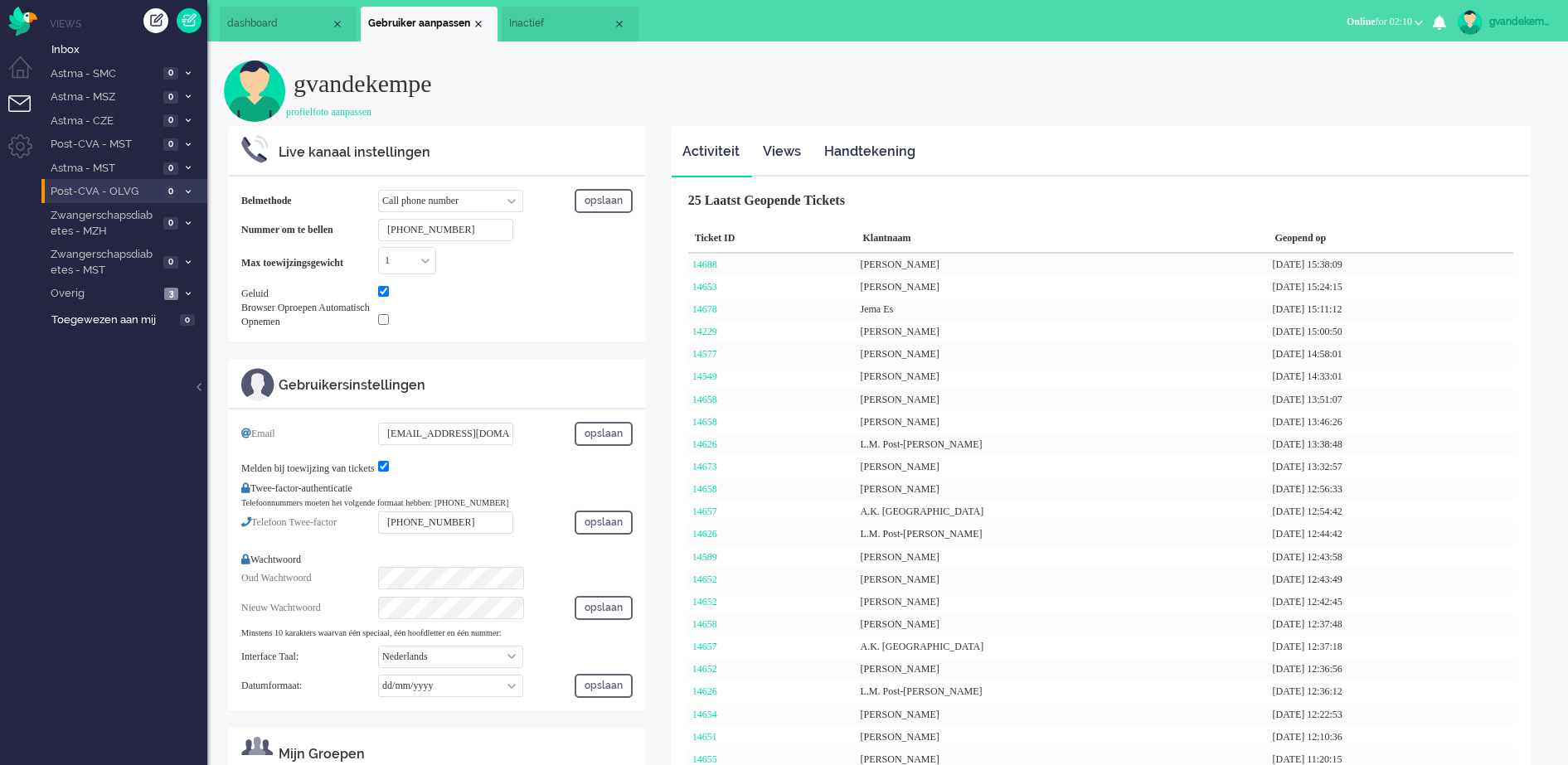
click at [544, 21] on span "Inactief" at bounding box center [561, 24] width 104 height 14
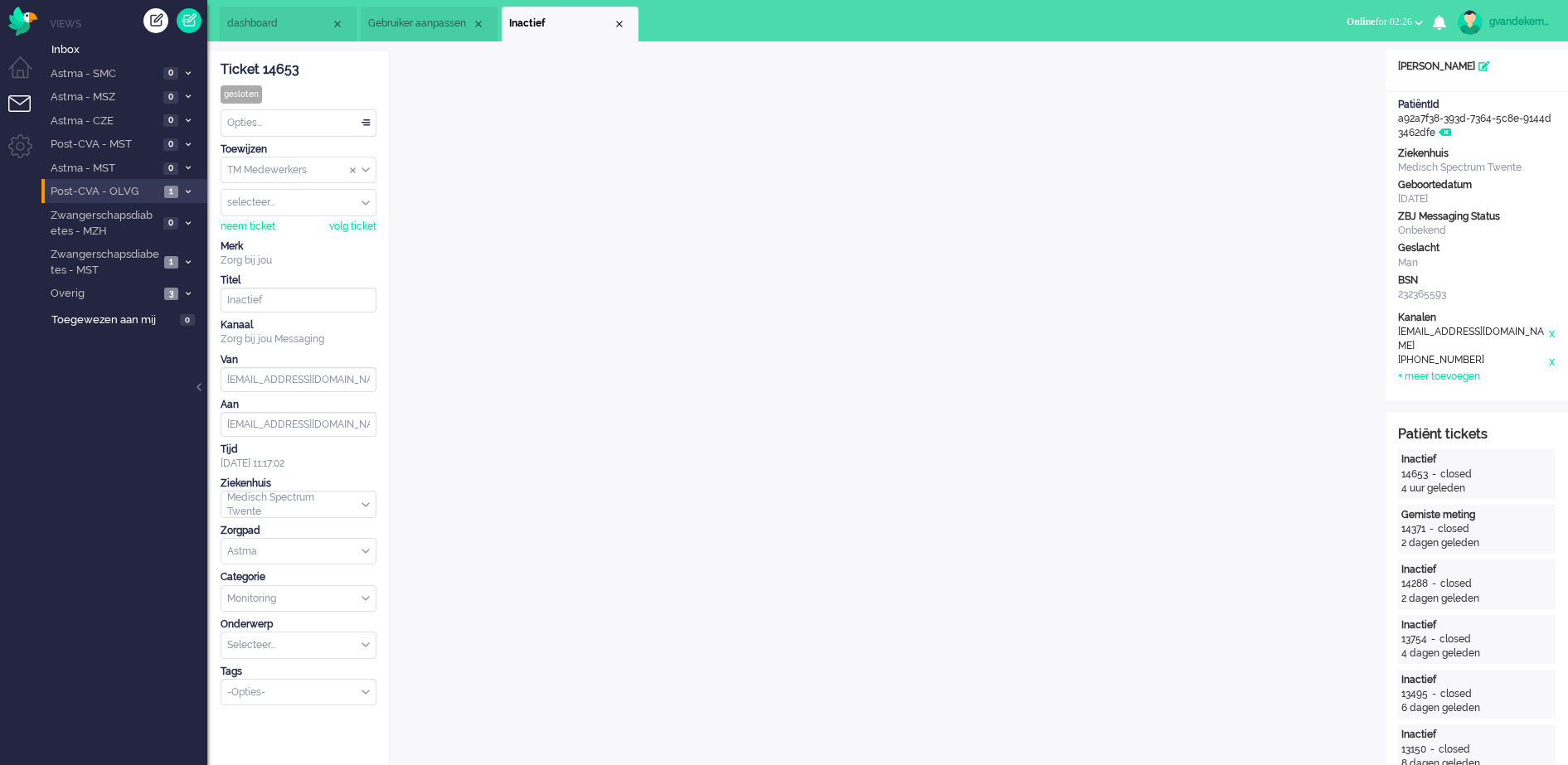
click at [189, 189] on icon at bounding box center [189, 191] width 5 height 6
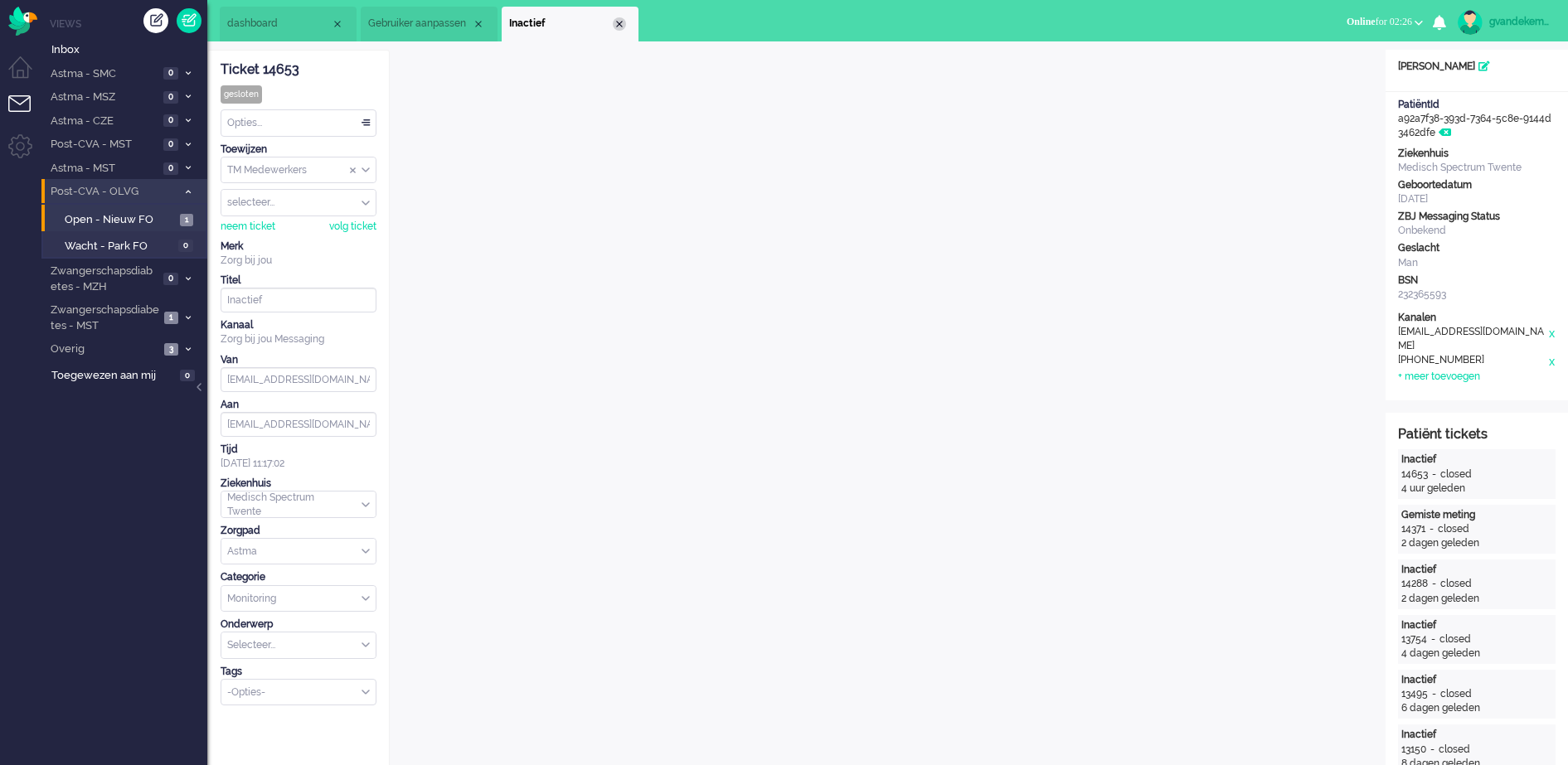
click at [619, 25] on div "Close tab" at bounding box center [619, 25] width 14 height 14
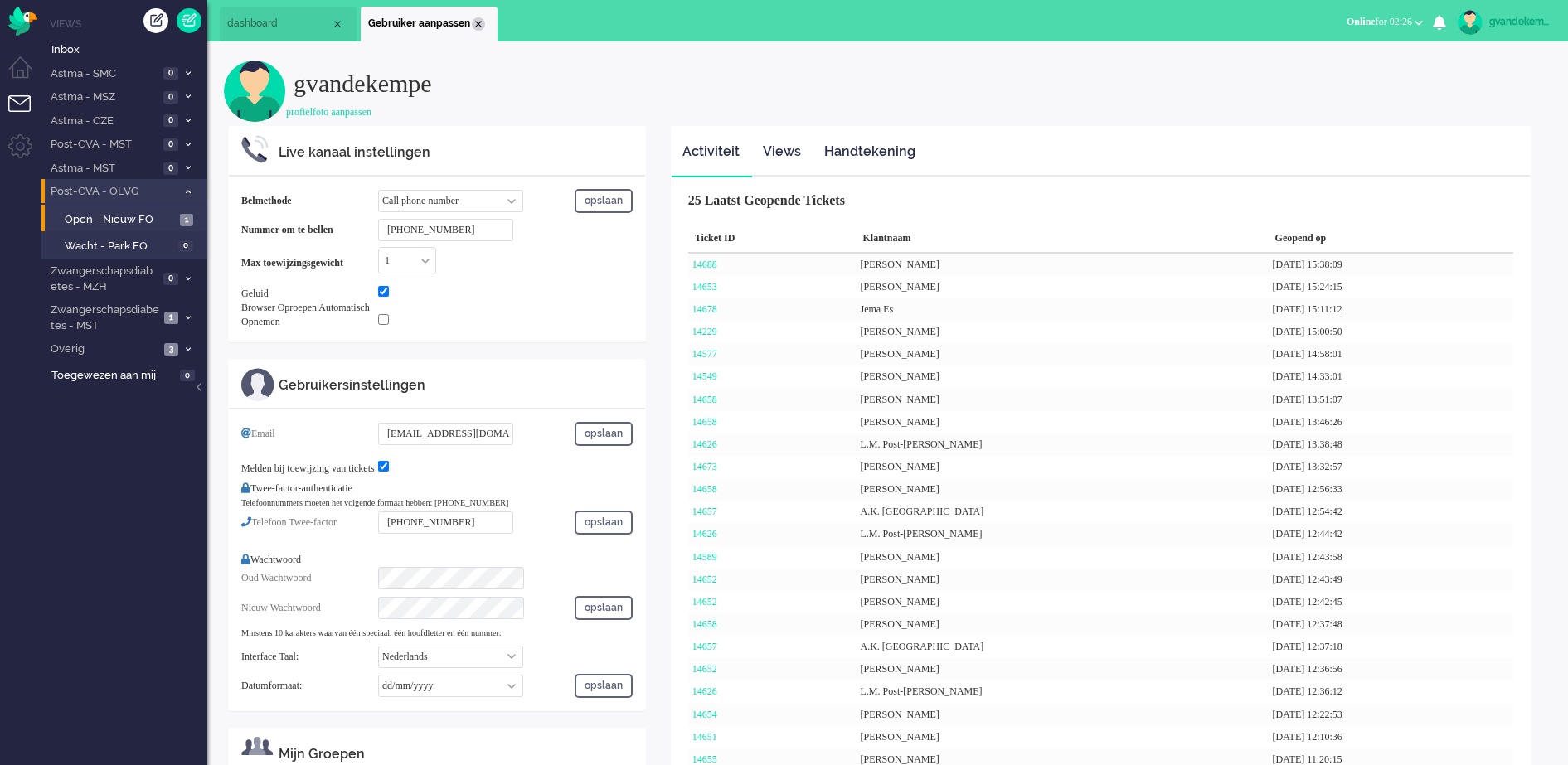
click at [481, 21] on div "Close tab" at bounding box center [479, 25] width 14 height 14
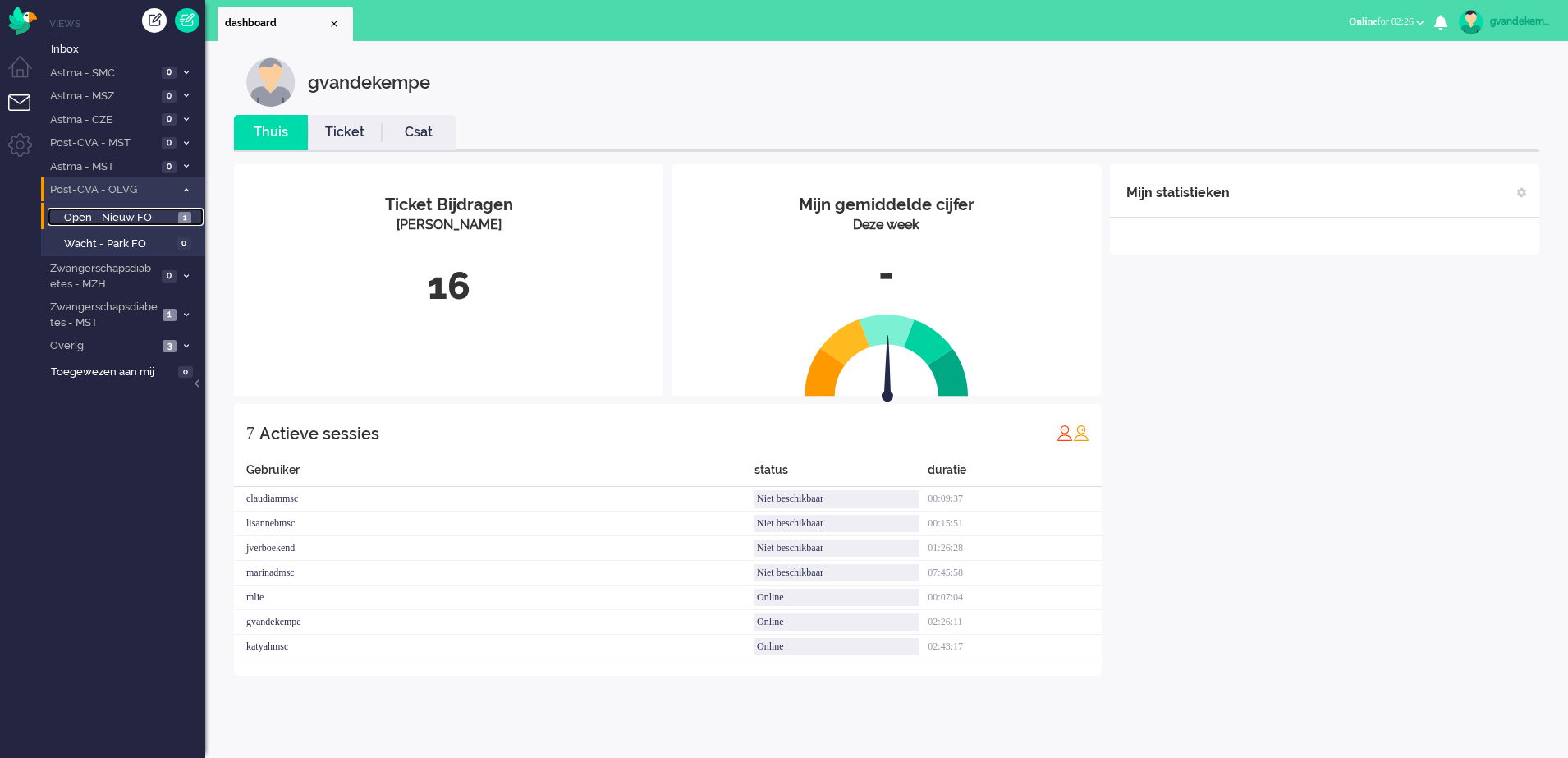
click at [153, 214] on span "Open - Nieuw FO" at bounding box center [118, 218] width 110 height 16
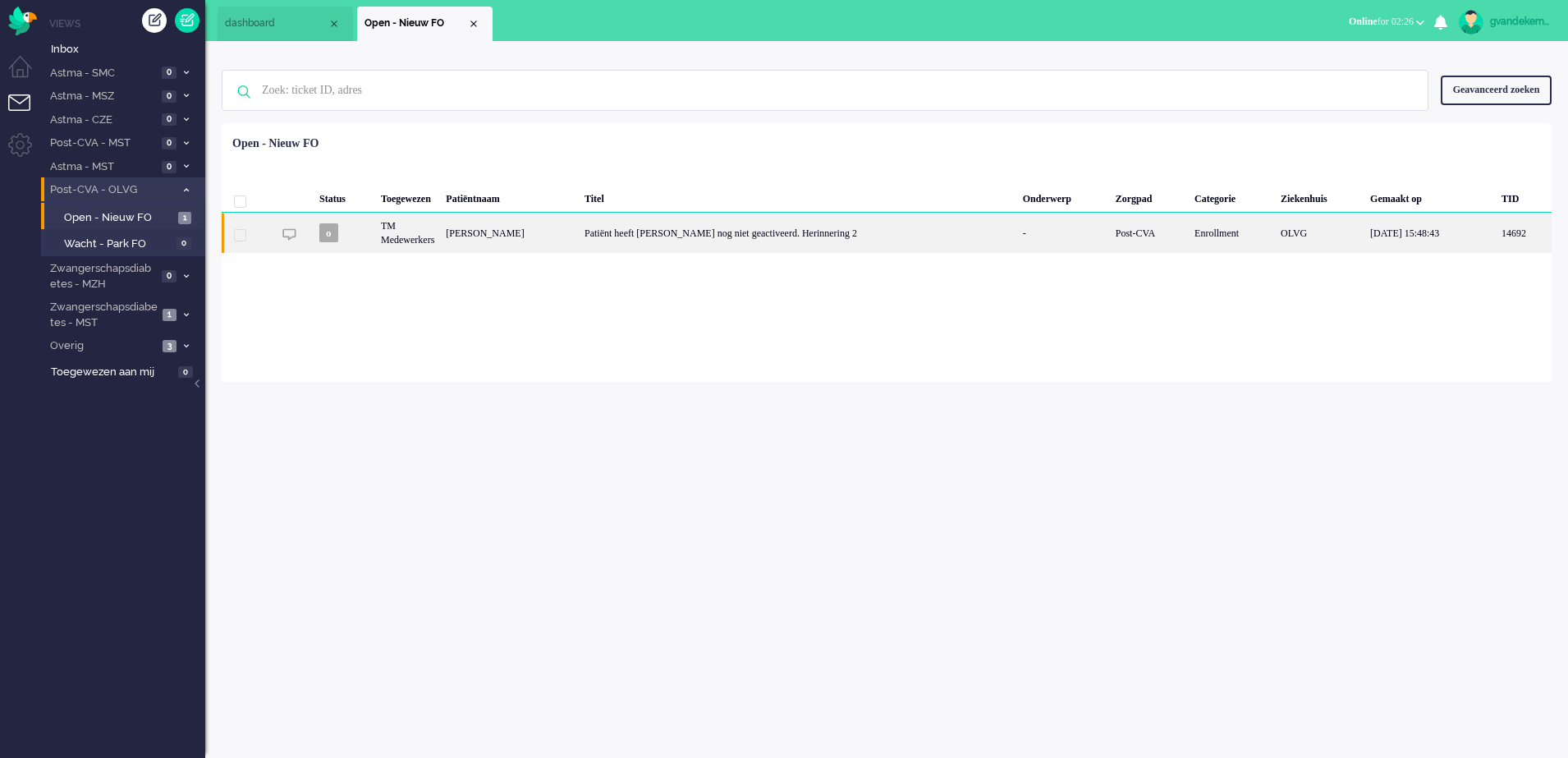
click at [879, 226] on div "Patiënt heeft [PERSON_NAME] nog niet geactiveerd. Herinnering 2" at bounding box center [797, 233] width 438 height 40
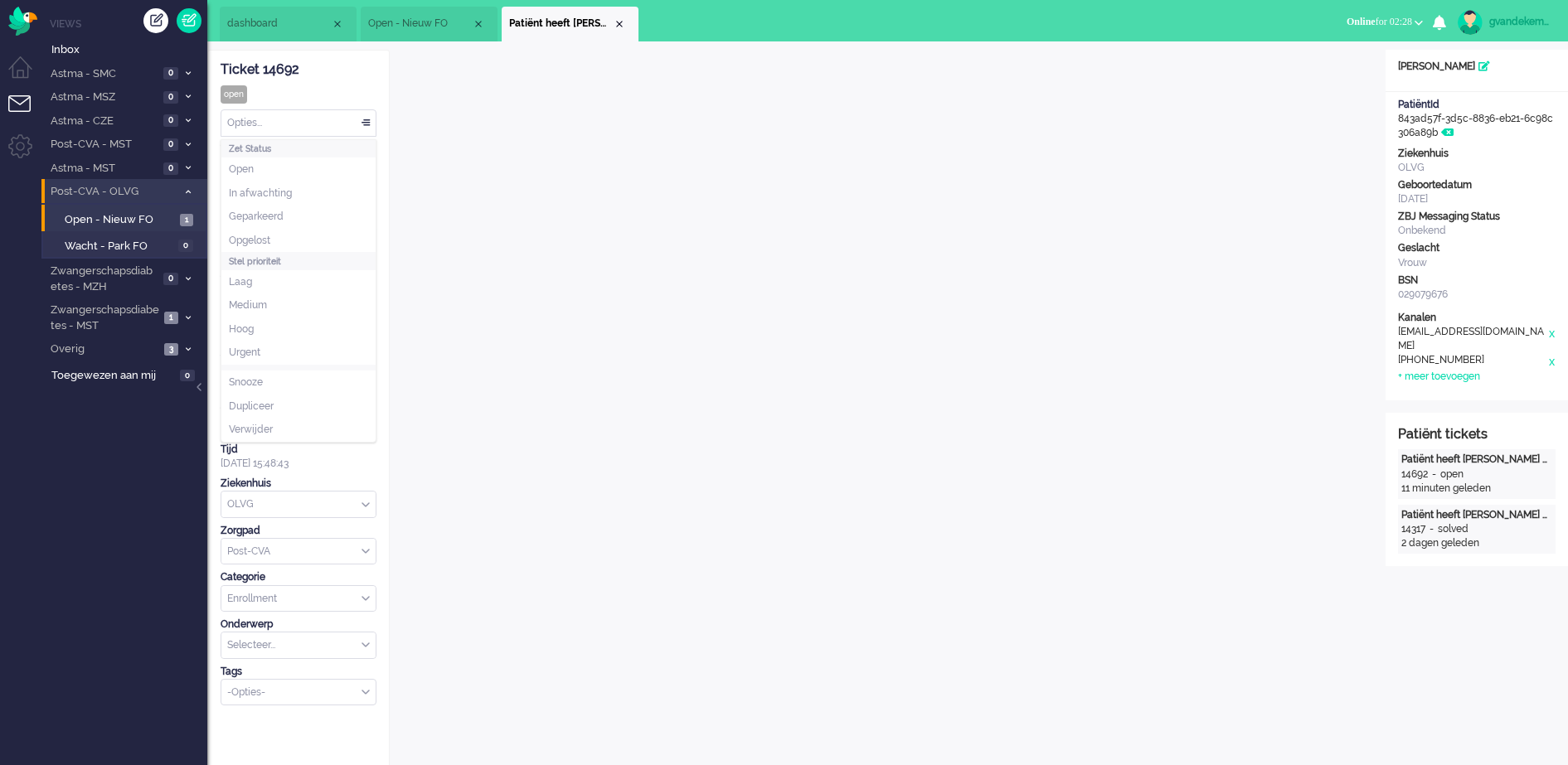
click at [367, 125] on div "Opties..." at bounding box center [299, 123] width 154 height 25
click at [266, 238] on span "Opgelost" at bounding box center [249, 240] width 41 height 14
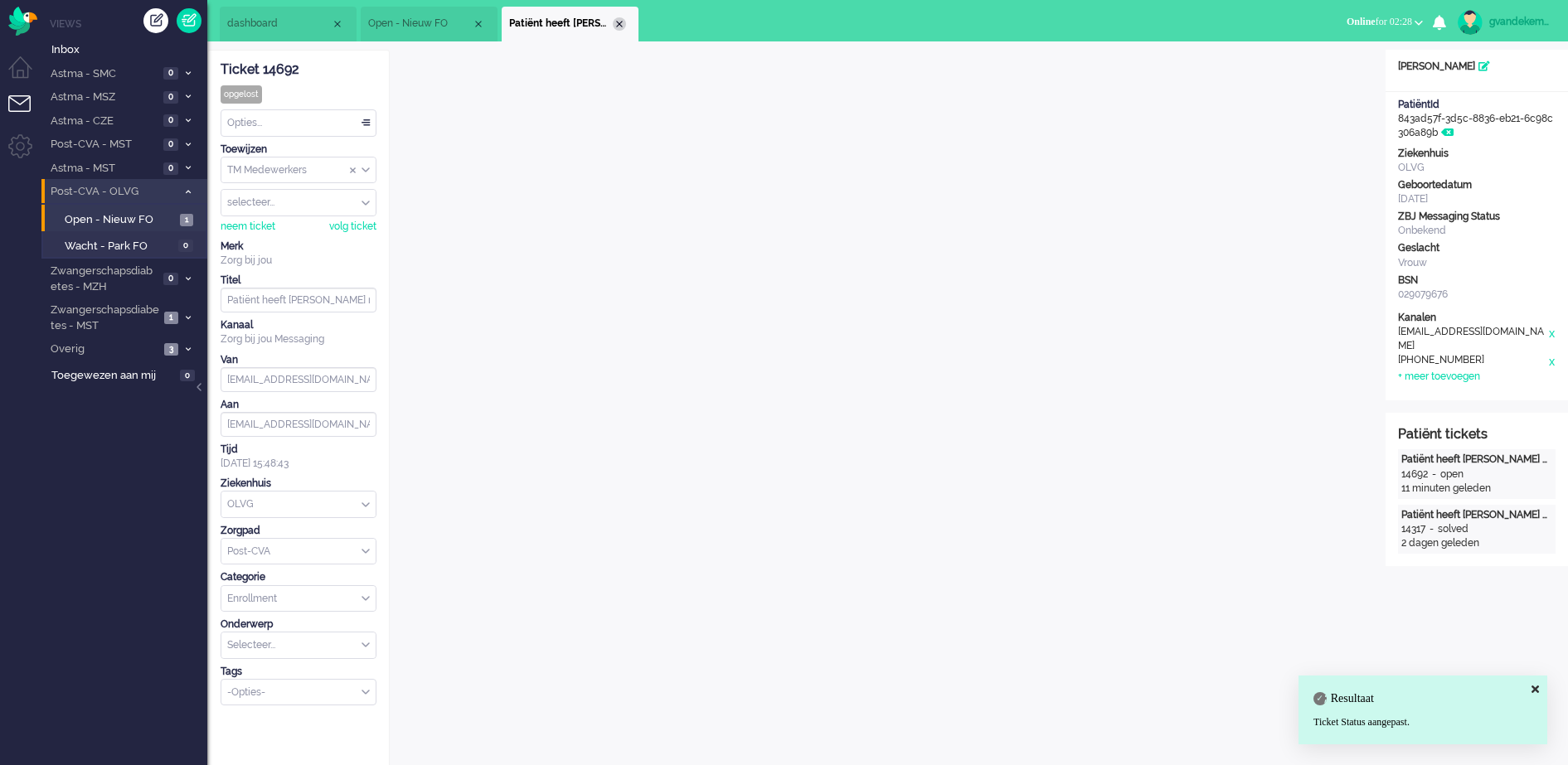
click at [621, 21] on div "Close tab" at bounding box center [619, 25] width 14 height 14
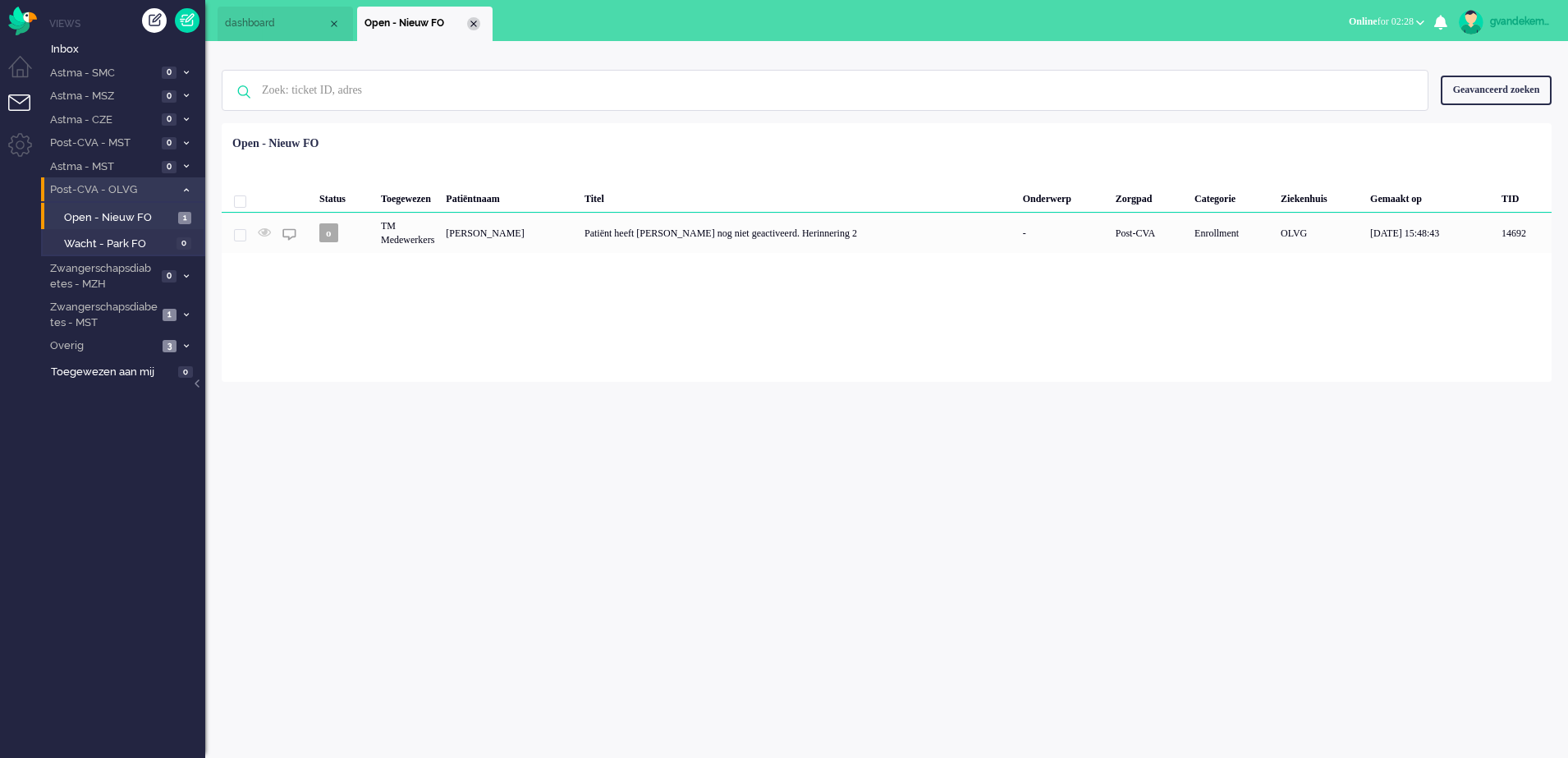
click at [476, 22] on div "Close tab" at bounding box center [474, 24] width 13 height 13
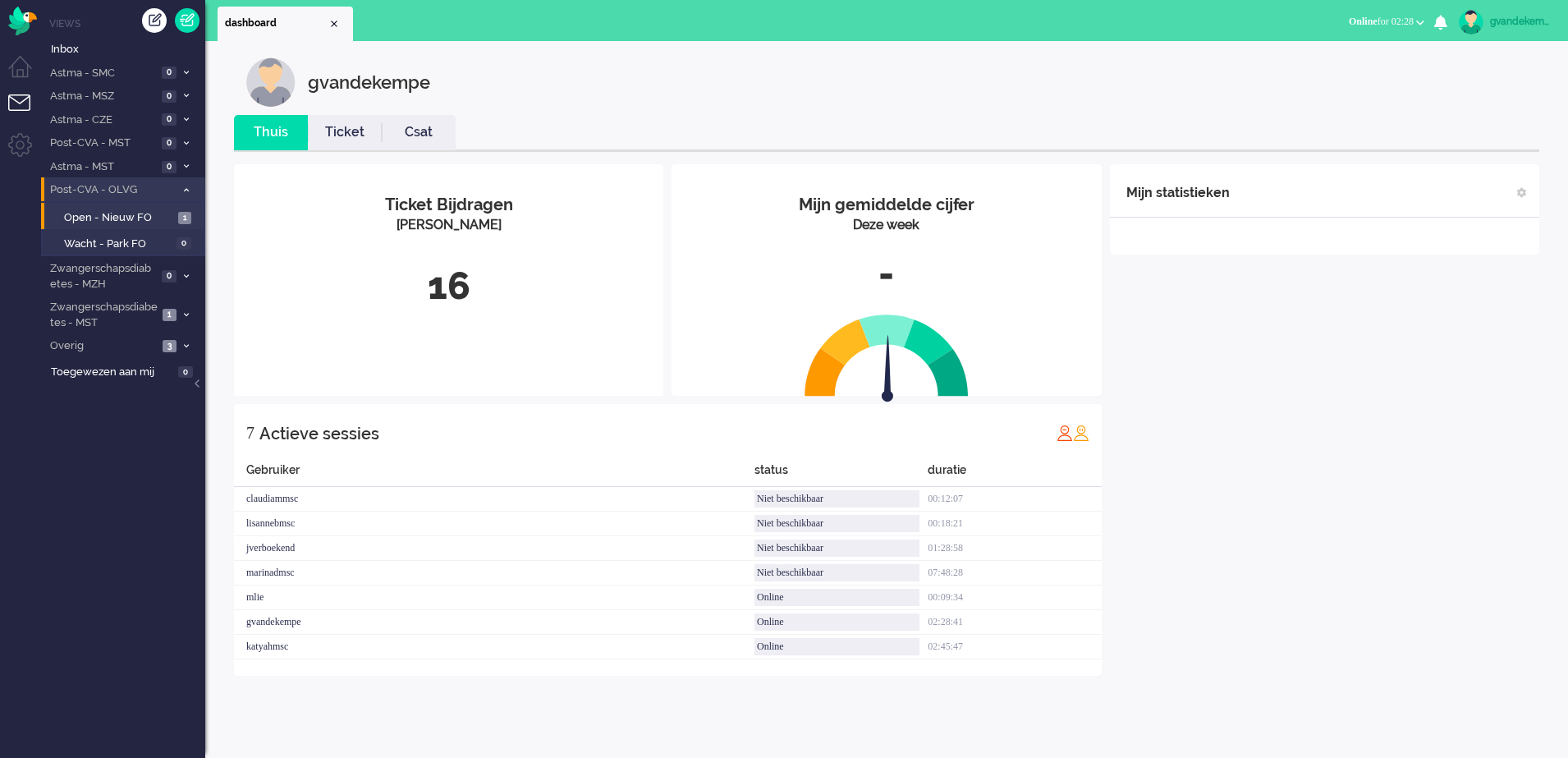
click at [1262, 446] on div "Mijn statistieken + Statistieken toevoegen Bel tijd (gemiddelde dag) Wrapup tij…" at bounding box center [1324, 420] width 430 height 512
click at [184, 188] on icon at bounding box center [187, 189] width 5 height 6
click at [1331, 365] on div "Mijn statistieken + Statistieken toevoegen Bel tijd (gemiddelde dag) Wrapup tij…" at bounding box center [1324, 420] width 430 height 512
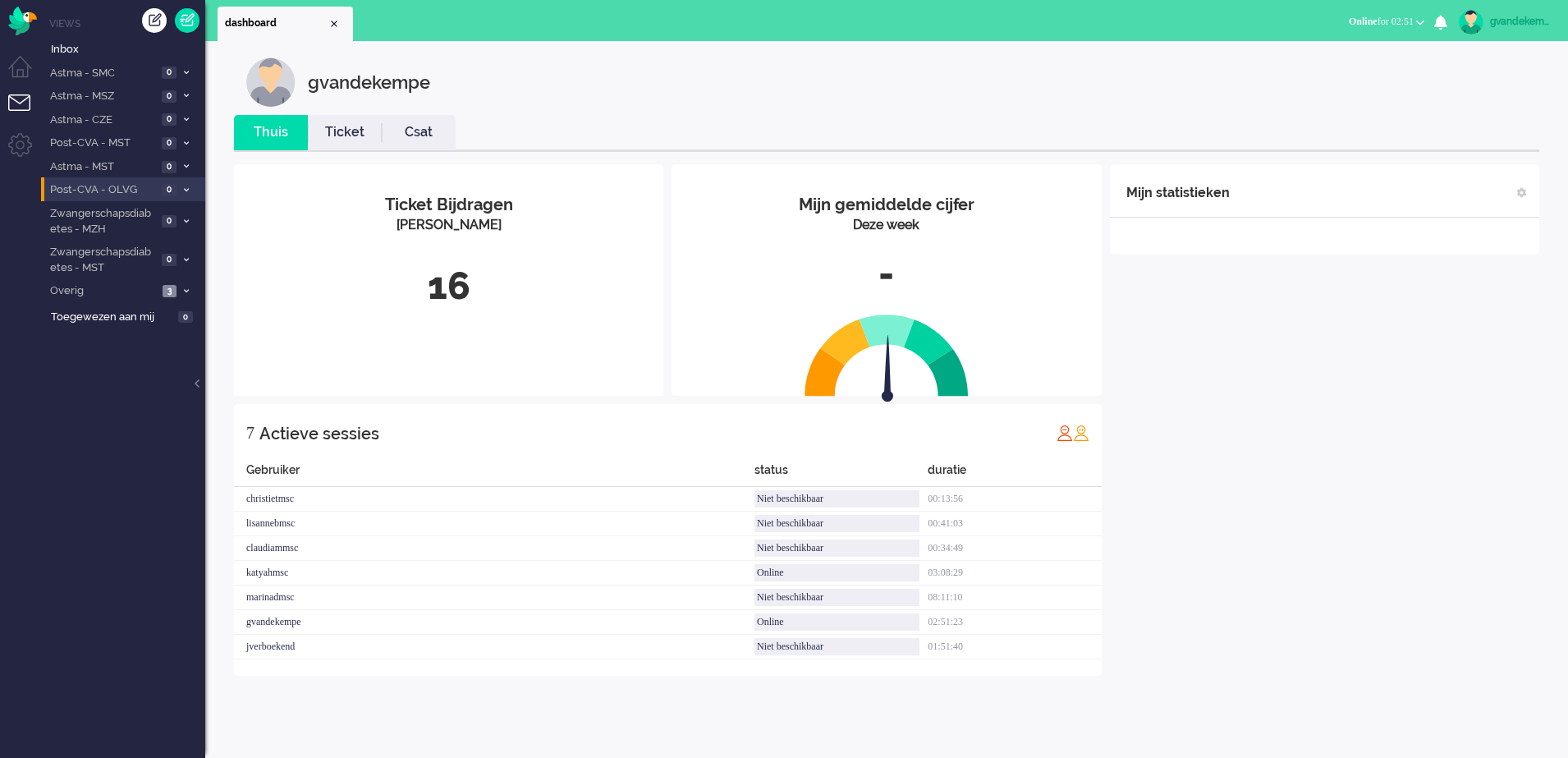
click at [1521, 18] on div "gvandekempe" at bounding box center [1521, 22] width 62 height 17
click at [1454, 115] on link "Instellingen" at bounding box center [1498, 111] width 122 height 17
select select
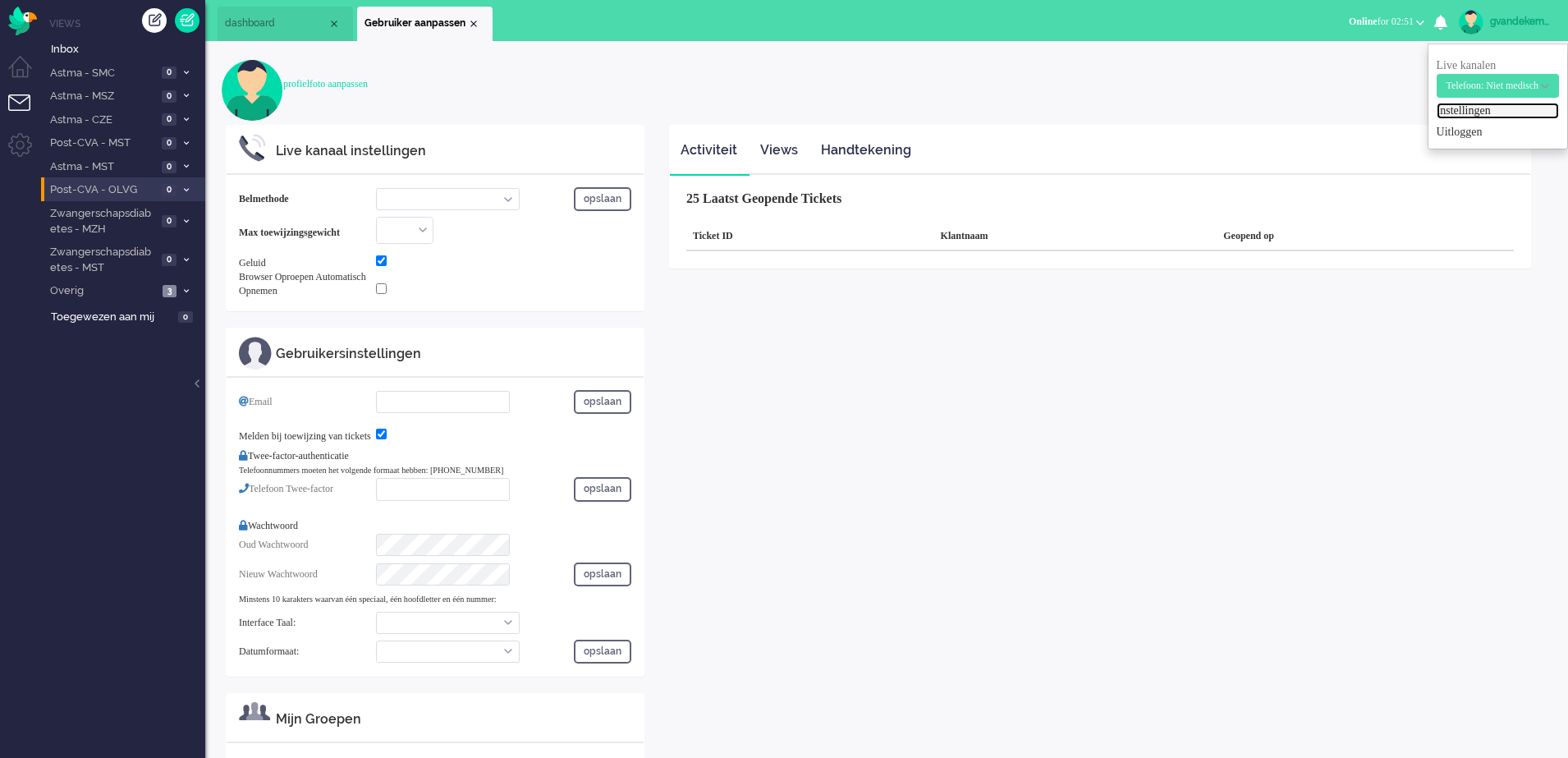
select select "inbound-new"
type input "[PHONE_NUMBER]"
checkbox input "true"
type input "[EMAIL_ADDRESS][DOMAIN_NAME]"
checkbox input "true"
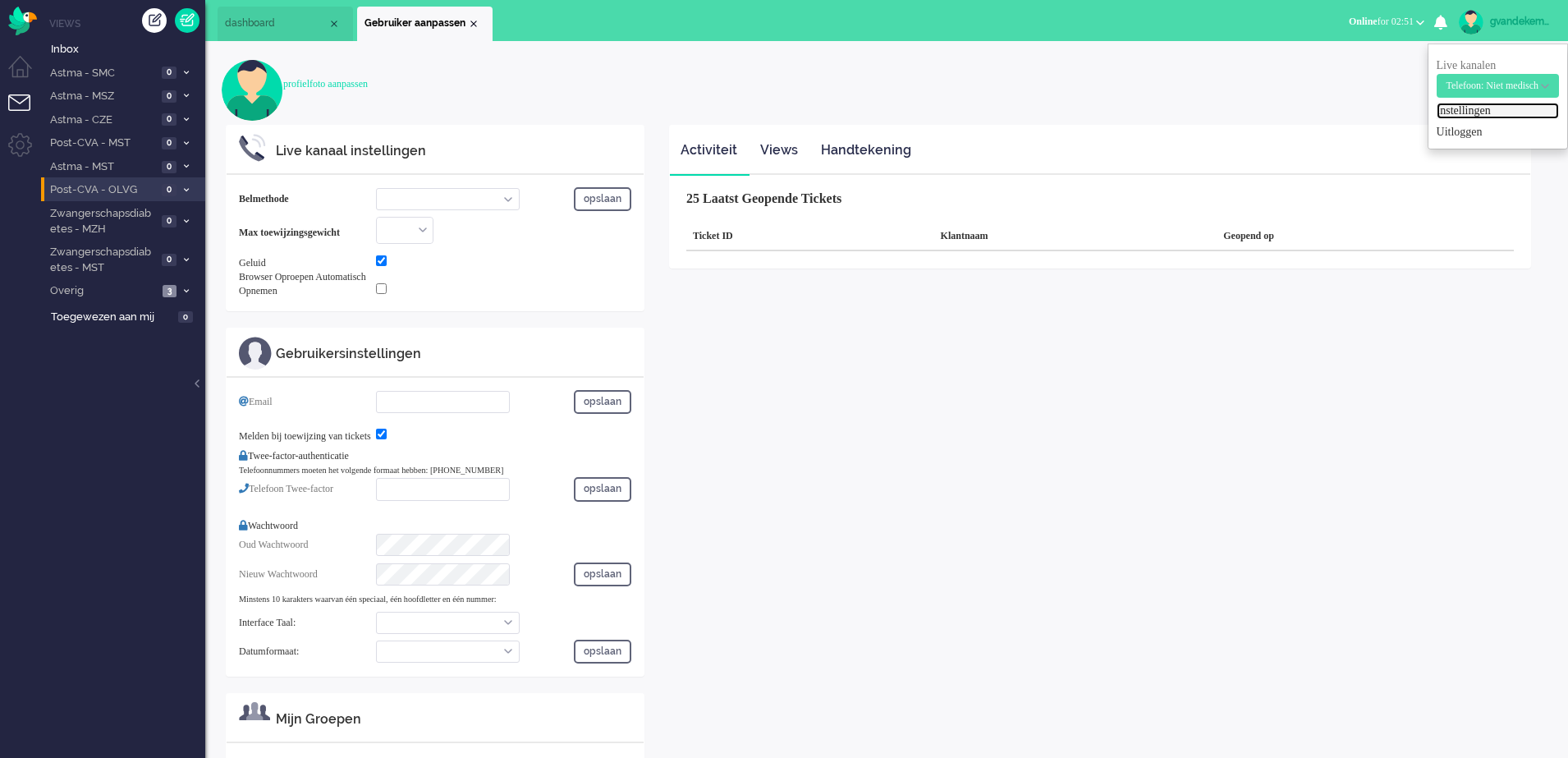
type input "[PHONE_NUMBER]"
select select "nl"
select select "en_GB"
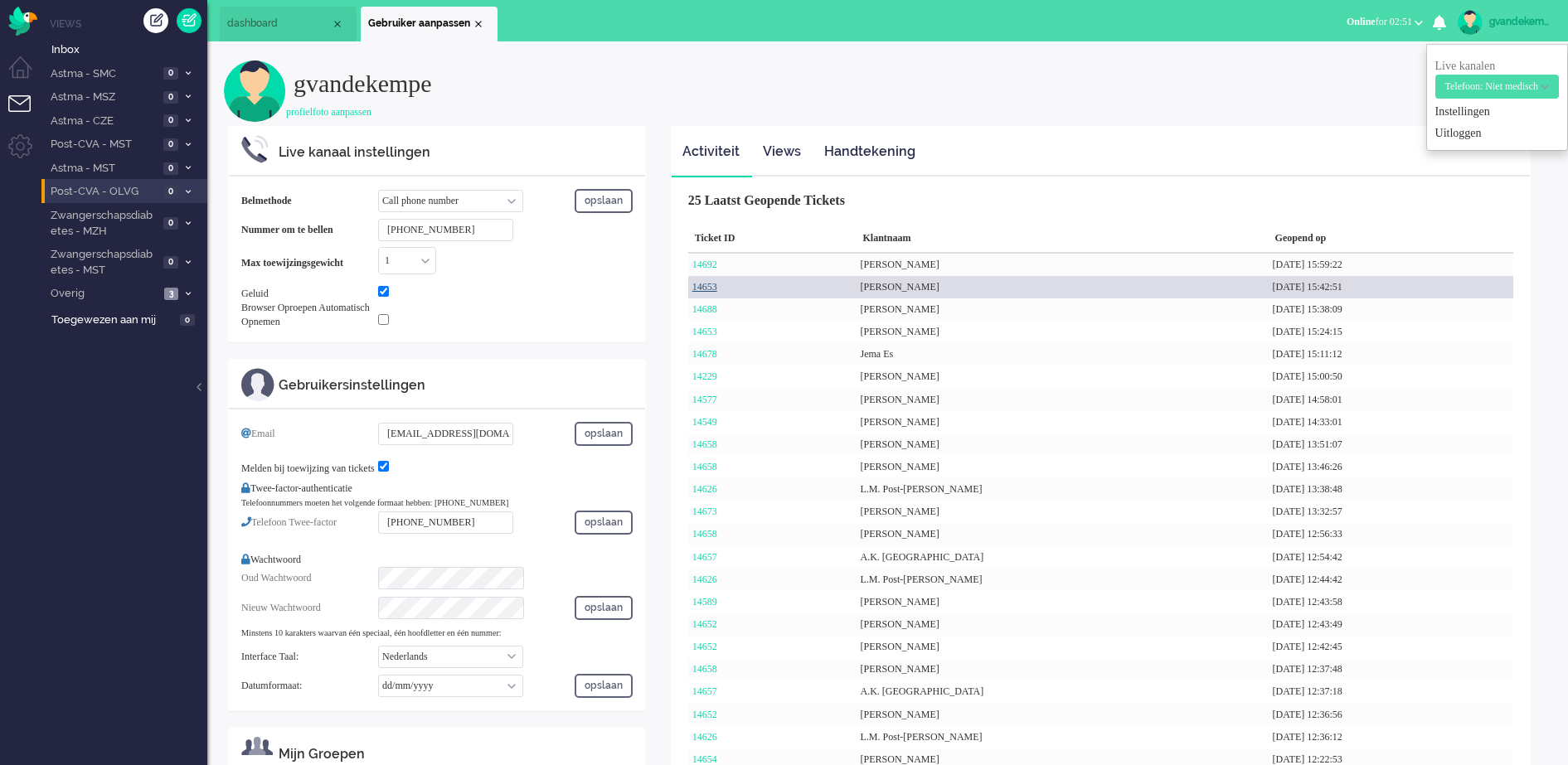
click at [707, 284] on link "14653" at bounding box center [704, 287] width 25 height 12
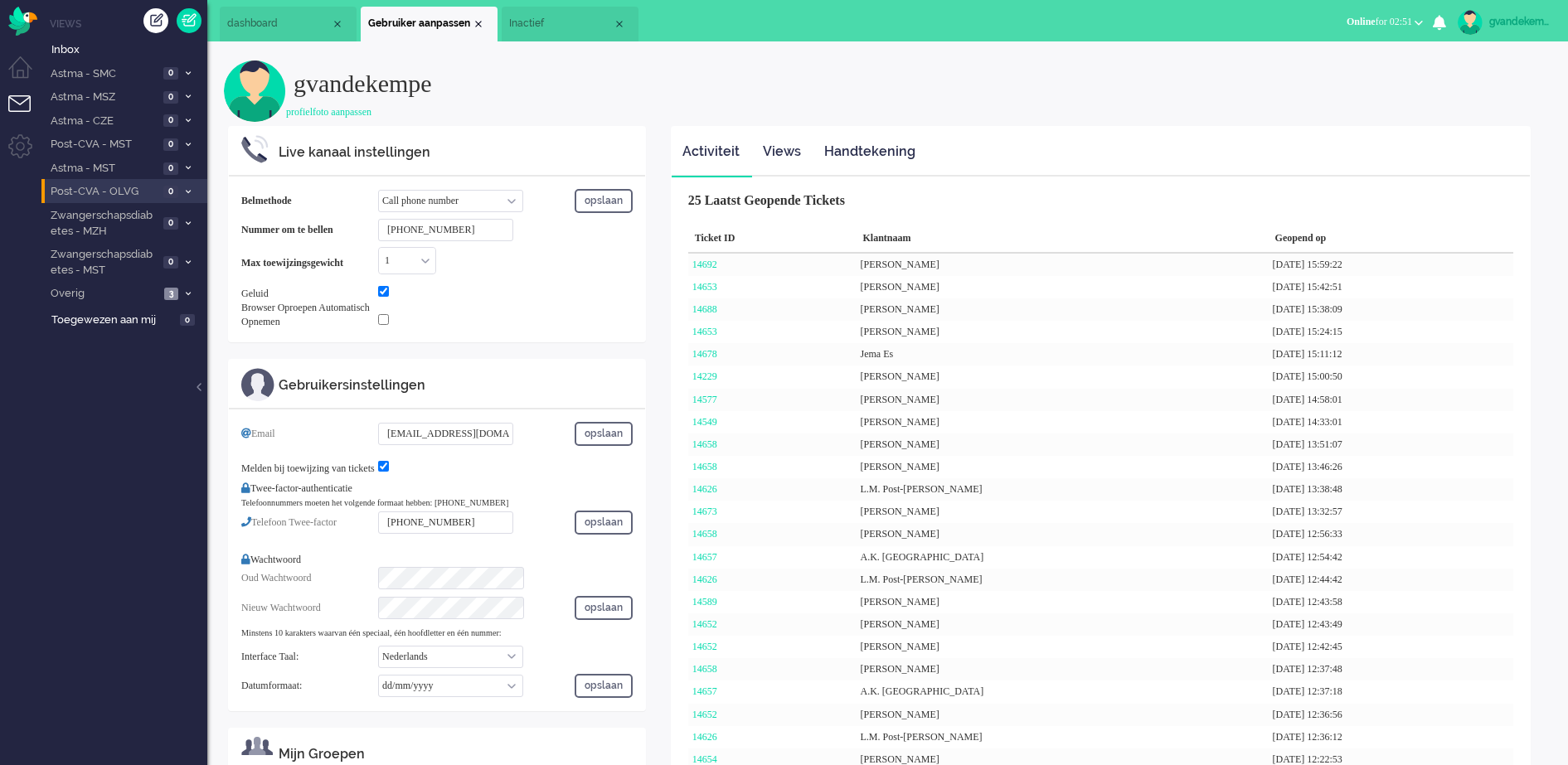
click at [529, 21] on span "Inactief" at bounding box center [561, 24] width 104 height 14
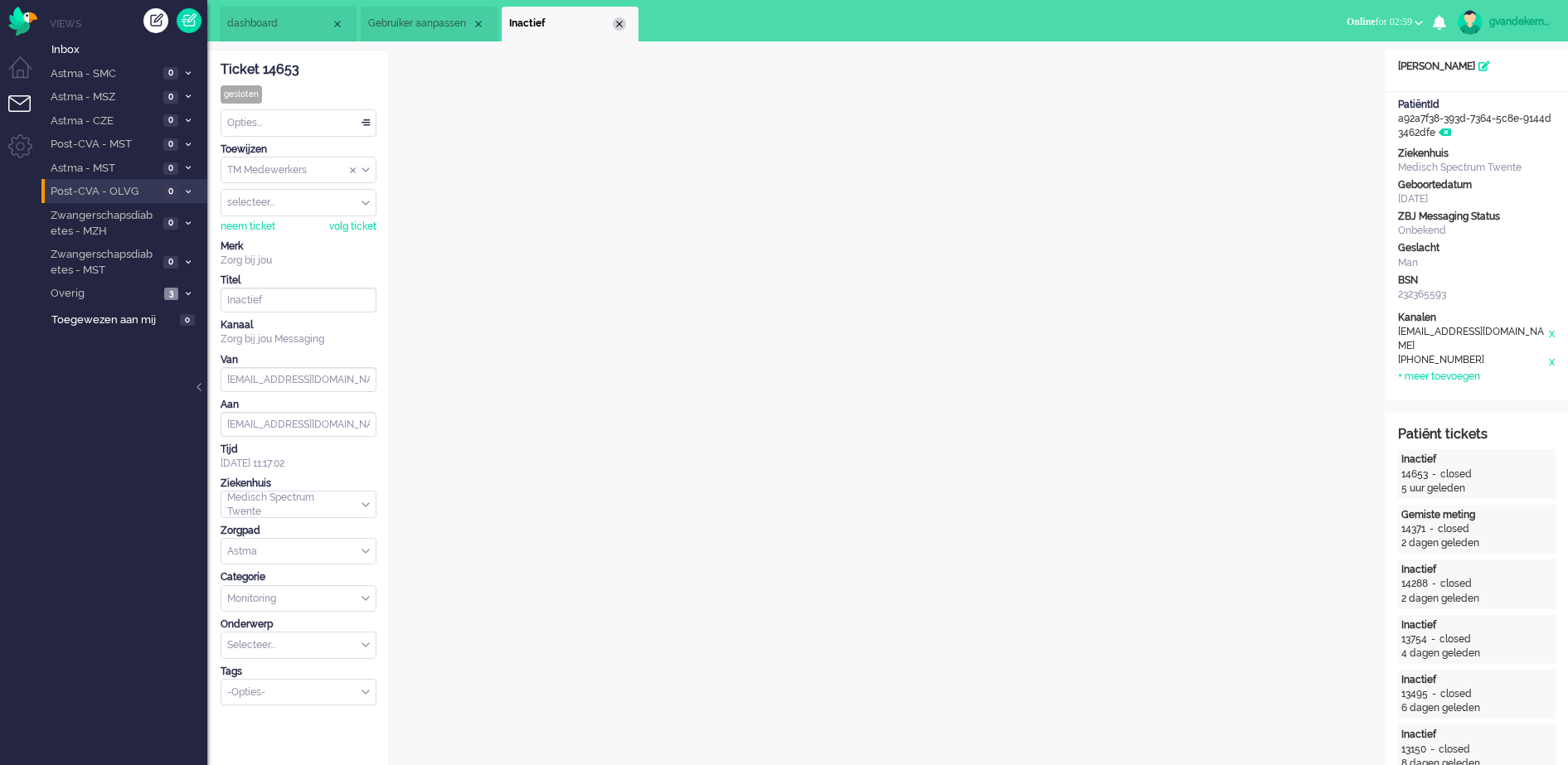
click at [618, 25] on div "Close tab" at bounding box center [619, 25] width 14 height 14
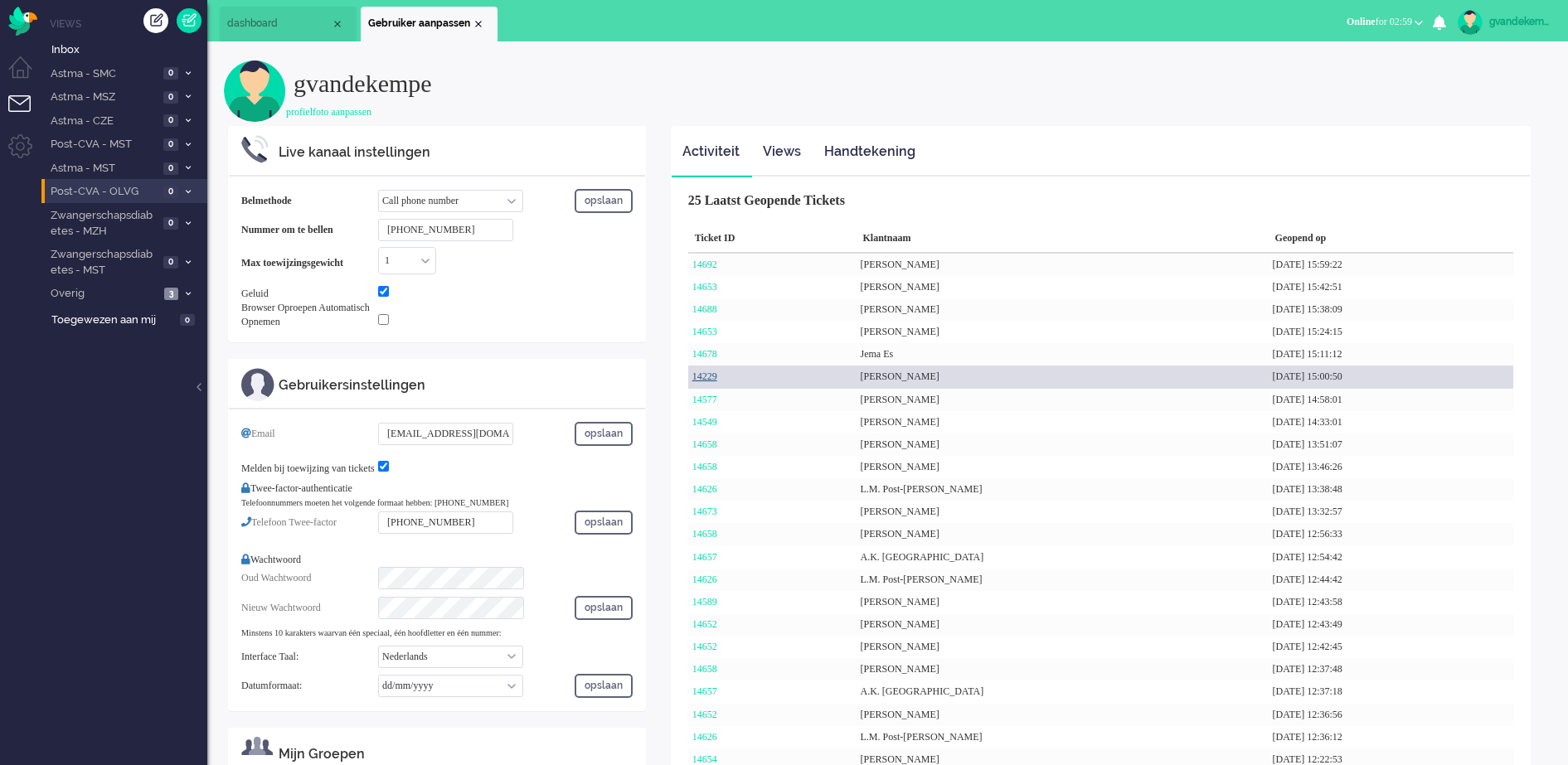
click at [717, 377] on link "14229" at bounding box center [704, 376] width 25 height 12
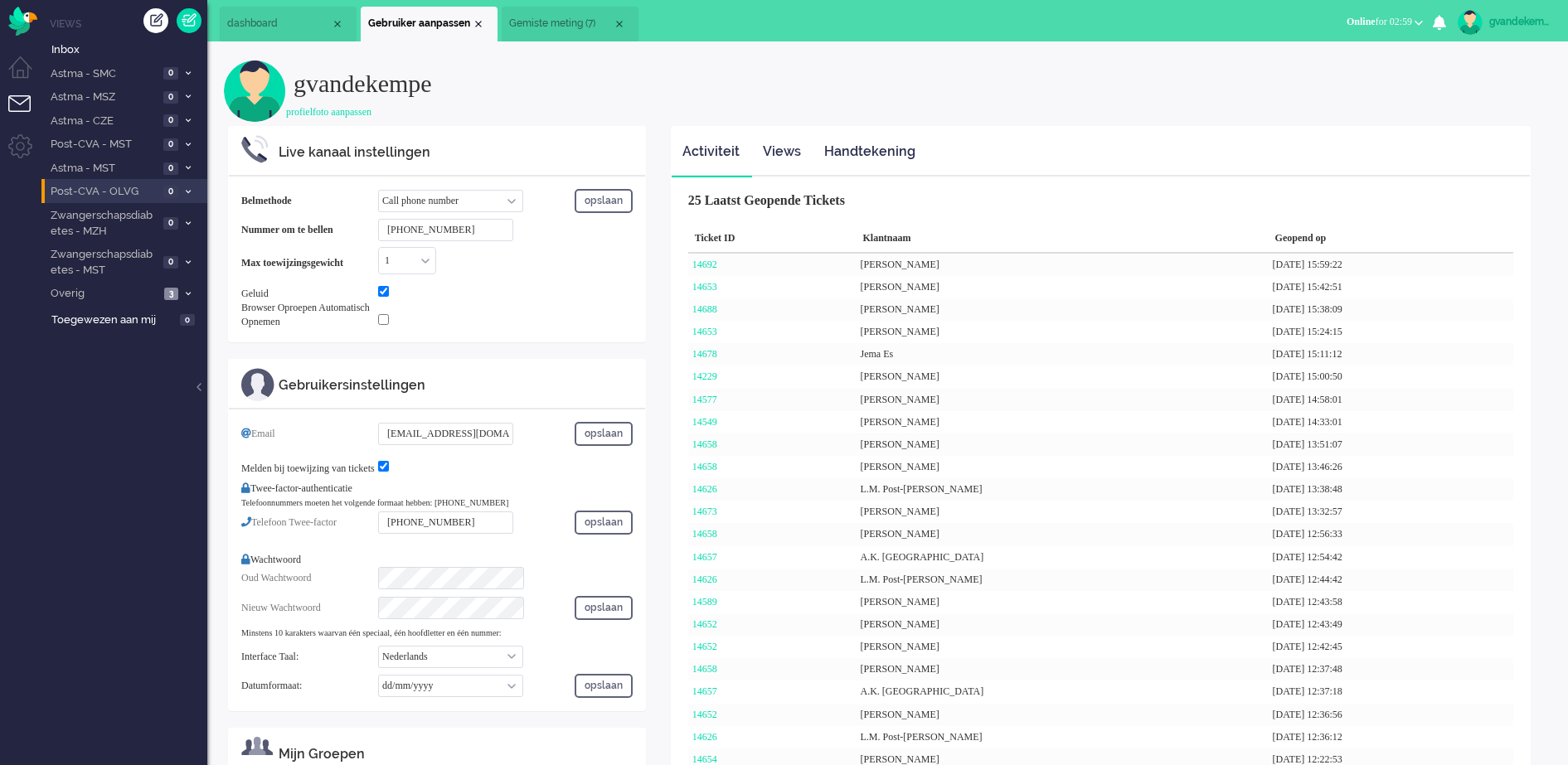
click at [569, 22] on span "Gemiste meting (7)" at bounding box center [561, 24] width 104 height 14
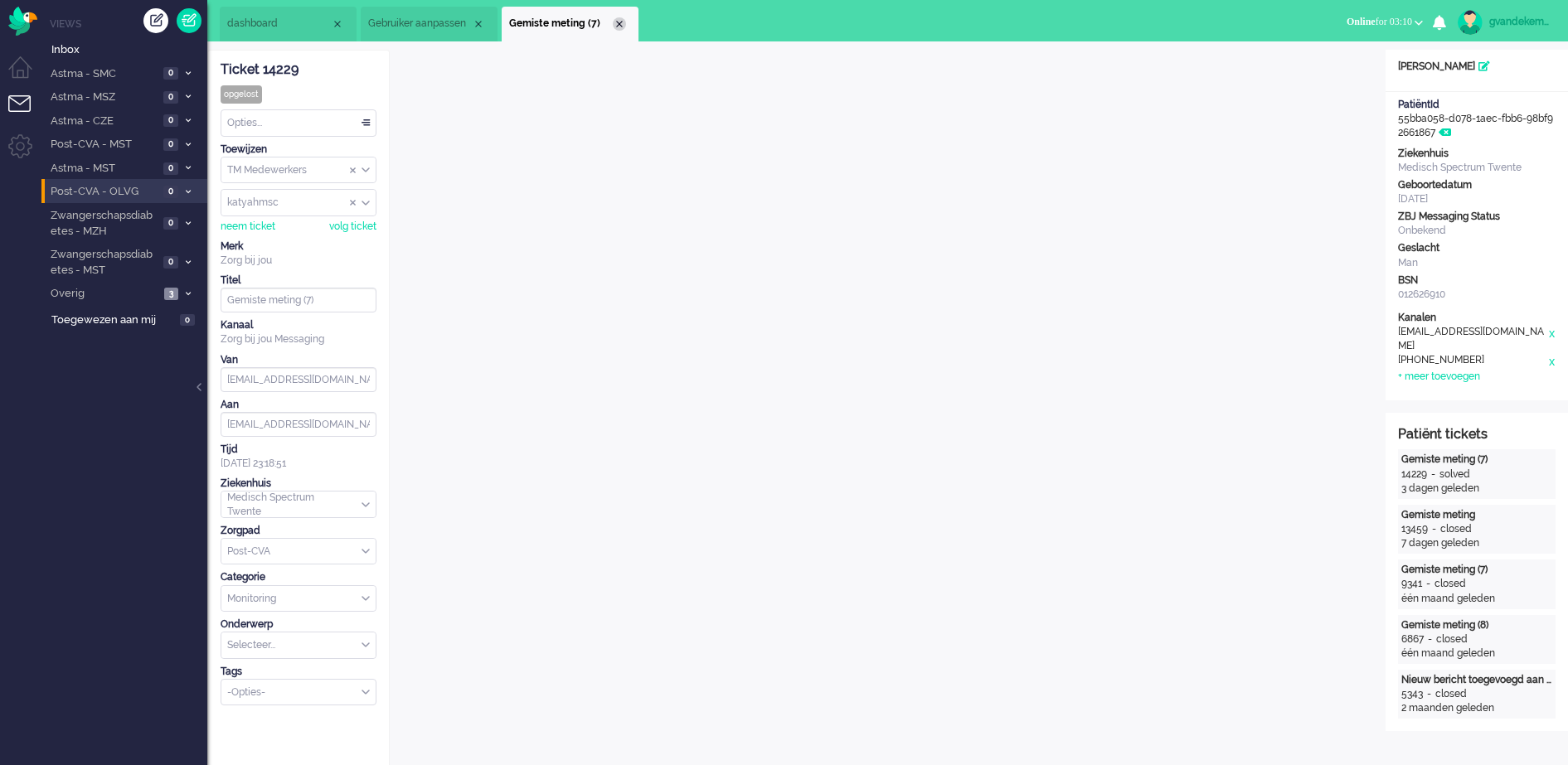
click at [620, 24] on div "Close tab" at bounding box center [619, 25] width 14 height 14
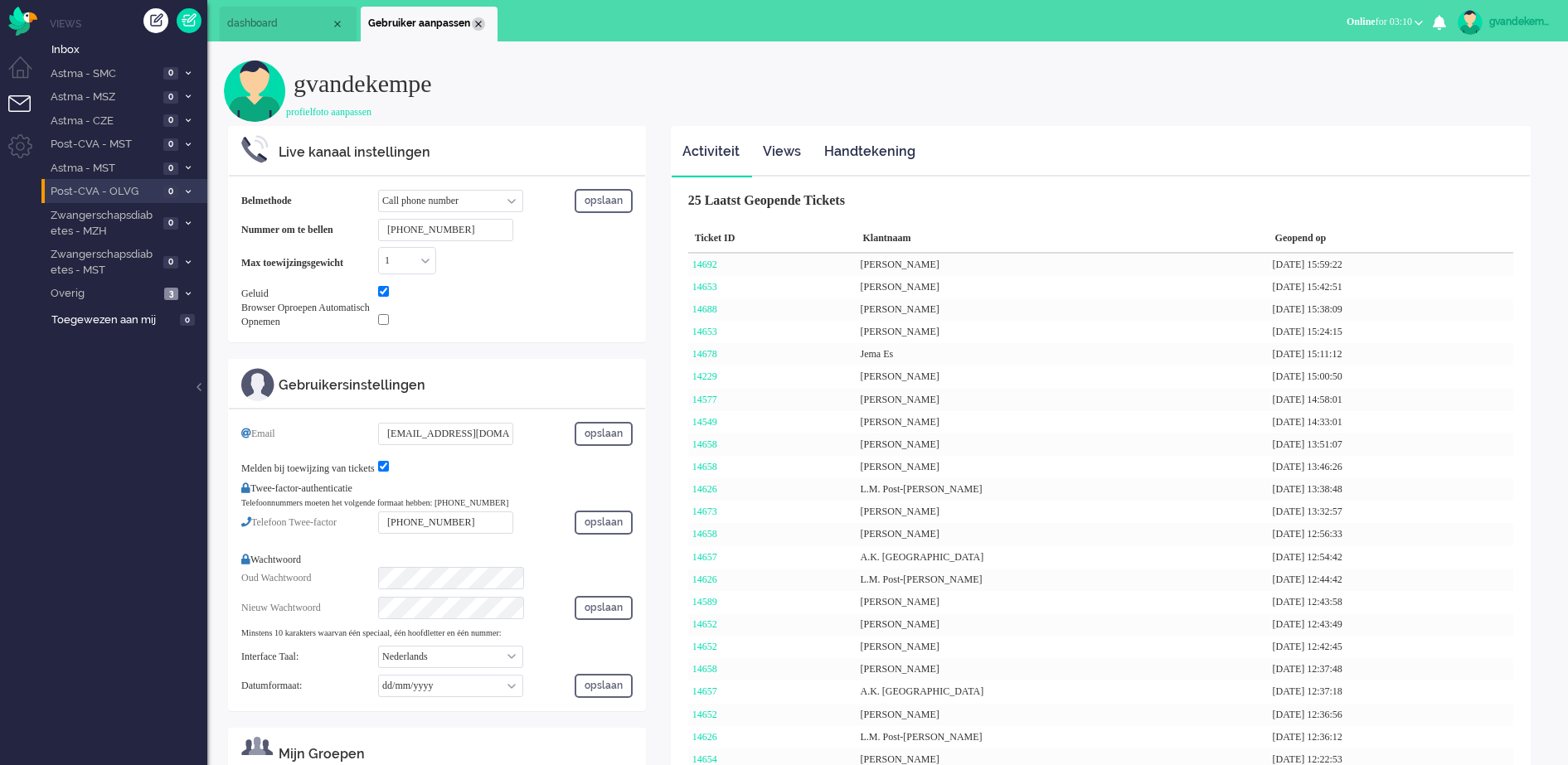
click at [478, 21] on div "Close tab" at bounding box center [479, 25] width 14 height 14
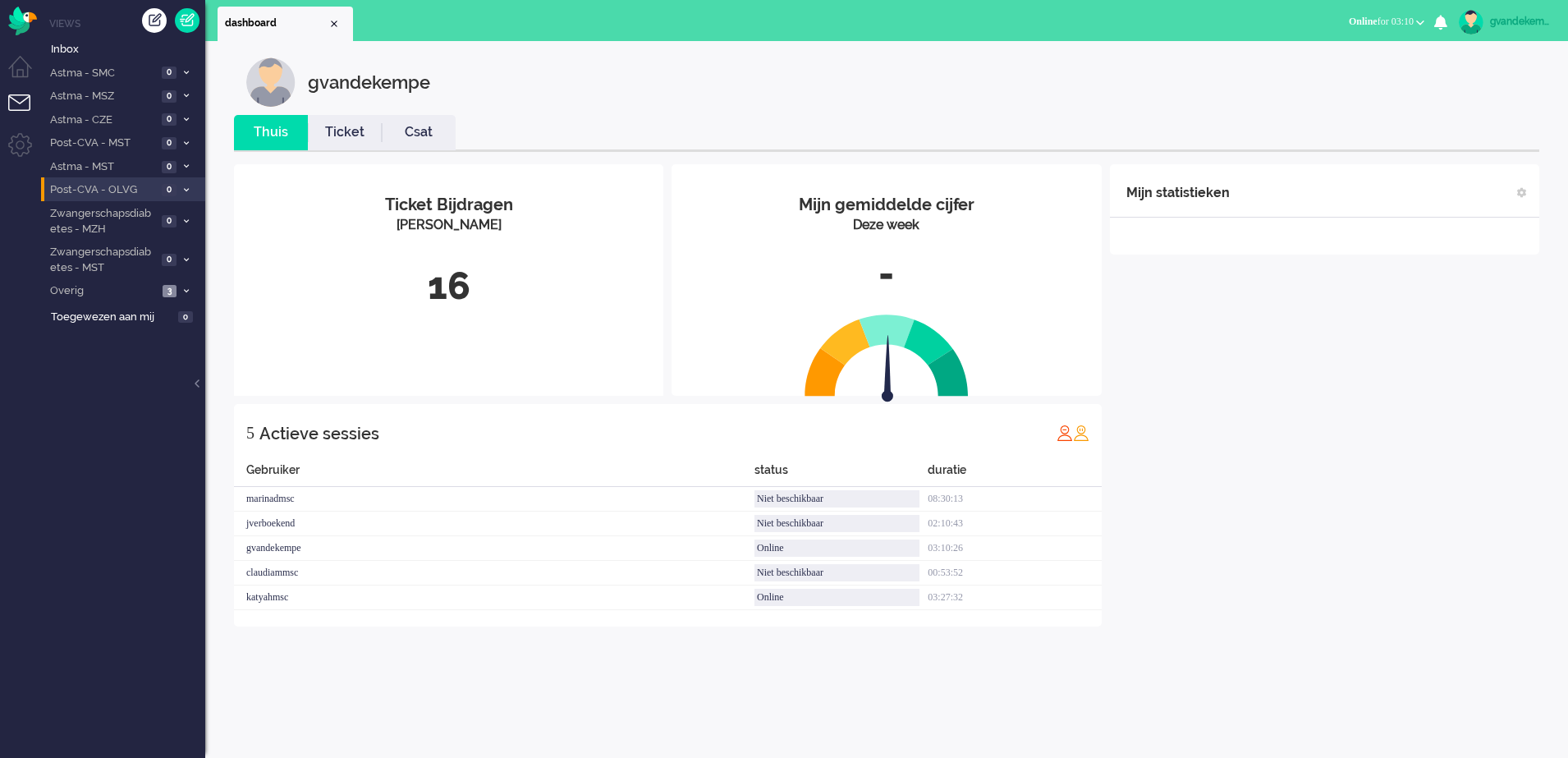
click at [1384, 351] on div "Mijn statistieken + Statistieken toevoegen Bel tijd (gemiddelde dag) Wrapup tij…" at bounding box center [1324, 395] width 430 height 462
click at [1508, 20] on div "gvandekempe" at bounding box center [1521, 22] width 62 height 17
click at [1452, 113] on link "Instellingen" at bounding box center [1498, 111] width 122 height 17
select select
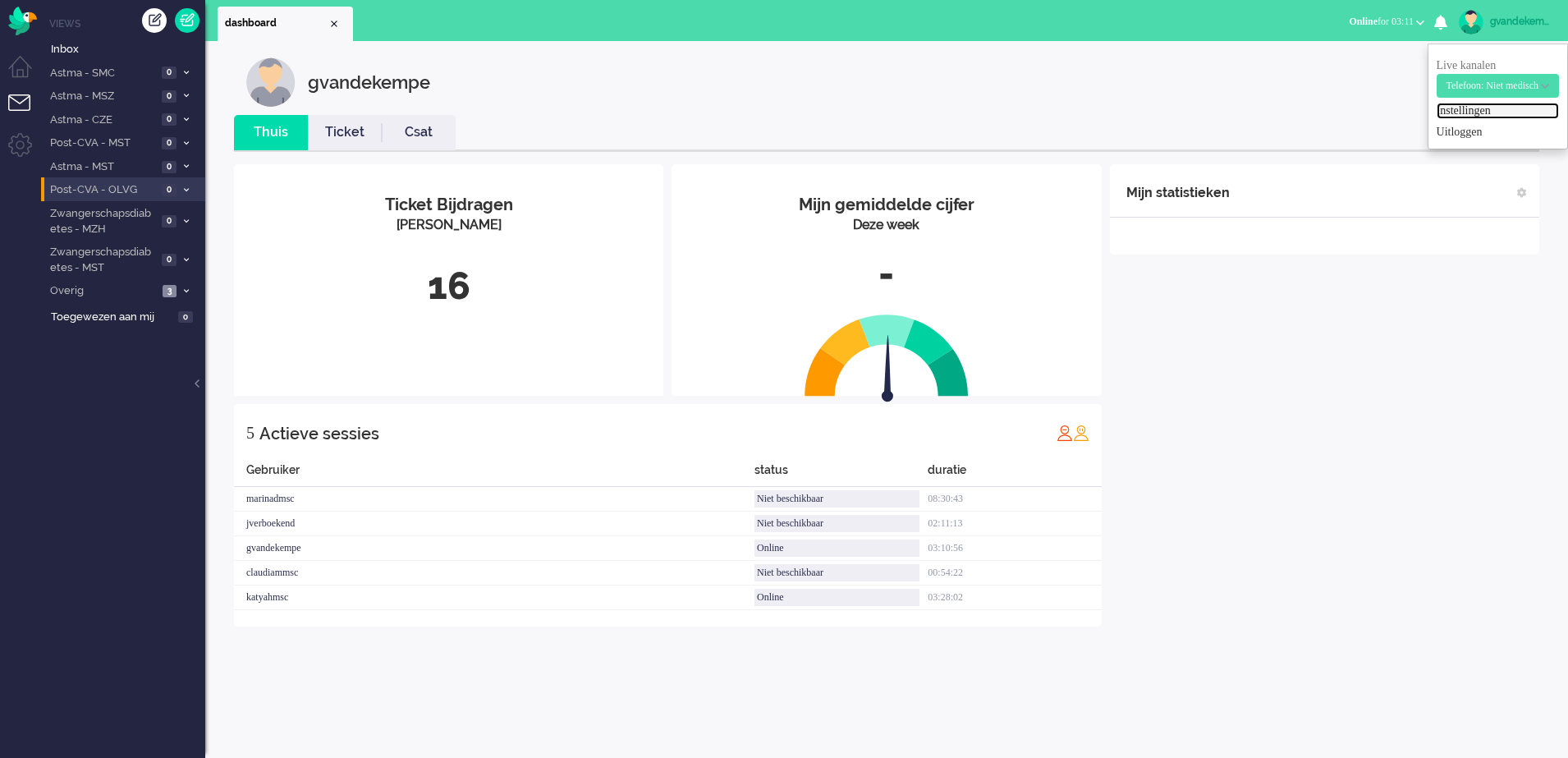
select select
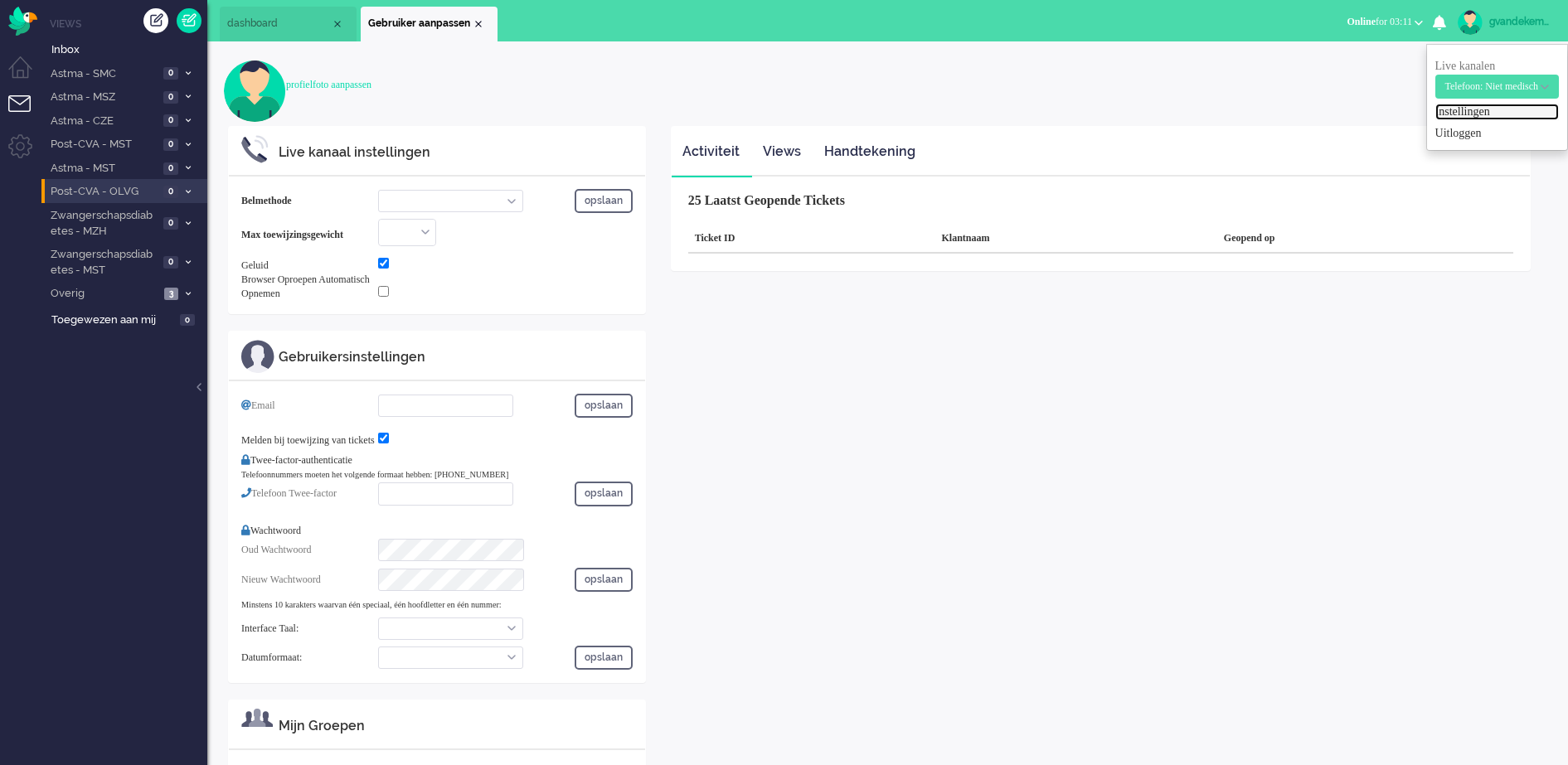
select select "inbound-new"
type input "[PHONE_NUMBER]"
checkbox input "true"
type input "[EMAIL_ADDRESS][DOMAIN_NAME]"
checkbox input "true"
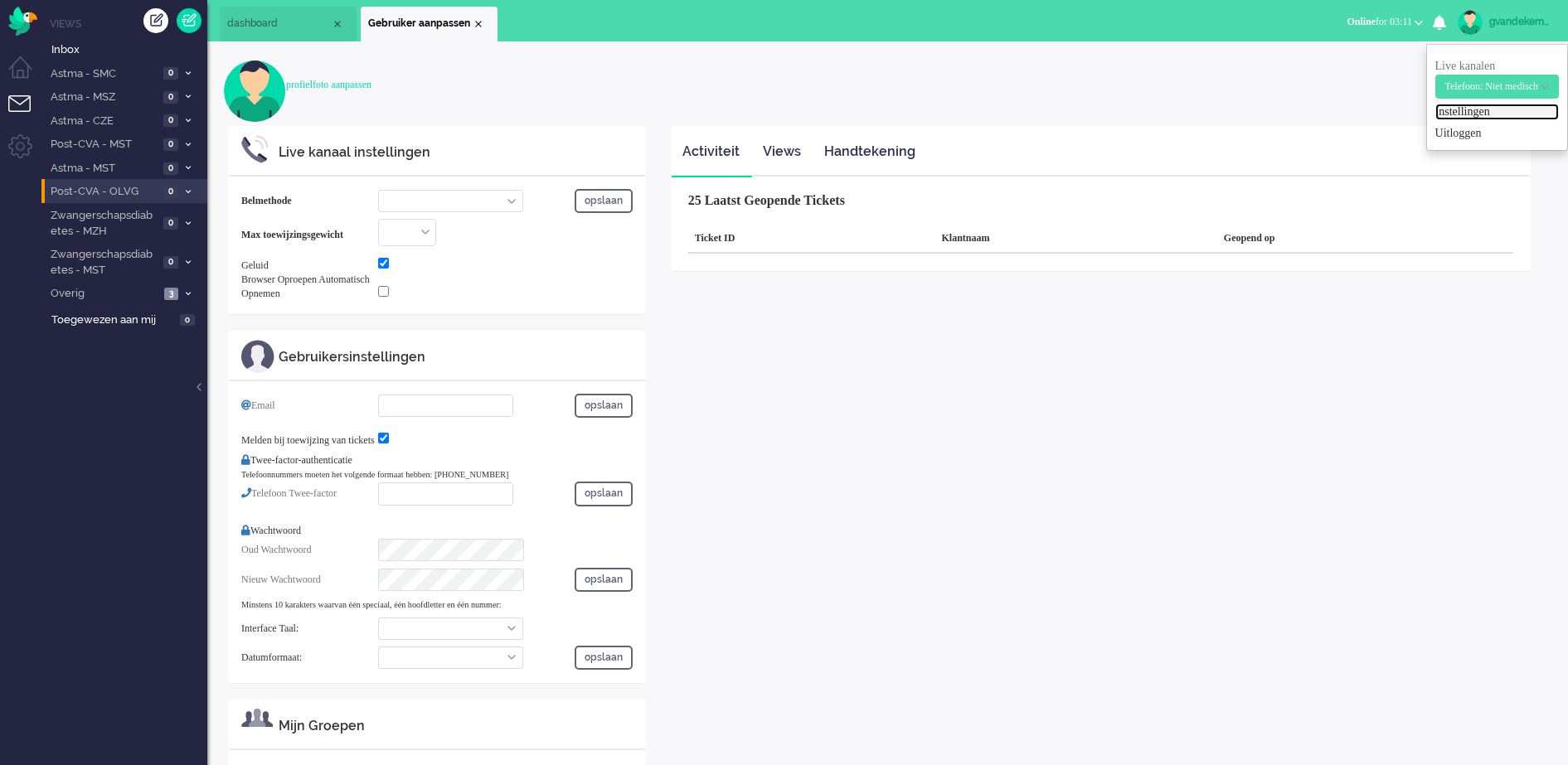
type input "[PHONE_NUMBER]"
select select "nl"
select select "en_GB"
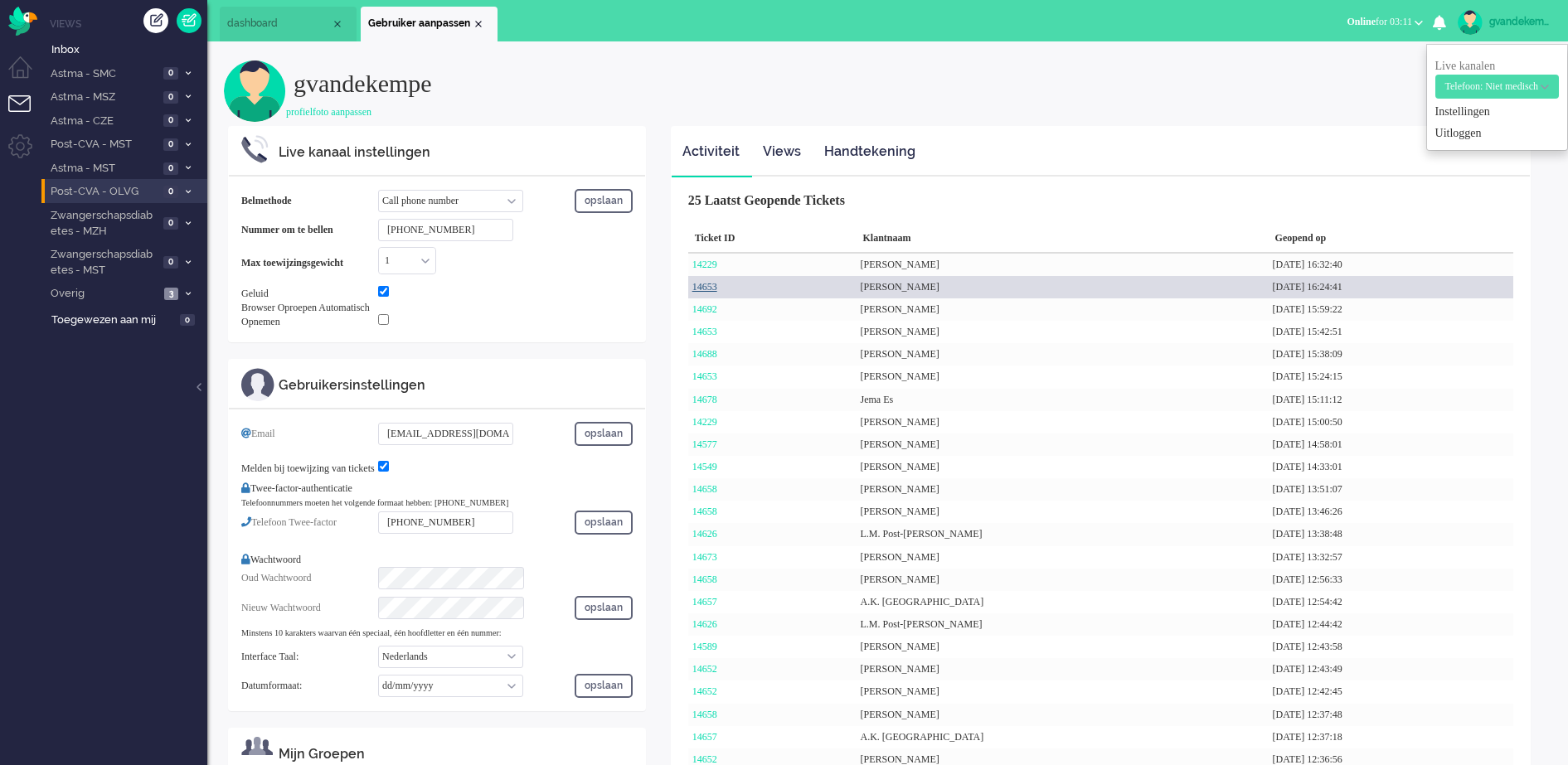
click at [698, 287] on link "14653" at bounding box center [704, 287] width 25 height 12
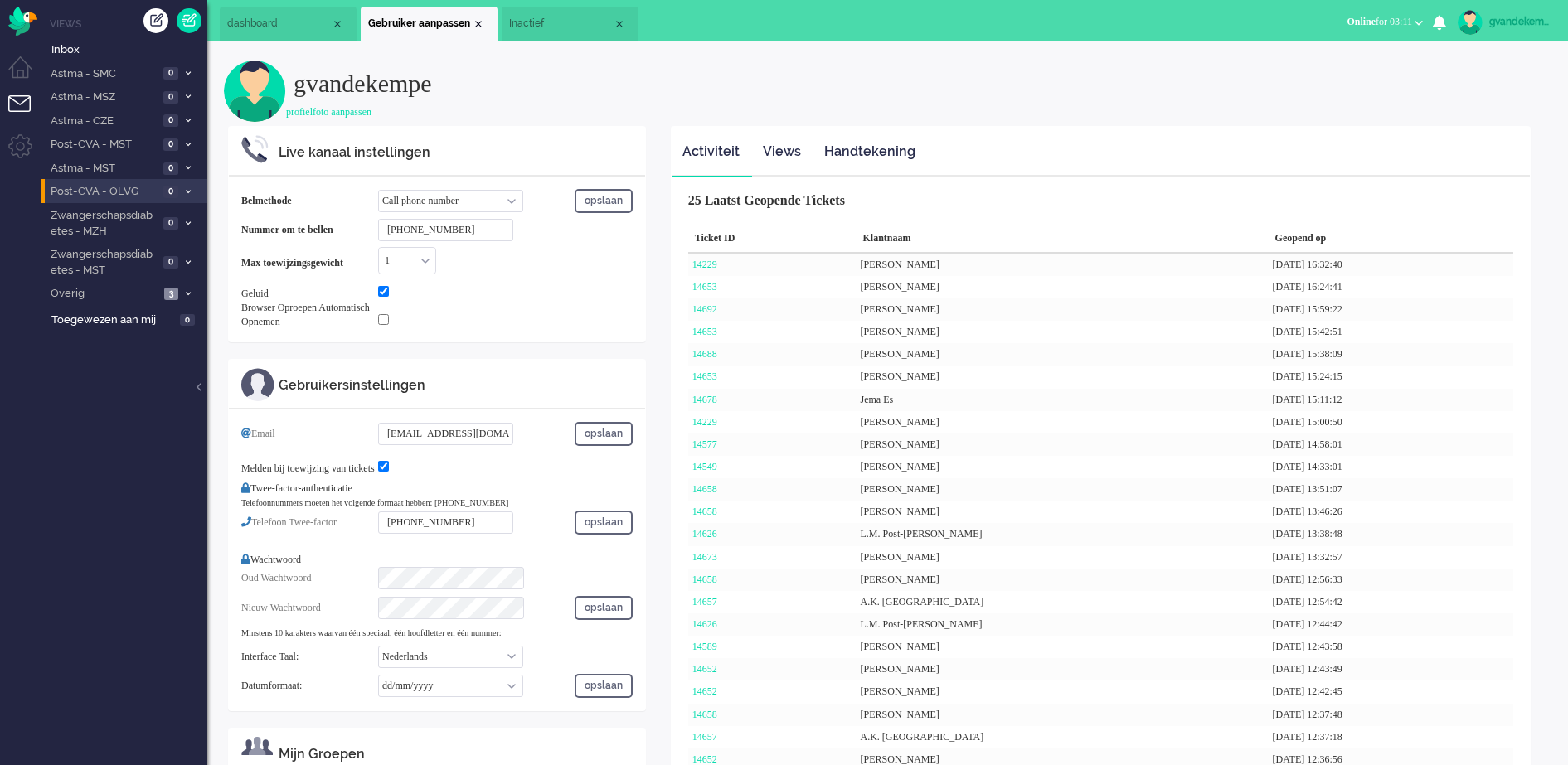
click at [556, 21] on span "Inactief" at bounding box center [561, 24] width 104 height 14
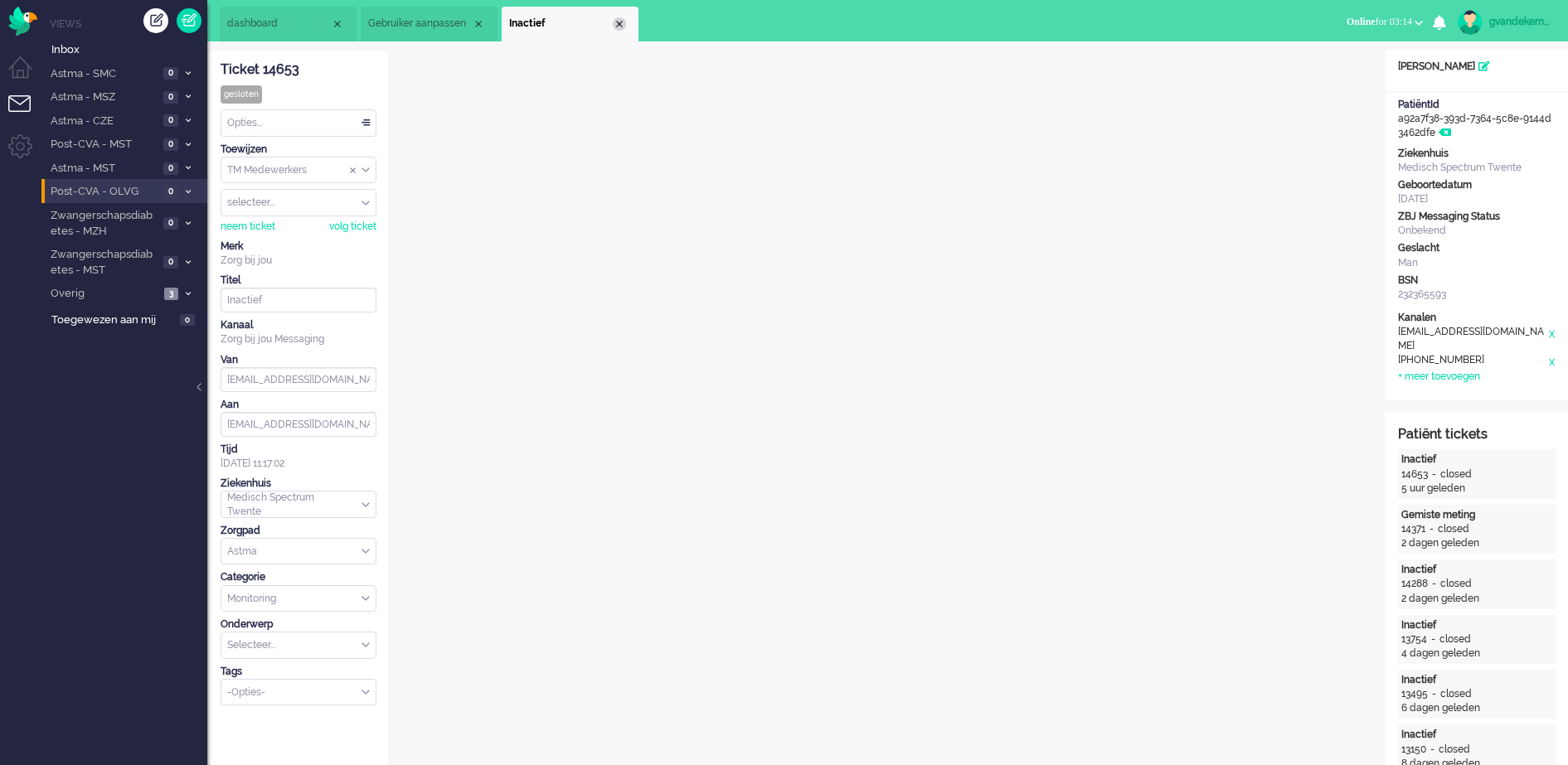
click at [619, 26] on div "Close tab" at bounding box center [619, 25] width 14 height 14
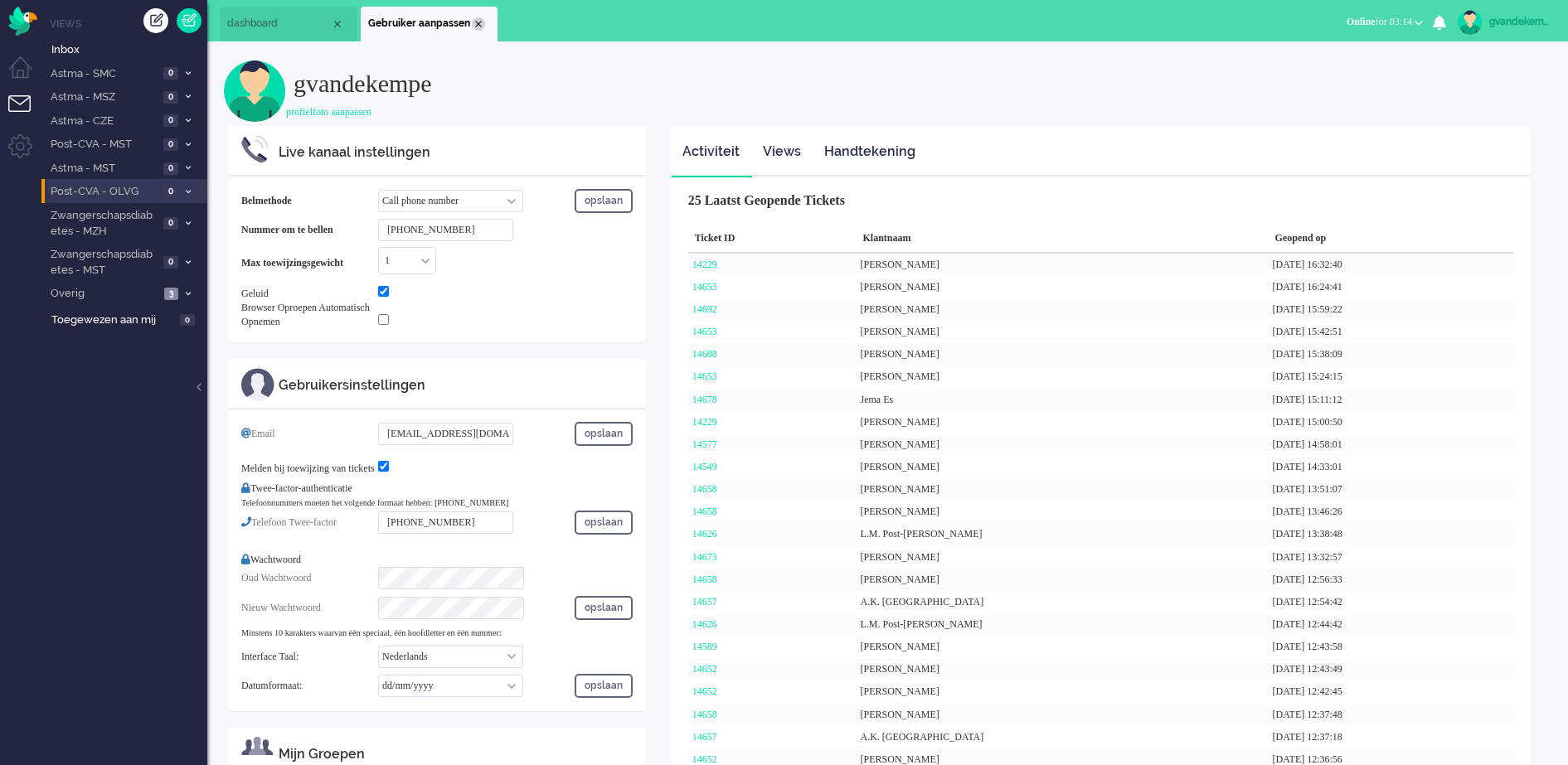
click at [480, 24] on div "Close tab" at bounding box center [479, 25] width 14 height 14
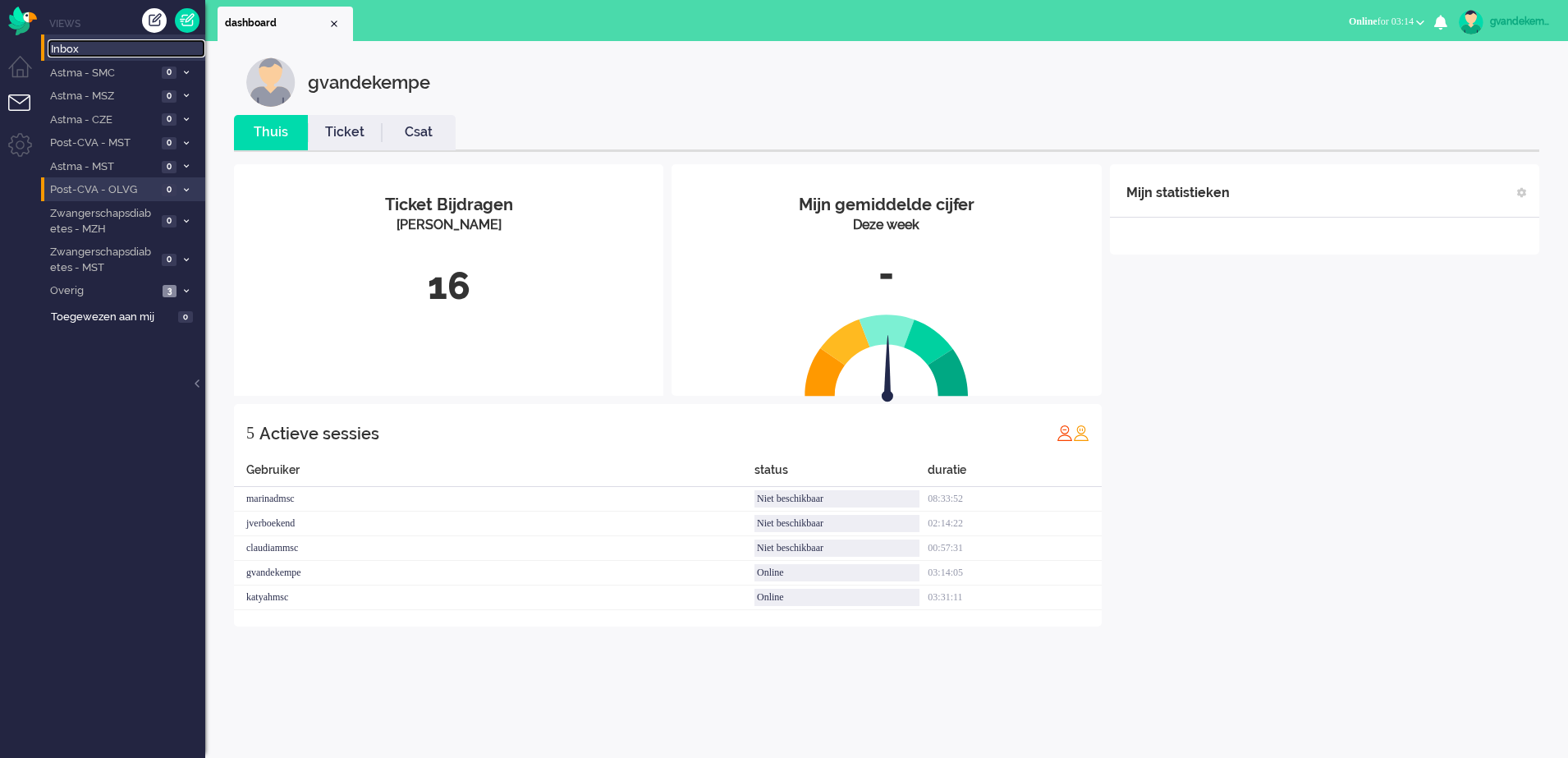
click at [68, 49] on span "Inbox" at bounding box center [128, 49] width 154 height 16
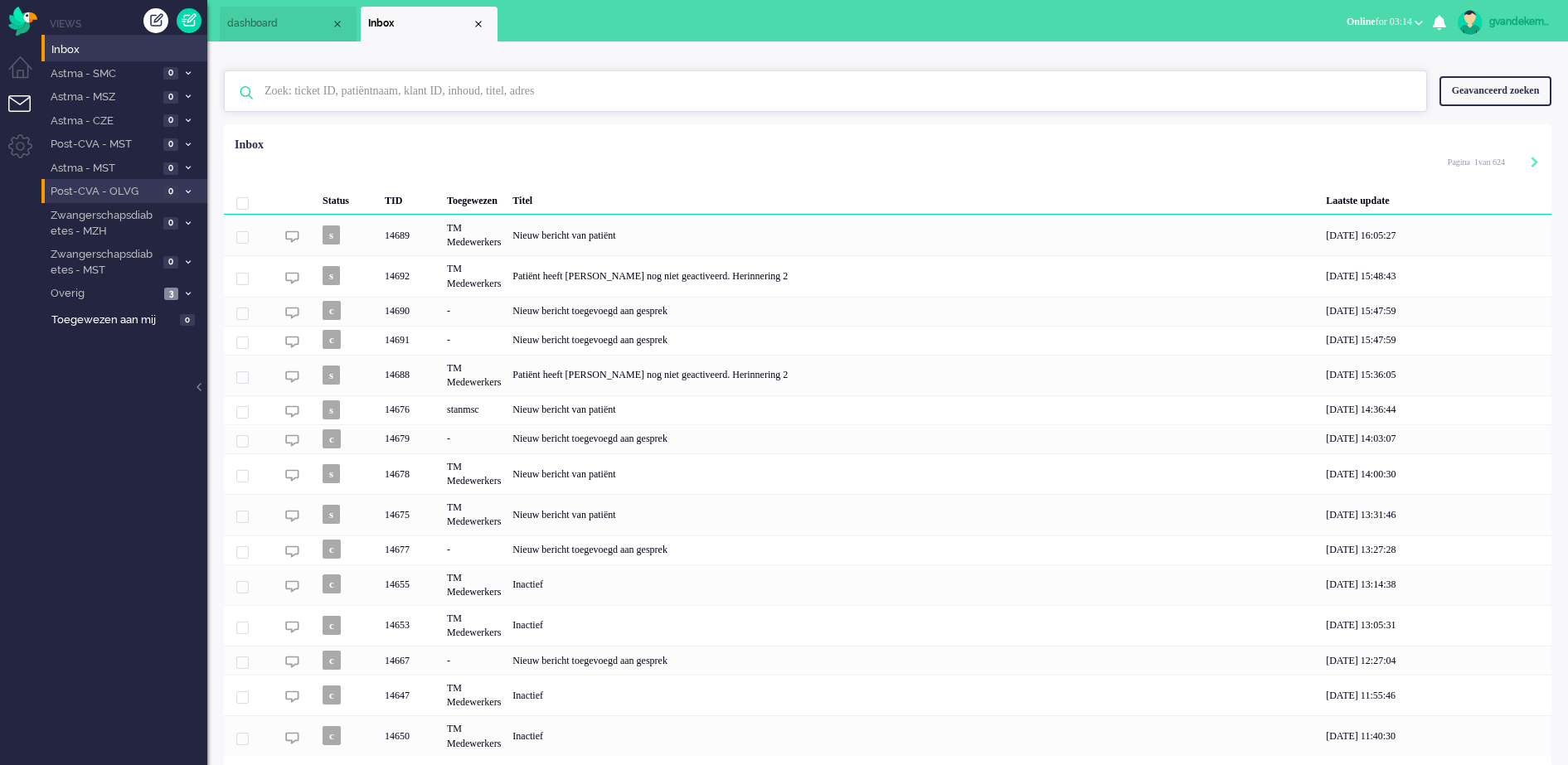
click at [316, 90] on input "text" at bounding box center [828, 90] width 1152 height 40
paste input "14635"
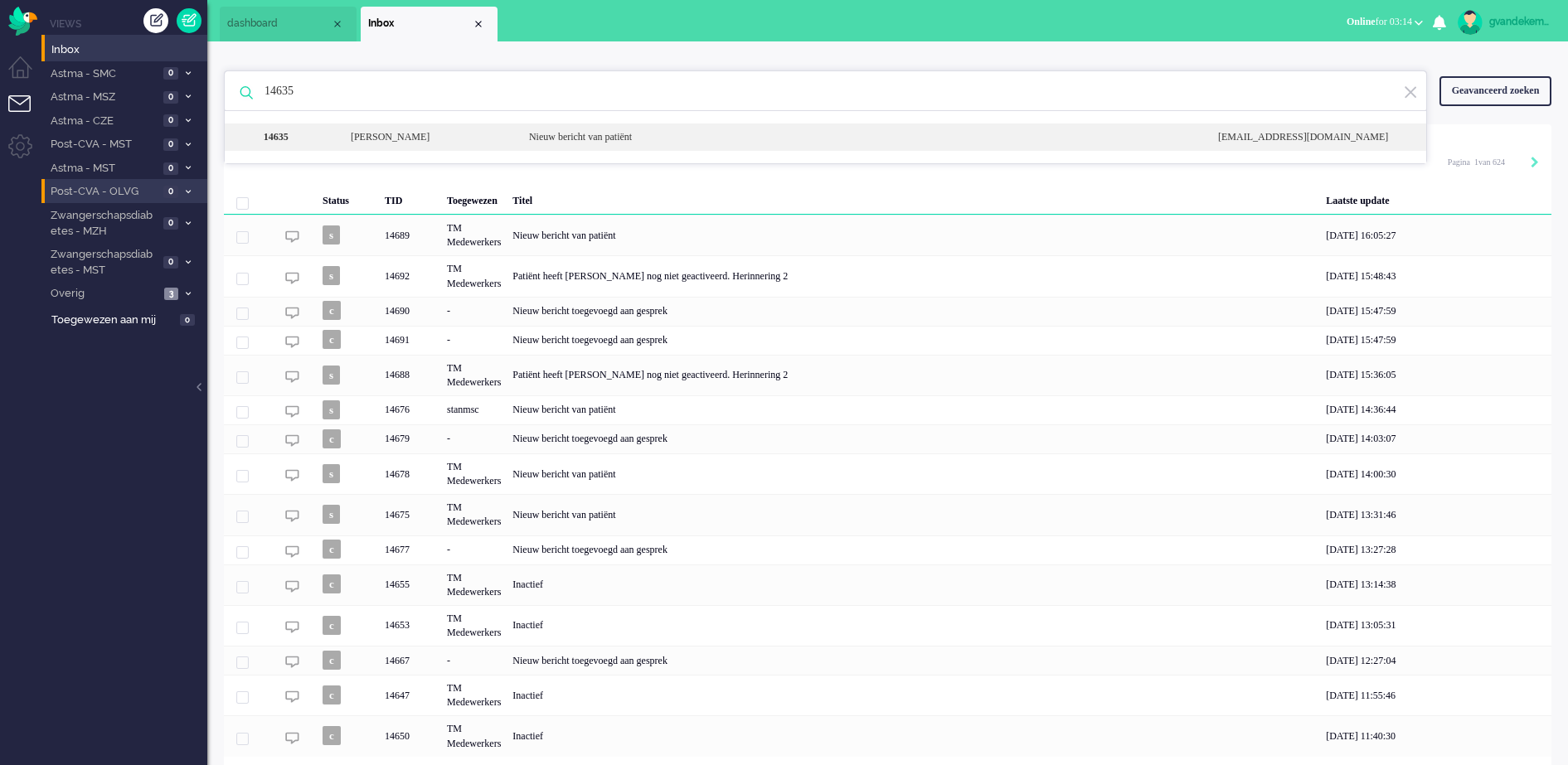
click at [536, 139] on div "Nieuw bericht van patiënt" at bounding box center [861, 137] width 689 height 14
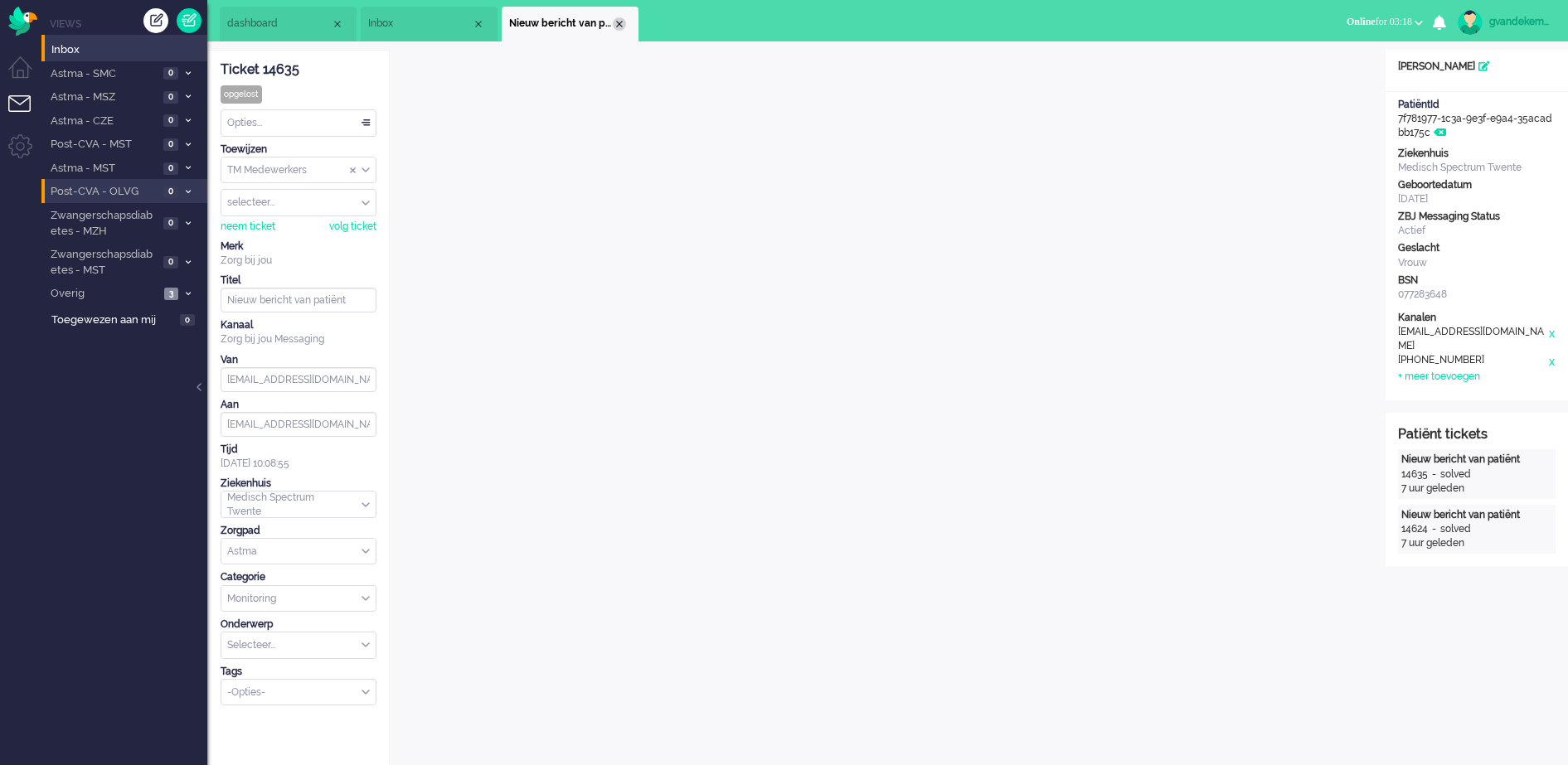
click at [612, 21] on div "Close tab" at bounding box center [619, 25] width 14 height 14
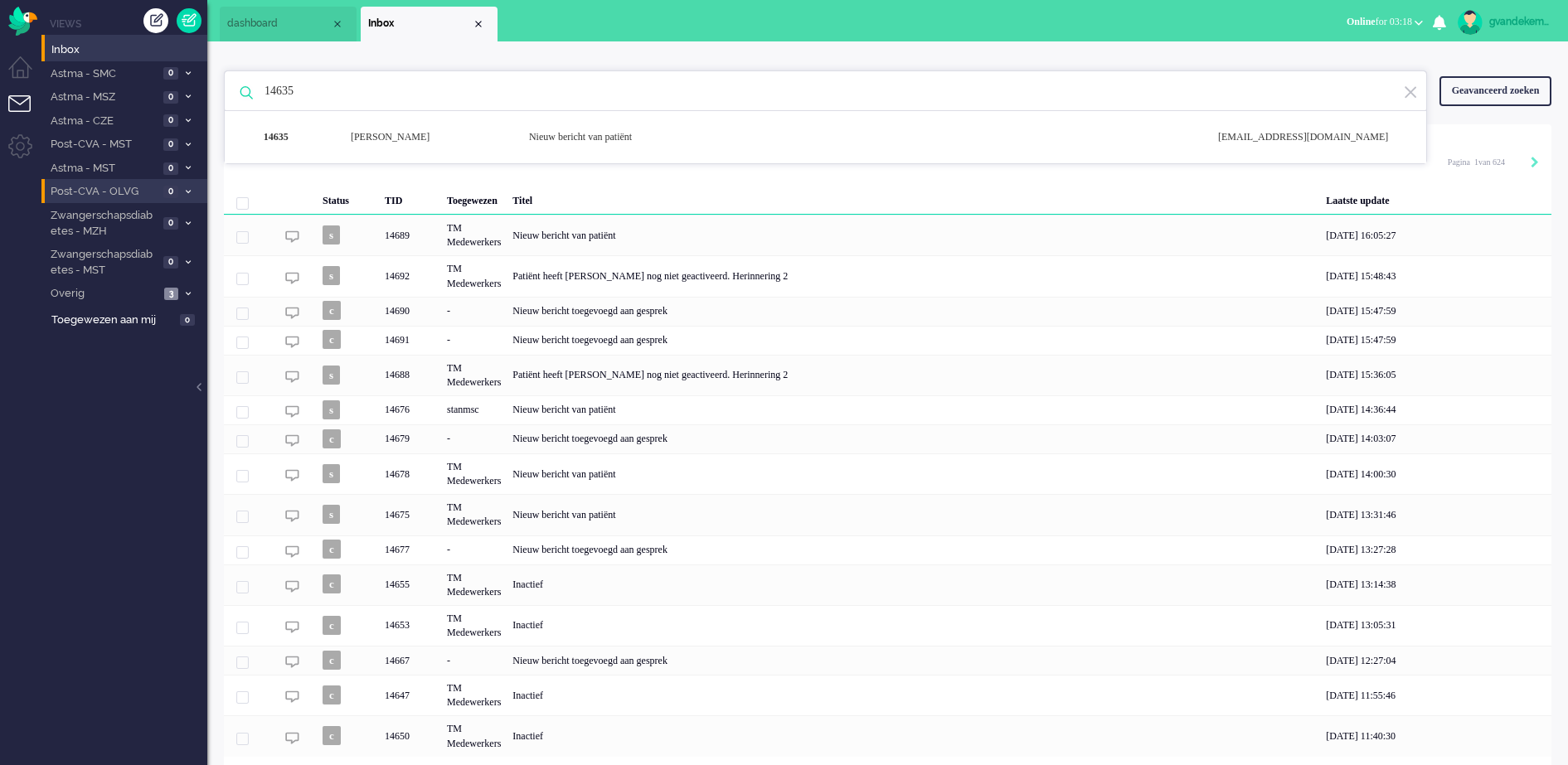
click at [286, 96] on input "14635" at bounding box center [828, 90] width 1152 height 40
click at [286, 95] on input "14635" at bounding box center [828, 90] width 1152 height 40
paste input "577"
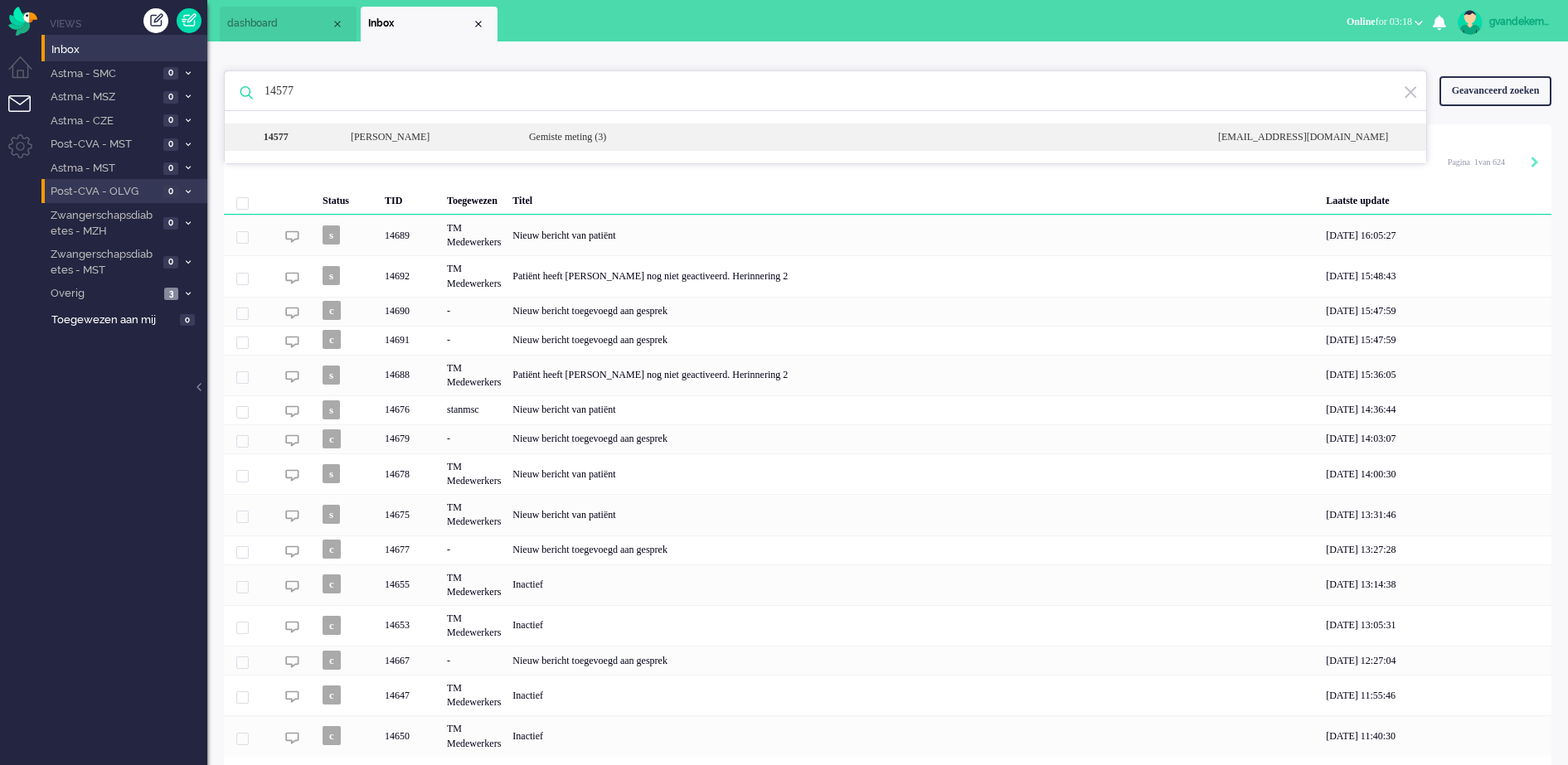
type input "14577"
click at [507, 137] on div "[PERSON_NAME]" at bounding box center [427, 137] width 178 height 14
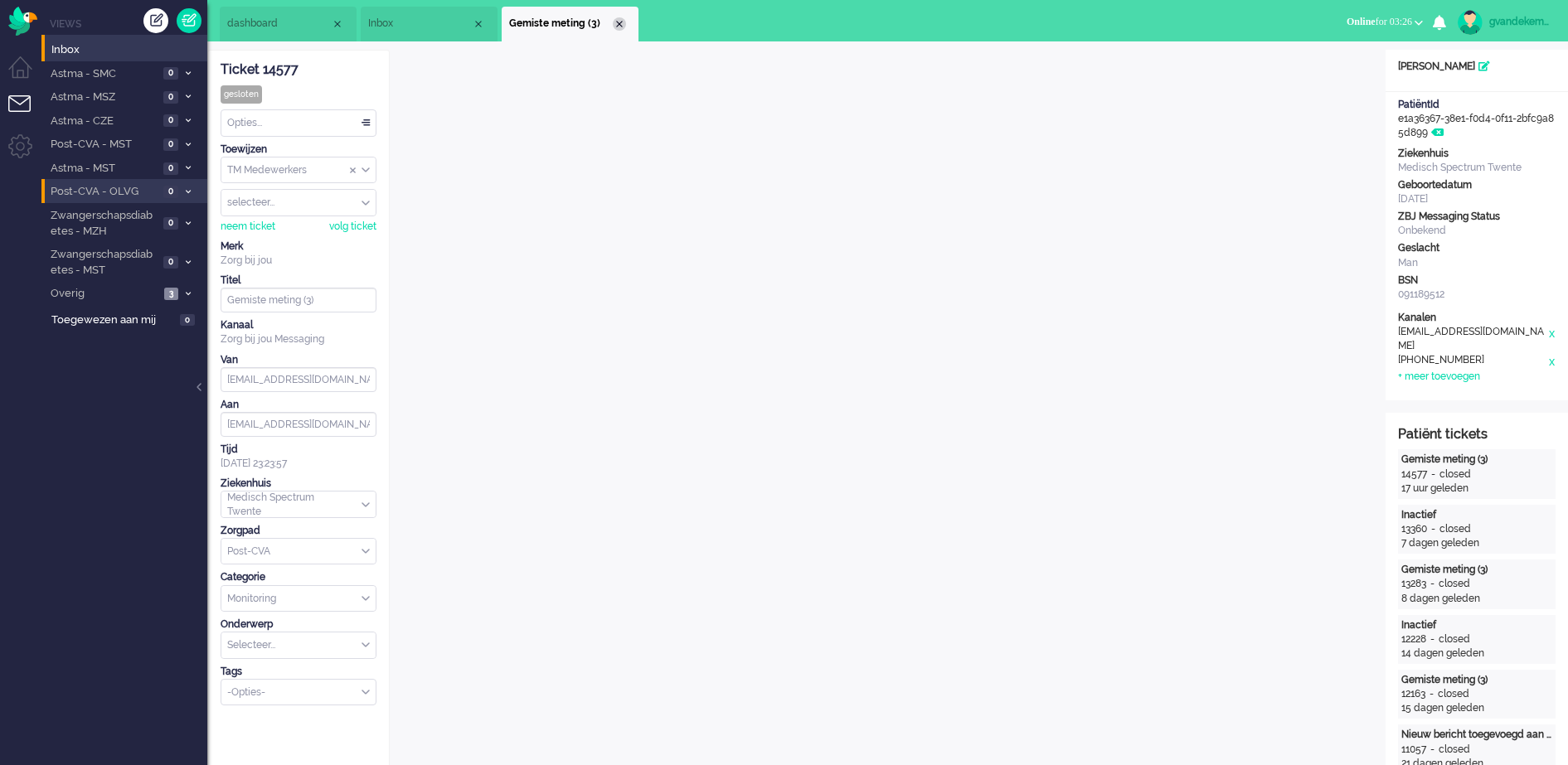
click at [617, 24] on div "Close tab" at bounding box center [619, 25] width 14 height 14
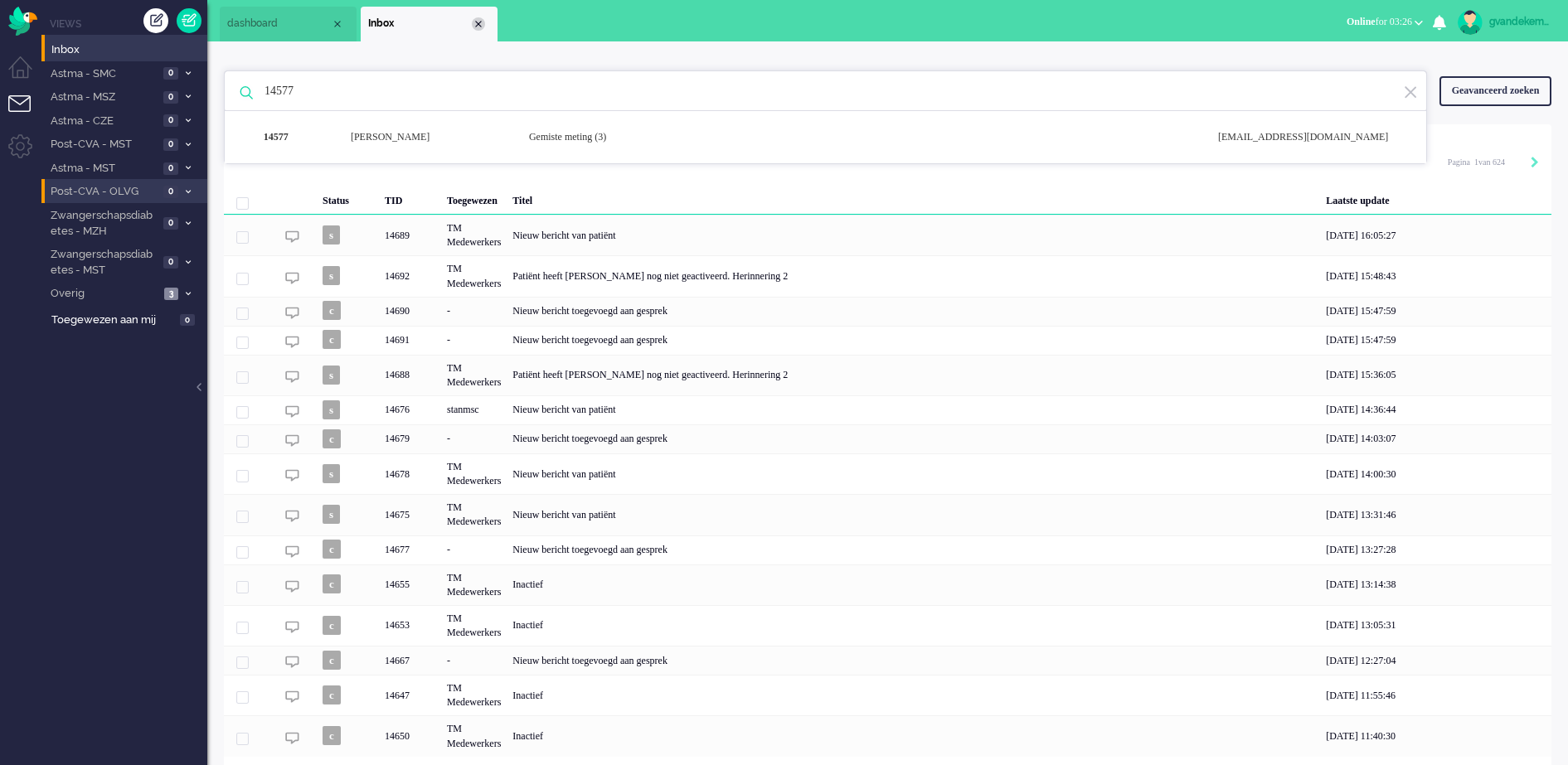
click at [477, 24] on div "Close tab" at bounding box center [479, 25] width 14 height 14
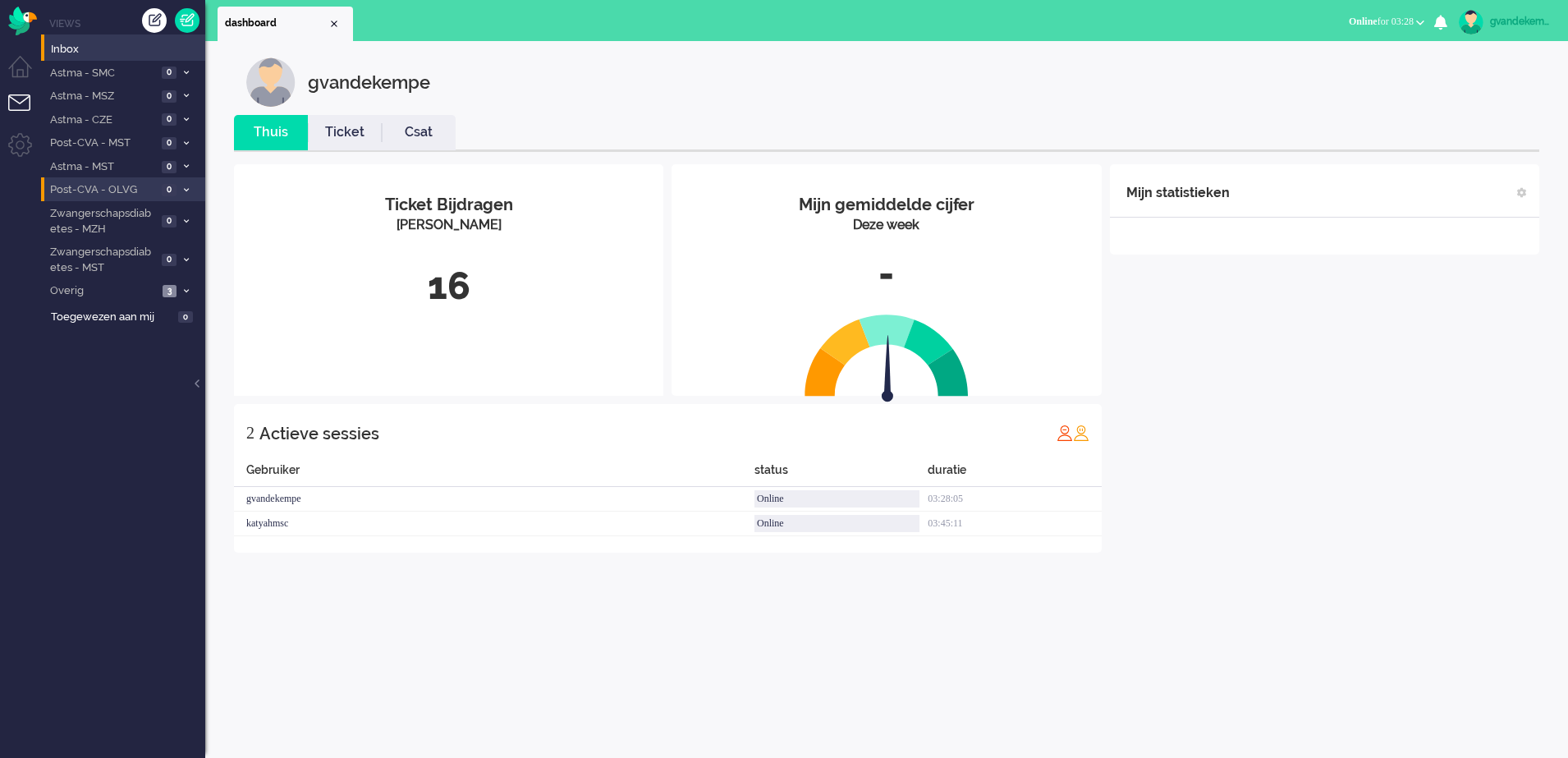
click at [1503, 23] on div "gvandekempe" at bounding box center [1521, 22] width 62 height 17
click at [1436, 133] on link "Uitloggen" at bounding box center [1498, 132] width 122 height 17
